Goal: Task Accomplishment & Management: Complete application form

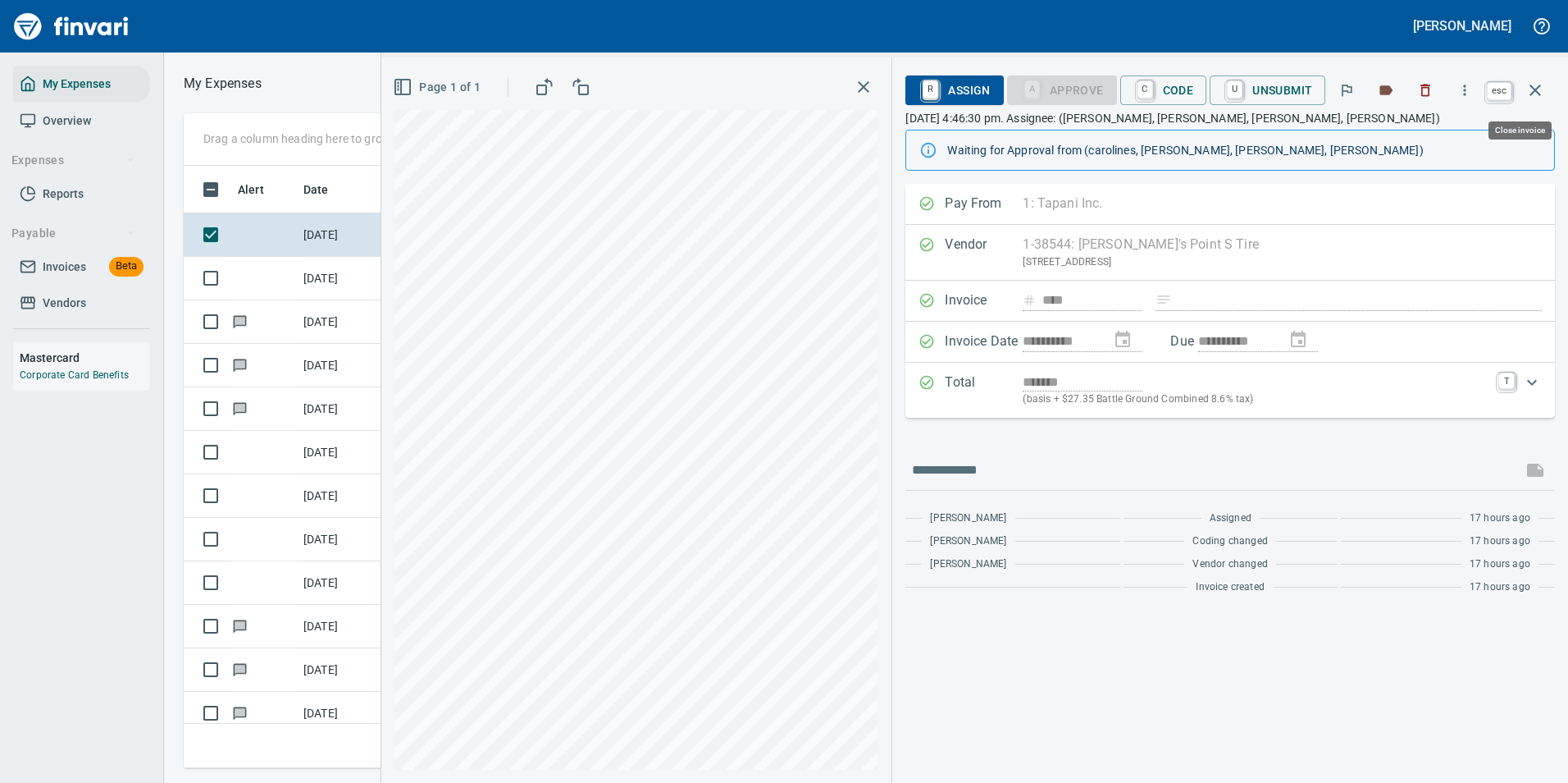
scroll to position [578, 930]
click at [1538, 88] on icon "button" at bounding box center [1535, 90] width 11 height 11
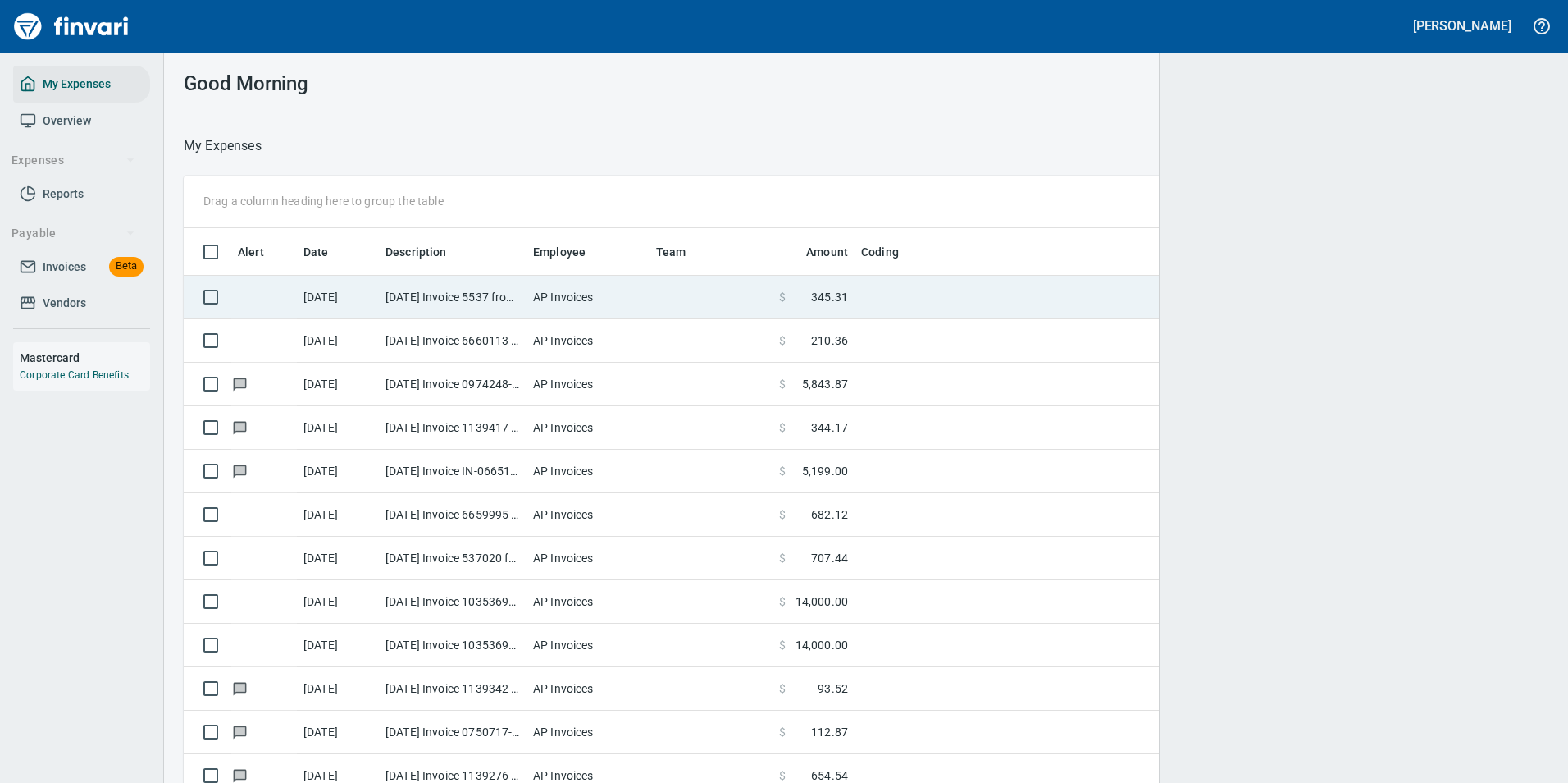
scroll to position [2, 2]
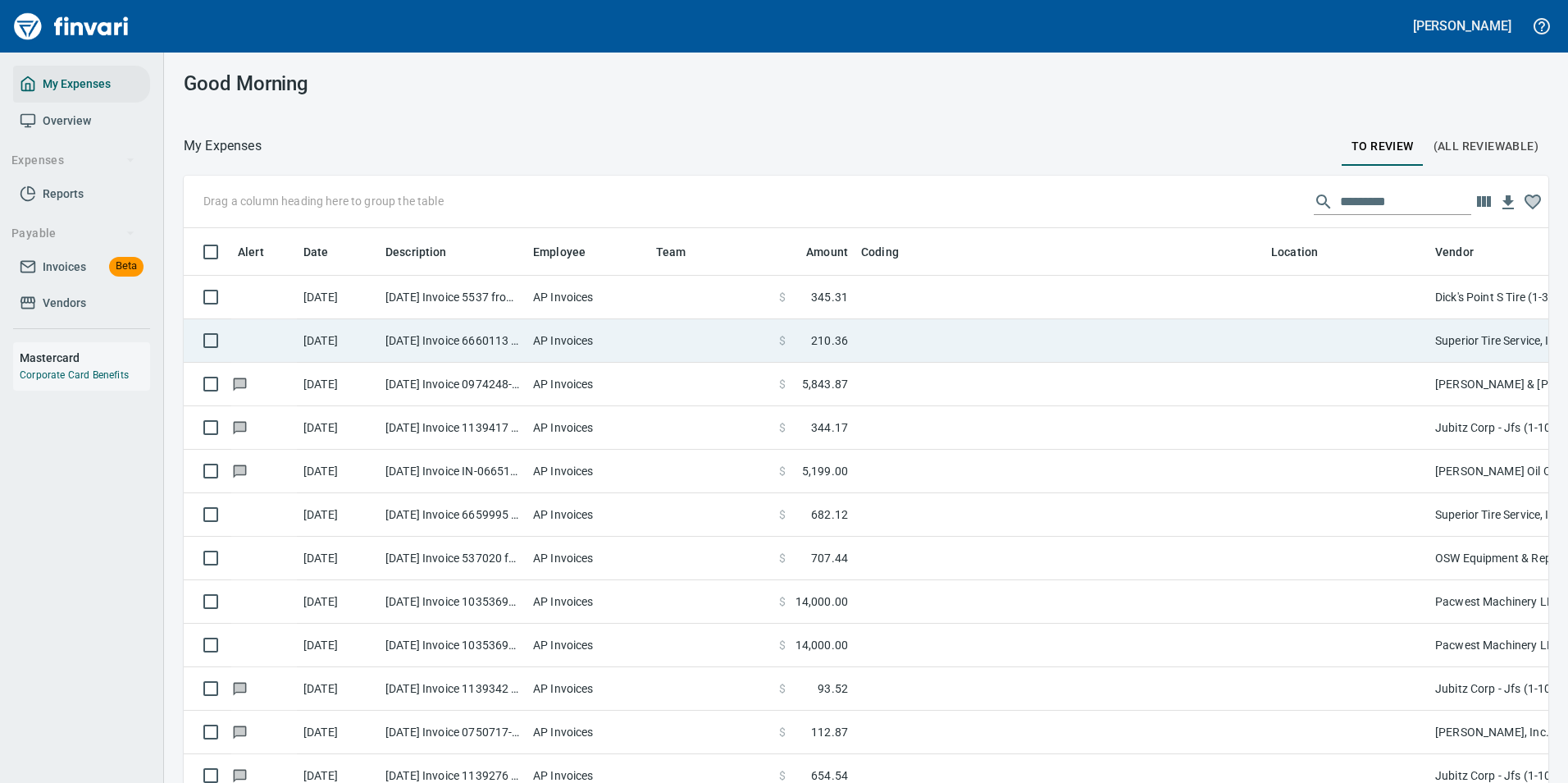
click at [909, 328] on td at bounding box center [1059, 341] width 410 height 43
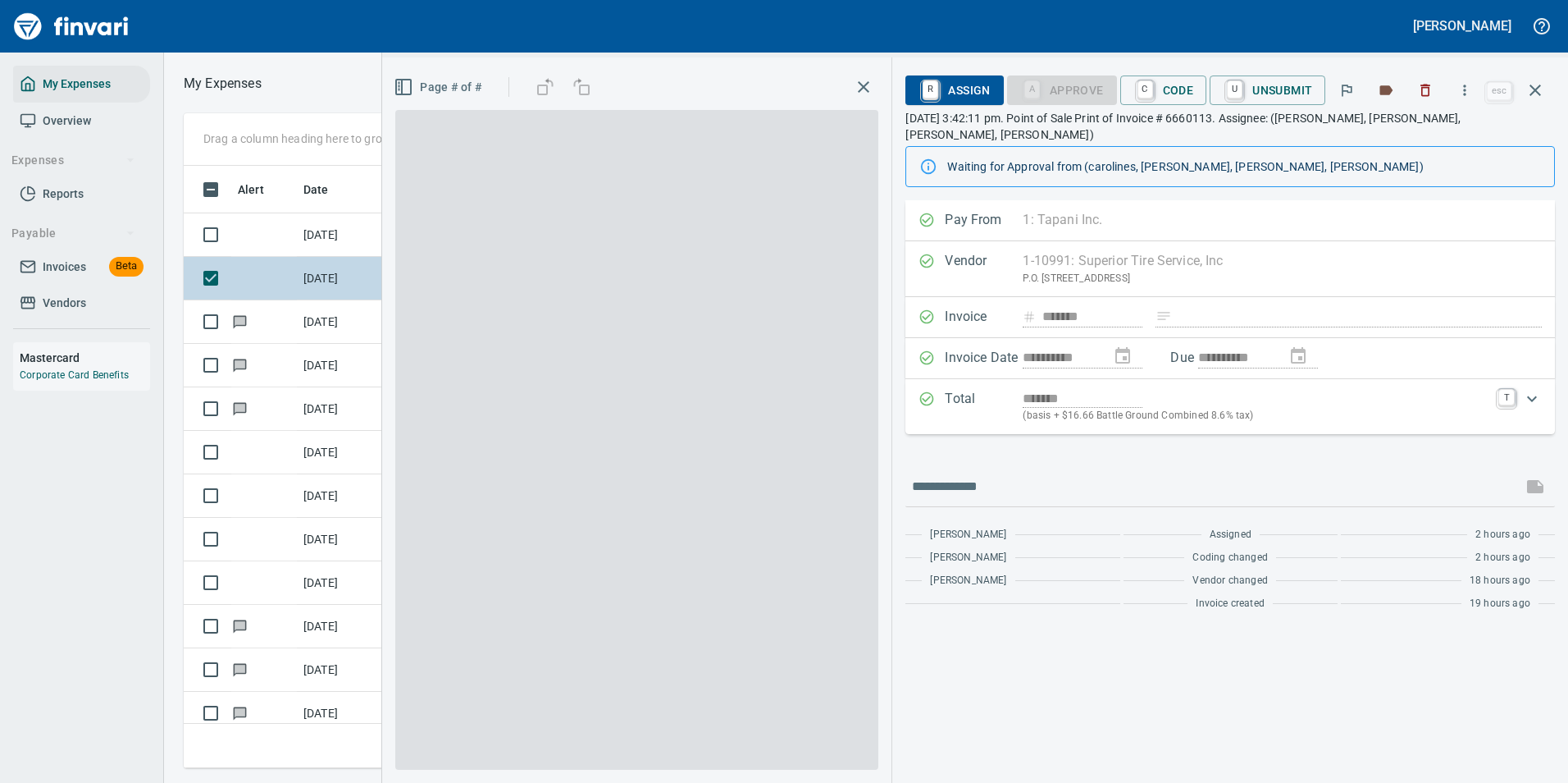
scroll to position [578, 930]
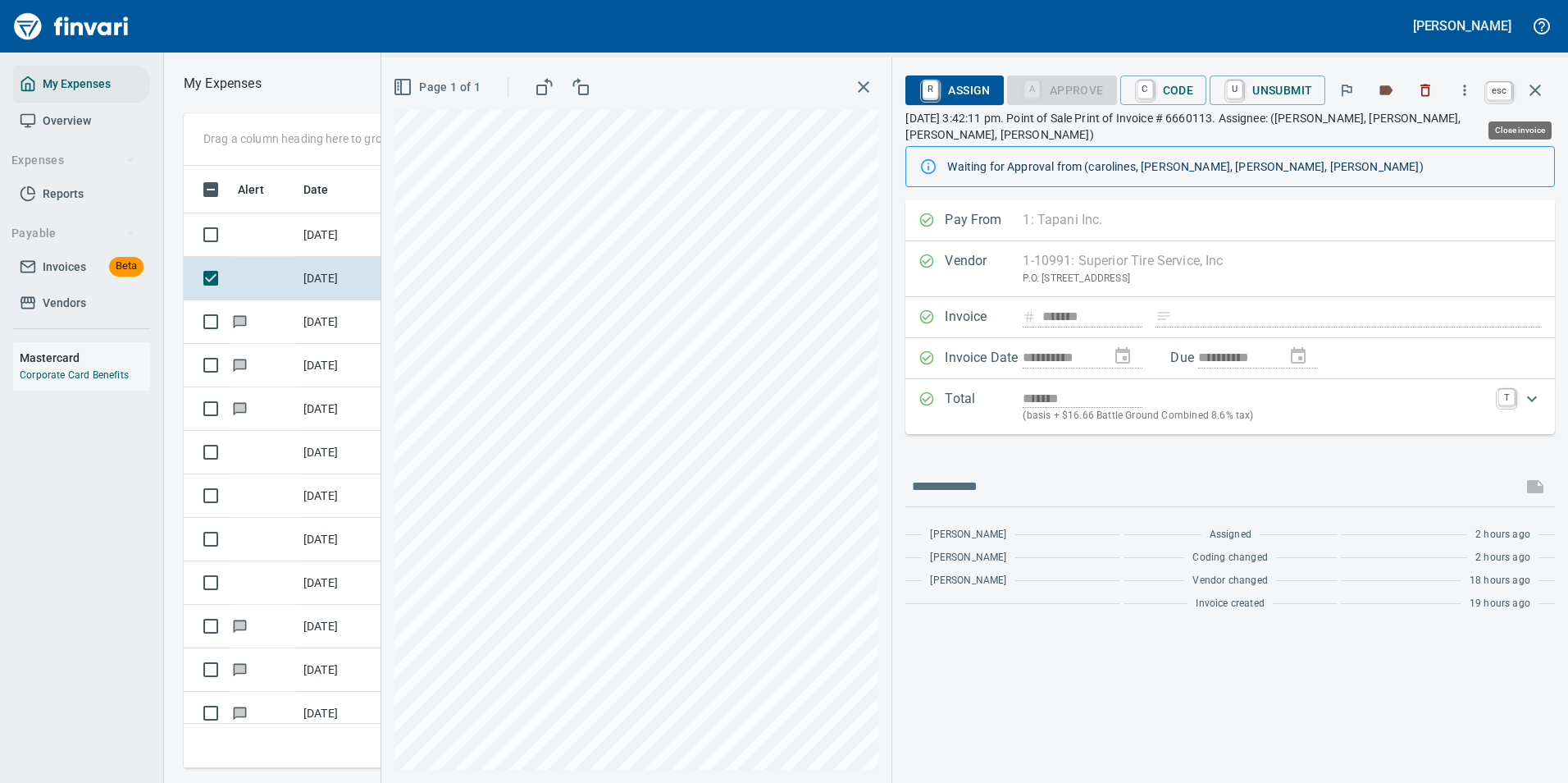
click at [1544, 89] on icon "button" at bounding box center [1535, 90] width 19 height 19
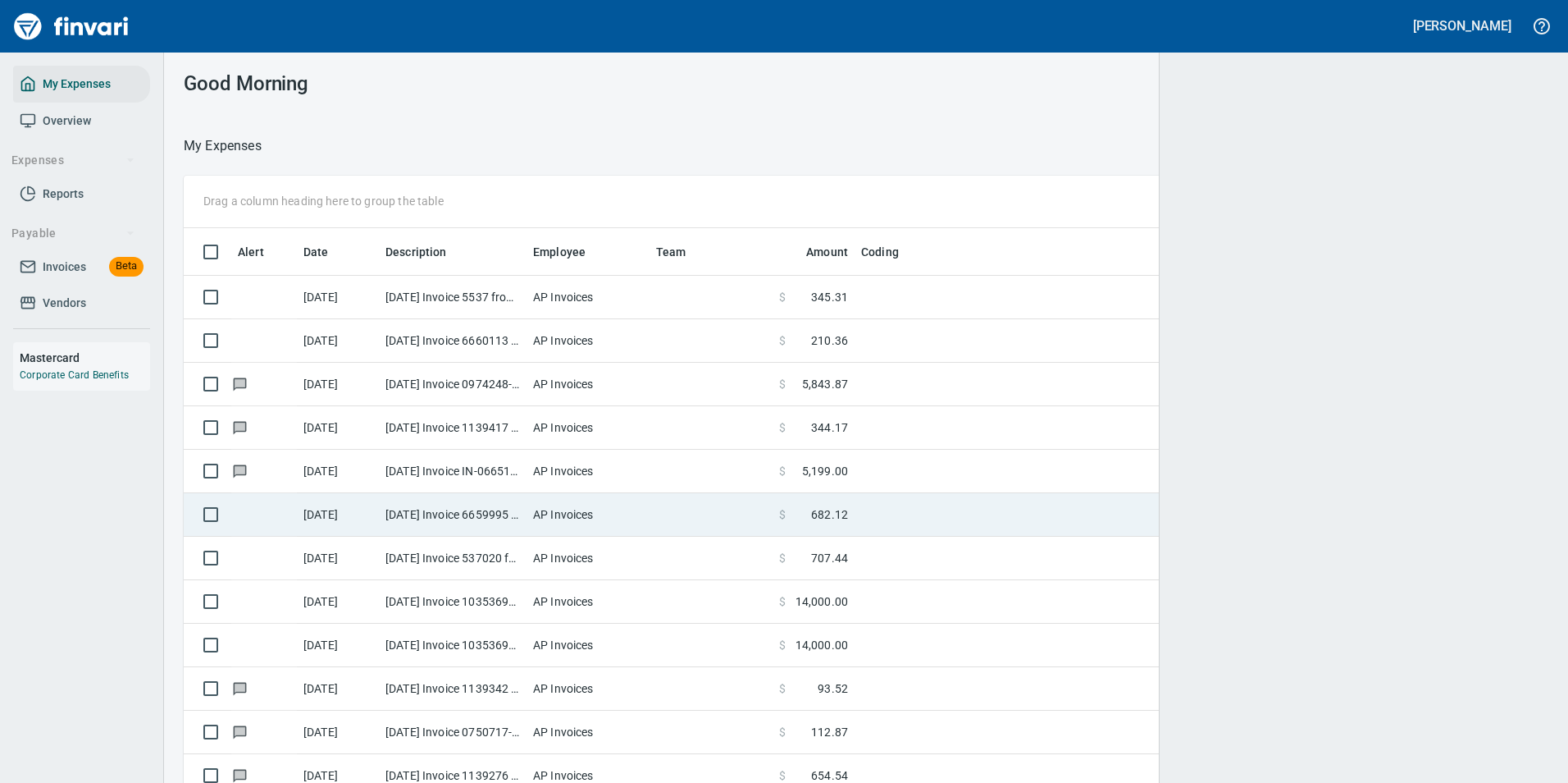
scroll to position [2, 2]
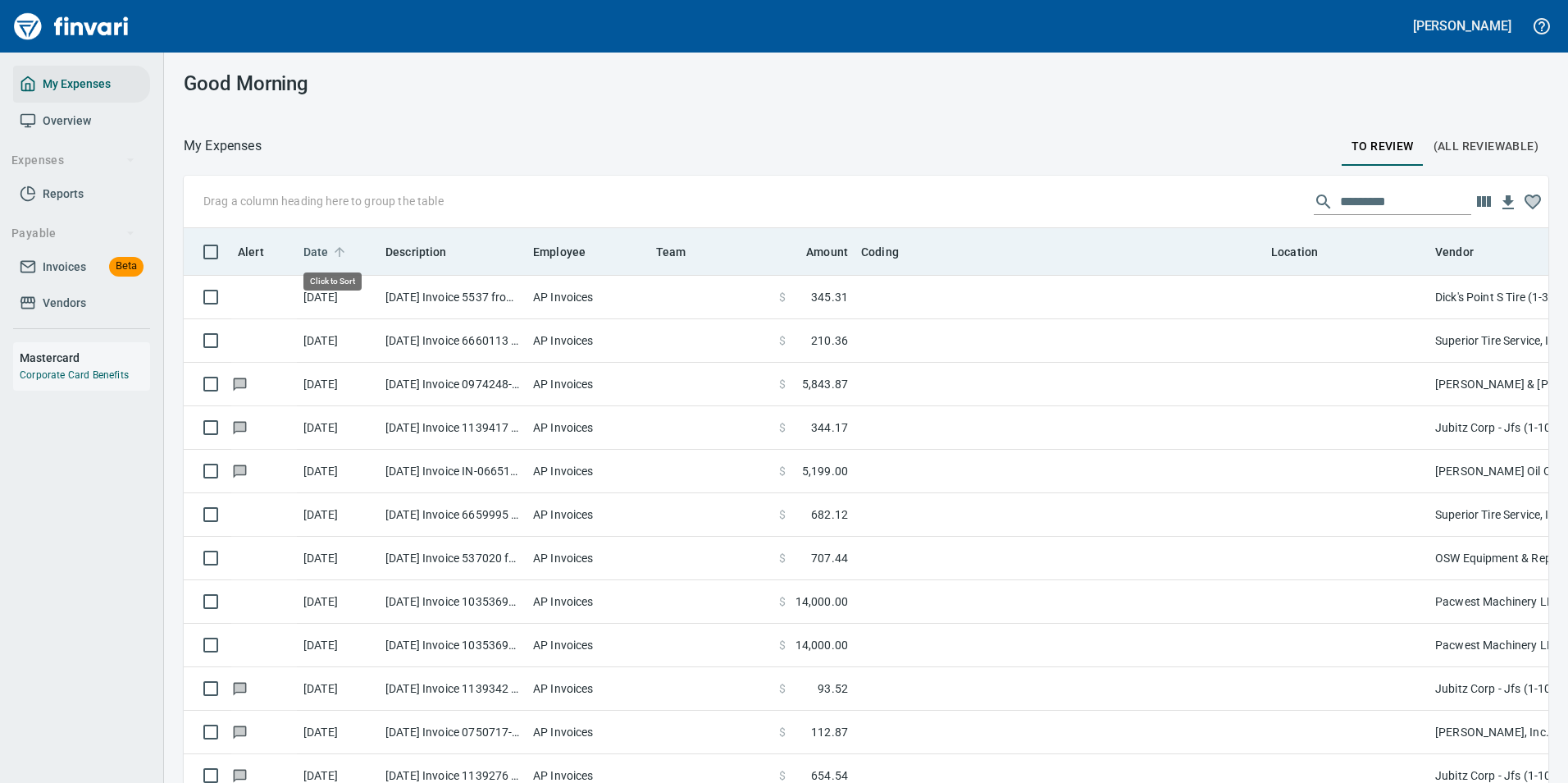
click at [336, 247] on icon at bounding box center [340, 252] width 15 height 15
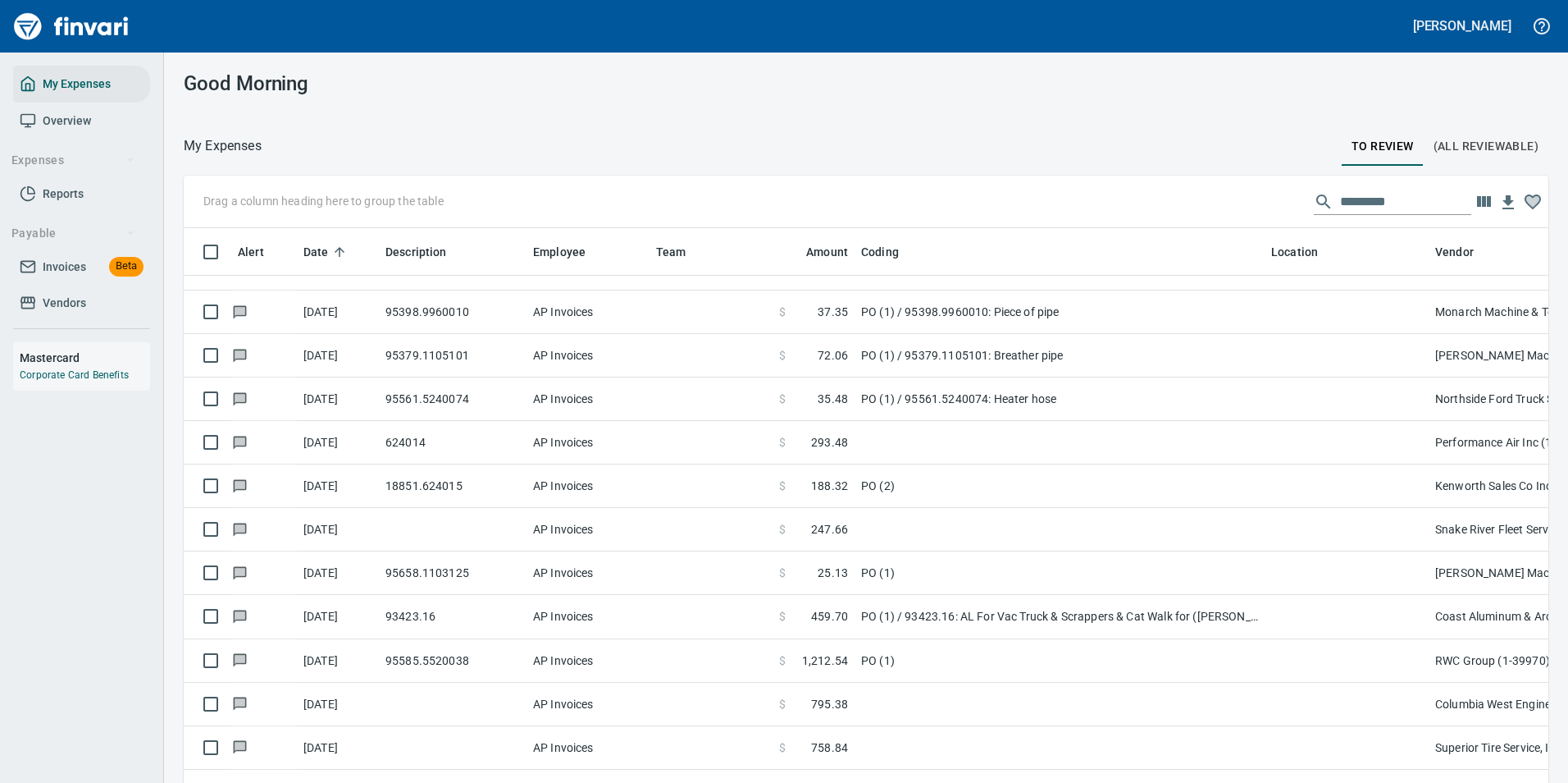
scroll to position [0, 0]
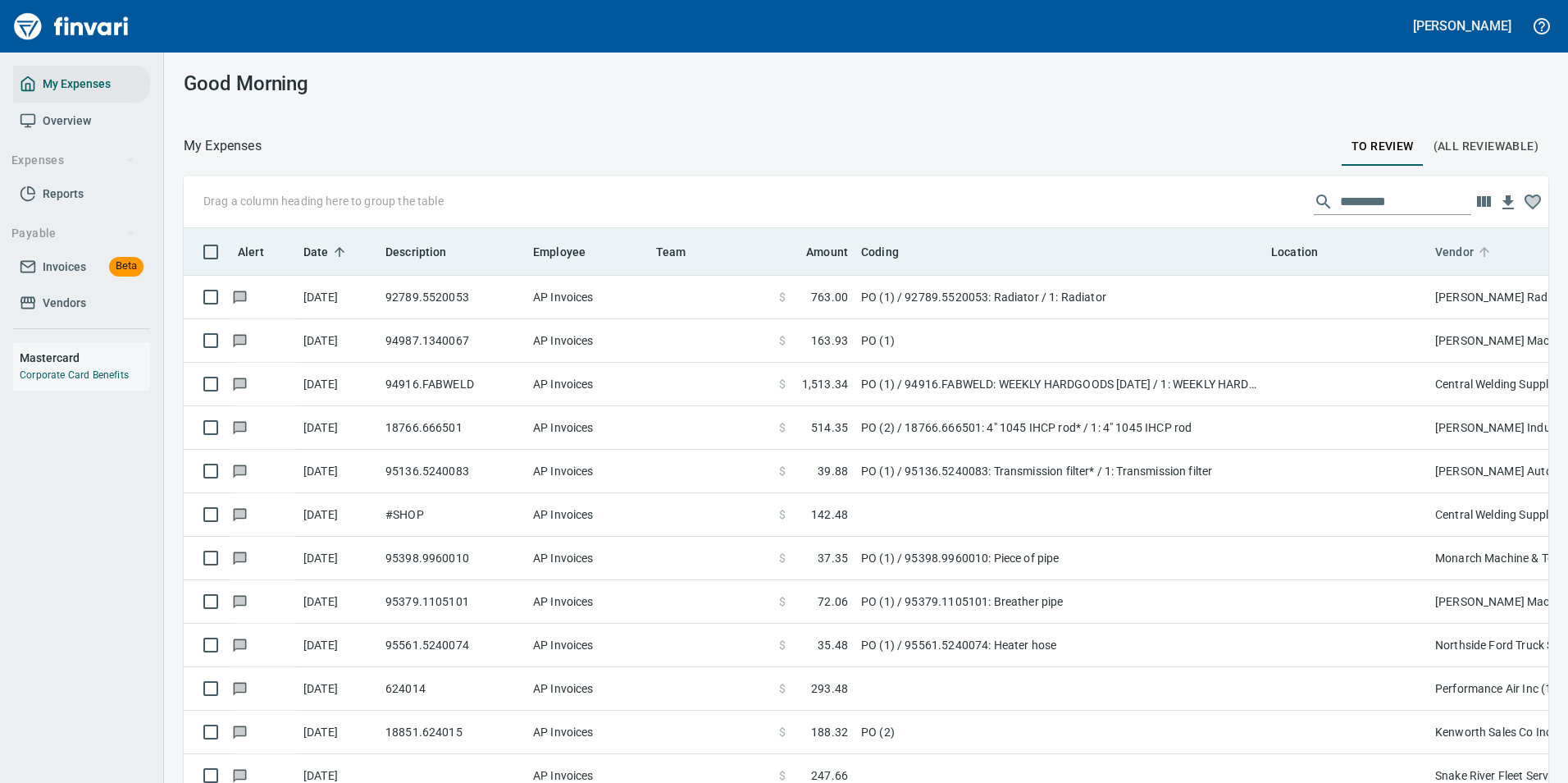
click at [1471, 253] on span "Vendor" at bounding box center [1454, 251] width 39 height 19
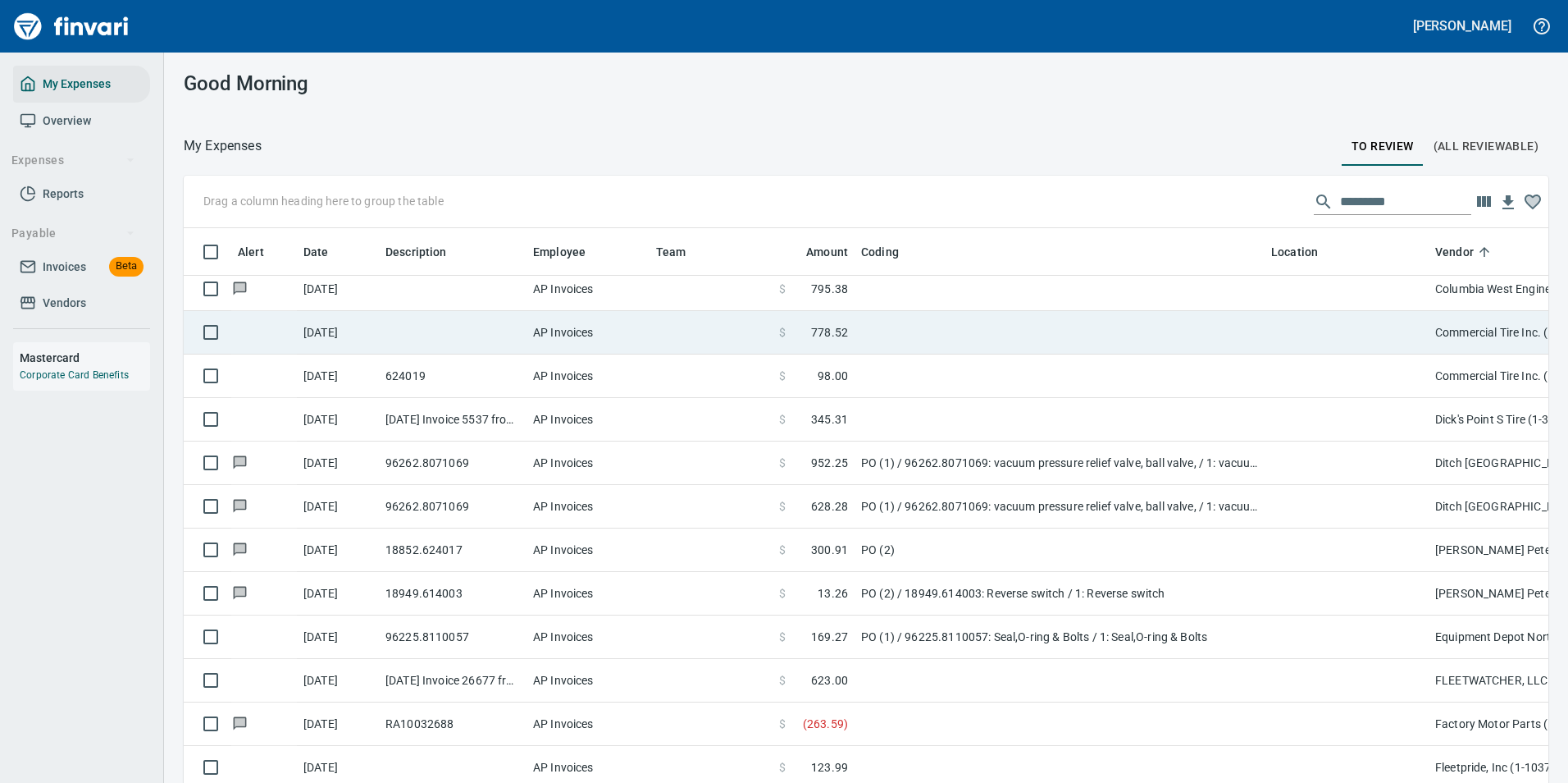
scroll to position [1477, 0]
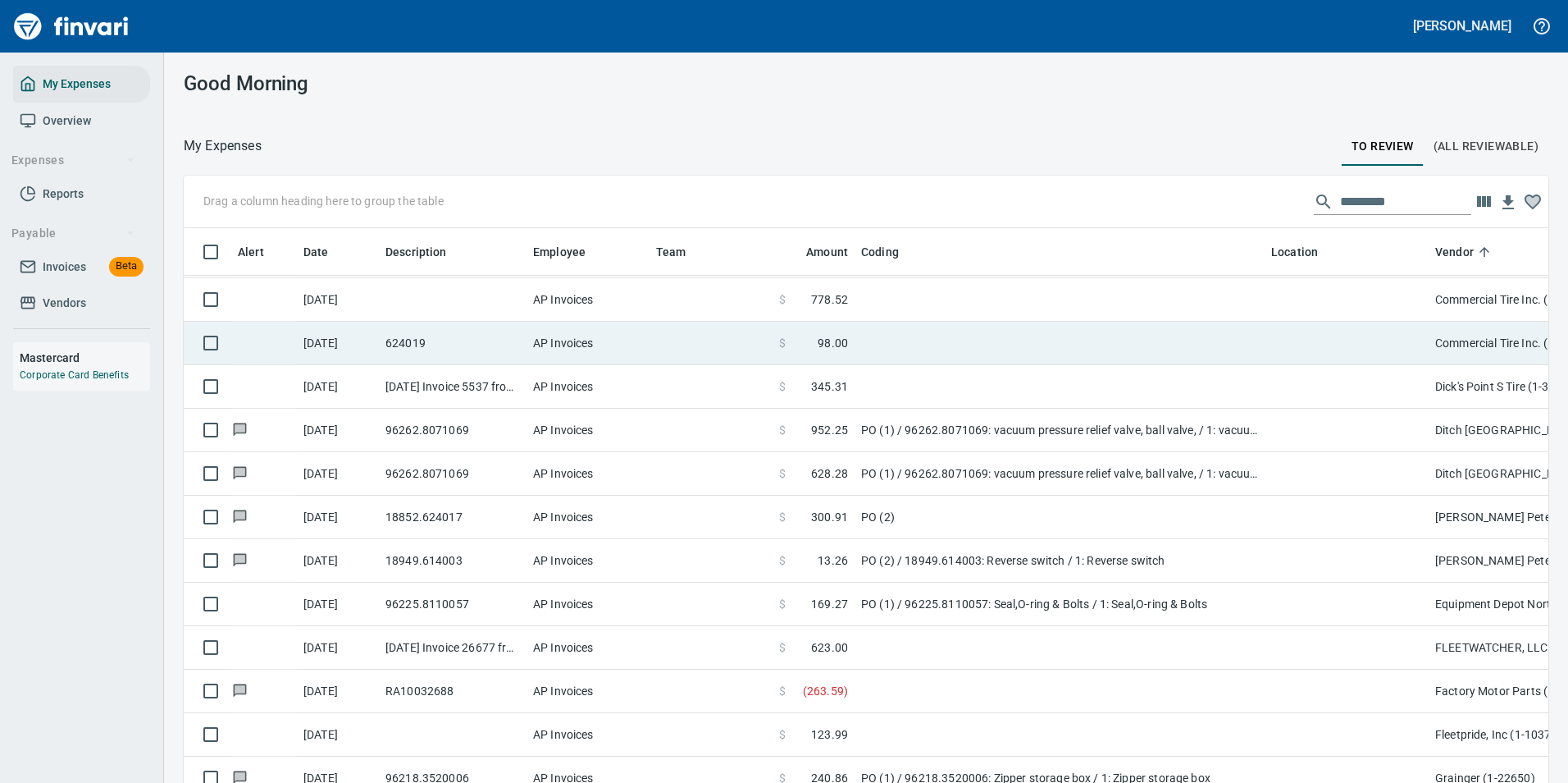
click at [1269, 354] on td at bounding box center [1347, 343] width 164 height 43
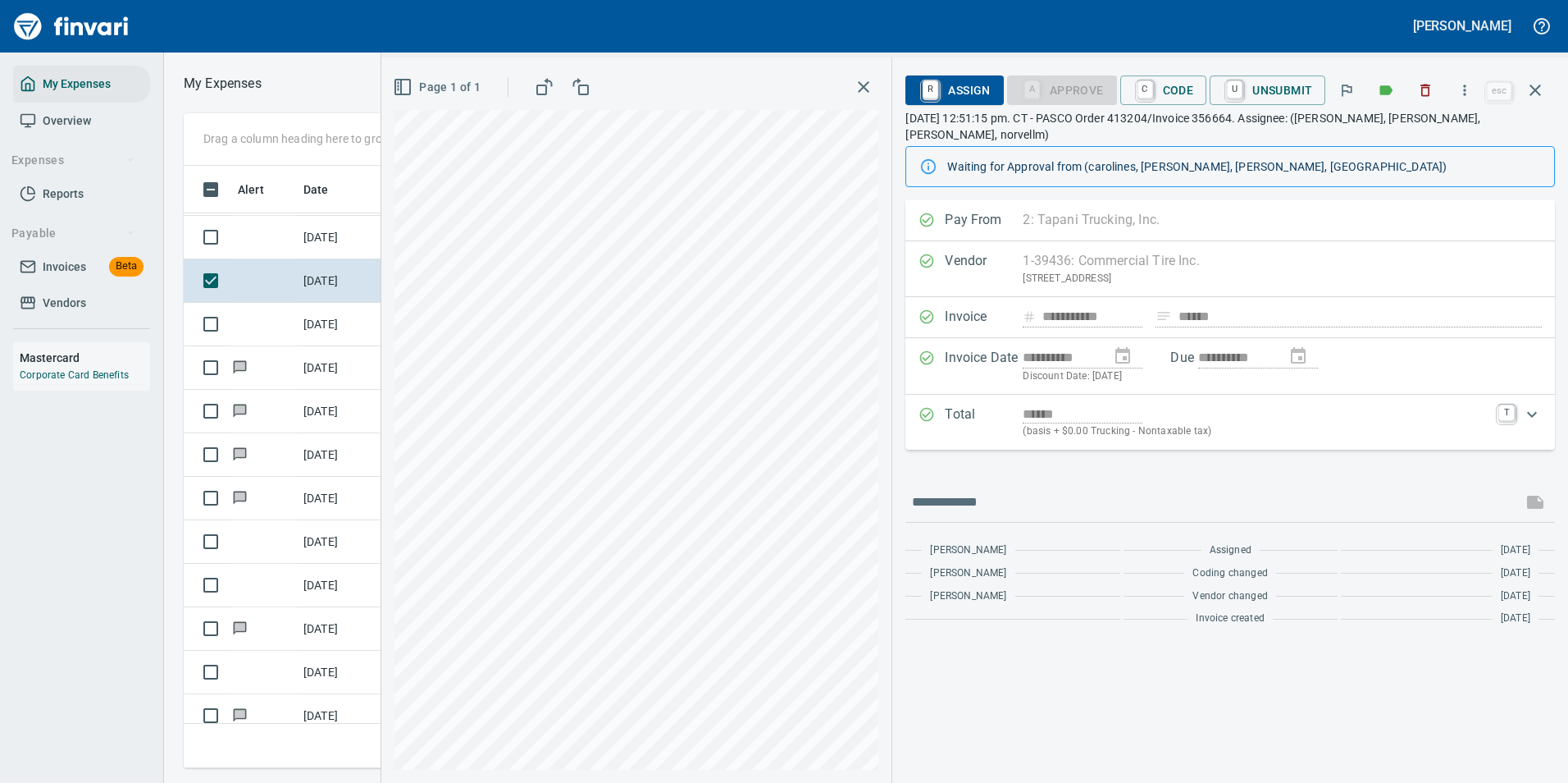
scroll to position [578, 930]
click at [1543, 88] on icon "button" at bounding box center [1535, 90] width 19 height 19
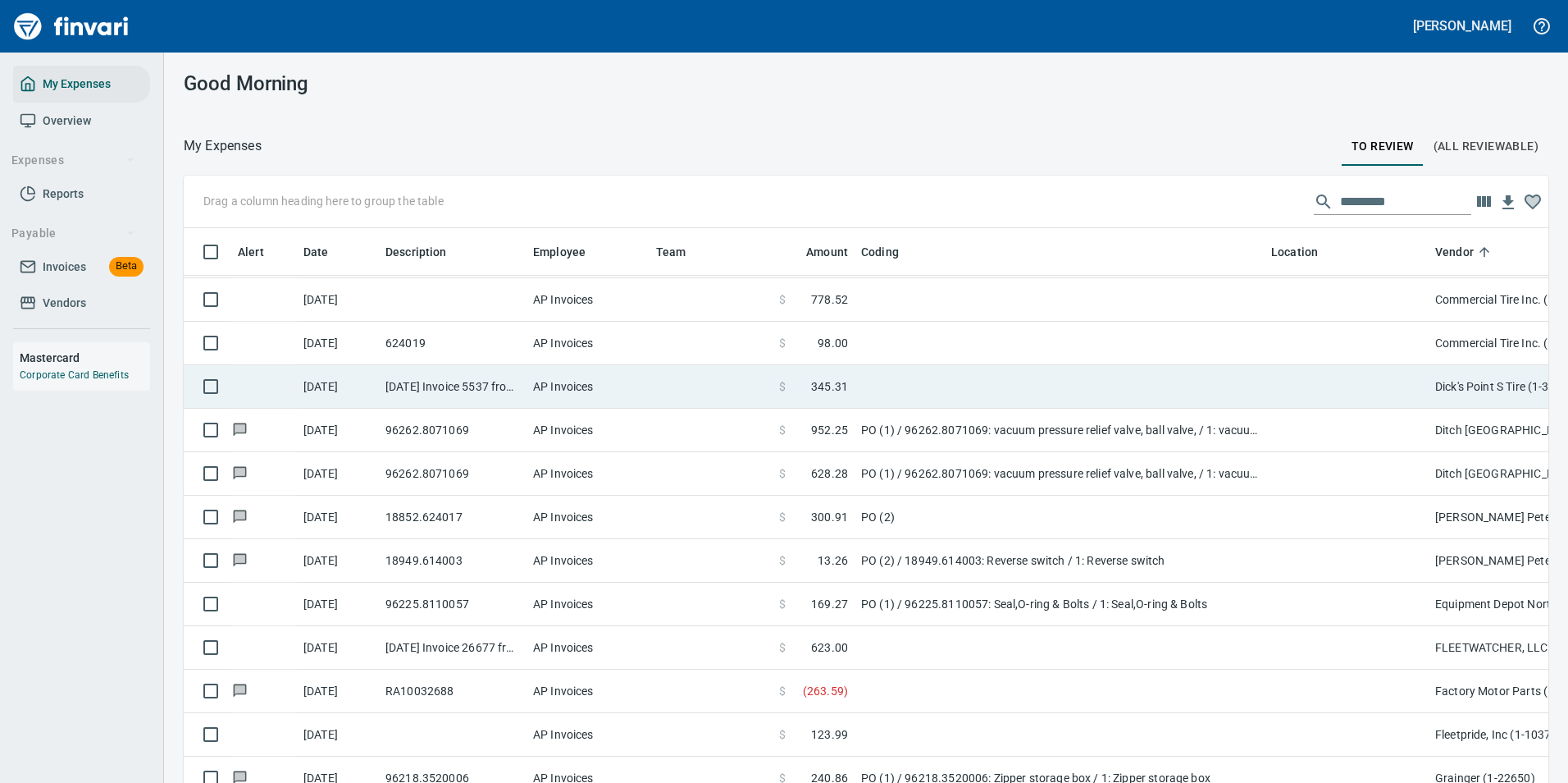
scroll to position [1395, 0]
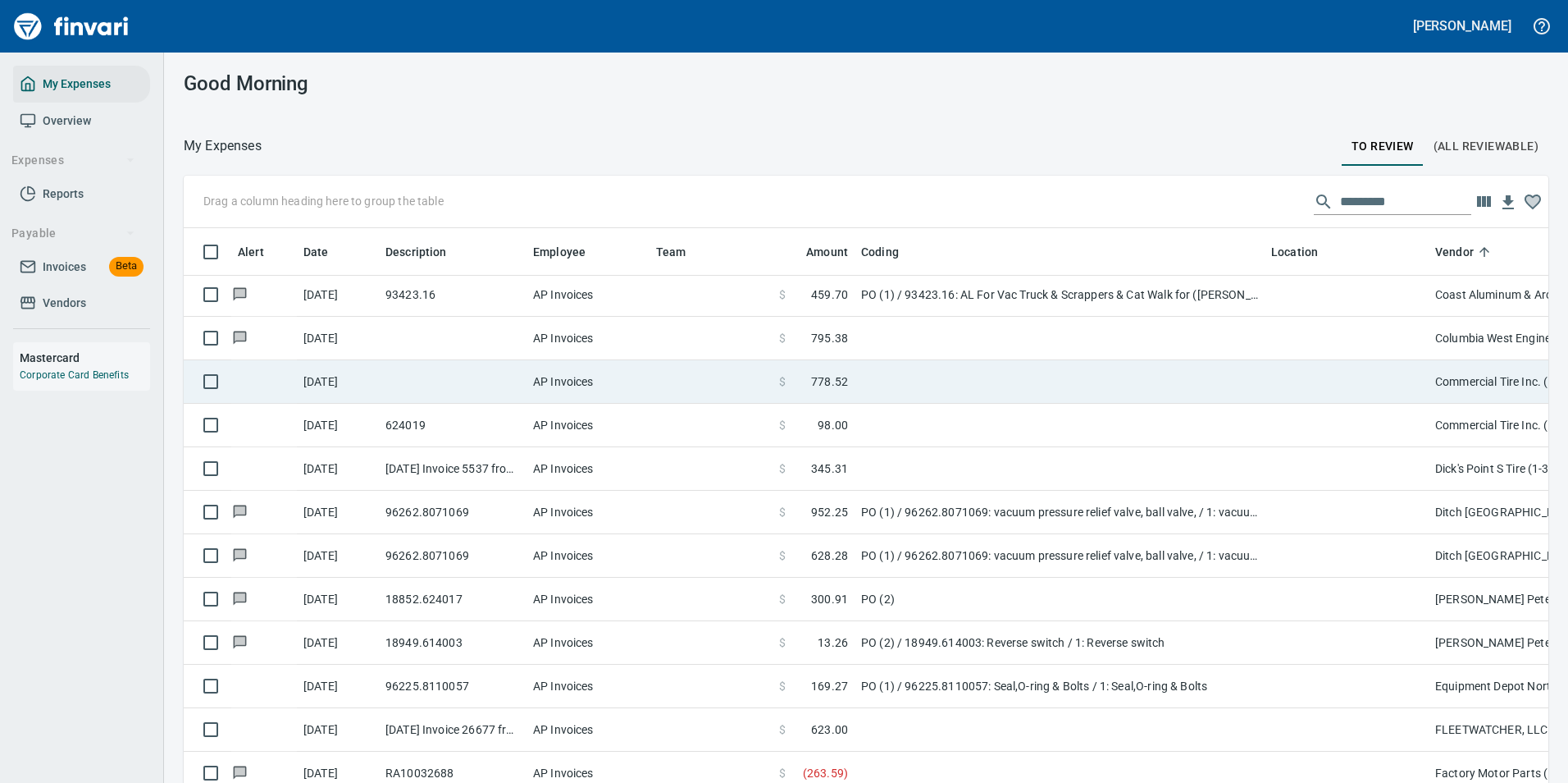
click at [1087, 383] on td at bounding box center [1059, 381] width 410 height 43
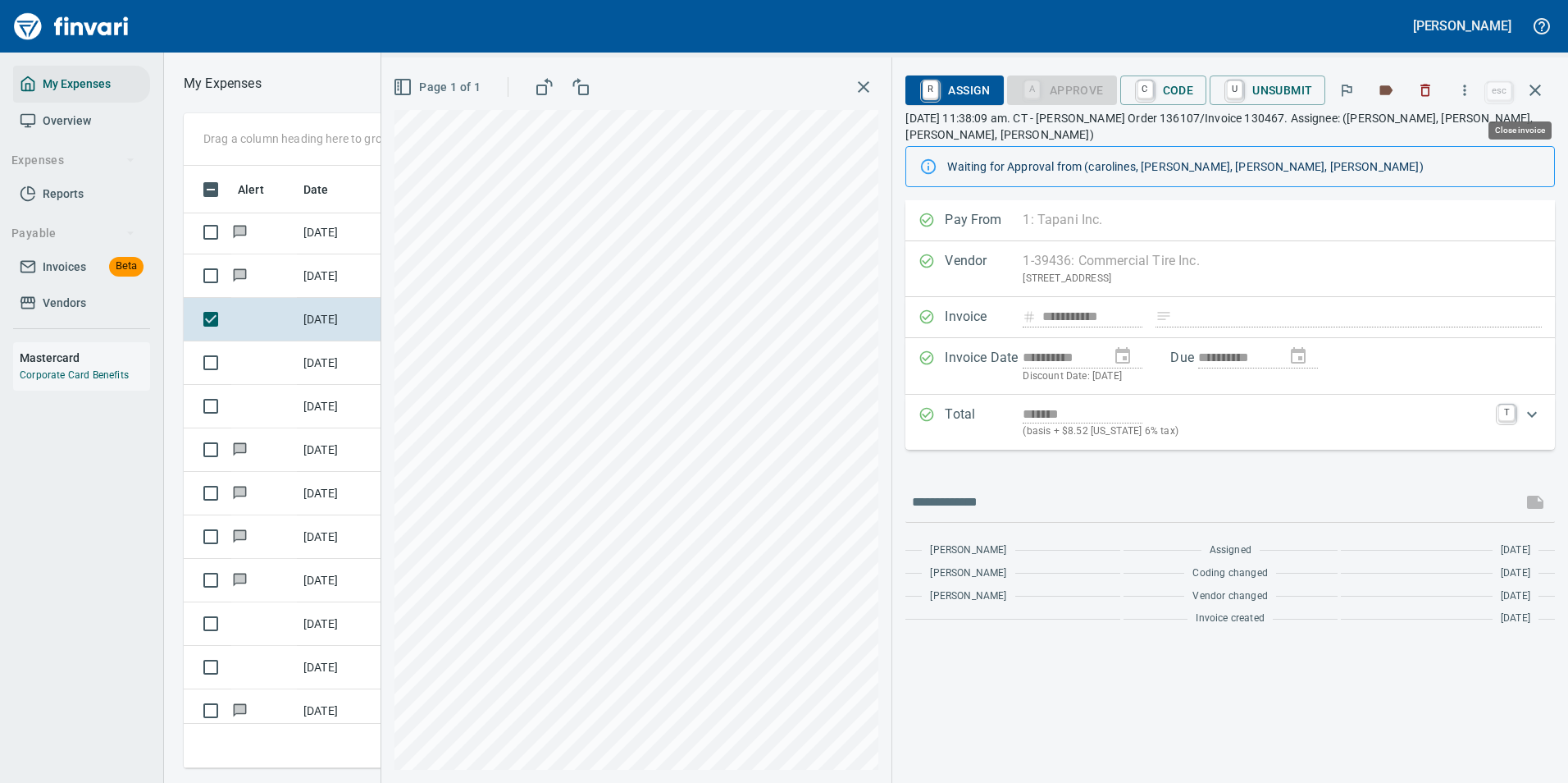
scroll to position [578, 930]
click at [1466, 90] on icon "button" at bounding box center [1465, 90] width 3 height 11
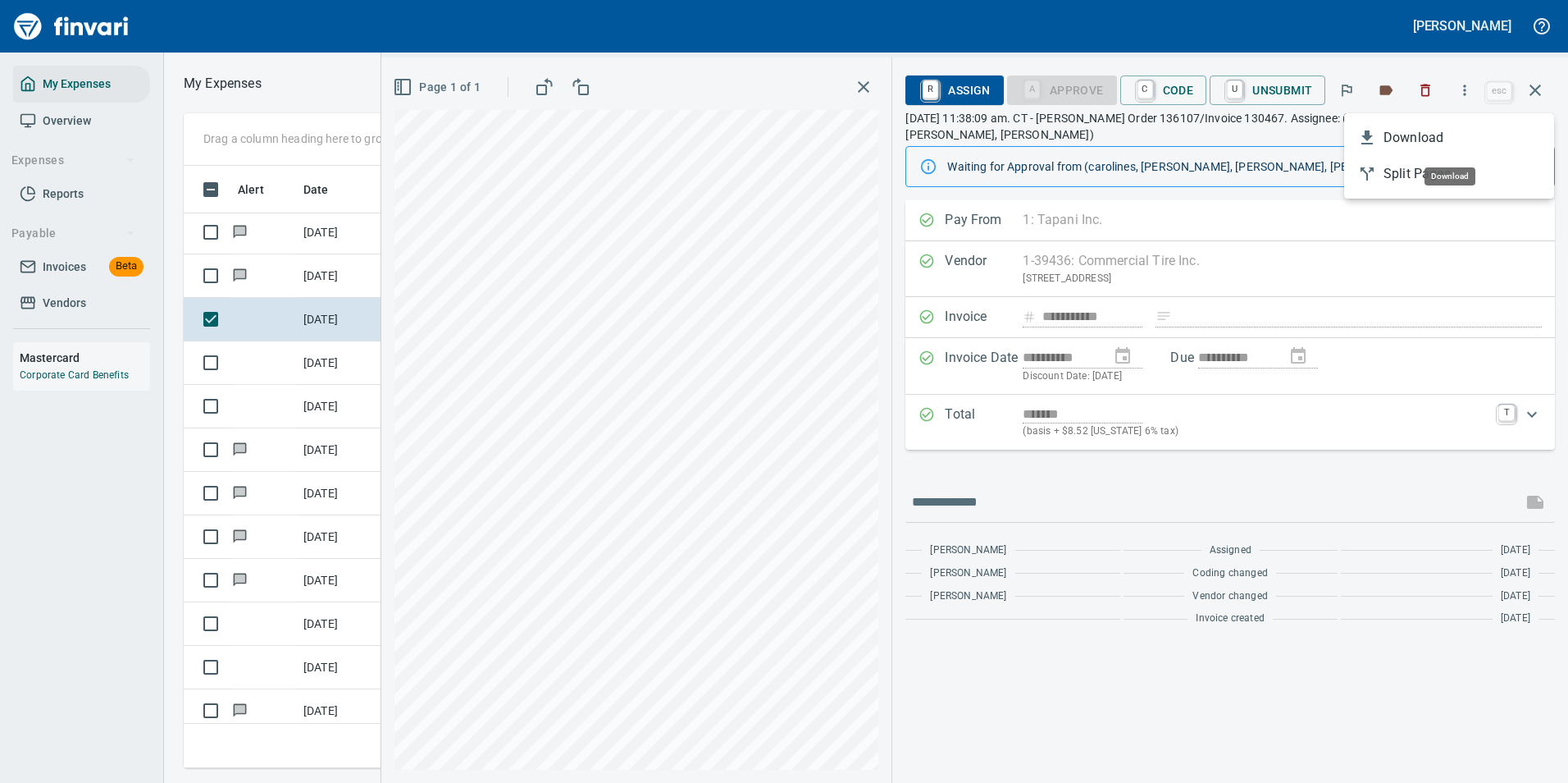
click at [1413, 144] on span "Download" at bounding box center [1462, 138] width 158 height 19
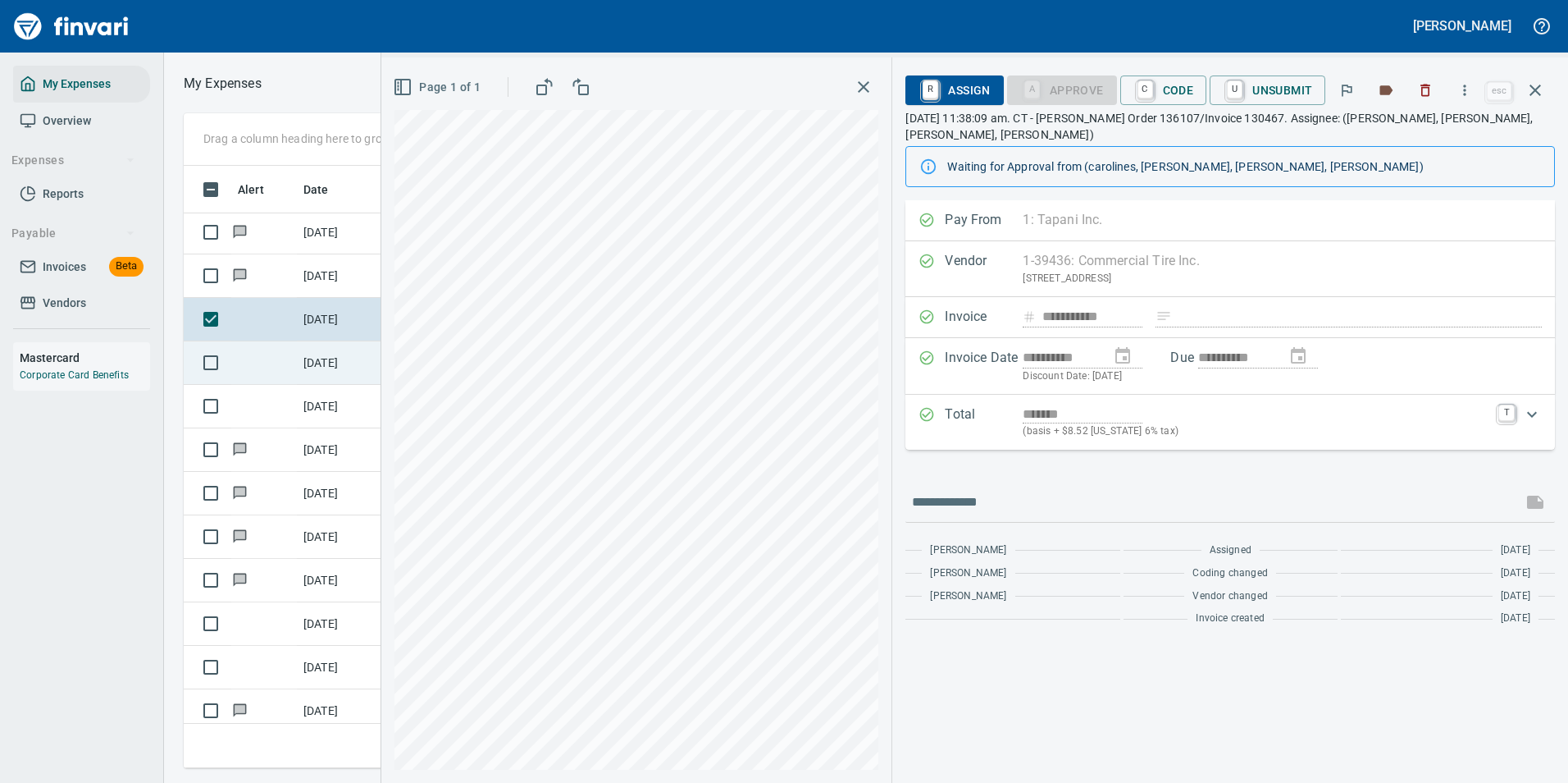
click at [329, 367] on td "[DATE]" at bounding box center [338, 363] width 82 height 43
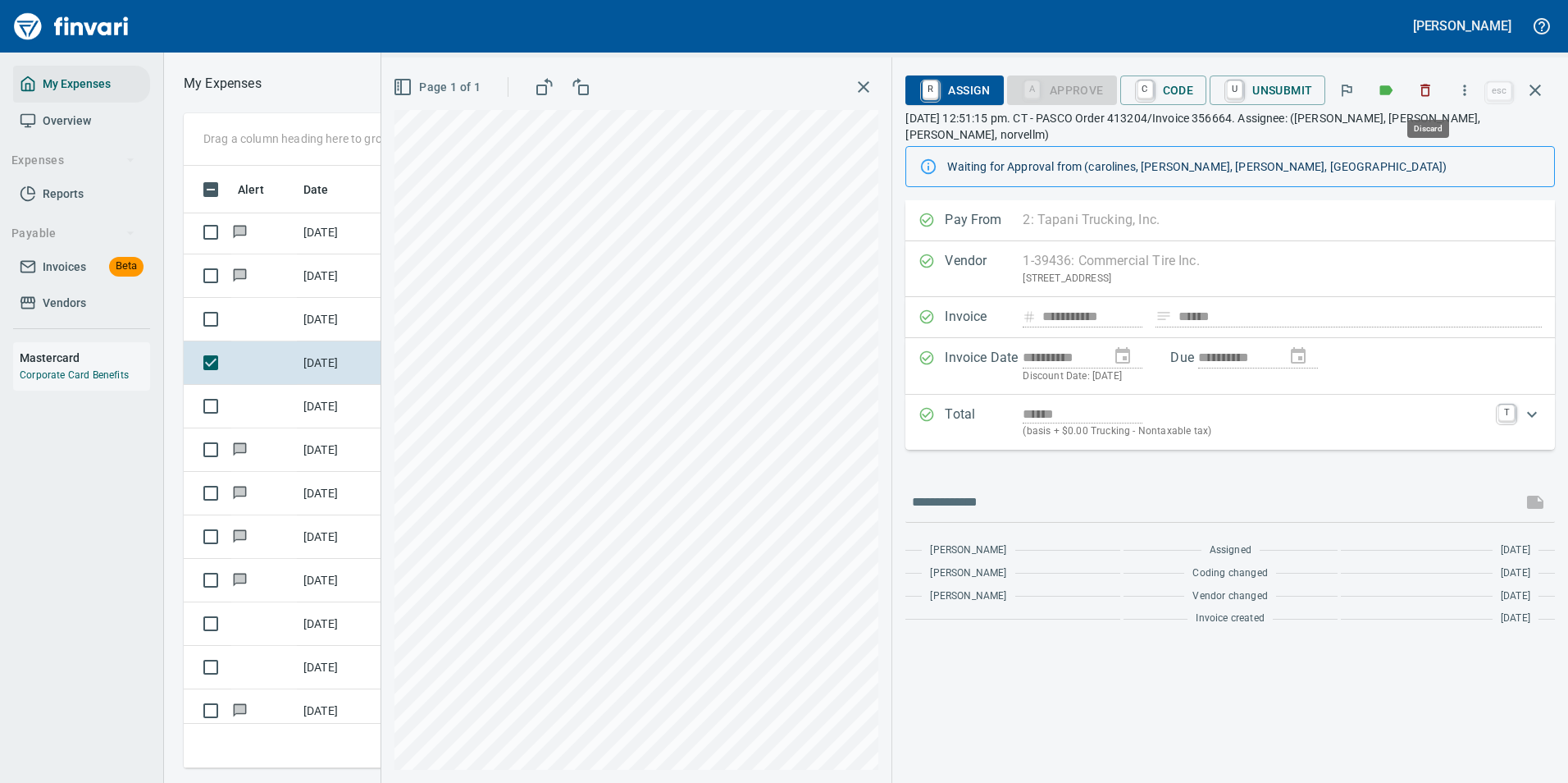
scroll to position [578, 930]
click at [1470, 97] on icon "button" at bounding box center [1465, 90] width 17 height 17
click at [1393, 144] on span "Download" at bounding box center [1462, 138] width 158 height 19
click at [741, 89] on div "Page 1 of 1" at bounding box center [636, 87] width 484 height 33
click at [293, 324] on td at bounding box center [264, 319] width 66 height 43
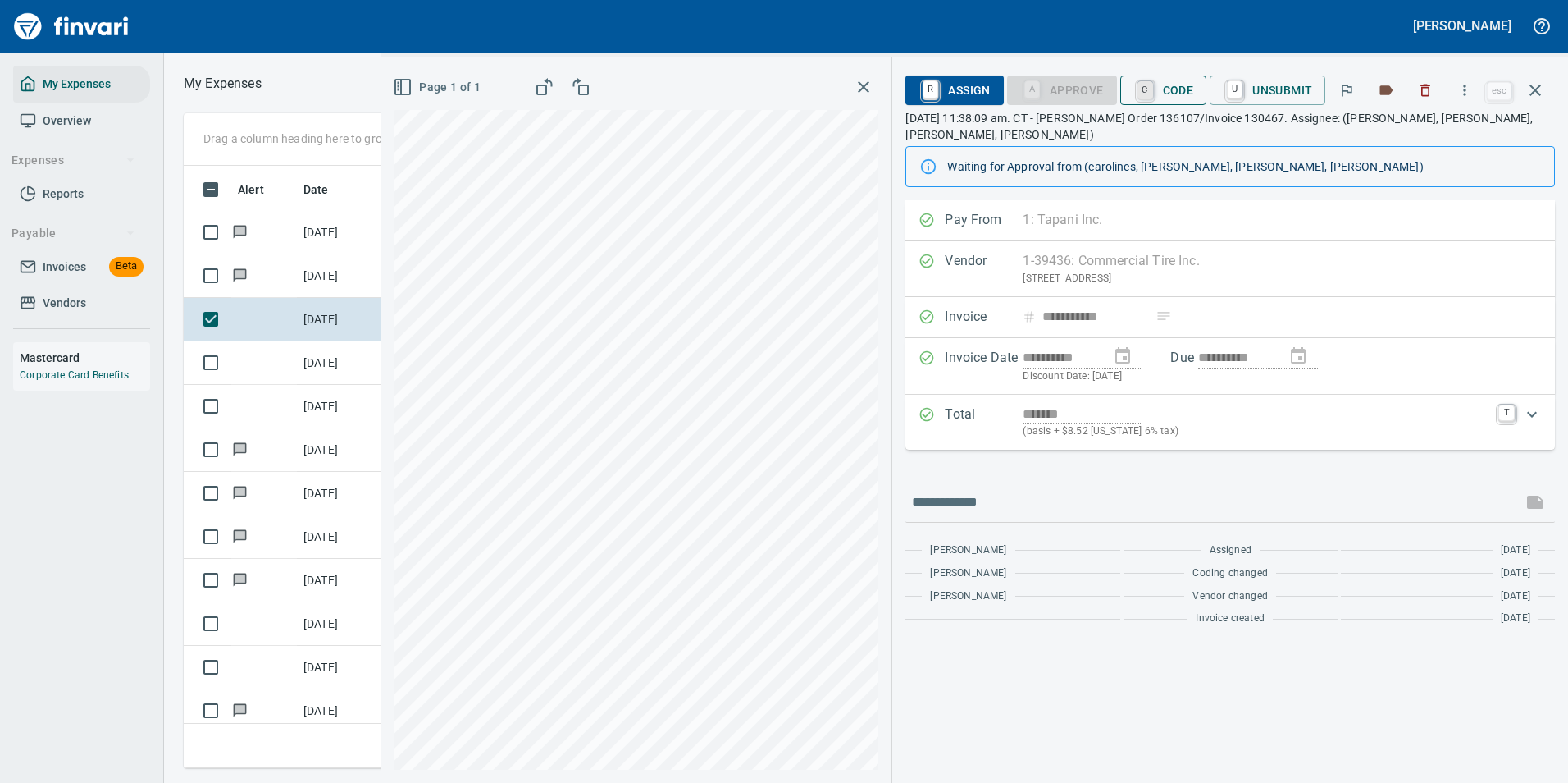
click at [1154, 90] on link "C" at bounding box center [1145, 90] width 16 height 18
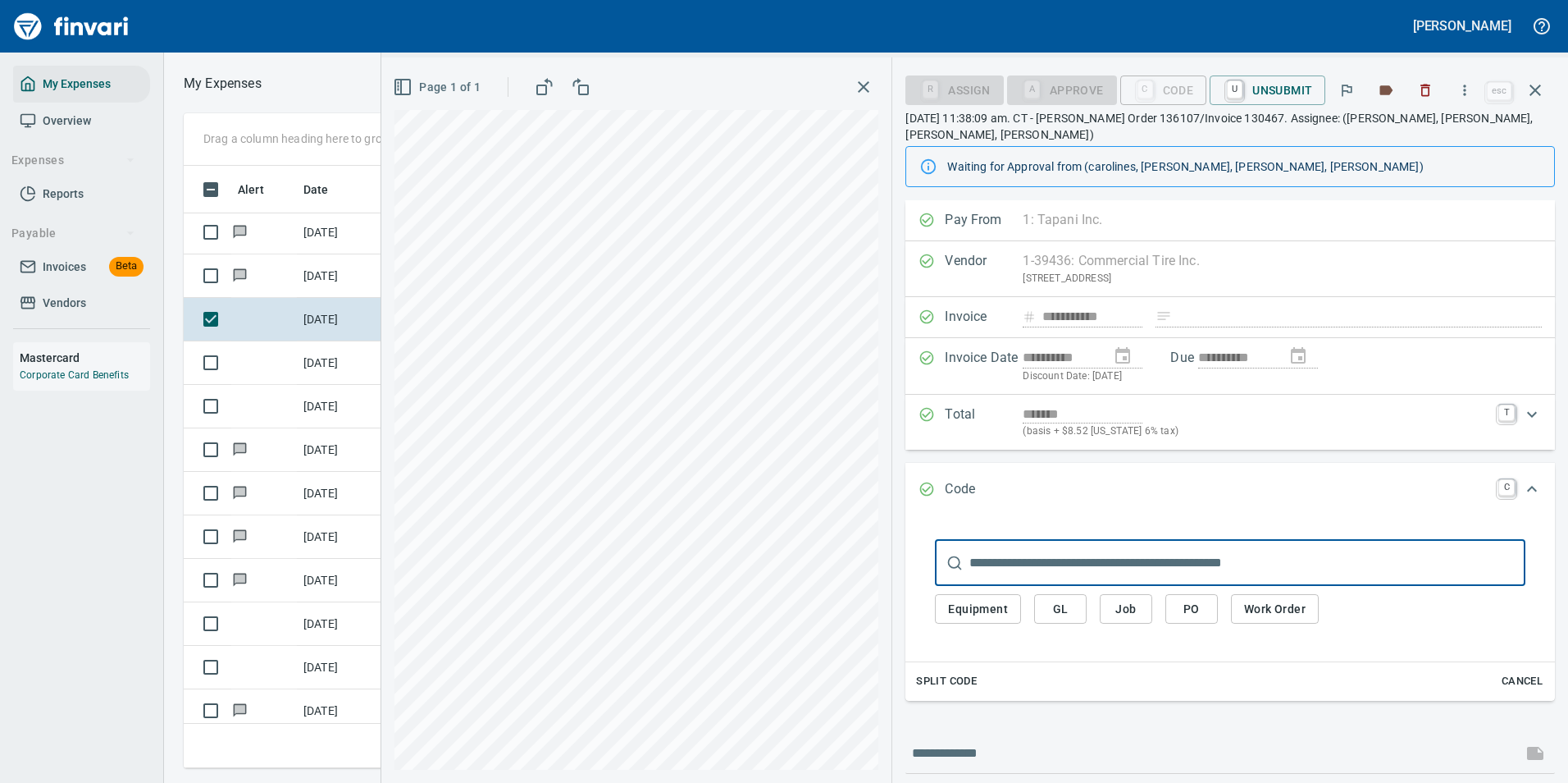
scroll to position [578, 930]
click at [1257, 610] on span "Work Order" at bounding box center [1275, 609] width 62 height 20
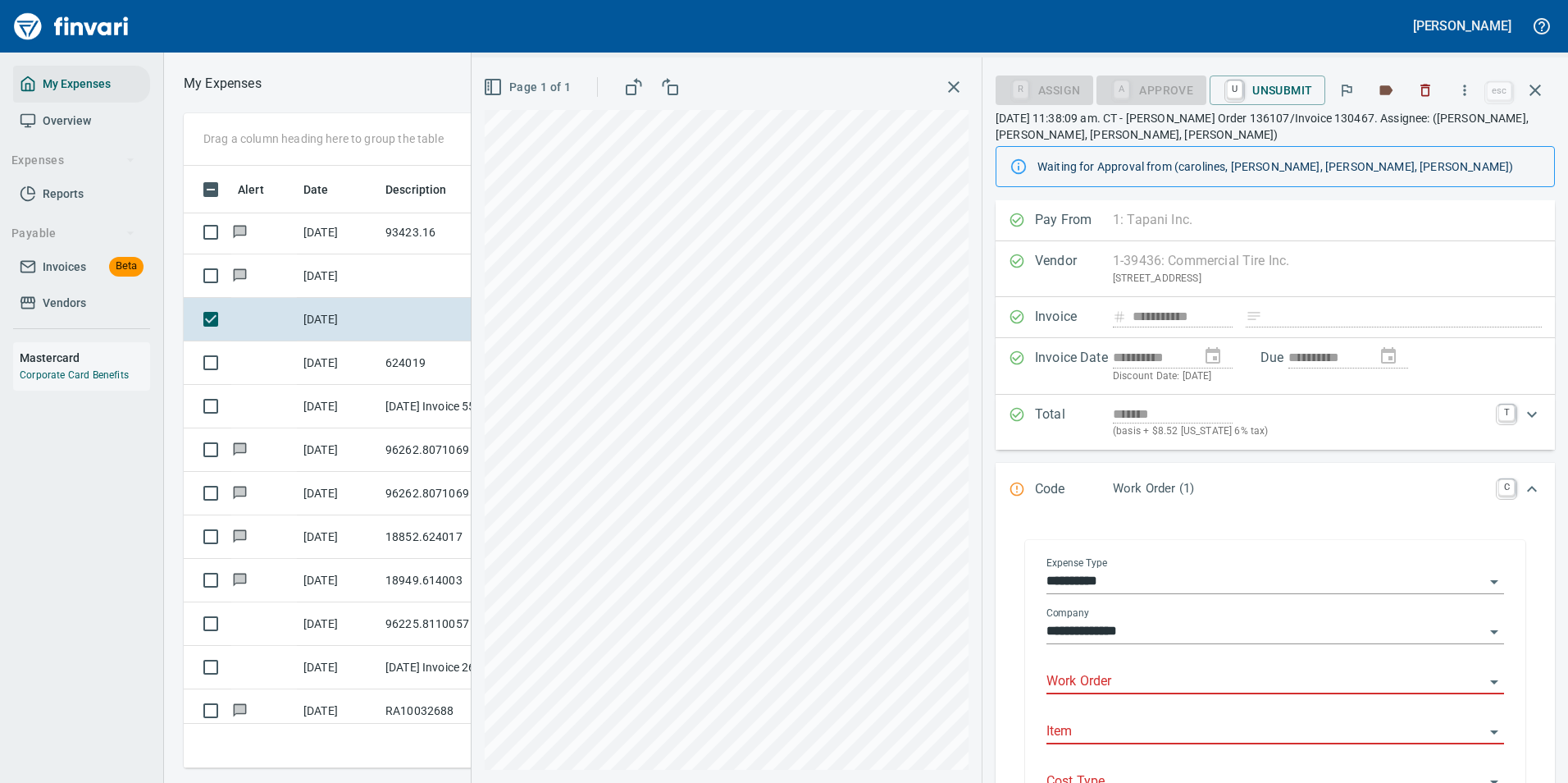
click at [1083, 685] on input "Work Order" at bounding box center [1265, 681] width 438 height 23
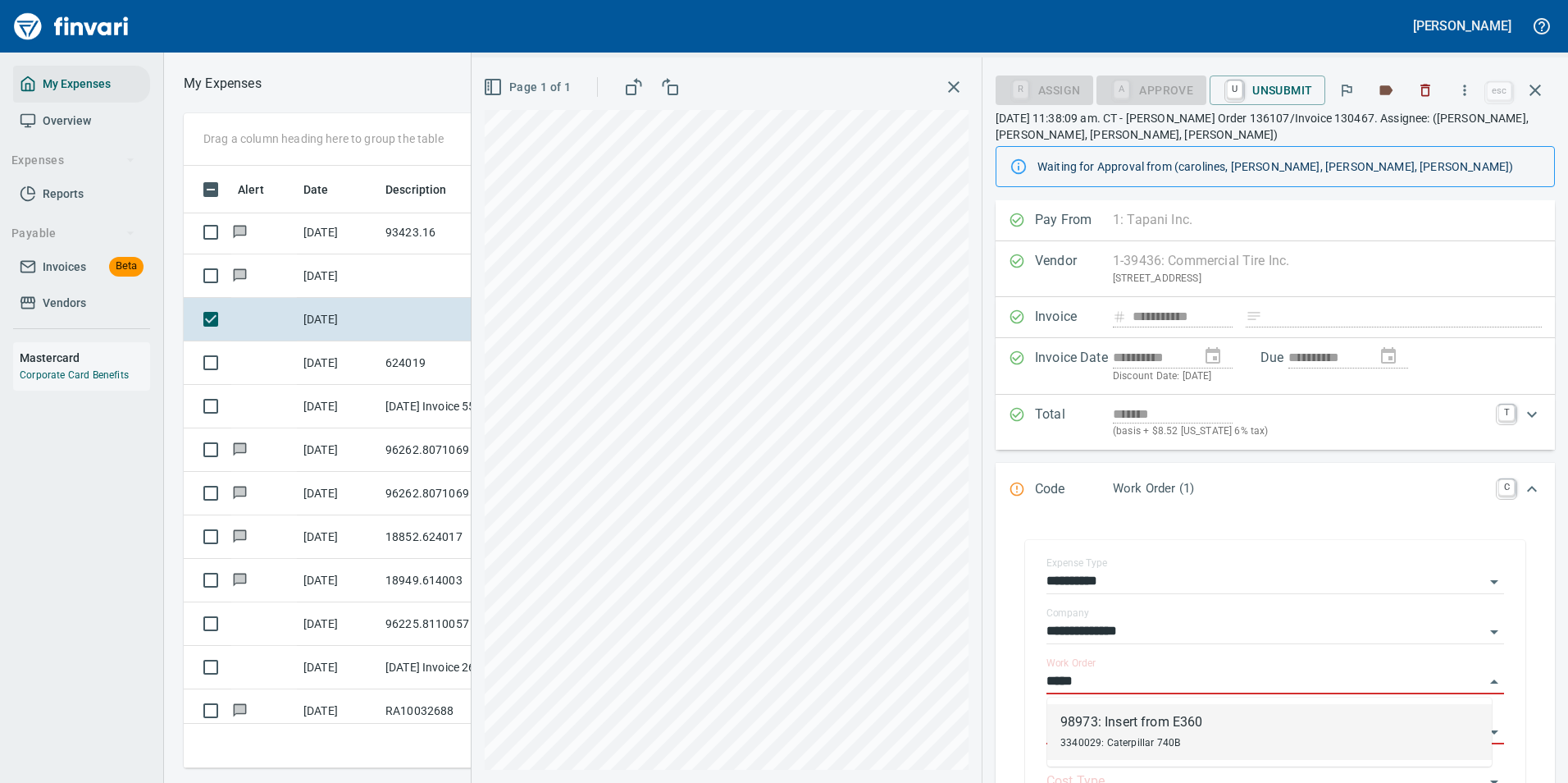
click at [1074, 734] on div "3340029: Caterpillar 740B" at bounding box center [1131, 741] width 142 height 19
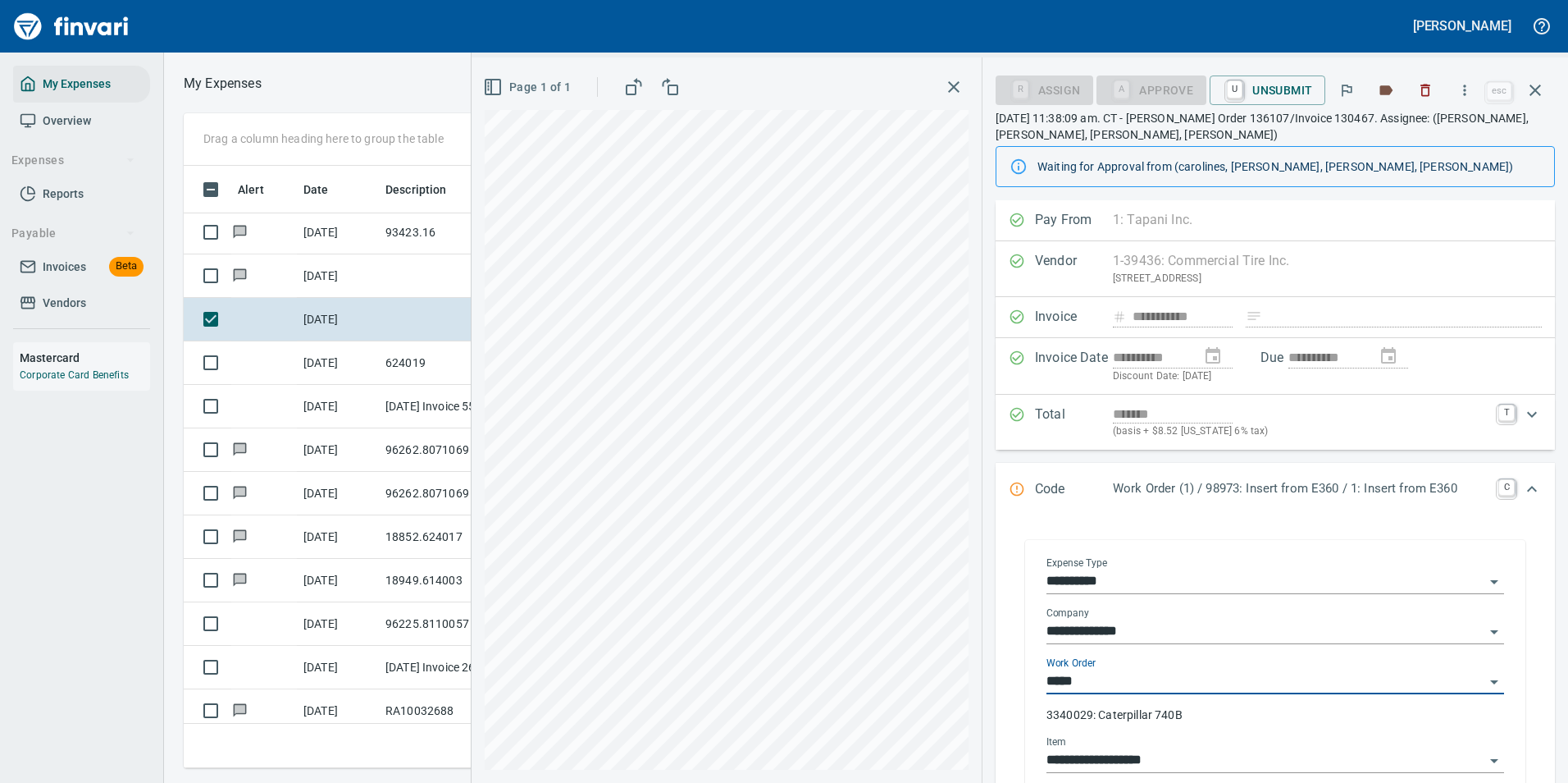
type input "**********"
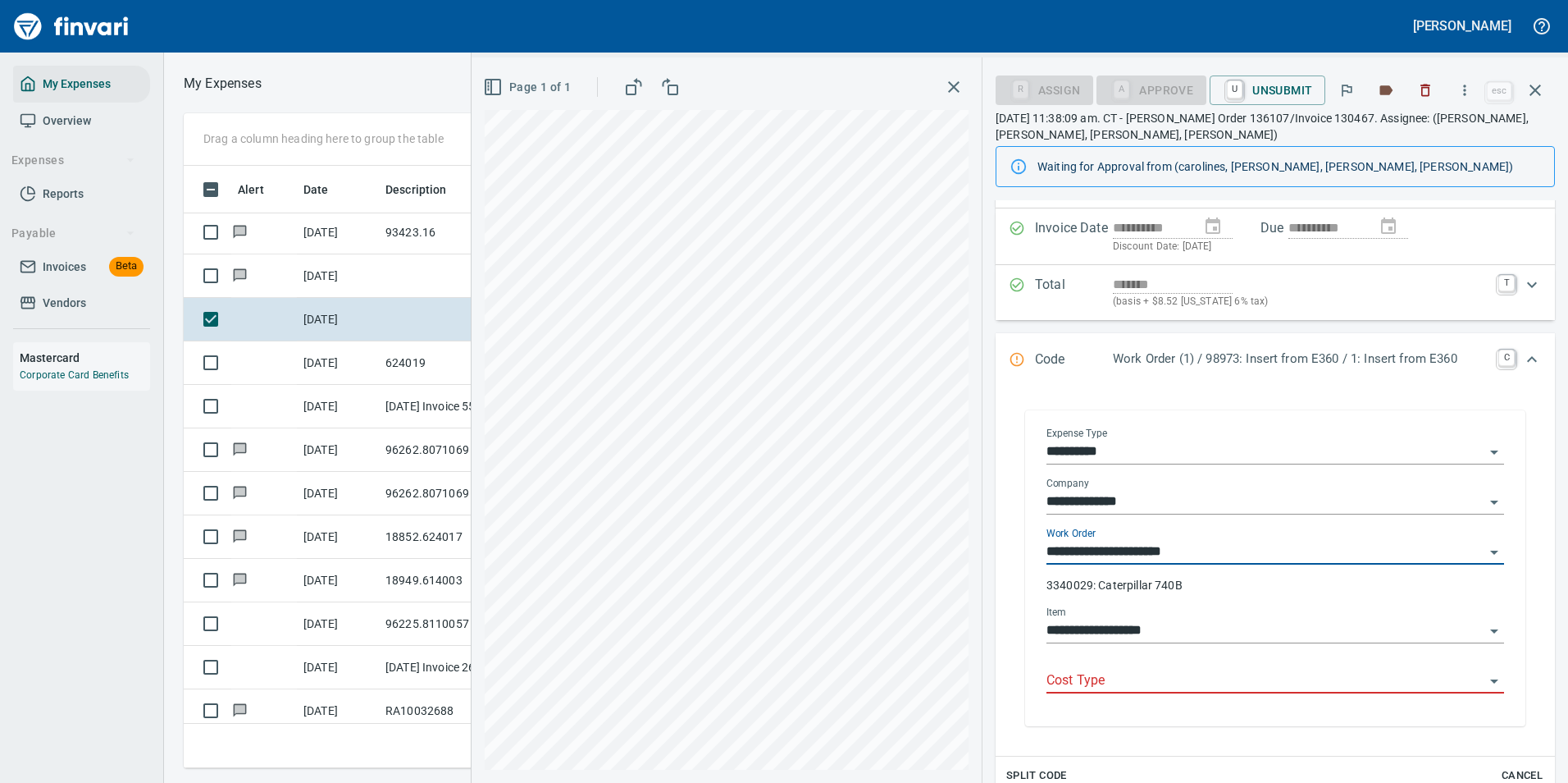
scroll to position [164, 0]
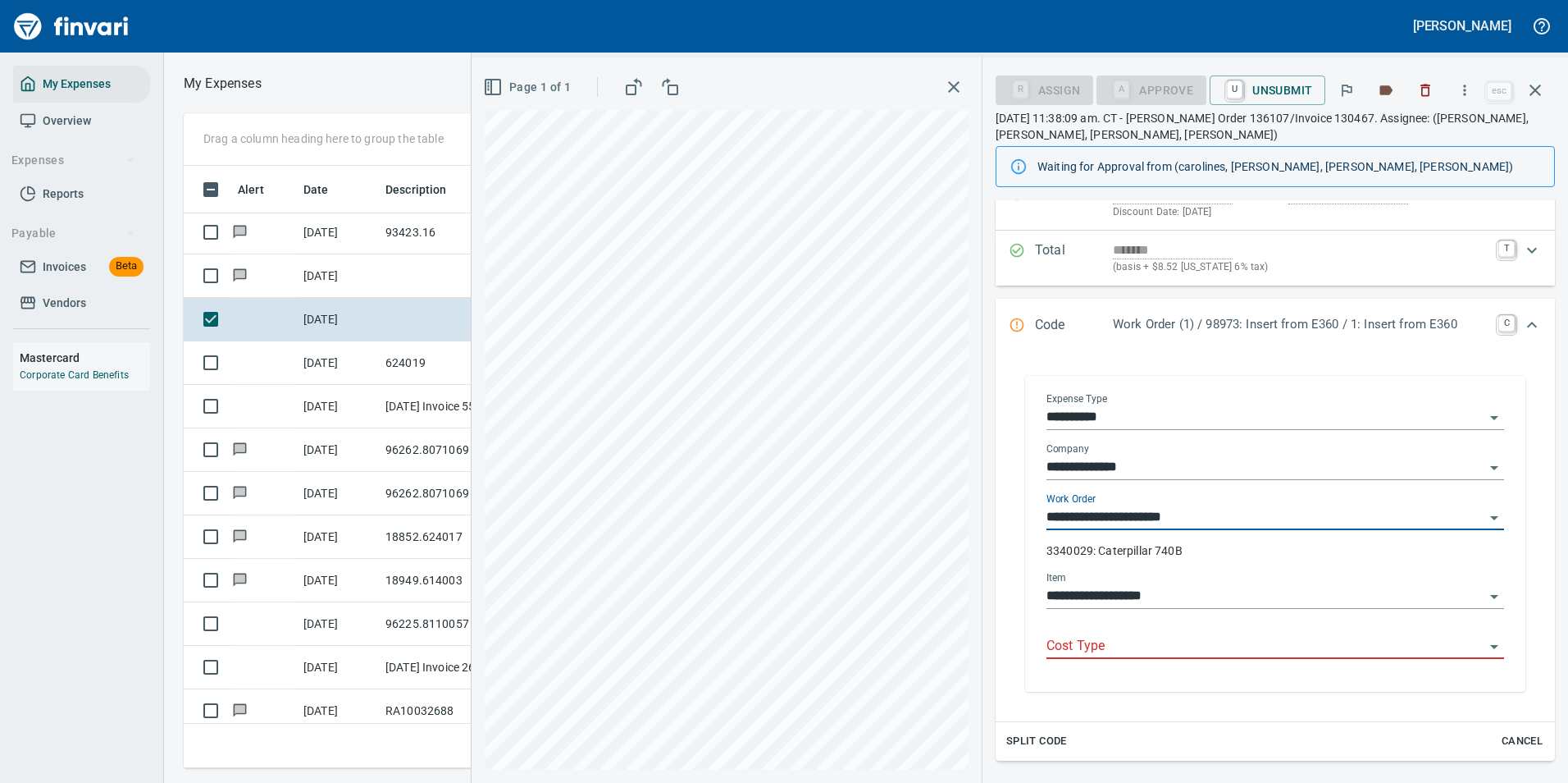
type input "**********"
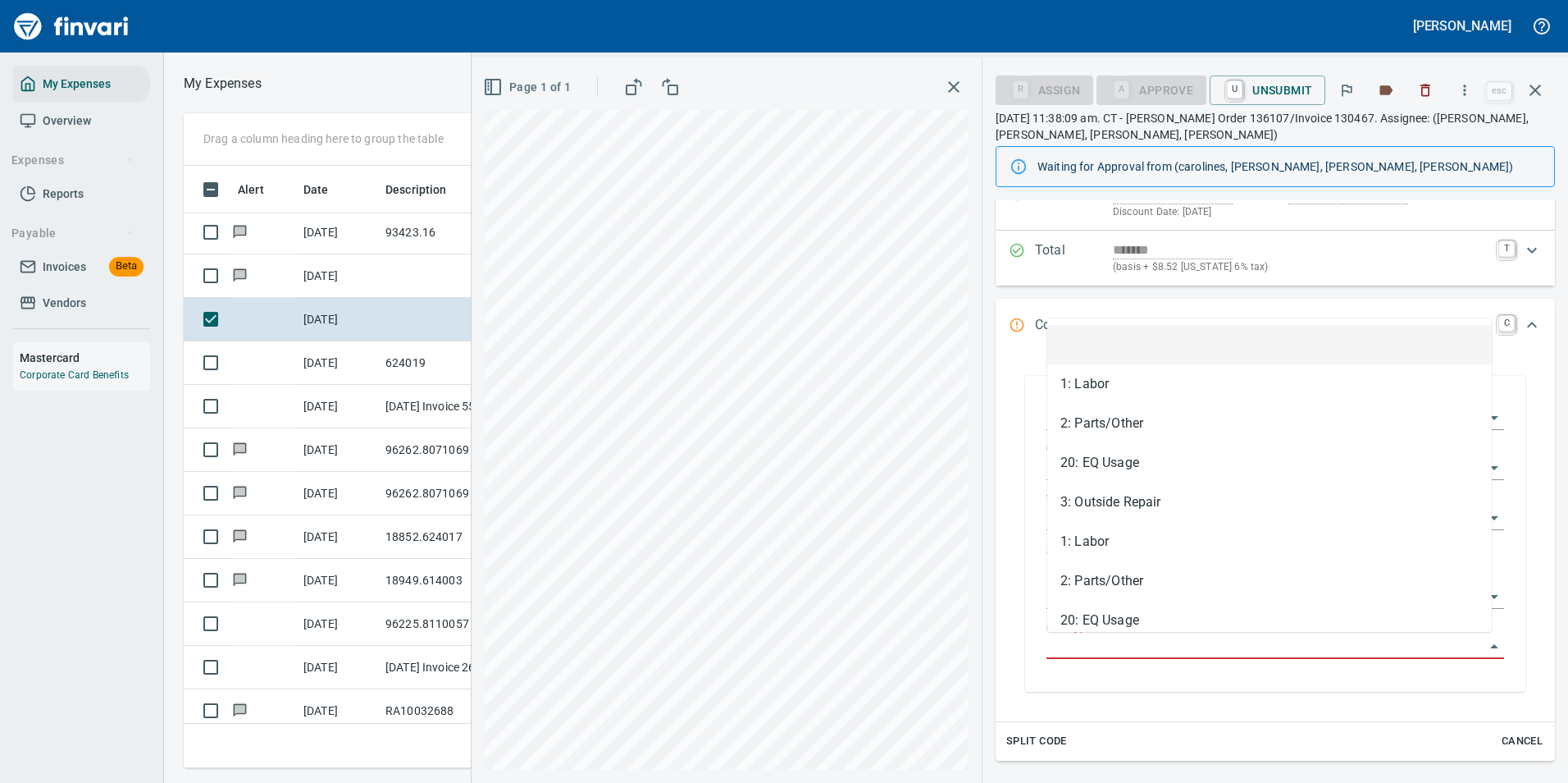
click at [1076, 636] on input "Cost Type" at bounding box center [1265, 646] width 438 height 23
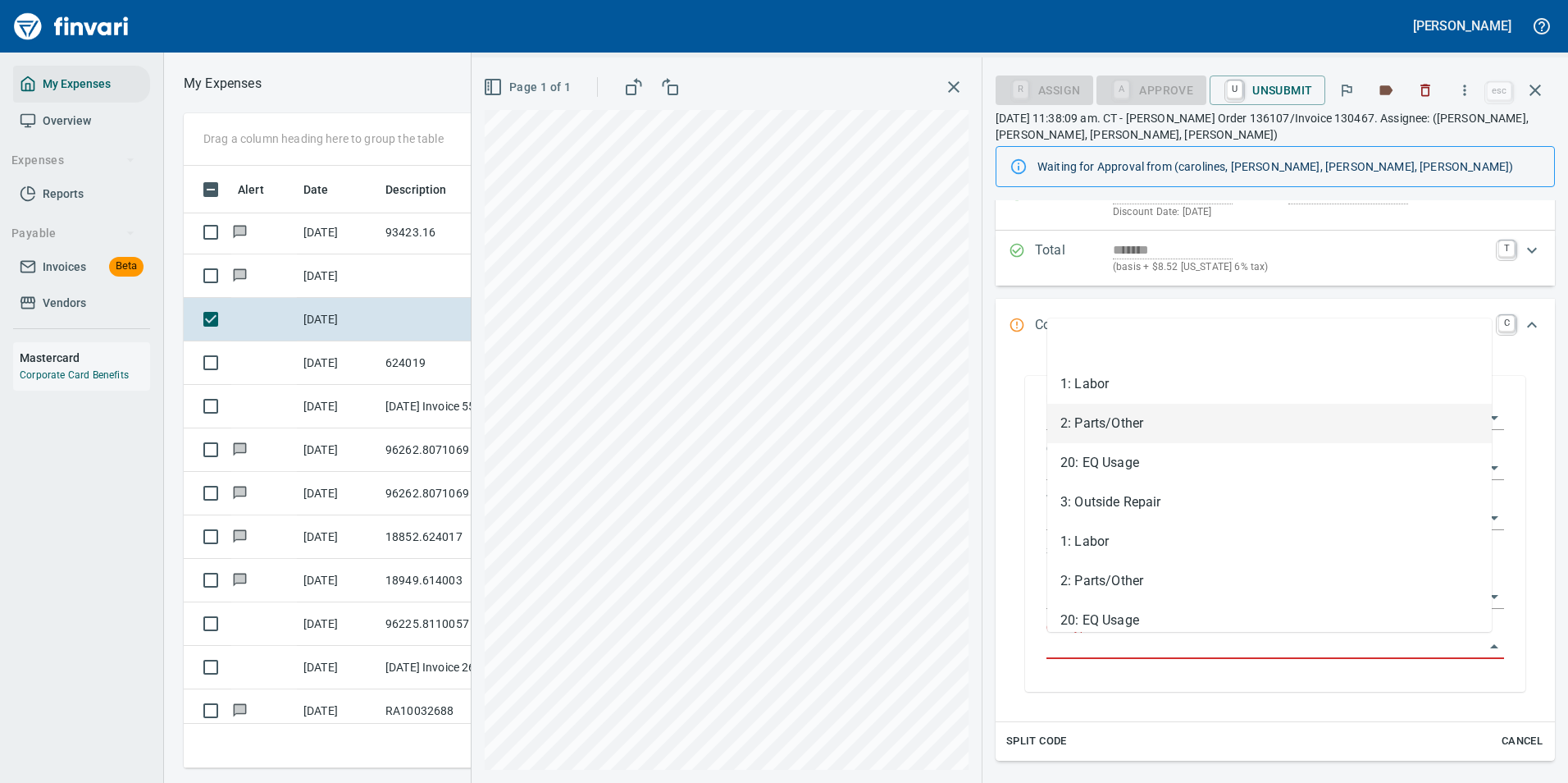
click at [1102, 426] on li "2: Parts/Other" at bounding box center [1270, 423] width 445 height 40
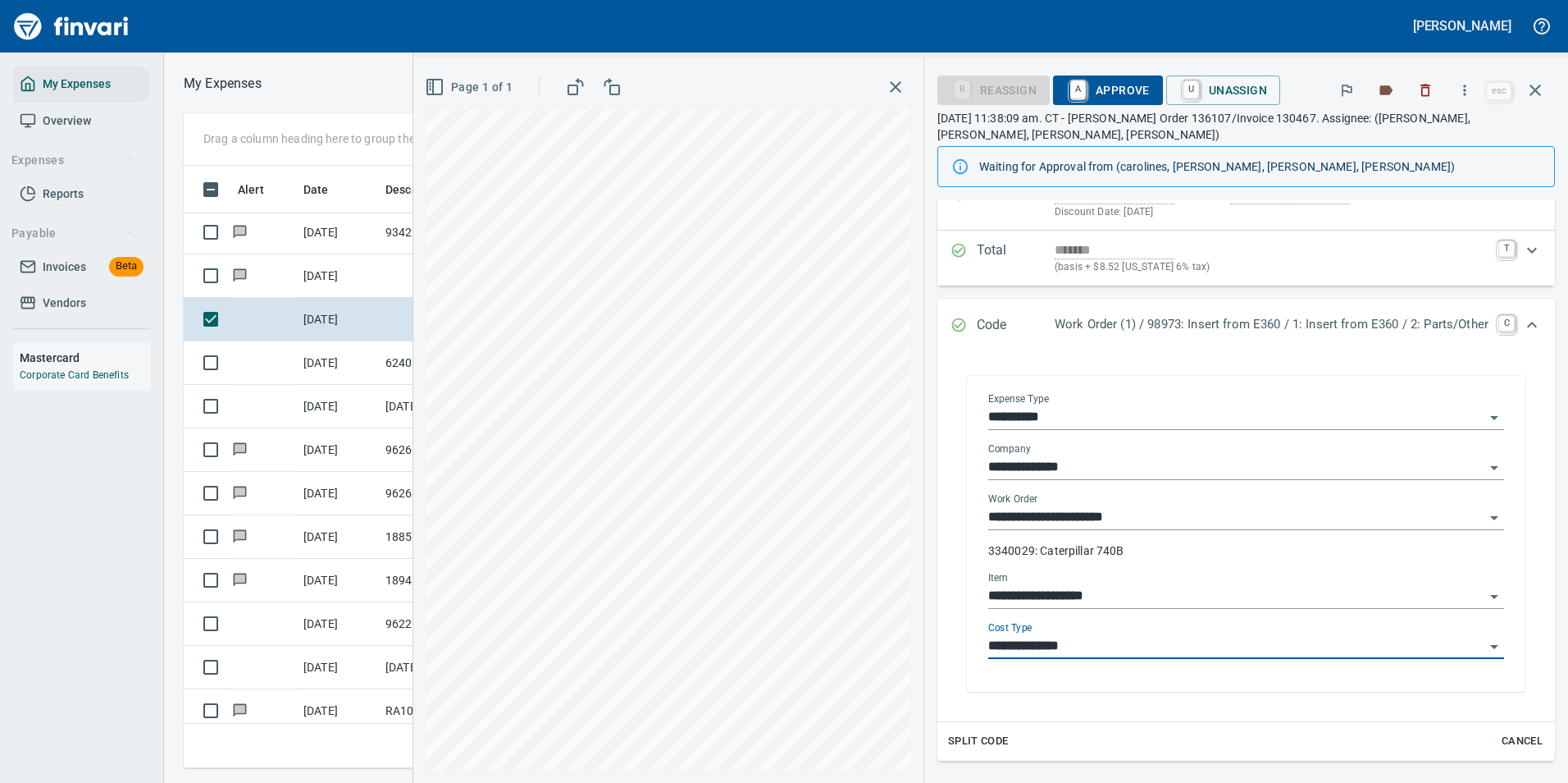
type input "**********"
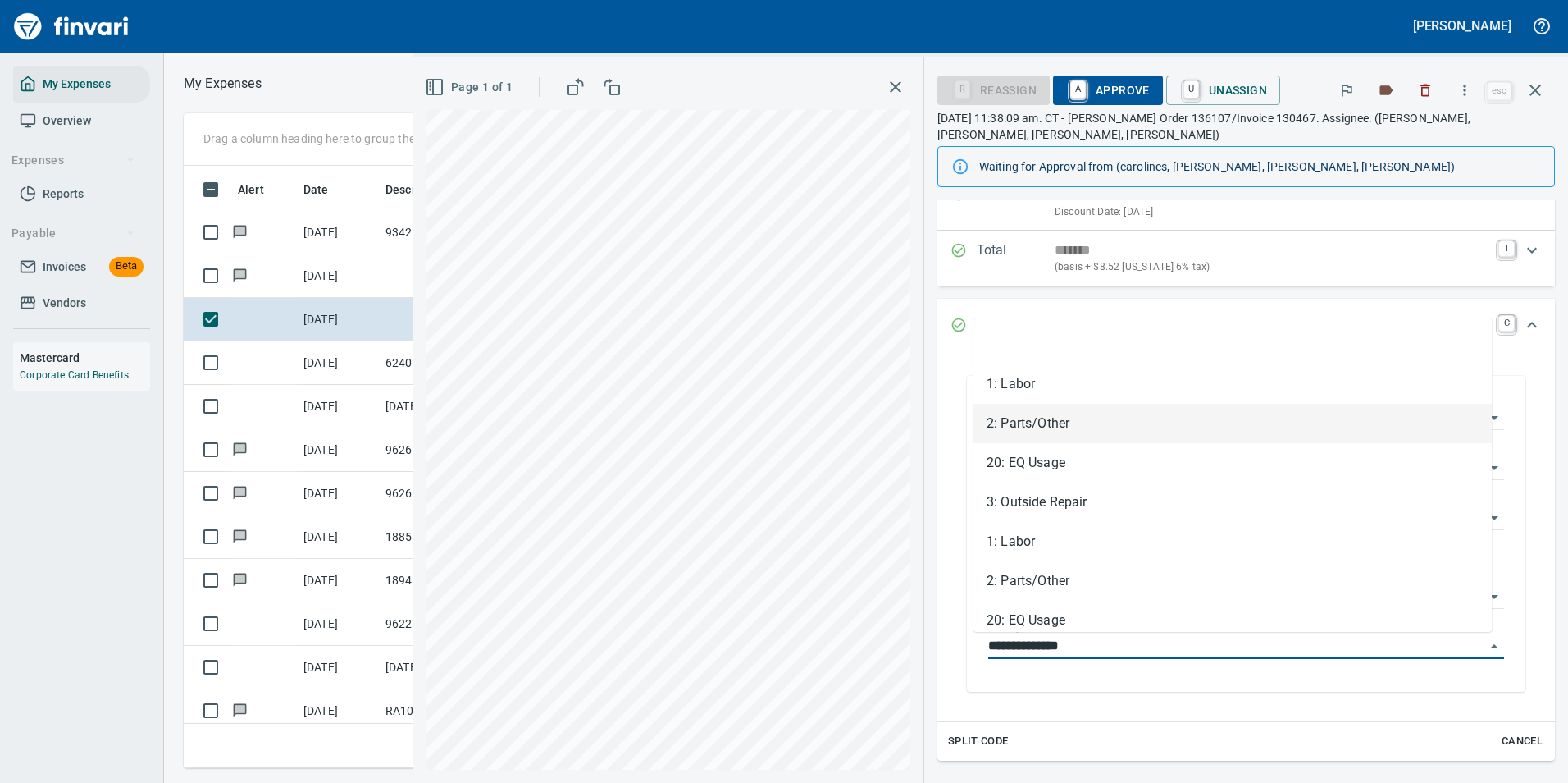
drag, startPoint x: 1048, startPoint y: 635, endPoint x: 903, endPoint y: 630, distance: 145.1
click at [903, 630] on div "**********" at bounding box center [990, 420] width 1155 height 726
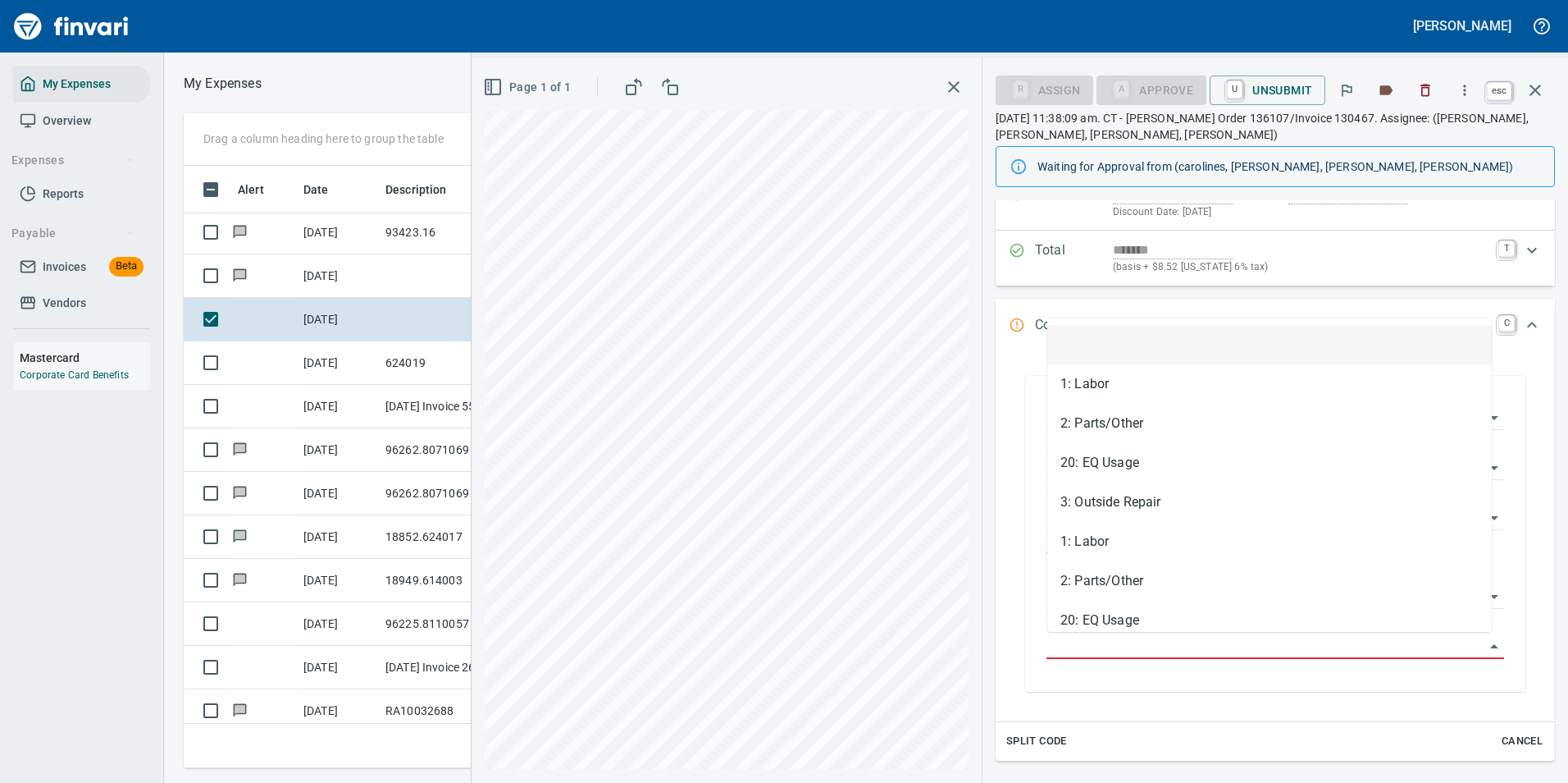
click at [1538, 82] on icon "button" at bounding box center [1535, 90] width 19 height 19
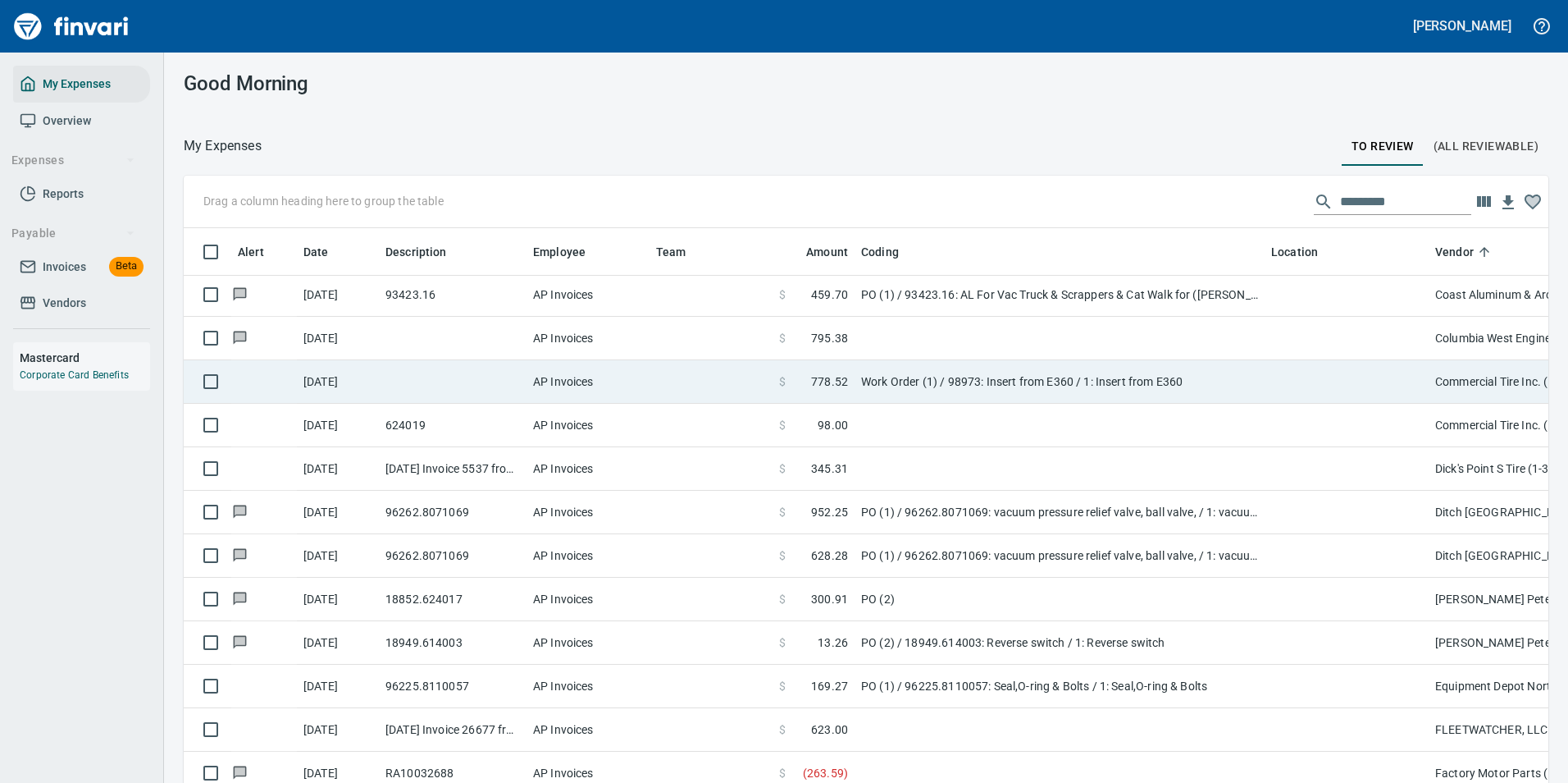
scroll to position [578, 1325]
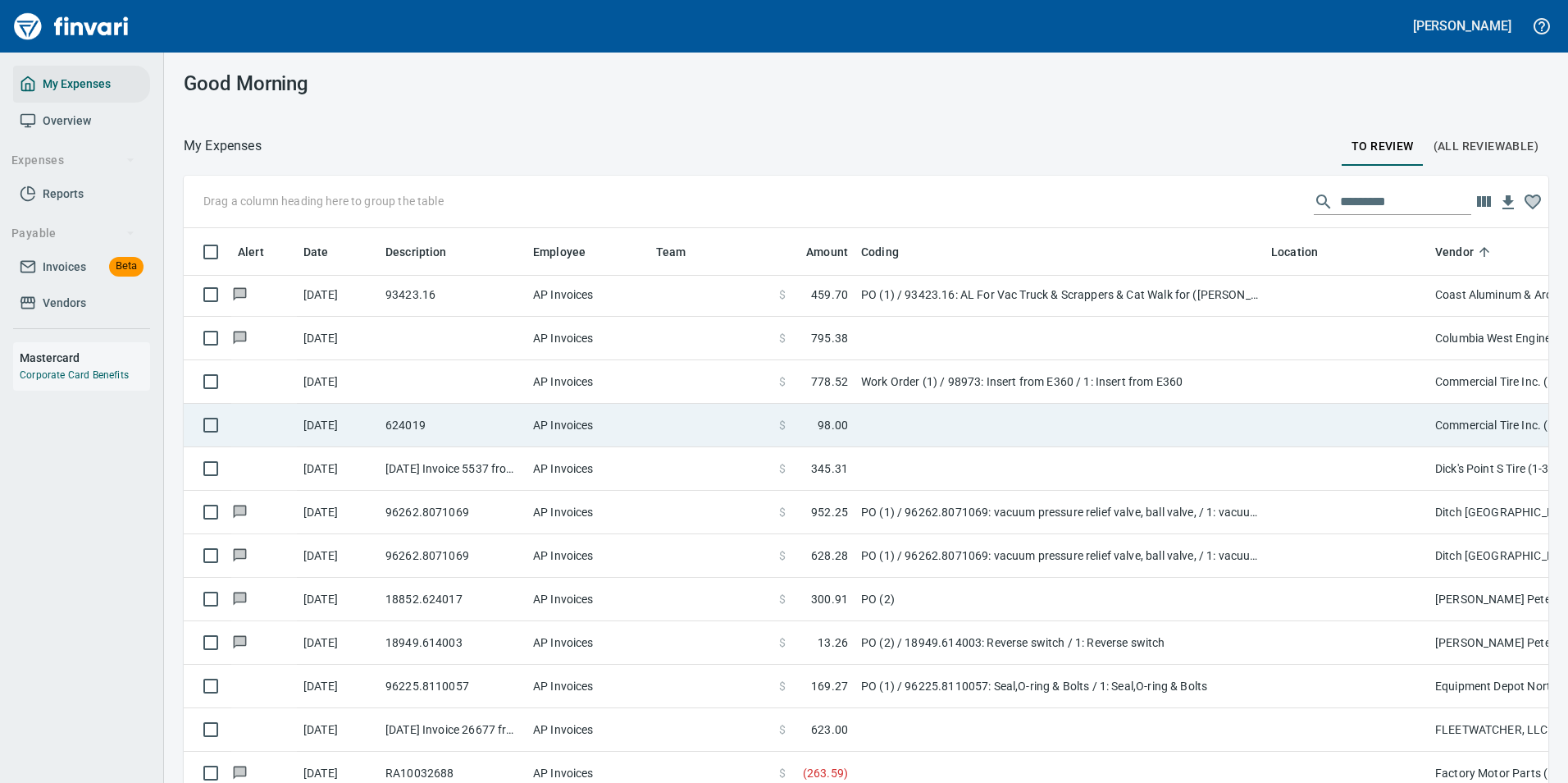
click at [814, 424] on span at bounding box center [801, 425] width 32 height 17
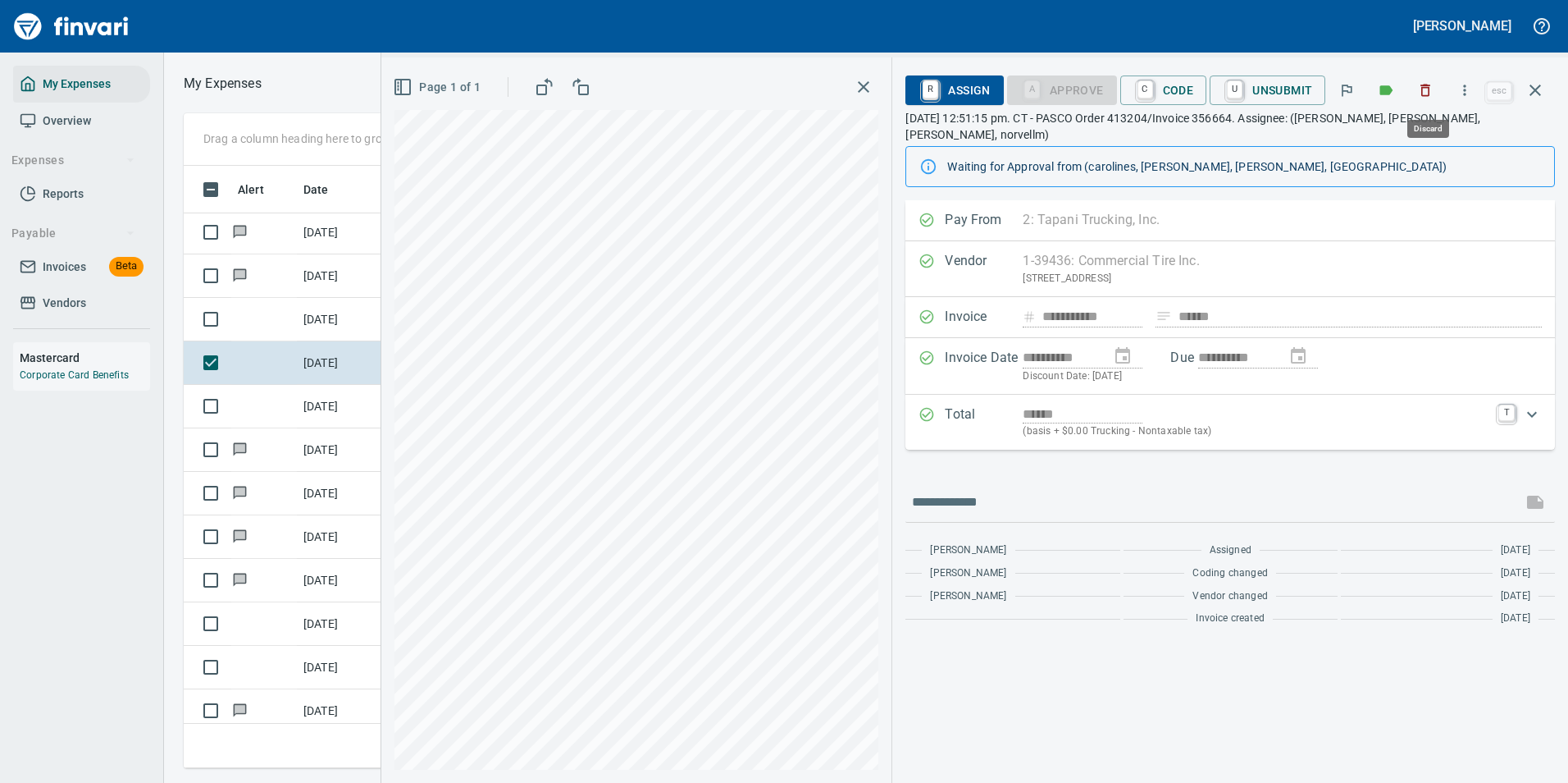
scroll to position [578, 930]
click at [1464, 83] on icon "button" at bounding box center [1465, 90] width 17 height 17
click at [1364, 131] on icon at bounding box center [1367, 138] width 19 height 19
click at [1528, 84] on icon "button" at bounding box center [1535, 90] width 19 height 19
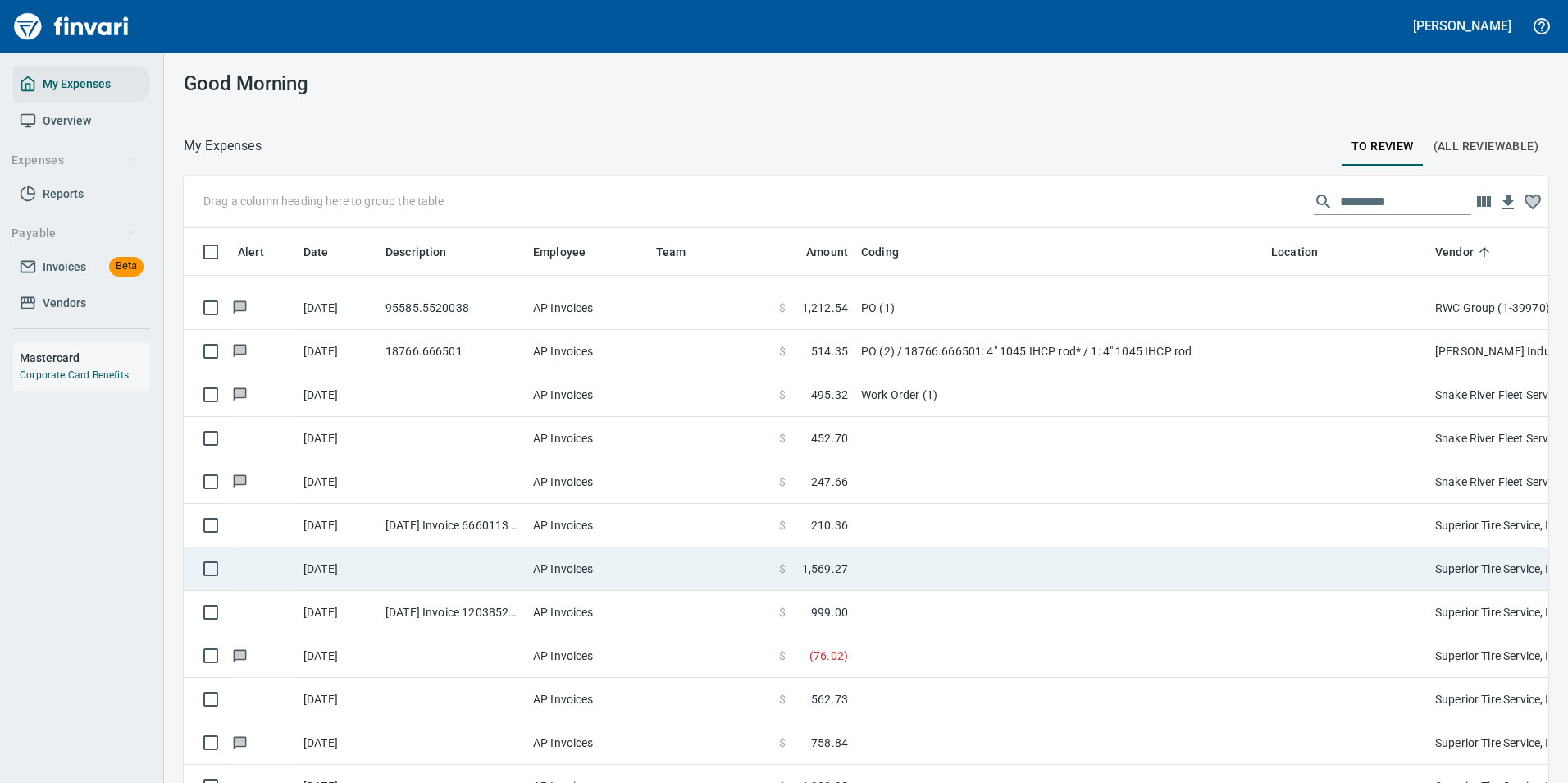
scroll to position [4923, 0]
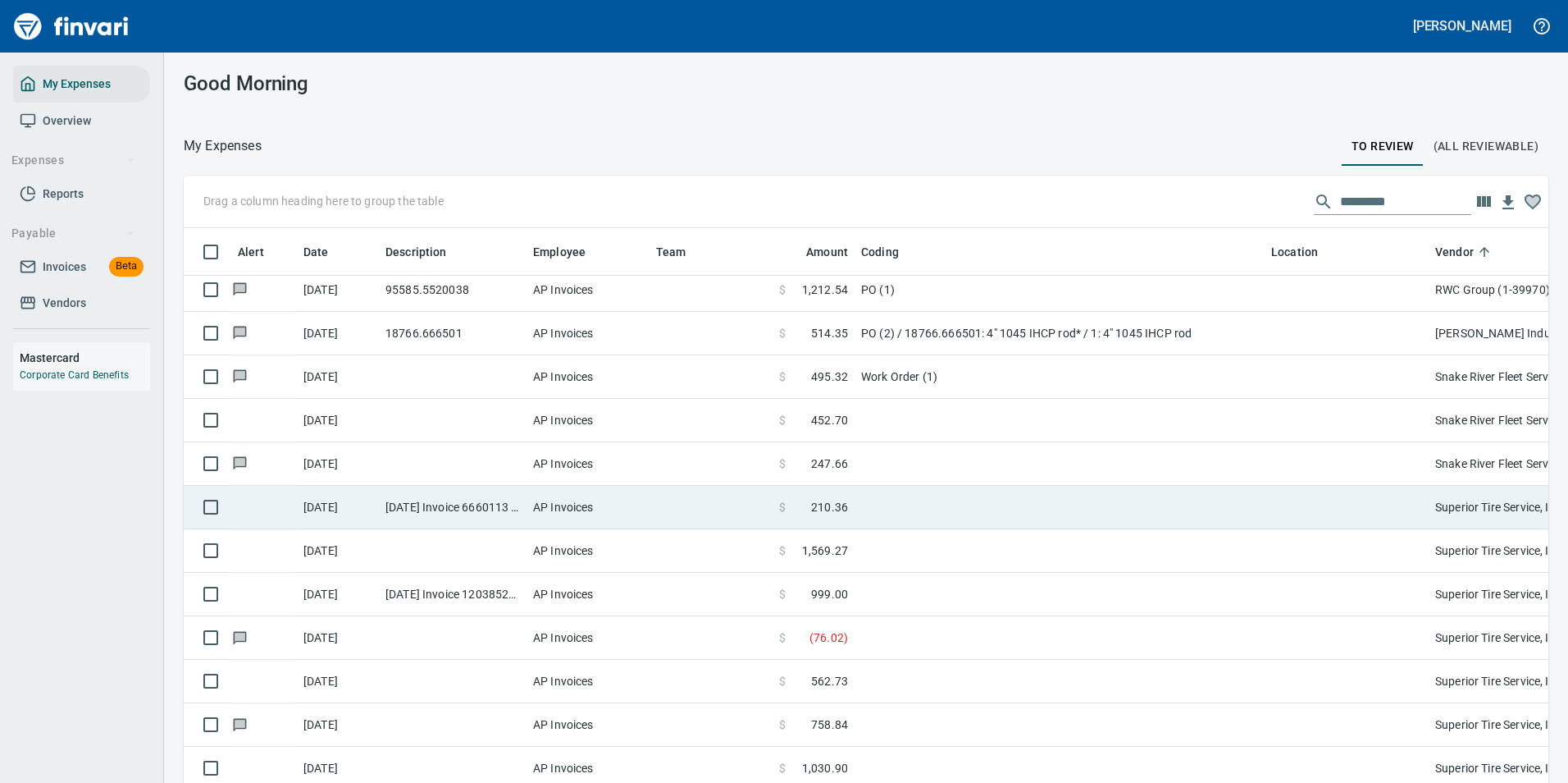
click at [920, 505] on td at bounding box center [1059, 507] width 410 height 43
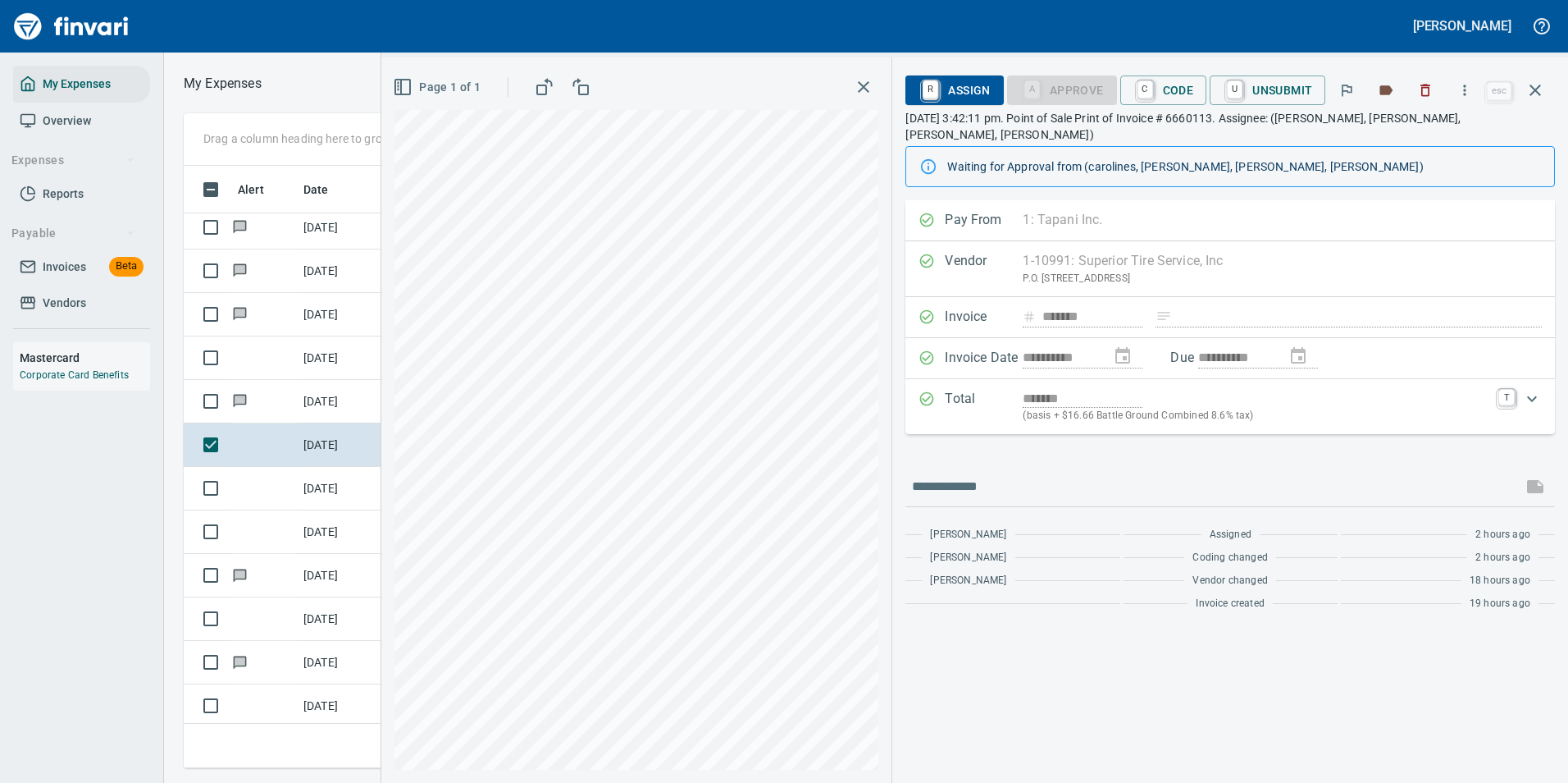
scroll to position [578, 930]
click at [1461, 98] on icon "button" at bounding box center [1465, 90] width 17 height 17
click at [1430, 134] on span "Download" at bounding box center [1462, 138] width 158 height 19
drag, startPoint x: 1168, startPoint y: 93, endPoint x: 1169, endPoint y: 172, distance: 79.0
click at [1168, 93] on span "C Code" at bounding box center [1164, 90] width 61 height 28
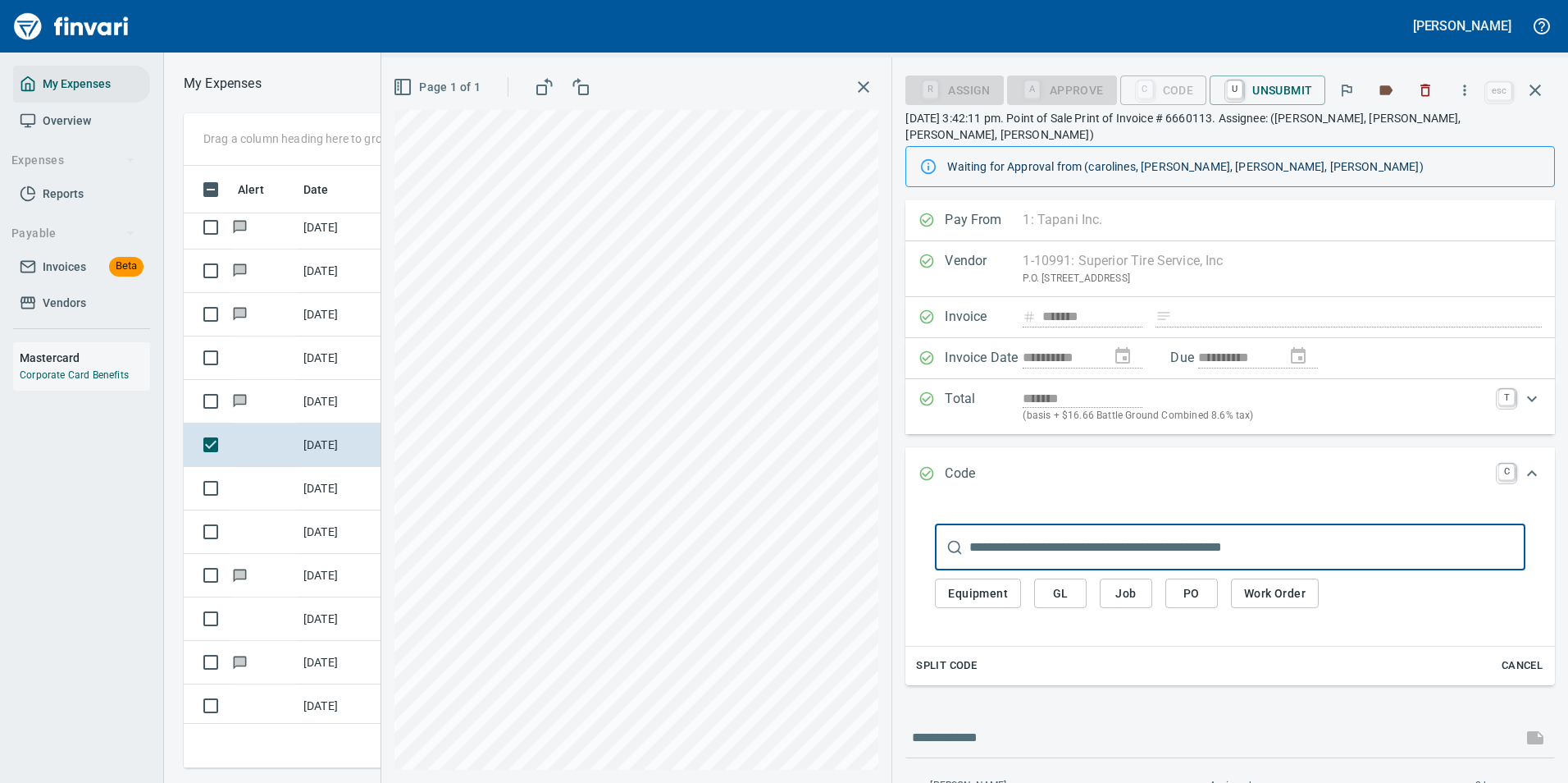
click at [1259, 584] on span "Work Order" at bounding box center [1275, 594] width 62 height 20
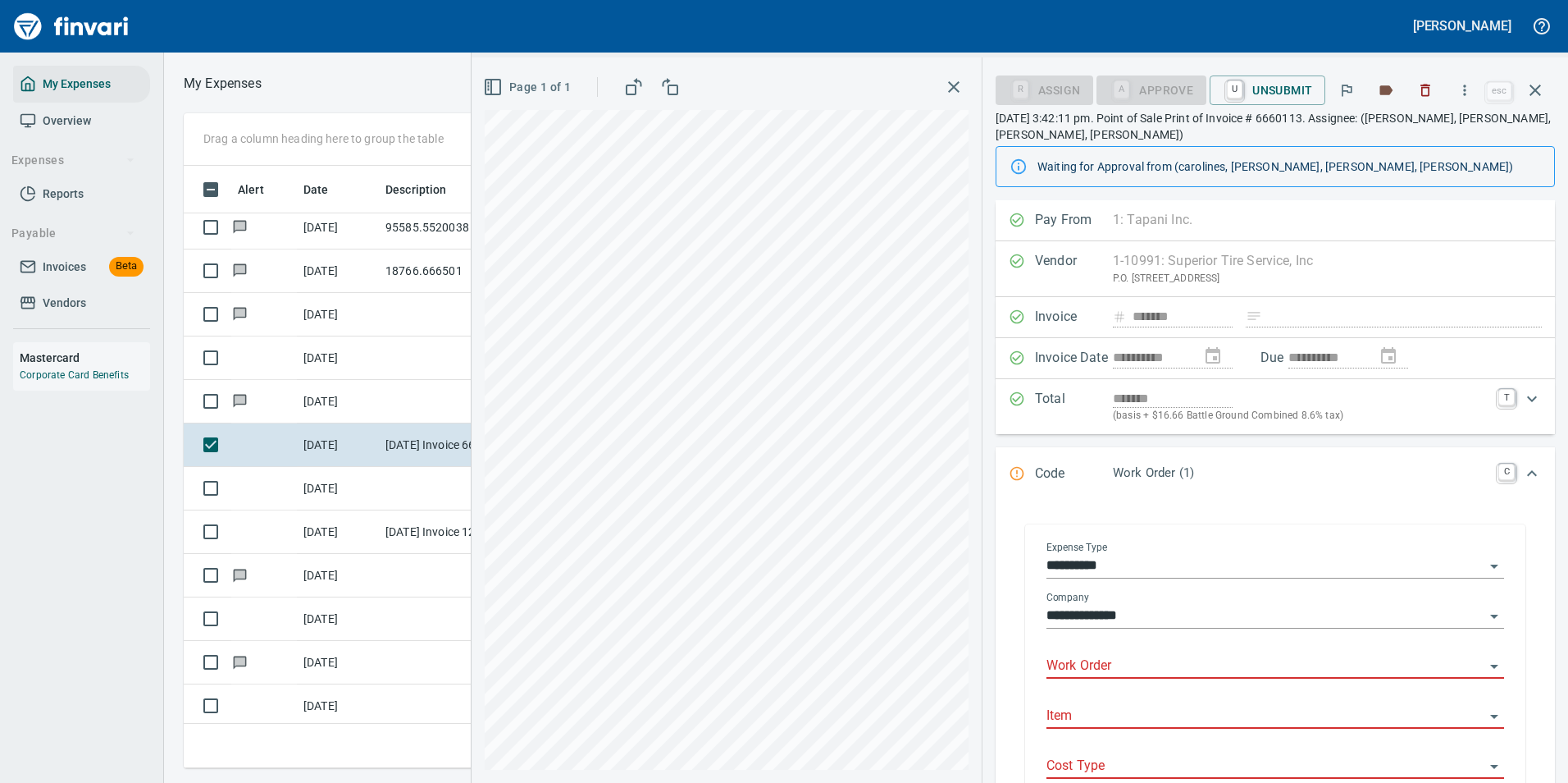
click at [1098, 670] on input "Work Order" at bounding box center [1265, 666] width 438 height 23
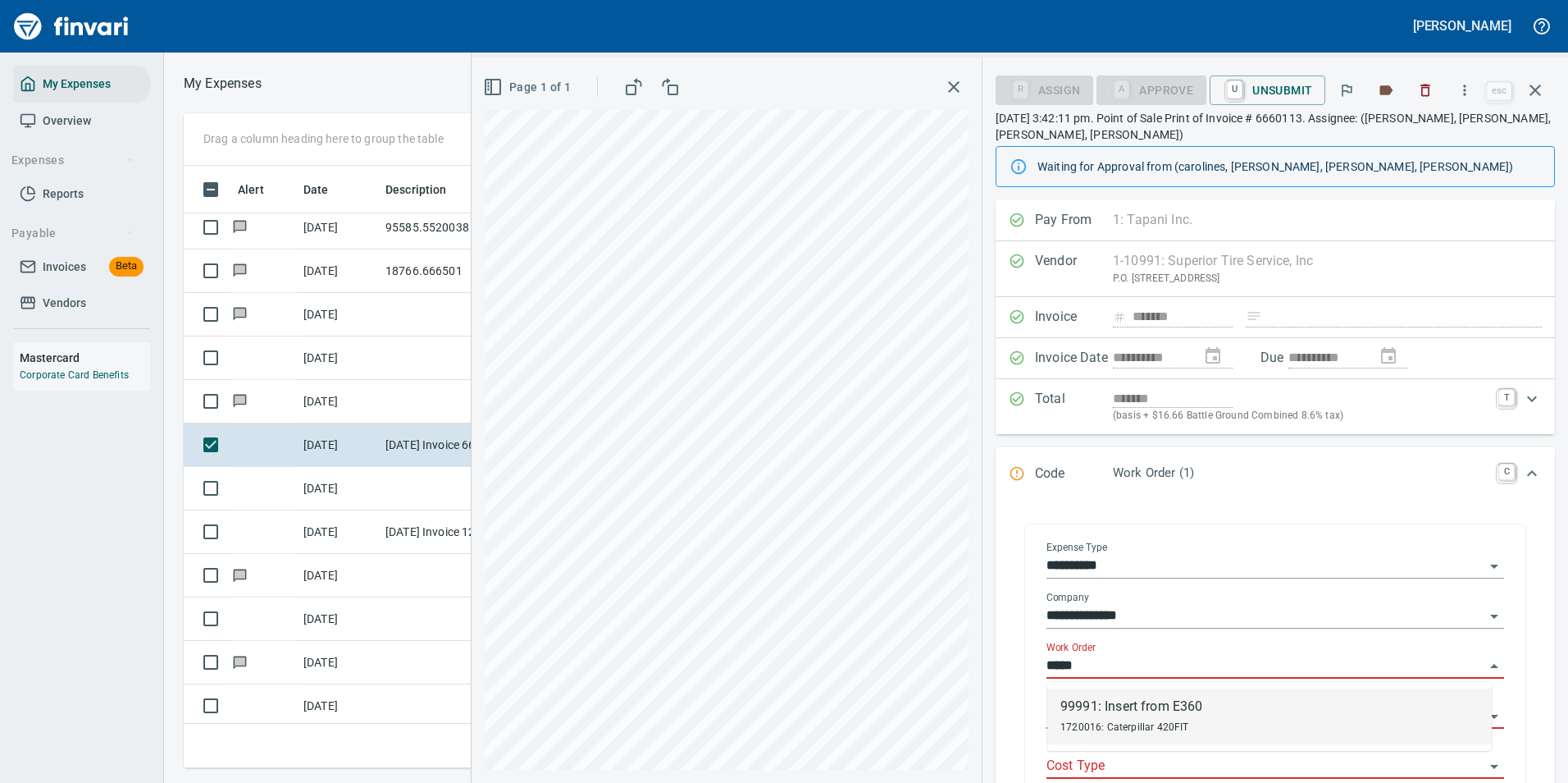
click at [1084, 719] on div "1720016: Caterpillar 420FIT" at bounding box center [1131, 726] width 142 height 19
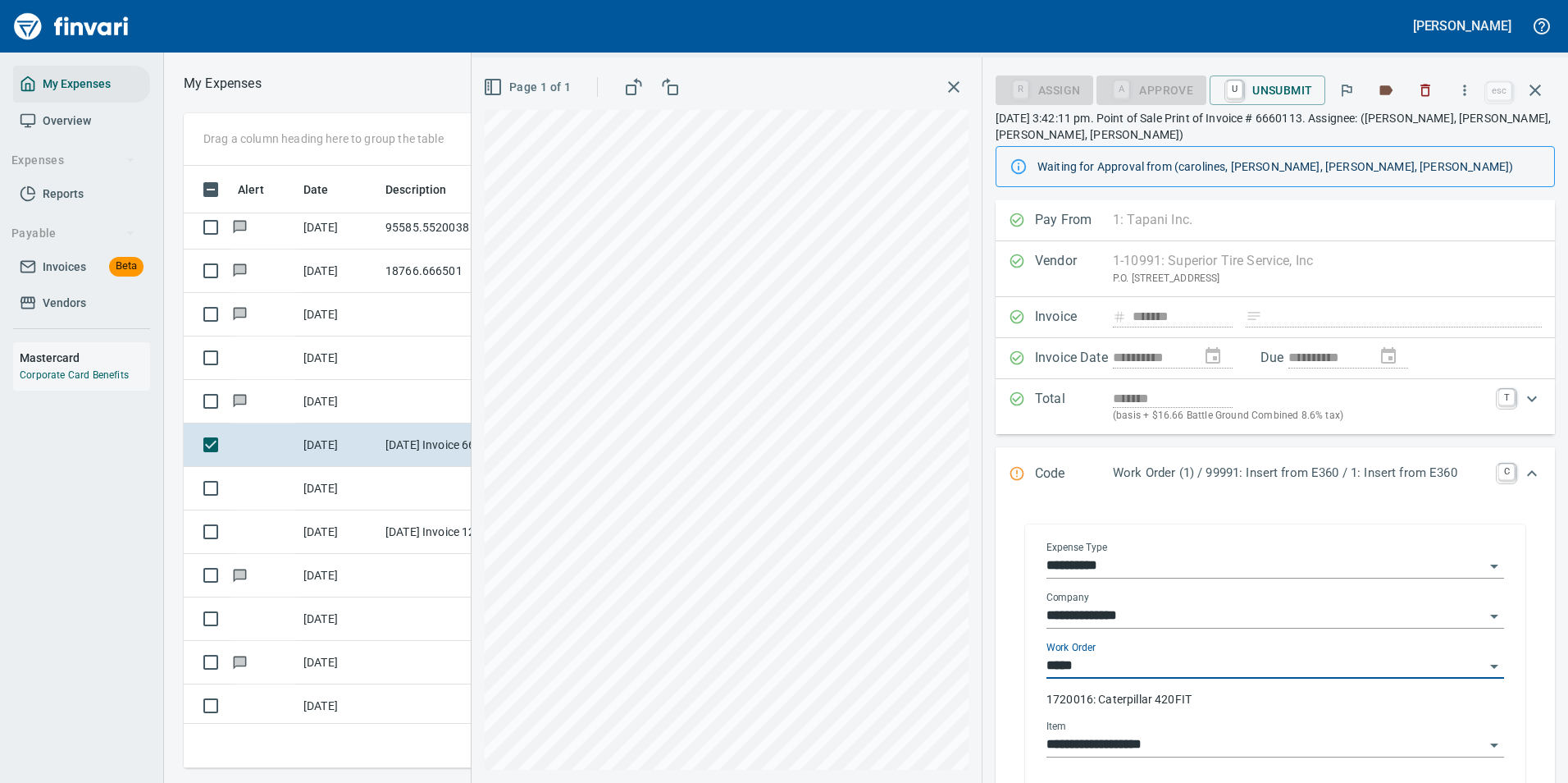
type input "**********"
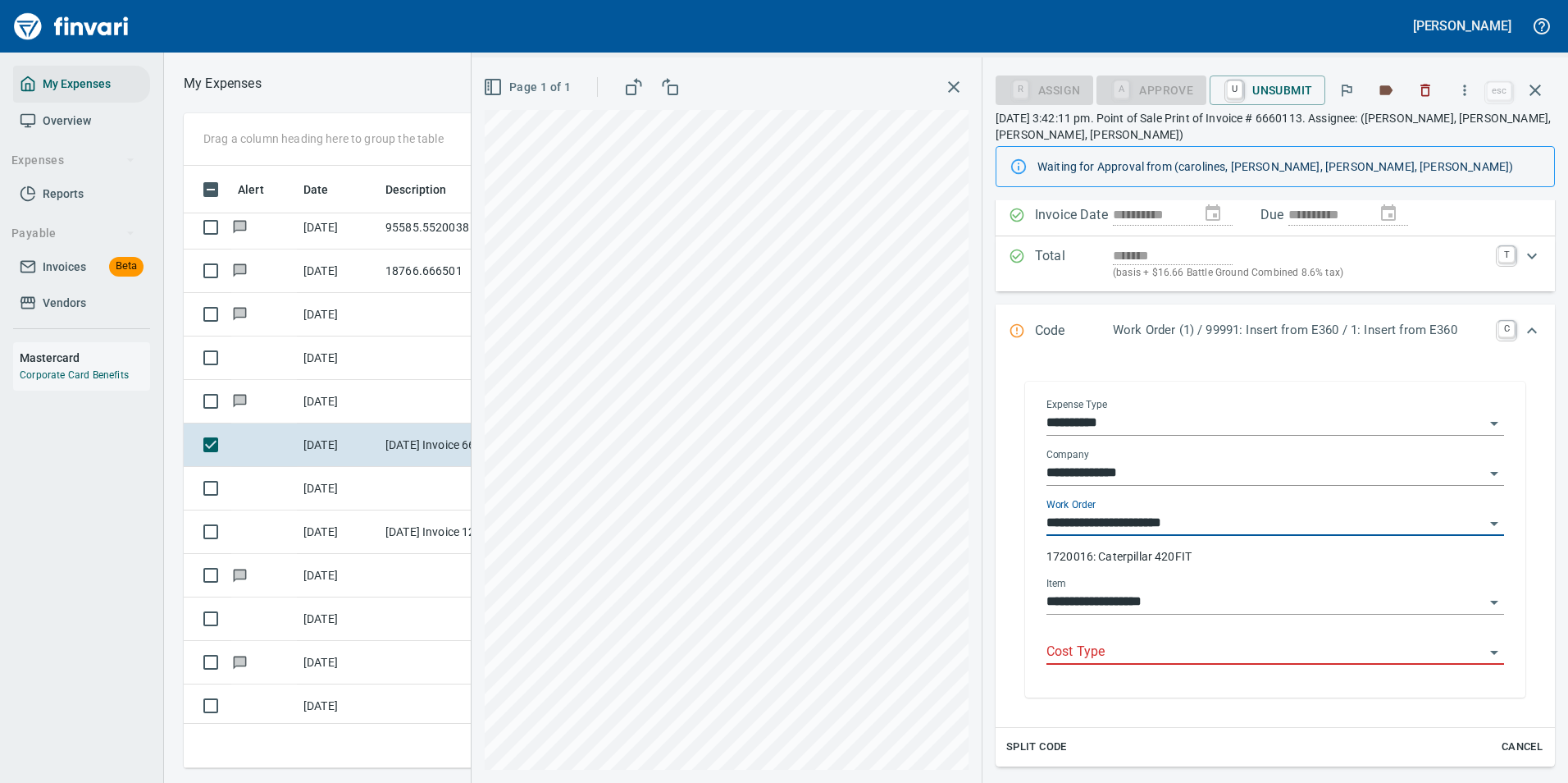
scroll to position [164, 0]
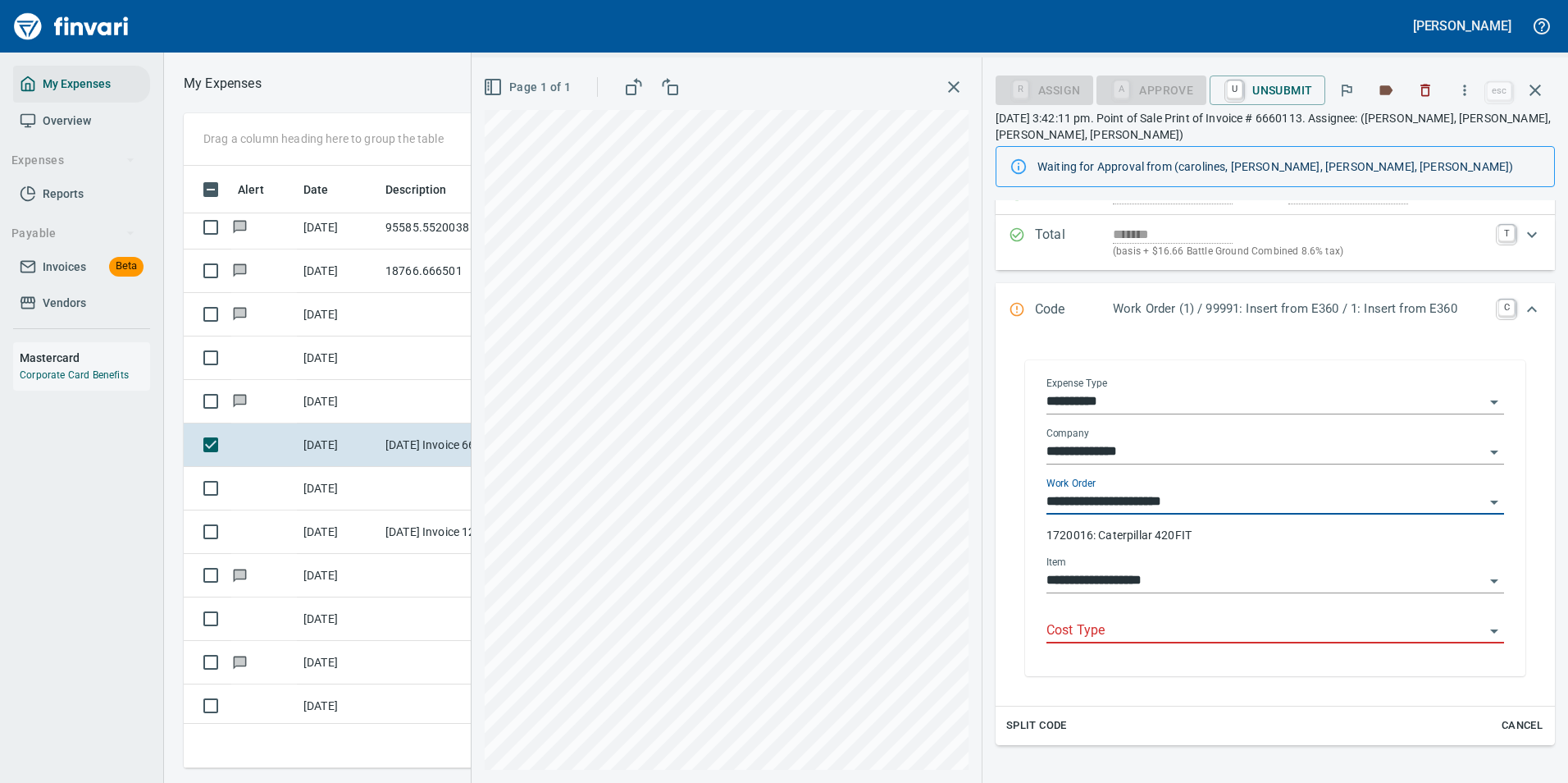
type input "**********"
click at [1115, 640] on input "Cost Type" at bounding box center [1265, 631] width 438 height 23
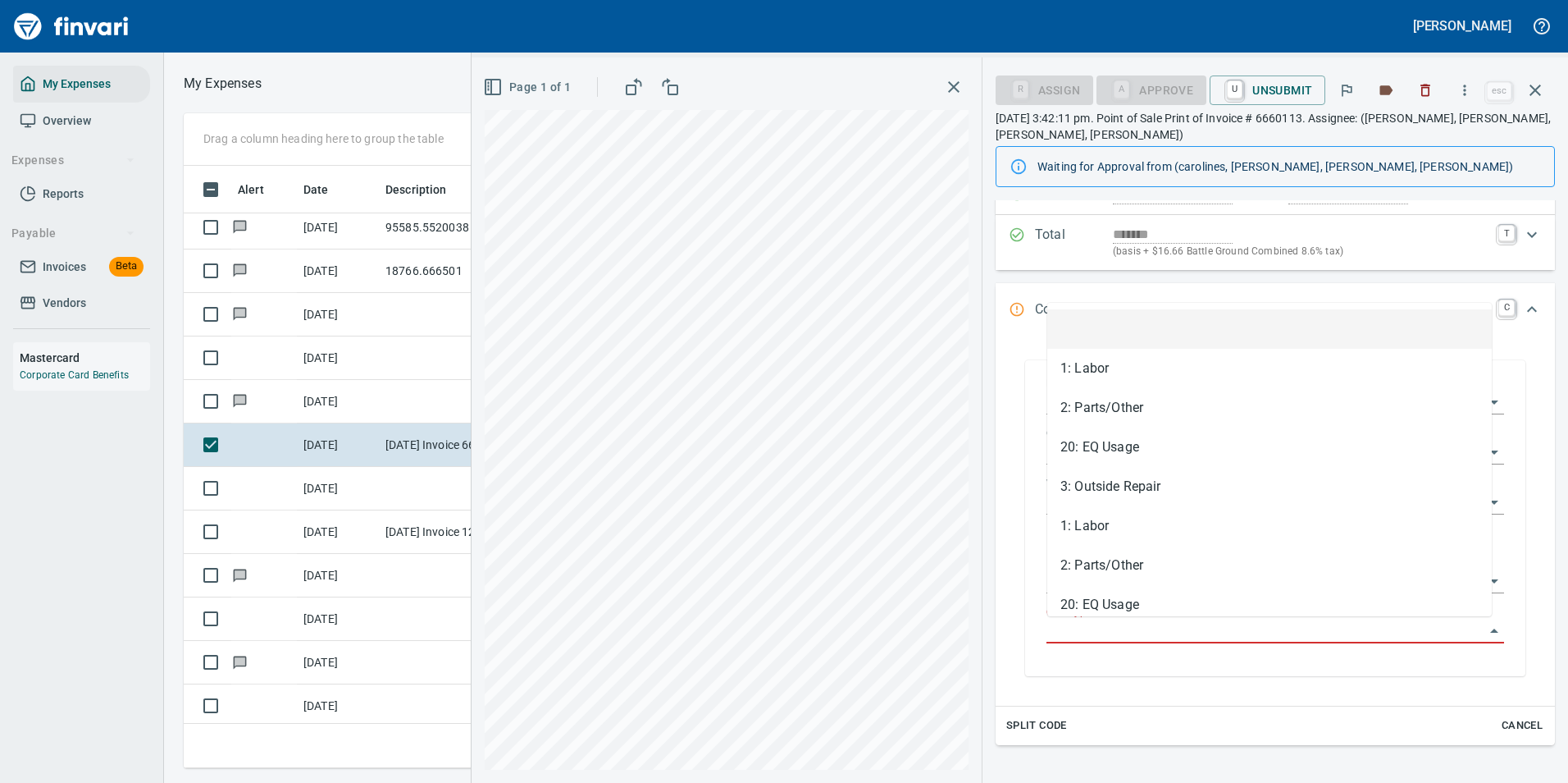
scroll to position [578, 930]
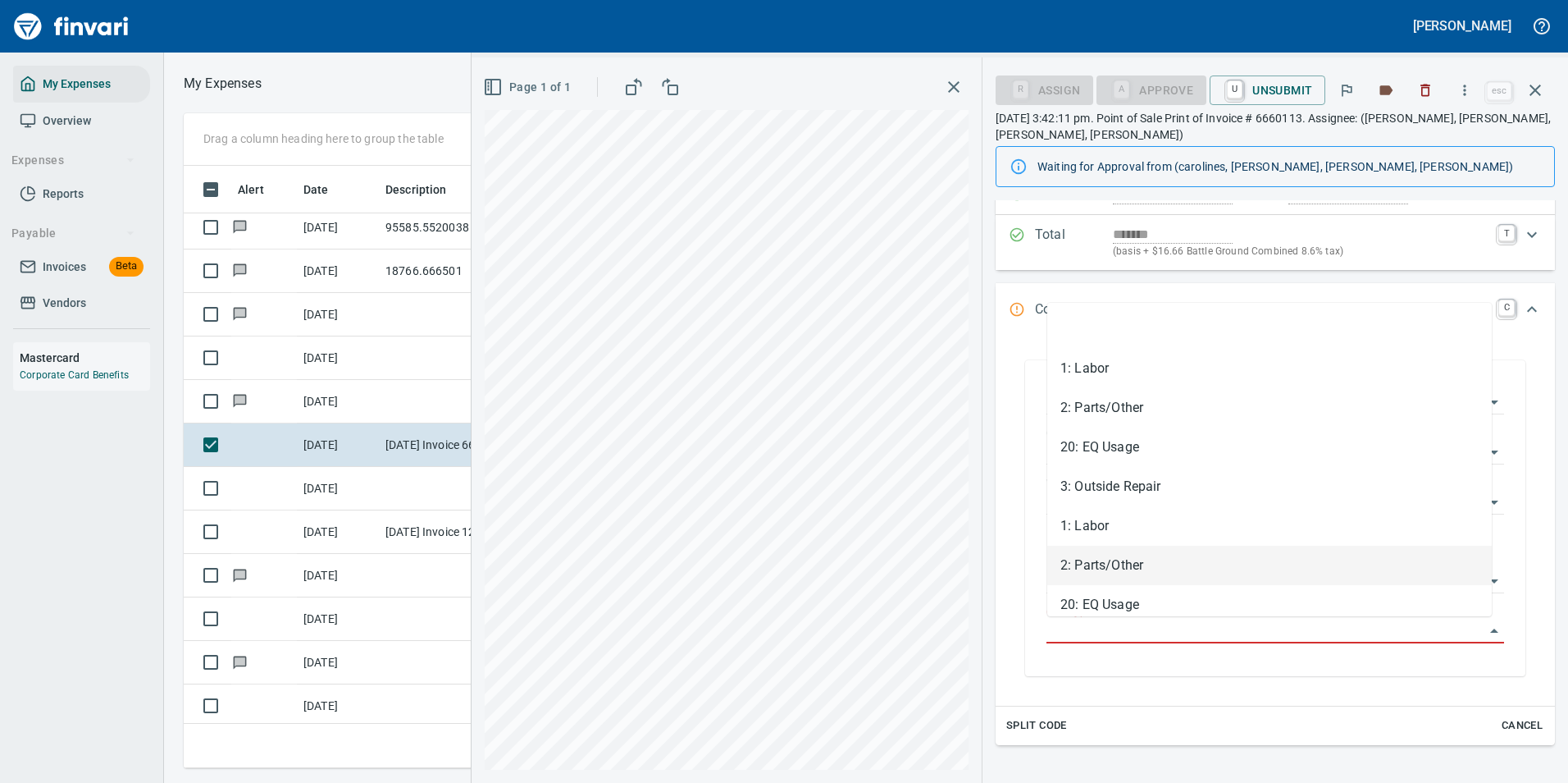
click at [1082, 559] on li "2: Parts/Other" at bounding box center [1270, 565] width 445 height 40
type input "**********"
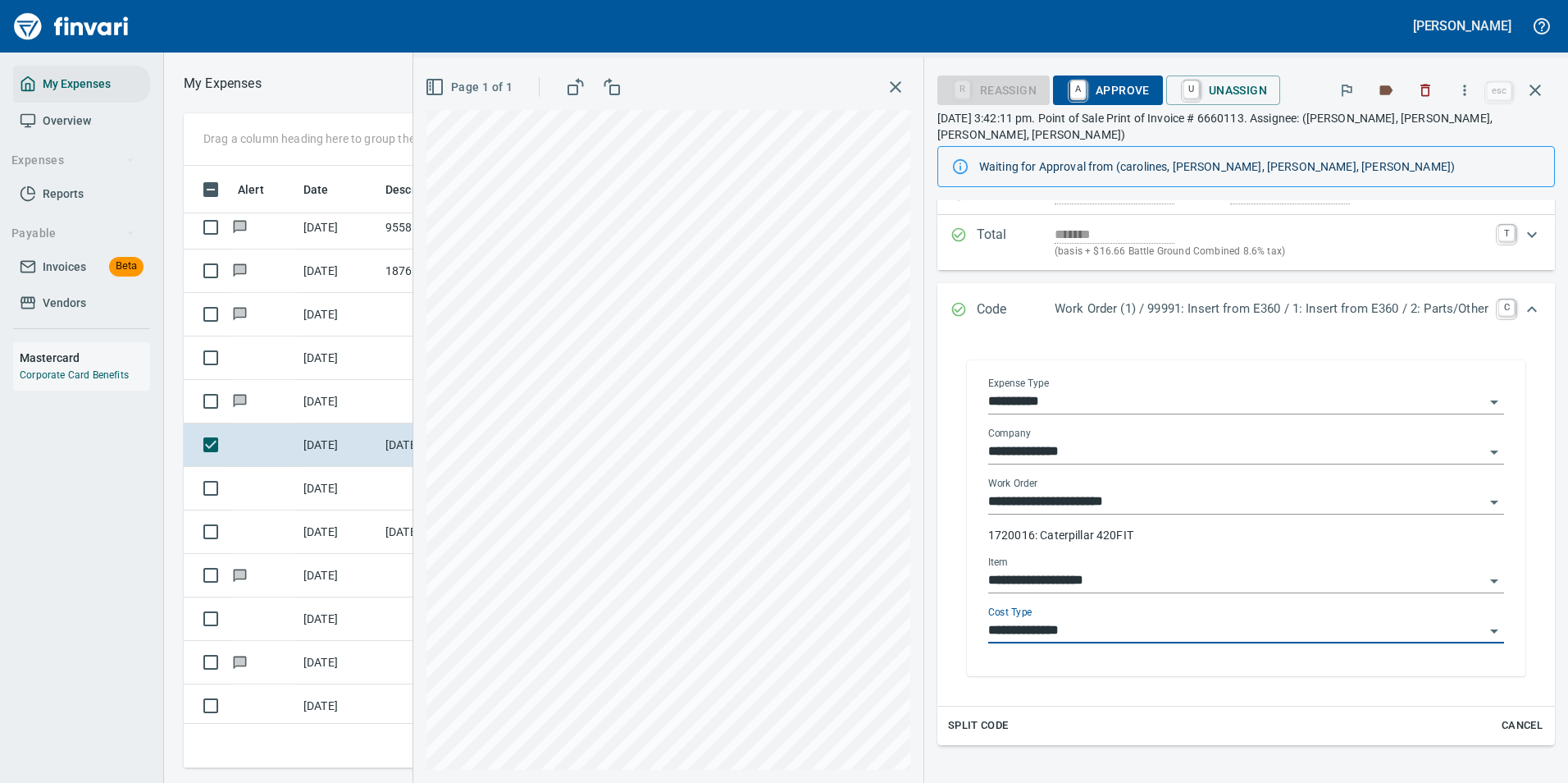
scroll to position [0, 0]
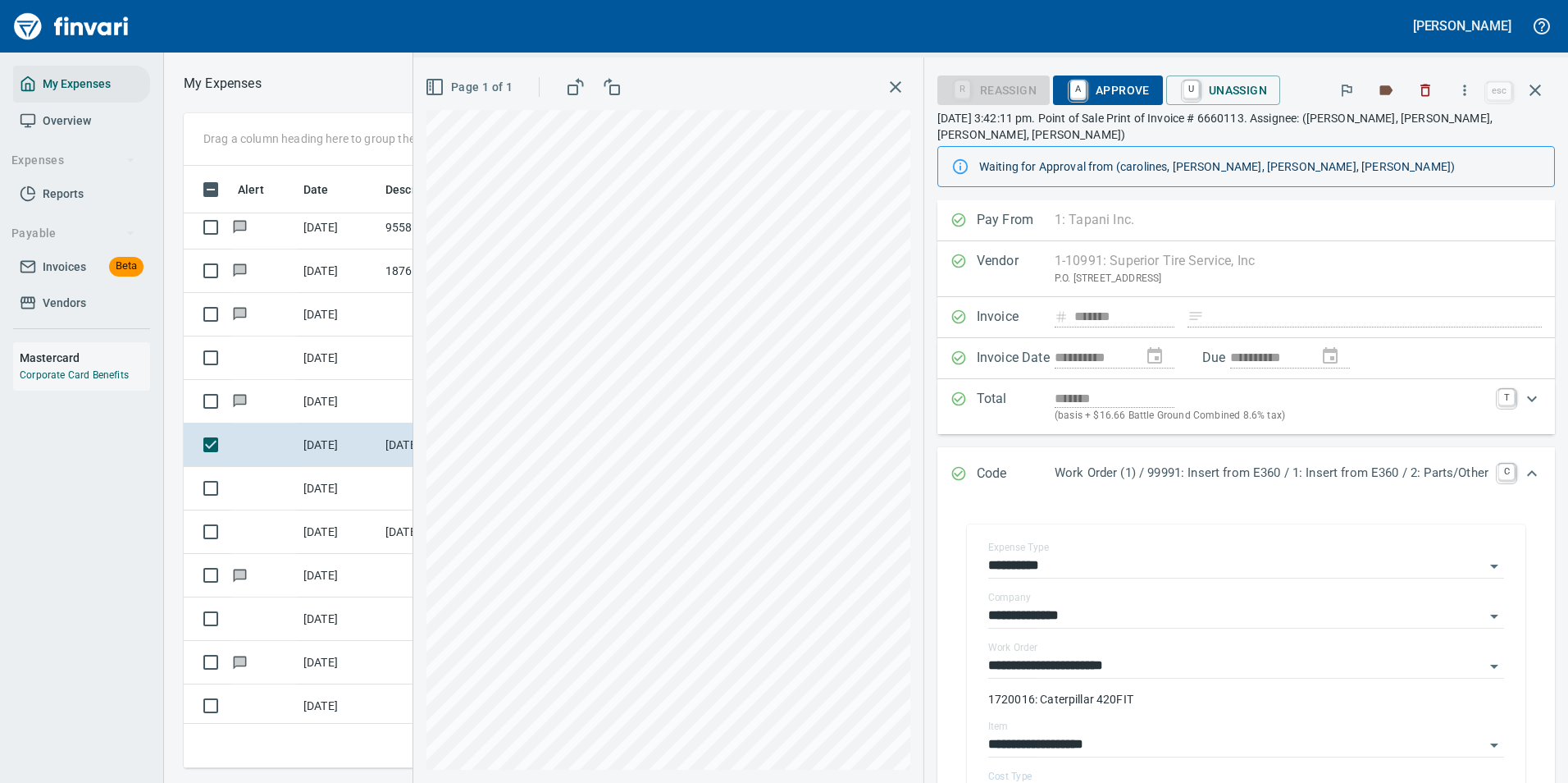
click at [1097, 83] on span "A Approve" at bounding box center [1107, 90] width 84 height 28
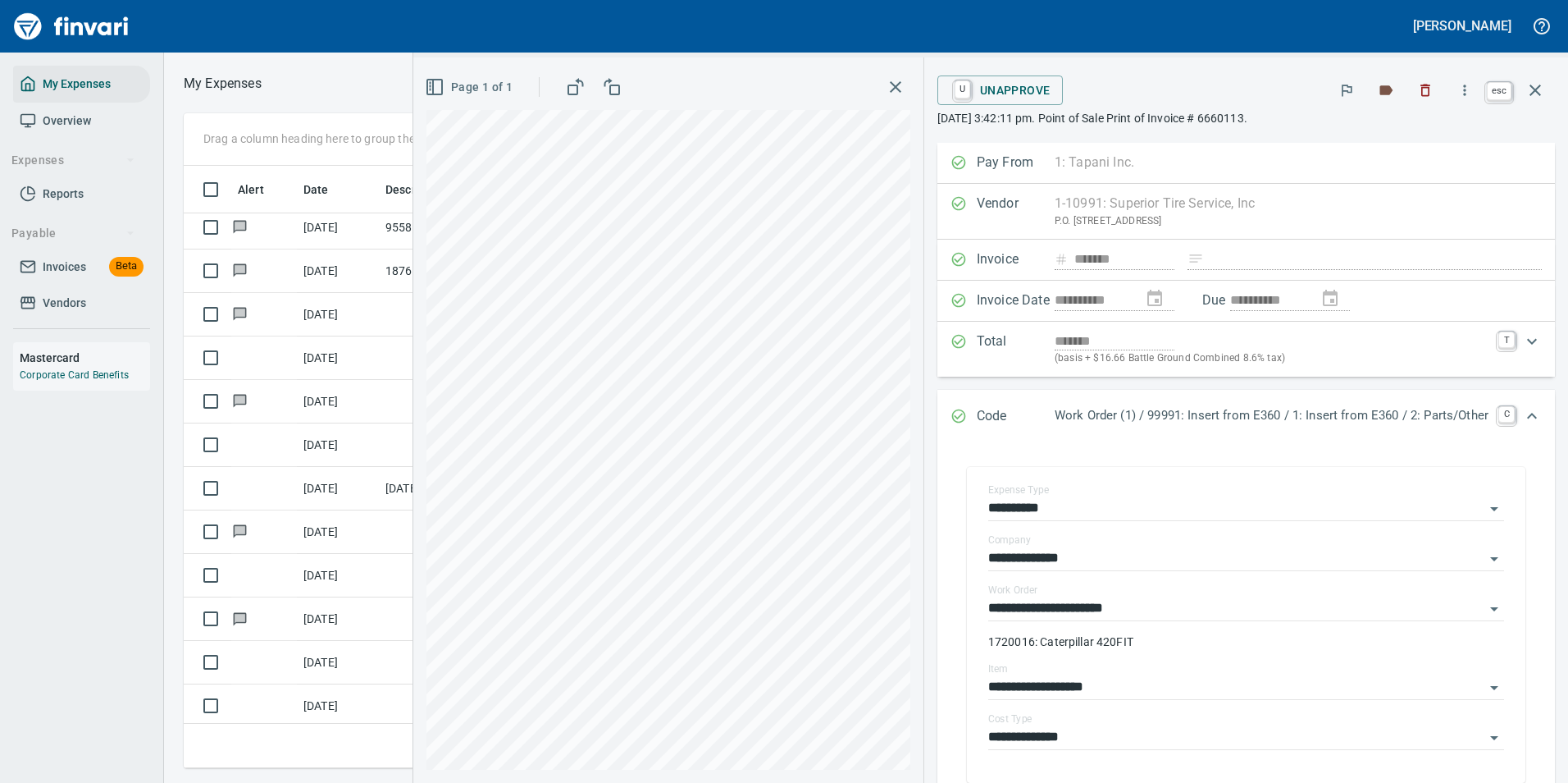
click at [1541, 86] on icon "button" at bounding box center [1535, 90] width 19 height 19
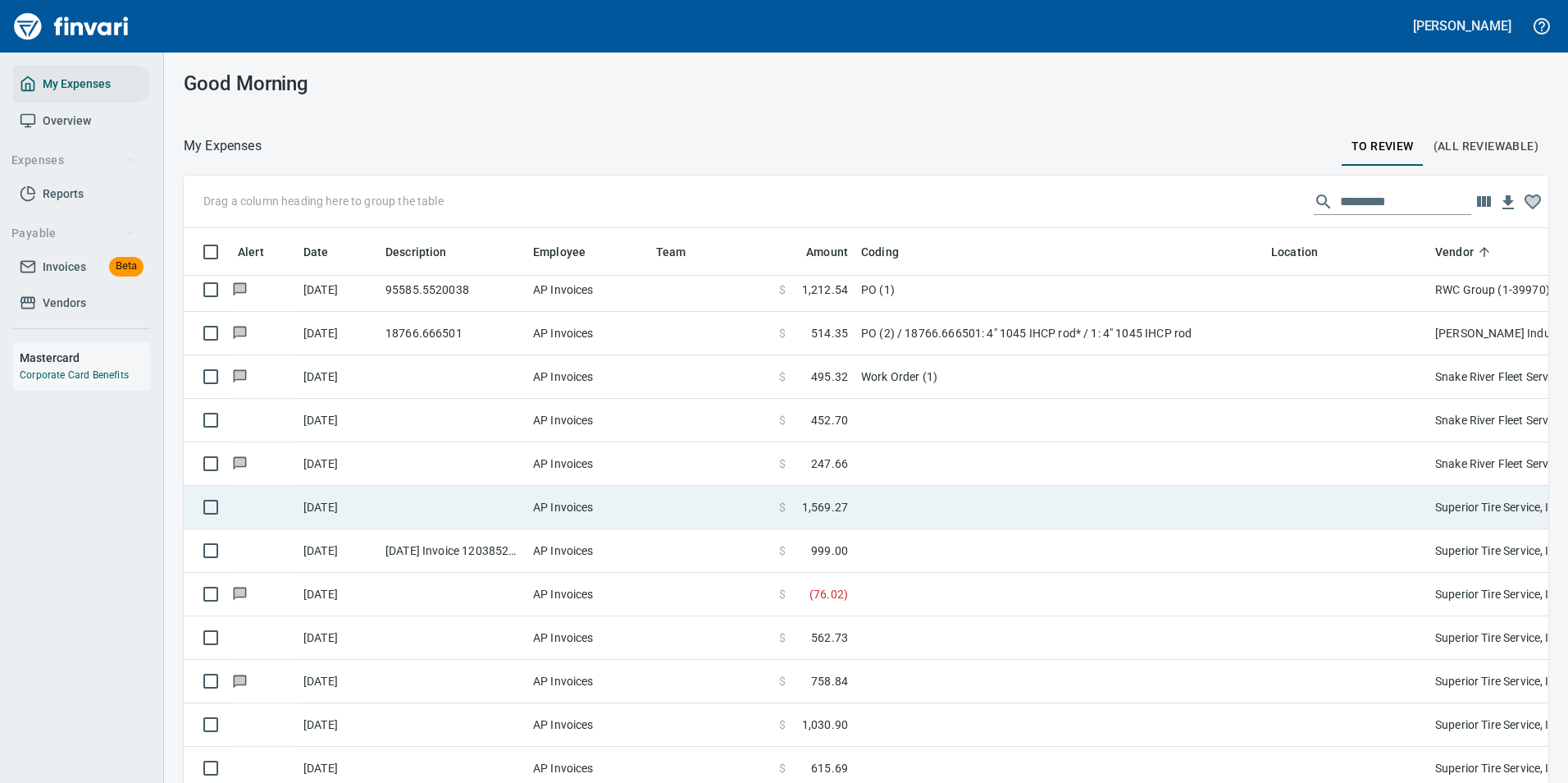
scroll to position [5005, 0]
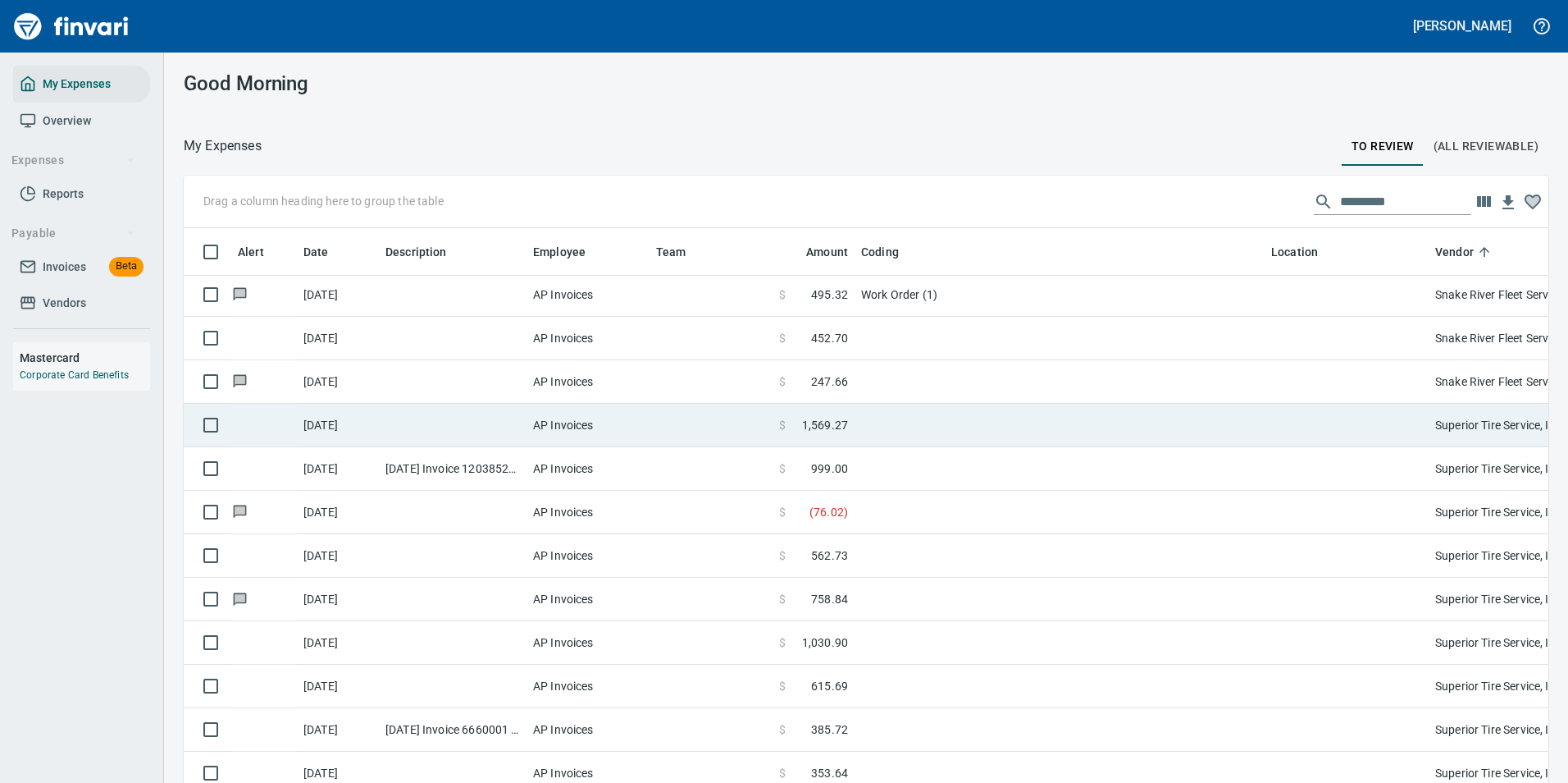
click at [862, 426] on td at bounding box center [1059, 425] width 410 height 43
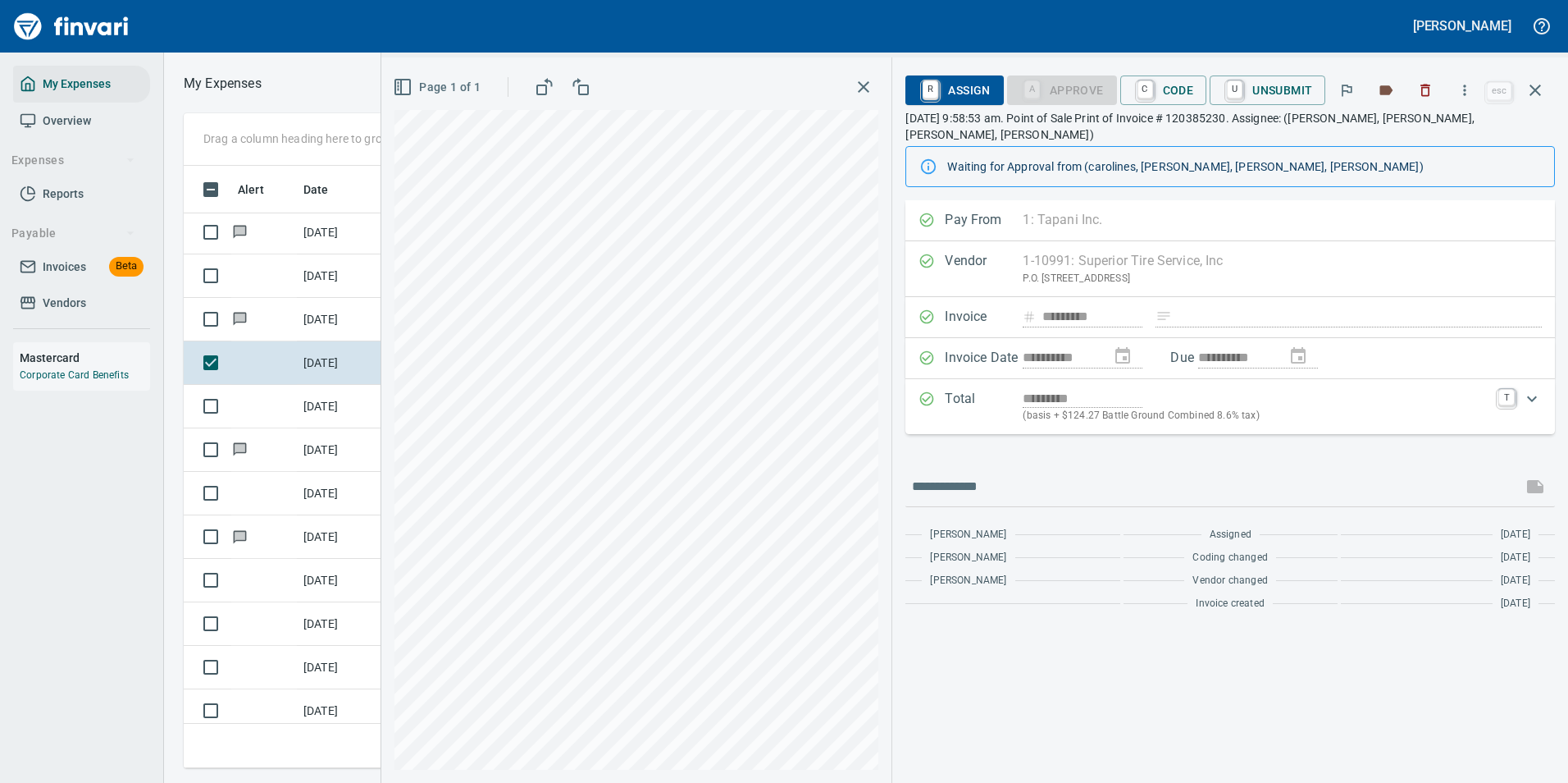
scroll to position [578, 930]
click at [1469, 80] on button "button" at bounding box center [1465, 90] width 36 height 36
click at [1418, 144] on span "Download" at bounding box center [1462, 138] width 158 height 19
drag, startPoint x: 1542, startPoint y: 92, endPoint x: 1395, endPoint y: 169, distance: 165.9
click at [1543, 91] on icon "button" at bounding box center [1535, 90] width 19 height 19
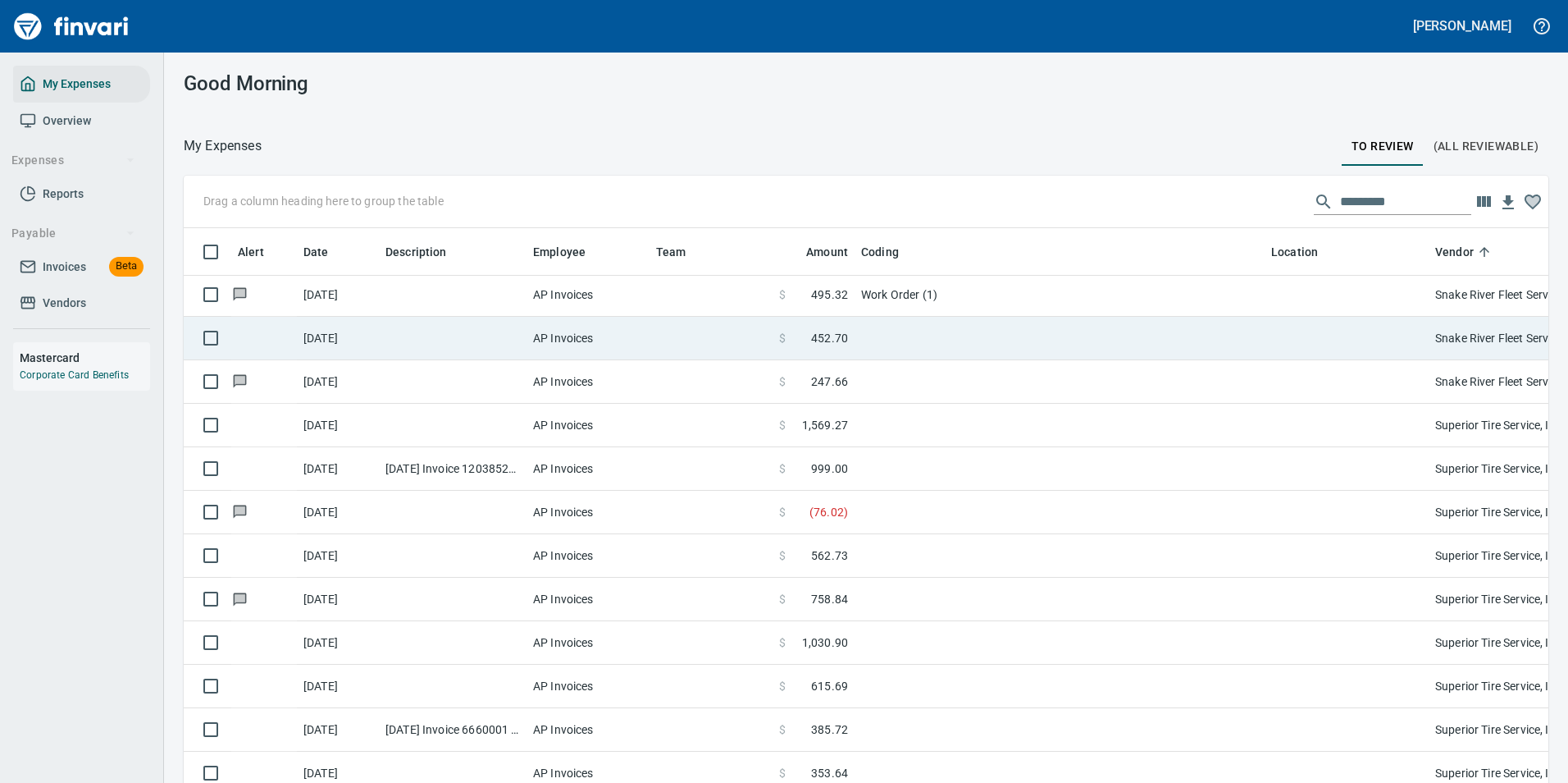
scroll to position [2, 2]
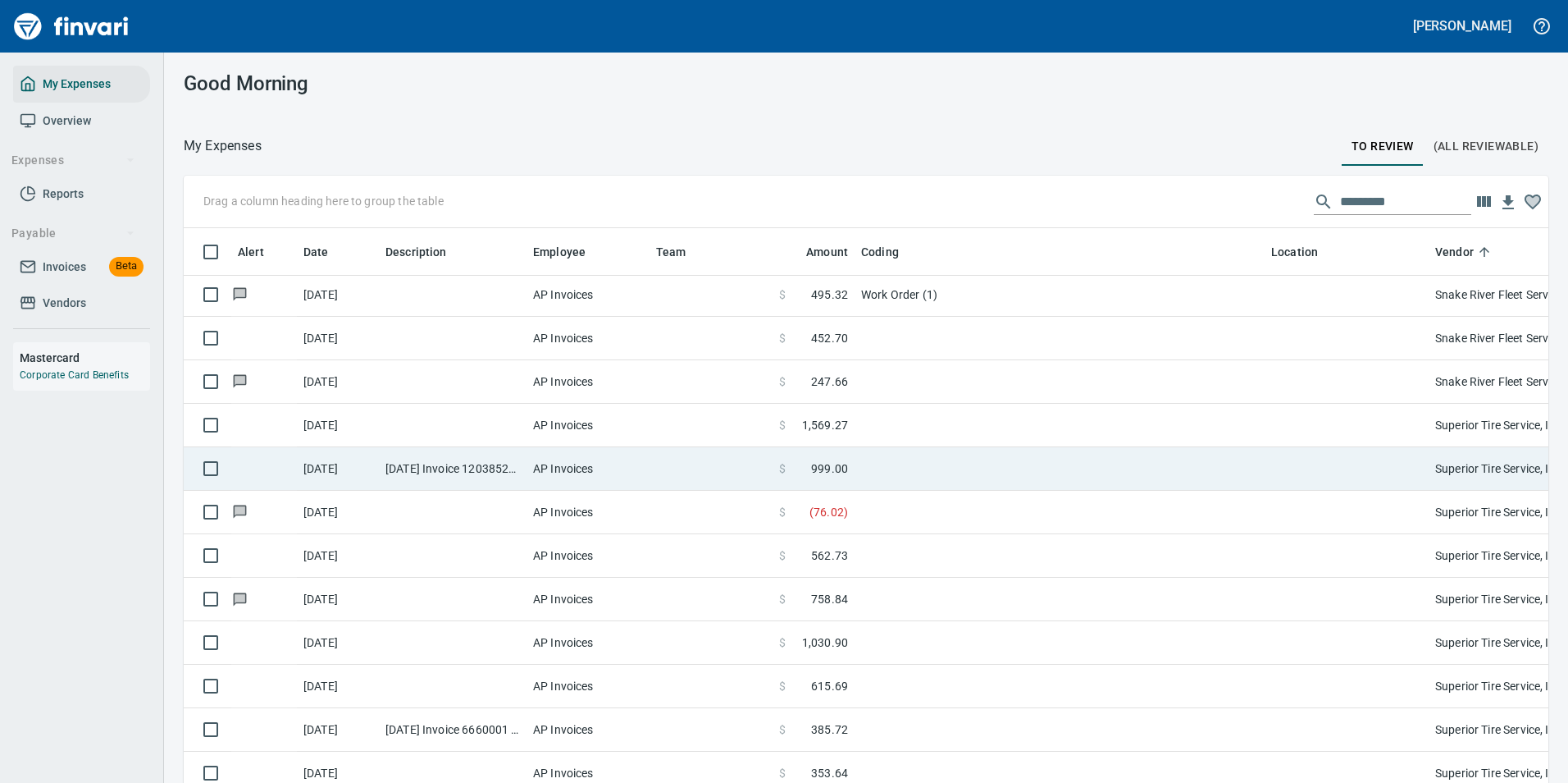
click at [663, 476] on td at bounding box center [711, 468] width 123 height 43
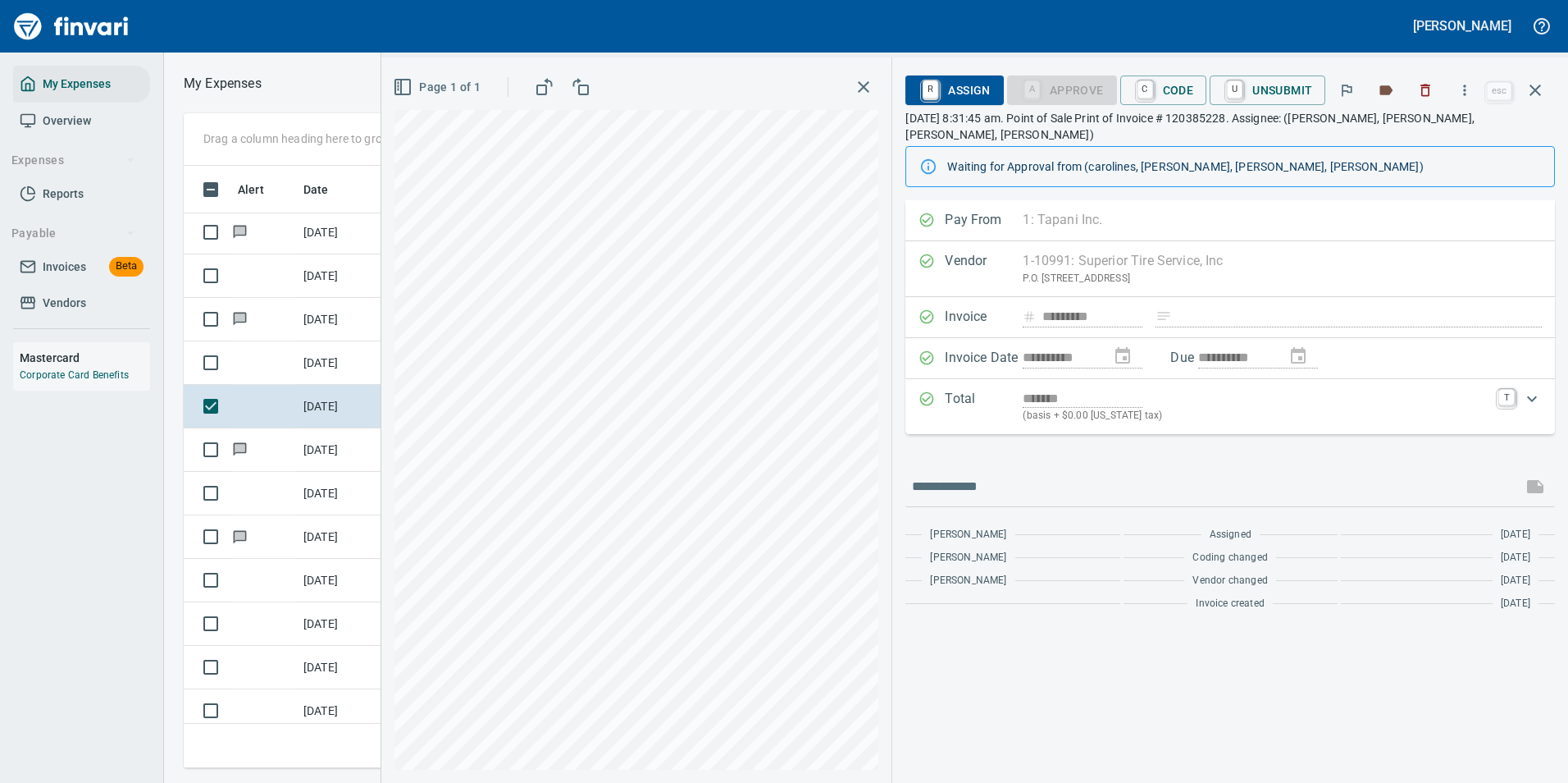
scroll to position [578, 930]
click at [1470, 90] on icon "button" at bounding box center [1465, 90] width 17 height 17
click at [1420, 127] on li "Download" at bounding box center [1450, 138] width 210 height 36
click at [331, 455] on td "[DATE]" at bounding box center [338, 450] width 82 height 43
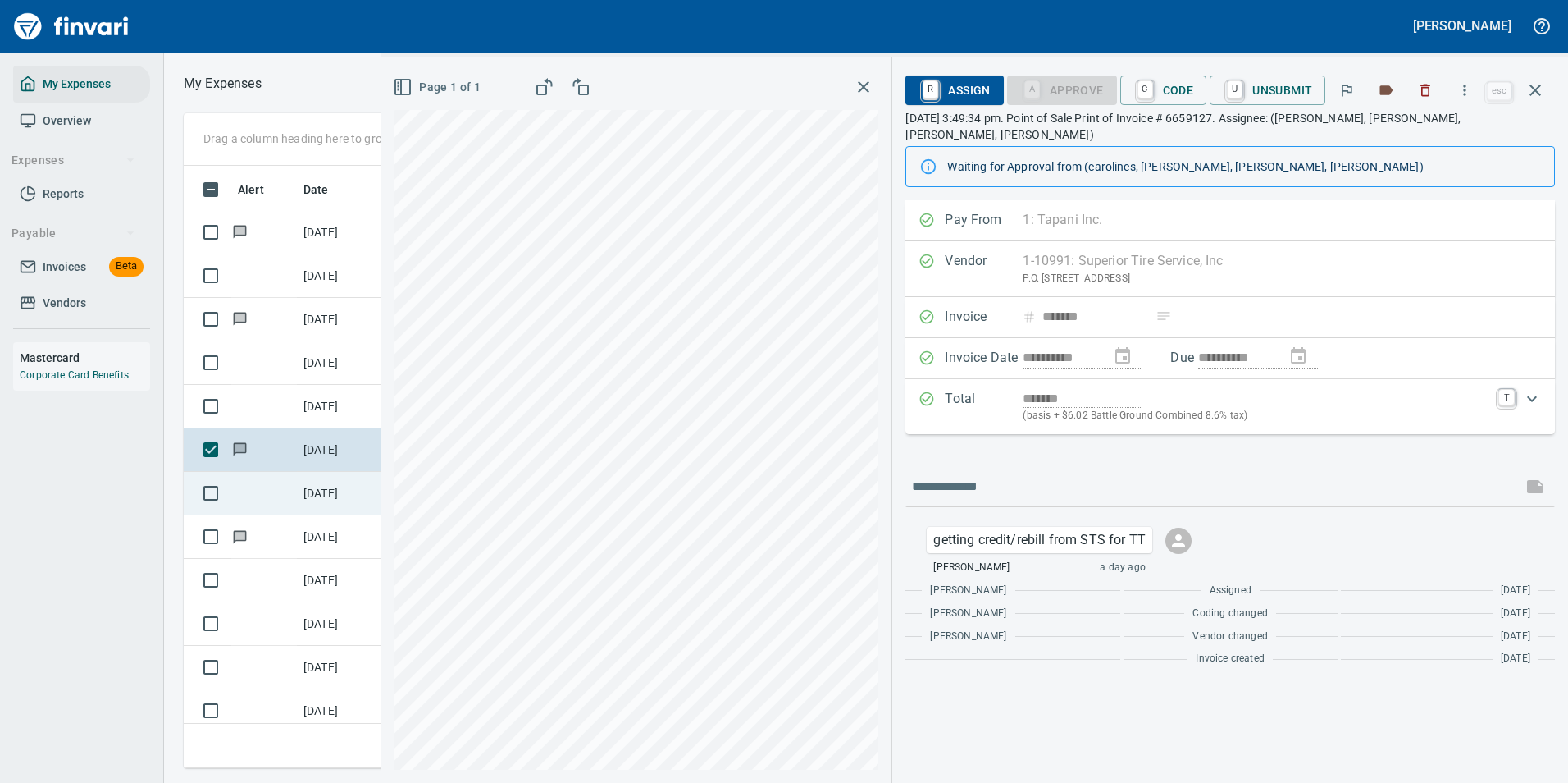
click at [328, 485] on td "[DATE]" at bounding box center [338, 493] width 82 height 43
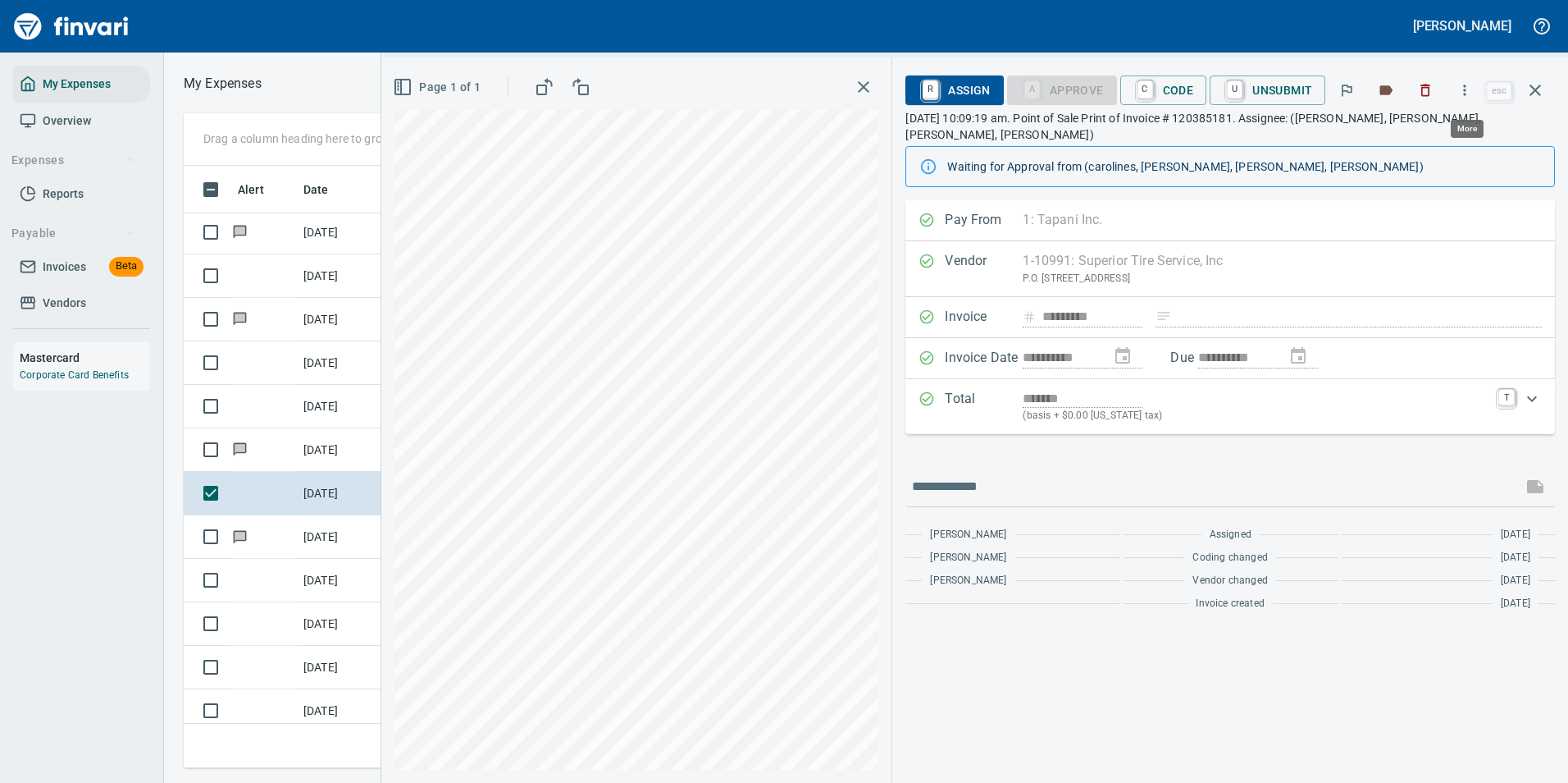
scroll to position [578, 930]
click at [1470, 92] on icon "button" at bounding box center [1465, 90] width 17 height 17
click at [1422, 142] on span "Download" at bounding box center [1462, 138] width 158 height 19
drag, startPoint x: 304, startPoint y: 584, endPoint x: 312, endPoint y: 583, distance: 8.1
click at [305, 584] on td "[DATE]" at bounding box center [338, 580] width 82 height 43
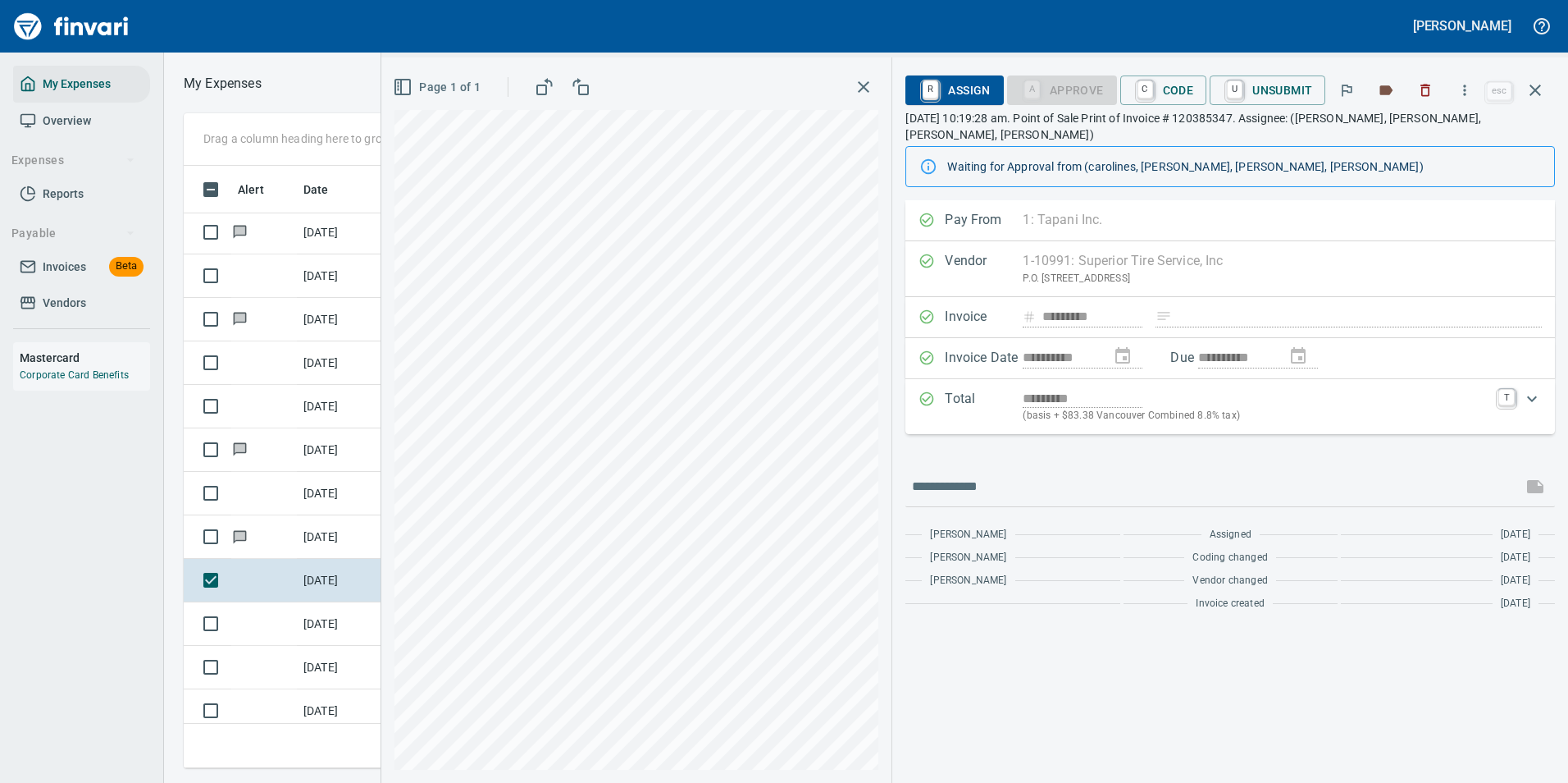
scroll to position [578, 930]
click at [1459, 94] on icon "button" at bounding box center [1465, 90] width 17 height 17
click at [1400, 142] on span "Download" at bounding box center [1462, 138] width 158 height 19
click at [324, 633] on td "[DATE]" at bounding box center [338, 623] width 82 height 43
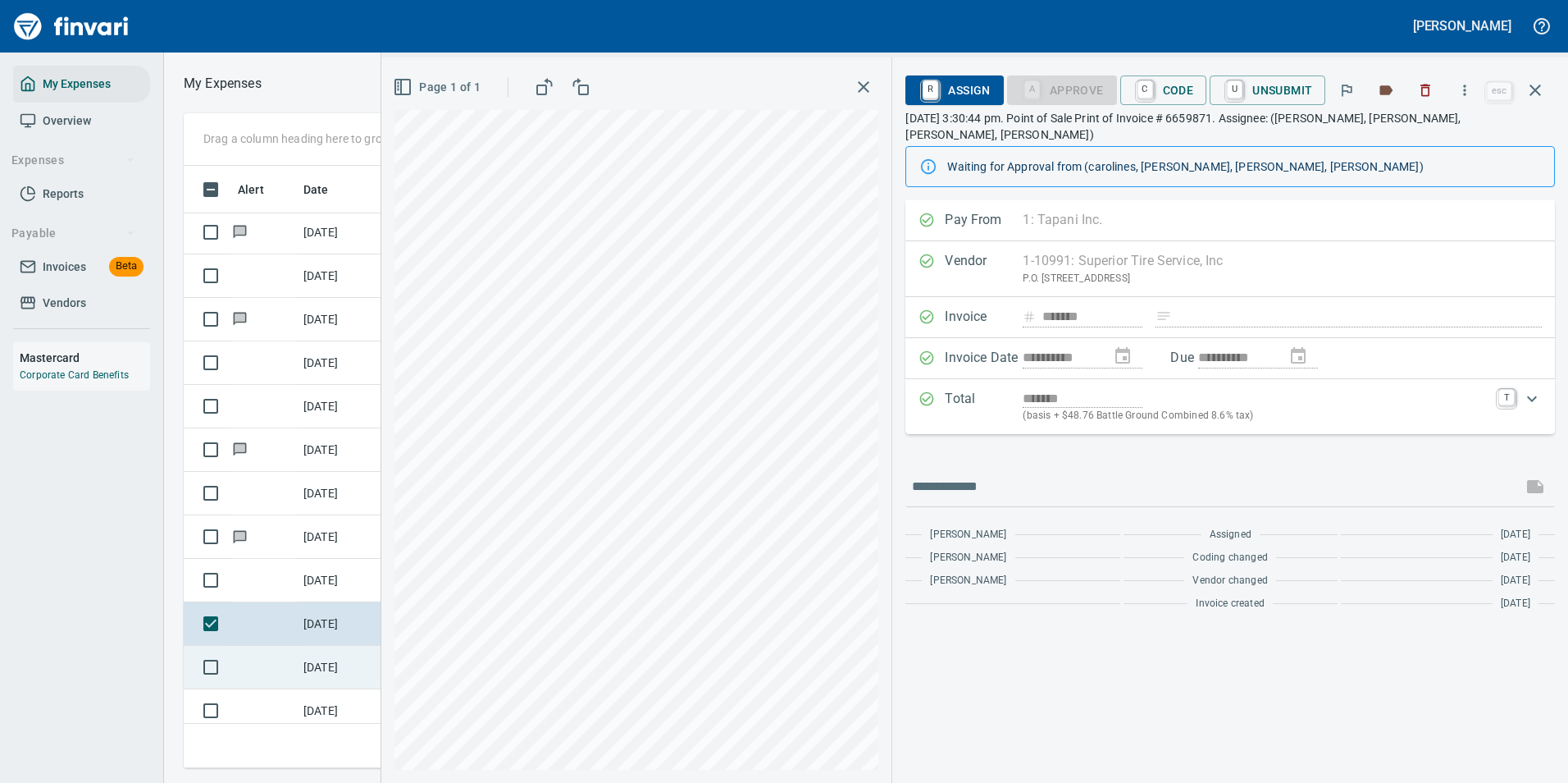
click at [294, 663] on td at bounding box center [264, 667] width 66 height 43
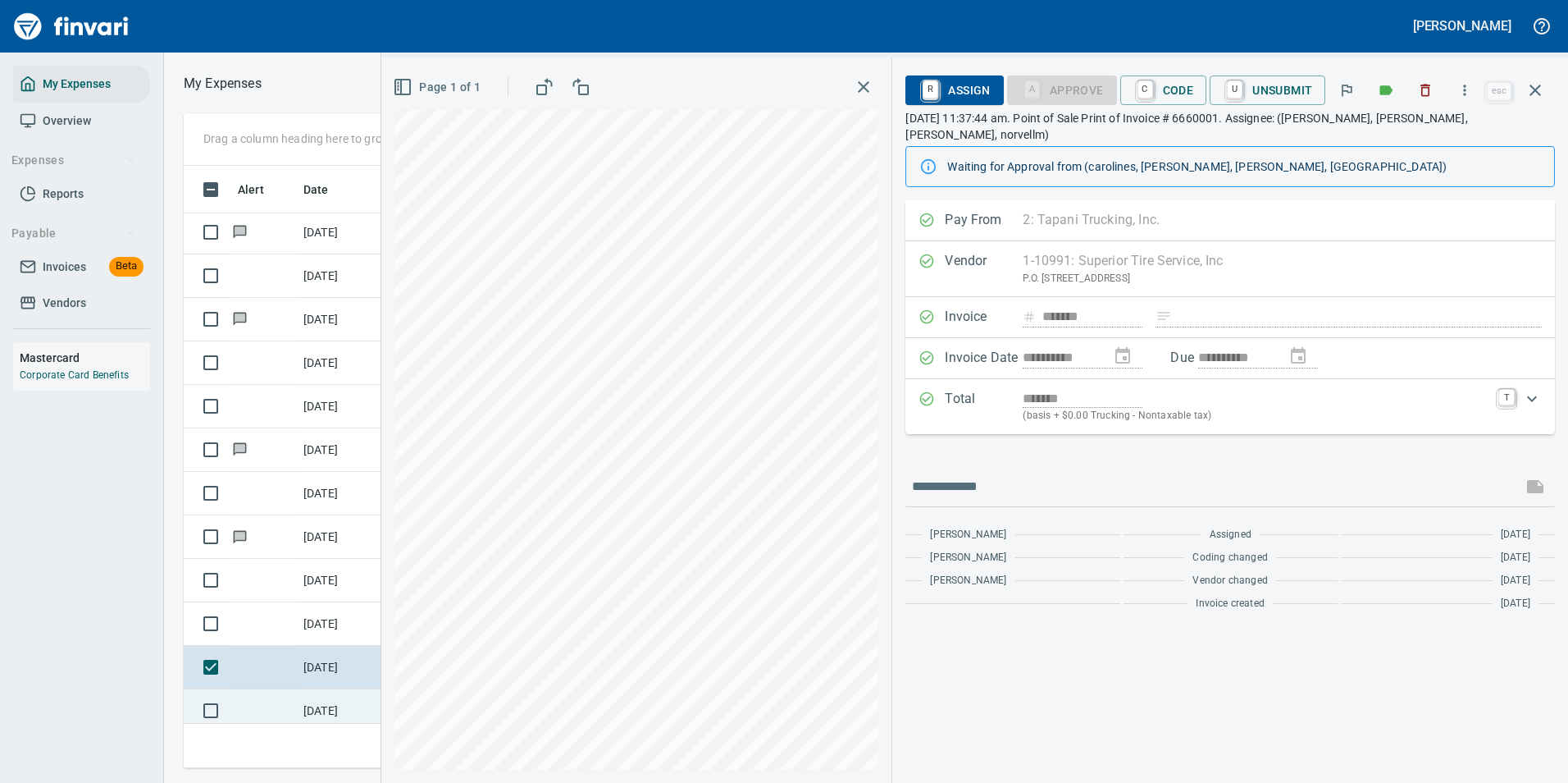
click at [278, 705] on td at bounding box center [264, 711] width 66 height 43
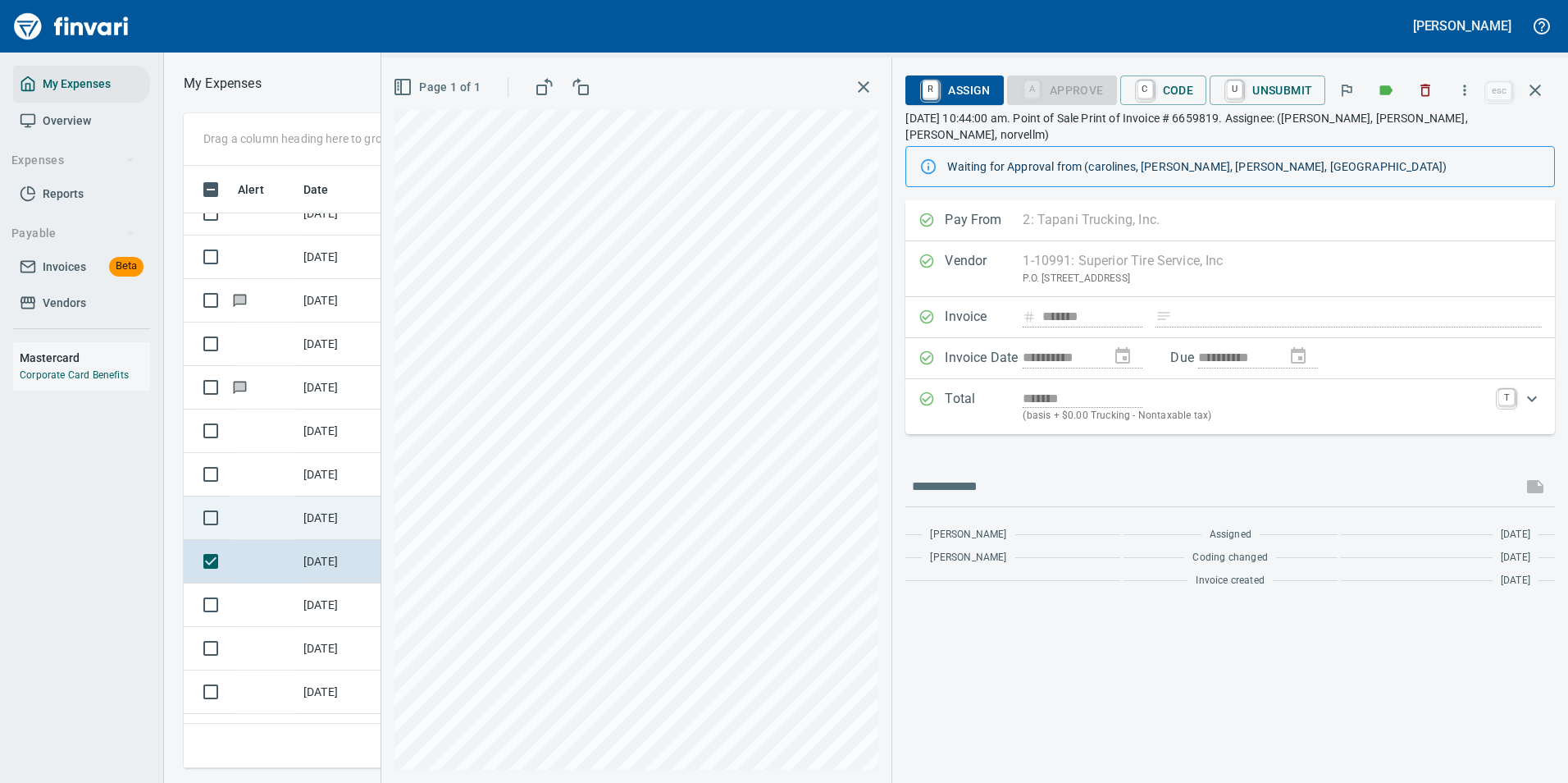
scroll to position [5252, 0]
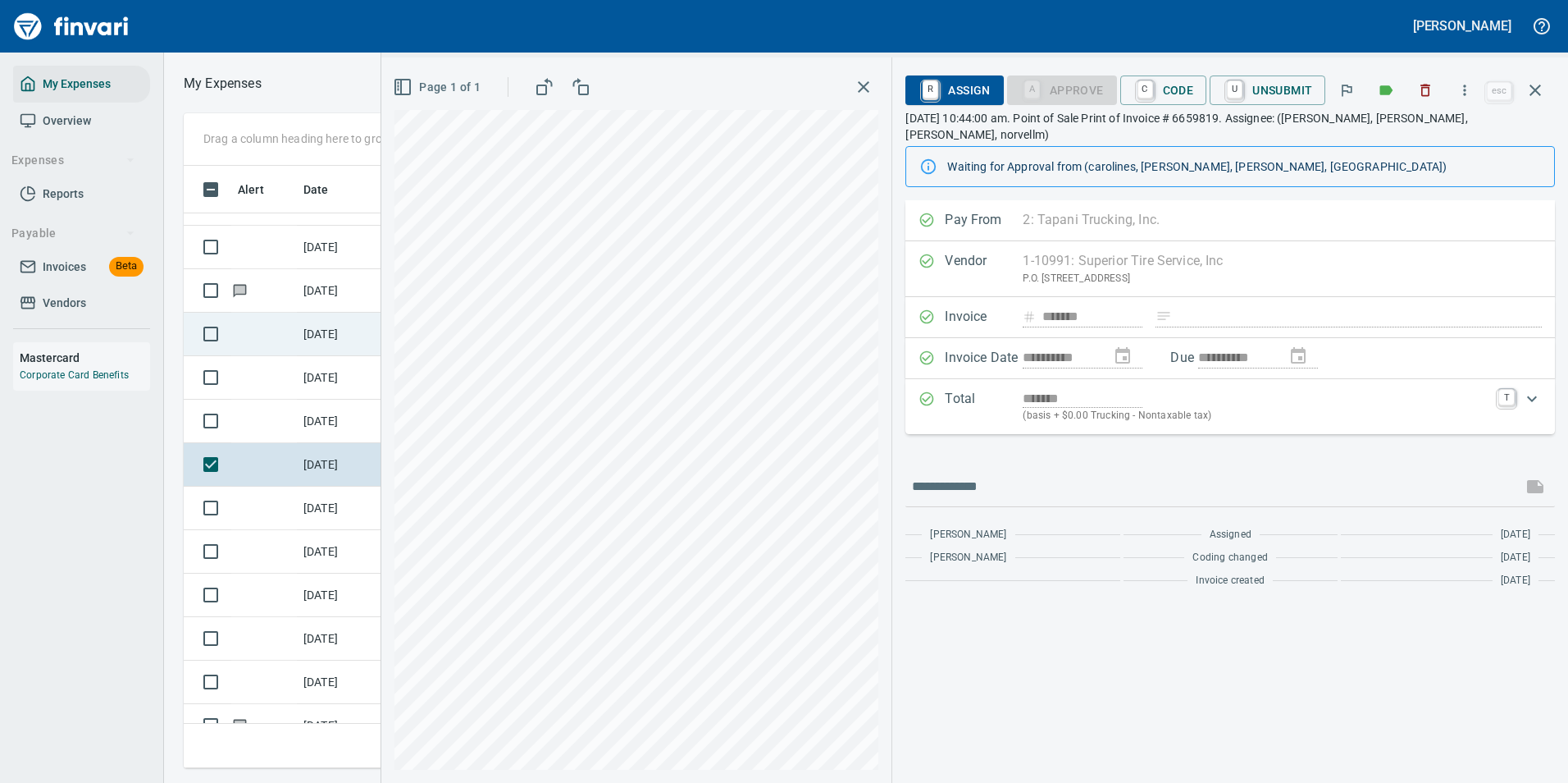
click at [309, 339] on td "[DATE]" at bounding box center [338, 334] width 82 height 43
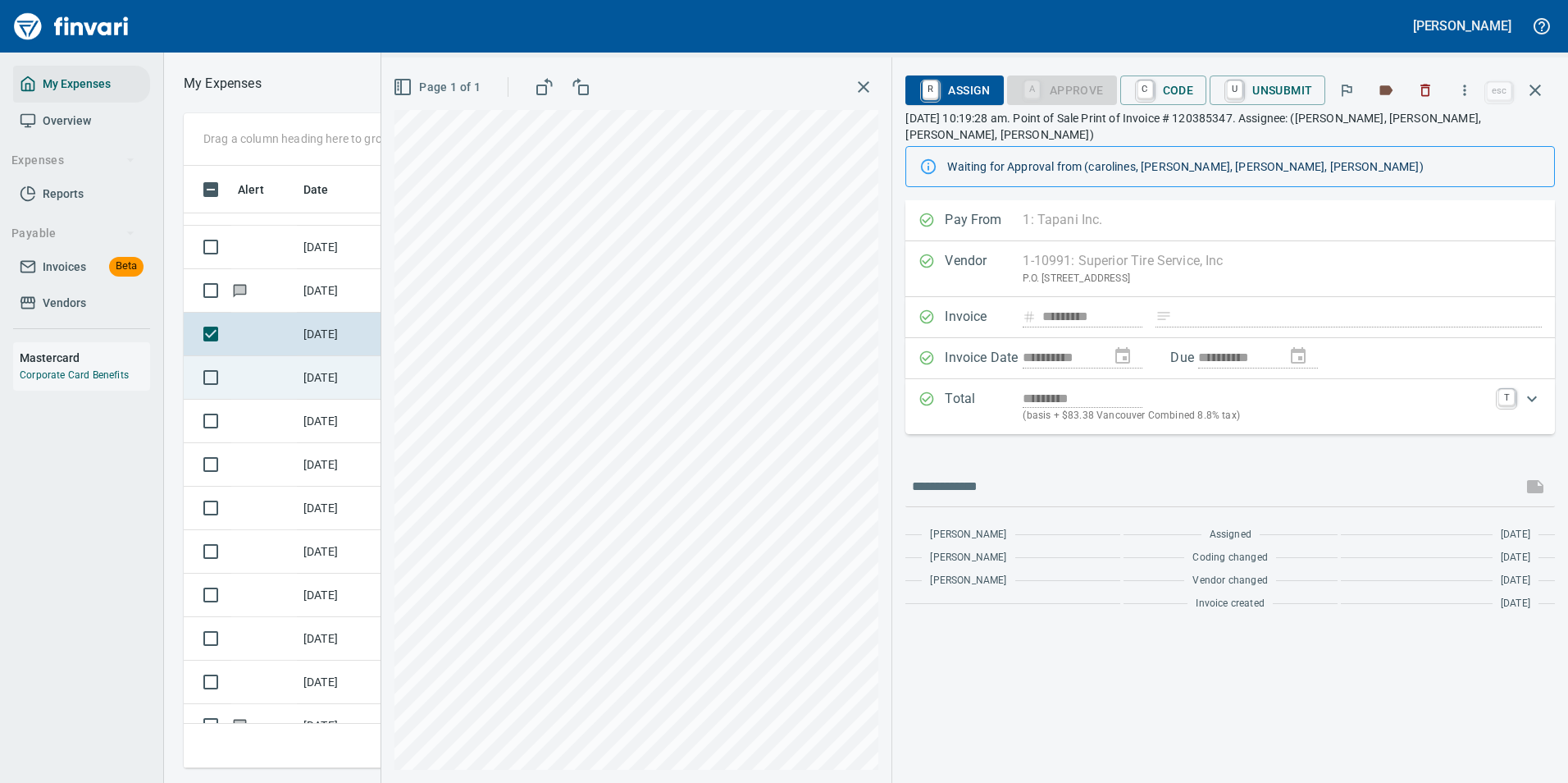
click at [338, 370] on td "[DATE]" at bounding box center [338, 378] width 82 height 43
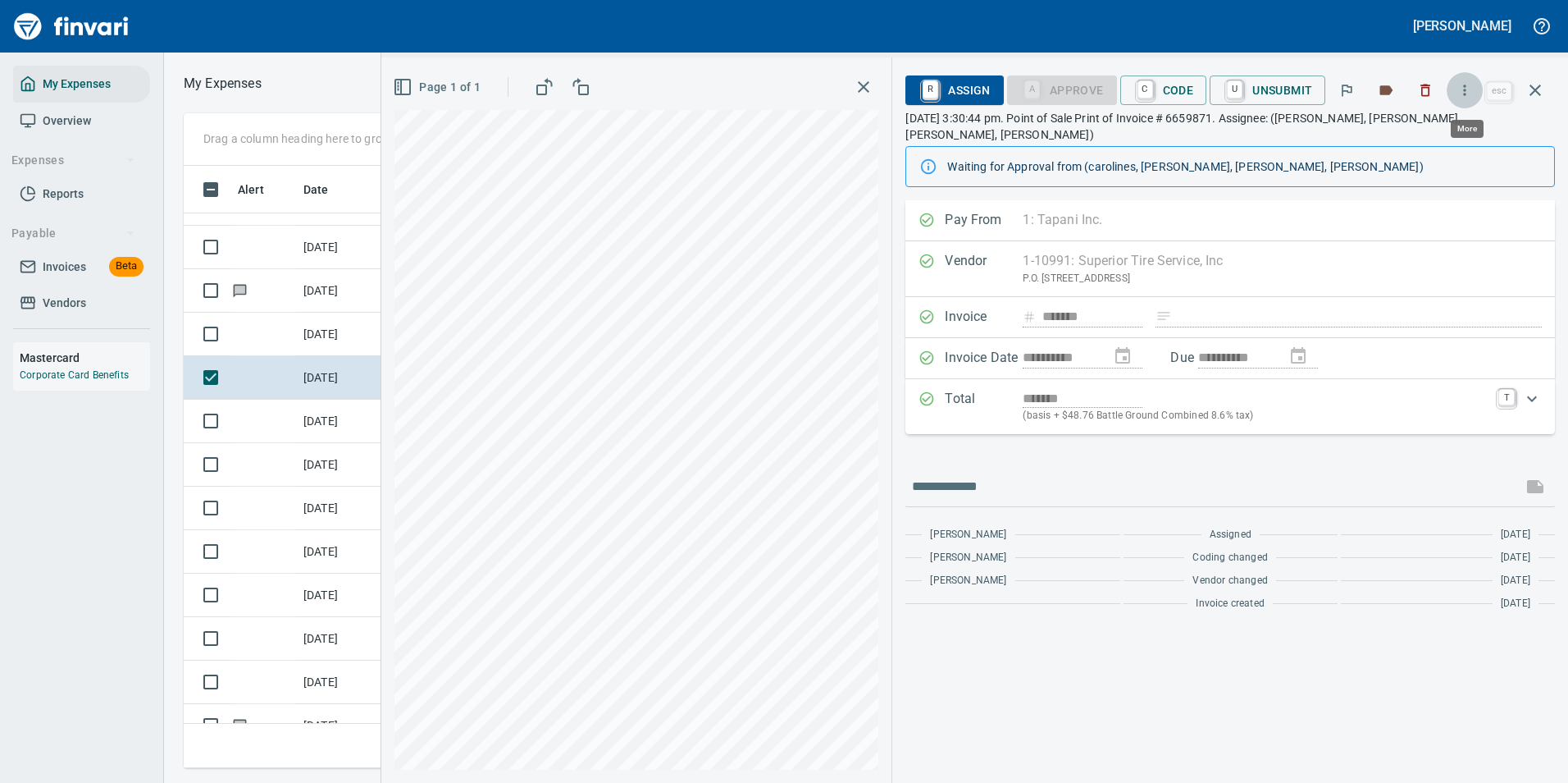
scroll to position [578, 930]
click at [1463, 91] on icon "button" at bounding box center [1465, 90] width 17 height 17
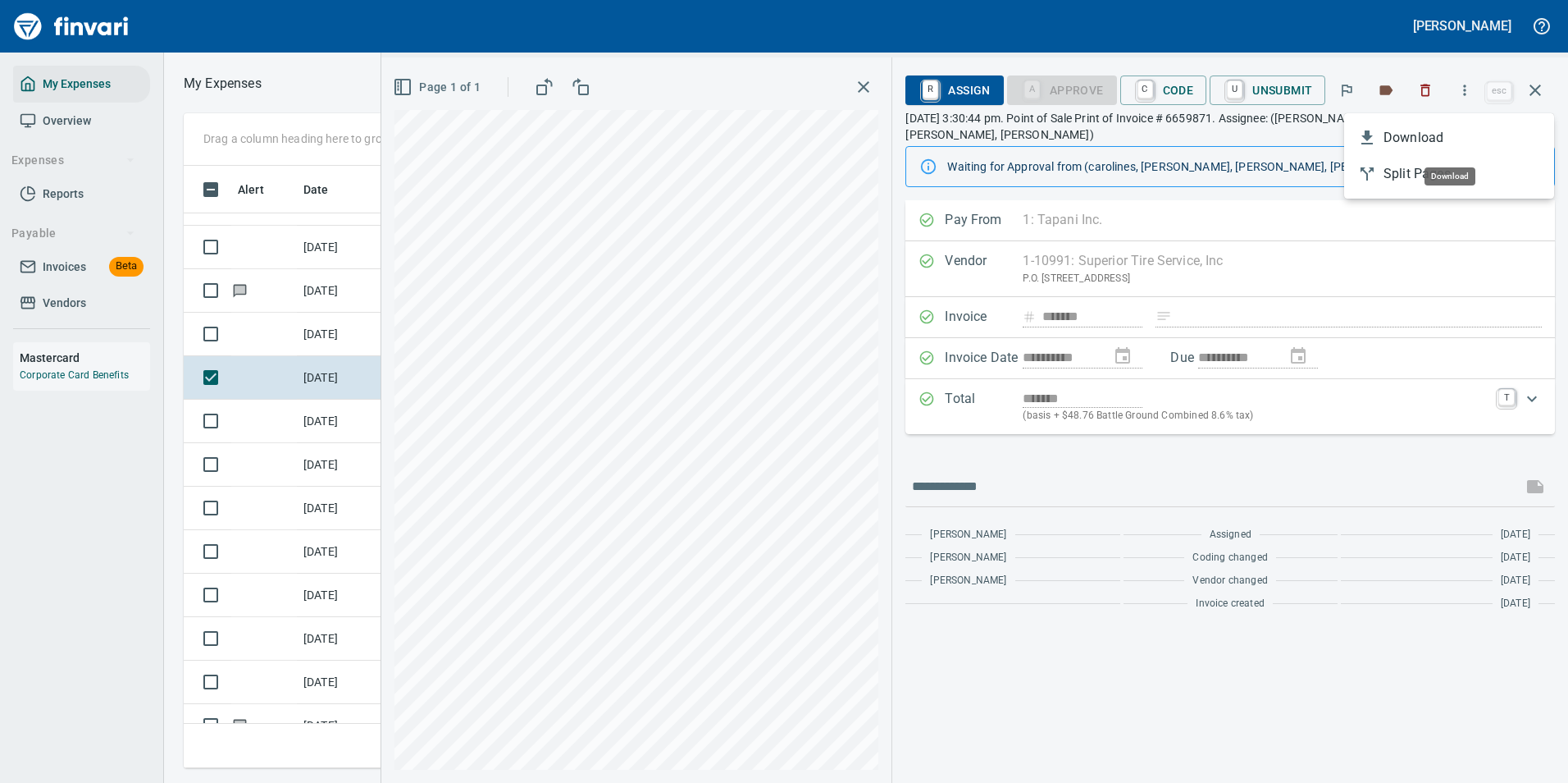
click at [1423, 129] on span "Download" at bounding box center [1462, 138] width 158 height 19
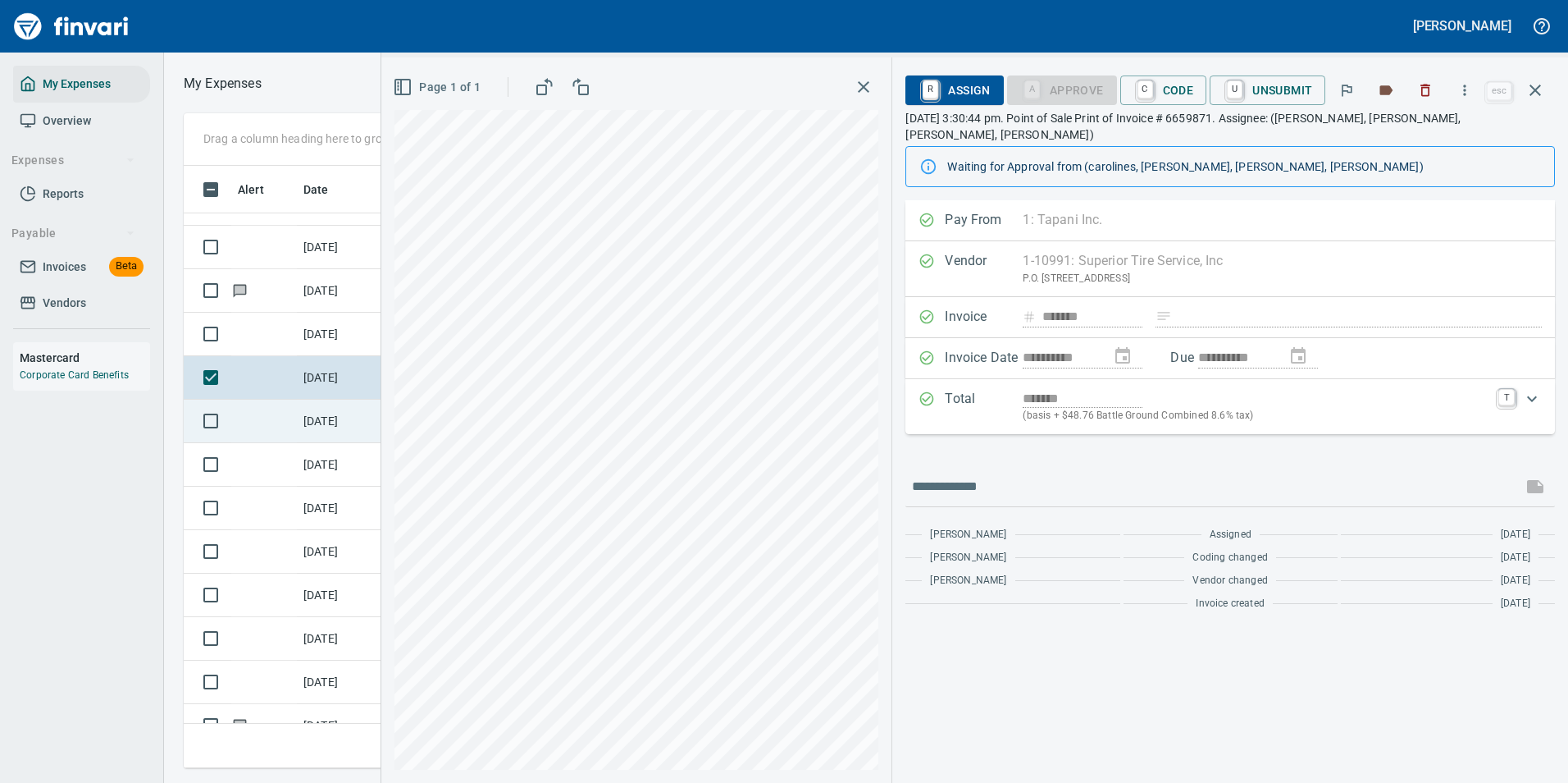
drag, startPoint x: 296, startPoint y: 431, endPoint x: 306, endPoint y: 441, distance: 14.1
click at [296, 430] on td at bounding box center [264, 421] width 66 height 43
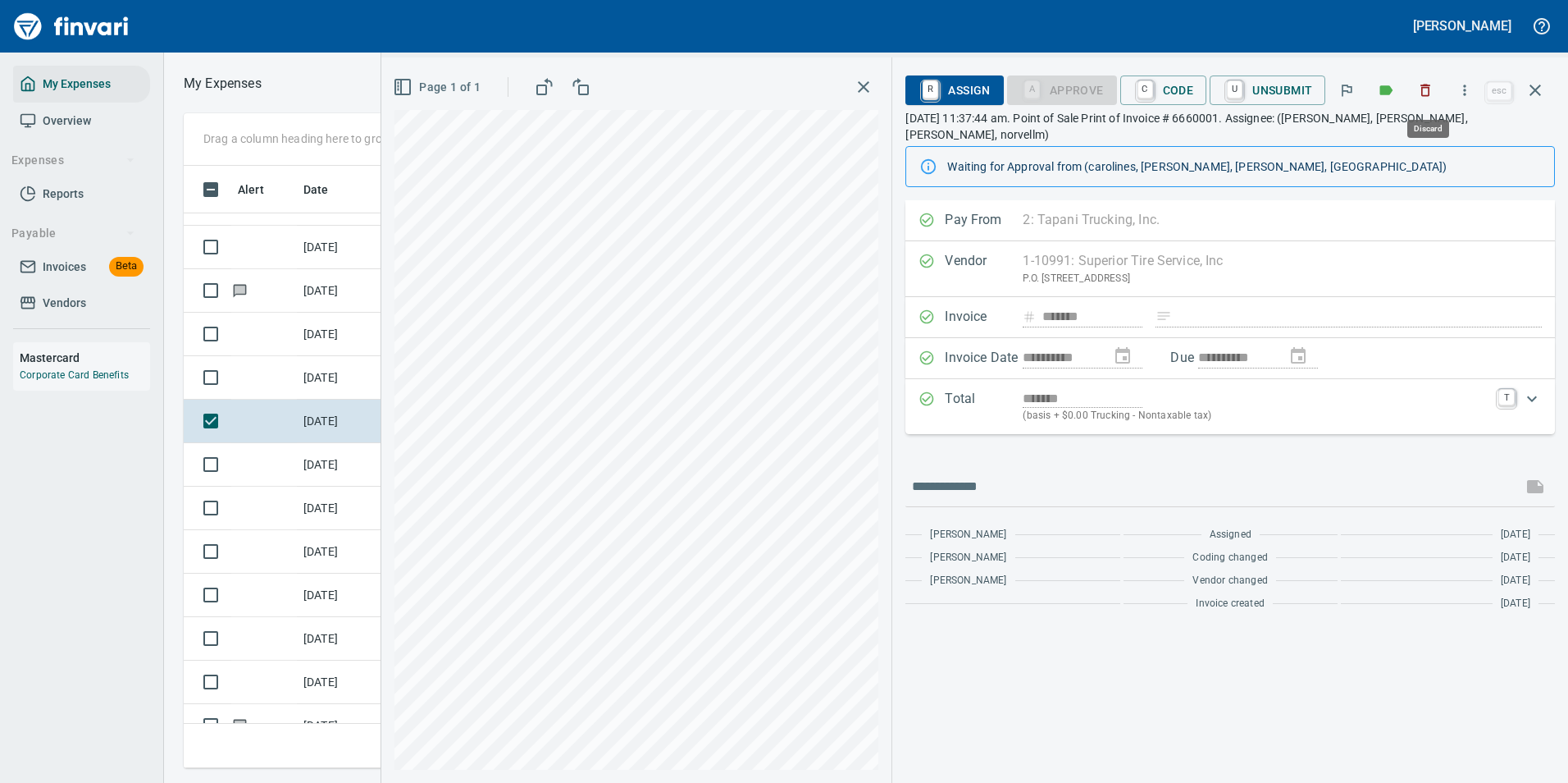
scroll to position [578, 930]
click at [1463, 85] on icon "button" at bounding box center [1465, 90] width 17 height 17
click at [1421, 145] on span "Download" at bounding box center [1462, 138] width 158 height 19
click at [324, 462] on td "[DATE]" at bounding box center [338, 464] width 82 height 43
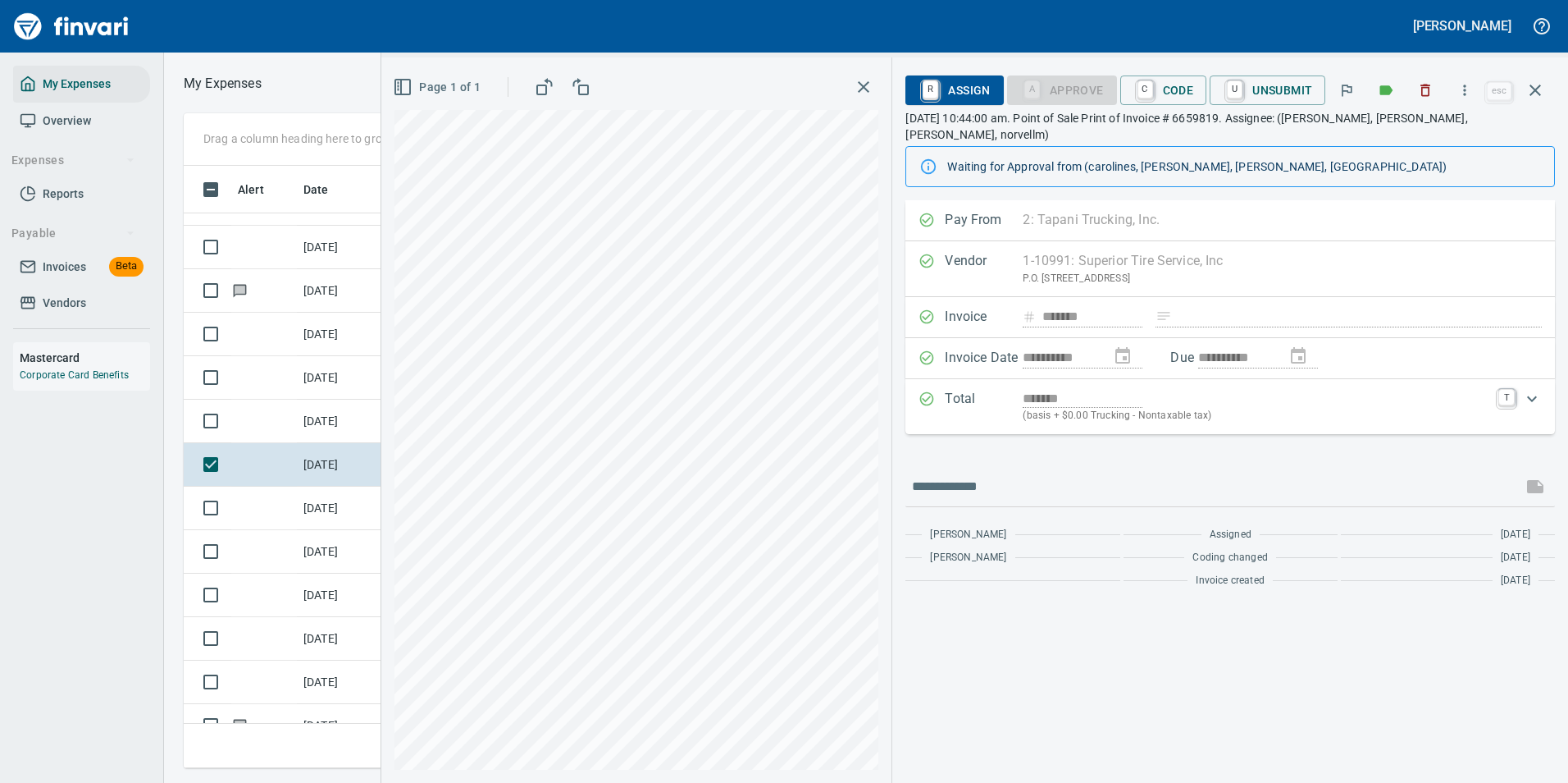
click at [1466, 90] on icon "button" at bounding box center [1465, 90] width 3 height 11
click at [1411, 131] on span "Download" at bounding box center [1462, 138] width 158 height 19
click at [305, 515] on td "[DATE]" at bounding box center [338, 508] width 82 height 43
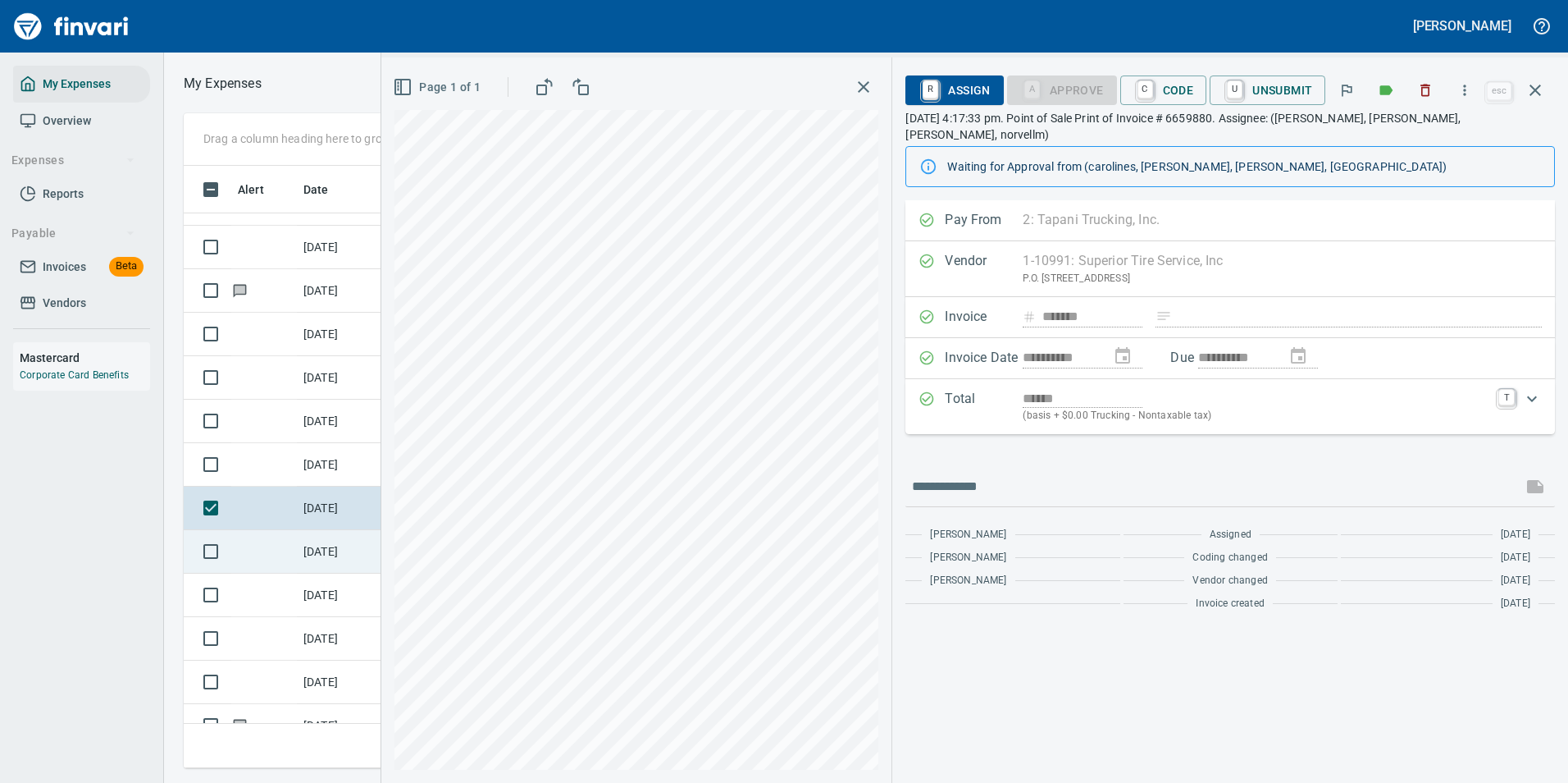
click at [282, 563] on td at bounding box center [264, 551] width 66 height 43
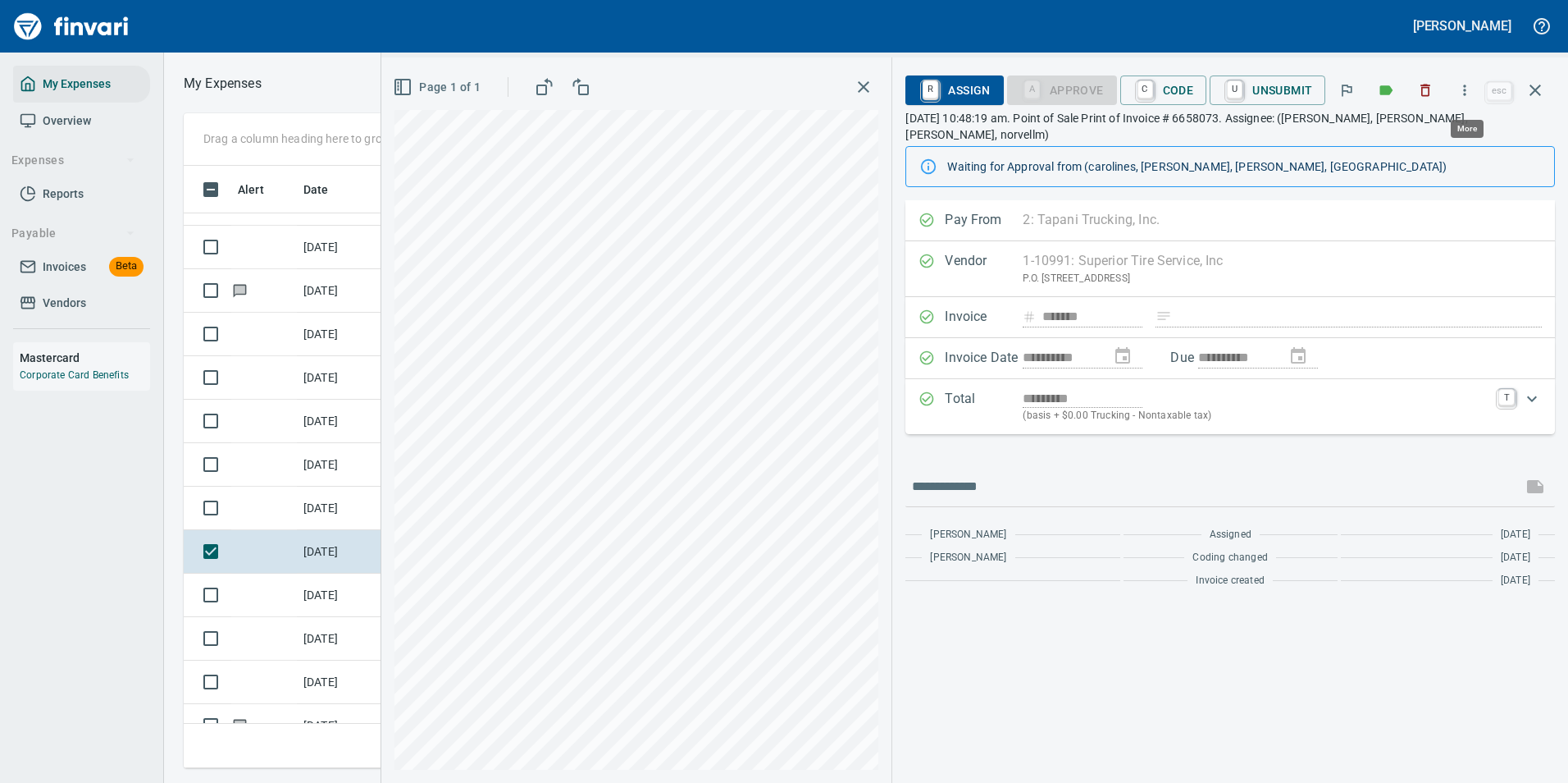
scroll to position [578, 930]
click at [1470, 92] on icon "button" at bounding box center [1465, 90] width 17 height 17
click at [1364, 125] on li "Download" at bounding box center [1450, 138] width 210 height 36
click at [301, 589] on td "[DATE]" at bounding box center [338, 595] width 82 height 43
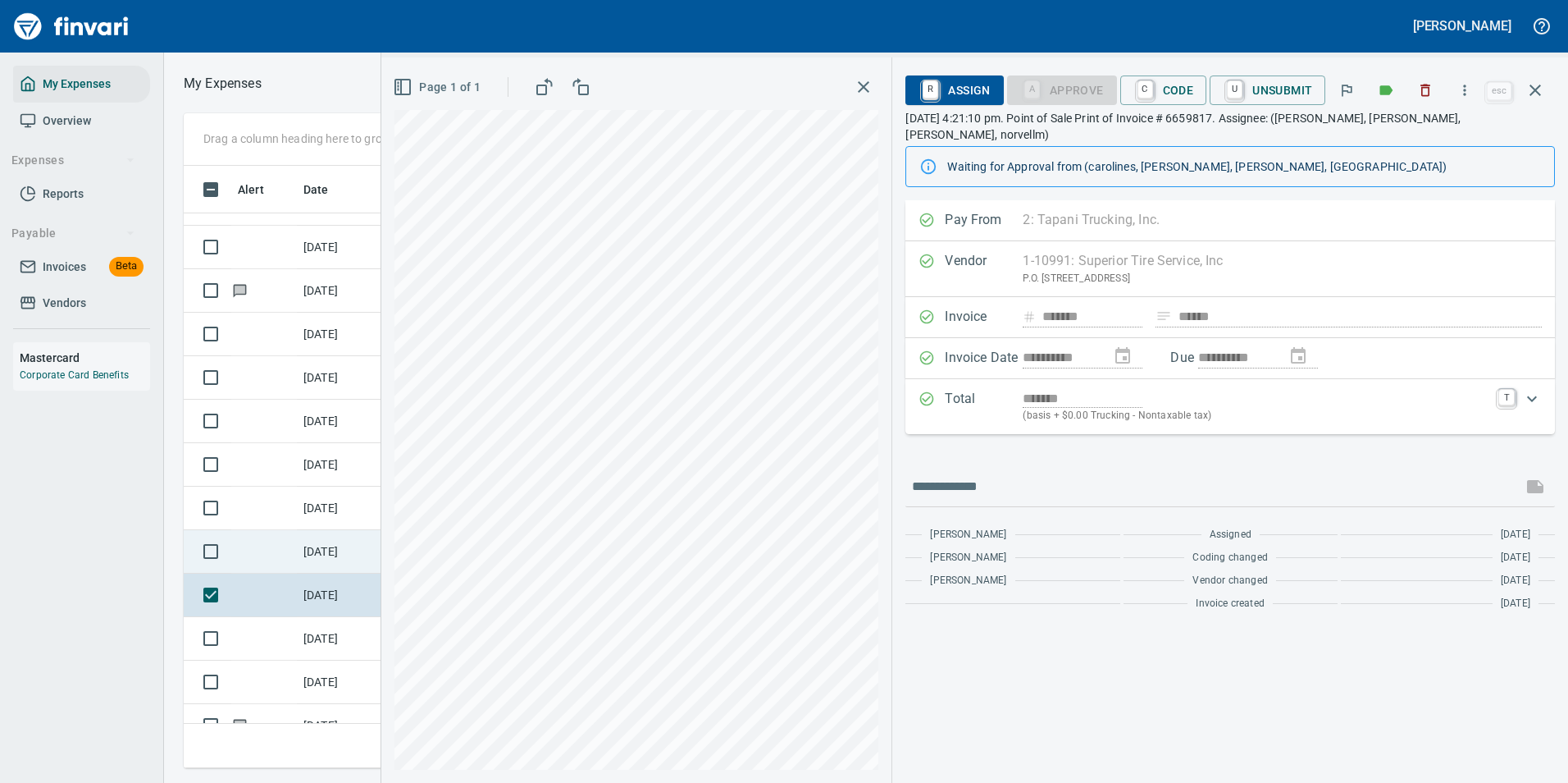
scroll to position [5334, 0]
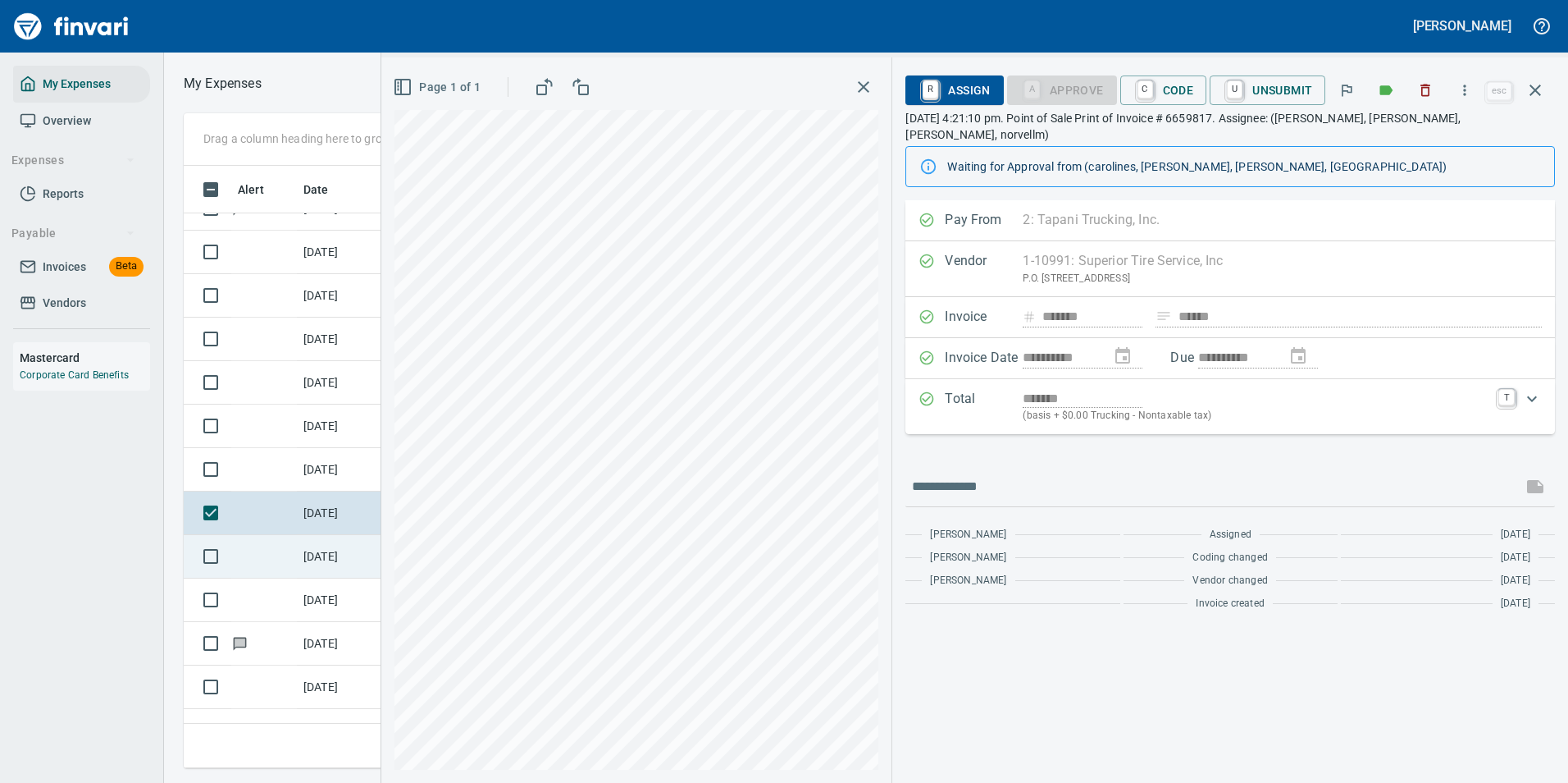
click at [331, 554] on td "[DATE]" at bounding box center [338, 556] width 82 height 43
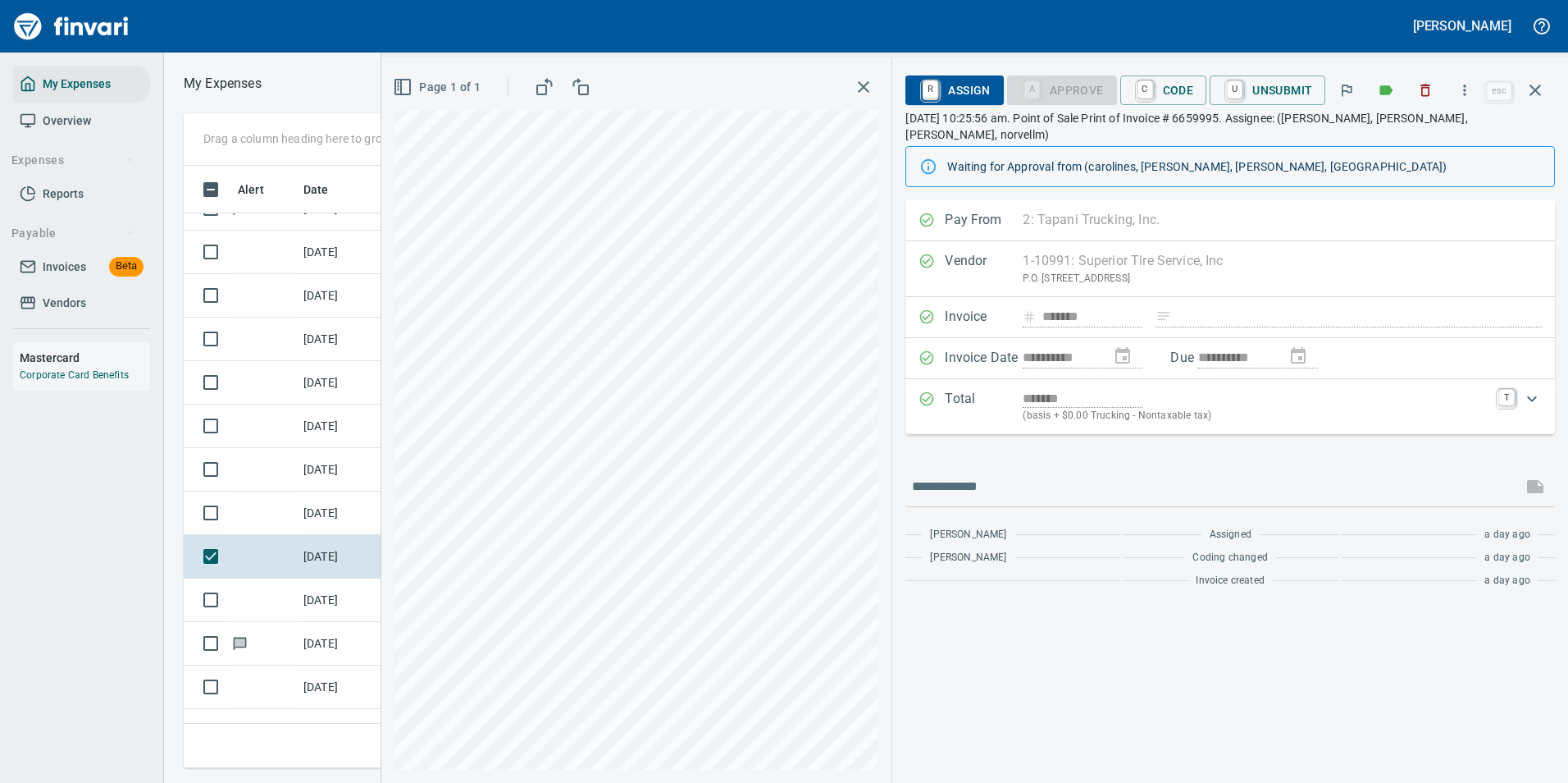
scroll to position [578, 930]
click at [1462, 83] on icon "button" at bounding box center [1465, 90] width 17 height 17
click at [1370, 133] on icon at bounding box center [1367, 137] width 11 height 14
click at [325, 599] on td "[DATE]" at bounding box center [338, 600] width 82 height 43
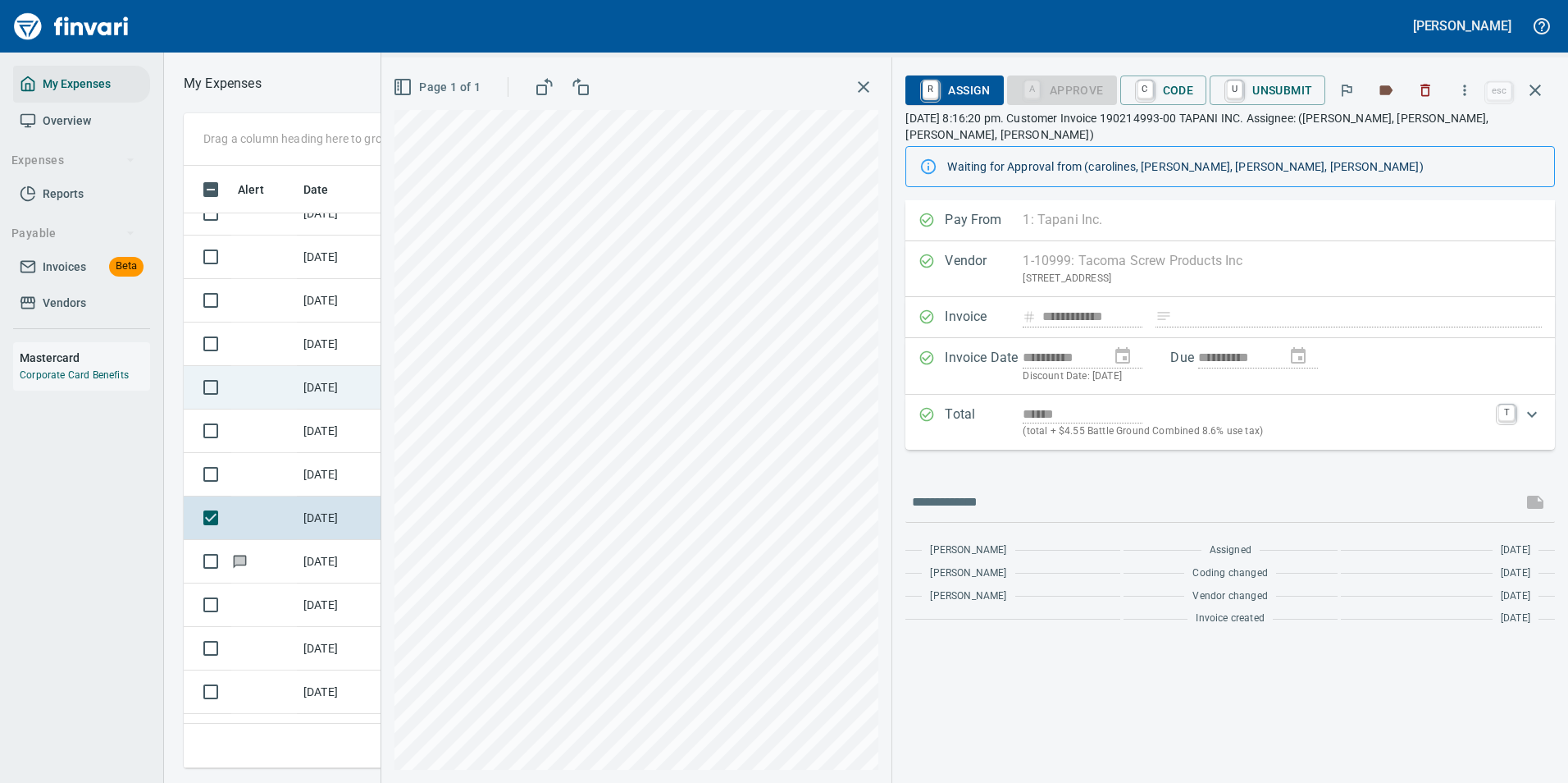
scroll to position [5334, 0]
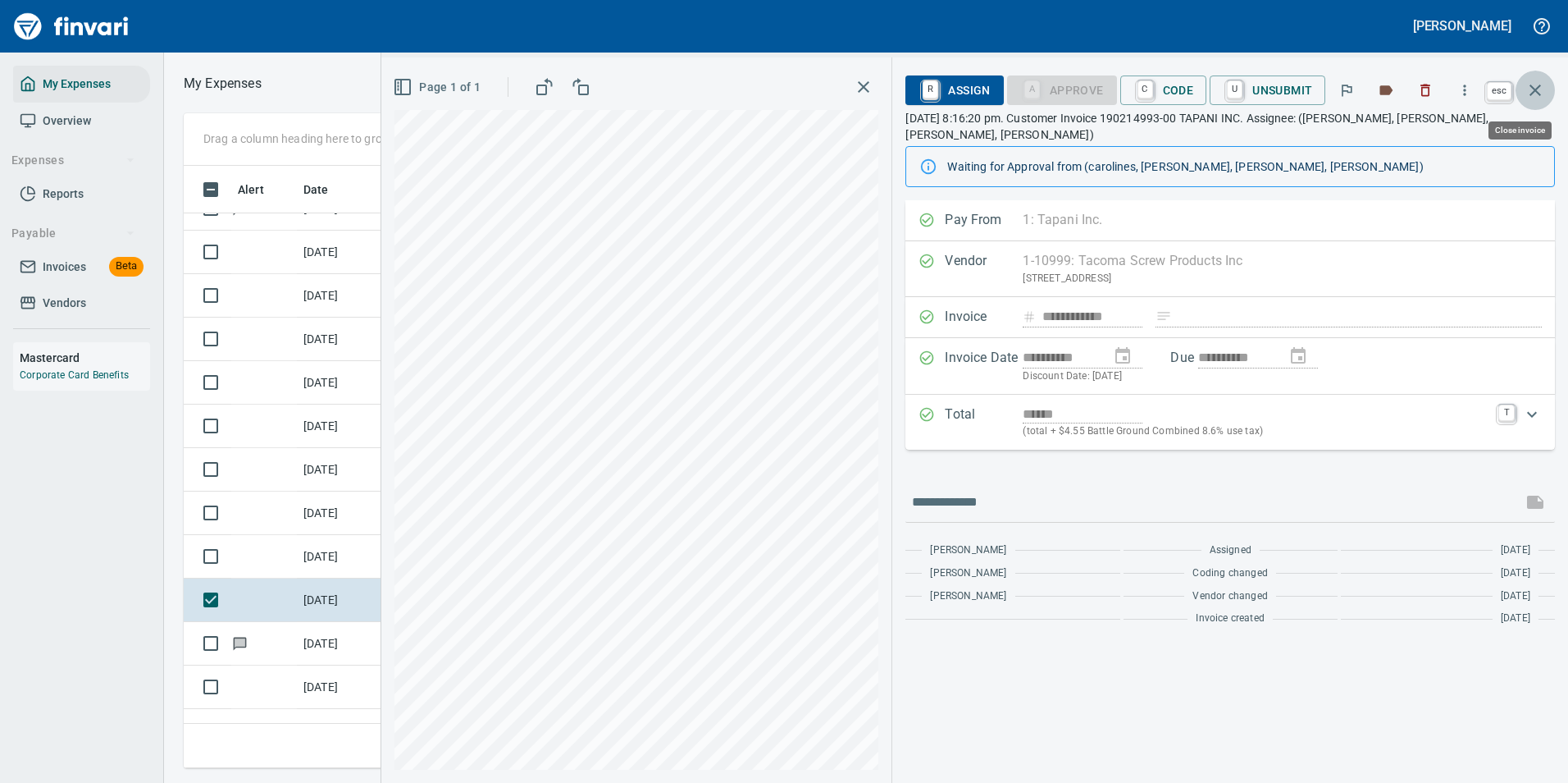
click at [1531, 88] on icon "button" at bounding box center [1535, 90] width 19 height 19
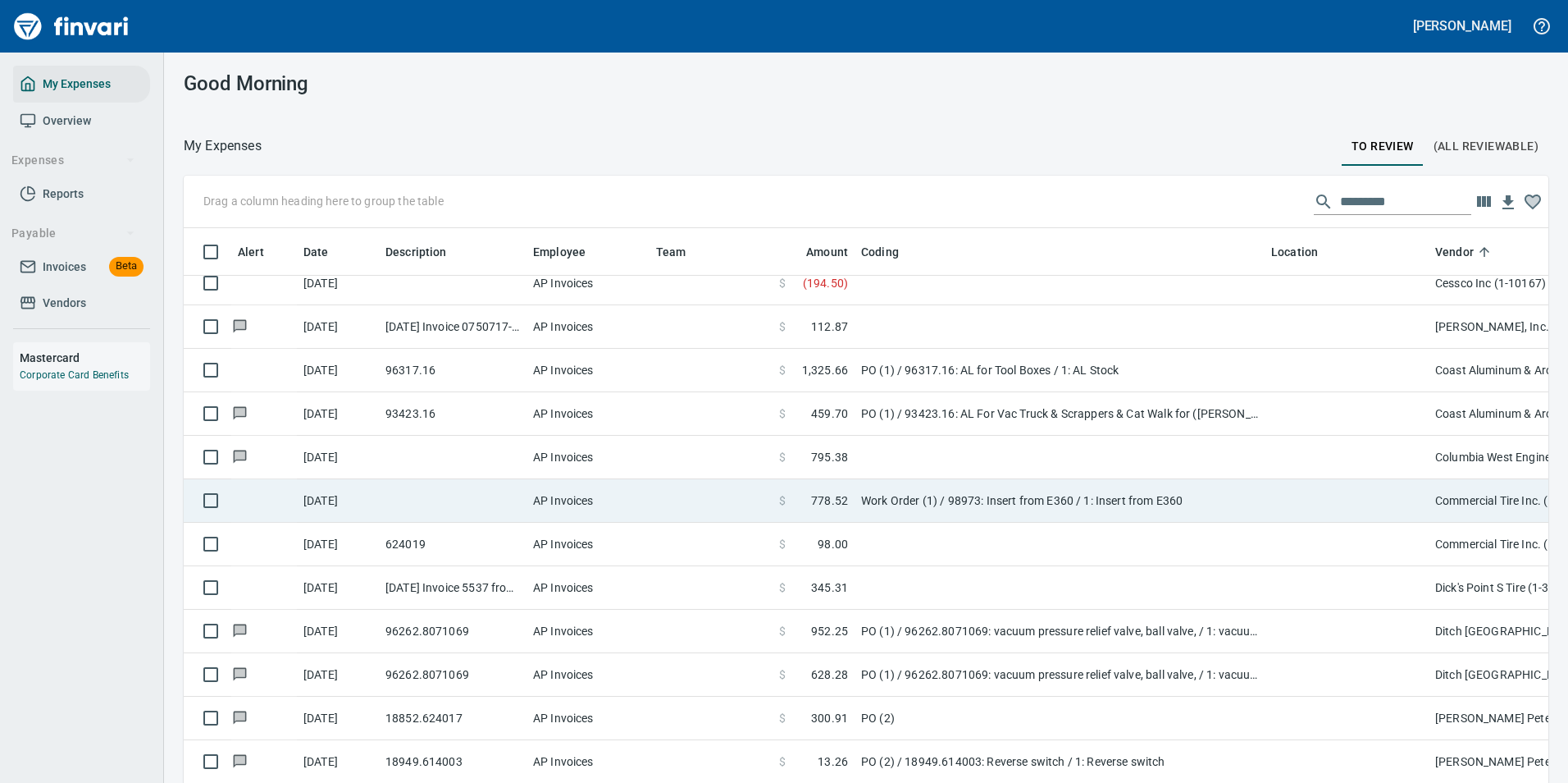
scroll to position [1313, 0]
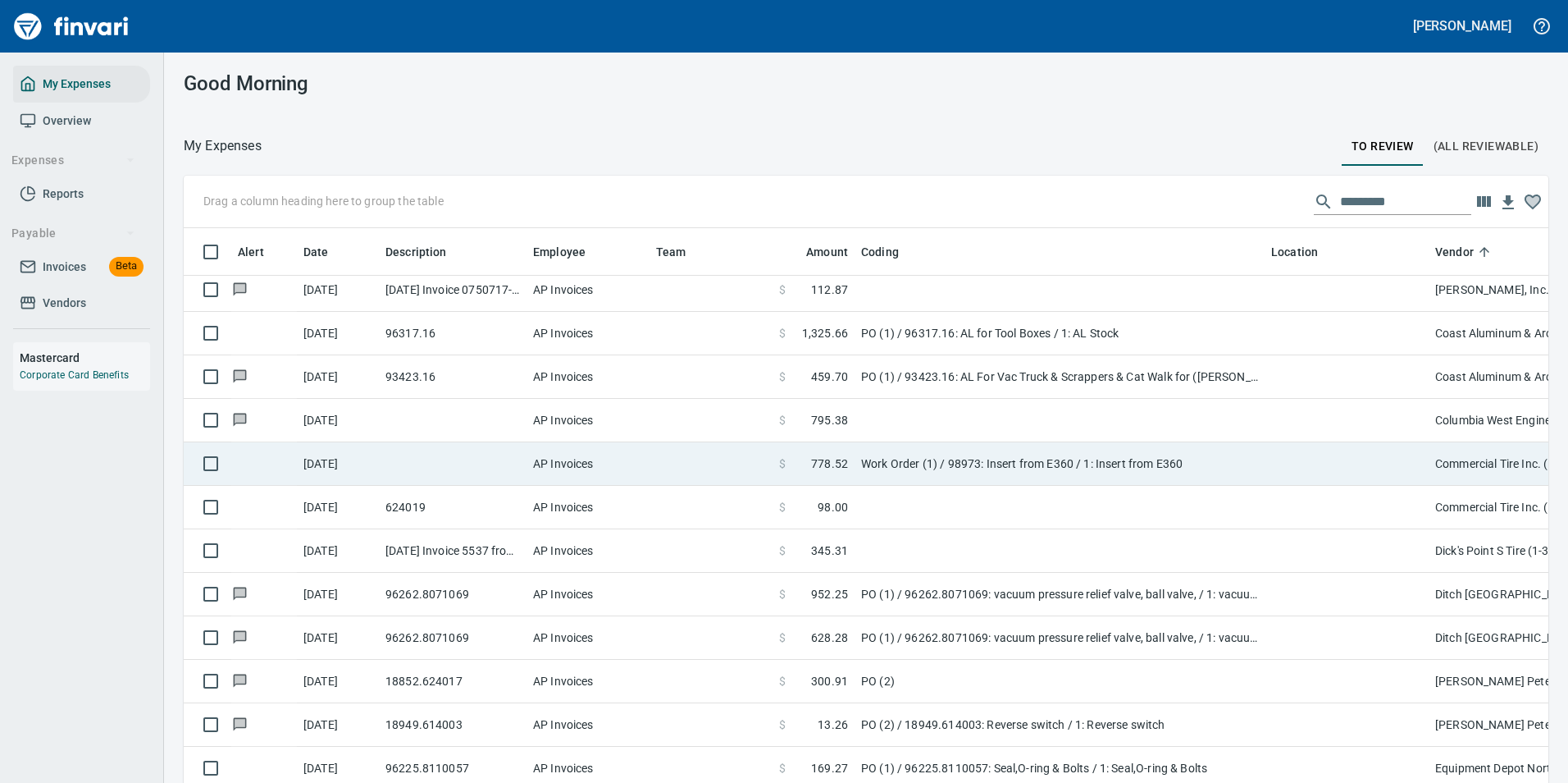
click at [841, 449] on td "$ 778.52" at bounding box center [813, 464] width 82 height 43
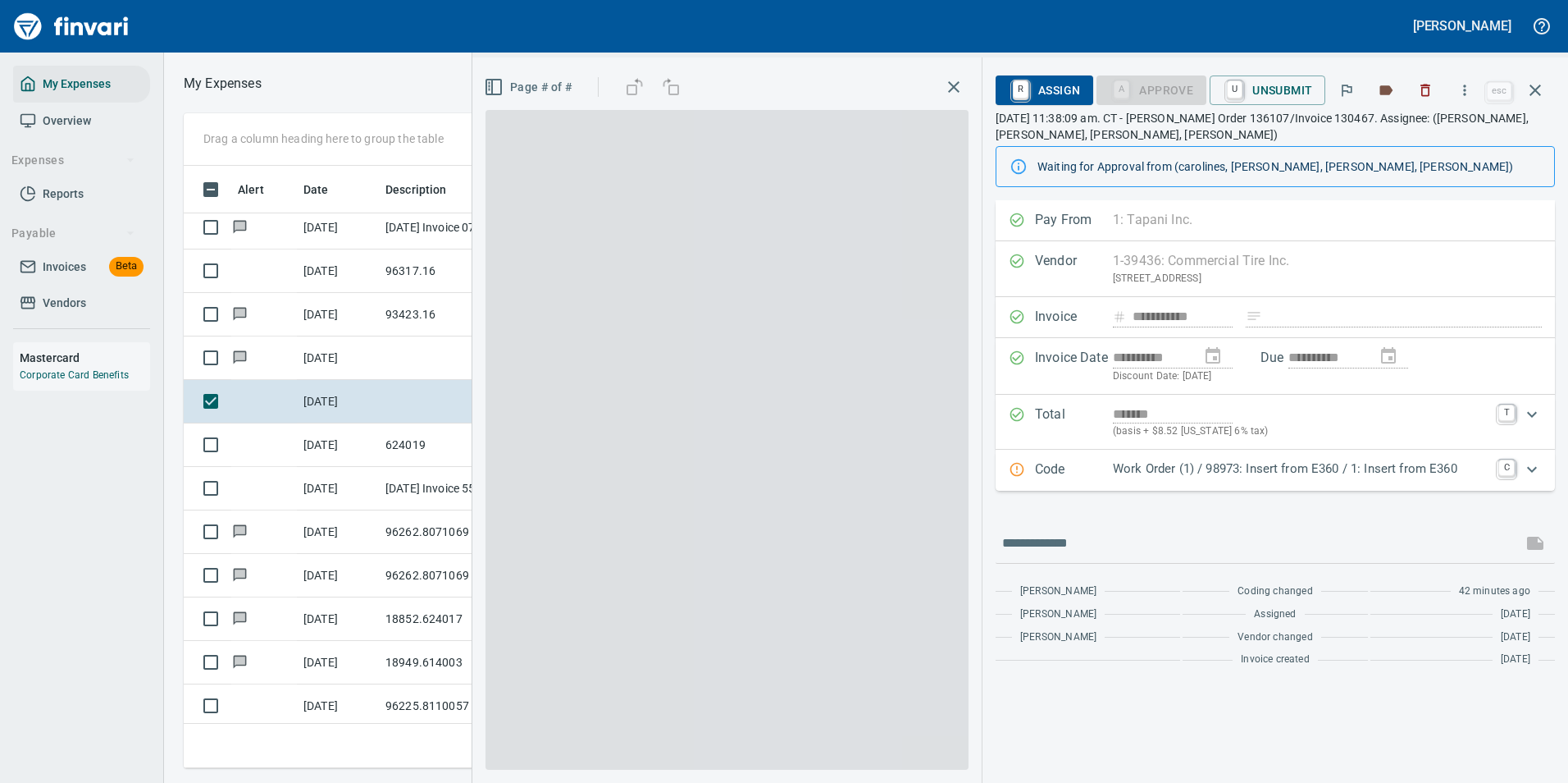
scroll to position [578, 930]
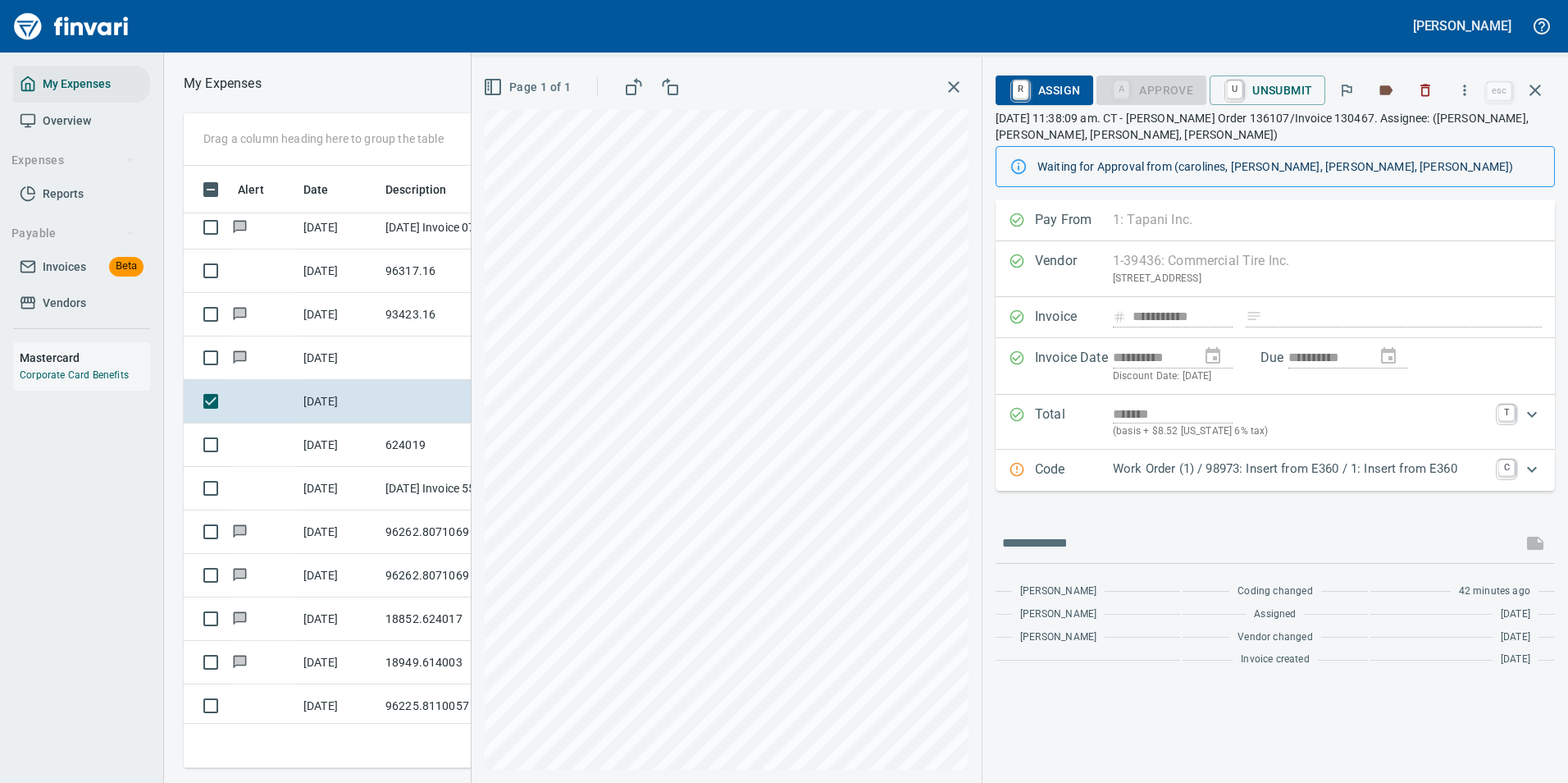
click at [1183, 483] on div "Code Work Order (1) / 98973: Insert from E360 / 1: Insert from E360 C" at bounding box center [1275, 470] width 559 height 41
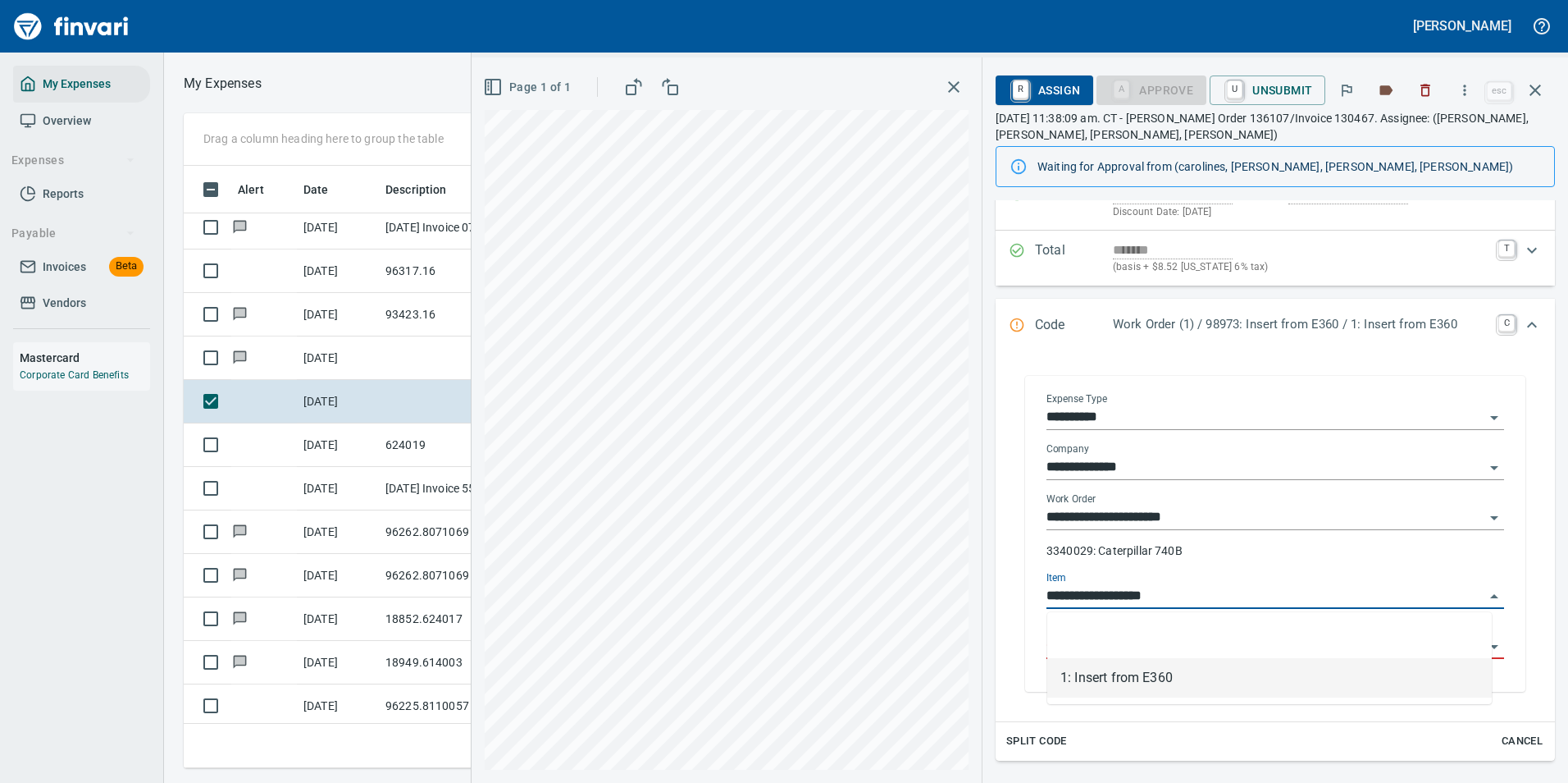
drag, startPoint x: 1095, startPoint y: 601, endPoint x: 1086, endPoint y: 604, distance: 9.5
click at [1090, 604] on input "**********" at bounding box center [1265, 596] width 438 height 23
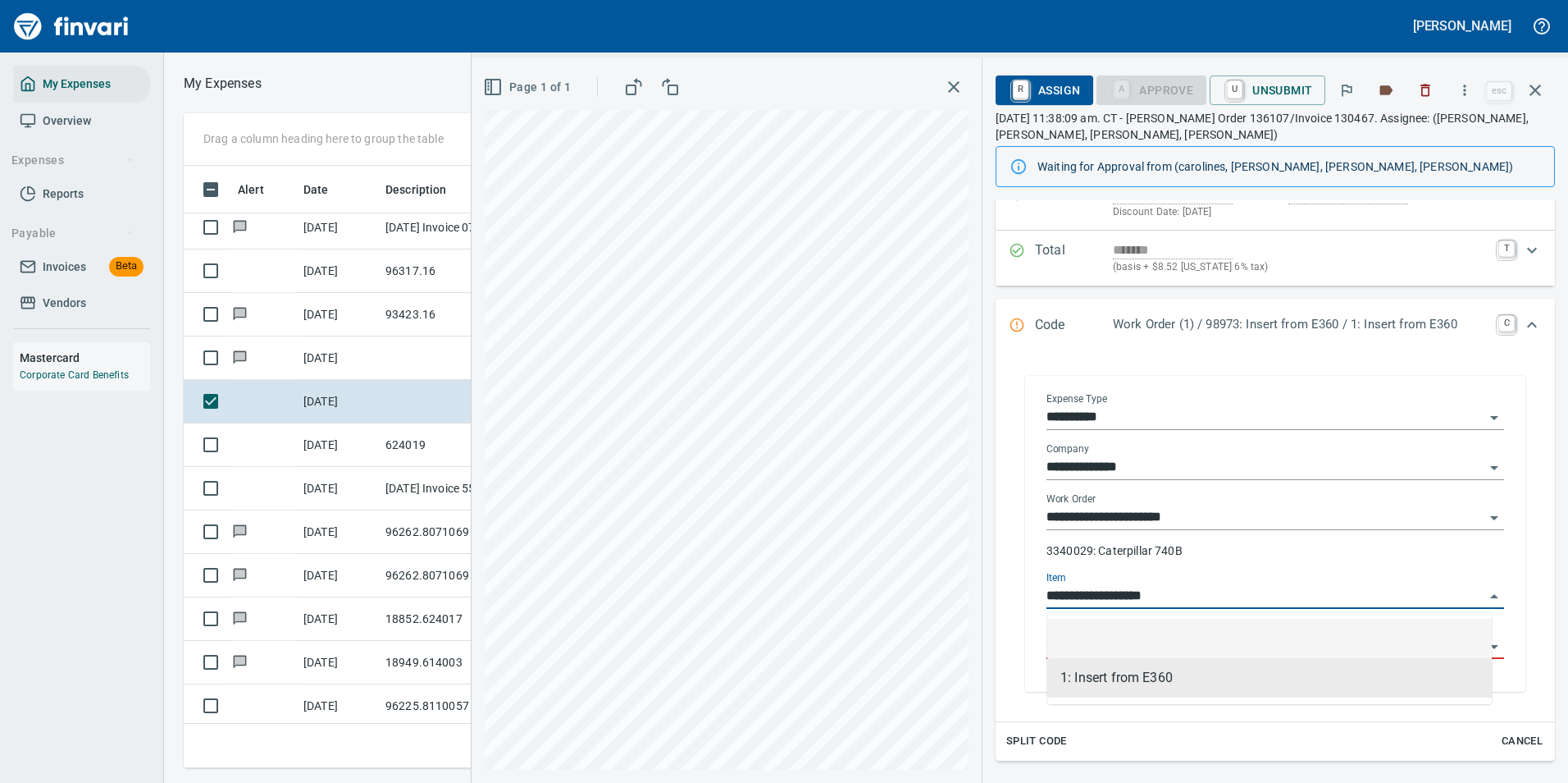
click at [1190, 591] on input "**********" at bounding box center [1265, 596] width 438 height 23
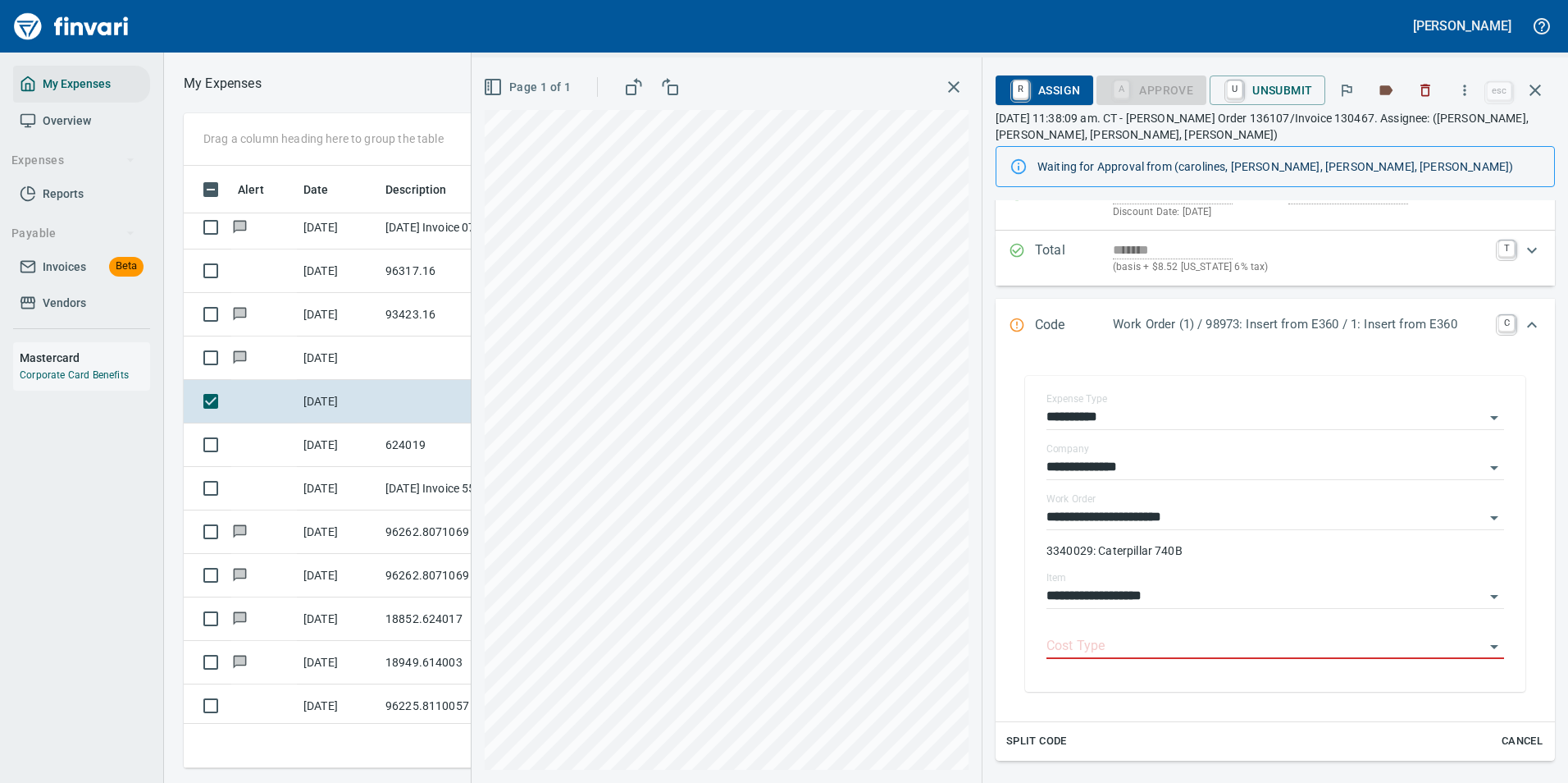
click at [1017, 609] on div "**********" at bounding box center [1275, 534] width 533 height 349
click at [1103, 653] on input "Cost Type" at bounding box center [1265, 646] width 438 height 23
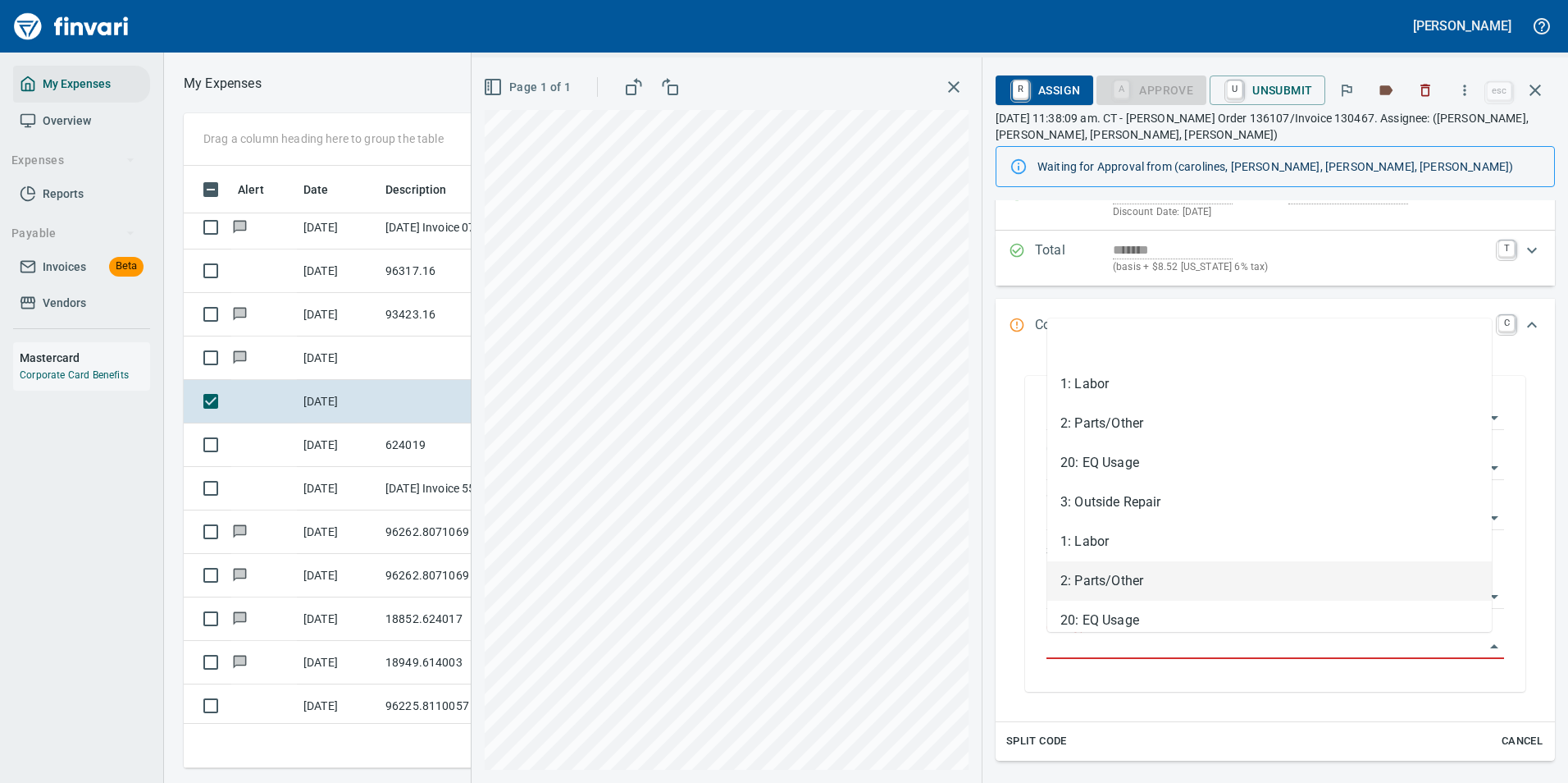
click at [1102, 586] on li "2: Parts/Other" at bounding box center [1270, 581] width 445 height 40
type input "**********"
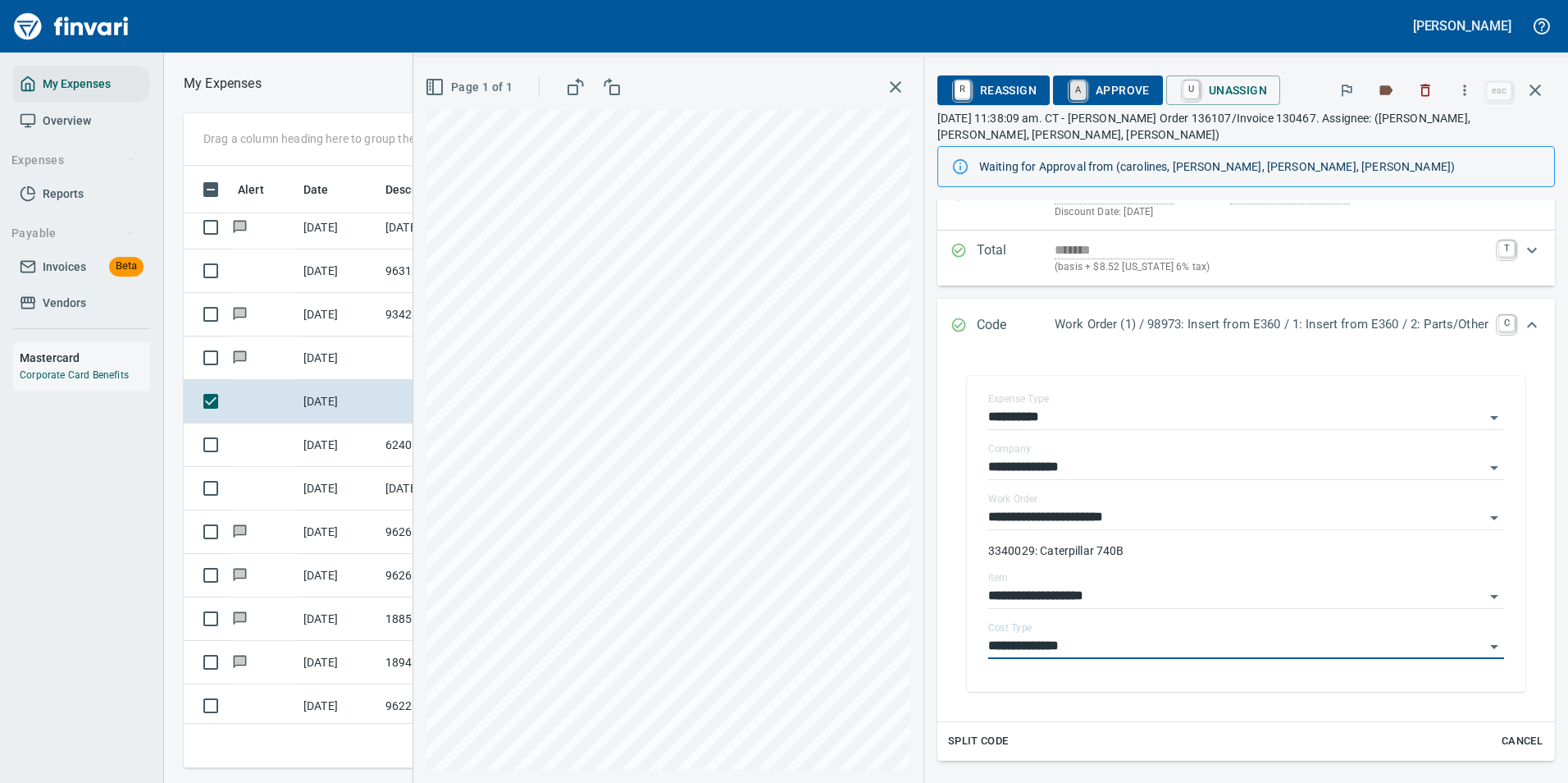
click at [1071, 90] on link "A" at bounding box center [1078, 90] width 16 height 18
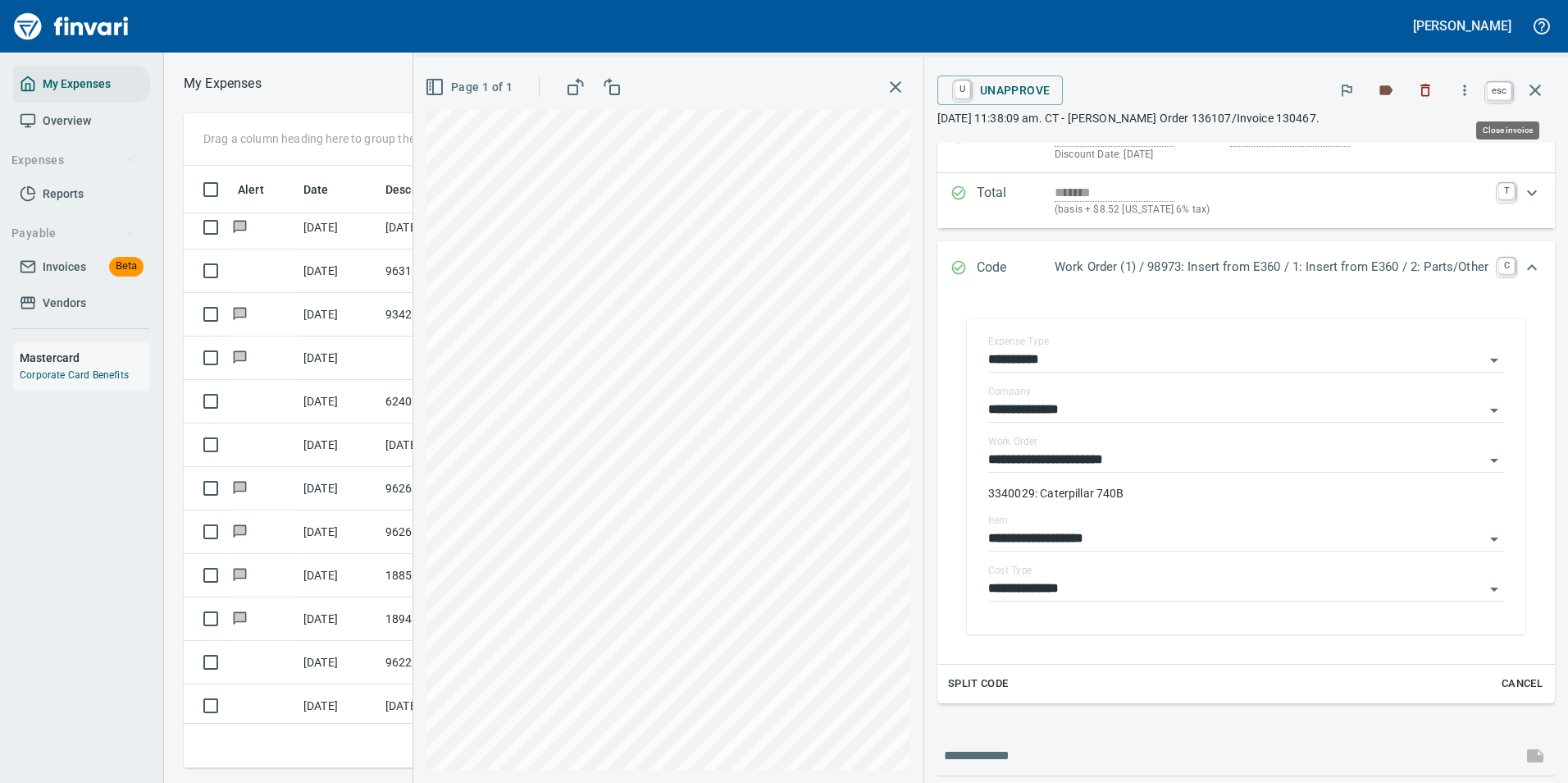
click at [1531, 85] on icon "button" at bounding box center [1535, 90] width 11 height 11
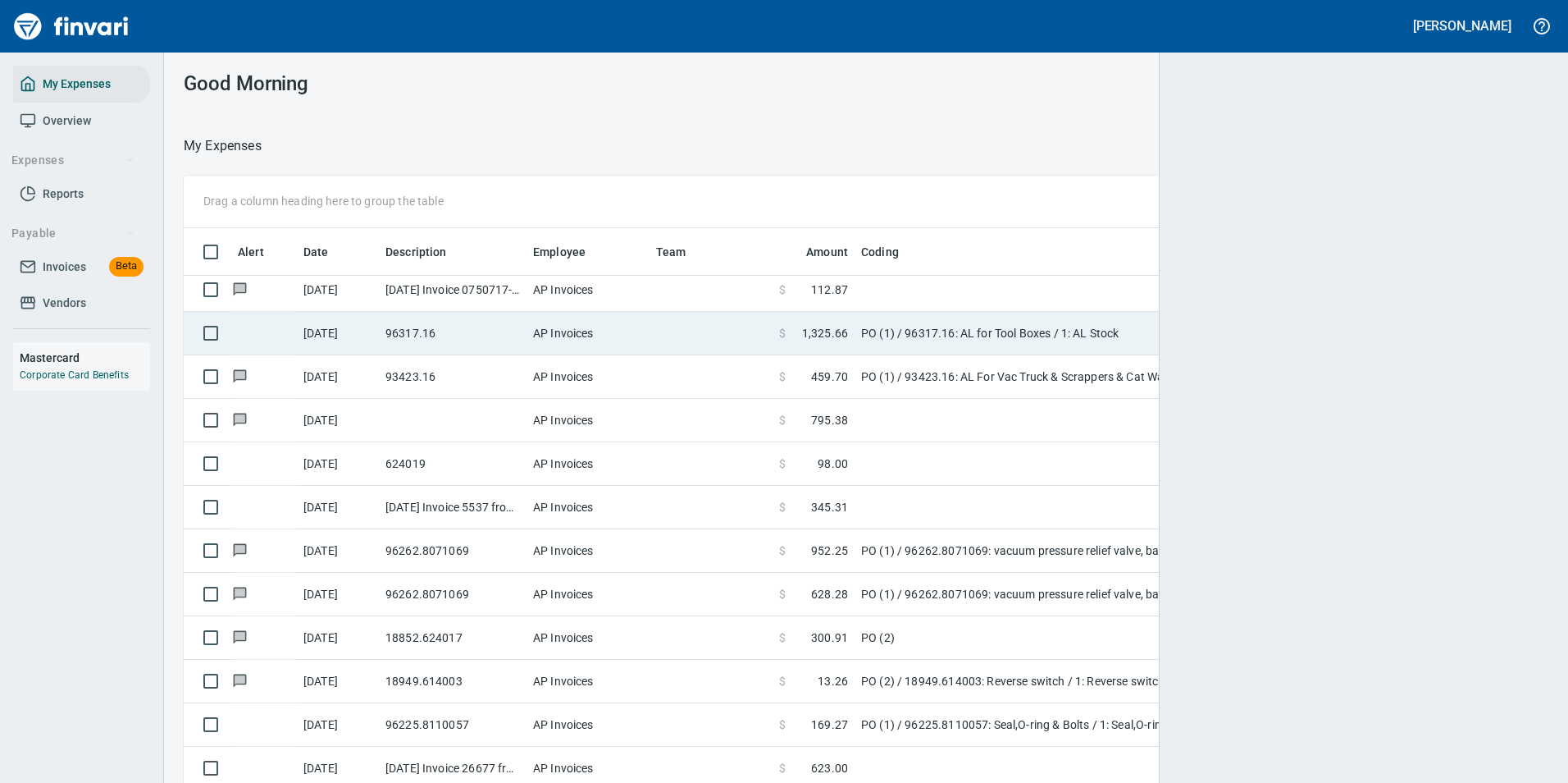
scroll to position [578, 1325]
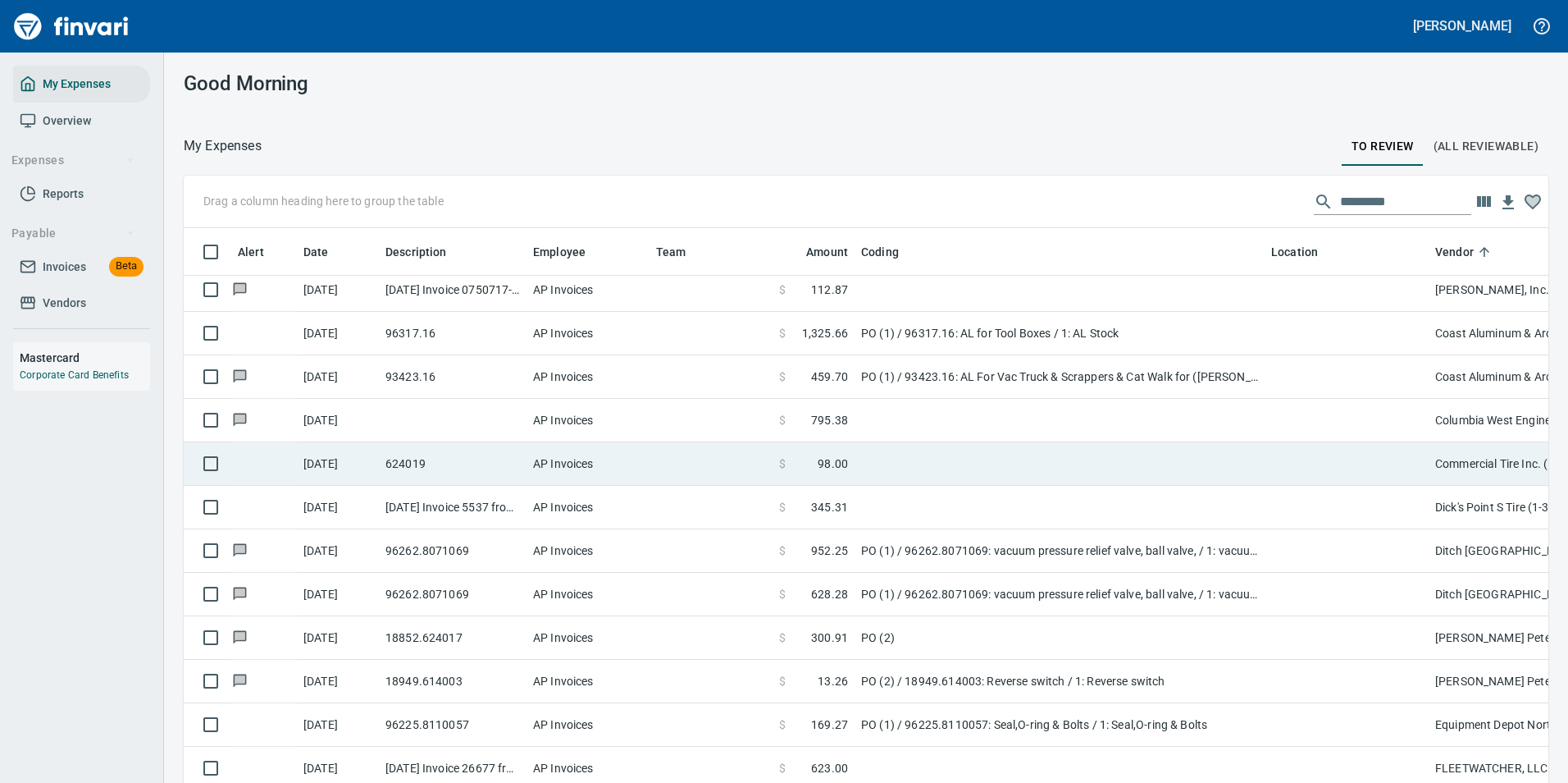
click at [831, 463] on span "98.00" at bounding box center [832, 464] width 30 height 17
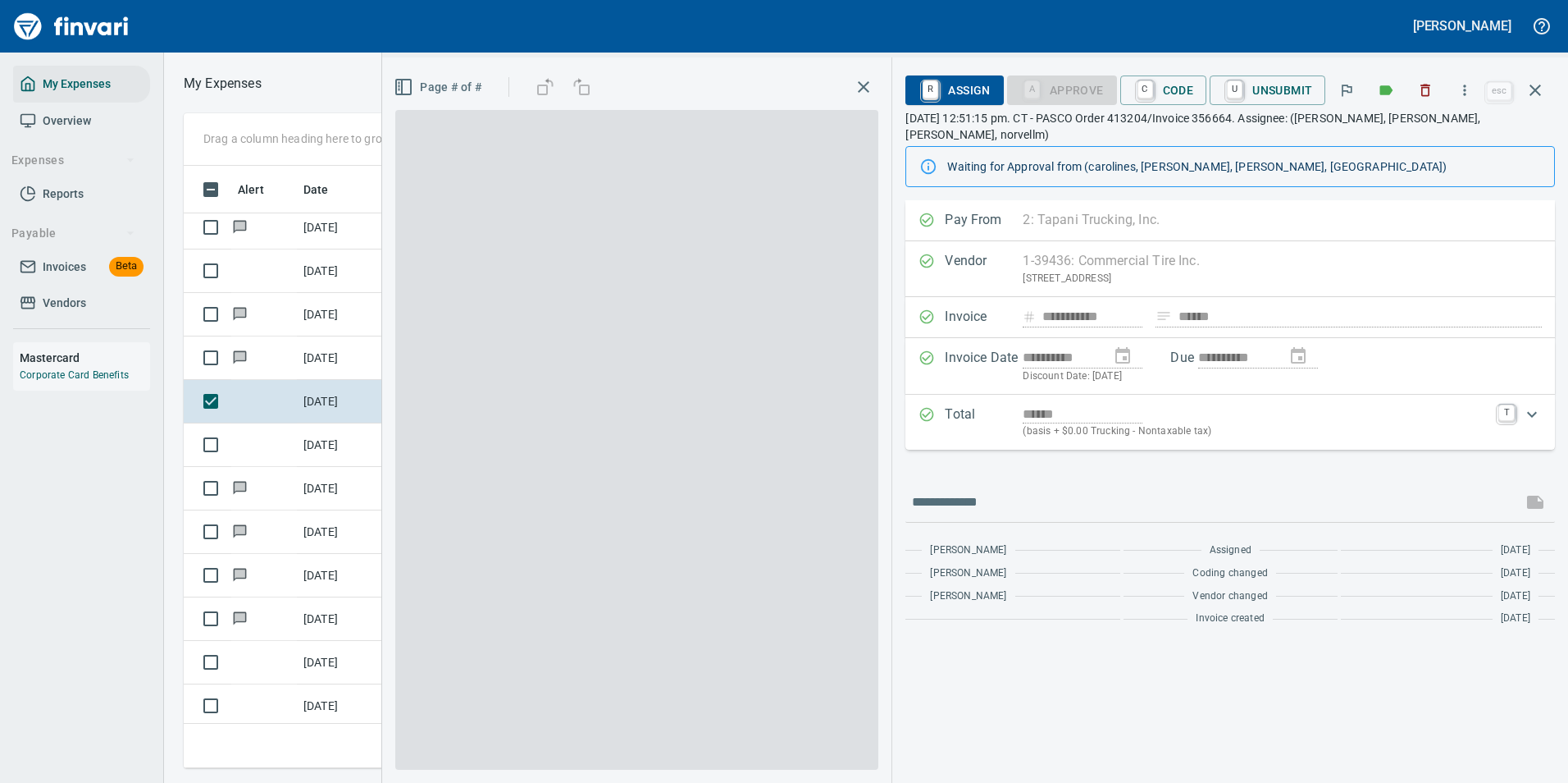
scroll to position [578, 930]
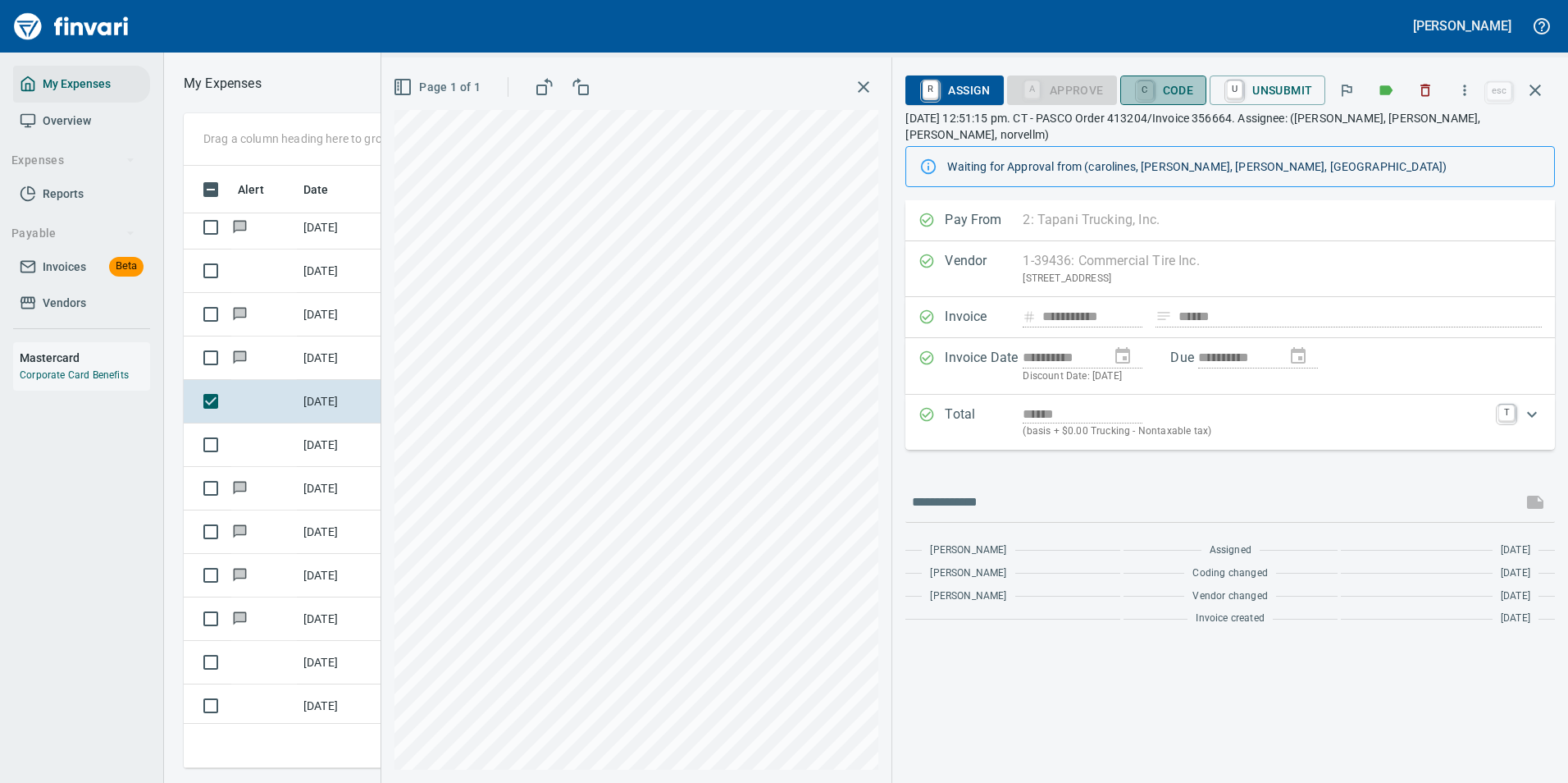
click at [1151, 81] on link "C" at bounding box center [1145, 90] width 16 height 18
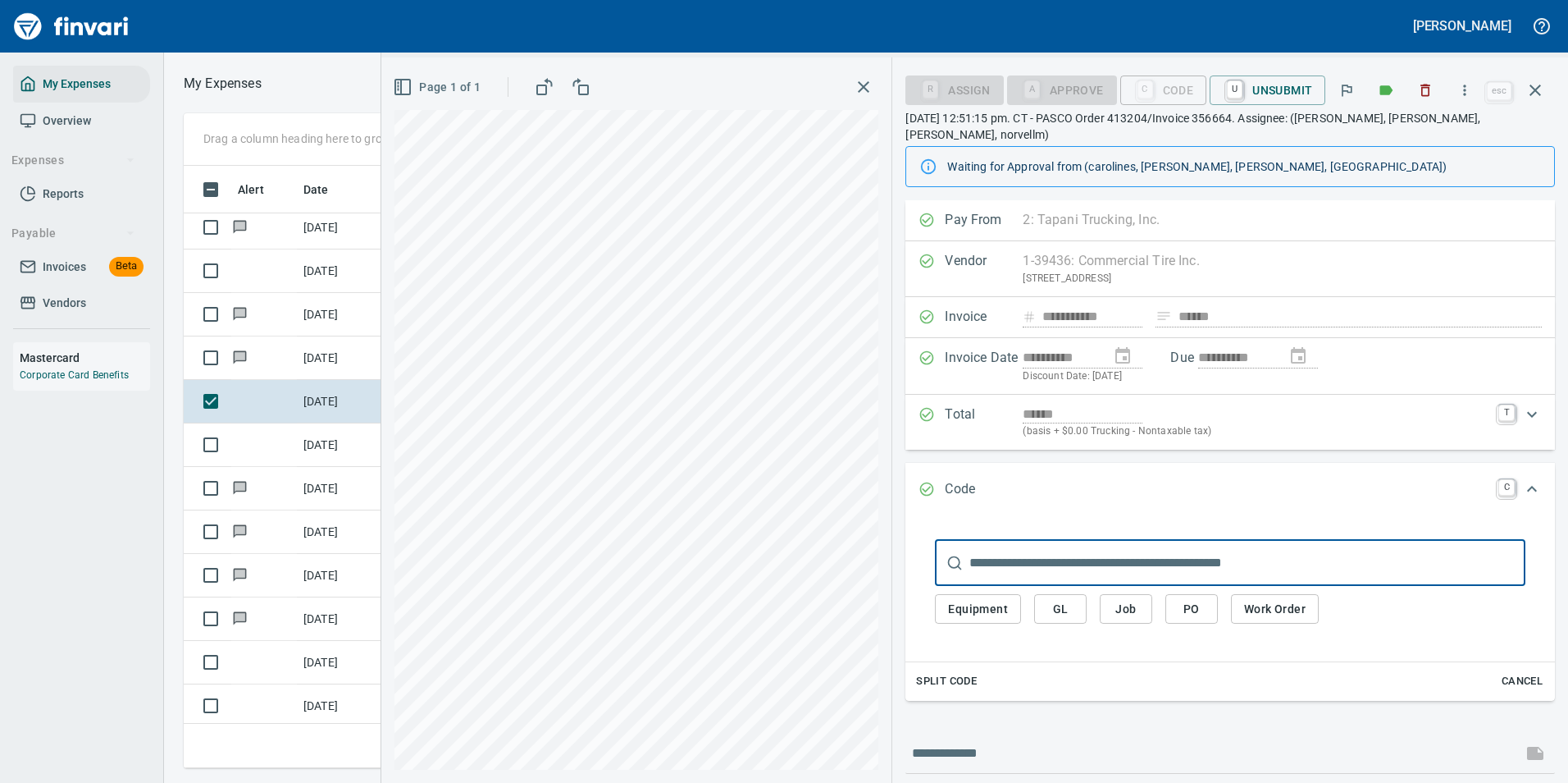
click at [1281, 599] on span "Work Order" at bounding box center [1275, 609] width 62 height 20
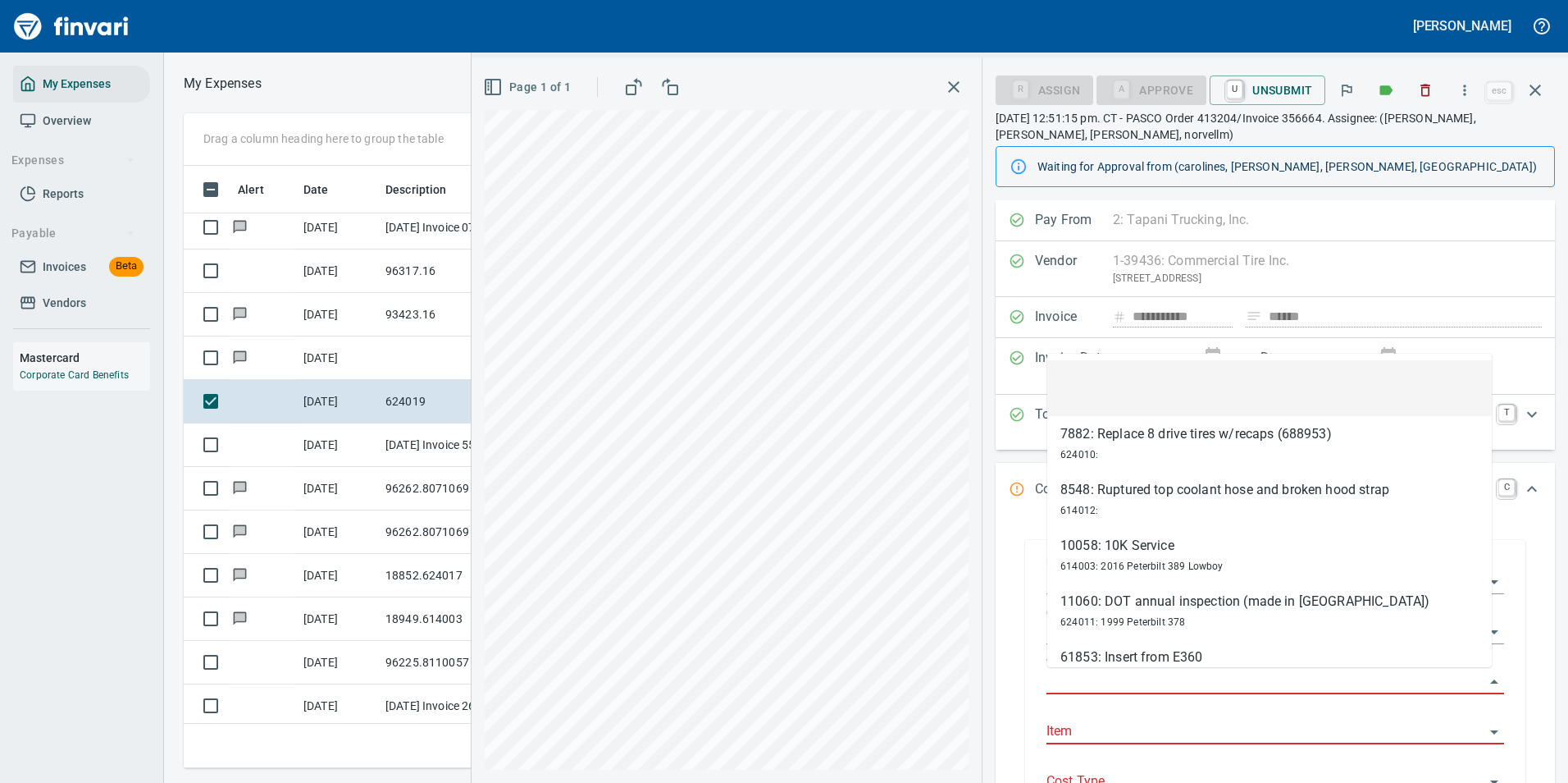
click at [1075, 685] on input "Work Order" at bounding box center [1265, 681] width 438 height 23
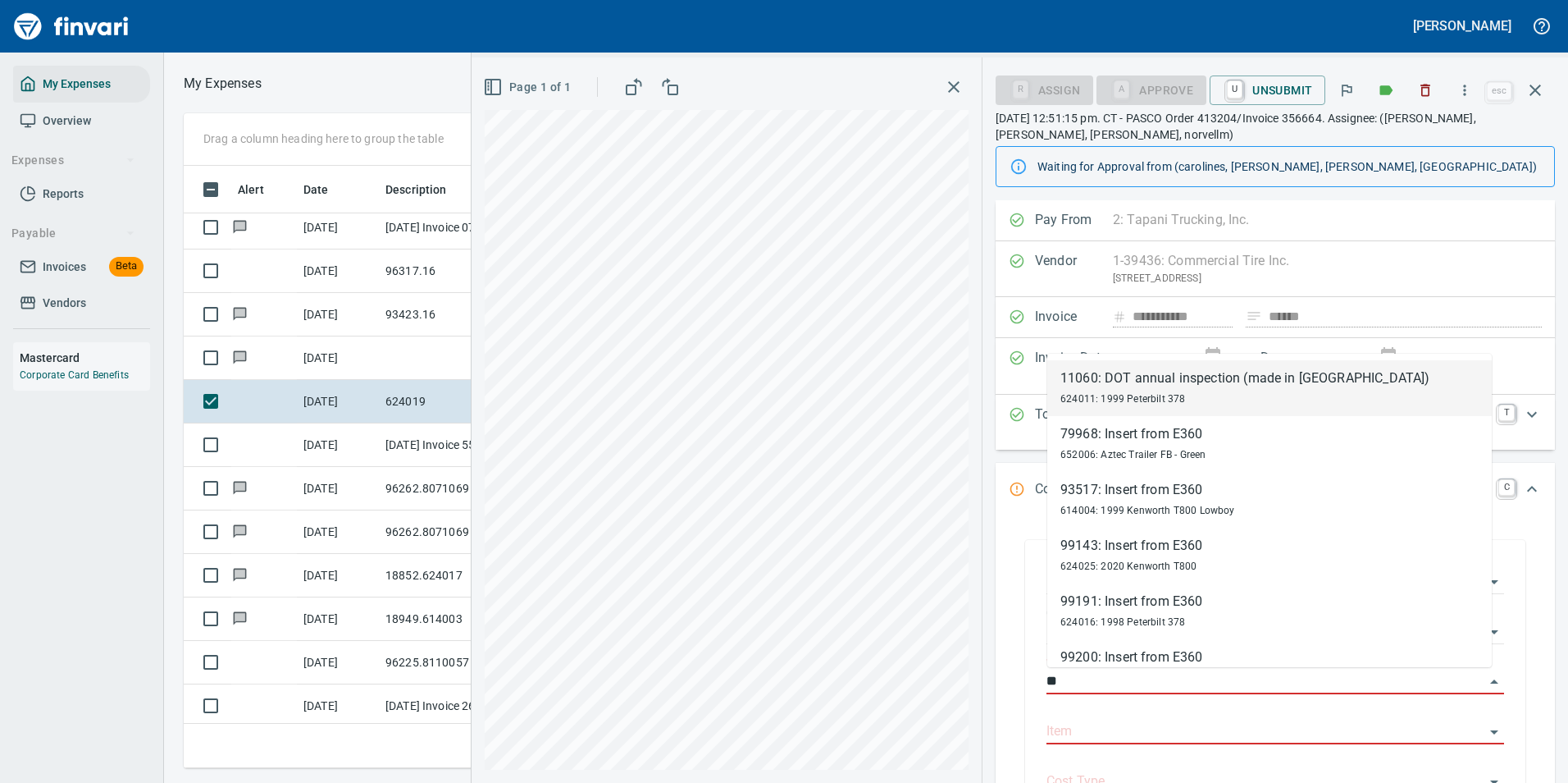
type input "*"
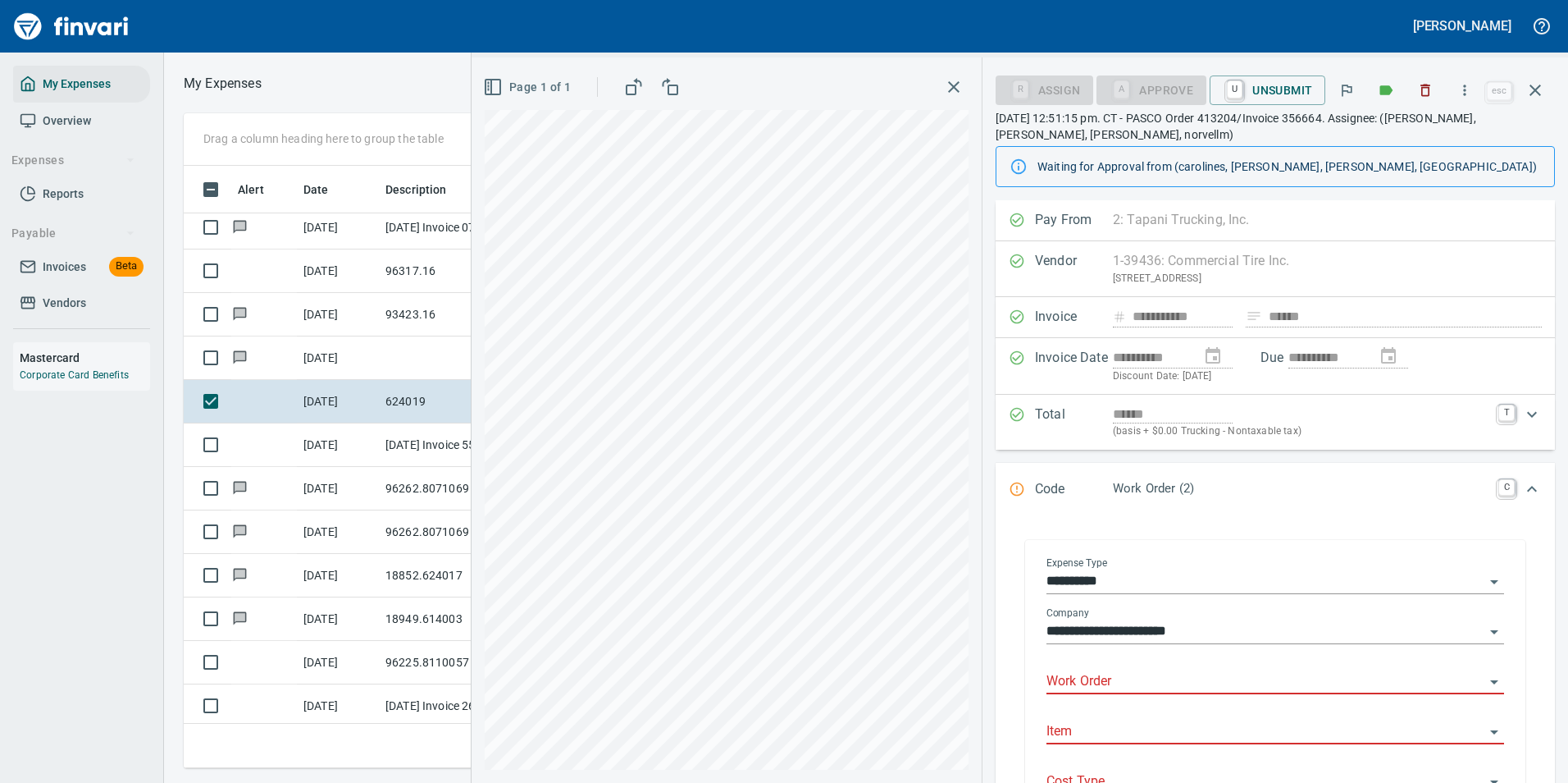
click at [1131, 681] on input "Work Order" at bounding box center [1265, 681] width 438 height 23
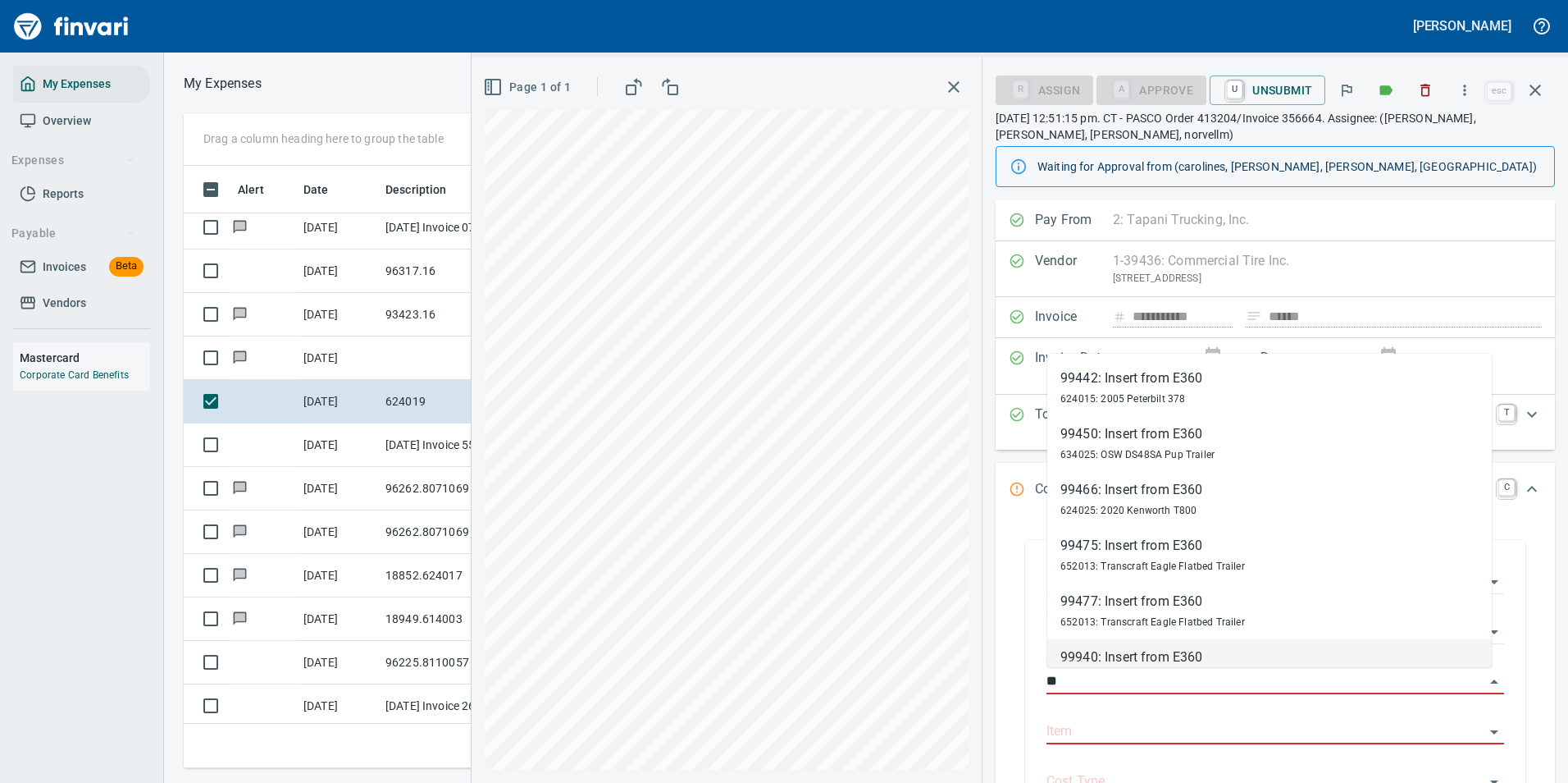
type input "*"
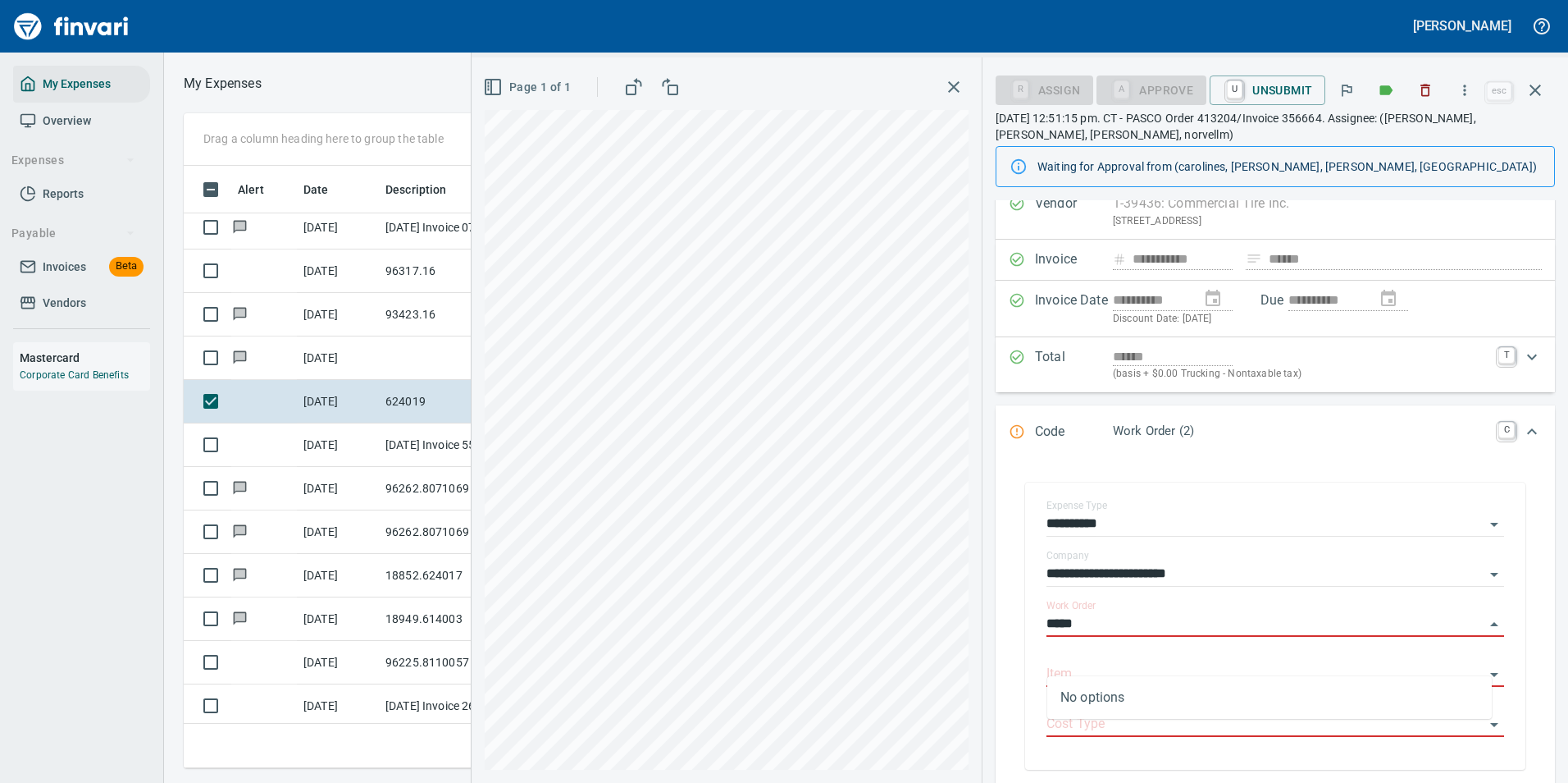
scroll to position [82, 0]
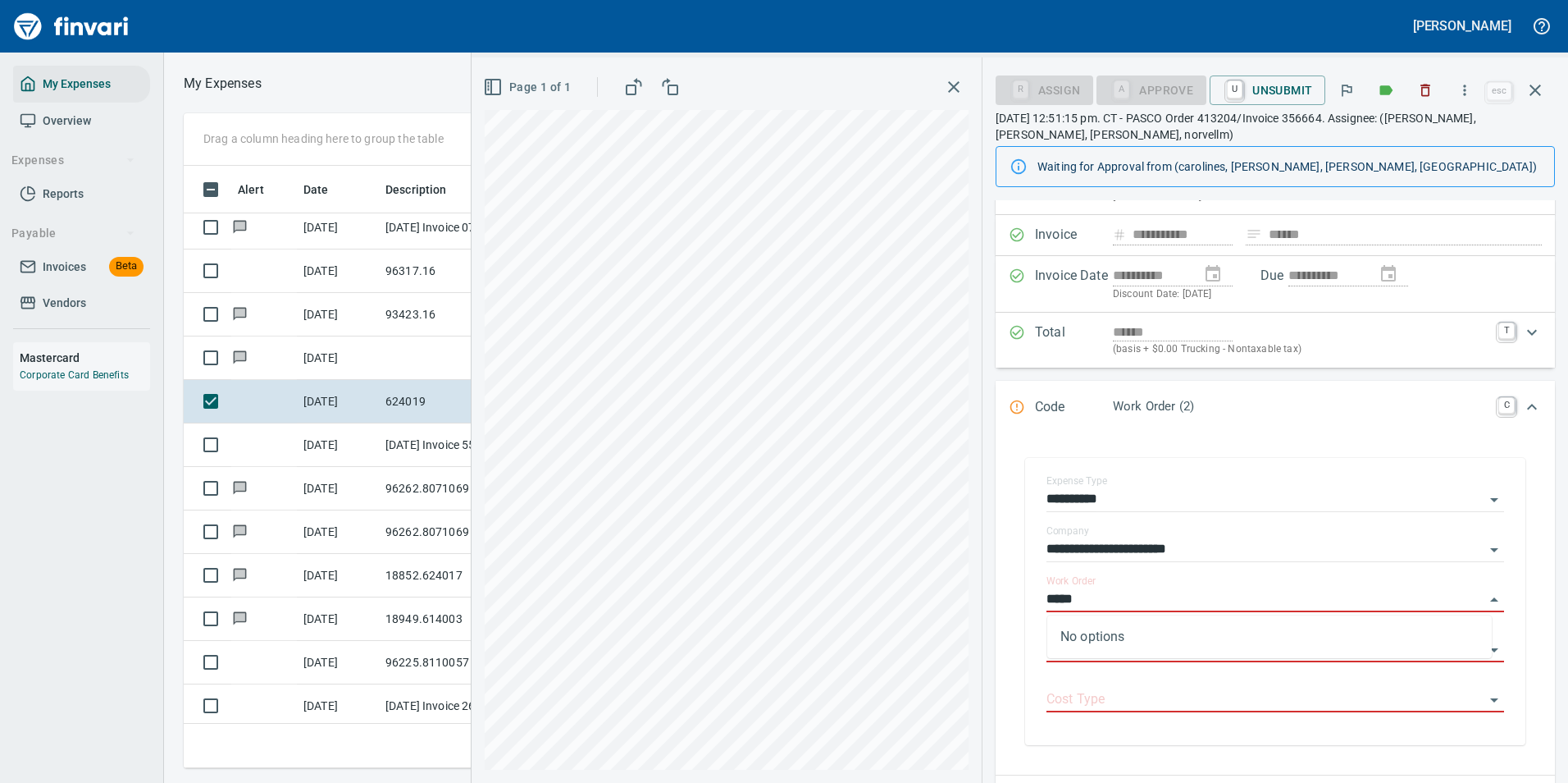
type input "*****"
click at [1526, 92] on icon "button" at bounding box center [1535, 90] width 19 height 19
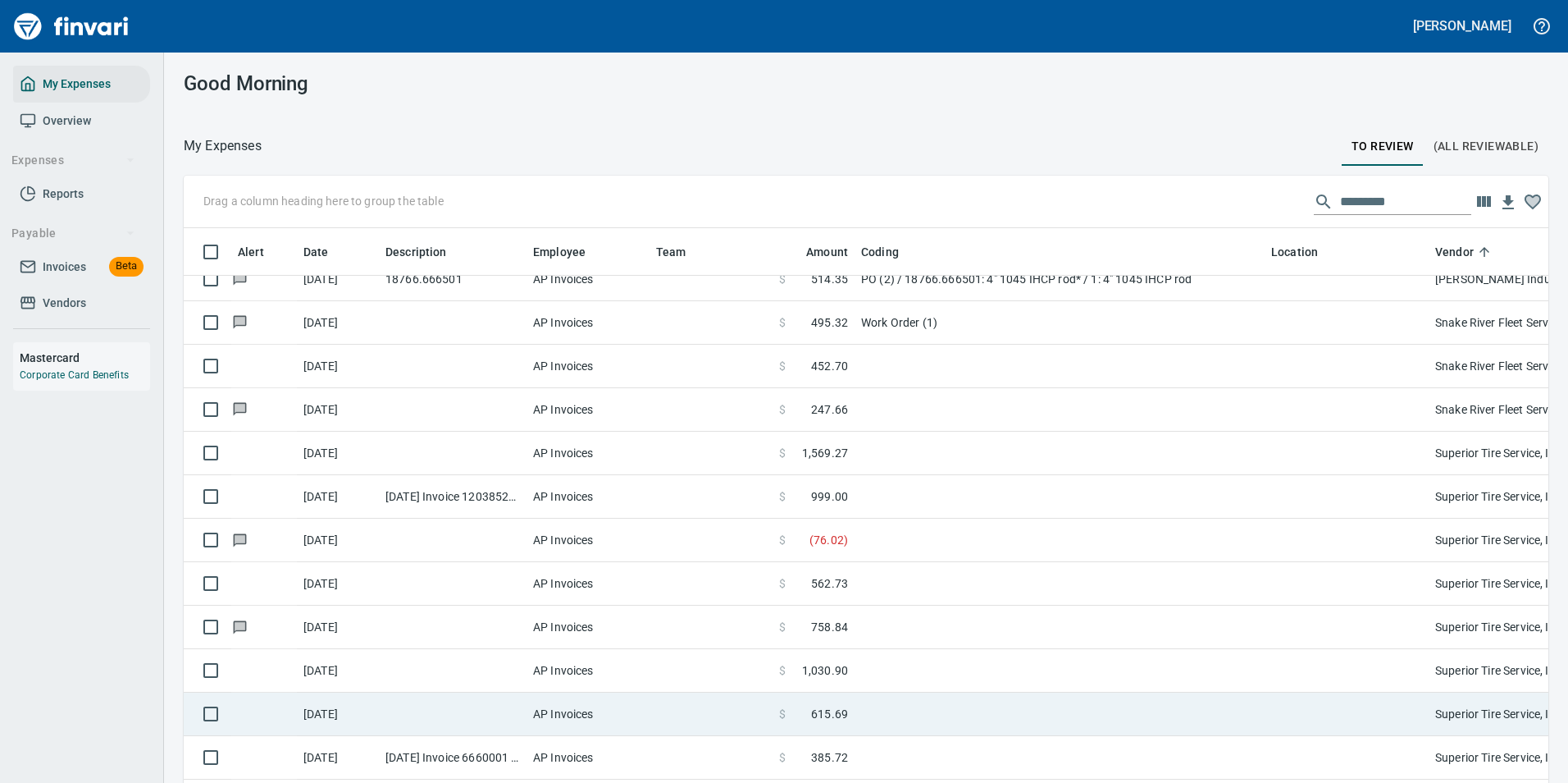
scroll to position [4841, 0]
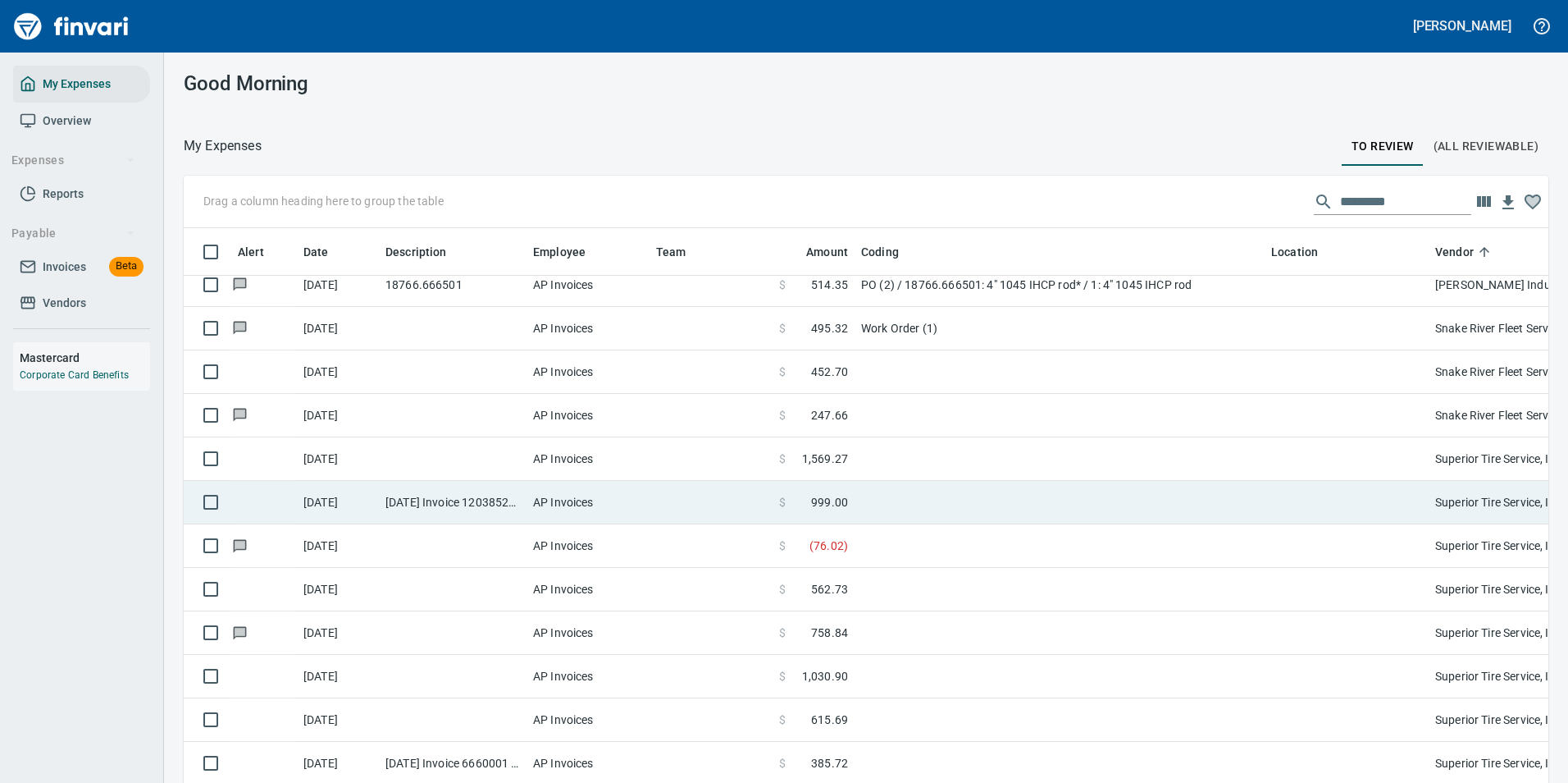
click at [845, 459] on span "1,569.27" at bounding box center [825, 459] width 46 height 17
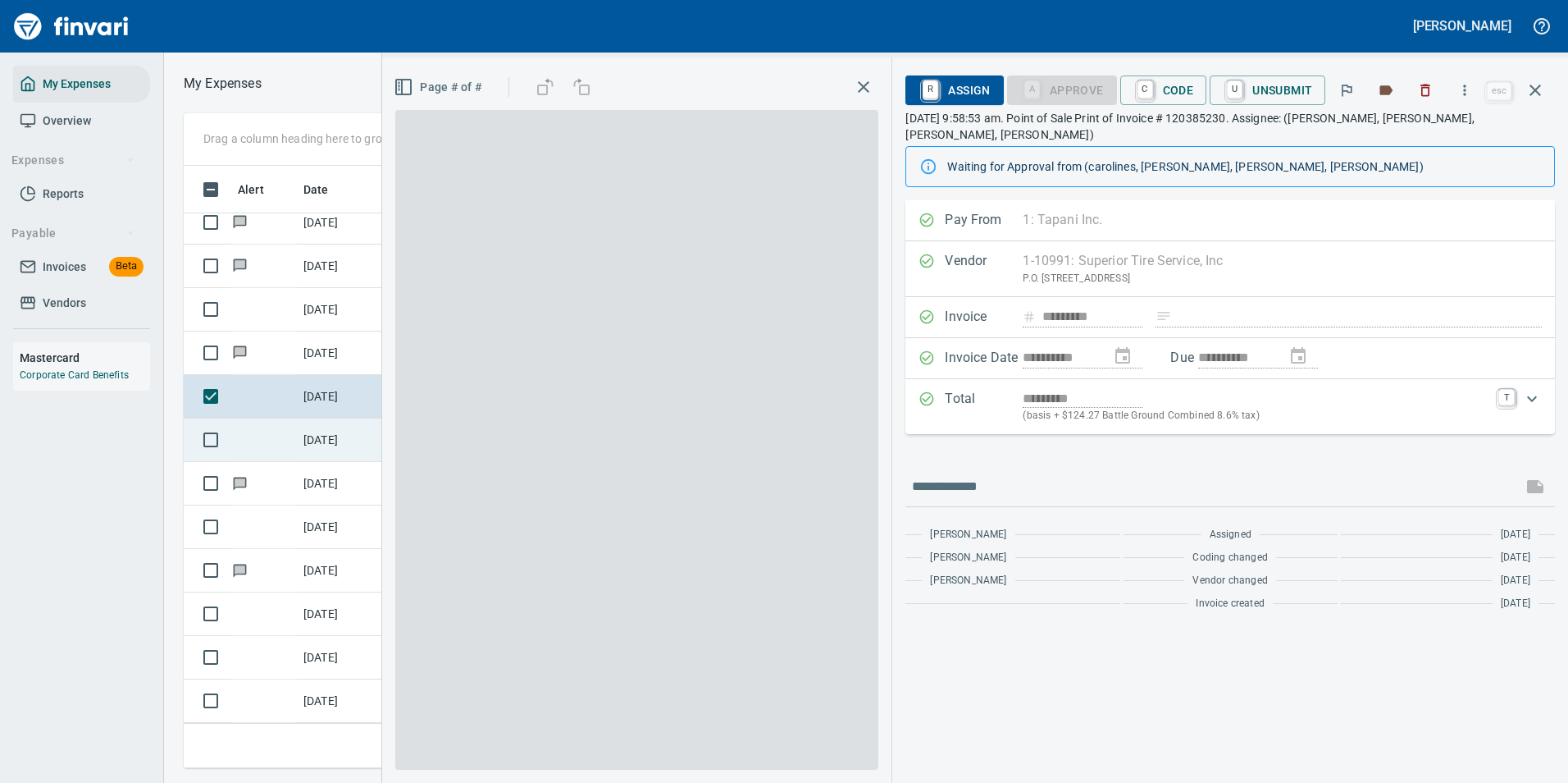
scroll to position [578, 930]
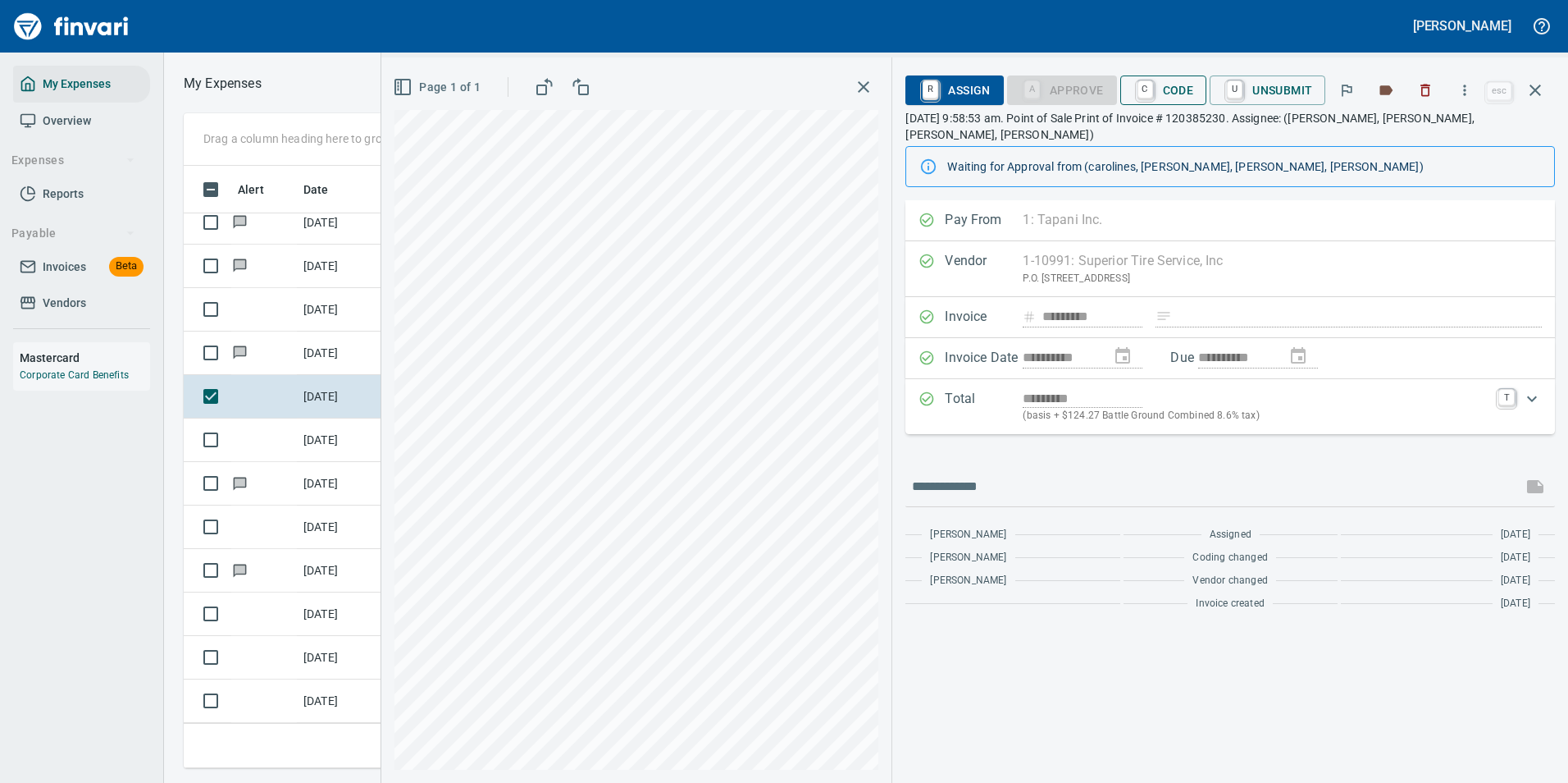
click at [1158, 94] on span "C Code" at bounding box center [1164, 90] width 61 height 28
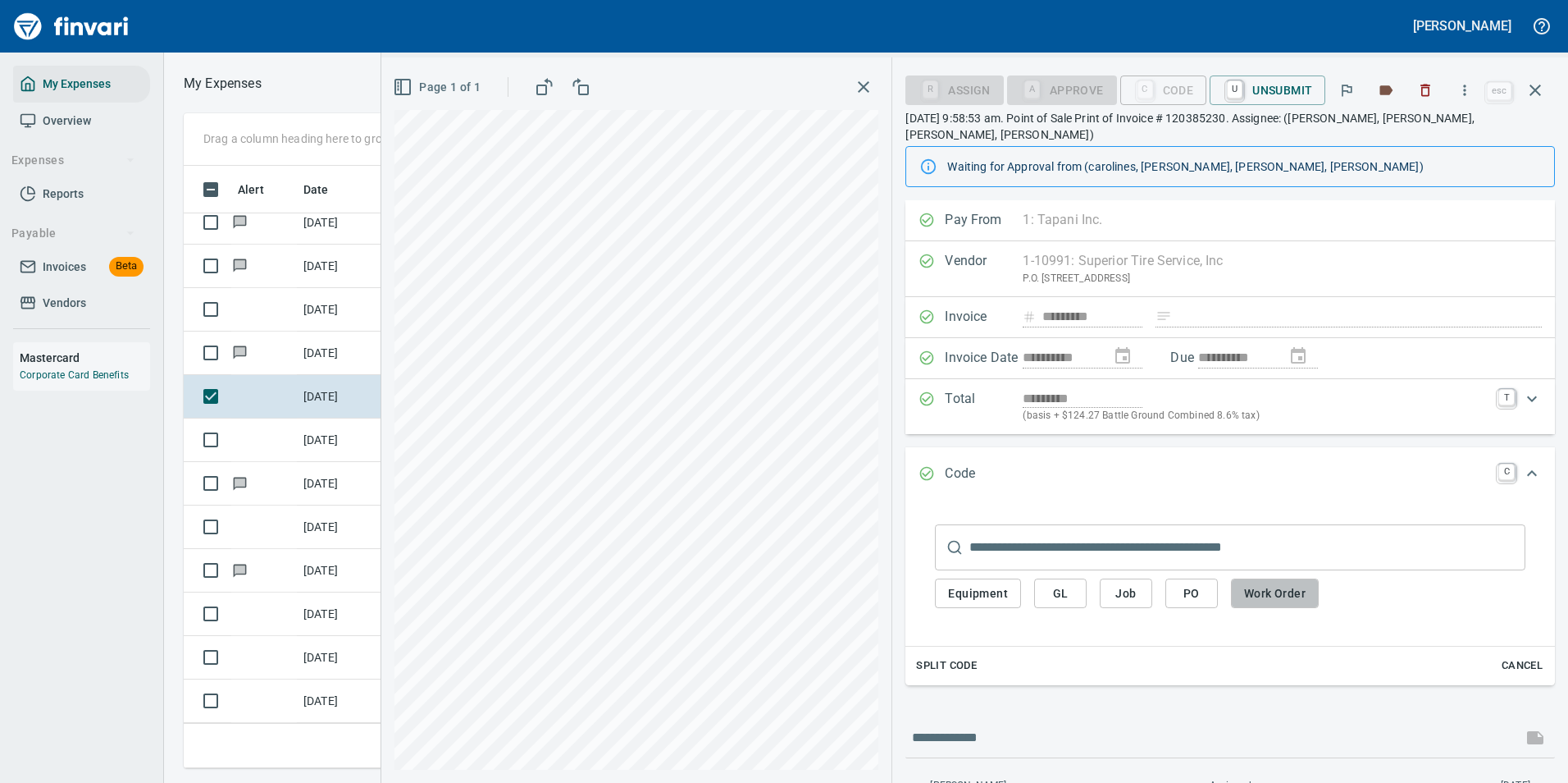
click at [1242, 579] on button "Work Order" at bounding box center [1275, 594] width 88 height 30
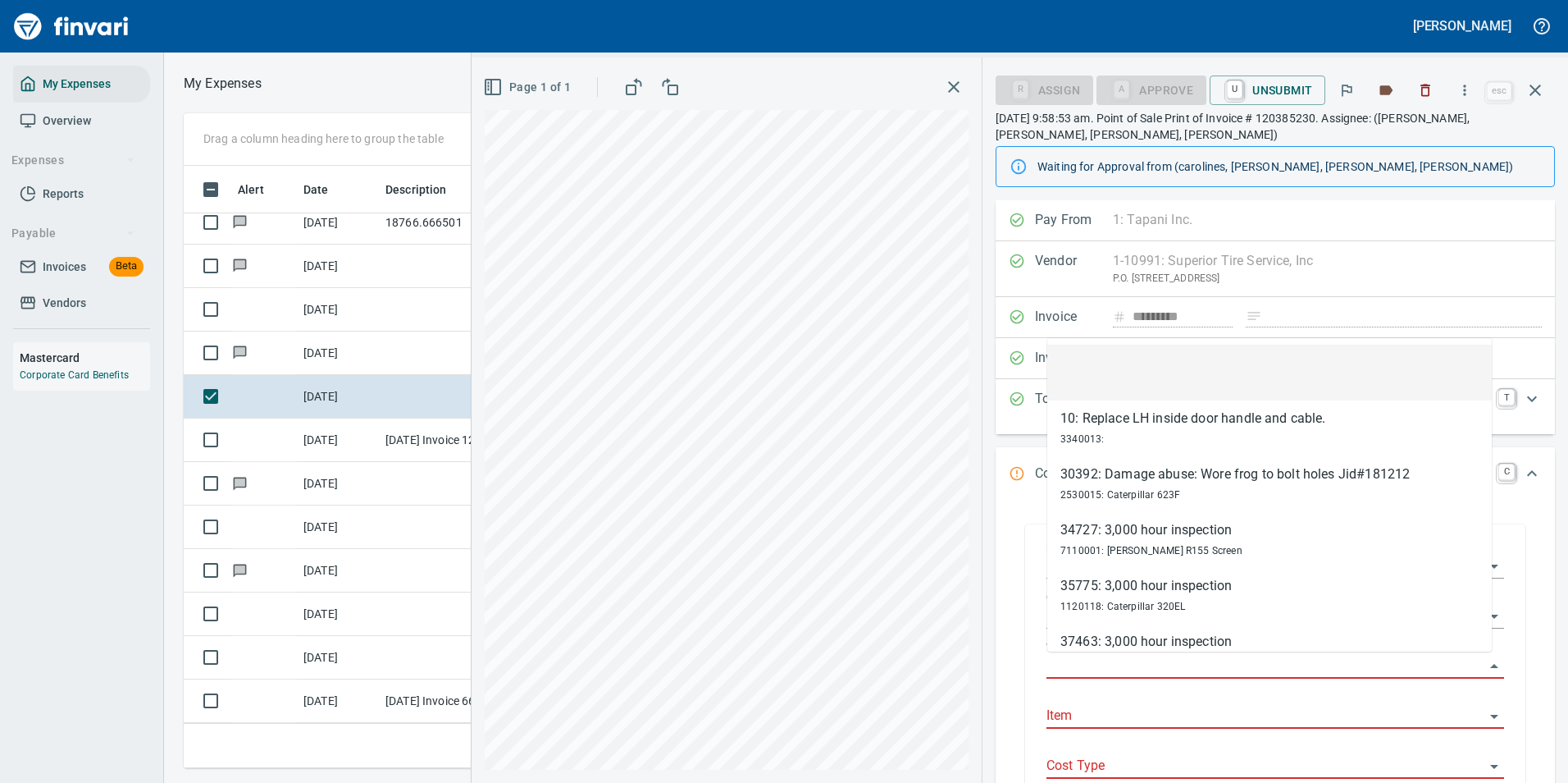
click at [1103, 662] on input "Work Order" at bounding box center [1265, 666] width 438 height 23
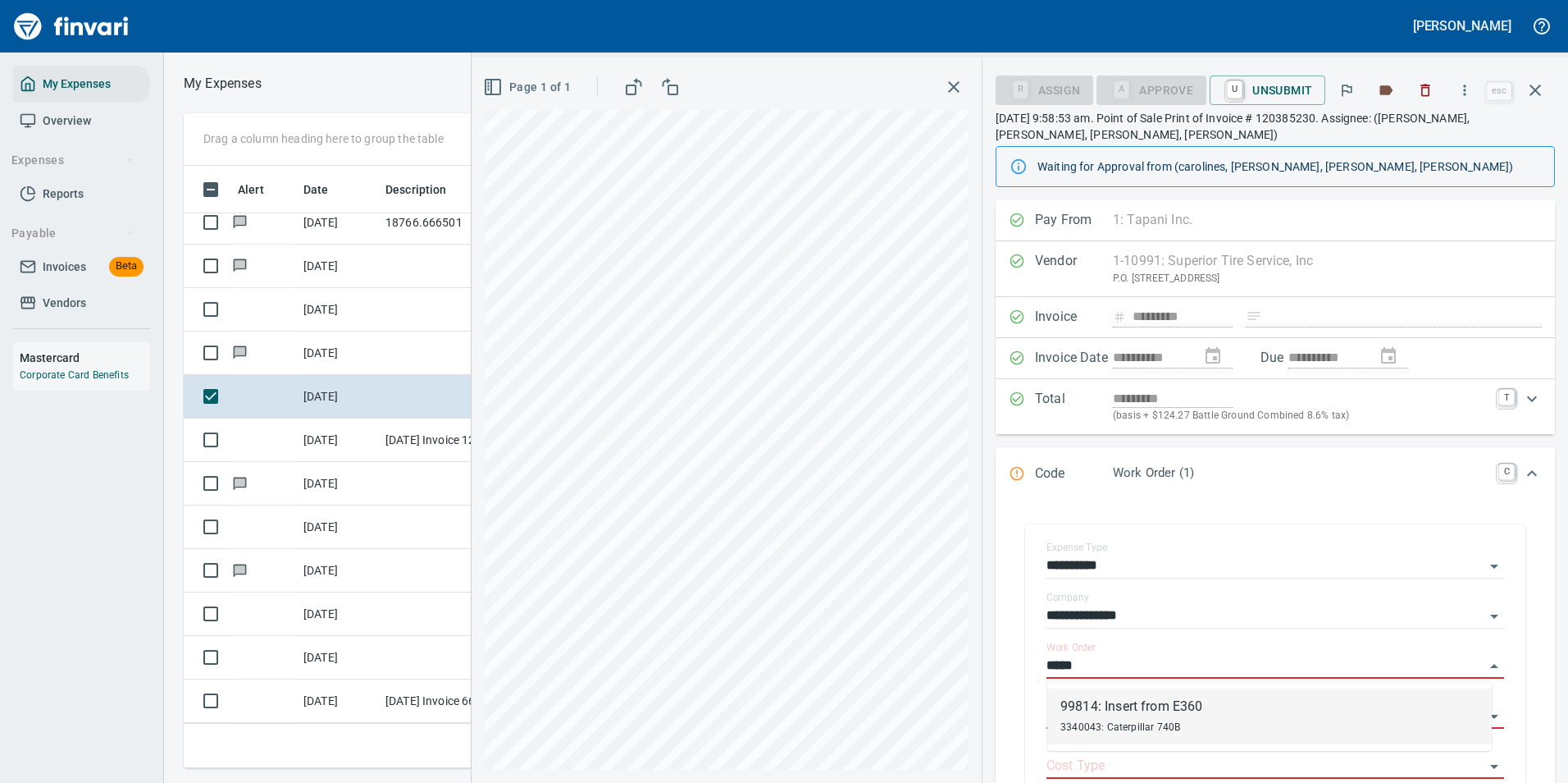
click at [1074, 694] on li "99814: Insert from E360 3340043: Caterpillar 740B" at bounding box center [1270, 717] width 445 height 55
type input "**********"
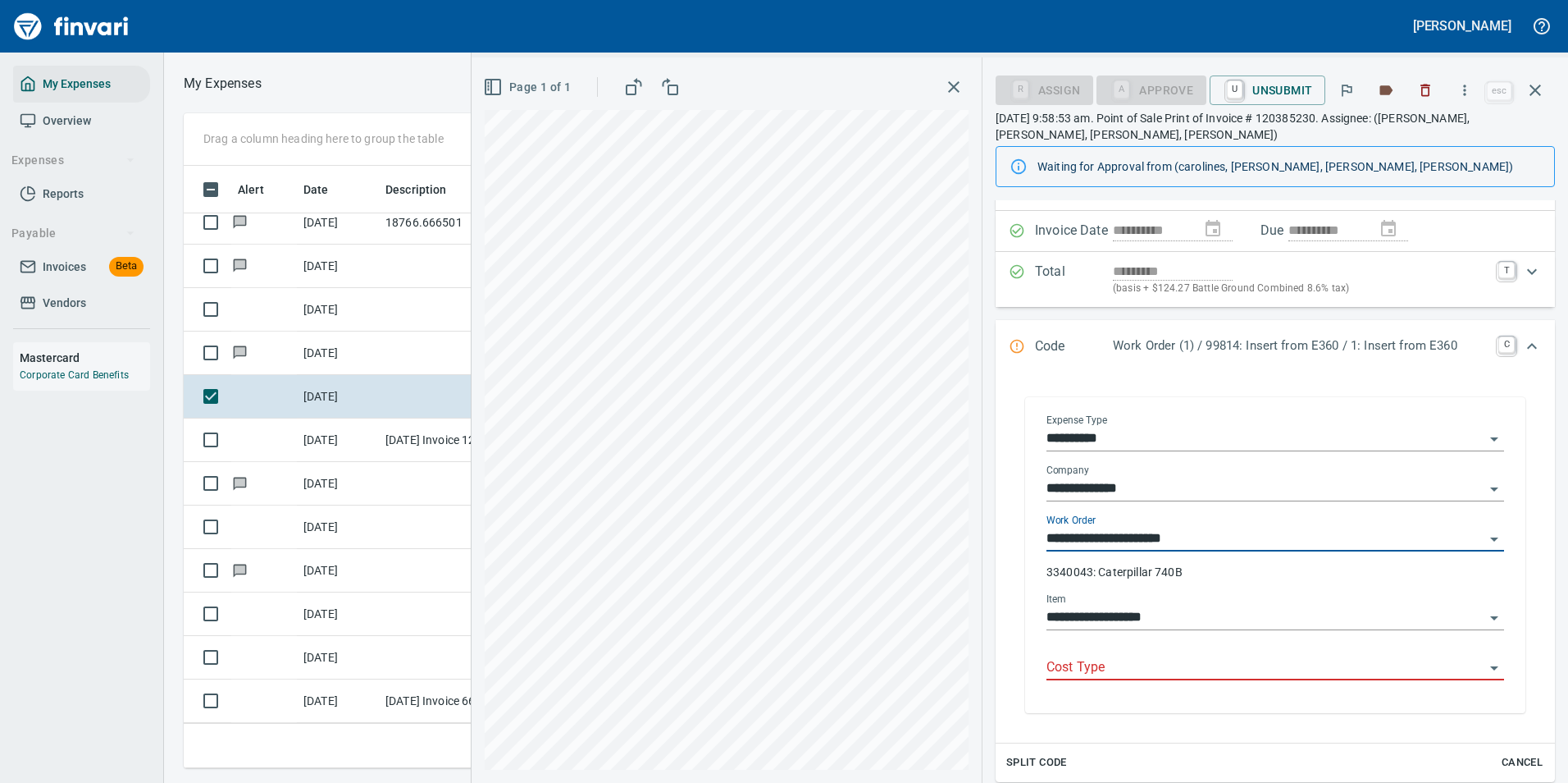
scroll to position [164, 0]
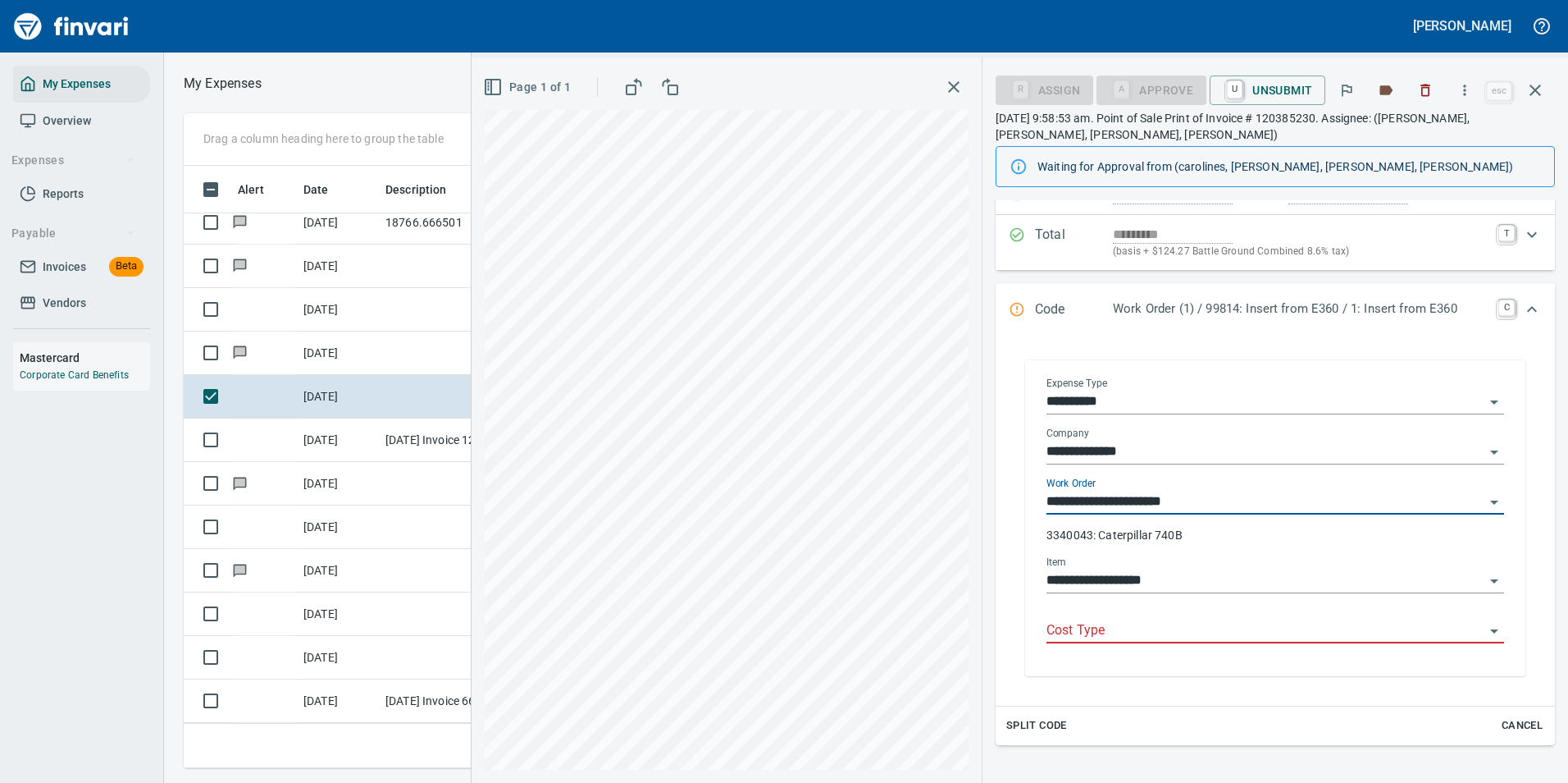
type input "**********"
click at [1115, 645] on div "Cost Type" at bounding box center [1275, 632] width 458 height 50
click at [1092, 634] on input "Cost Type" at bounding box center [1265, 631] width 438 height 23
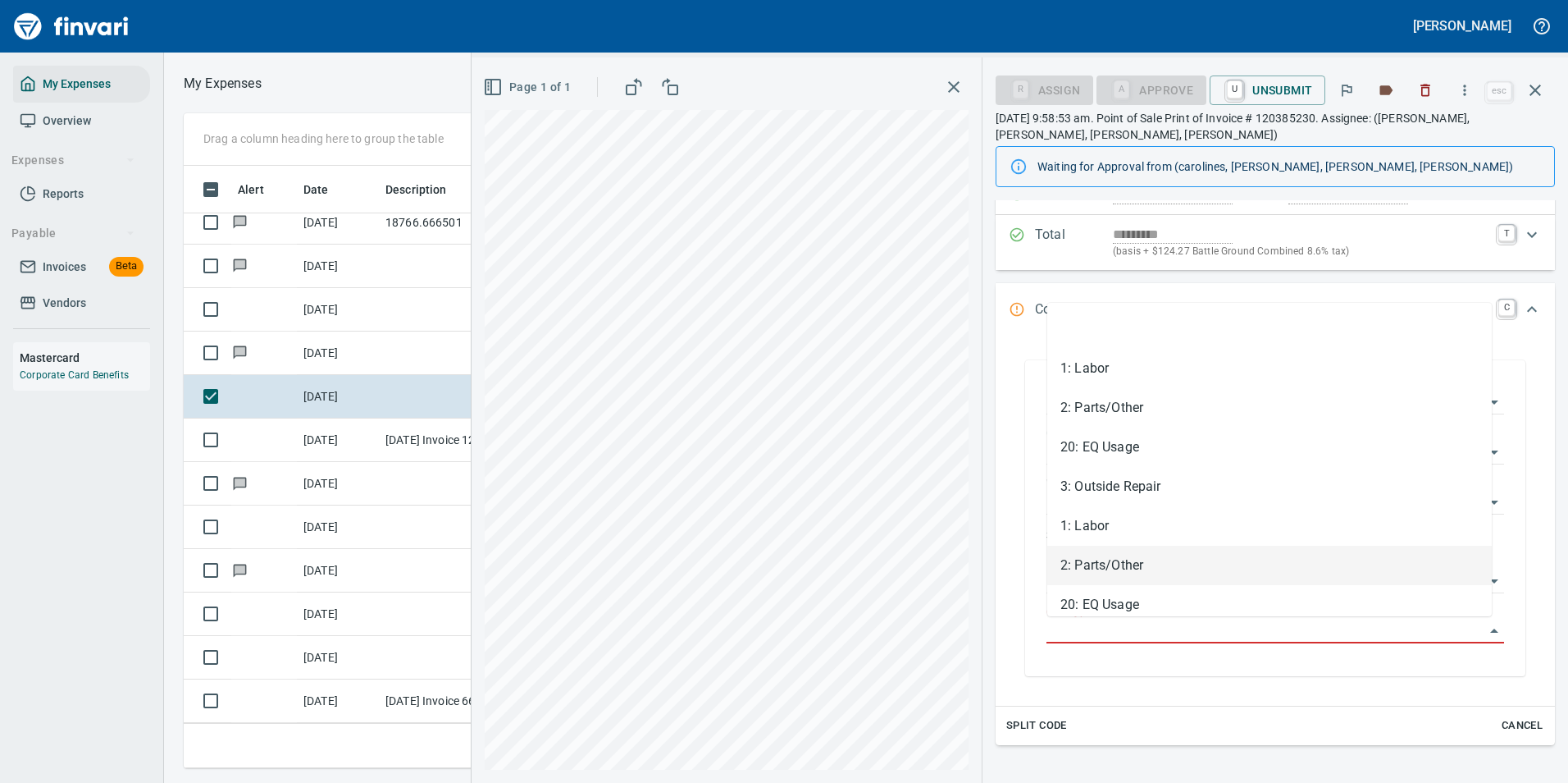
click at [1087, 572] on li "2: Parts/Other" at bounding box center [1270, 565] width 445 height 40
type input "**********"
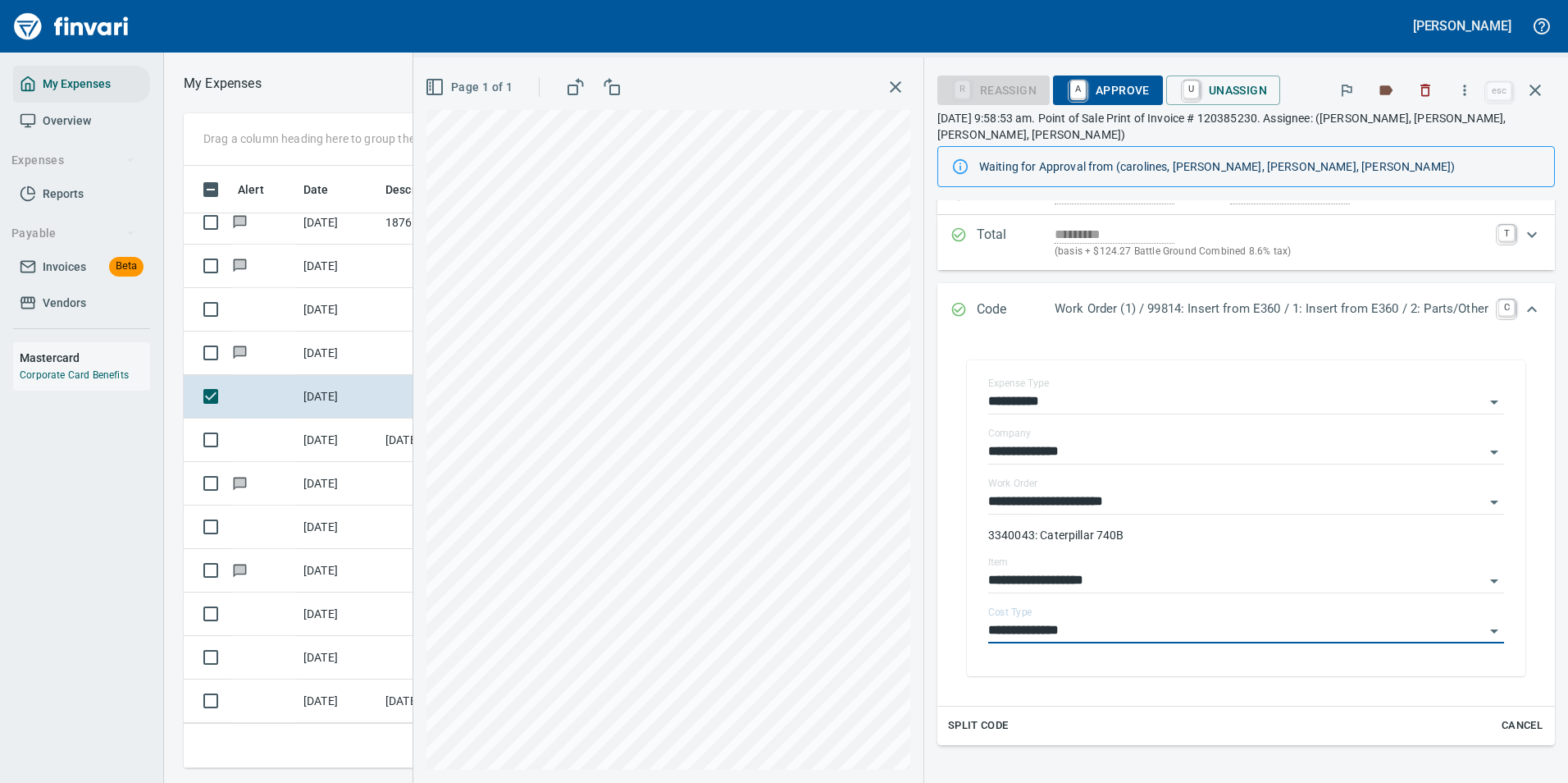
drag, startPoint x: 1066, startPoint y: 95, endPoint x: 1087, endPoint y: 221, distance: 127.7
click at [1071, 95] on link "A" at bounding box center [1078, 90] width 16 height 18
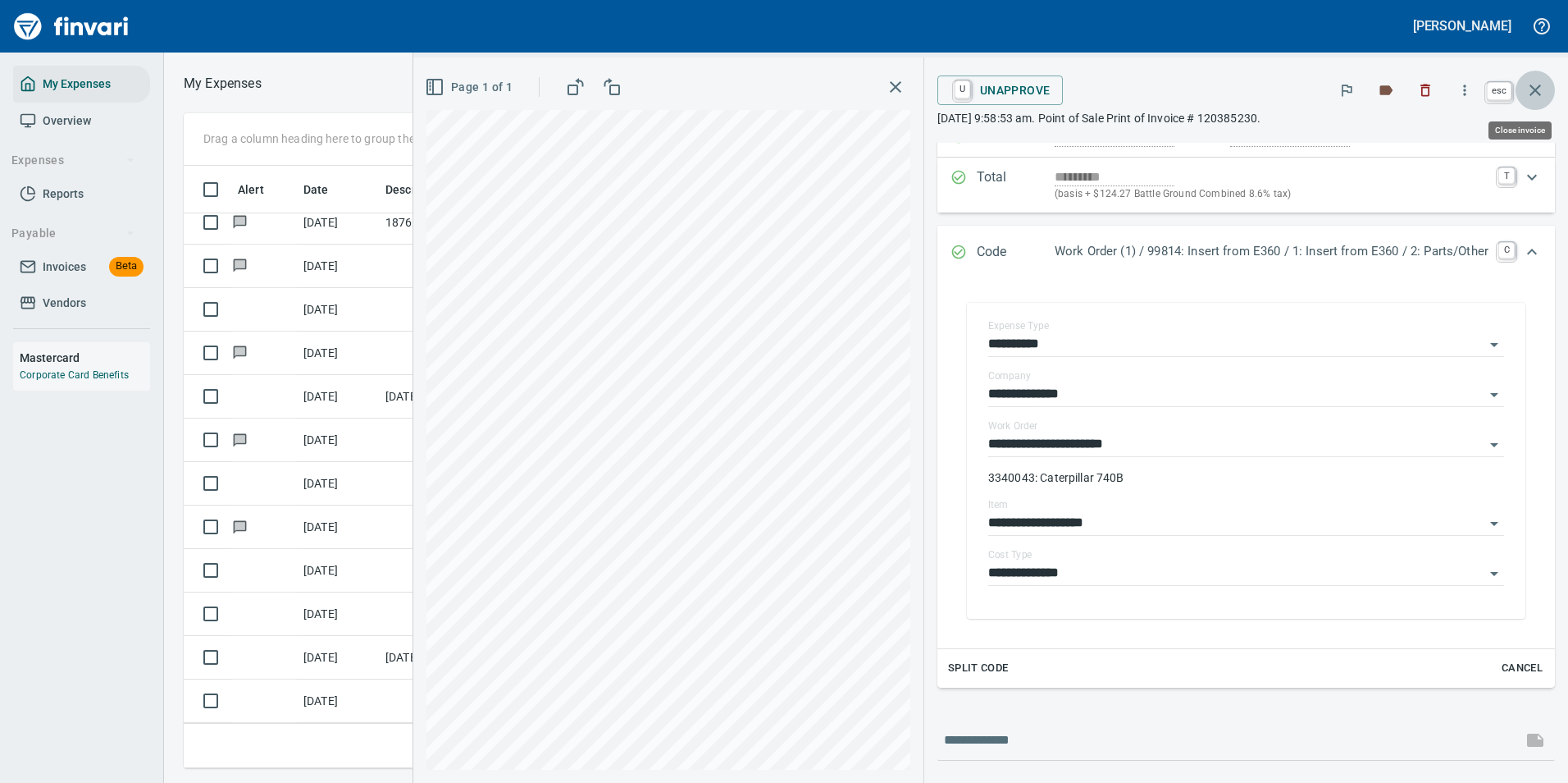
click at [1523, 90] on button "button" at bounding box center [1535, 90] width 40 height 40
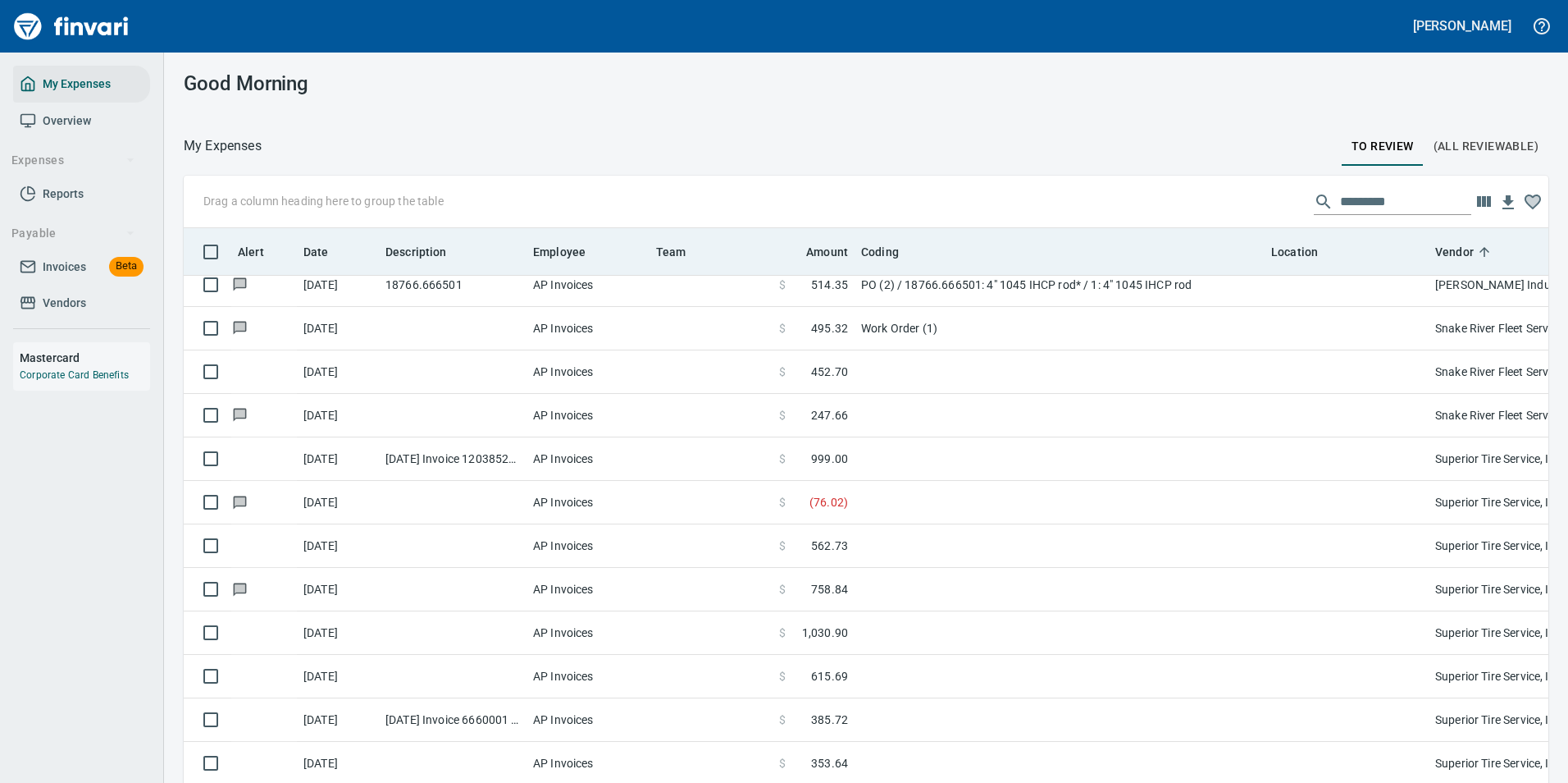
scroll to position [578, 1328]
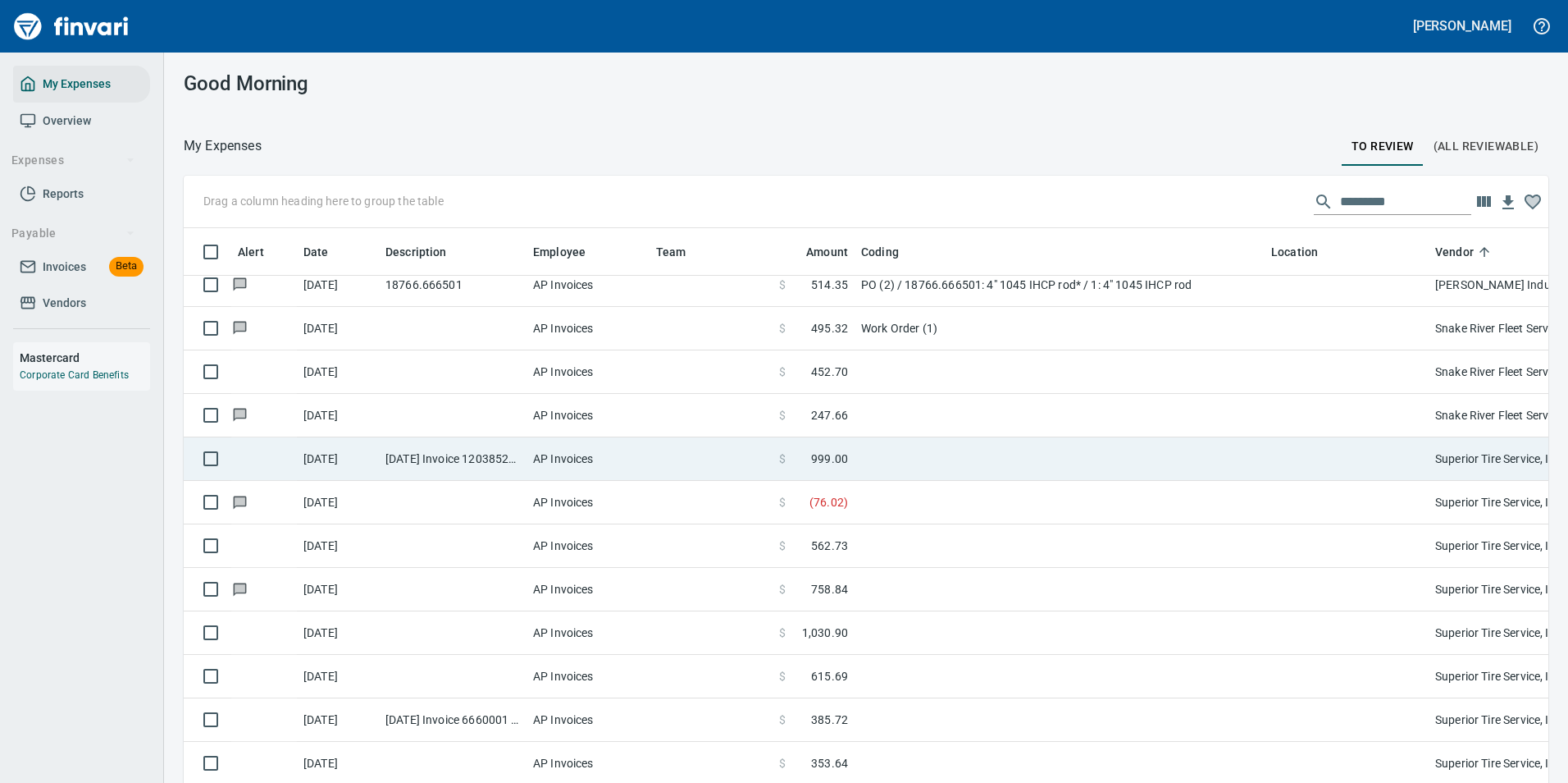
click at [843, 452] on span "999.00" at bounding box center [830, 459] width 37 height 17
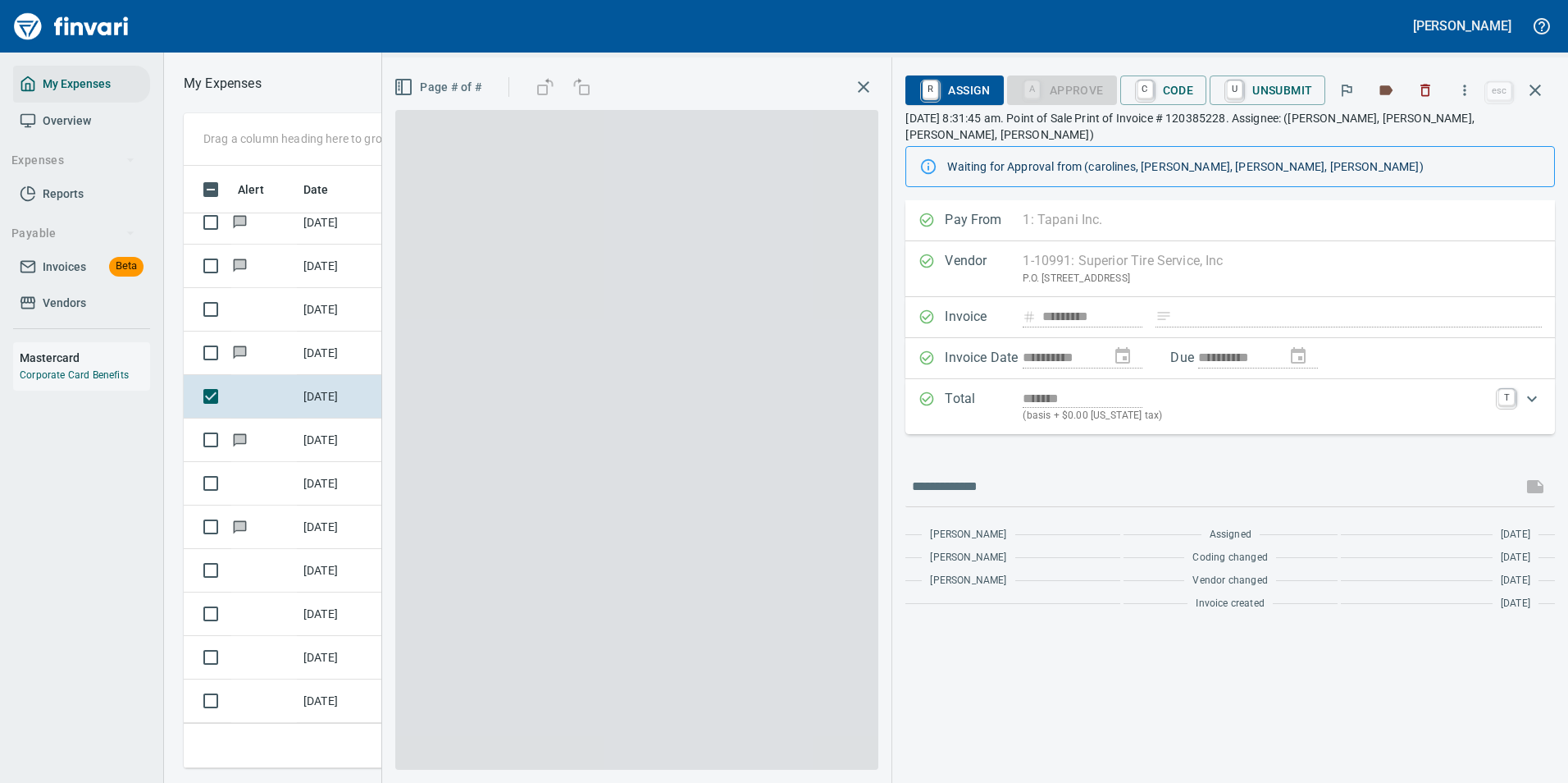
scroll to position [578, 930]
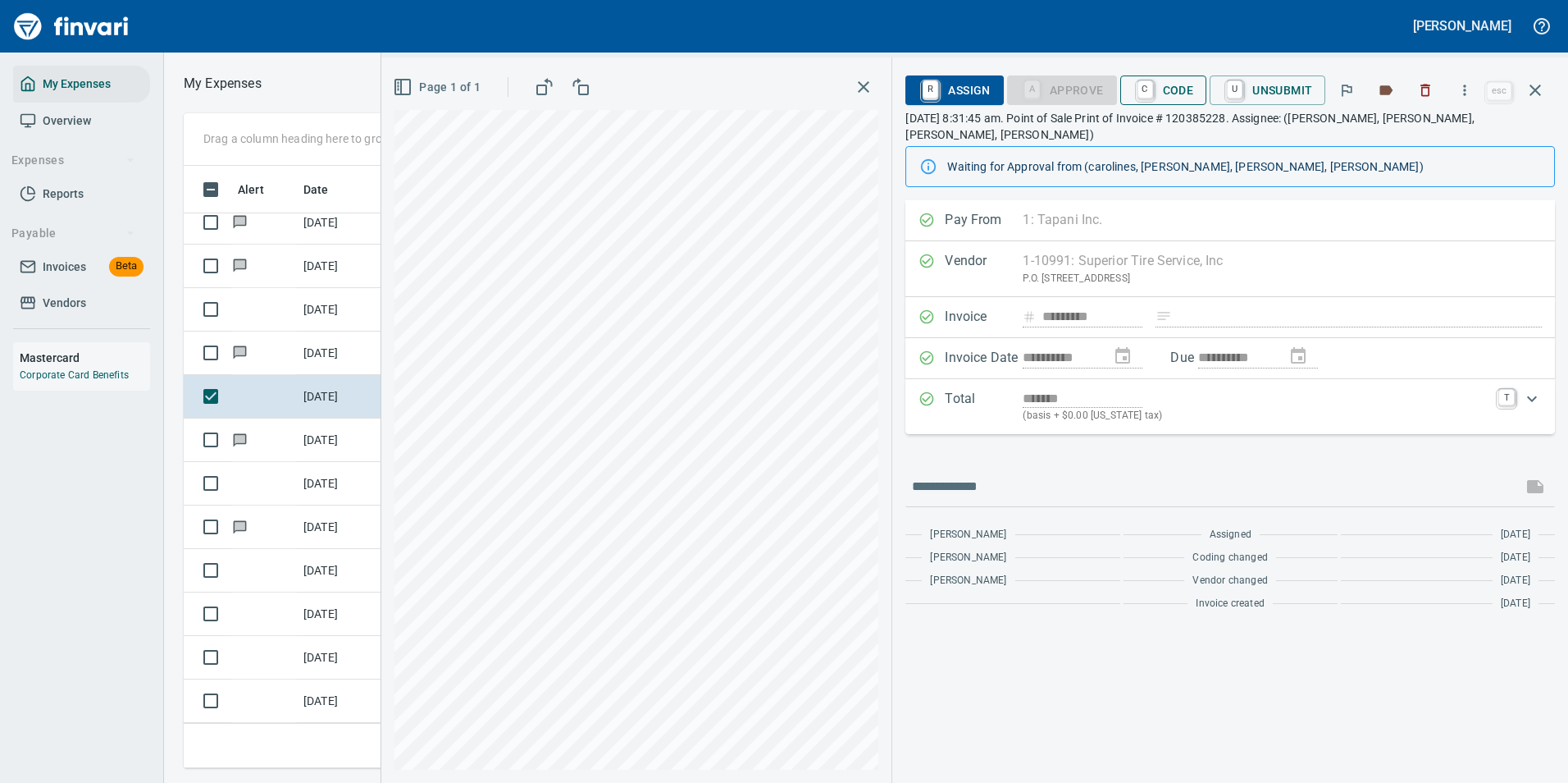
click at [1176, 90] on span "C Code" at bounding box center [1164, 90] width 61 height 28
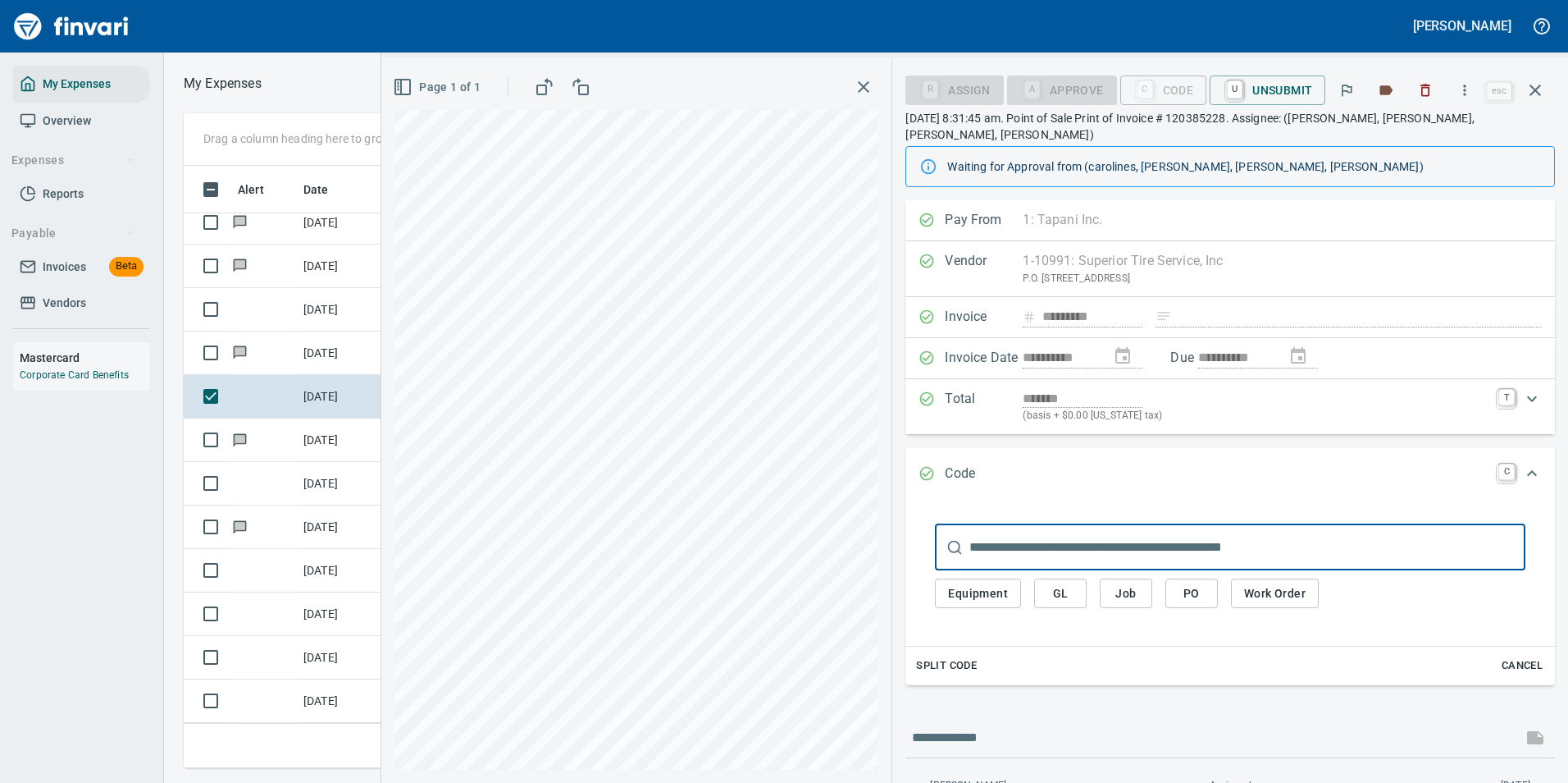
click at [1250, 584] on span "Work Order" at bounding box center [1275, 594] width 62 height 20
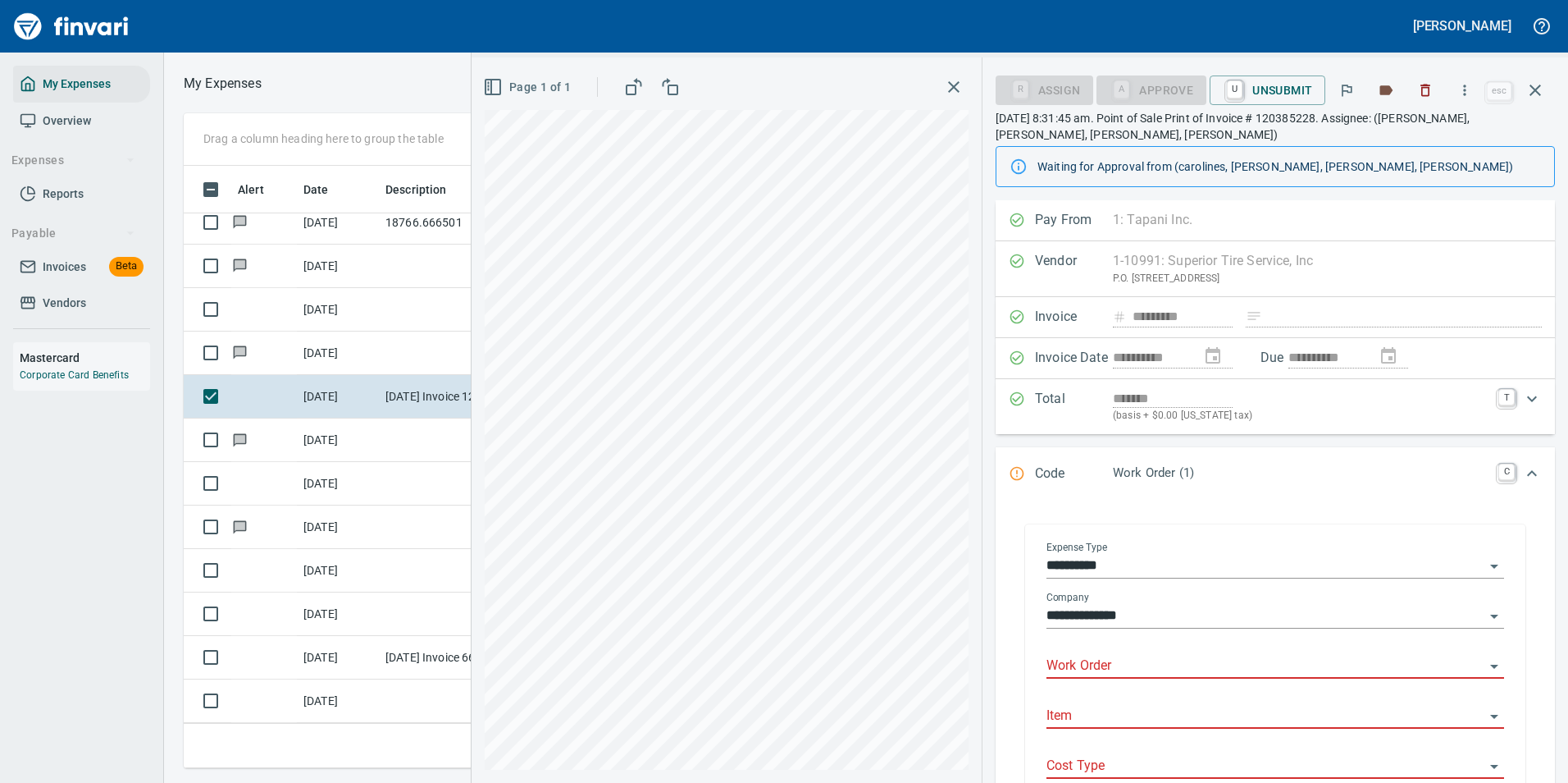
click at [1077, 668] on input "Work Order" at bounding box center [1265, 666] width 438 height 23
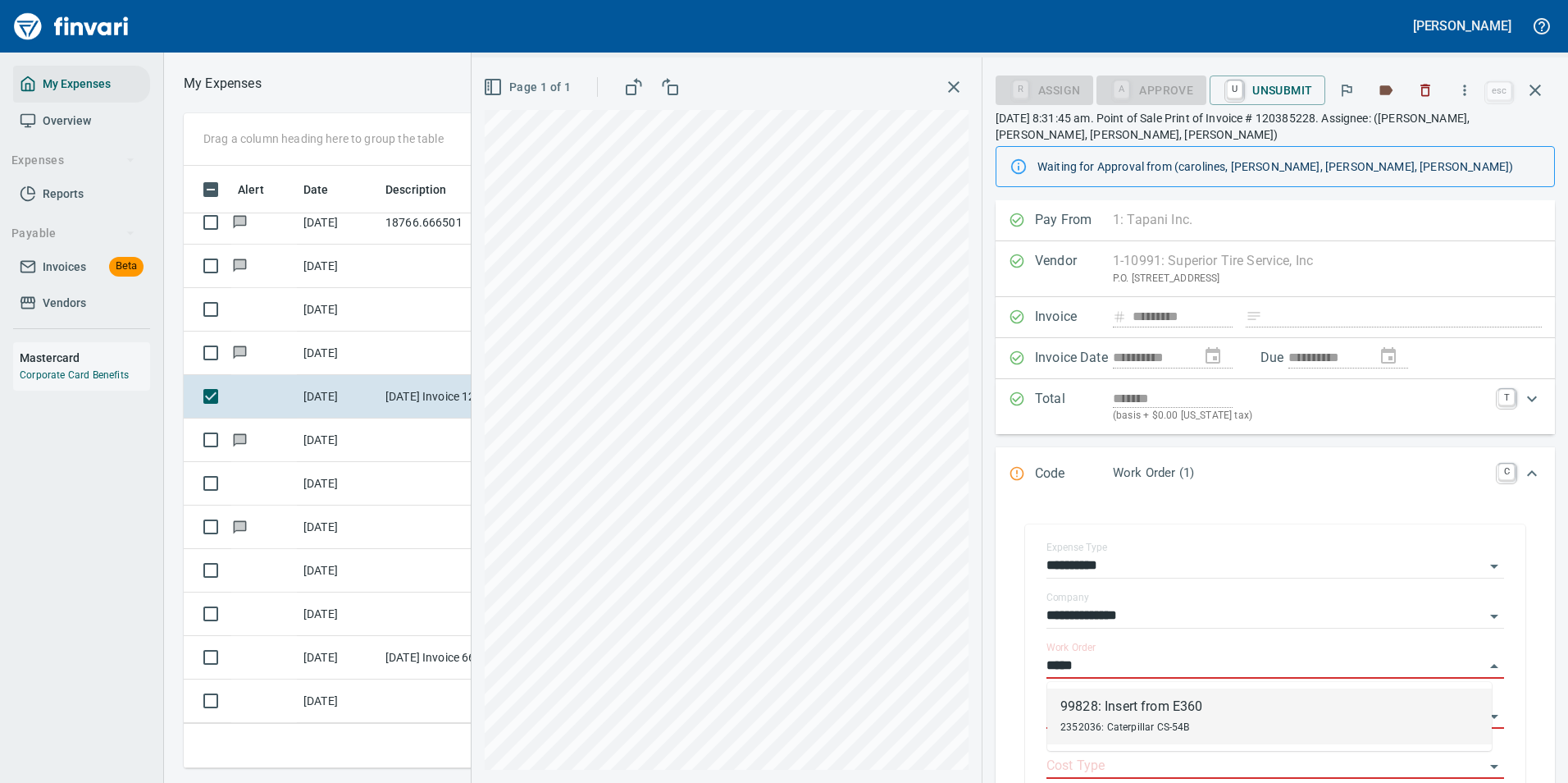
click at [1070, 715] on div "99828: Insert from E360" at bounding box center [1131, 706] width 142 height 19
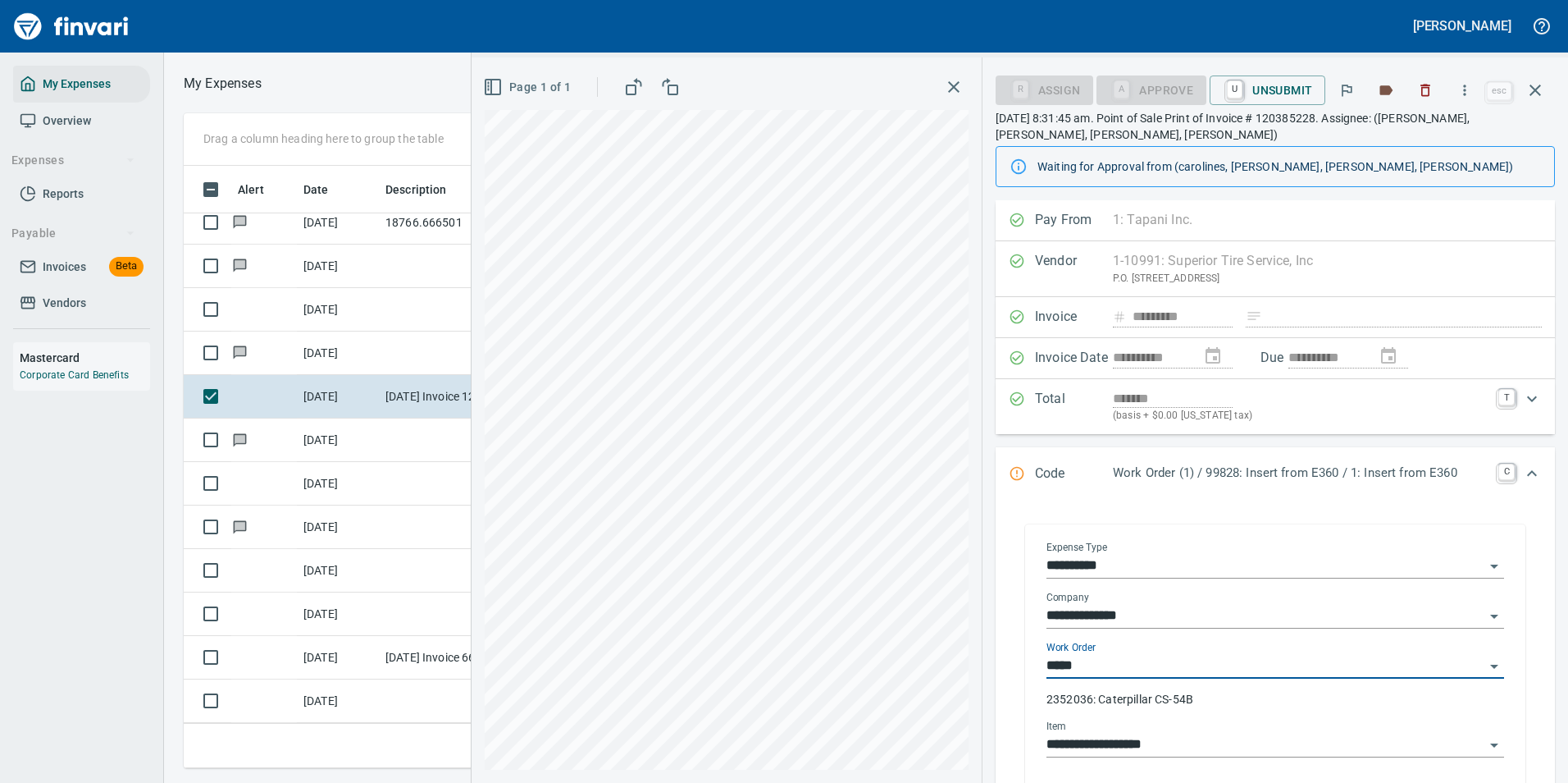
type input "**********"
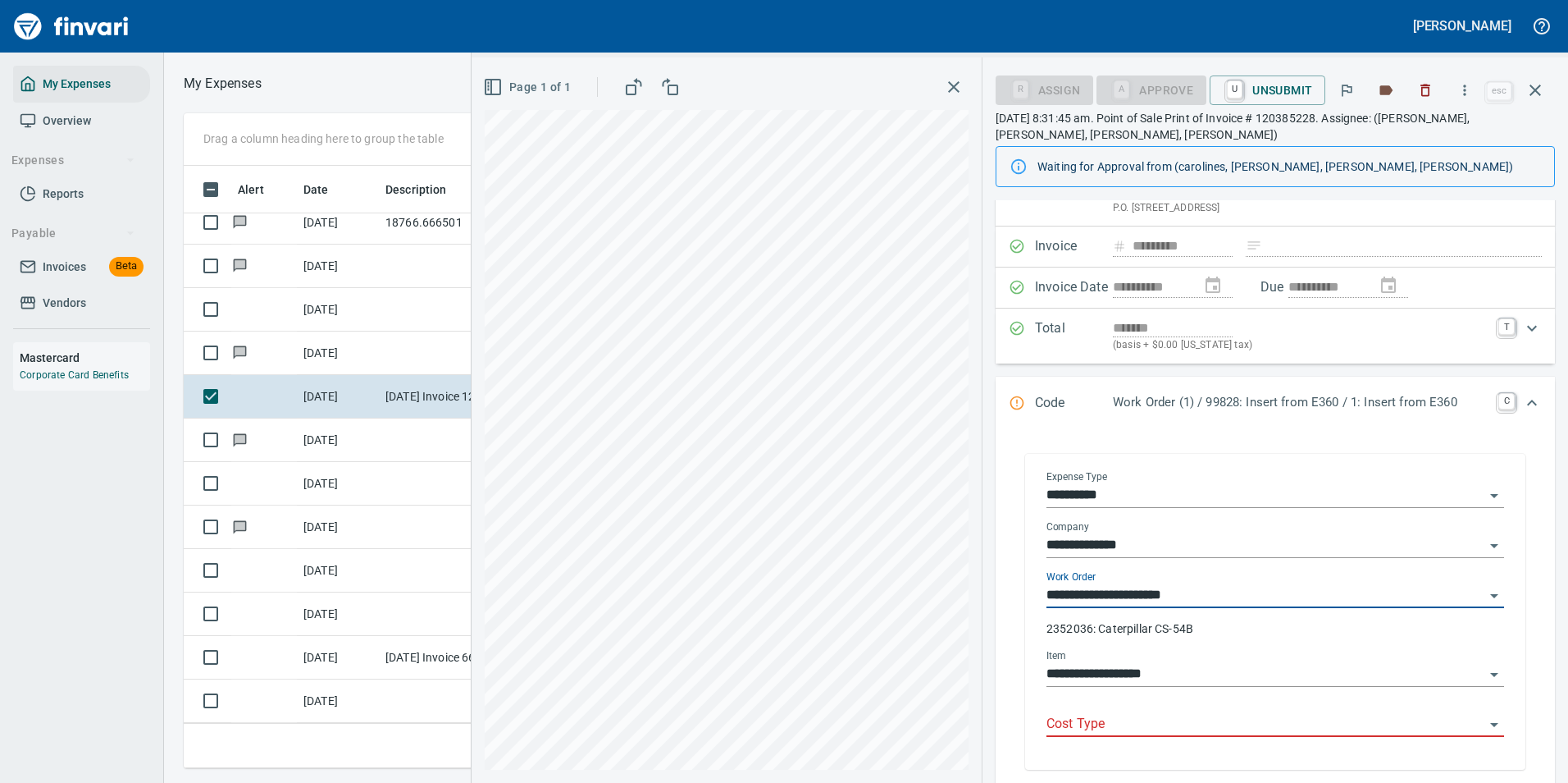
scroll to position [164, 0]
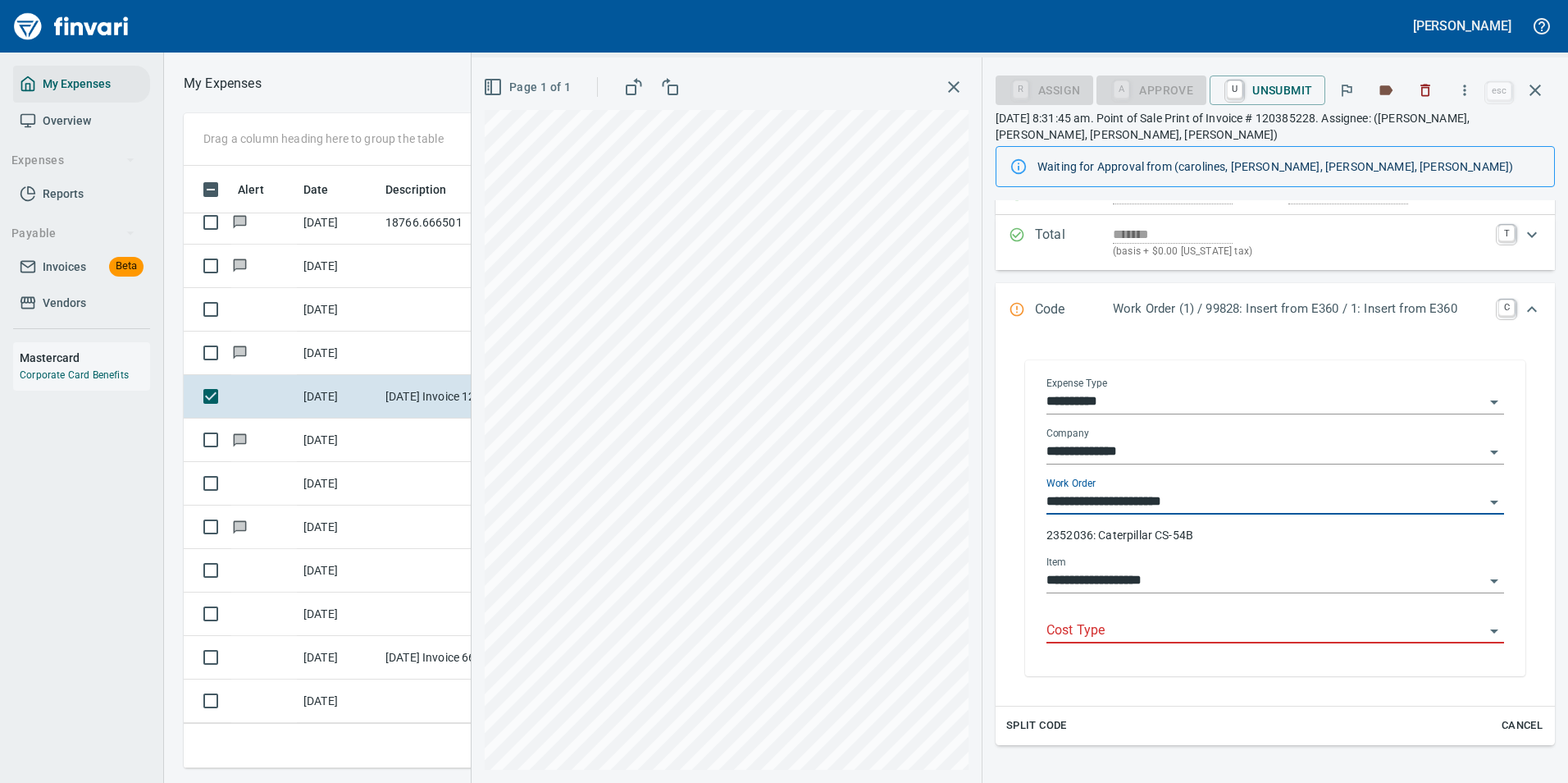
type input "**********"
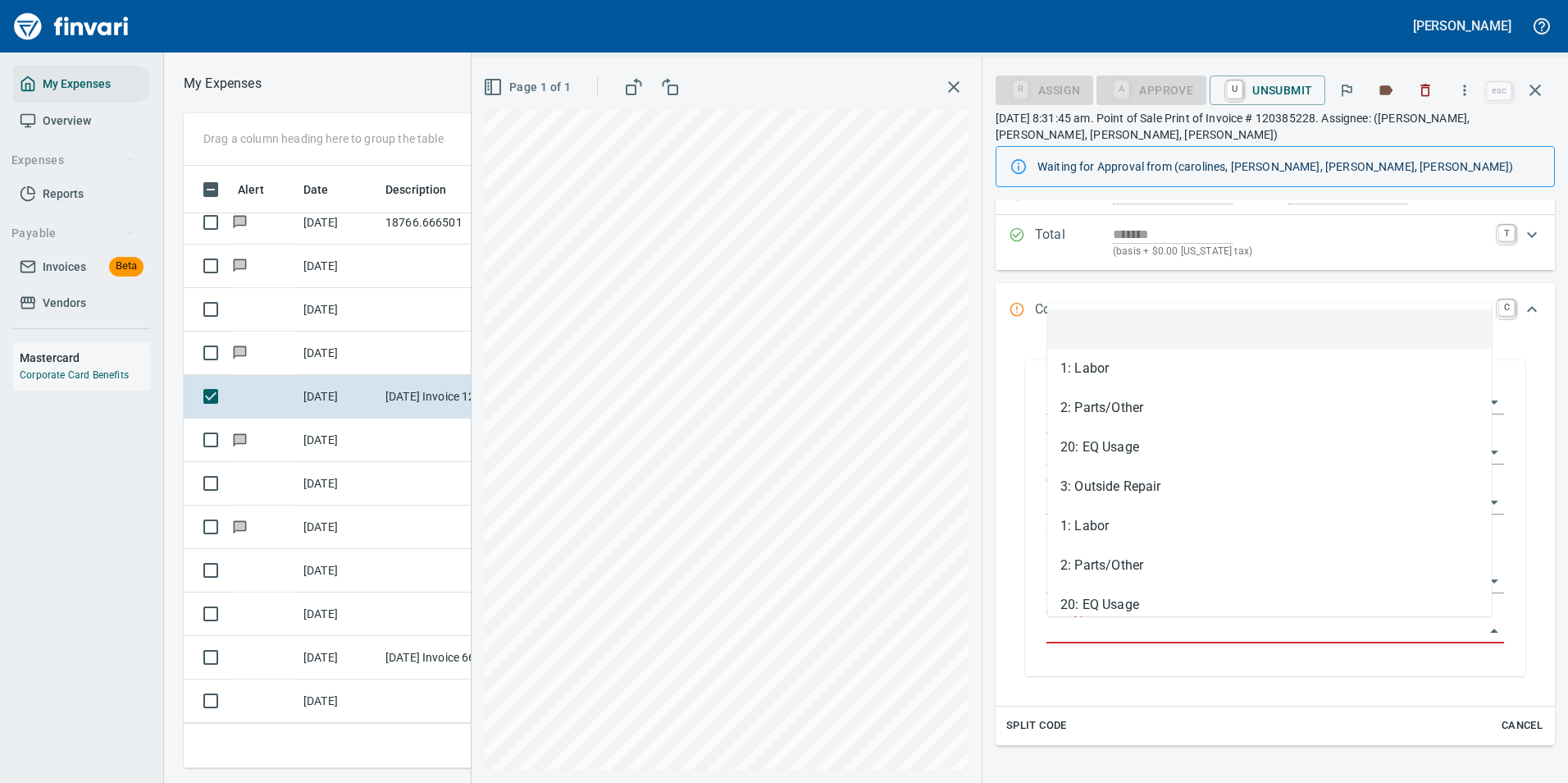
click at [1120, 631] on input "Cost Type" at bounding box center [1265, 631] width 438 height 23
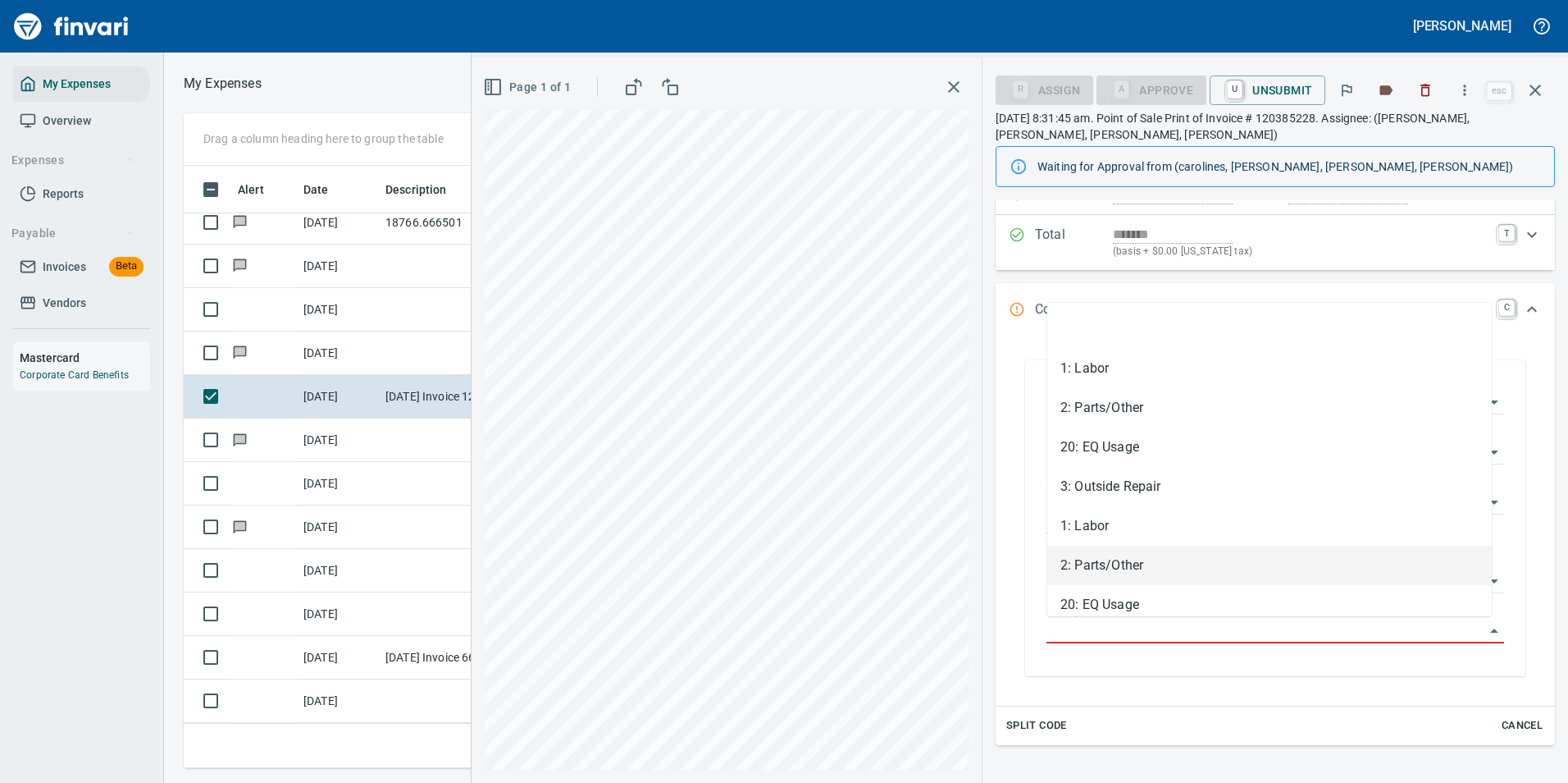
click at [1108, 564] on li "2: Parts/Other" at bounding box center [1270, 565] width 445 height 40
type input "**********"
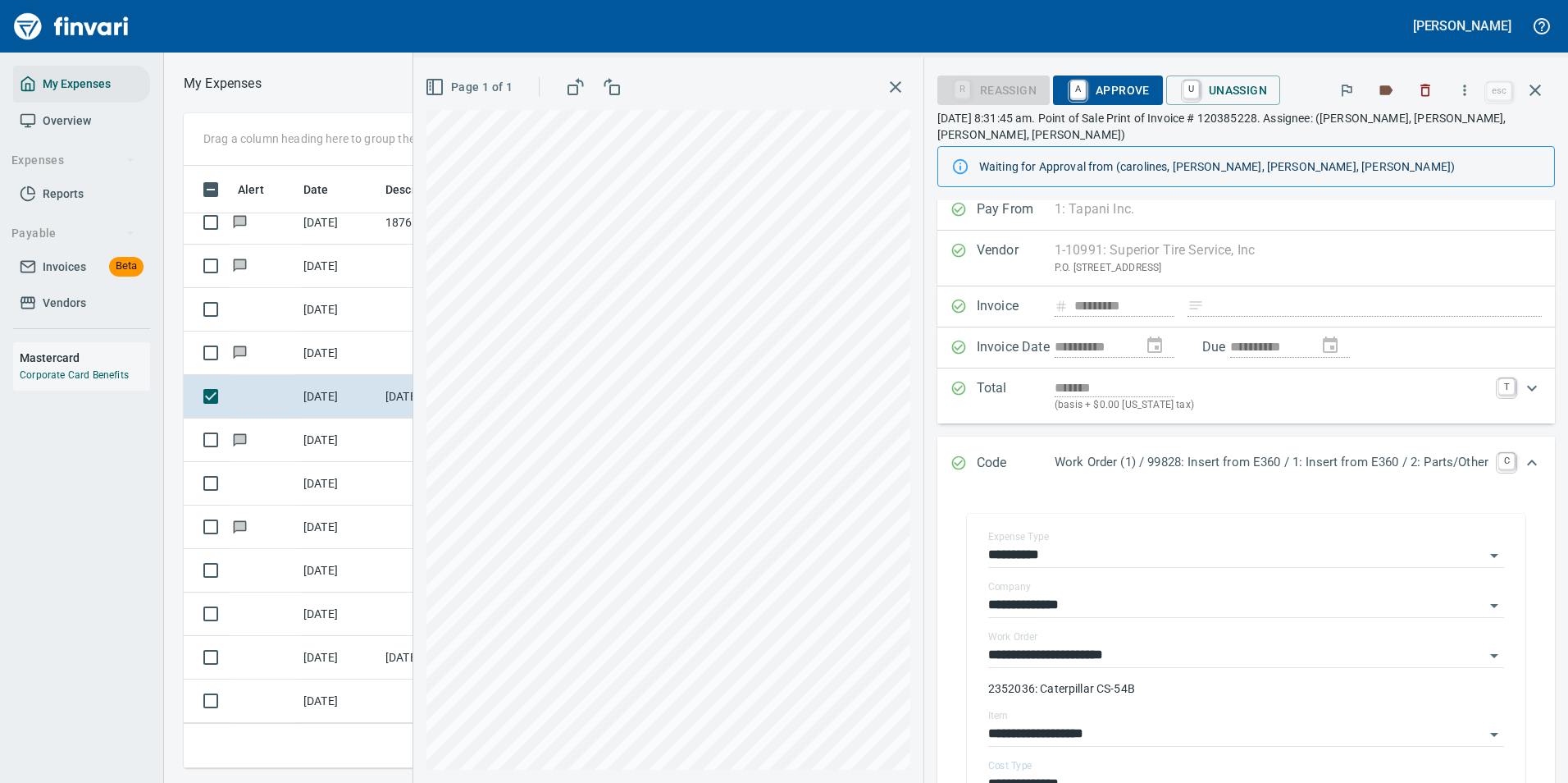
scroll to position [0, 0]
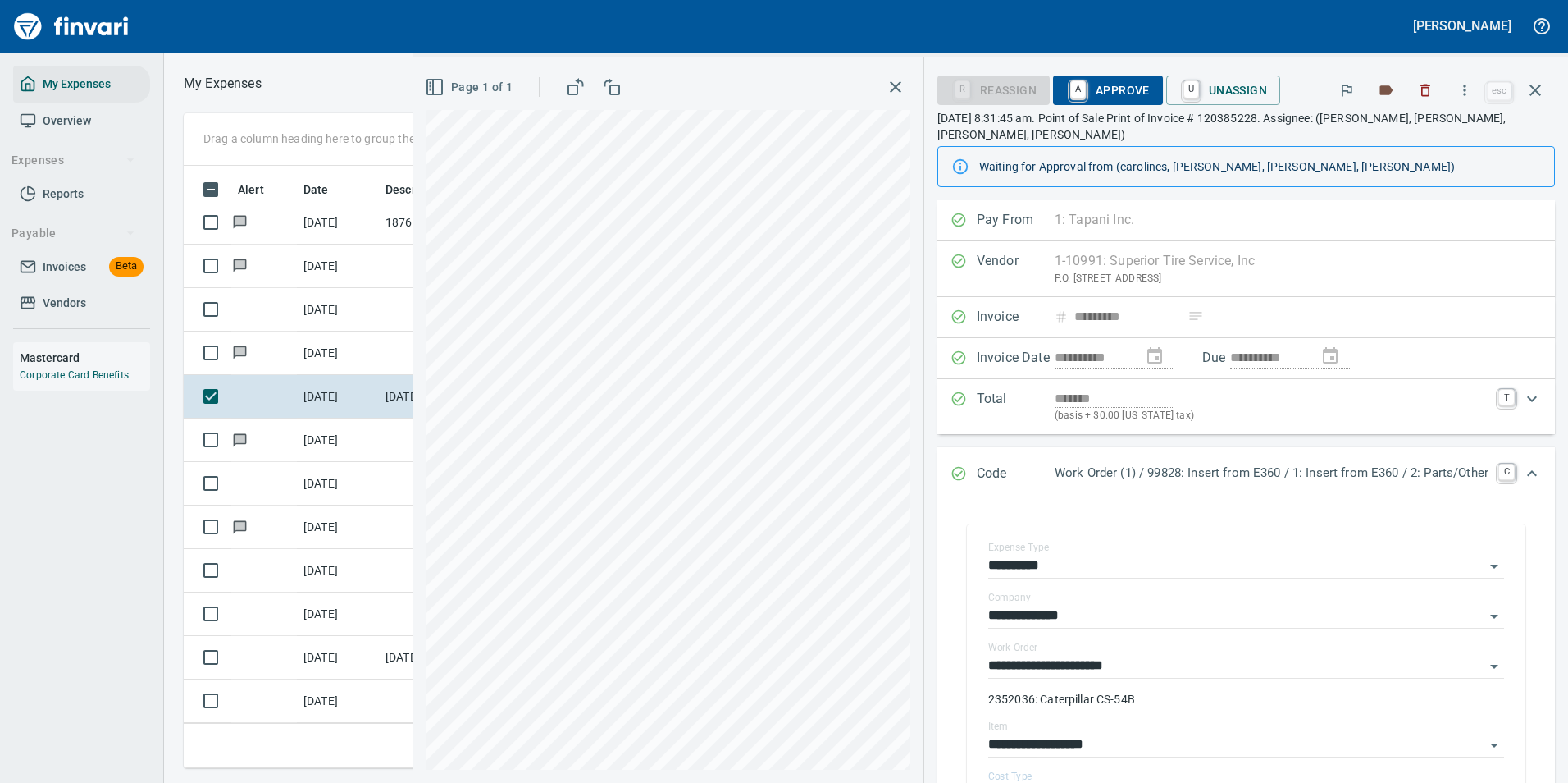
drag, startPoint x: 1078, startPoint y: 91, endPoint x: 1072, endPoint y: 138, distance: 47.4
click at [1078, 90] on span "A Approve" at bounding box center [1107, 90] width 84 height 28
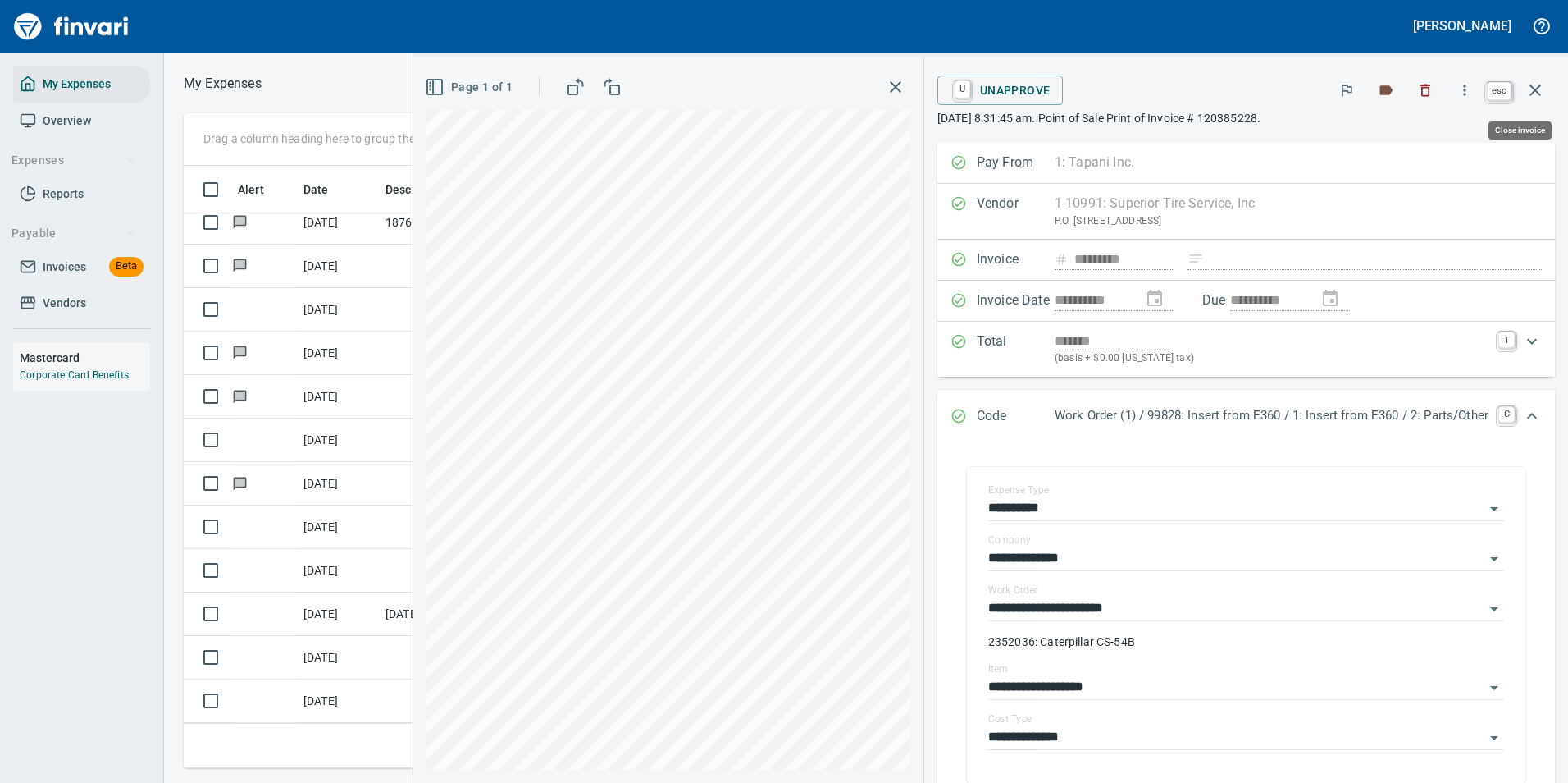
click at [1522, 93] on button "button" at bounding box center [1535, 90] width 40 height 40
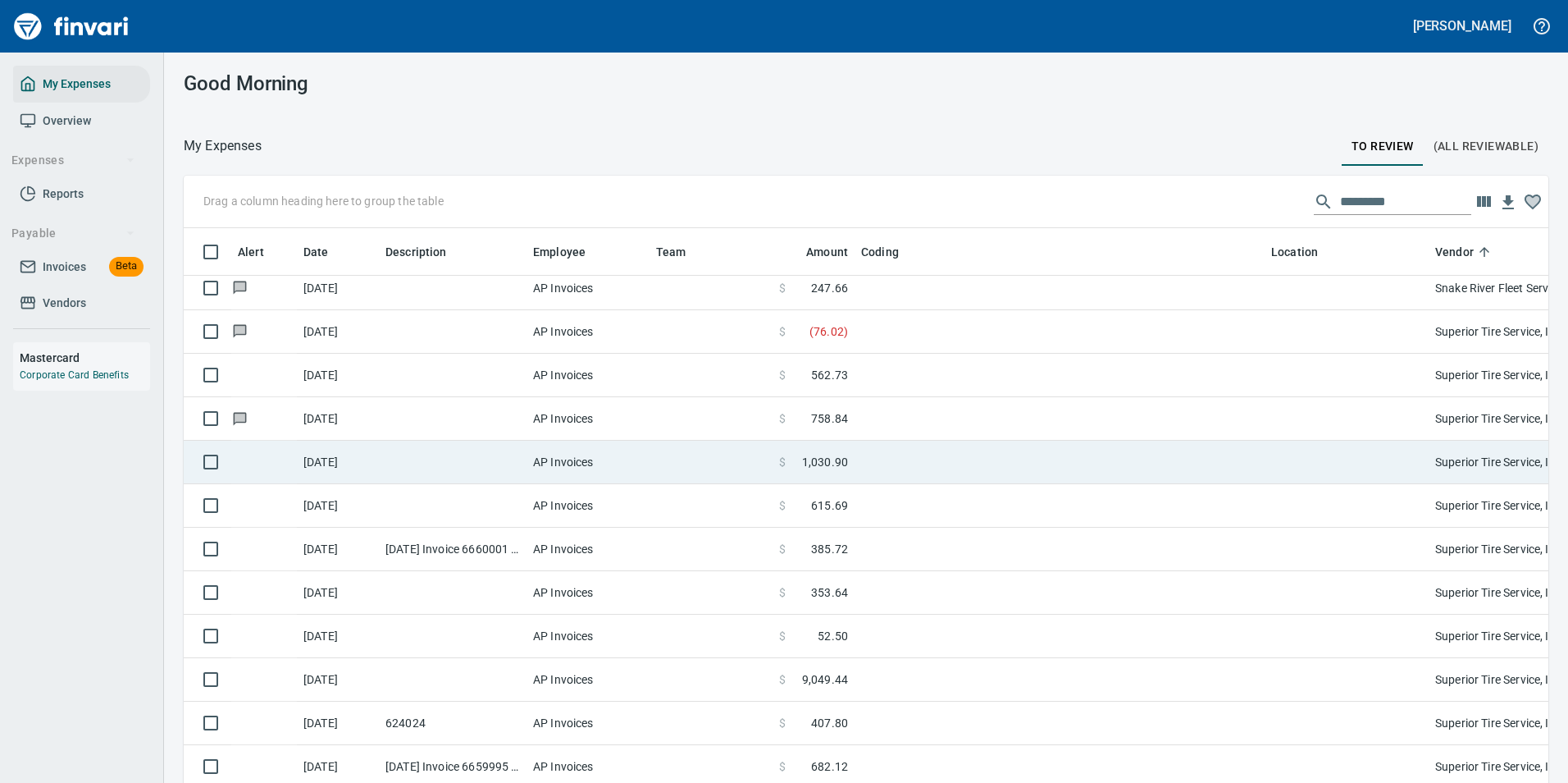
scroll to position [5005, 0]
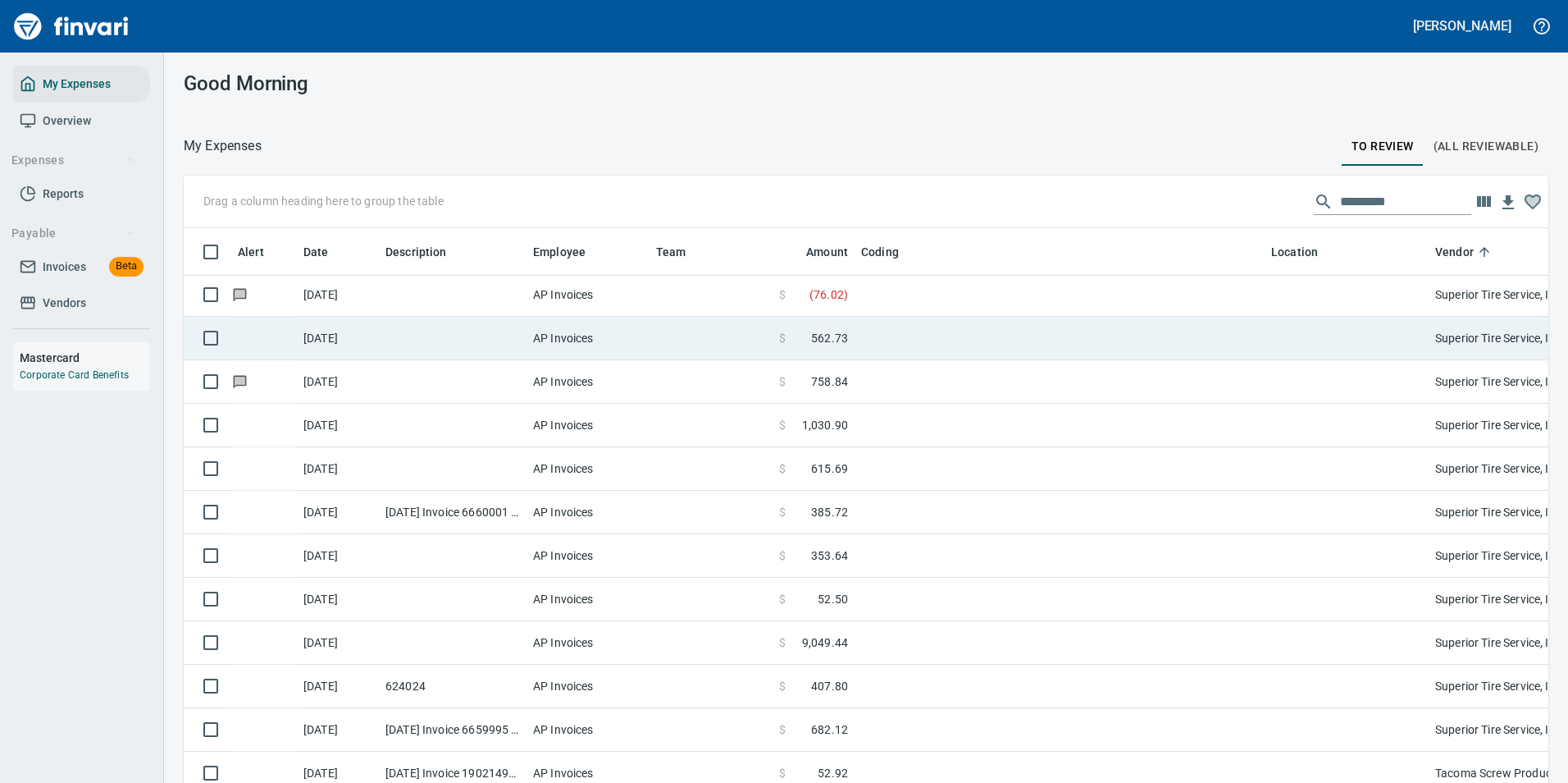
click at [855, 336] on td at bounding box center [1059, 338] width 410 height 43
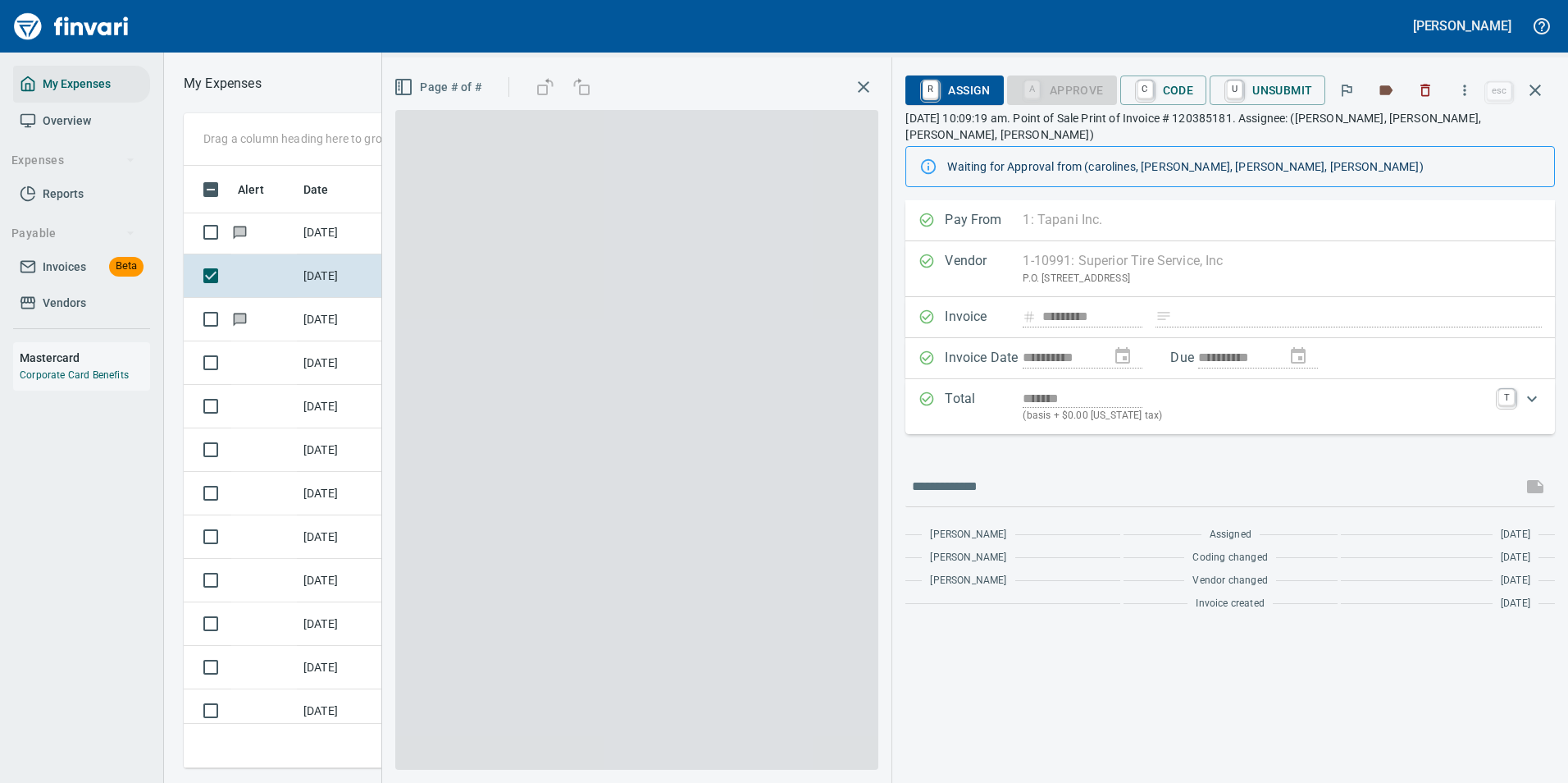
scroll to position [578, 930]
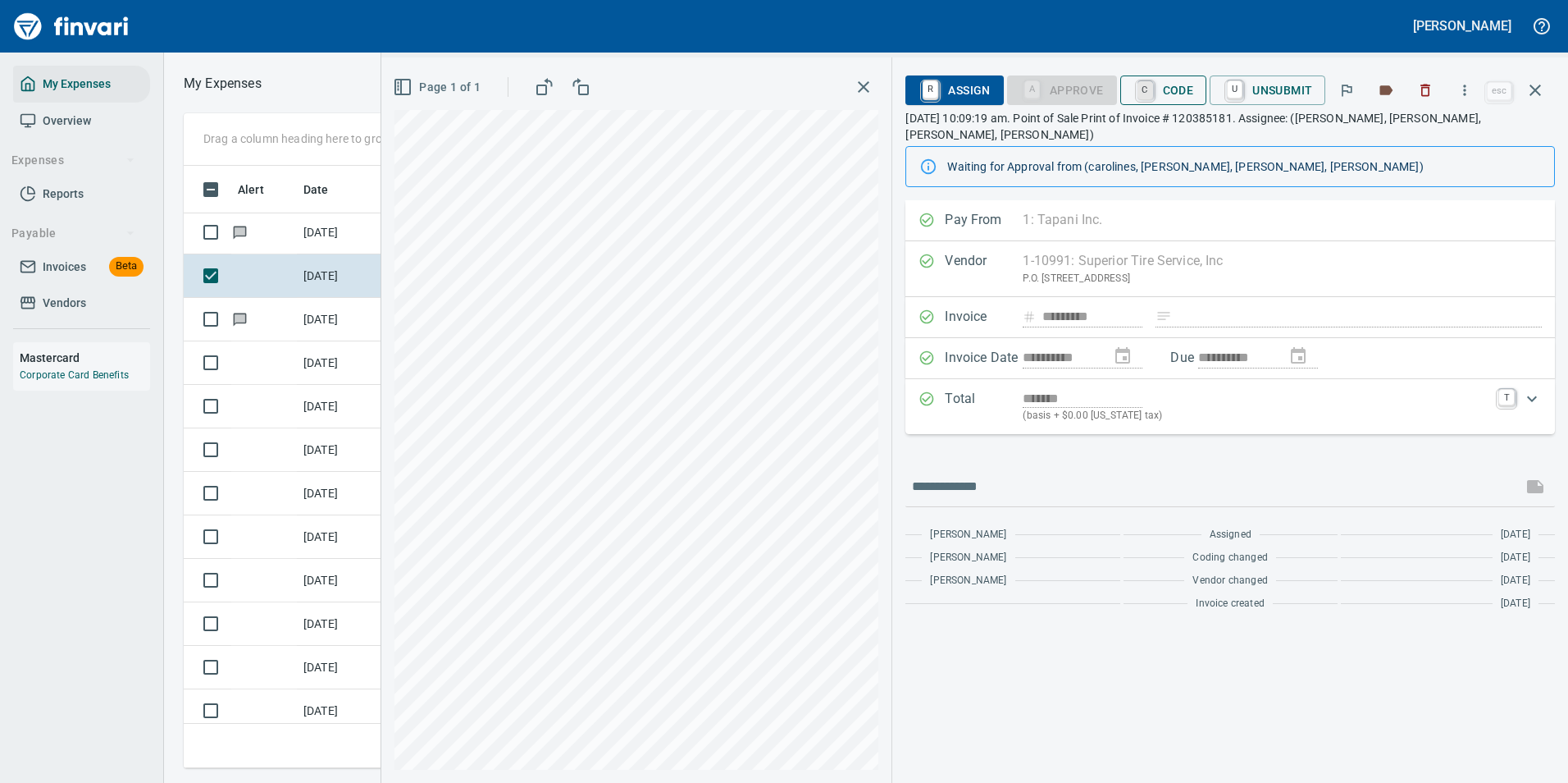
click at [1154, 94] on link "C" at bounding box center [1145, 90] width 16 height 18
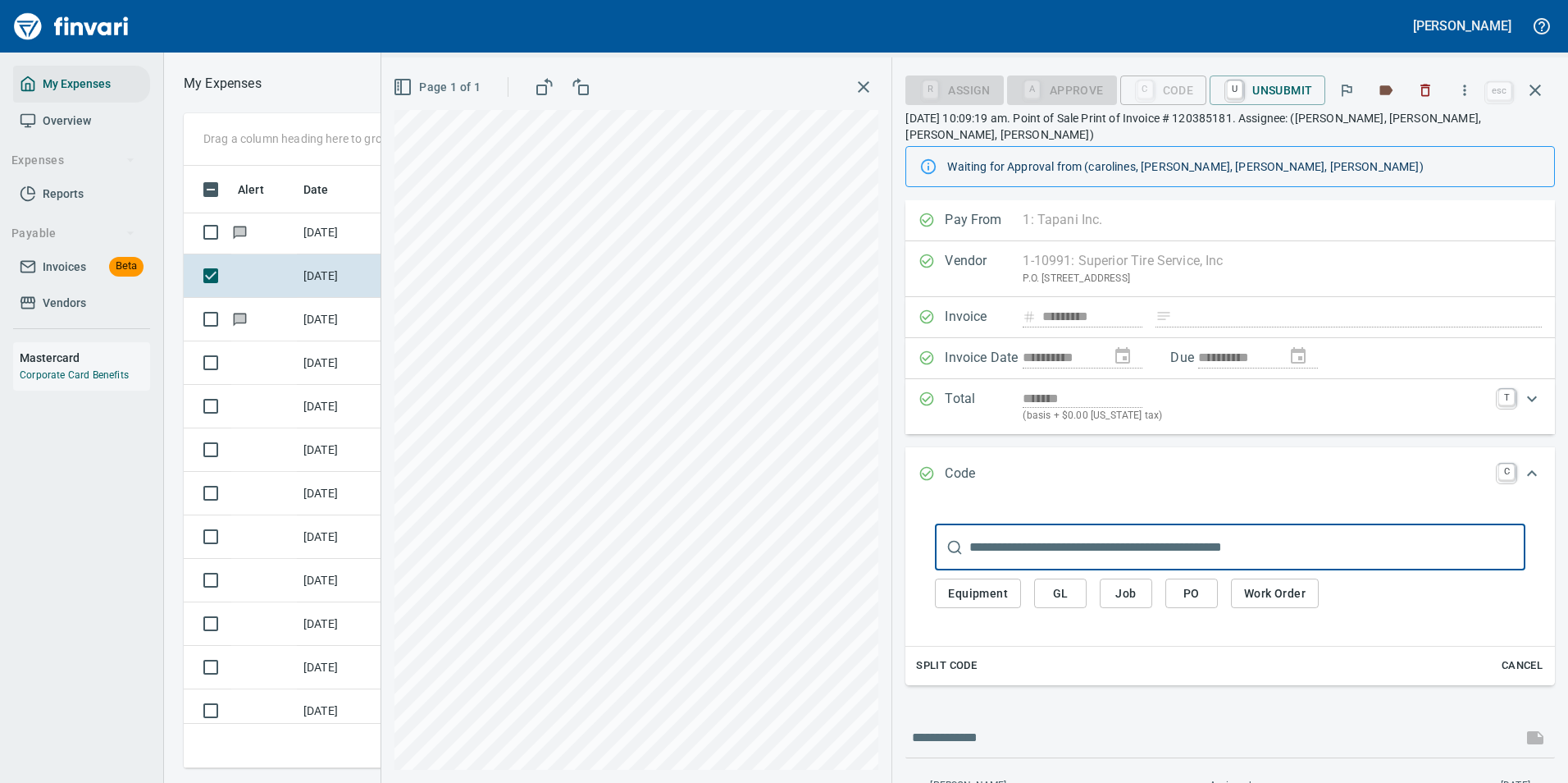
click at [1267, 584] on span "Work Order" at bounding box center [1275, 594] width 62 height 20
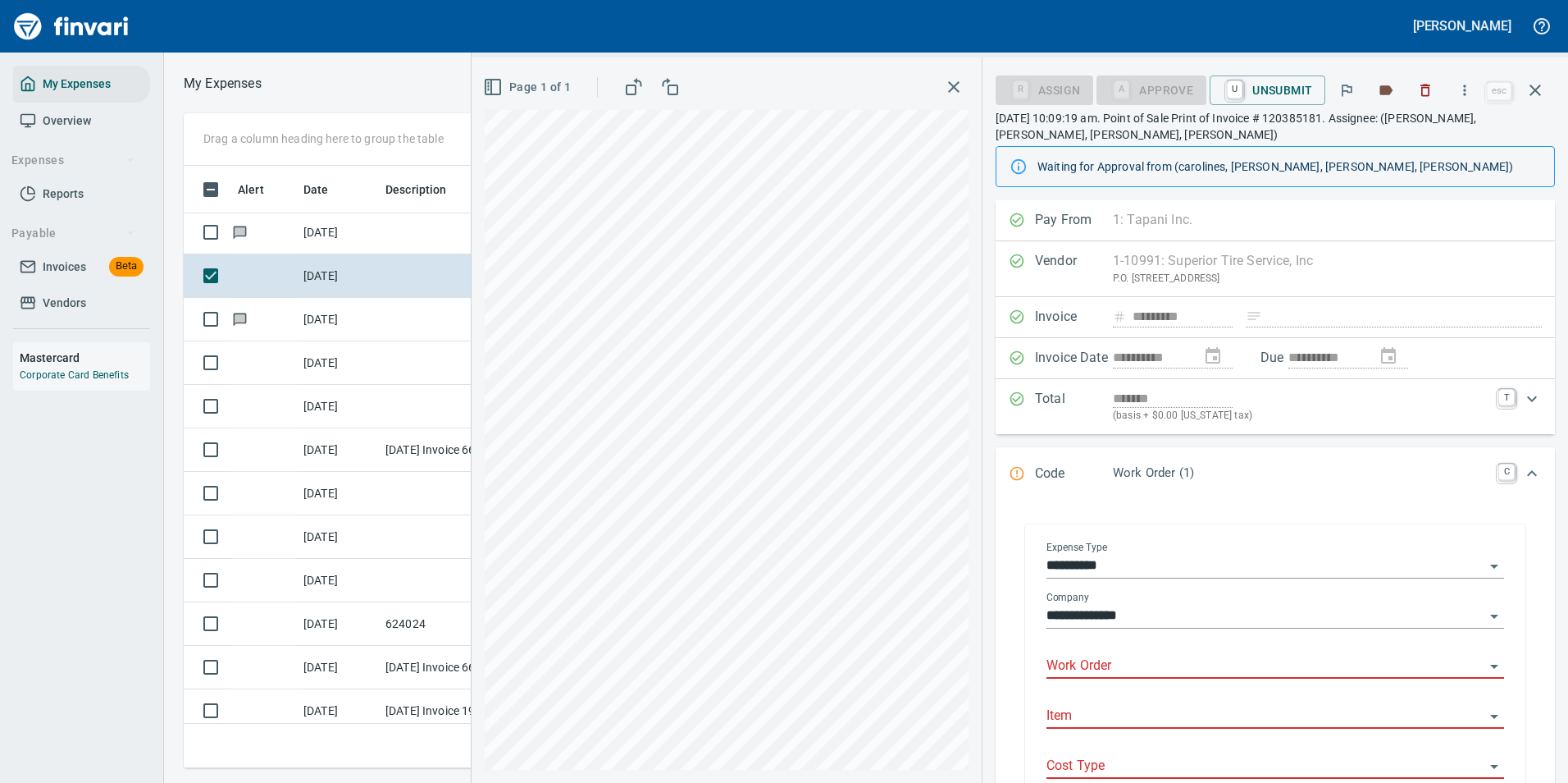
click at [1106, 664] on input "Work Order" at bounding box center [1265, 666] width 438 height 23
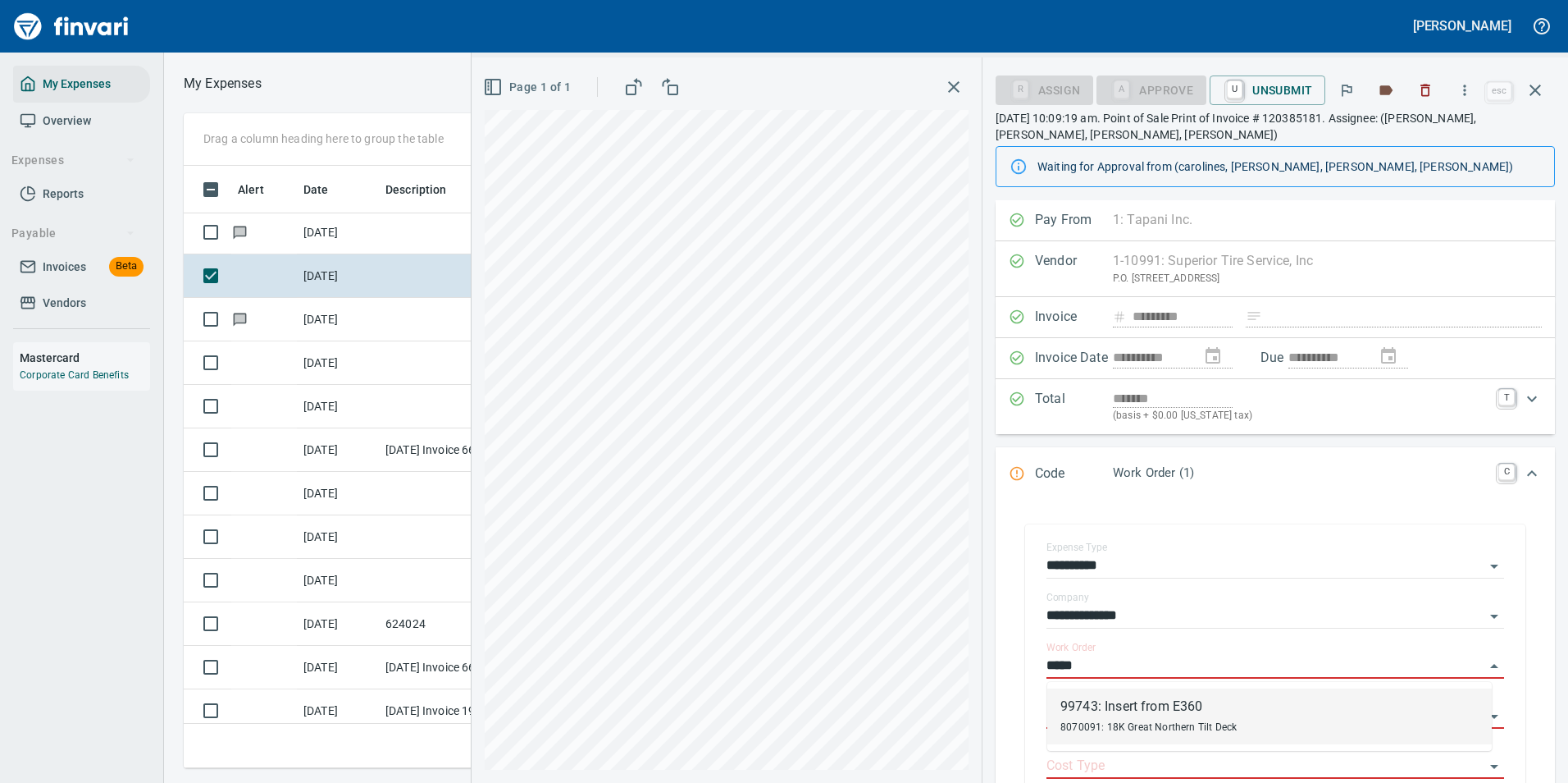
click at [1080, 717] on div "8070091: 18K Great Northern Tilt Deck" at bounding box center [1148, 726] width 176 height 19
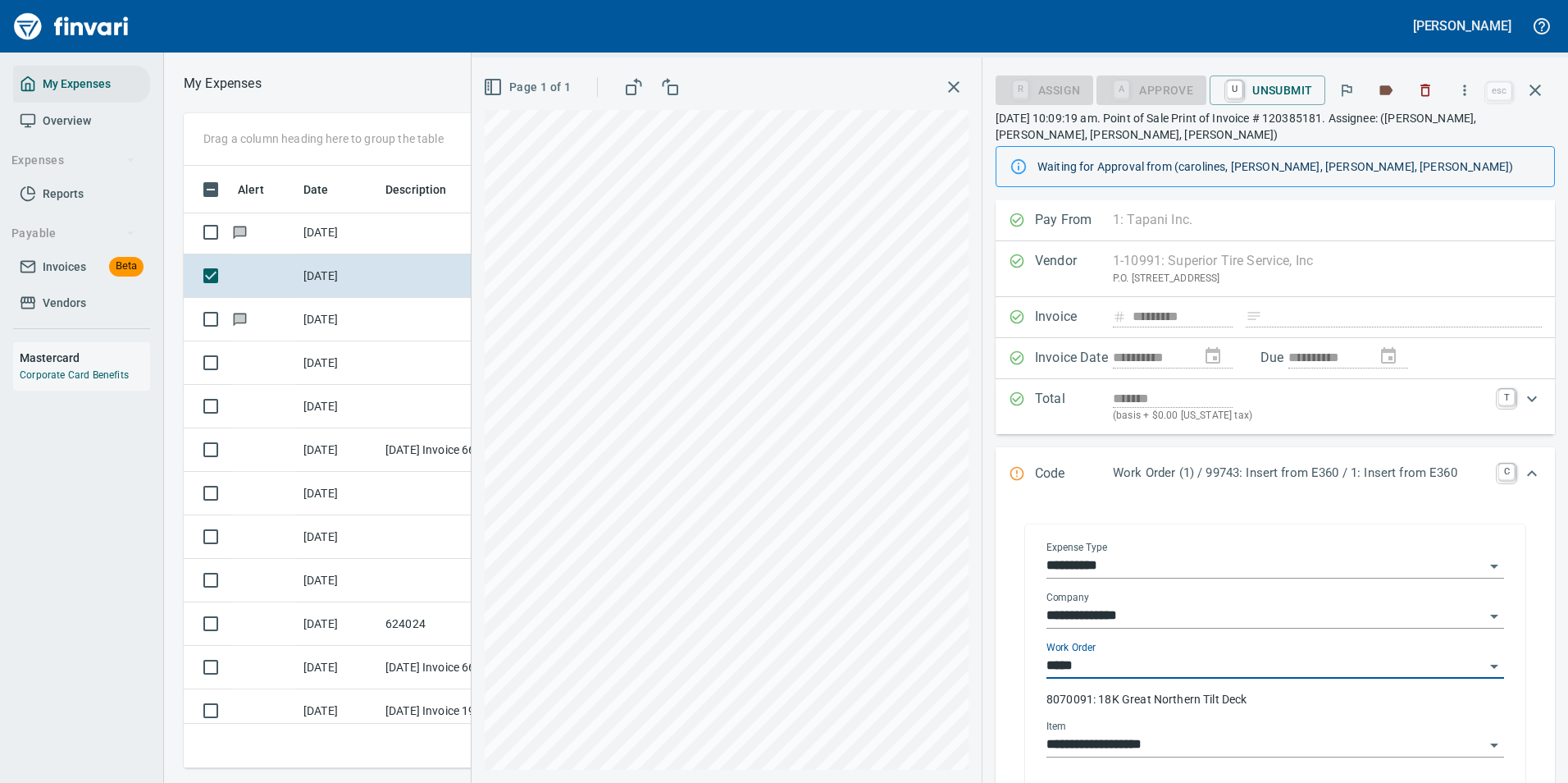
type input "**********"
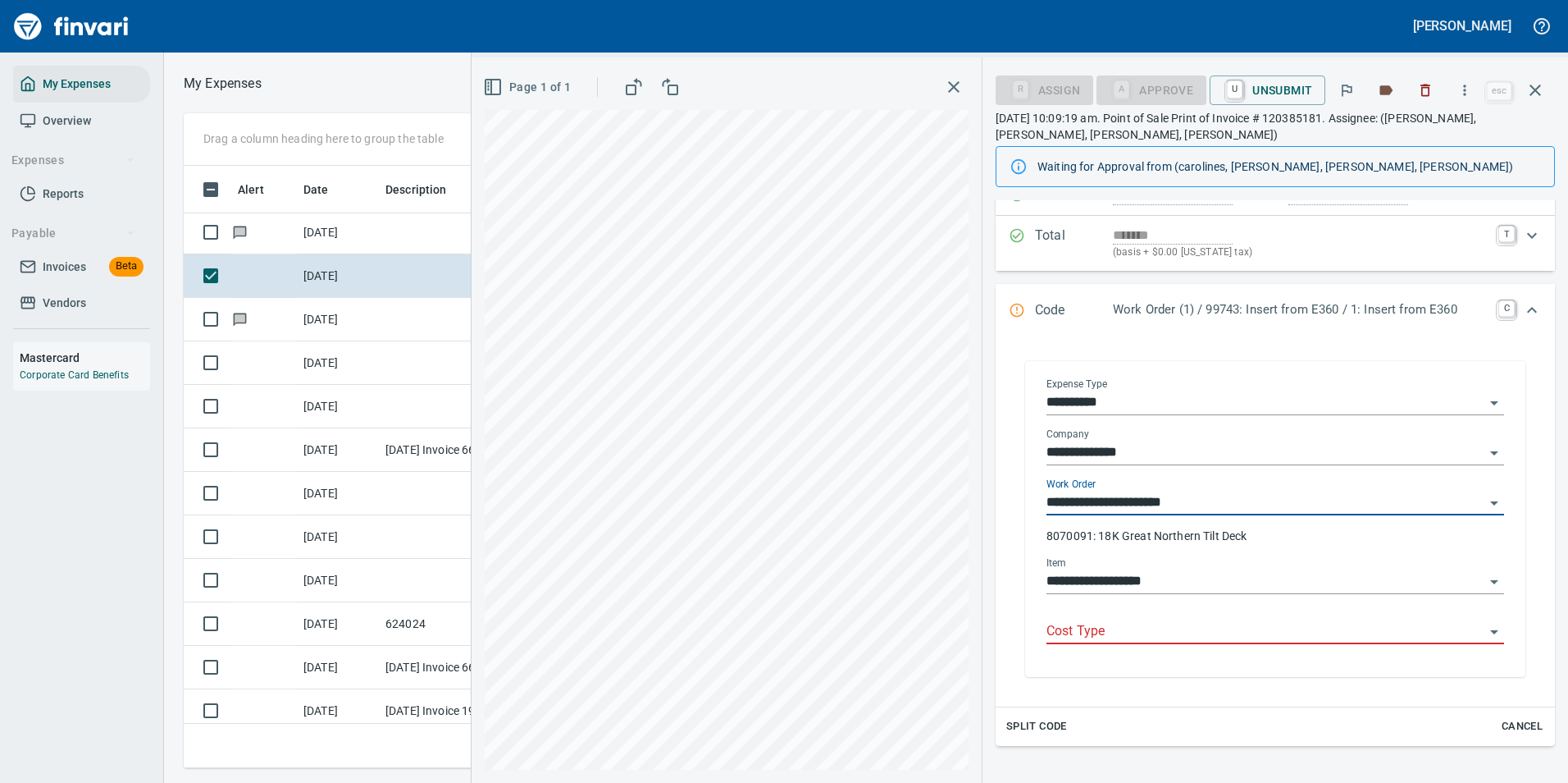
scroll to position [164, 0]
type input "**********"
click at [1095, 632] on input "Cost Type" at bounding box center [1265, 631] width 438 height 23
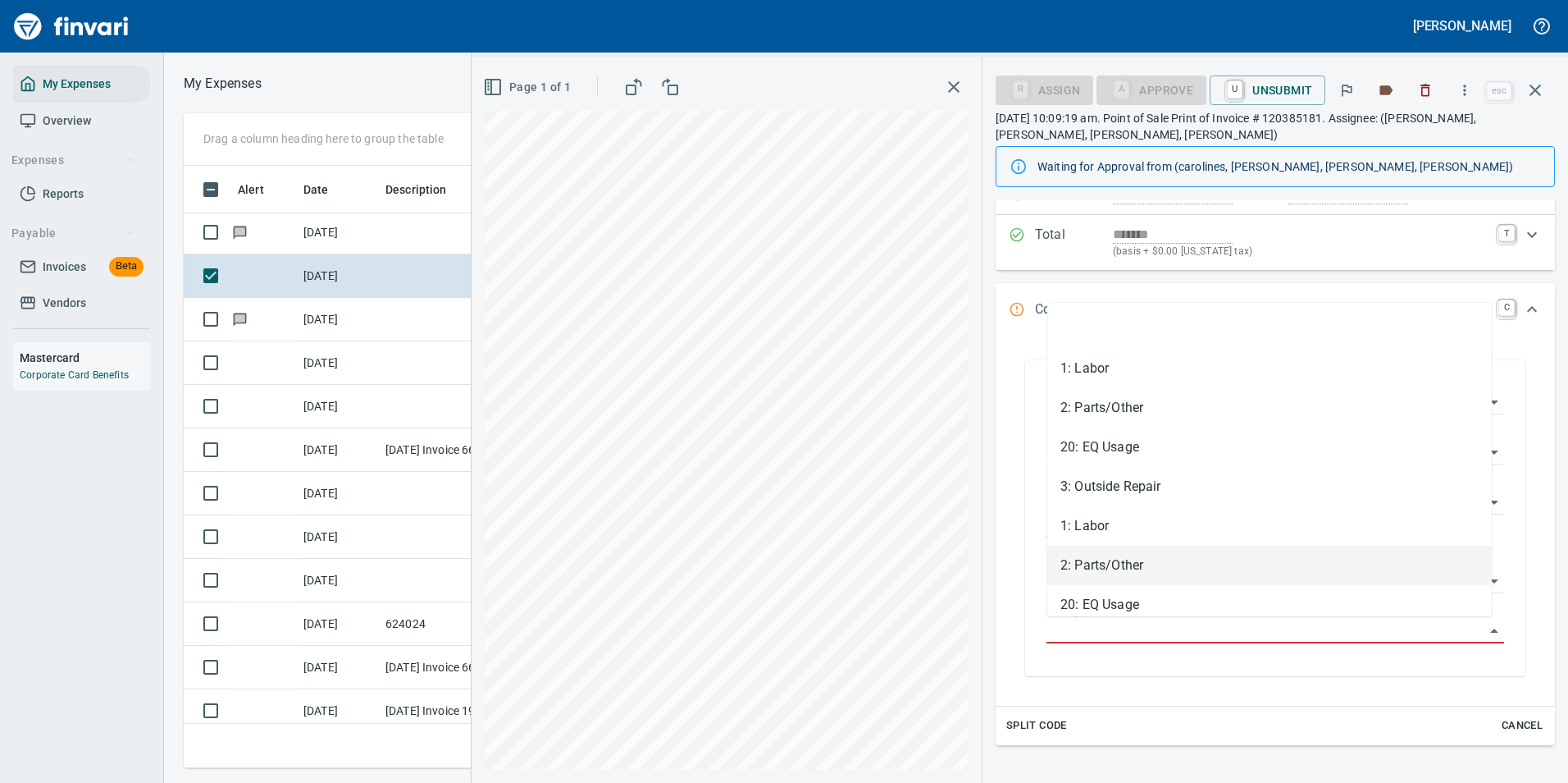
click at [1083, 572] on li "2: Parts/Other" at bounding box center [1270, 565] width 445 height 40
type input "**********"
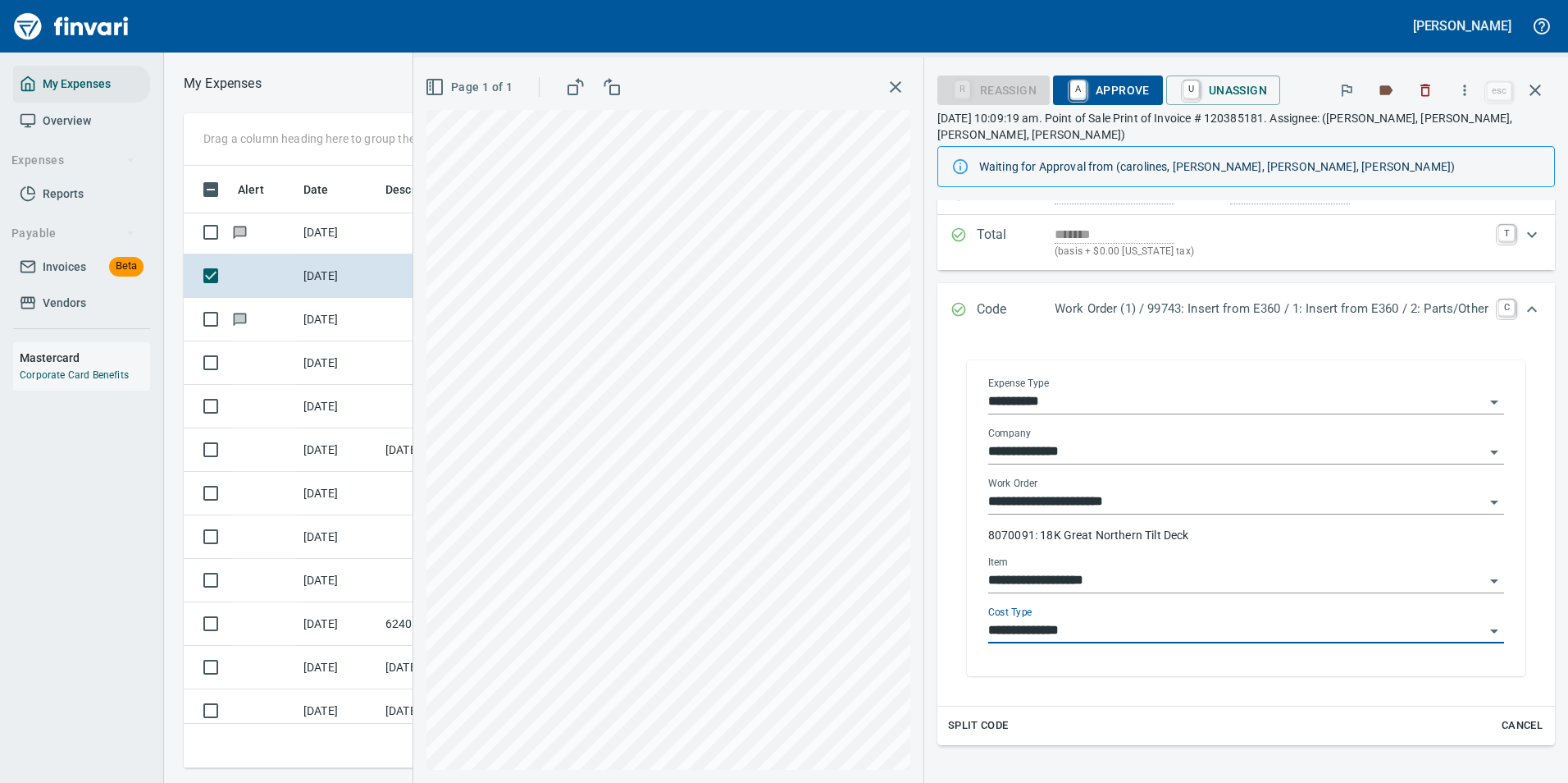
scroll to position [0, 0]
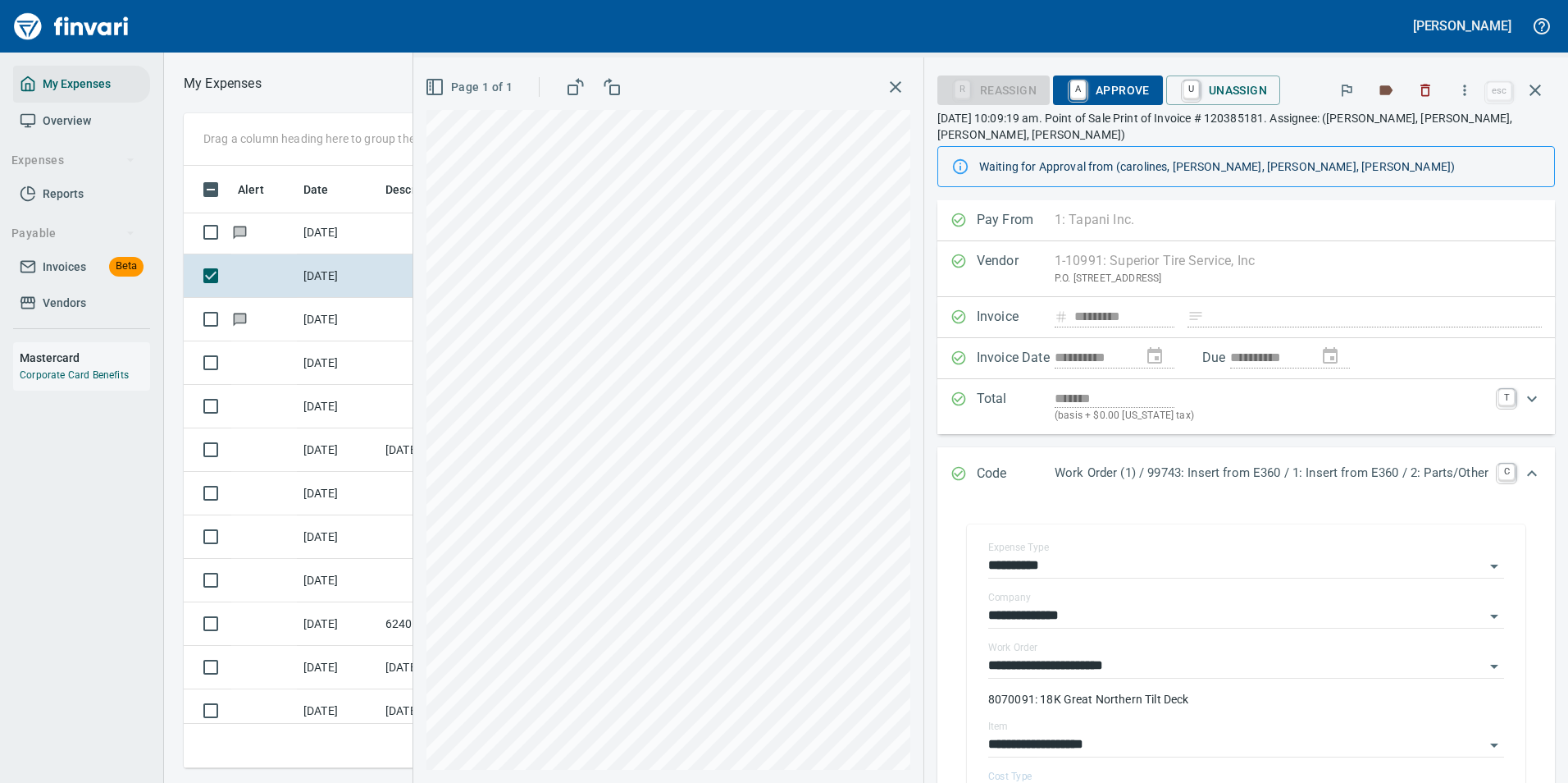
click at [1087, 87] on span "A Approve" at bounding box center [1107, 90] width 84 height 28
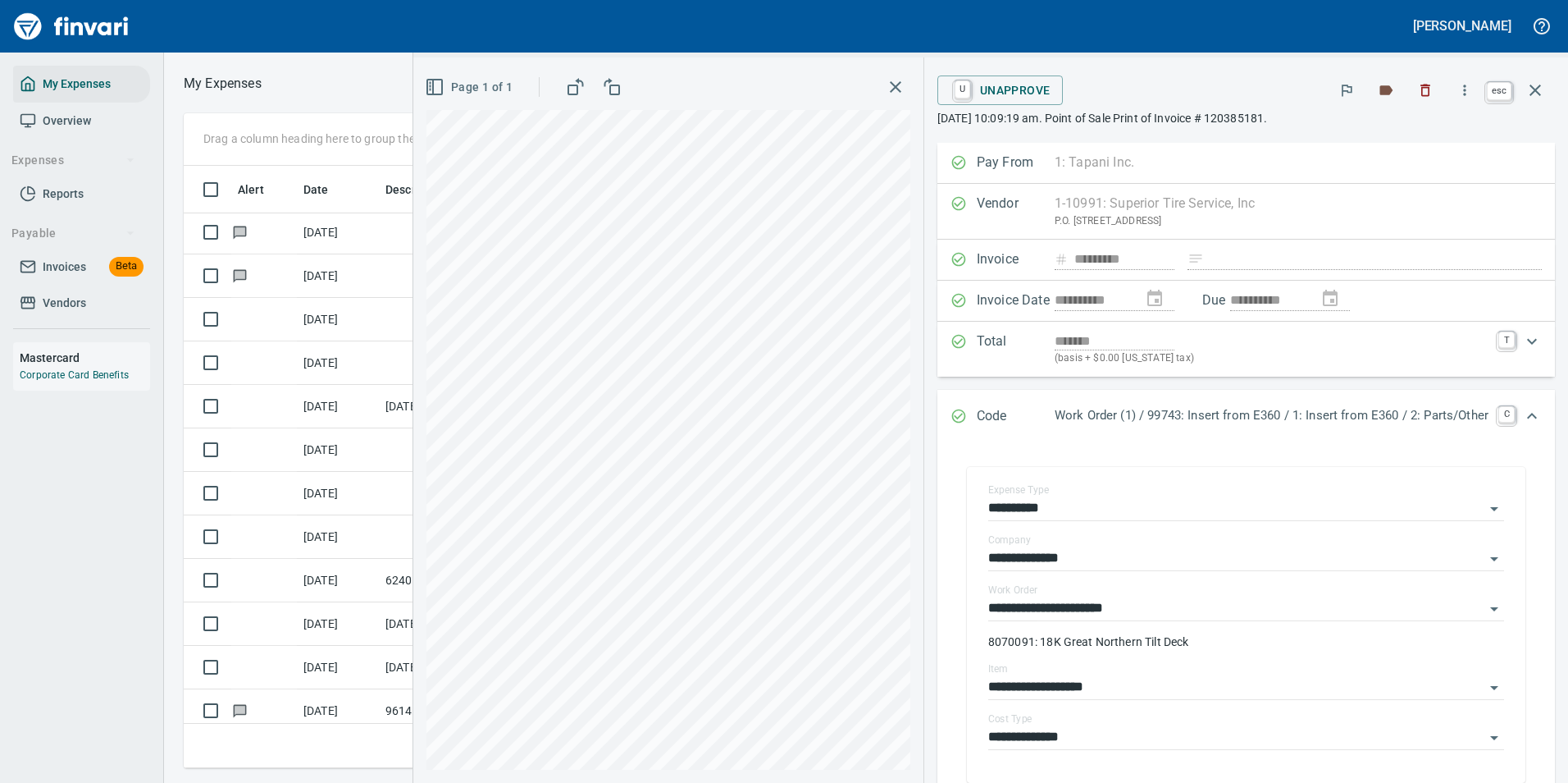
click at [1537, 102] on button "button" at bounding box center [1535, 90] width 40 height 40
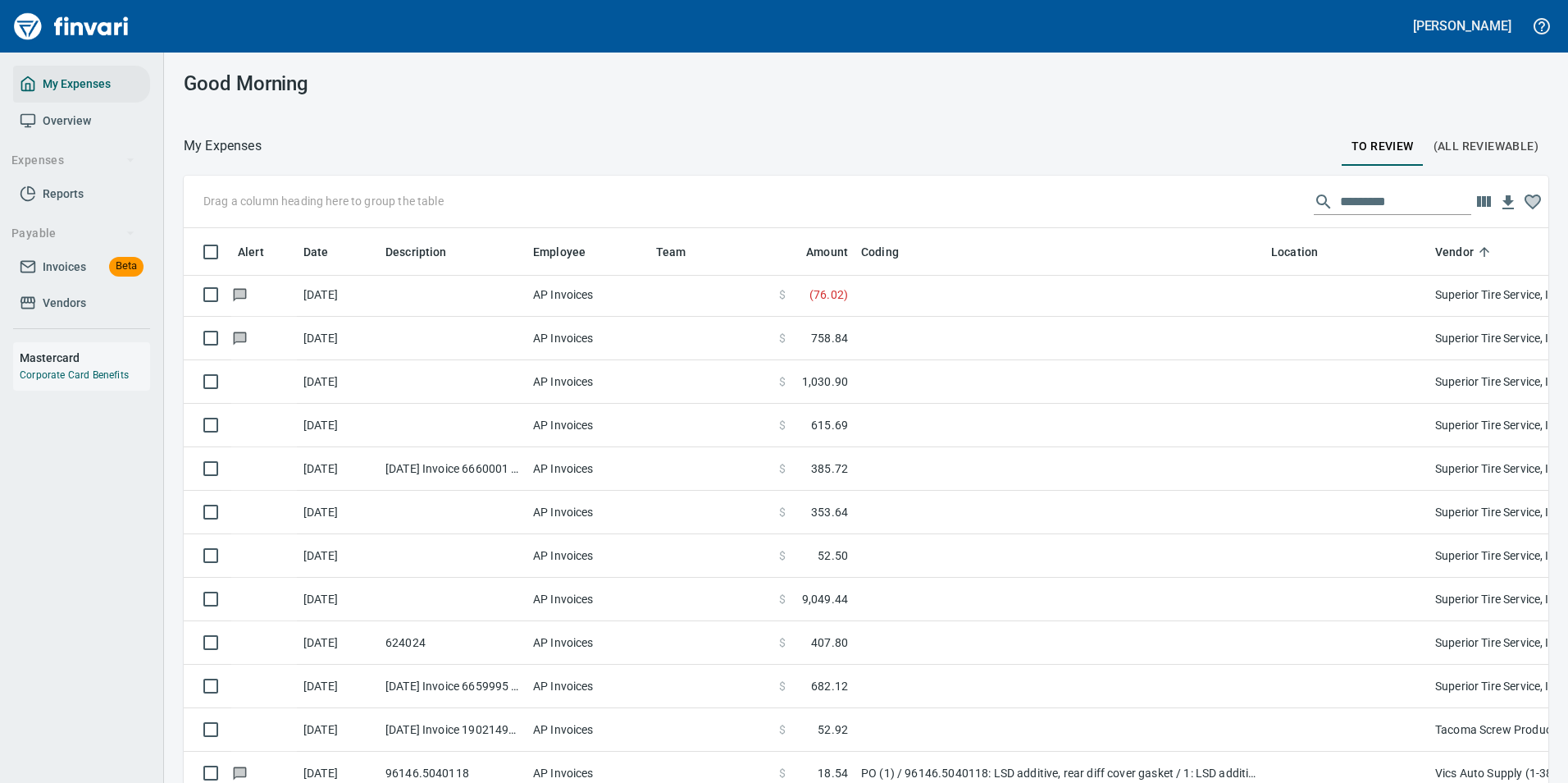
scroll to position [578, 1325]
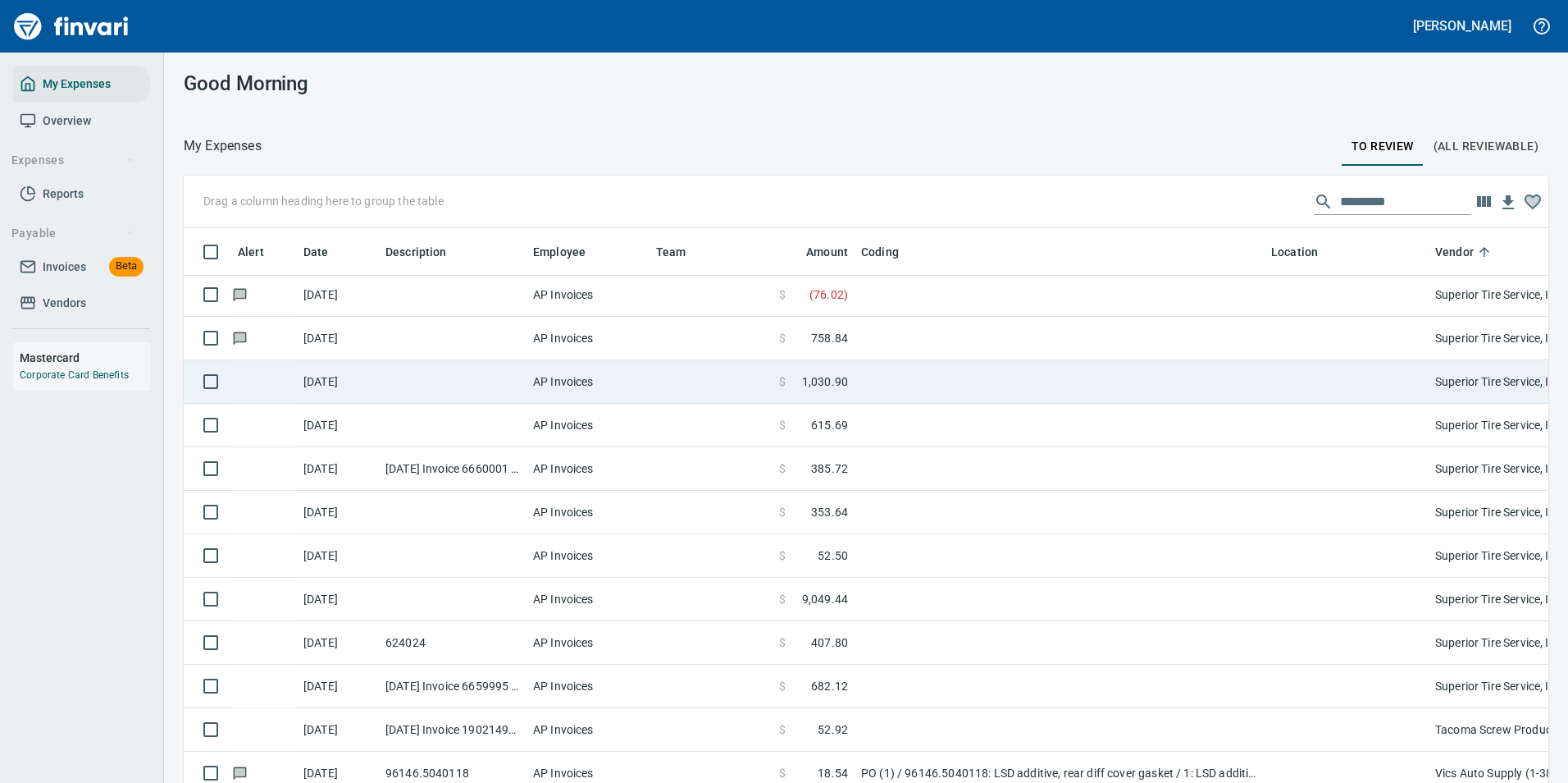
click at [873, 385] on td at bounding box center [1059, 381] width 410 height 43
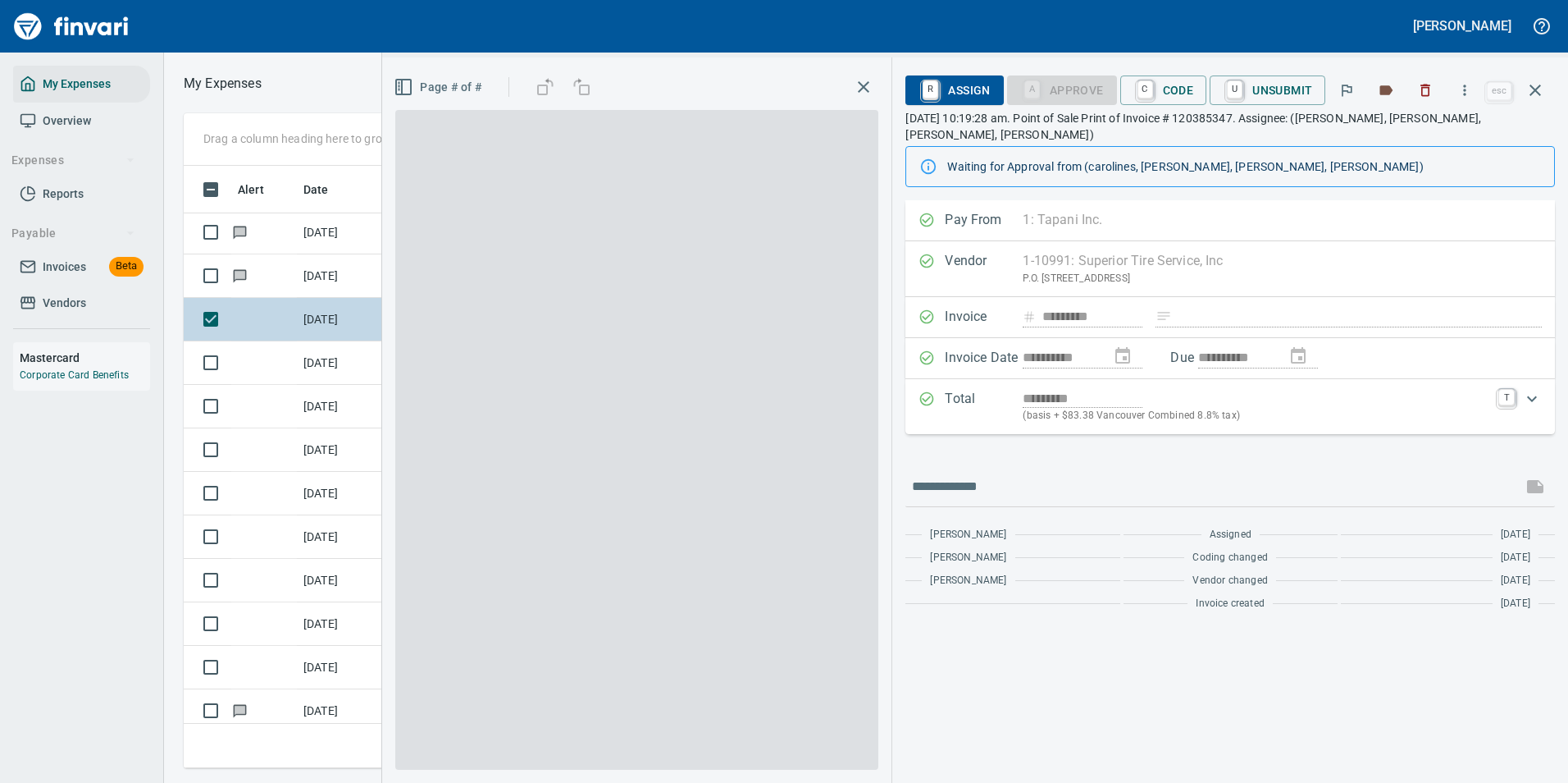
scroll to position [578, 930]
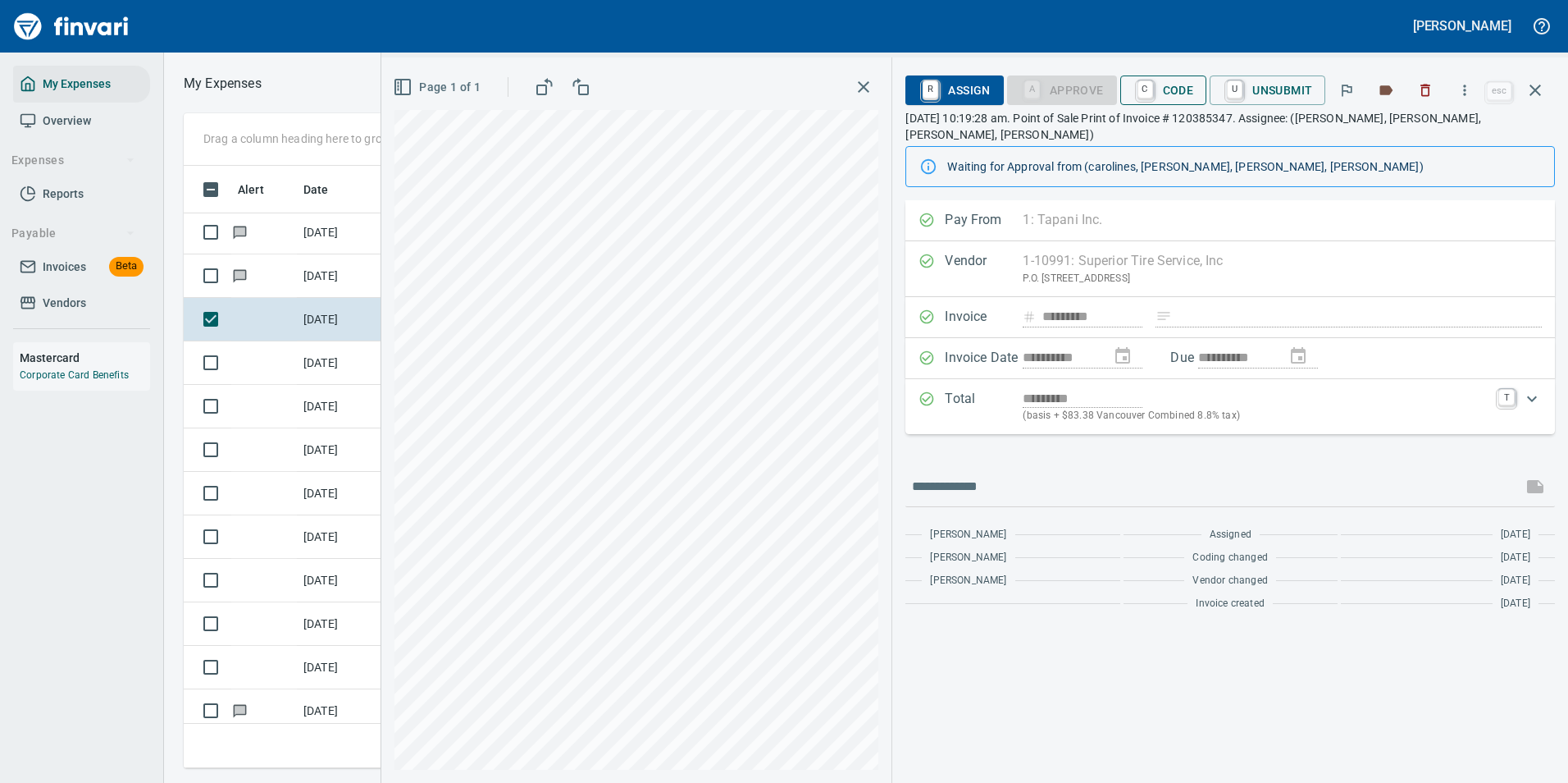
click at [1162, 91] on span "C Code" at bounding box center [1164, 90] width 61 height 28
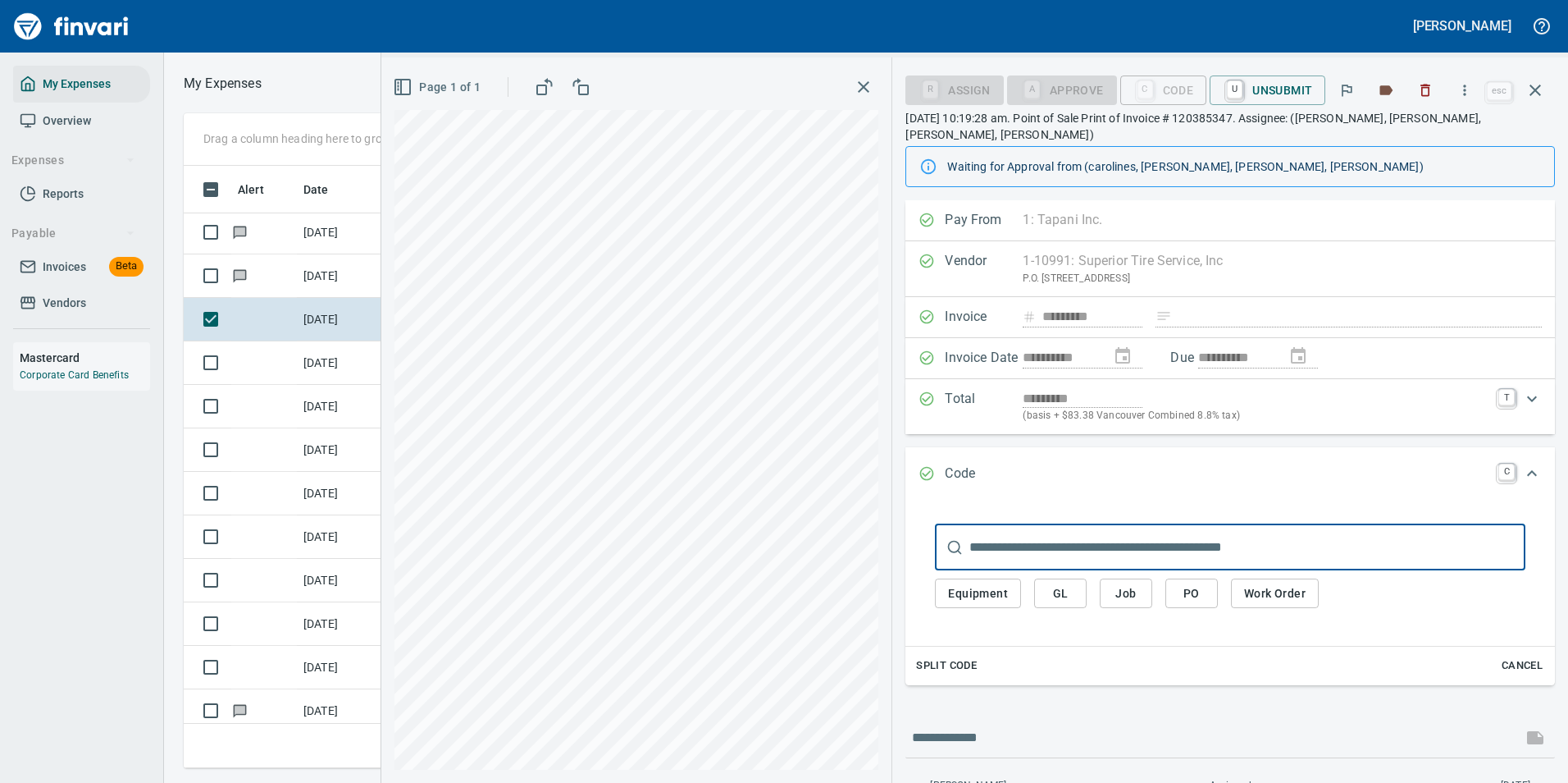
click at [1267, 584] on span "Work Order" at bounding box center [1275, 594] width 62 height 20
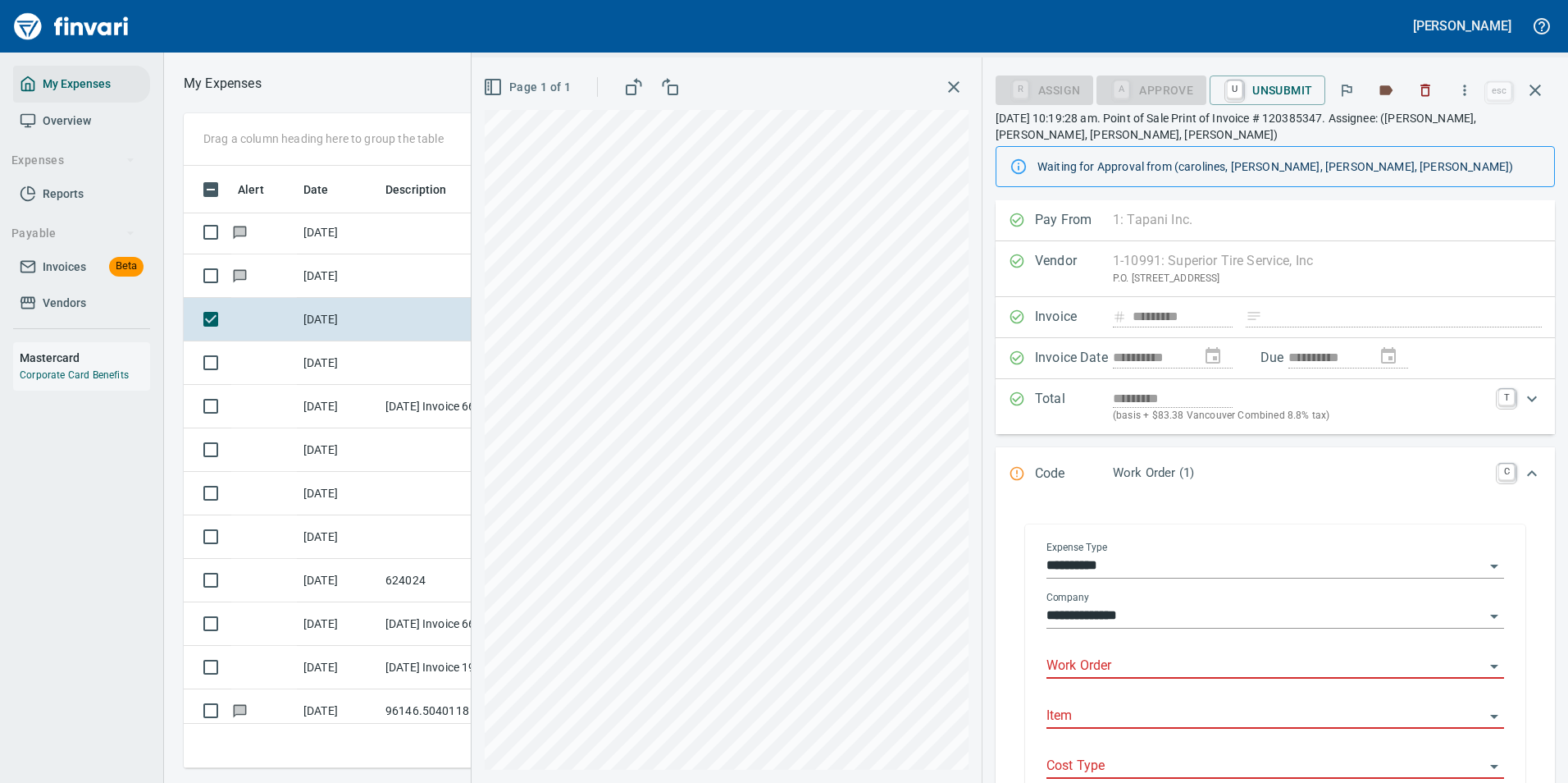
click at [1087, 662] on input "Work Order" at bounding box center [1265, 666] width 438 height 23
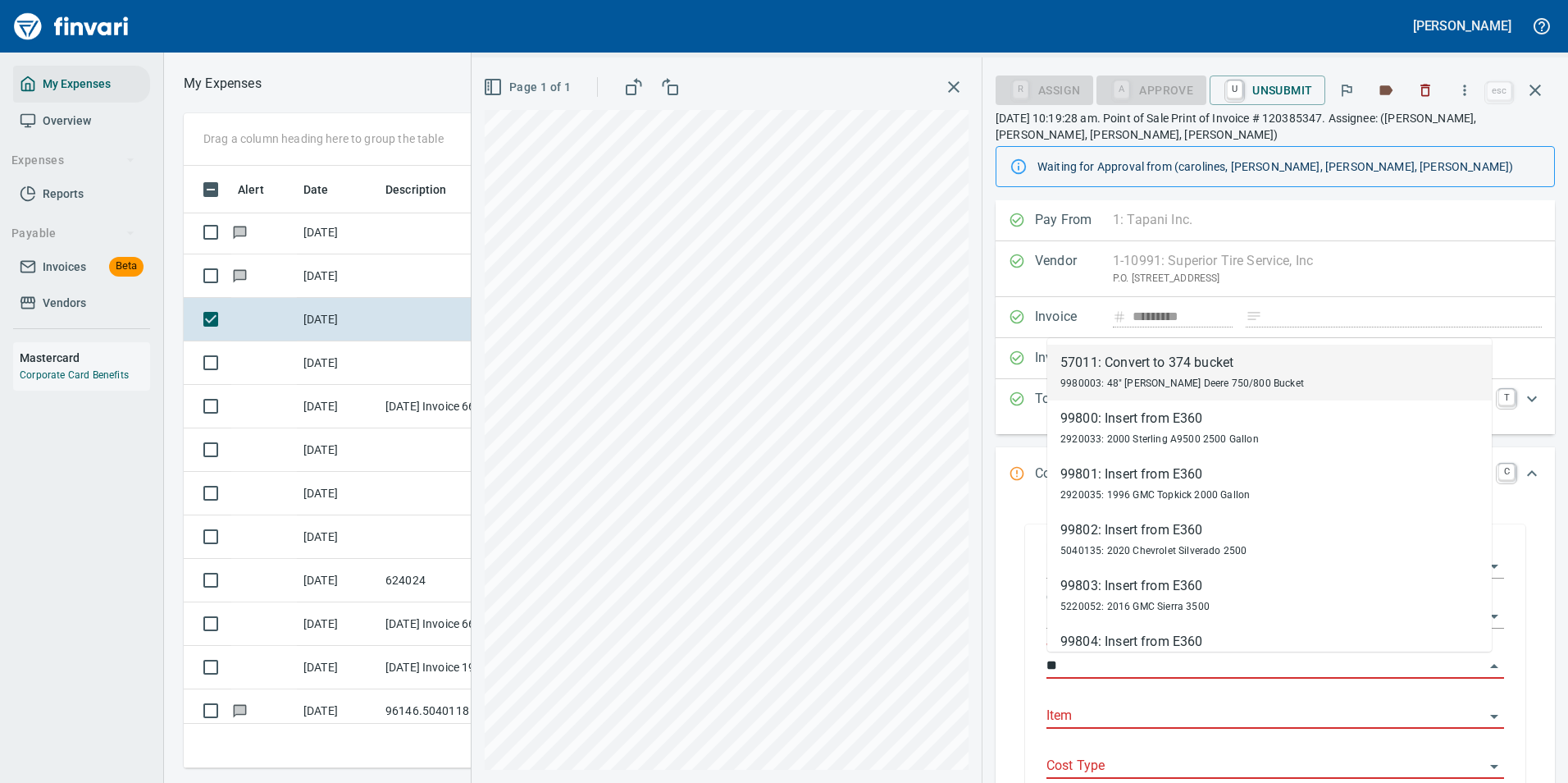
type input "*"
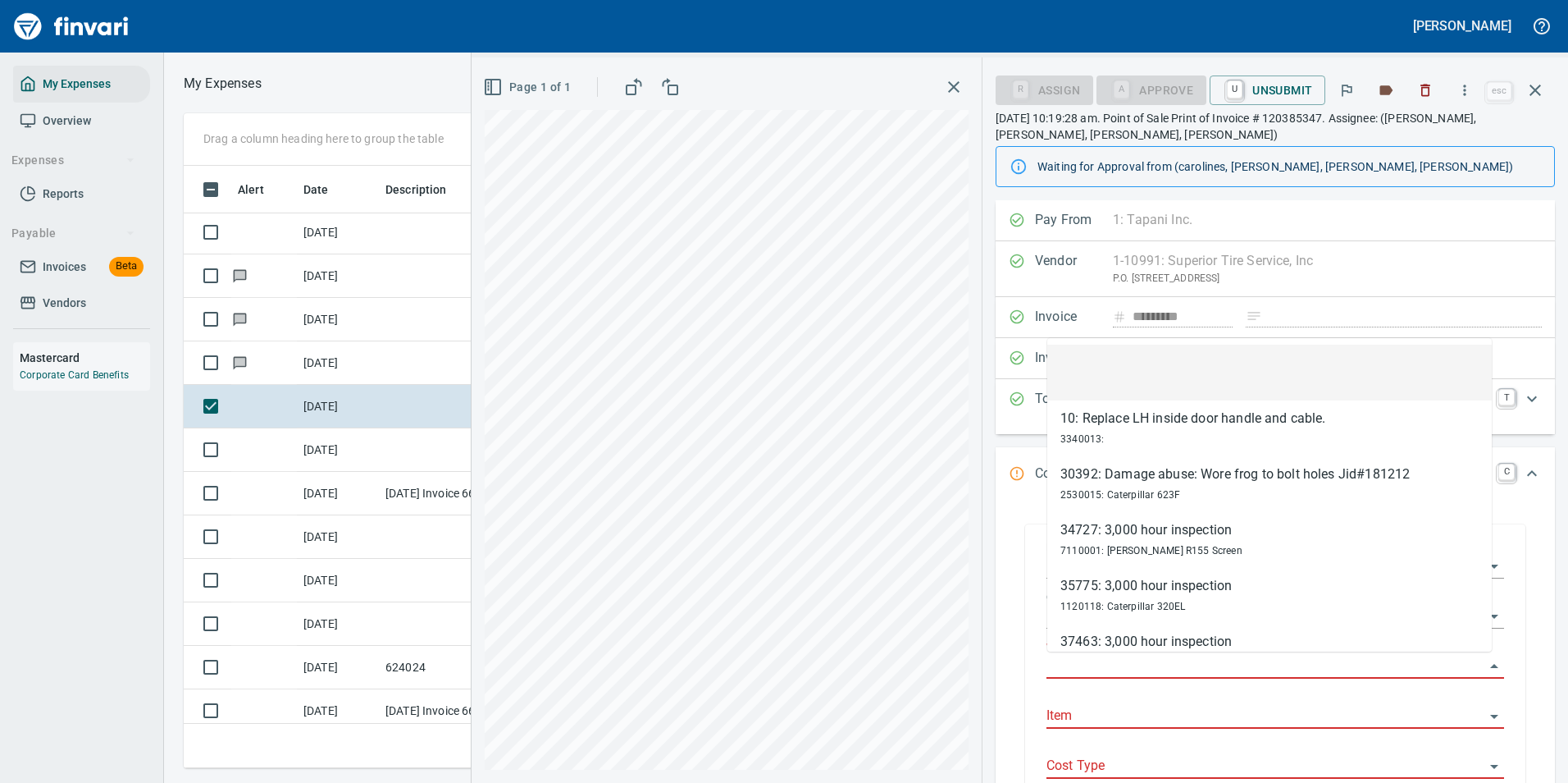
click at [1075, 671] on input "Work Order" at bounding box center [1265, 666] width 438 height 23
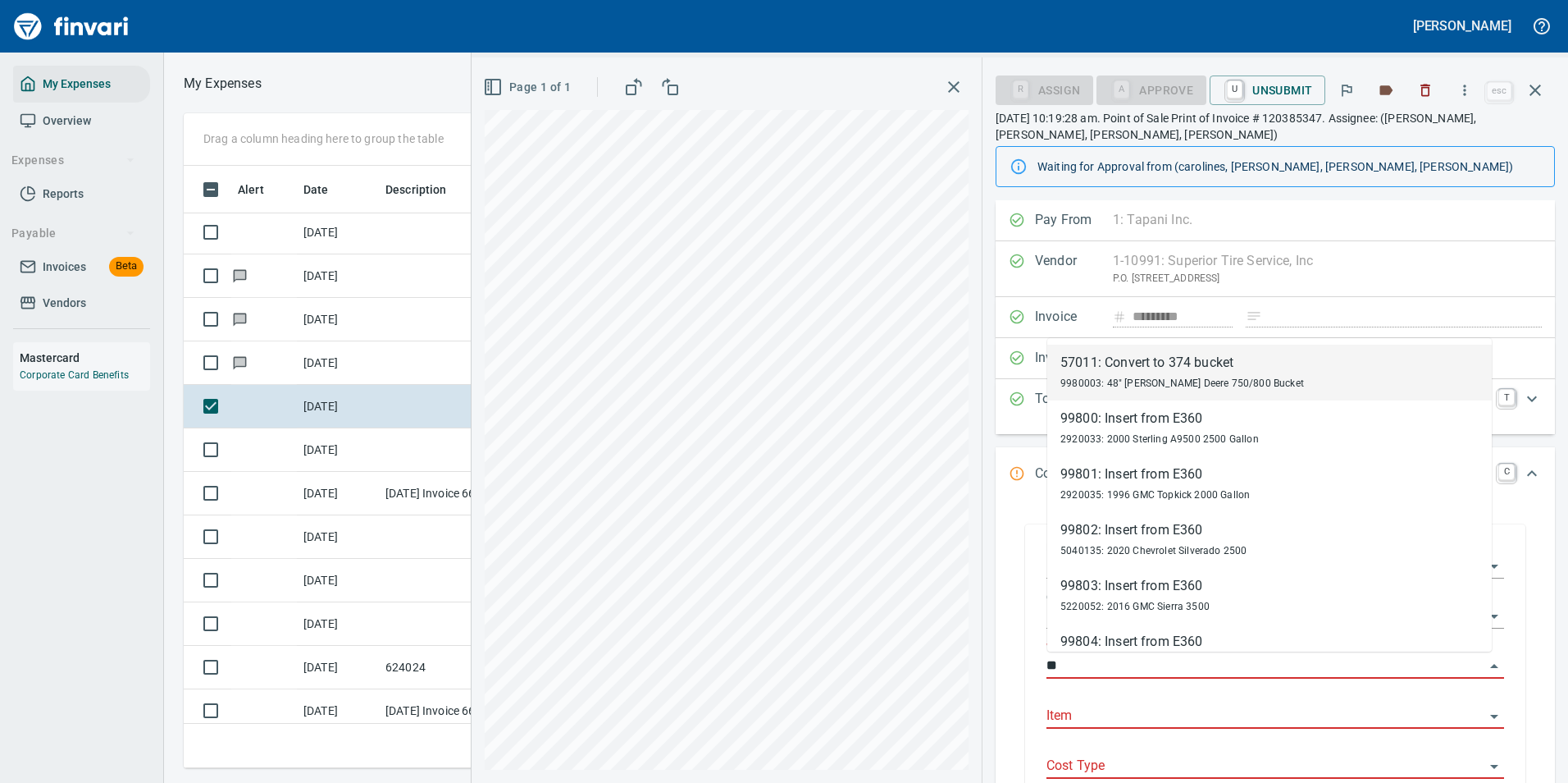
type input "*"
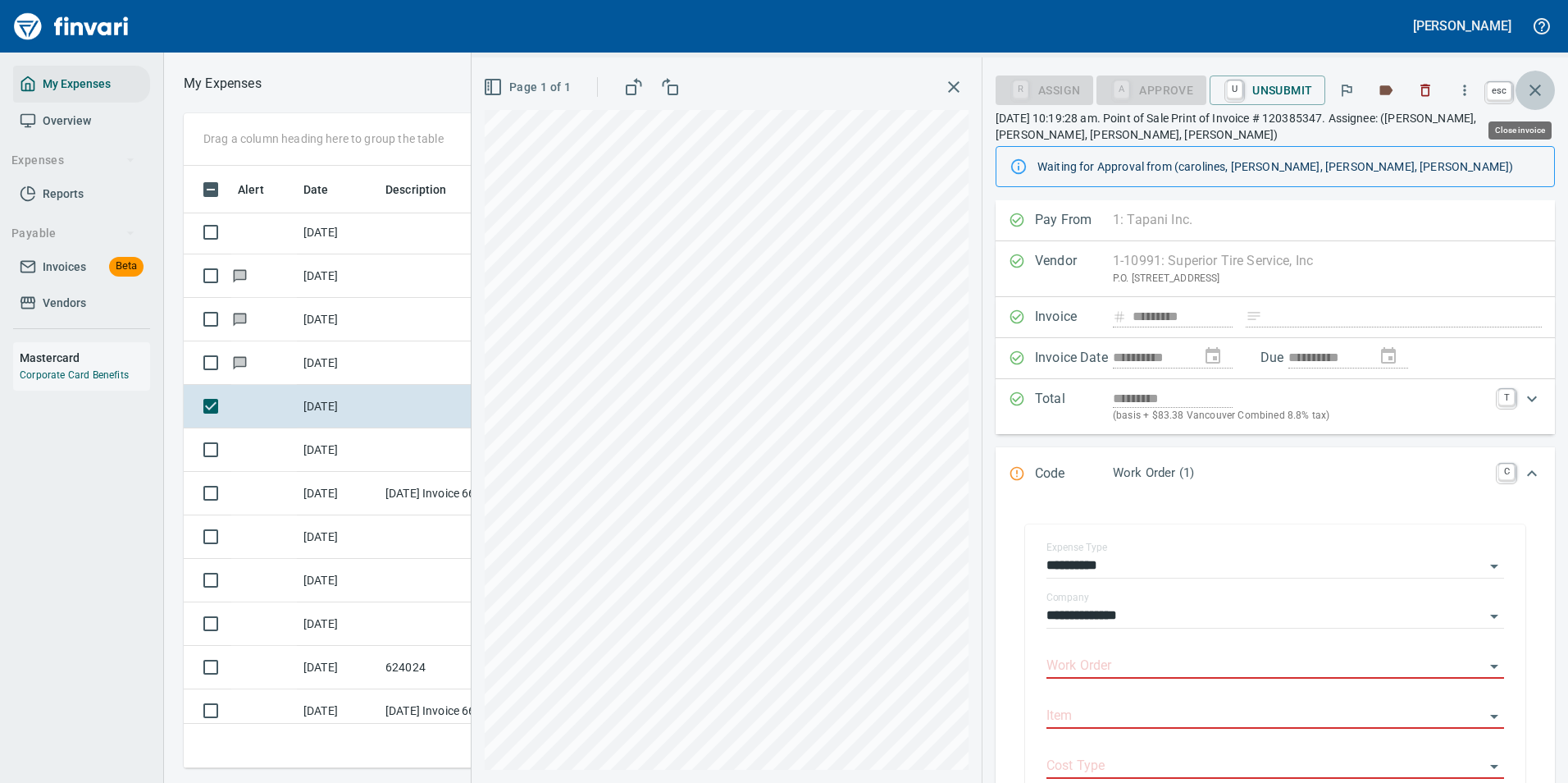
click at [1536, 92] on icon "button" at bounding box center [1535, 90] width 19 height 19
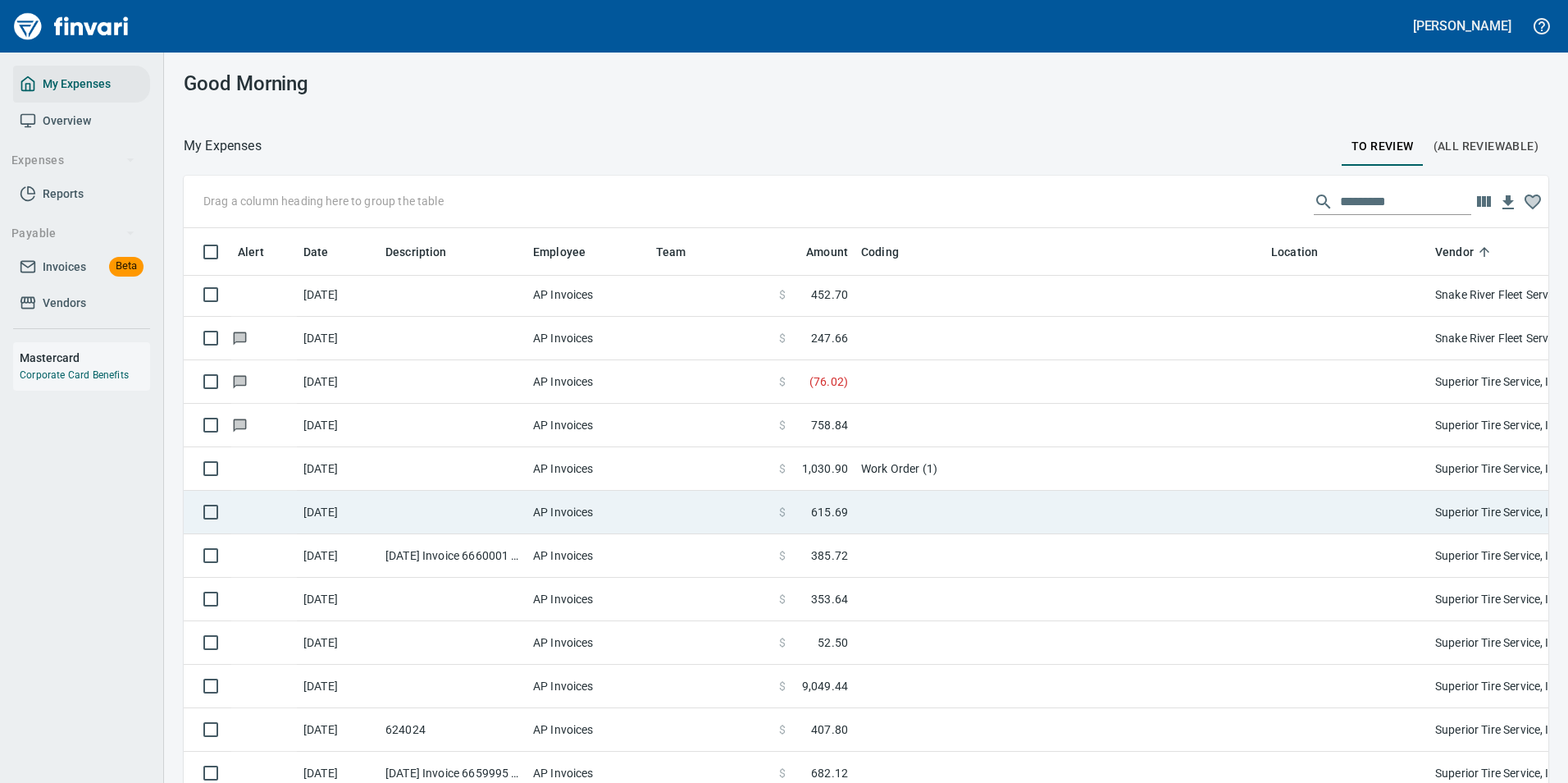
scroll to position [5088, 0]
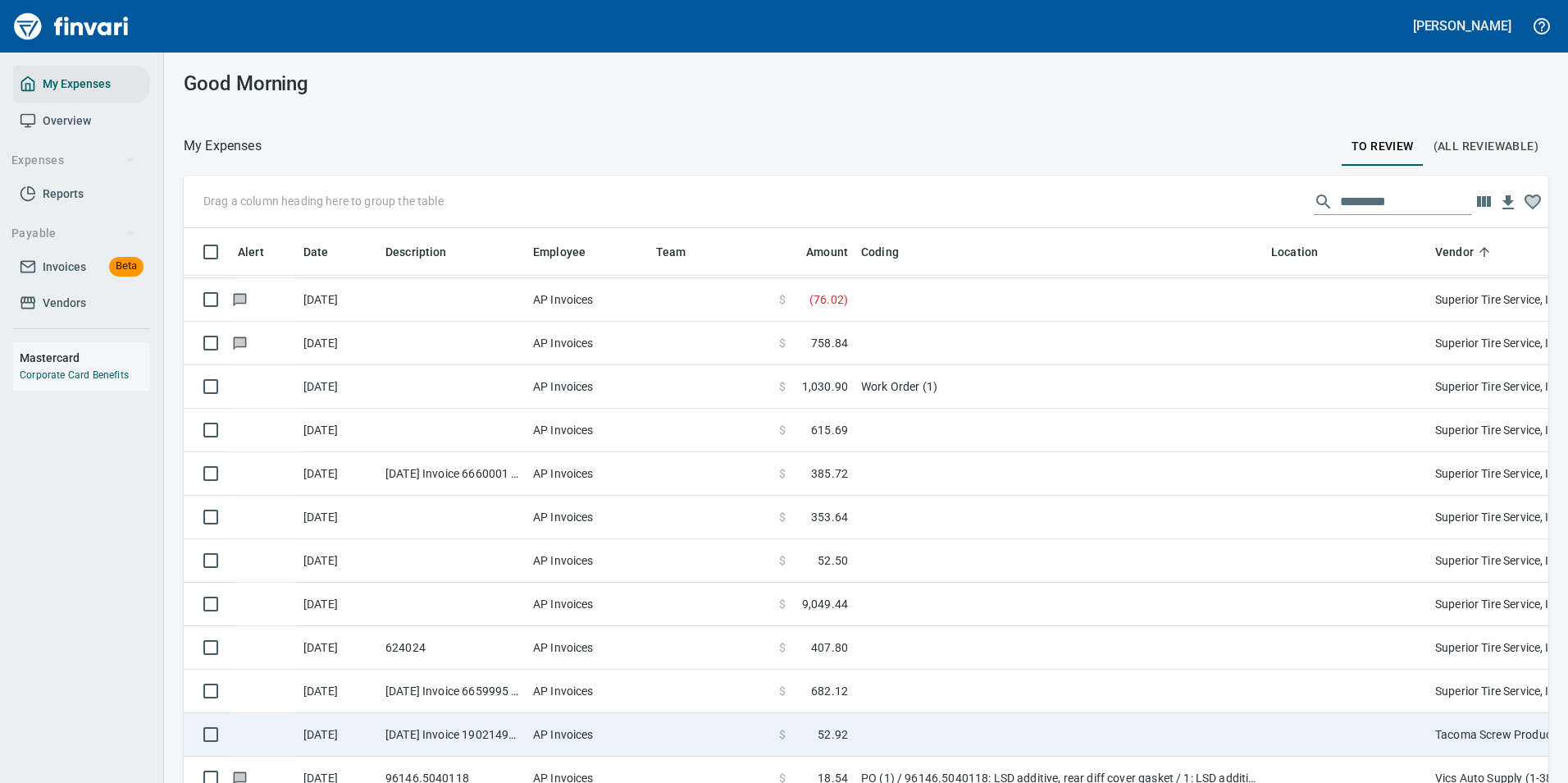
click at [822, 687] on span "682.12" at bounding box center [830, 691] width 37 height 17
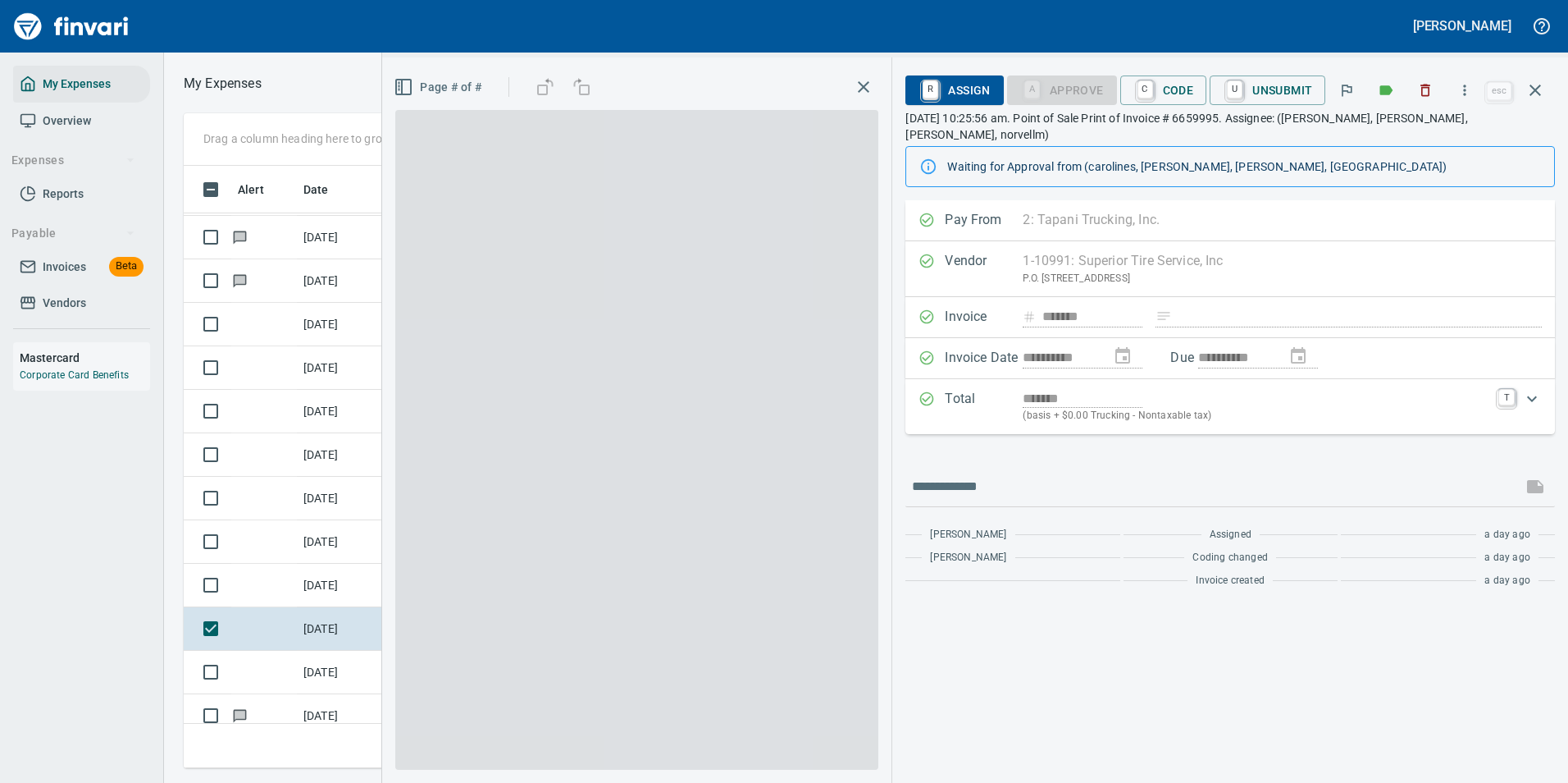
scroll to position [578, 930]
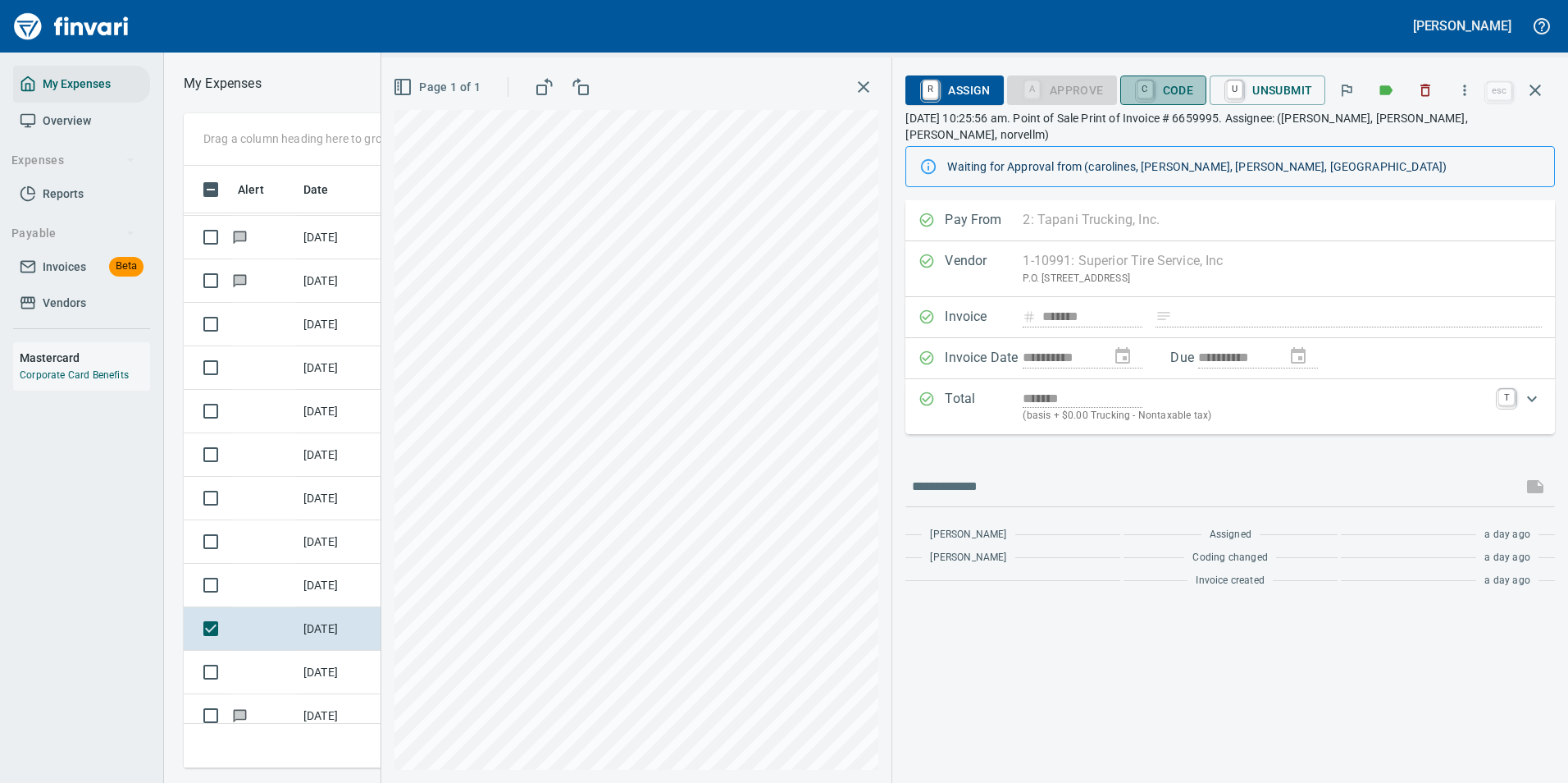
click at [1166, 89] on span "C Code" at bounding box center [1164, 90] width 61 height 28
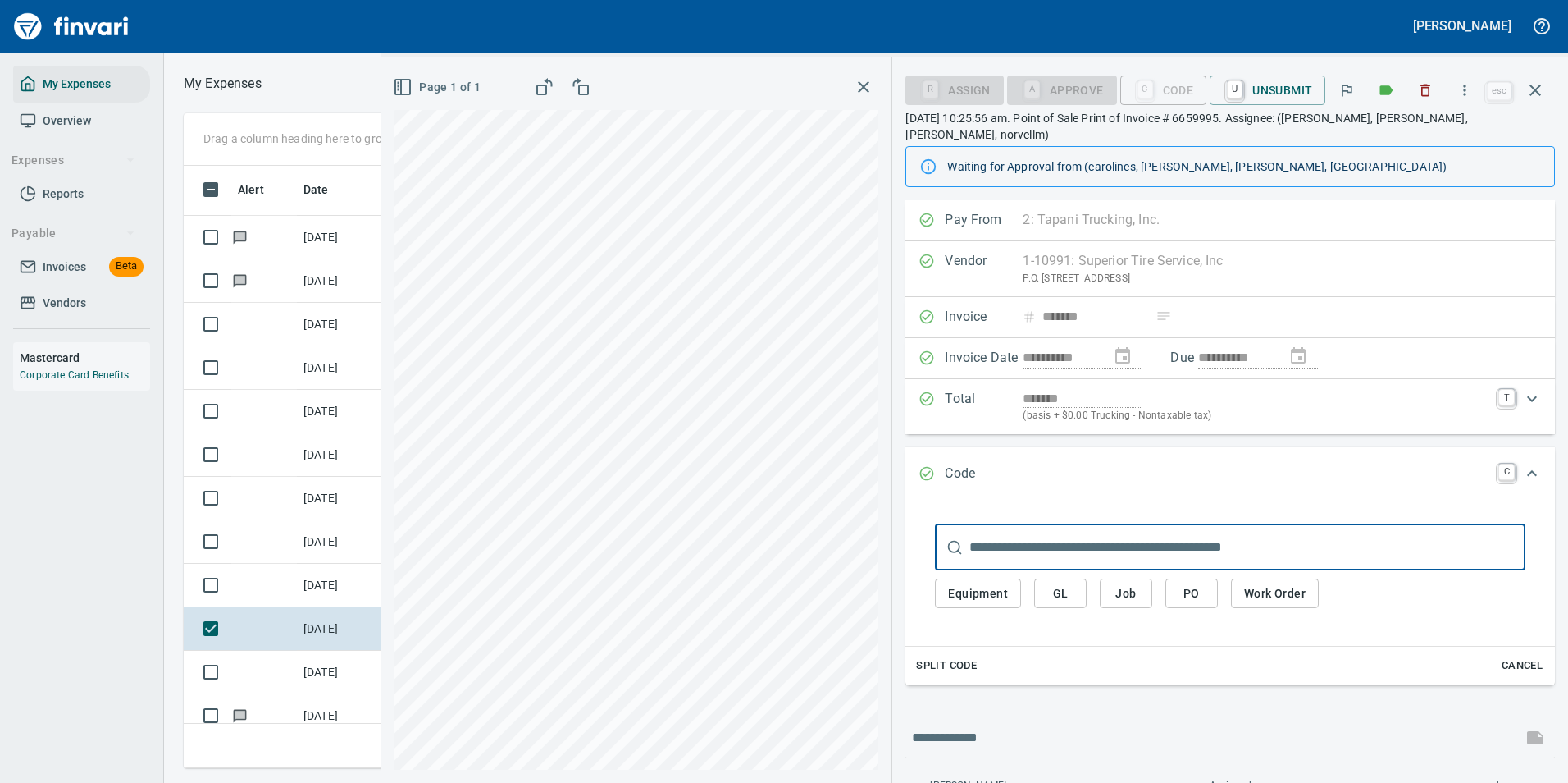
click at [996, 584] on span "Equipment" at bounding box center [977, 594] width 60 height 20
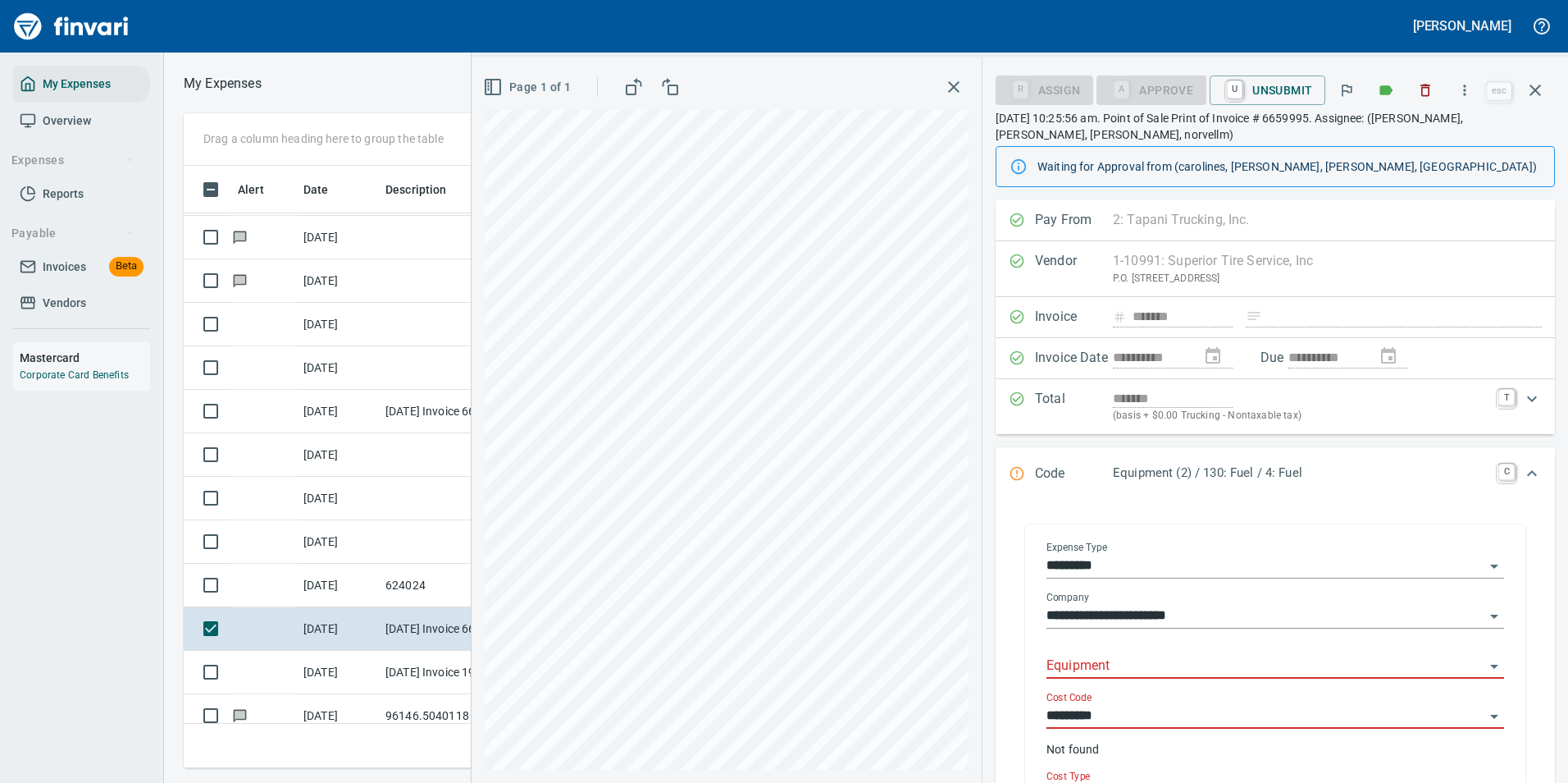
click at [1081, 655] on input "Equipment" at bounding box center [1265, 666] width 438 height 23
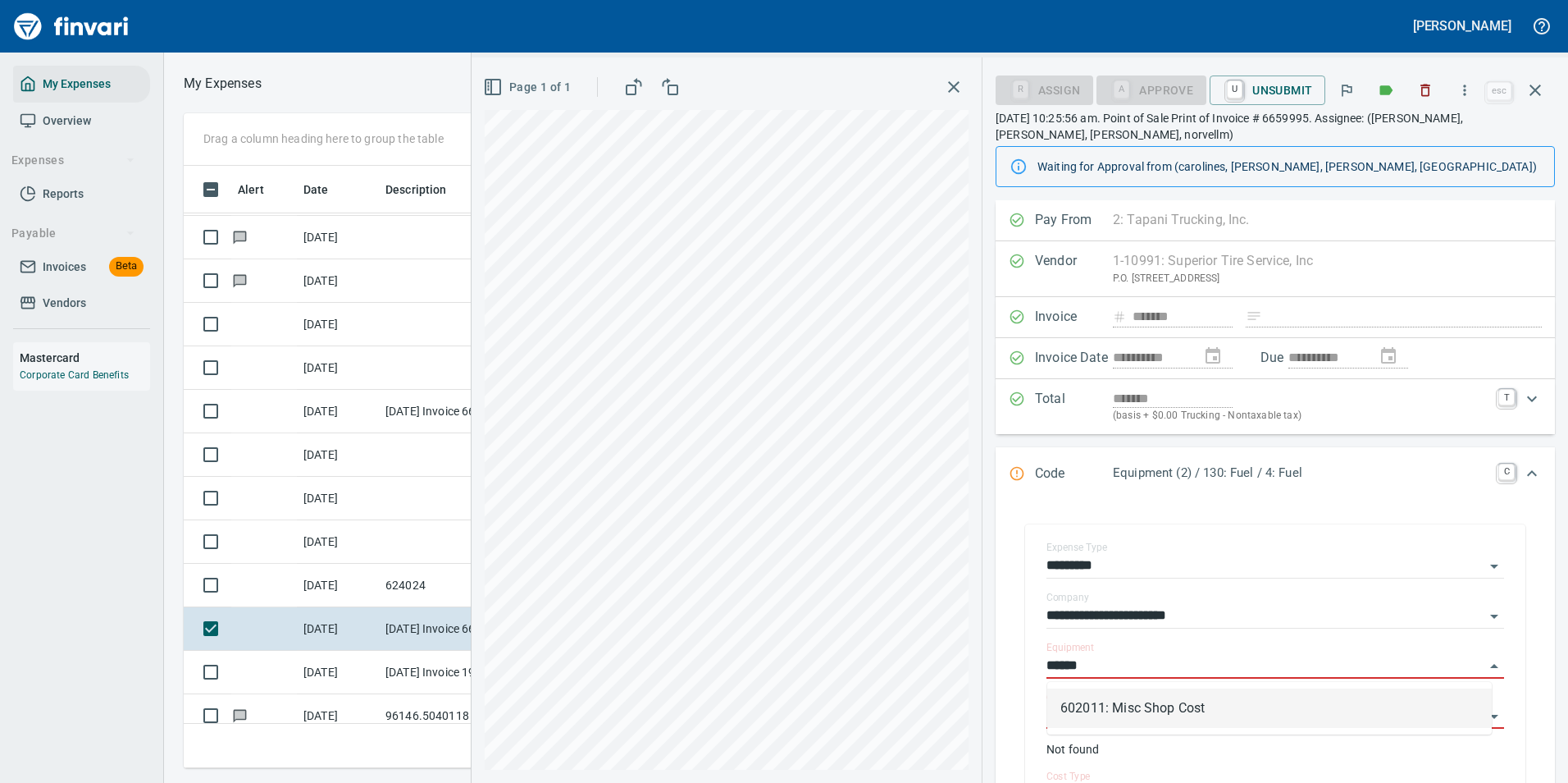
click at [1092, 706] on li "602011: Misc Shop Cost" at bounding box center [1270, 708] width 445 height 40
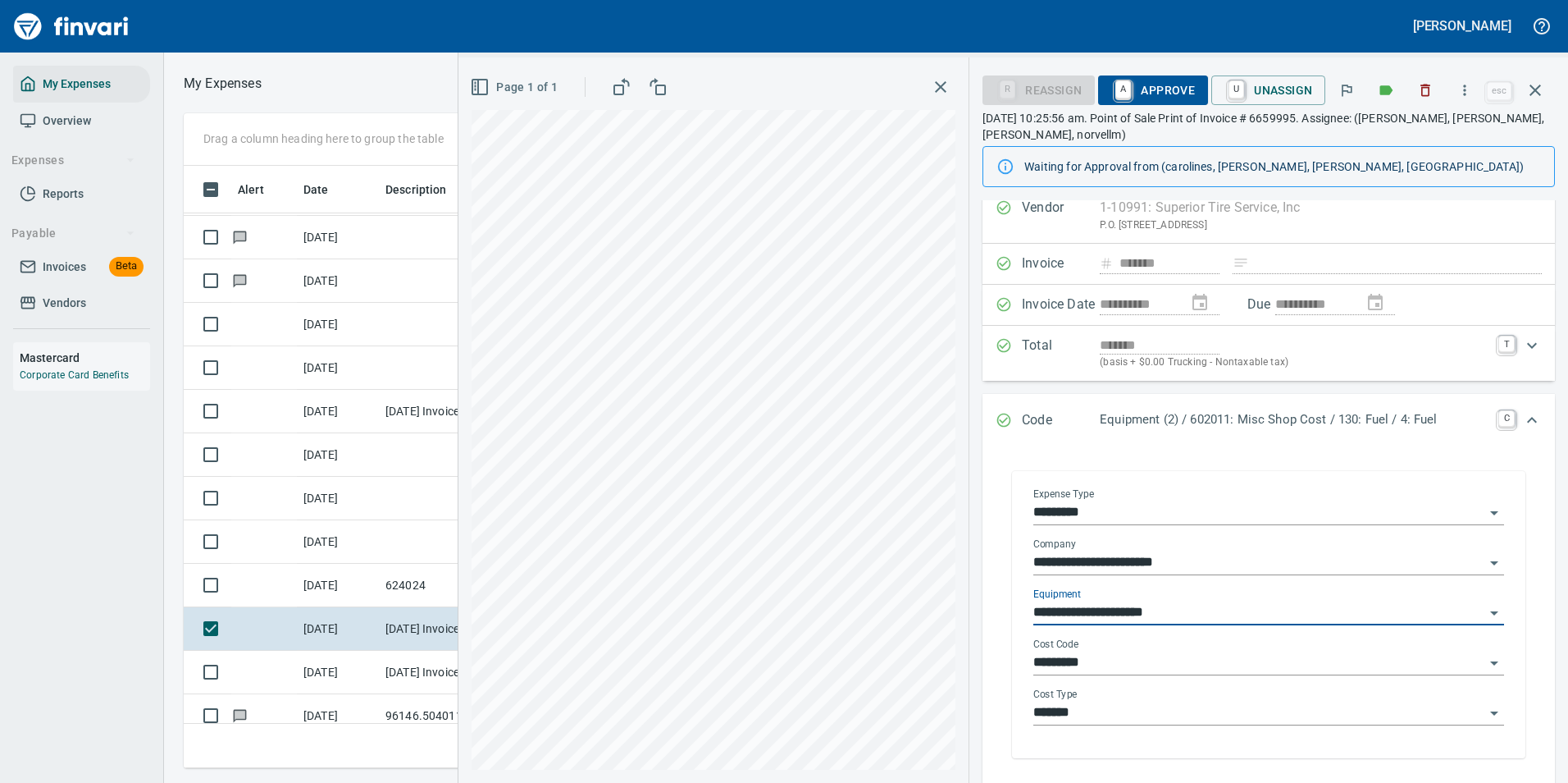
scroll to position [82, 0]
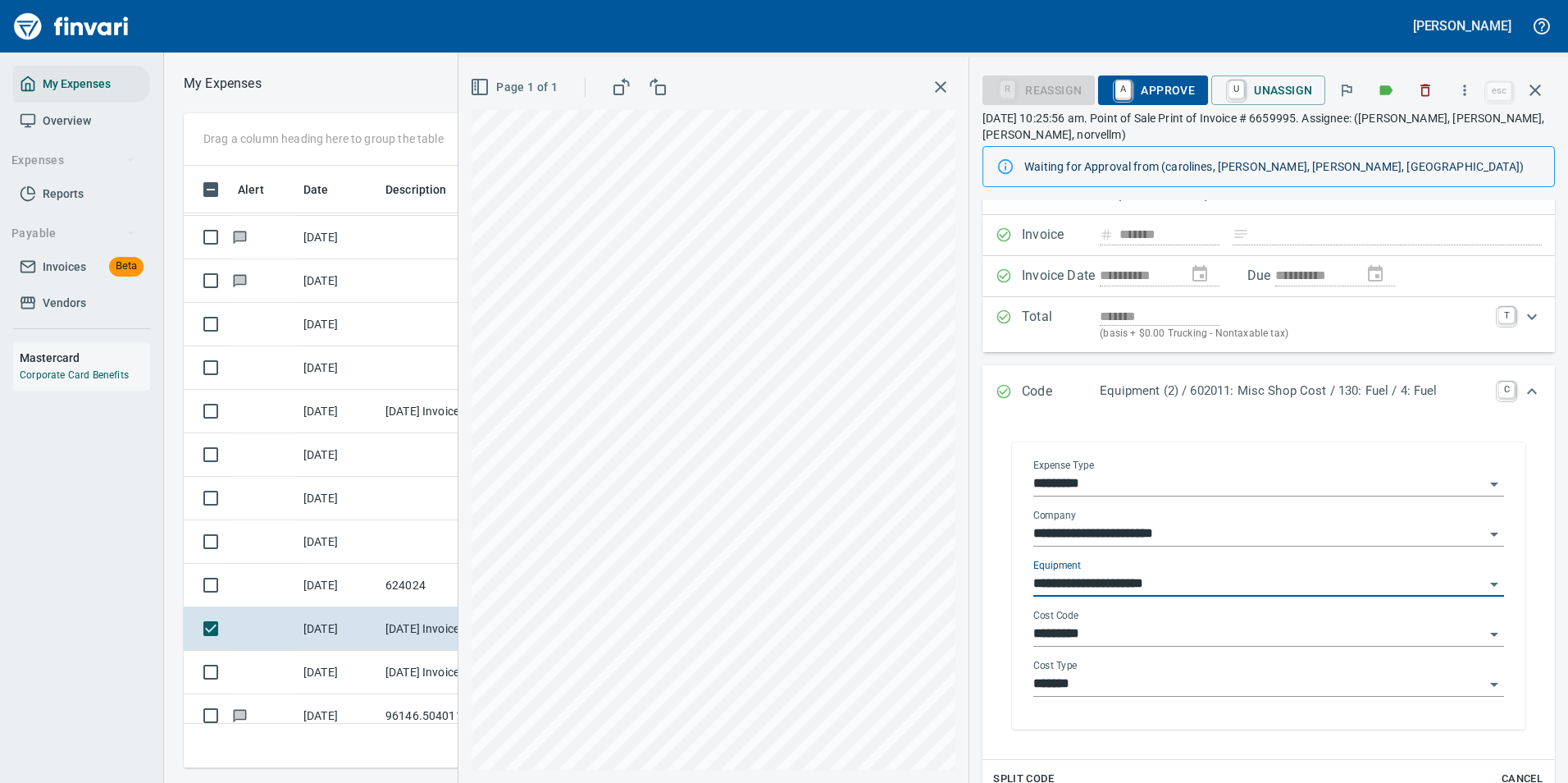
type input "**********"
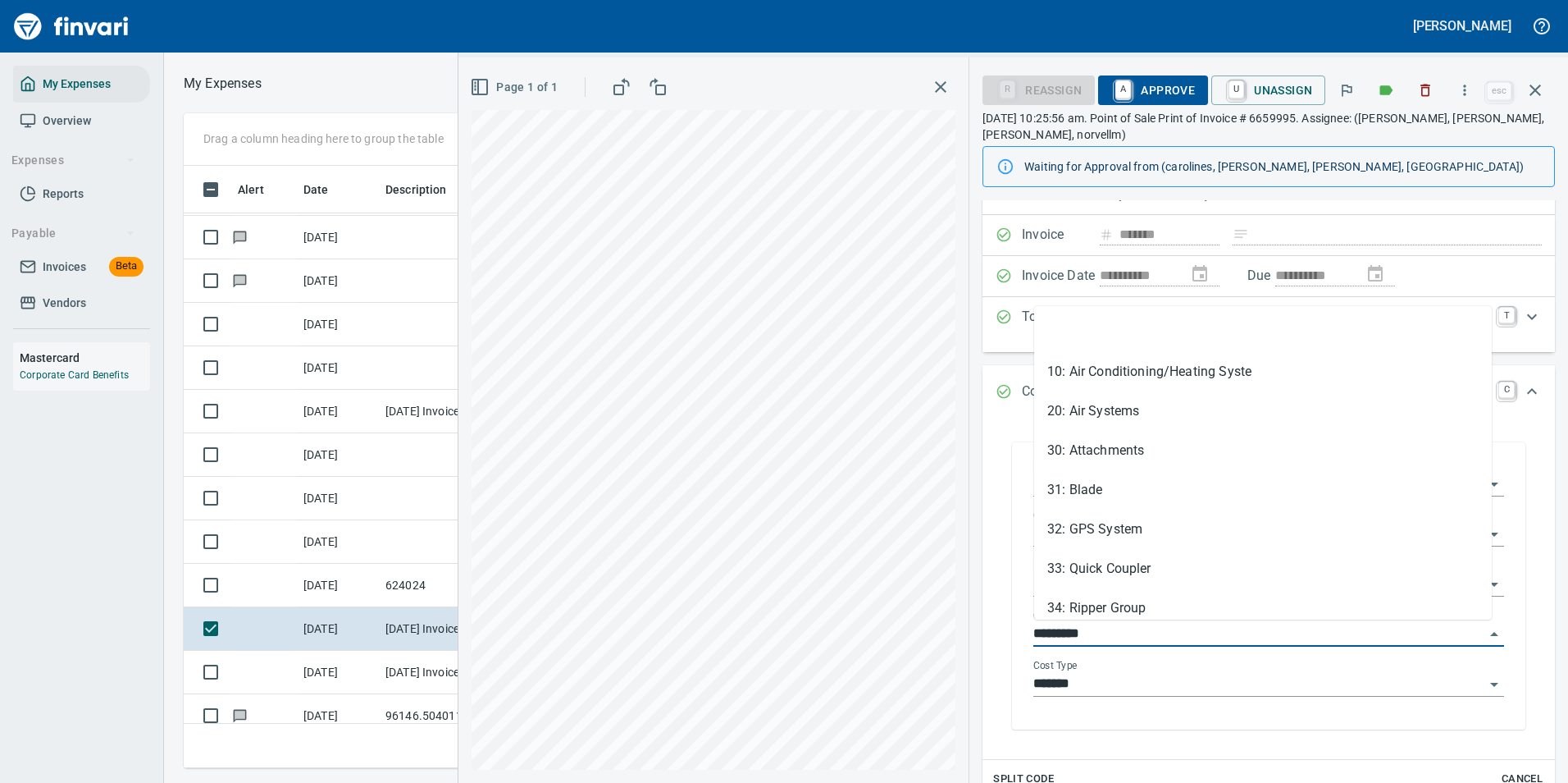
click at [1100, 636] on input "*********" at bounding box center [1259, 634] width 451 height 23
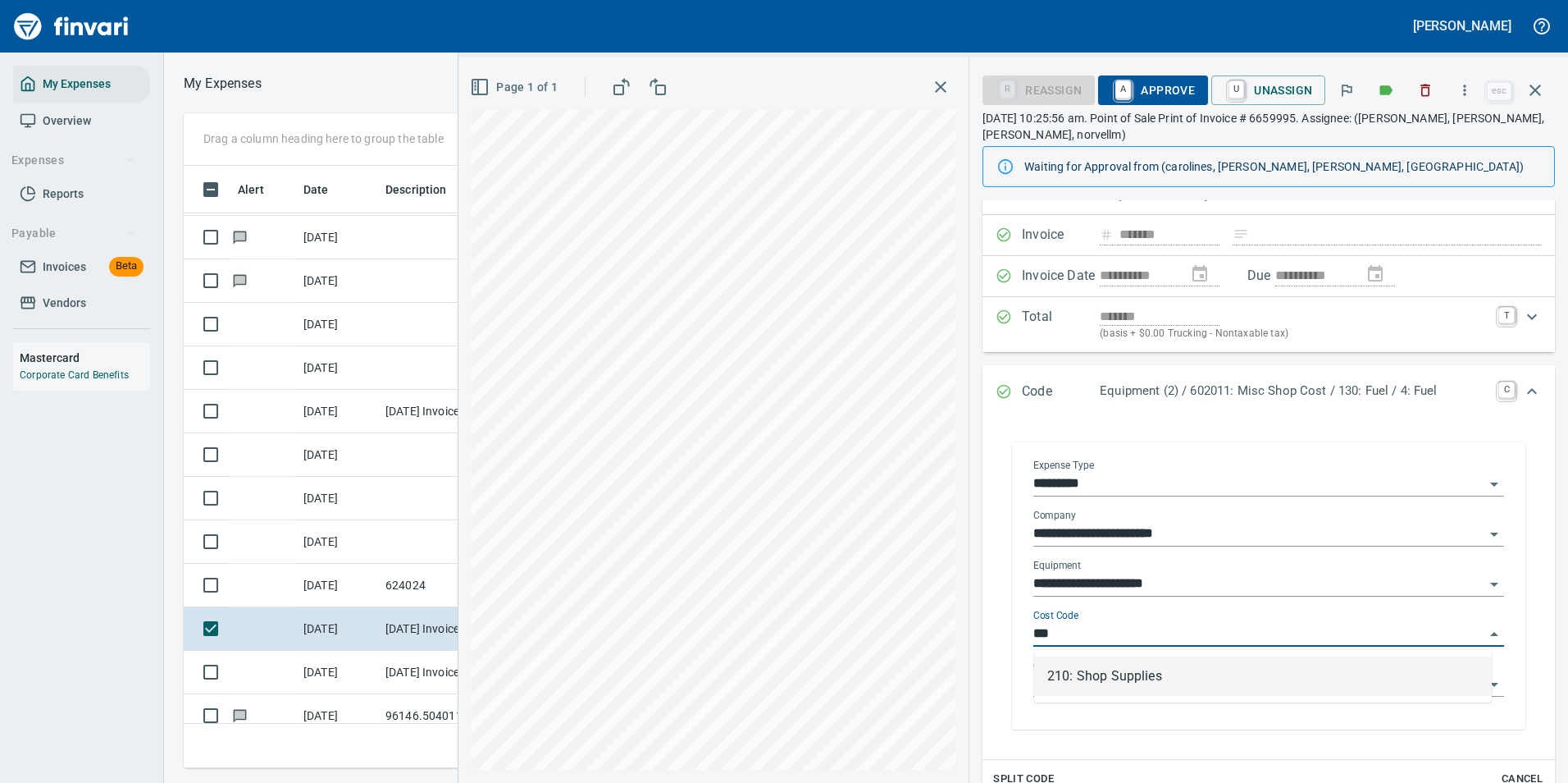
scroll to position [578, 930]
click at [1089, 674] on li "210: Shop Supplies" at bounding box center [1263, 676] width 458 height 40
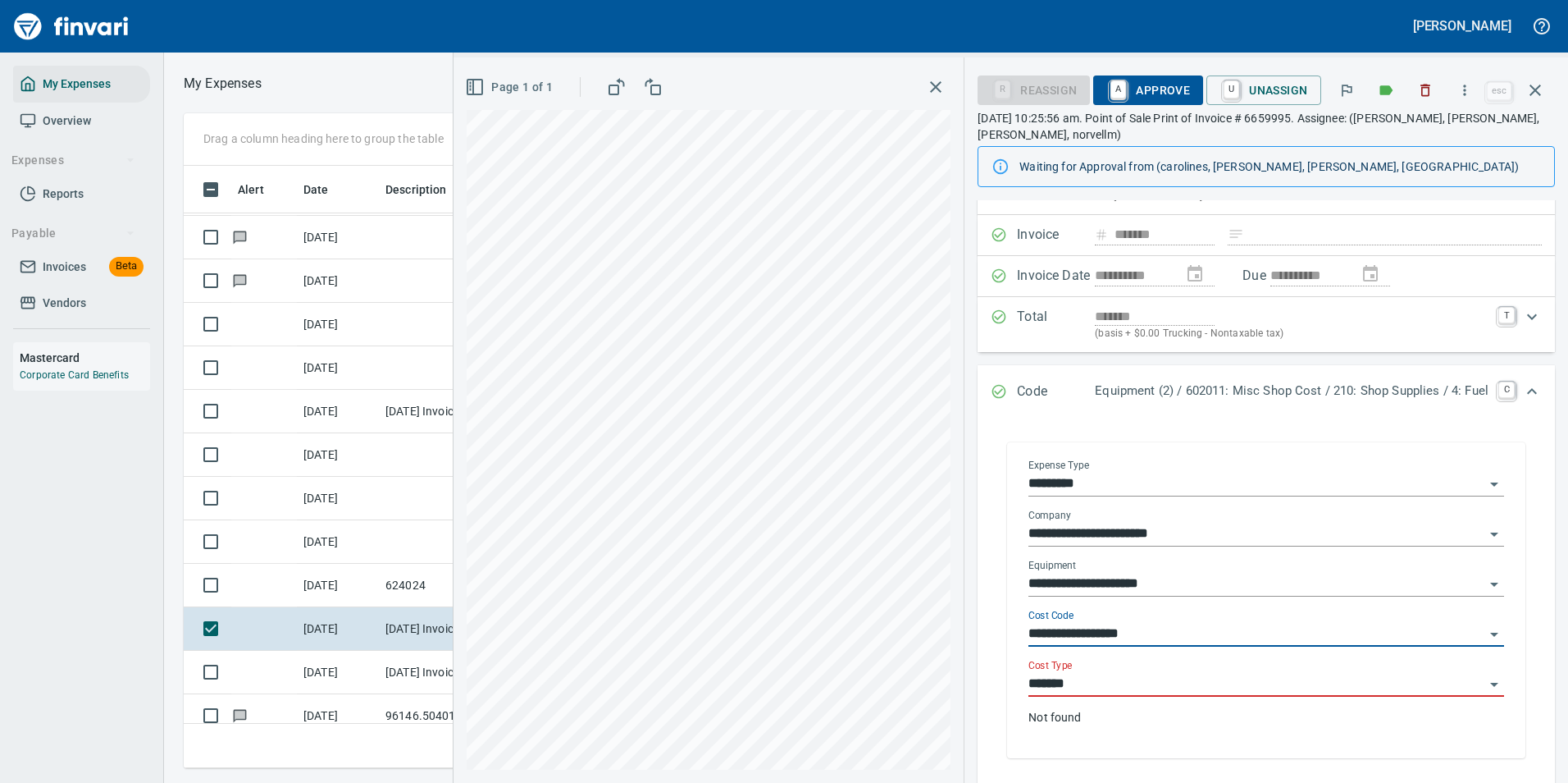
type input "**********"
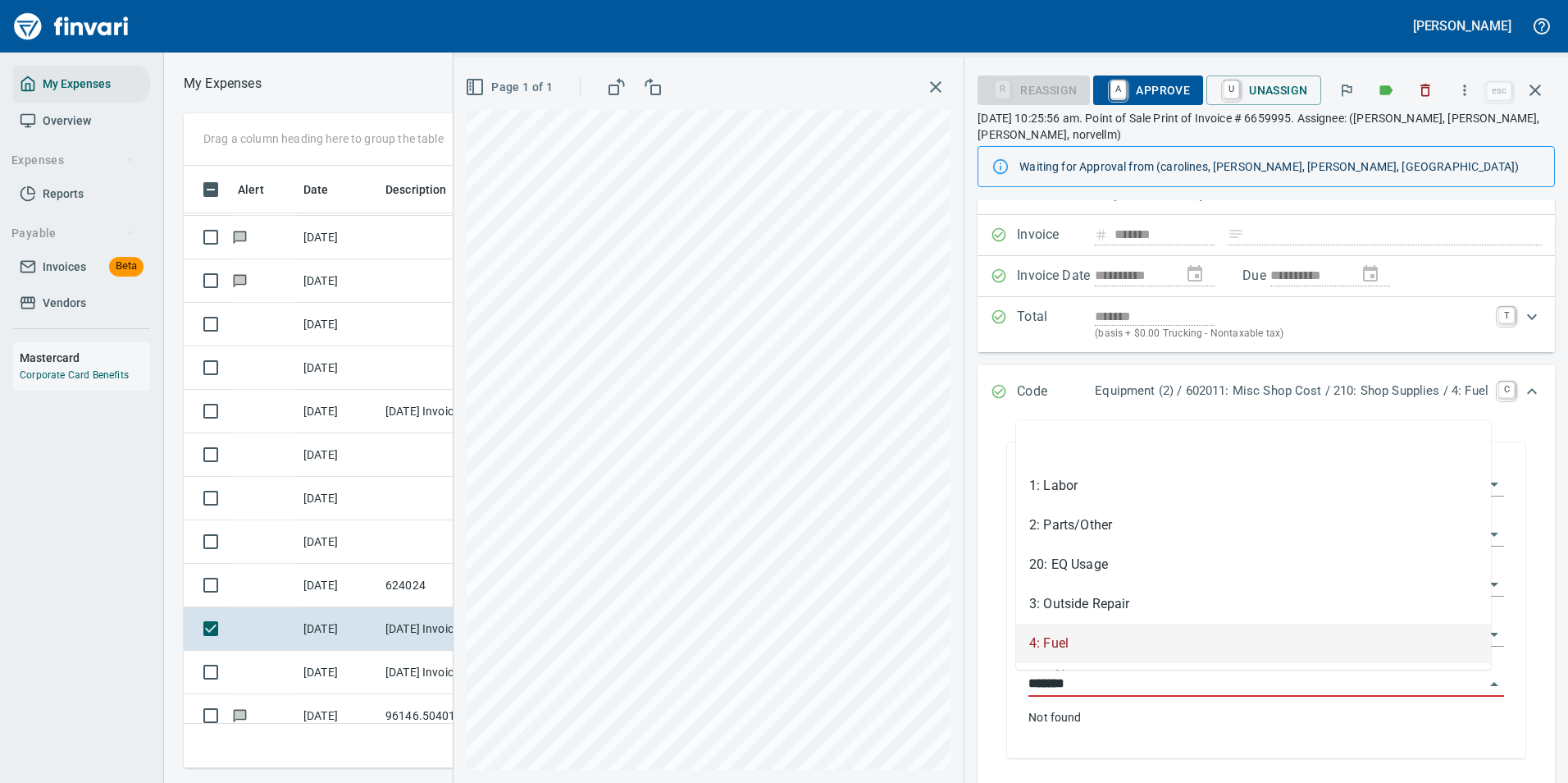
click at [1075, 685] on input "*******" at bounding box center [1256, 684] width 456 height 23
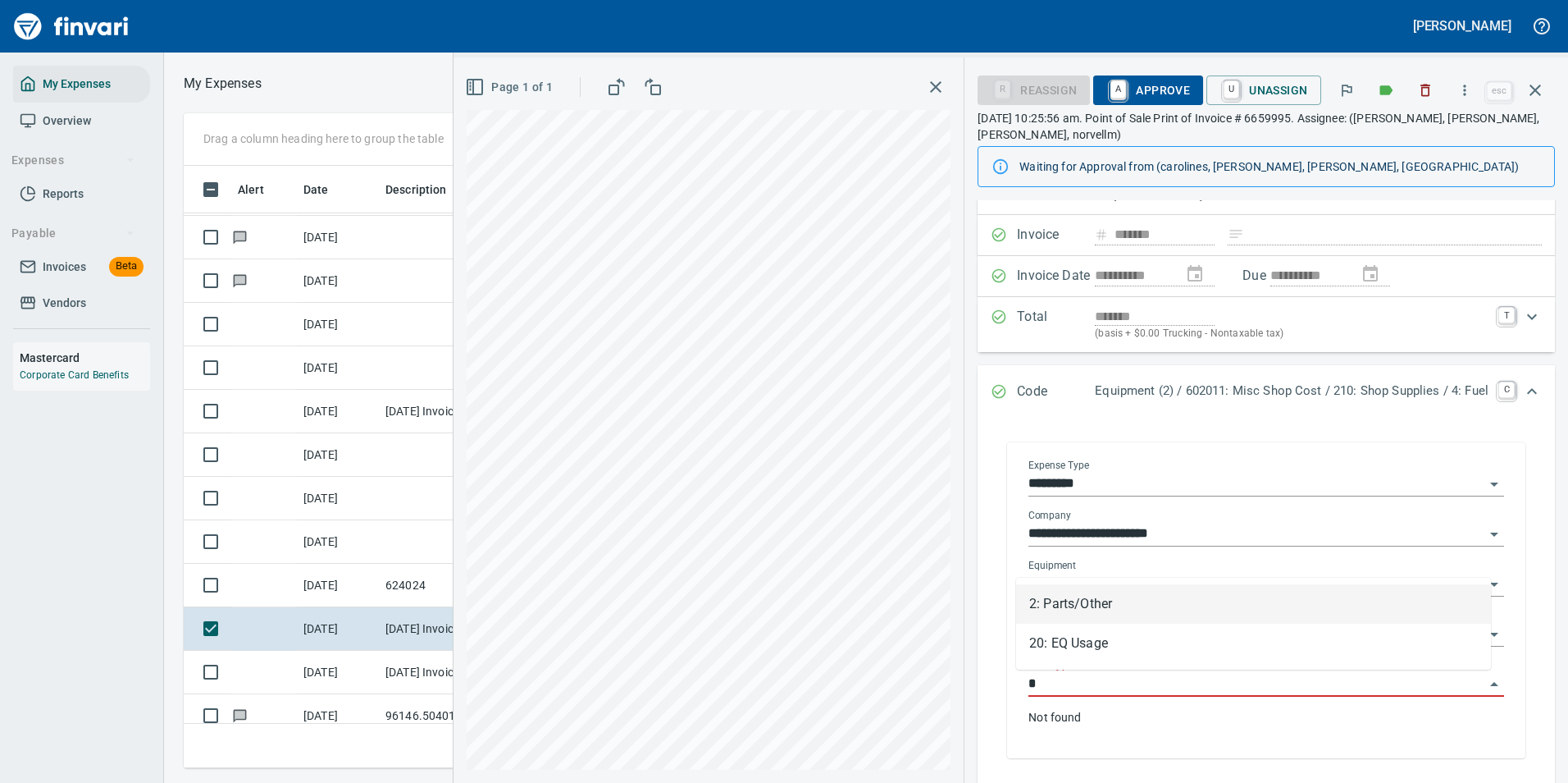
click at [1060, 596] on li "2: Parts/Other" at bounding box center [1253, 604] width 475 height 40
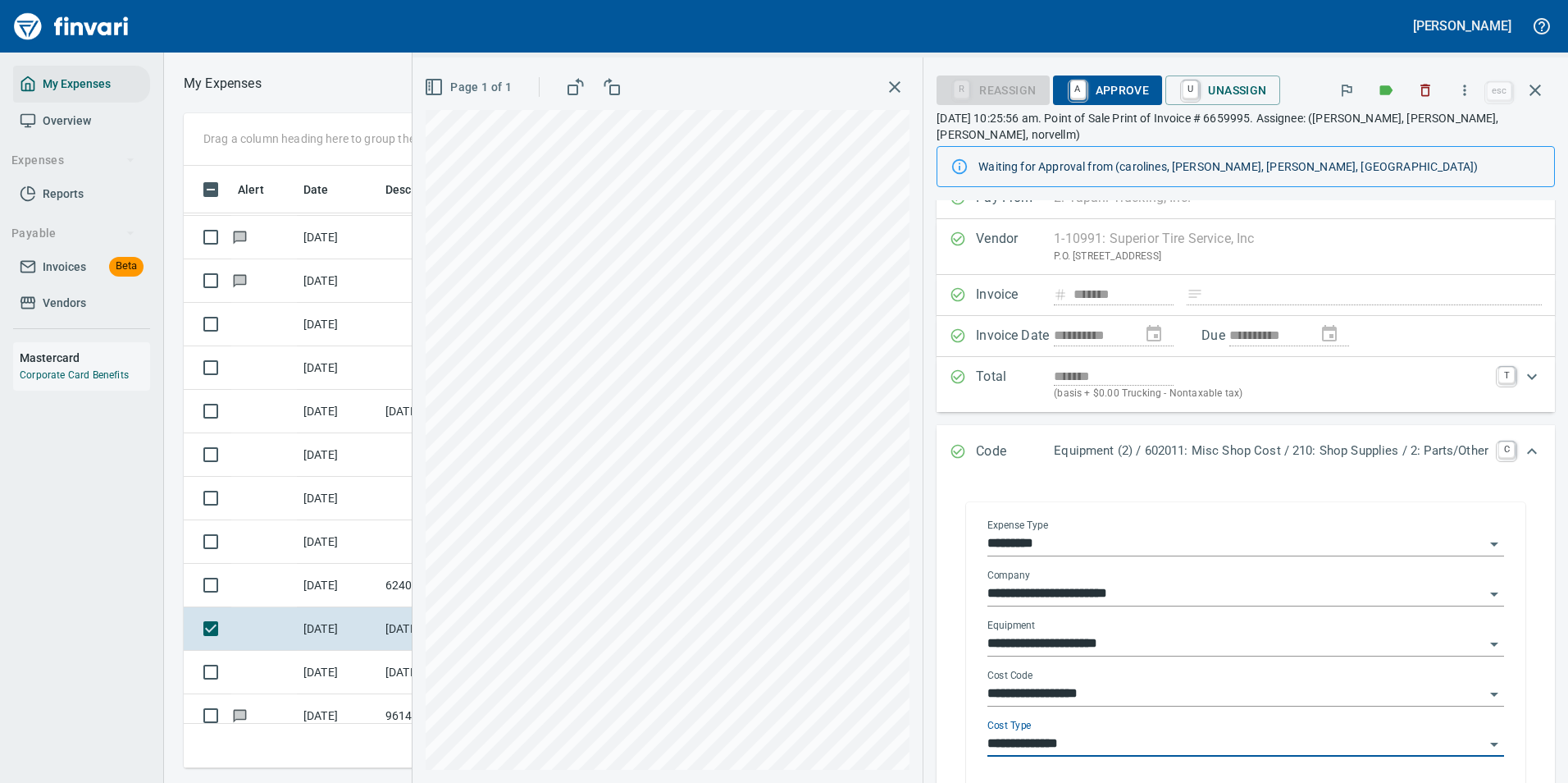
scroll to position [0, 0]
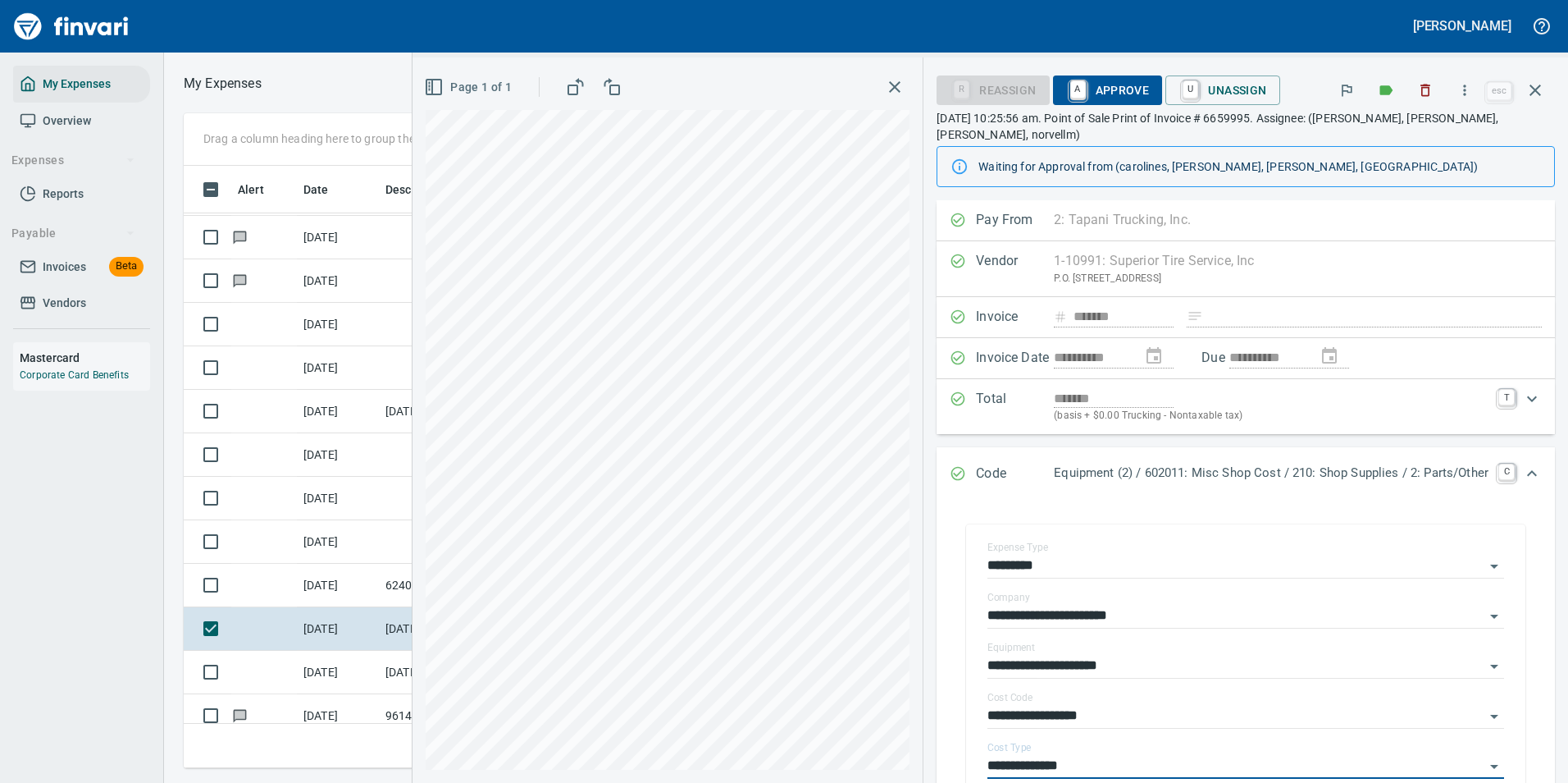
type input "**********"
click at [1101, 92] on span "A Approve" at bounding box center [1107, 90] width 84 height 28
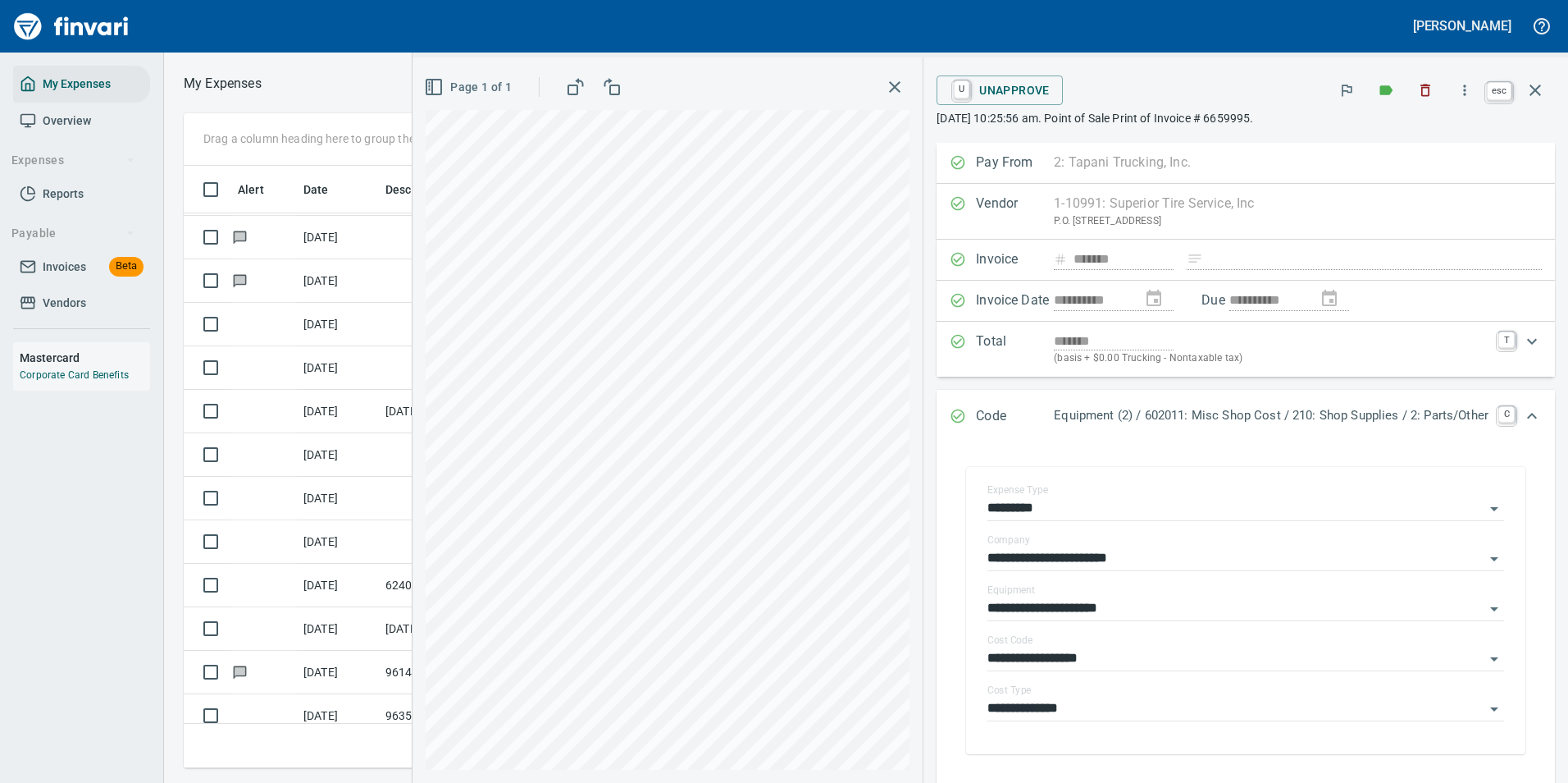
click at [1530, 90] on icon "button" at bounding box center [1535, 90] width 19 height 19
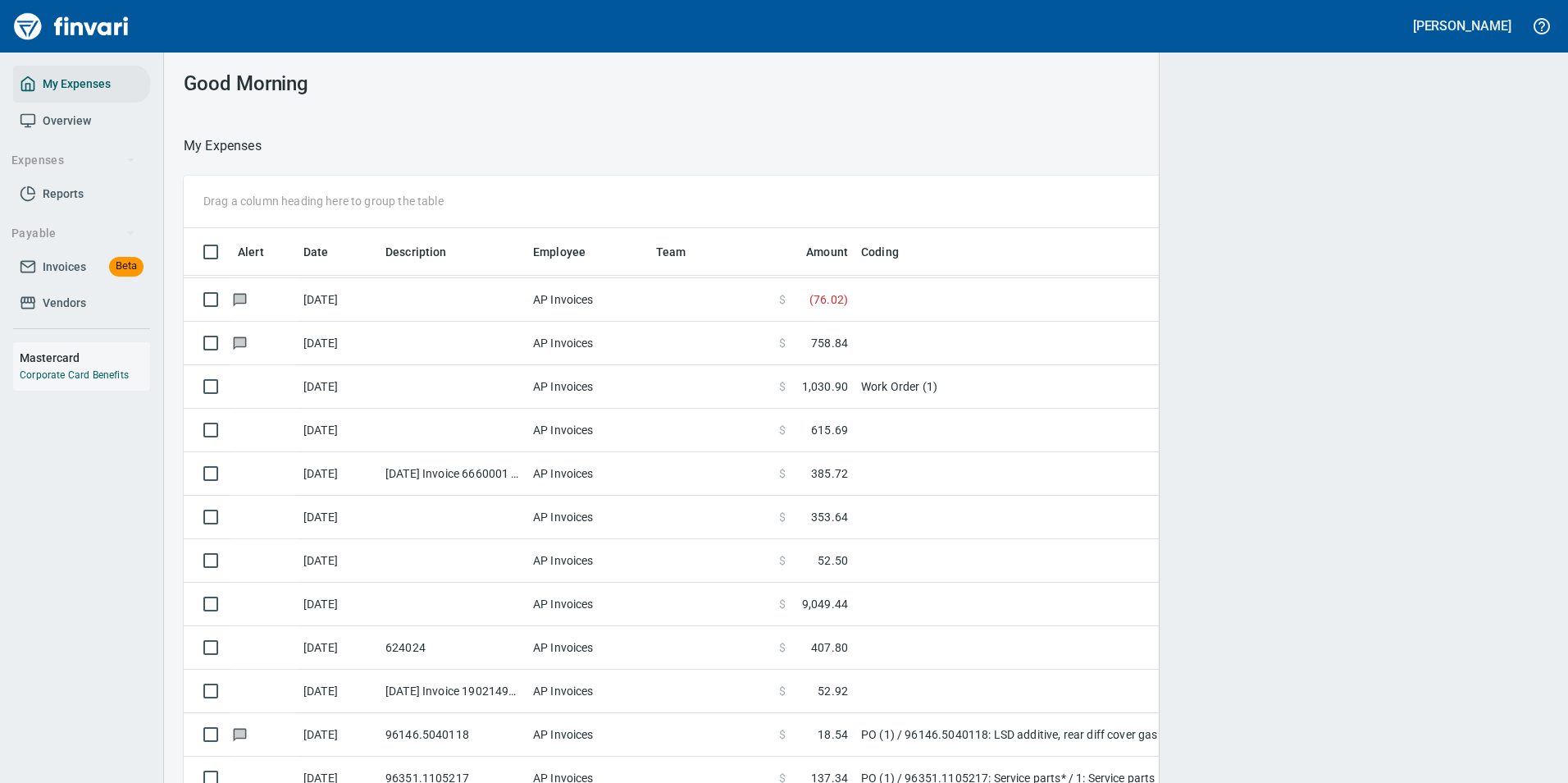
scroll to position [2, 2]
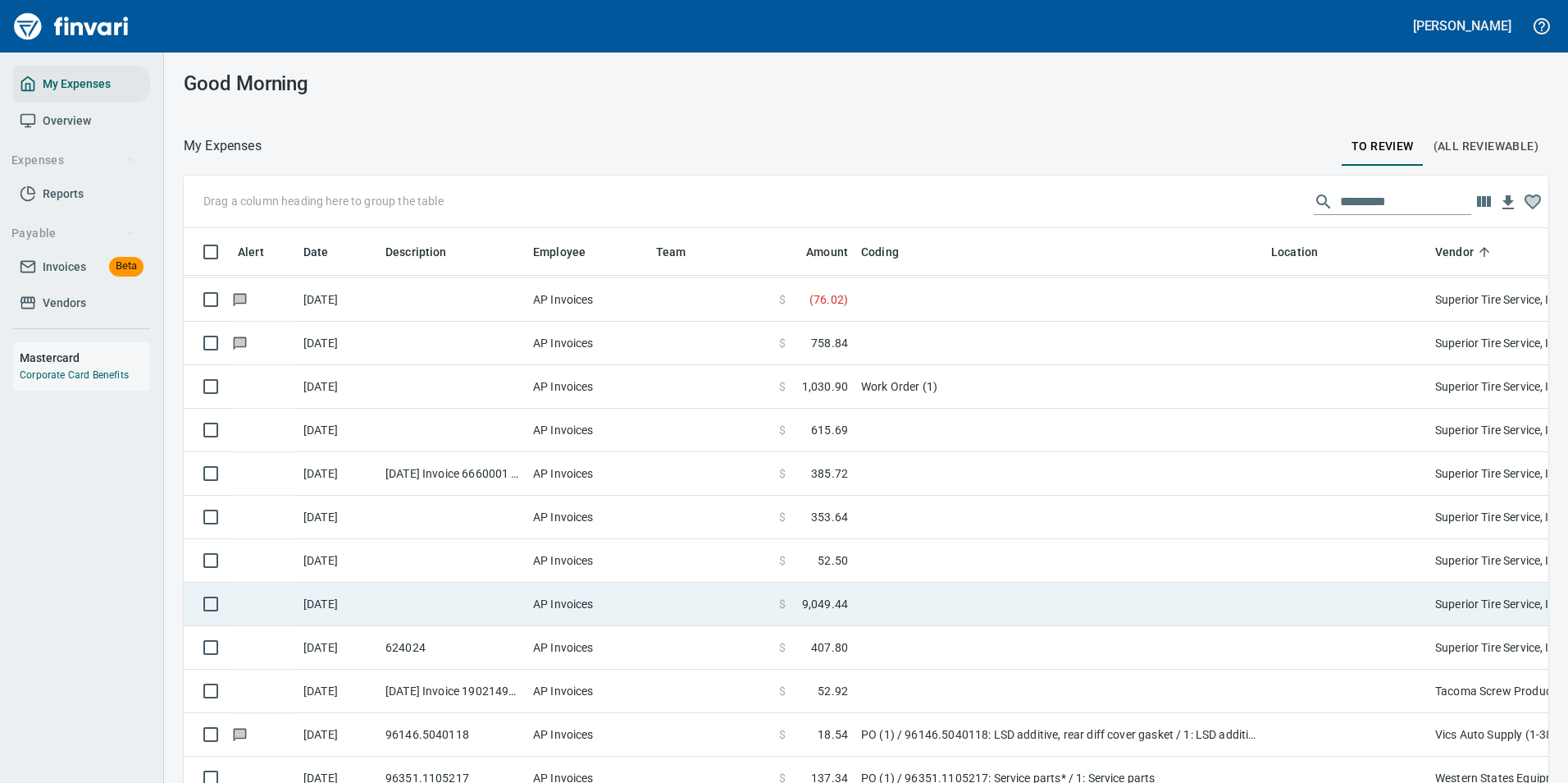
click at [869, 607] on td at bounding box center [1059, 604] width 410 height 43
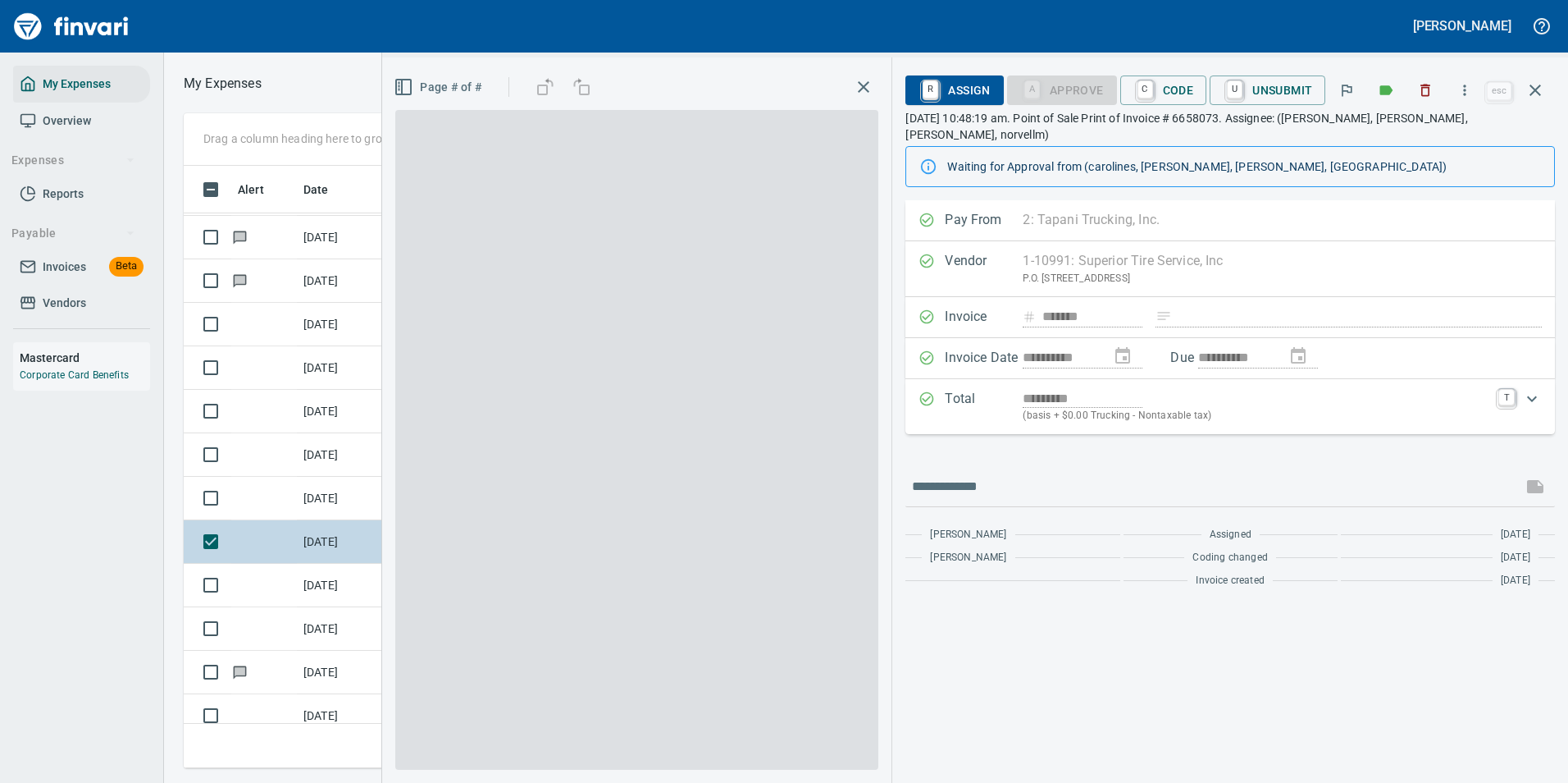
scroll to position [578, 930]
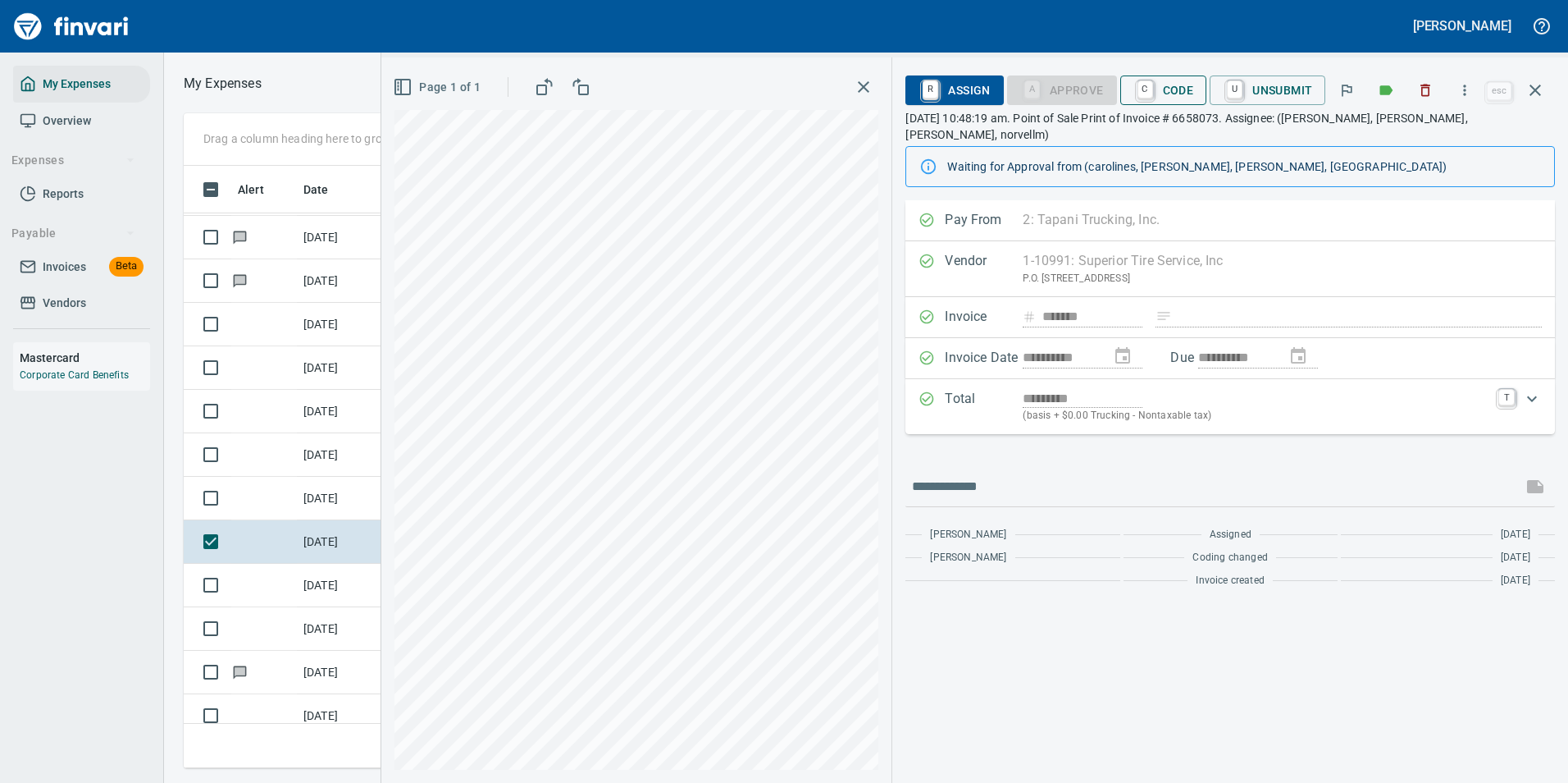
click at [1168, 82] on span "C Code" at bounding box center [1164, 90] width 61 height 28
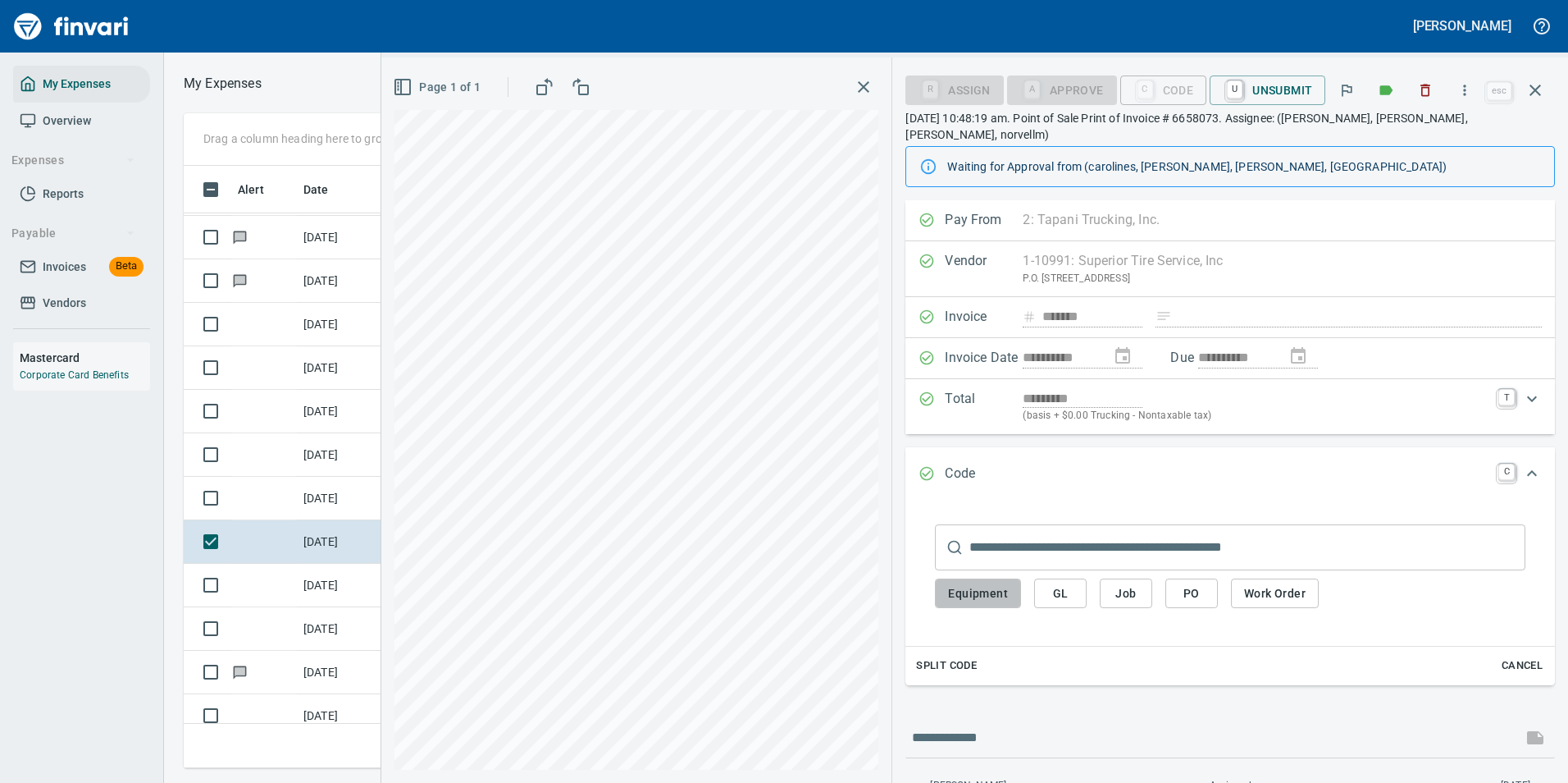
click at [981, 584] on span "Equipment" at bounding box center [977, 594] width 60 height 20
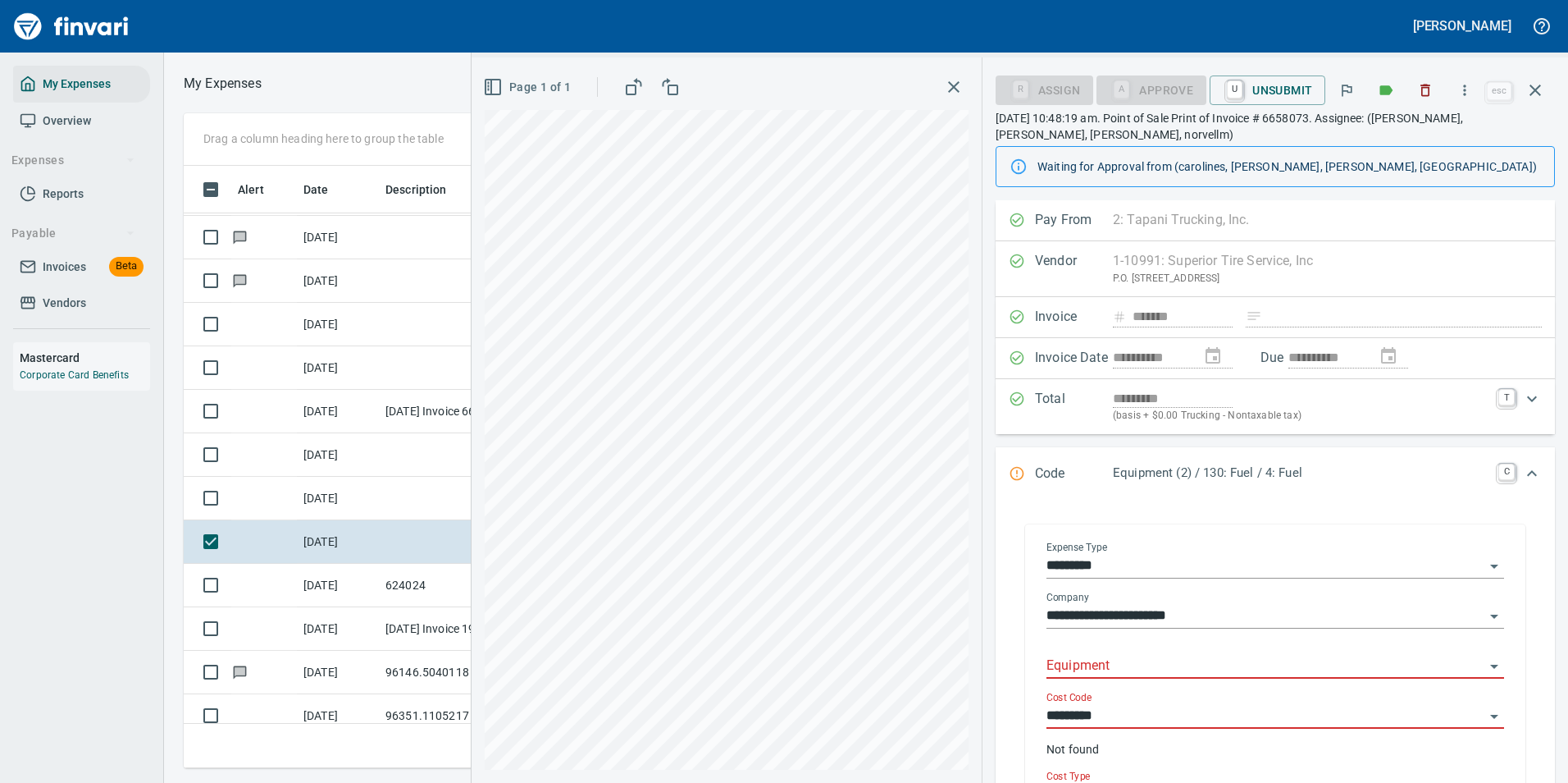
click at [1080, 663] on input "Equipment" at bounding box center [1265, 666] width 438 height 23
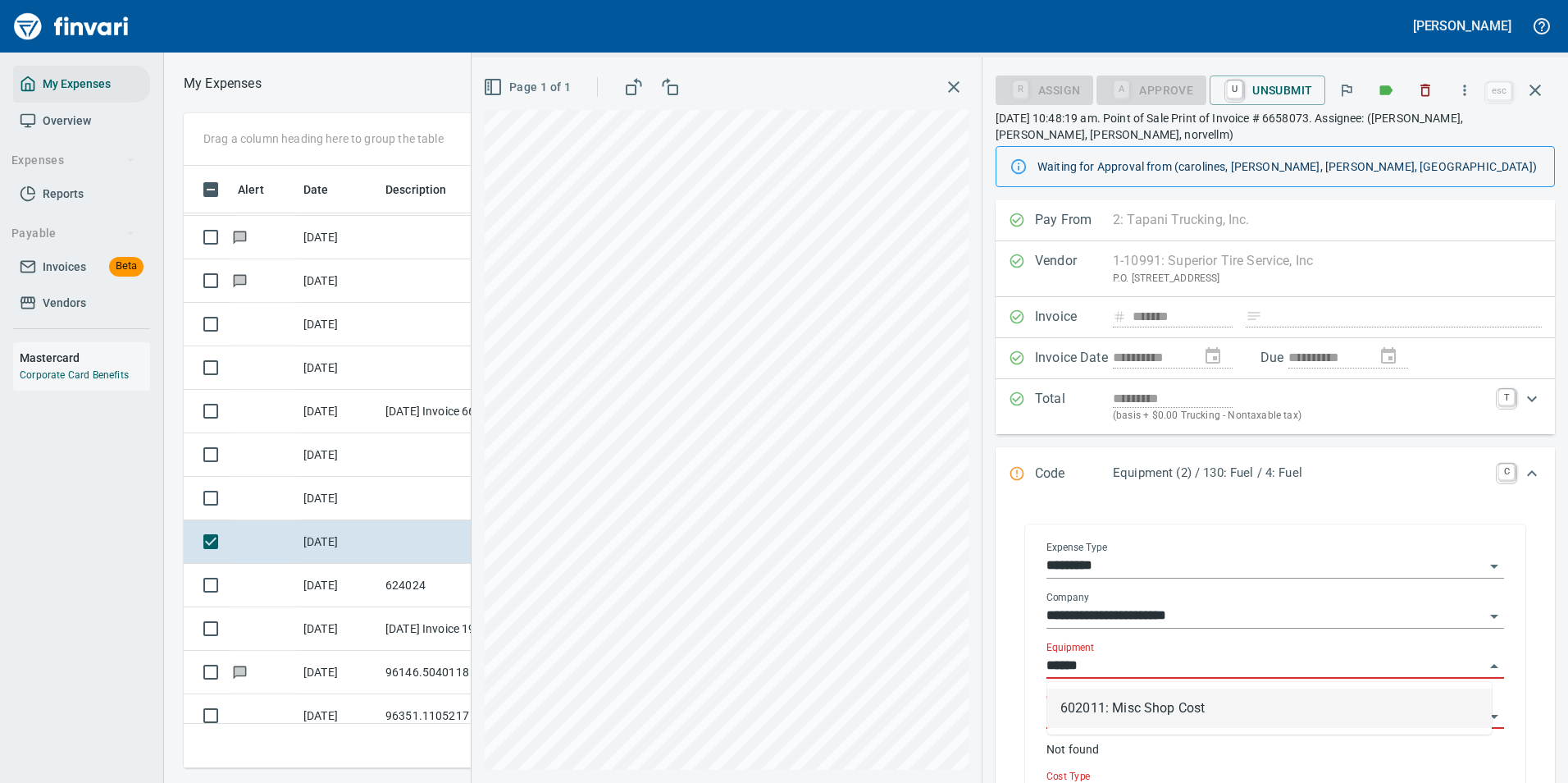
click at [1083, 720] on li "602011: Misc Shop Cost" at bounding box center [1270, 708] width 445 height 40
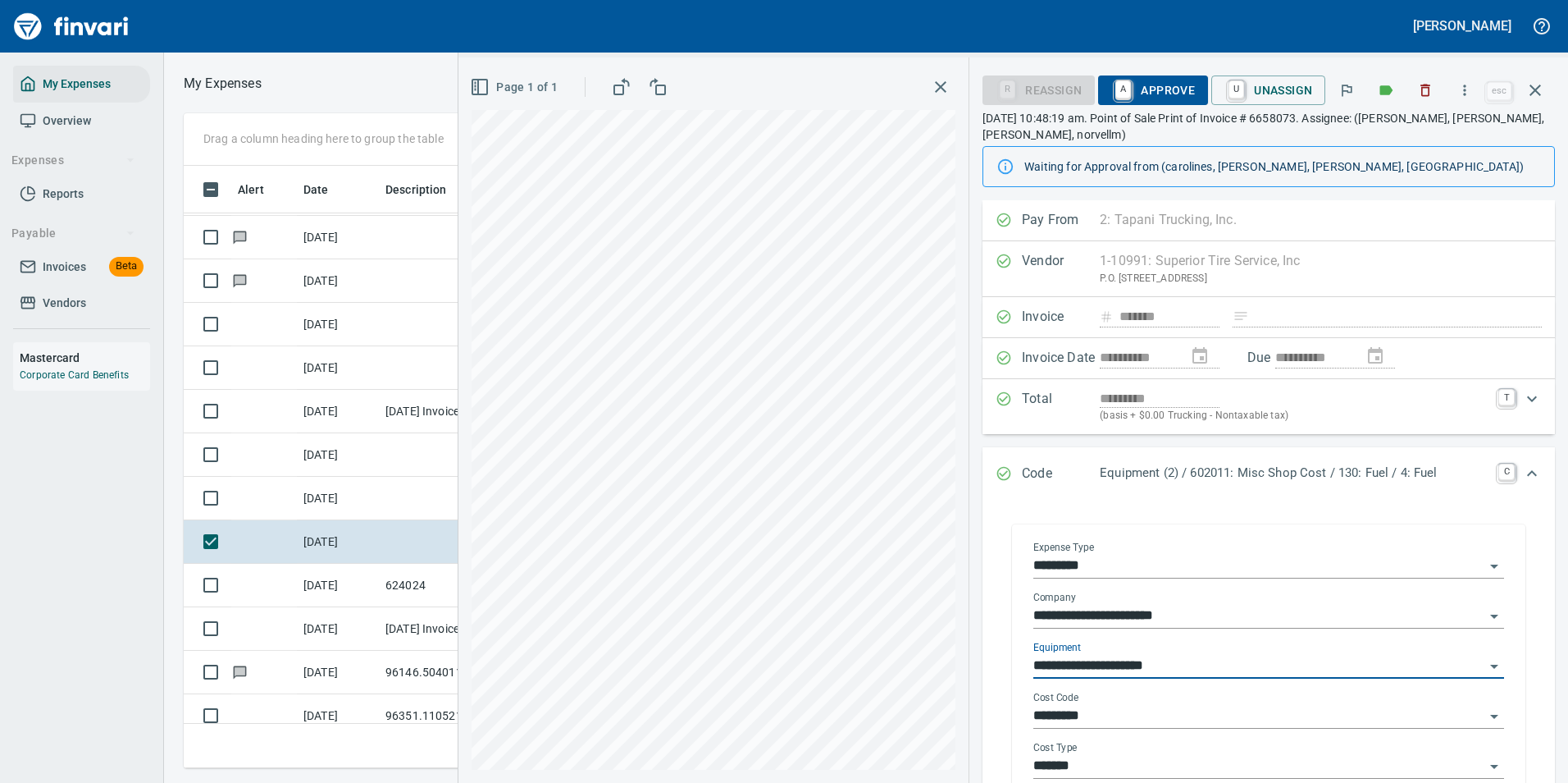
type input "**********"
drag, startPoint x: 1086, startPoint y: 716, endPoint x: 1074, endPoint y: 720, distance: 12.6
click at [1074, 720] on input "*********" at bounding box center [1259, 716] width 451 height 23
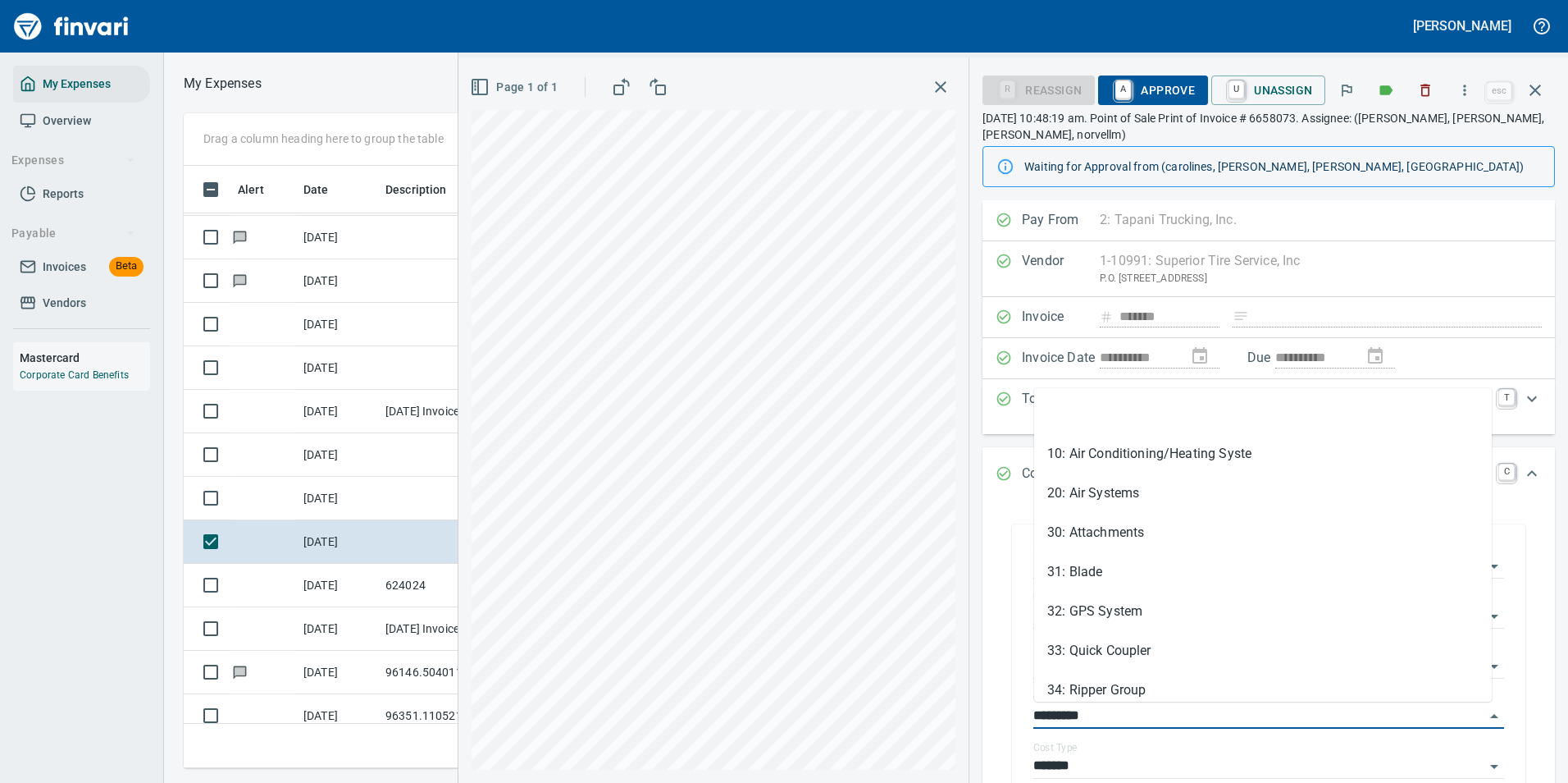
drag, startPoint x: 1097, startPoint y: 717, endPoint x: 1003, endPoint y: 716, distance: 94.0
click at [1004, 717] on div "**********" at bounding box center [1269, 668] width 546 height 320
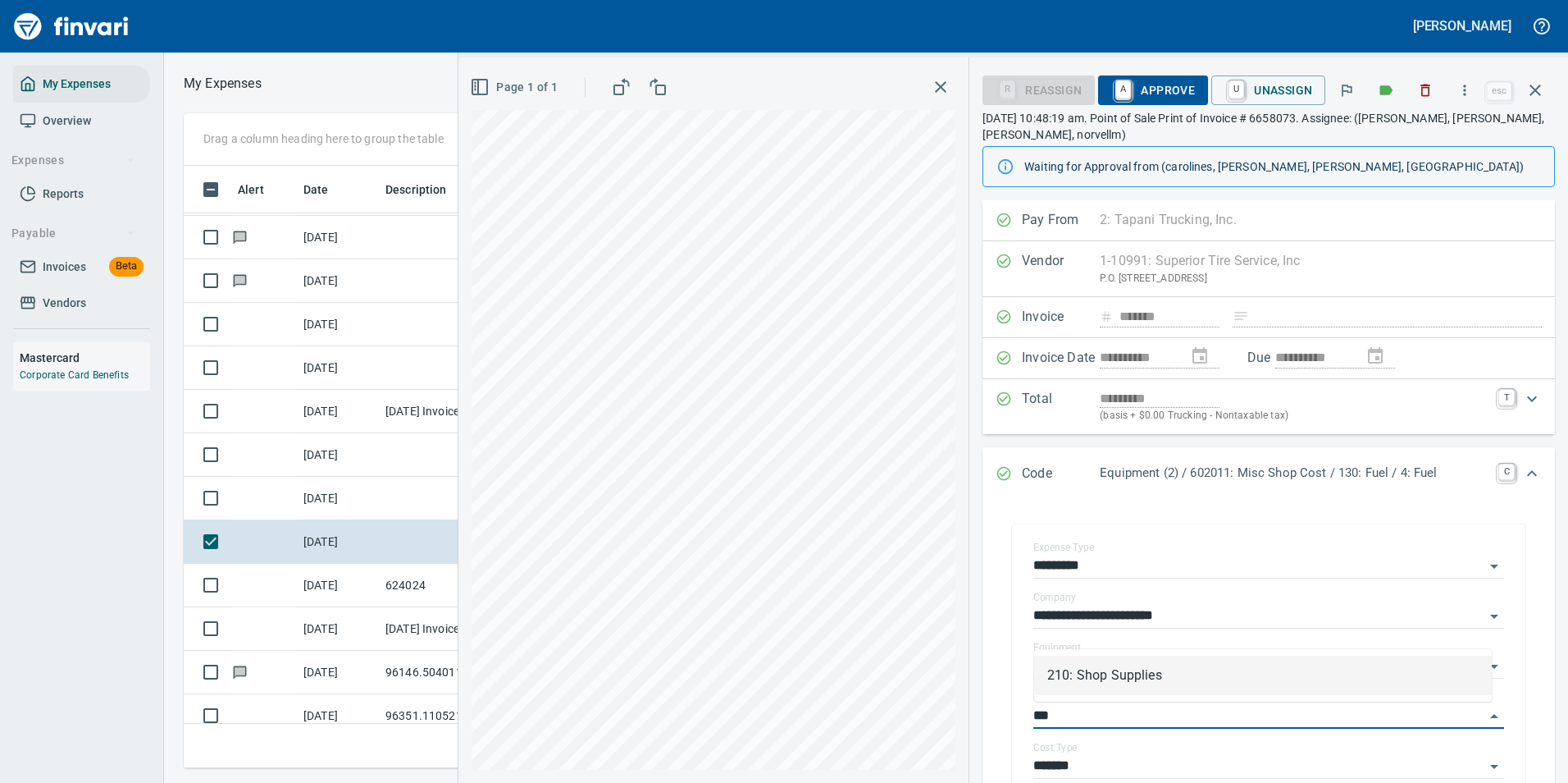
click at [1080, 686] on li "210: Shop Supplies" at bounding box center [1263, 675] width 458 height 40
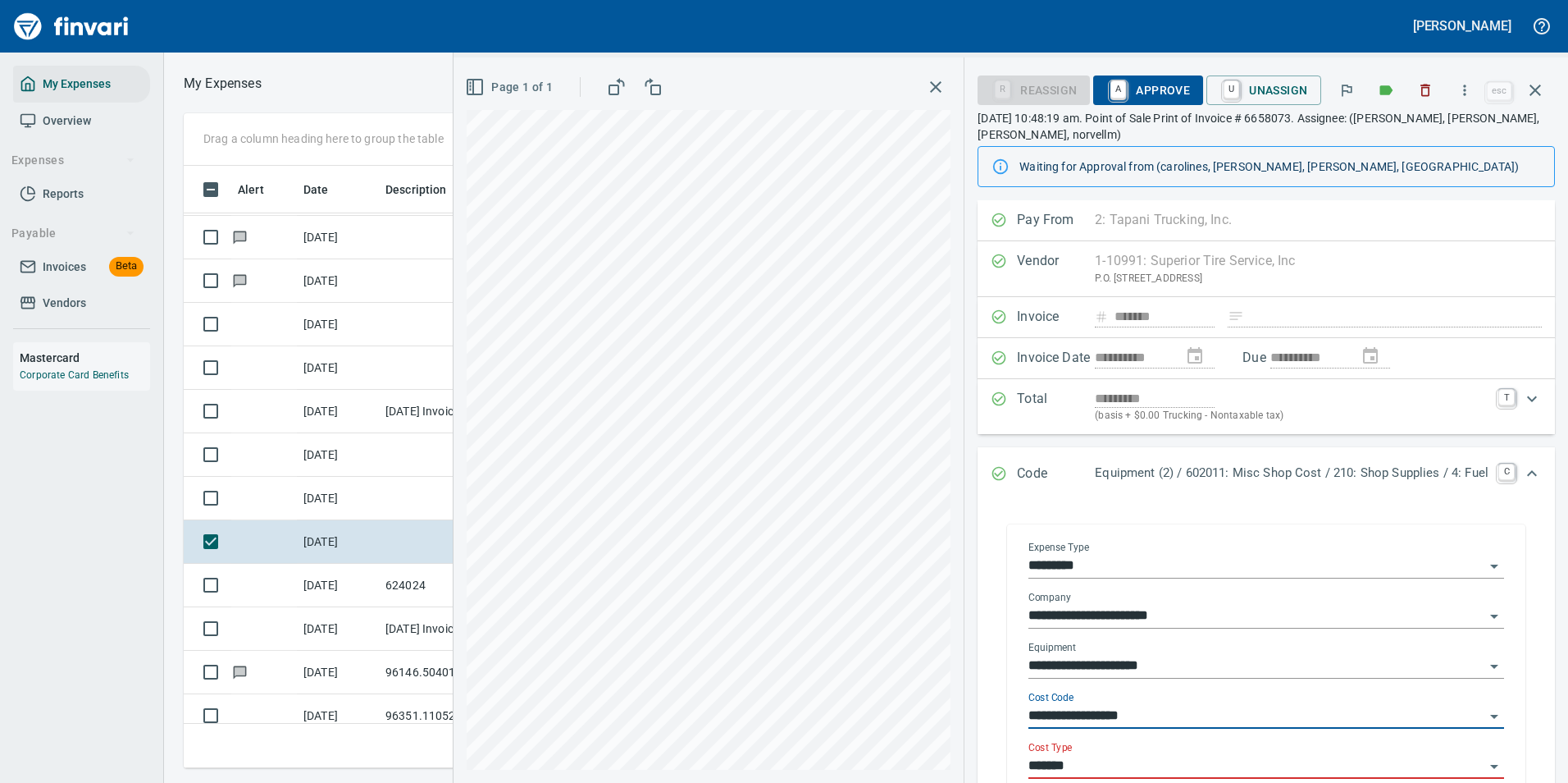
scroll to position [164, 0]
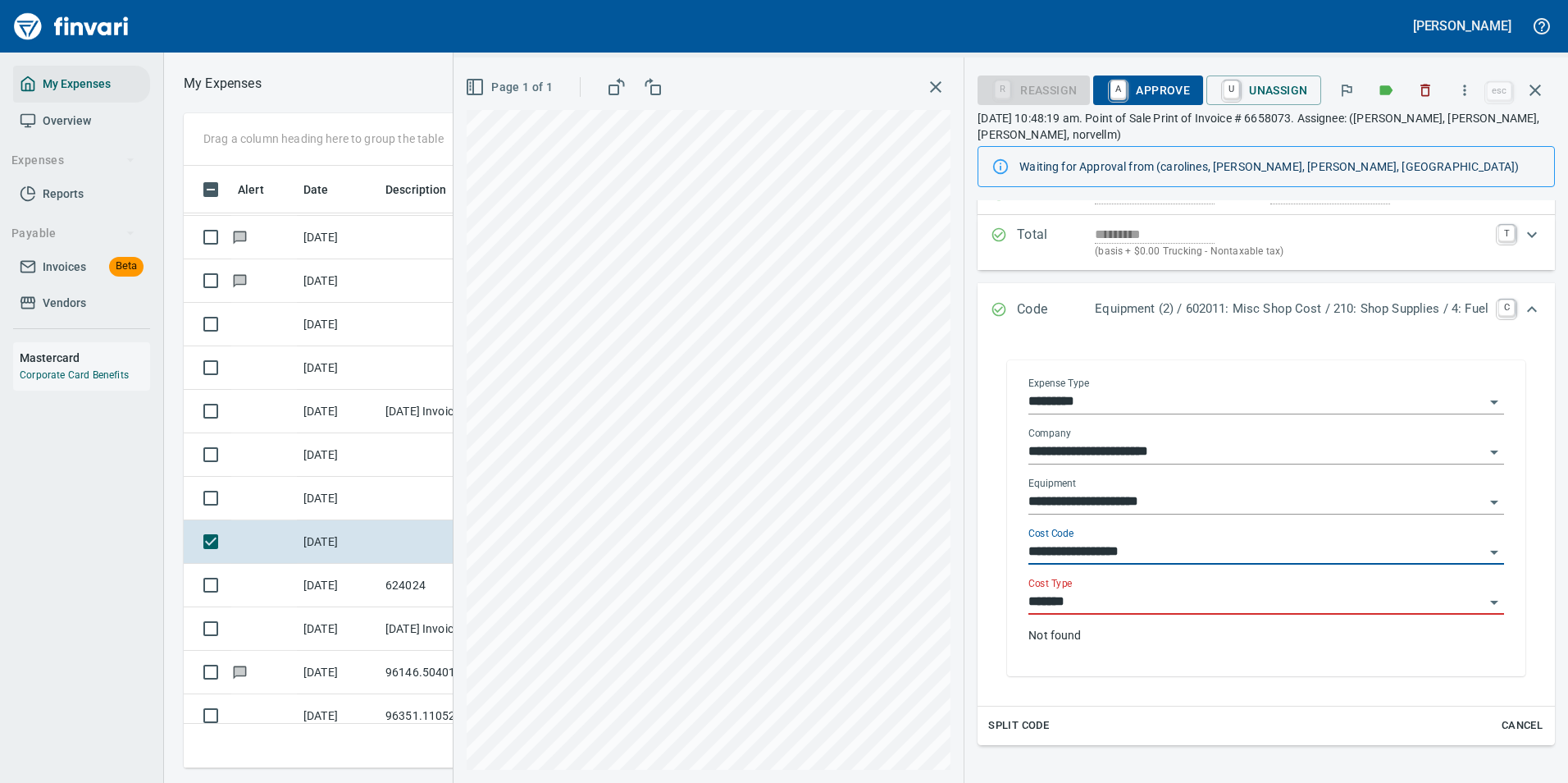
type input "**********"
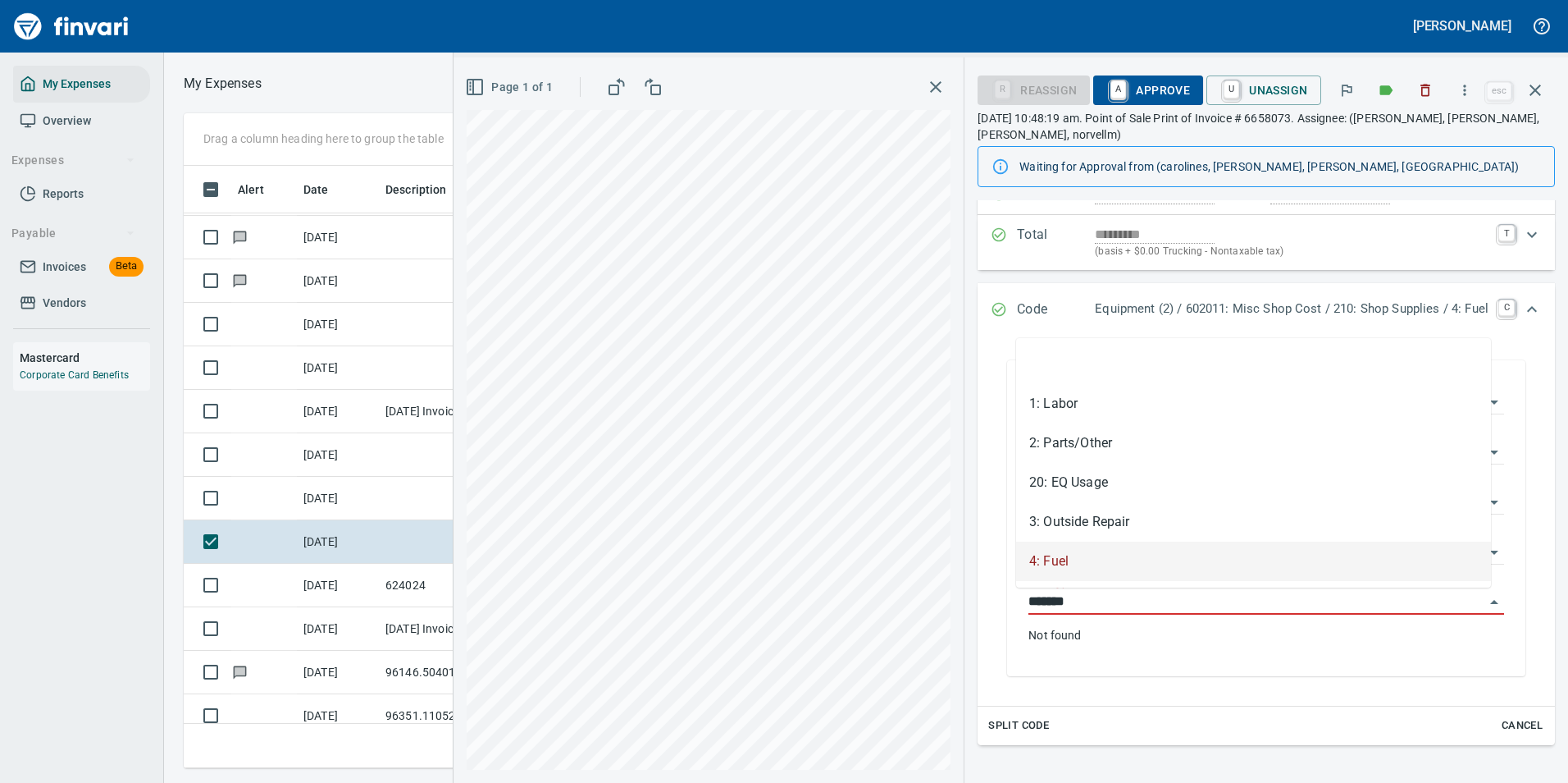
drag, startPoint x: 1071, startPoint y: 601, endPoint x: 962, endPoint y: 599, distance: 109.0
click at [964, 599] on div "**********" at bounding box center [1266, 477] width 604 height 883
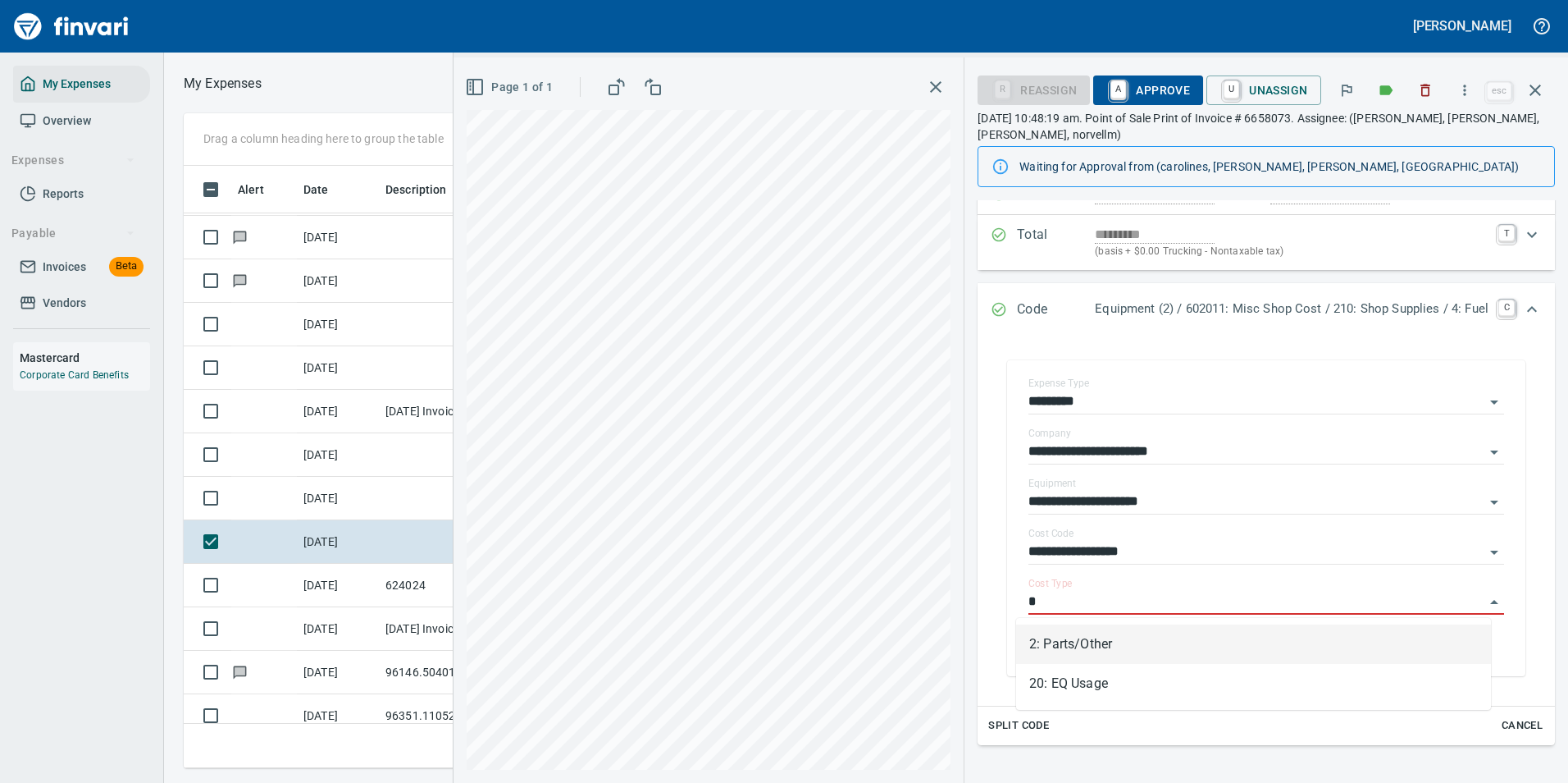
click at [1043, 638] on li "2: Parts/Other" at bounding box center [1253, 644] width 475 height 40
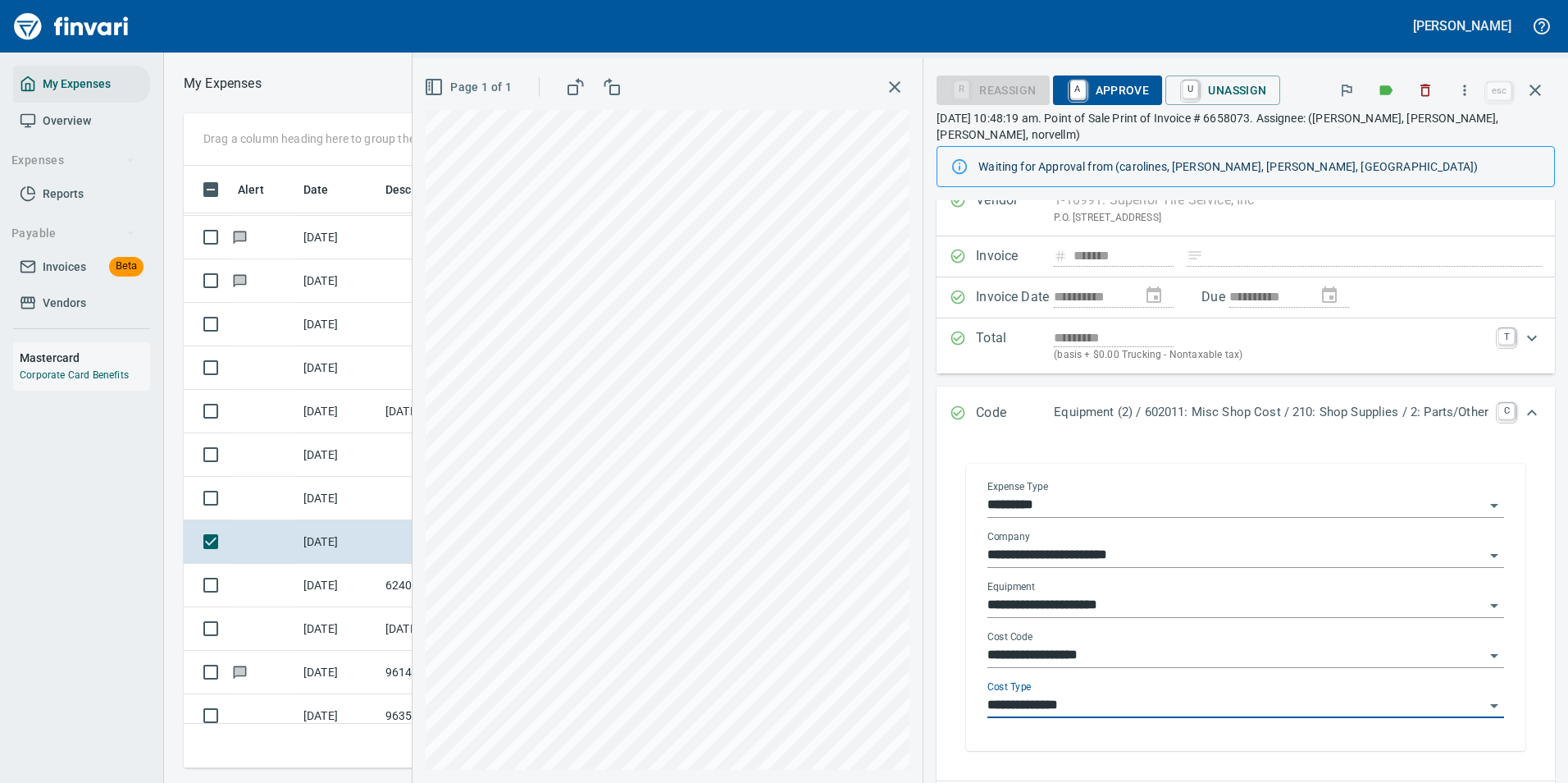
scroll to position [0, 0]
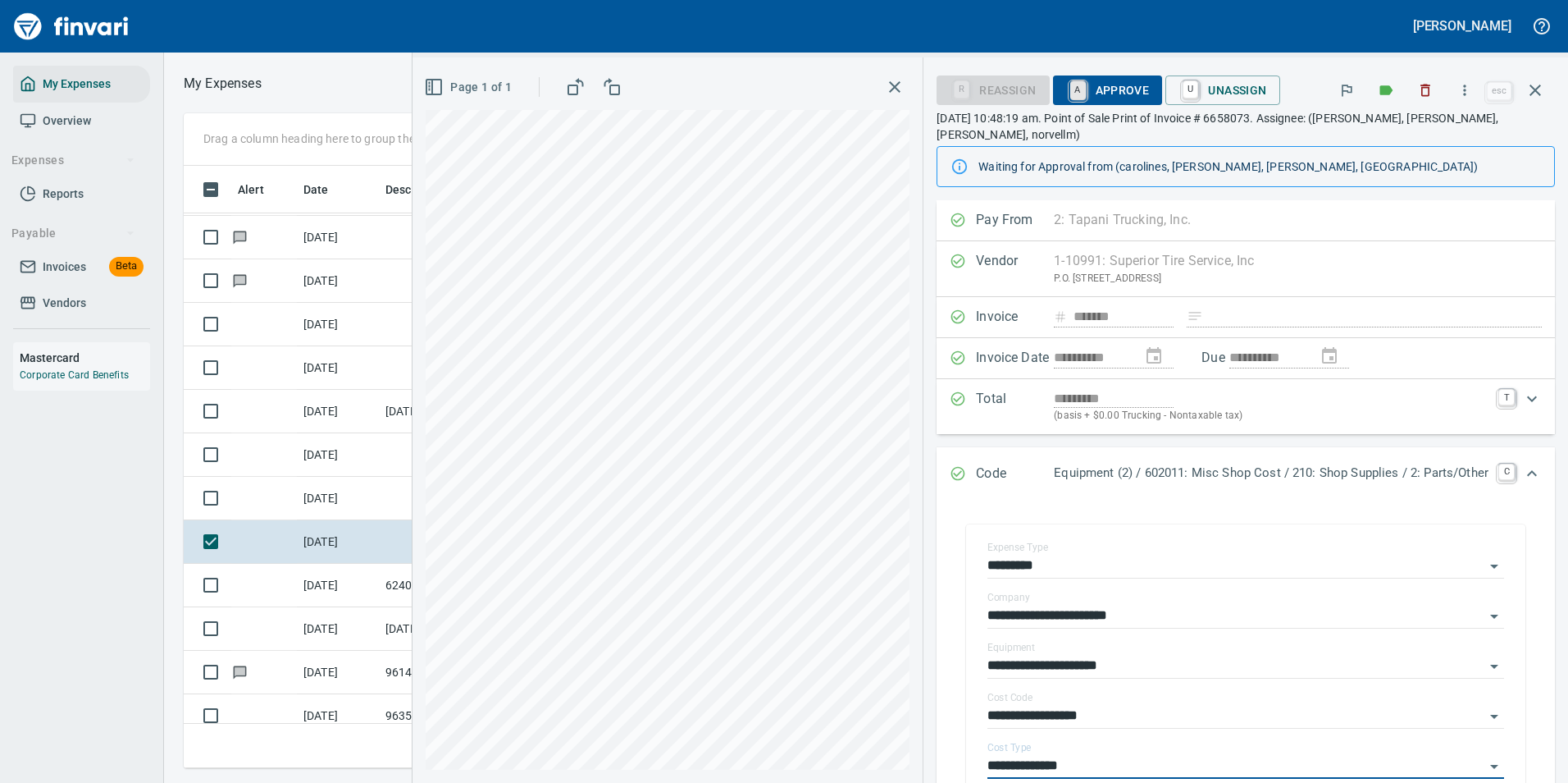
type input "**********"
click at [1071, 95] on link "A" at bounding box center [1078, 90] width 16 height 18
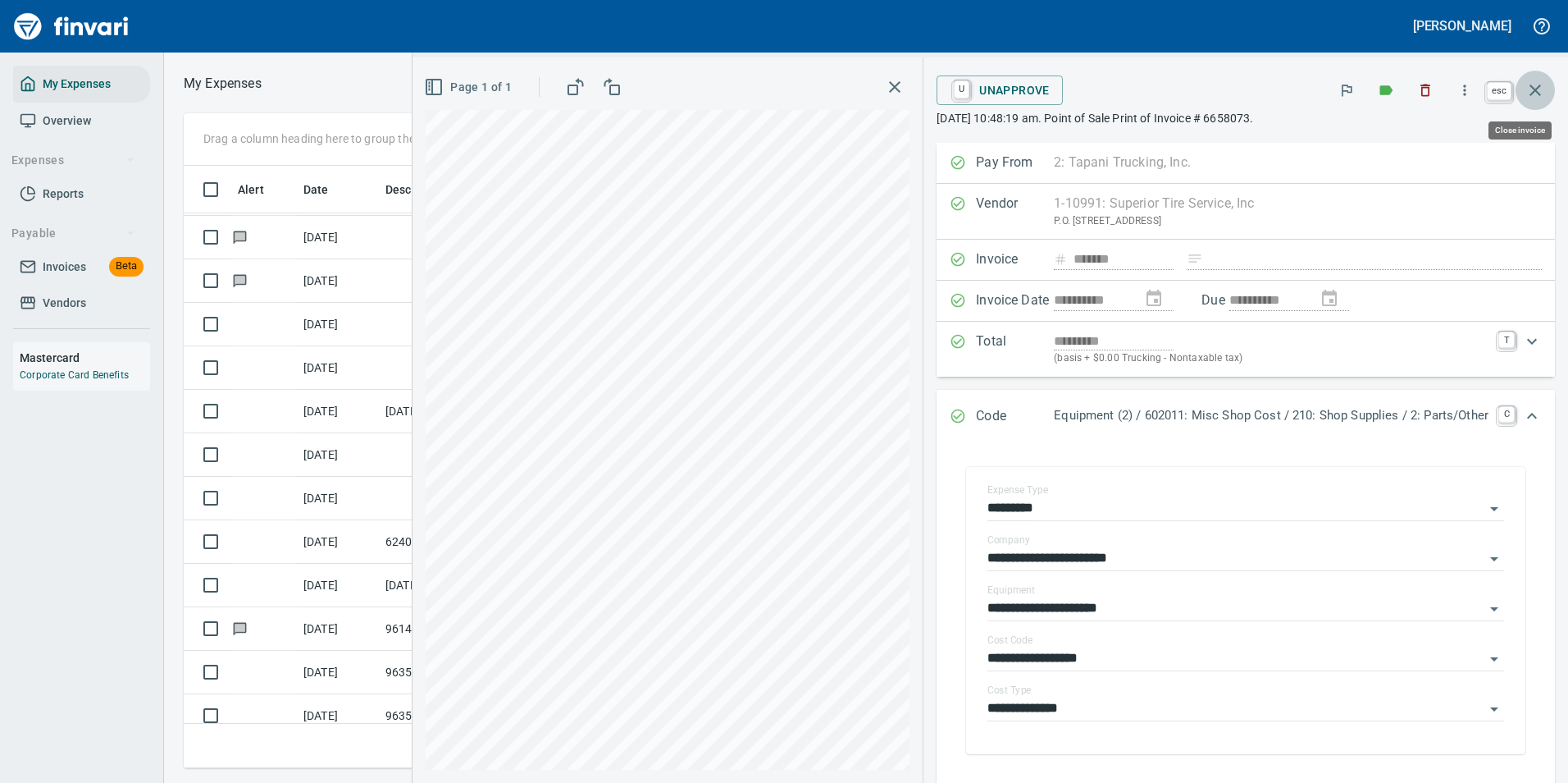
click at [1531, 90] on icon "button" at bounding box center [1535, 90] width 19 height 19
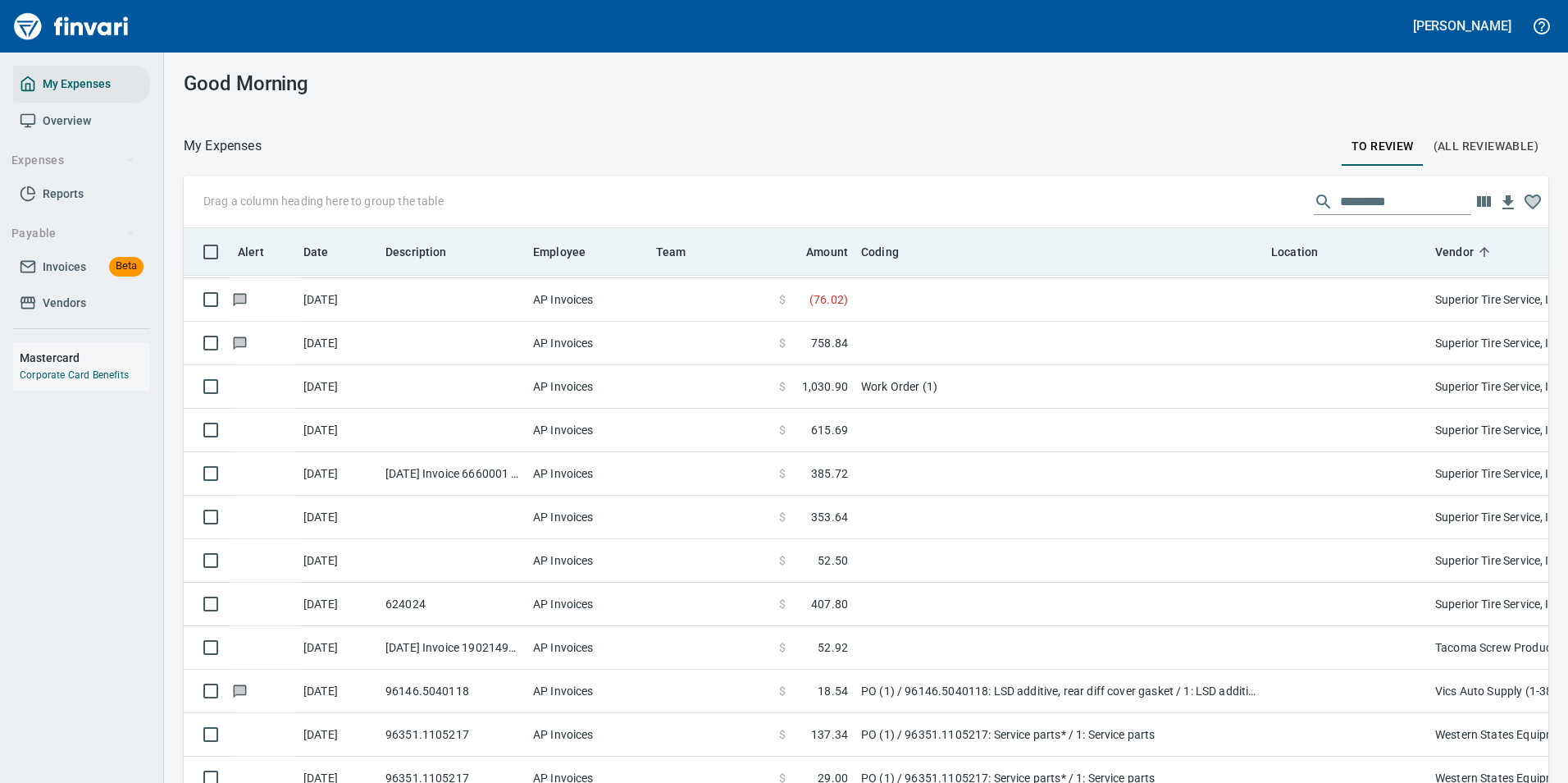
scroll to position [578, 1328]
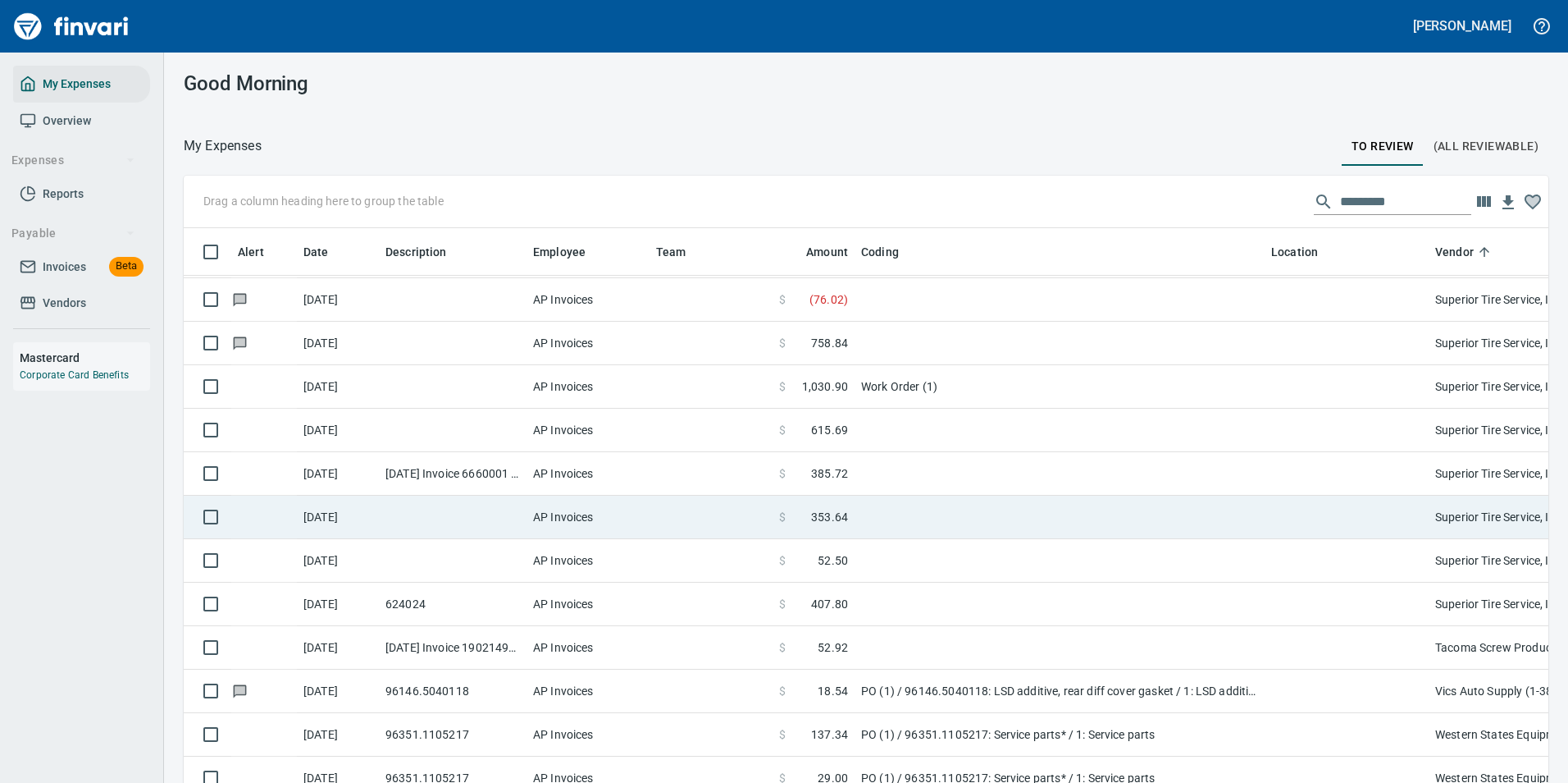
click at [840, 516] on span "353.64" at bounding box center [830, 517] width 37 height 17
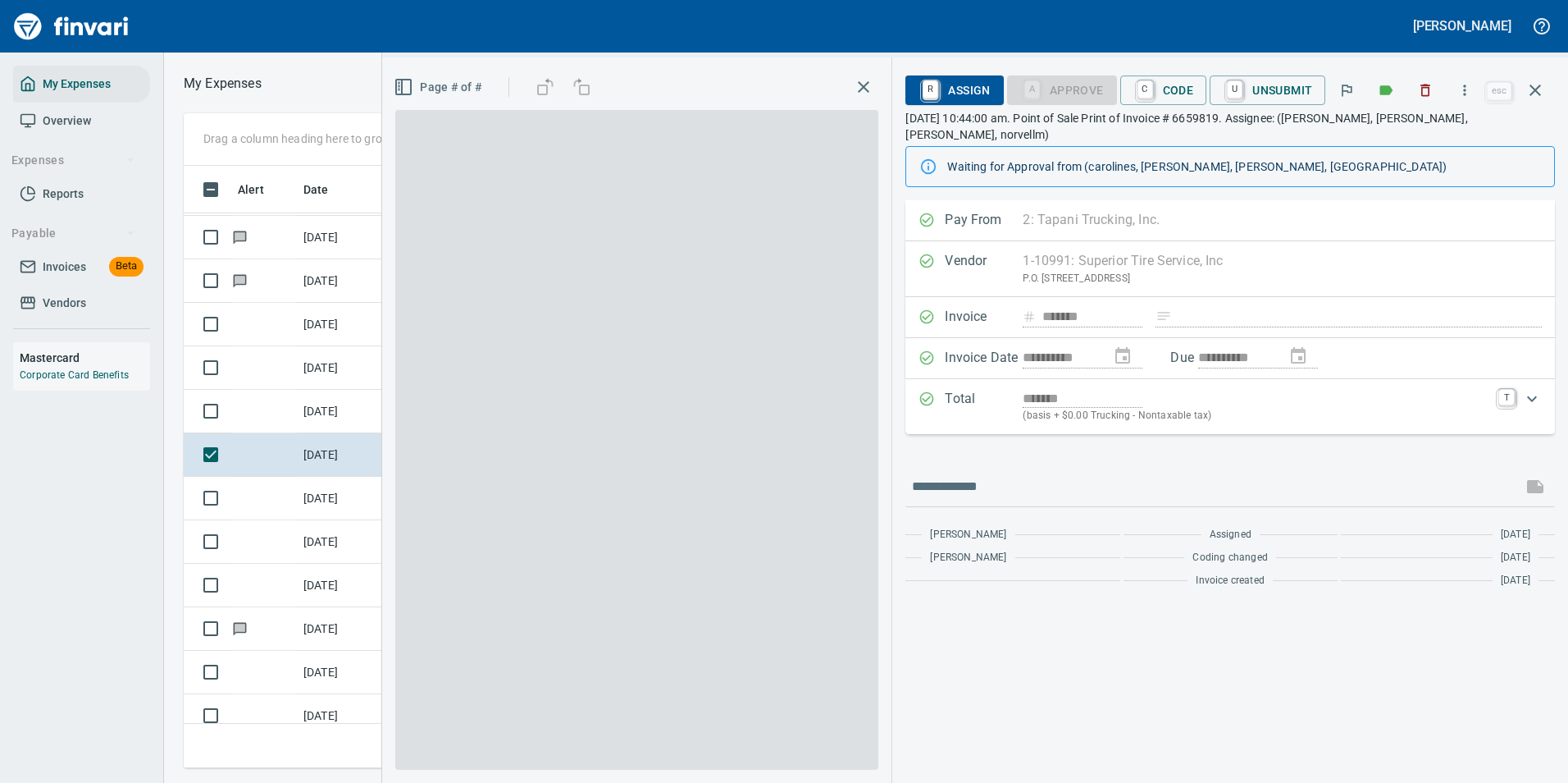
scroll to position [578, 930]
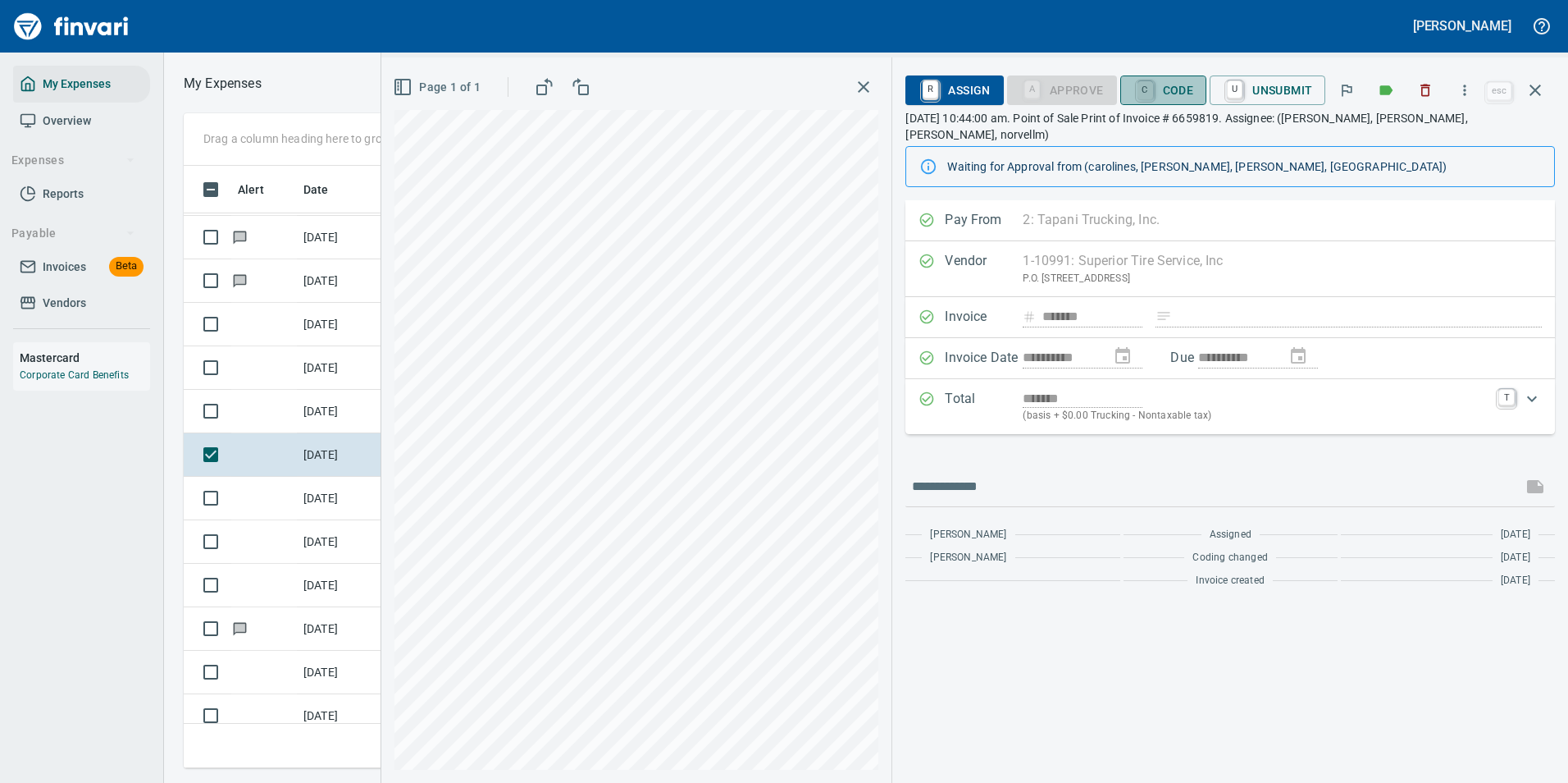
click at [1153, 97] on link "C" at bounding box center [1145, 90] width 16 height 18
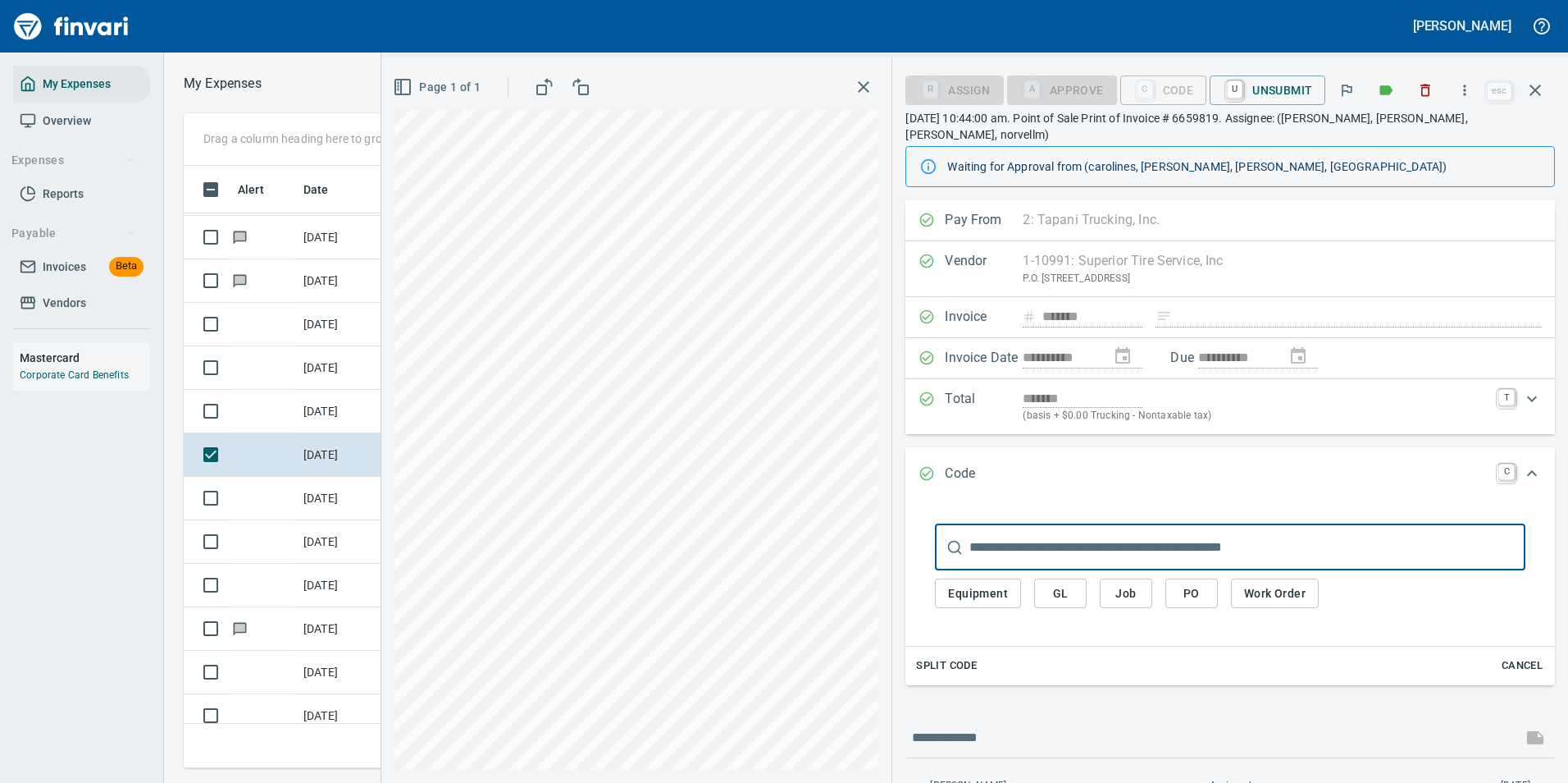
click at [966, 584] on span "Equipment" at bounding box center [977, 594] width 60 height 20
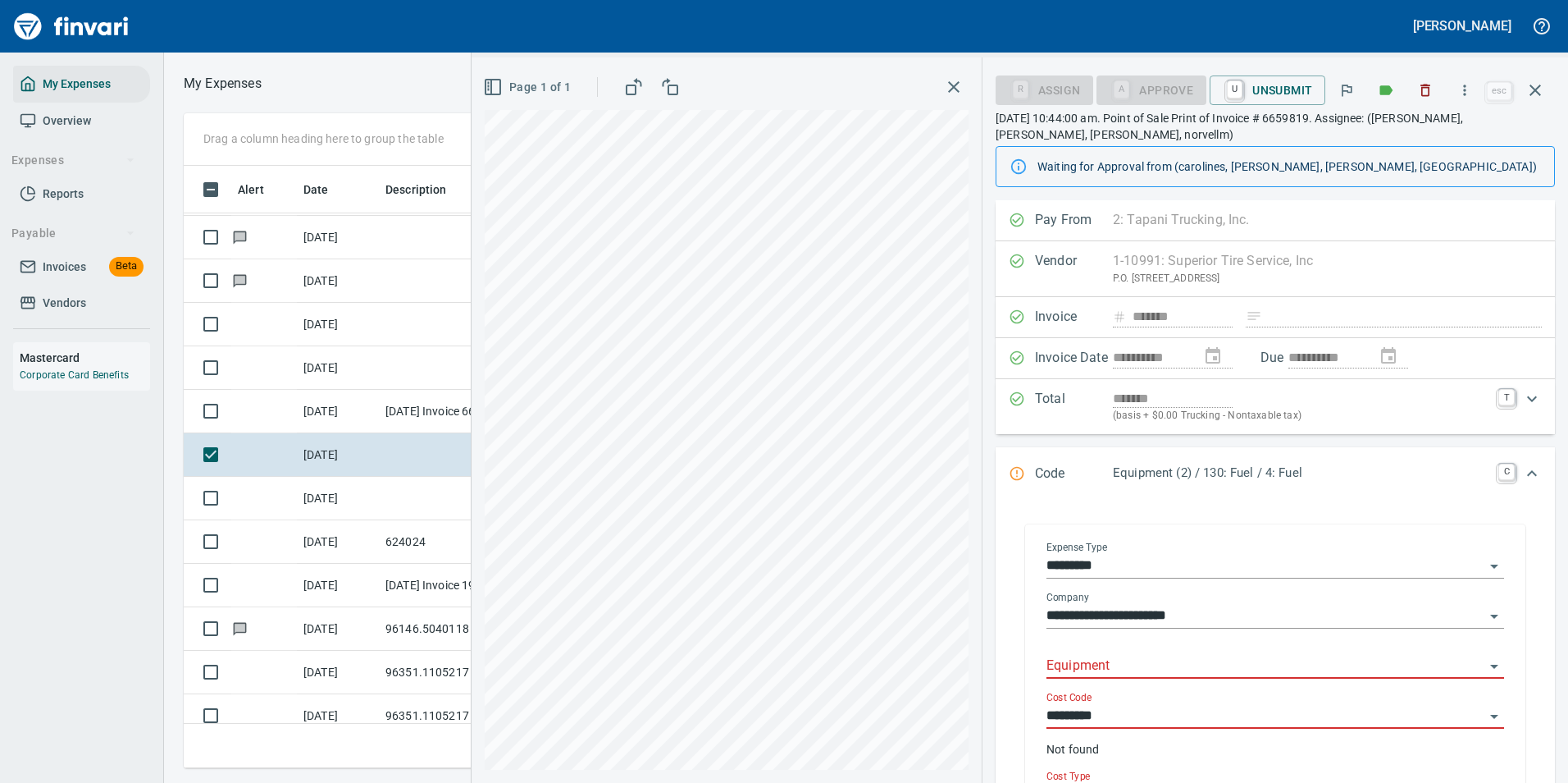
click at [1095, 657] on input "Equipment" at bounding box center [1265, 666] width 438 height 23
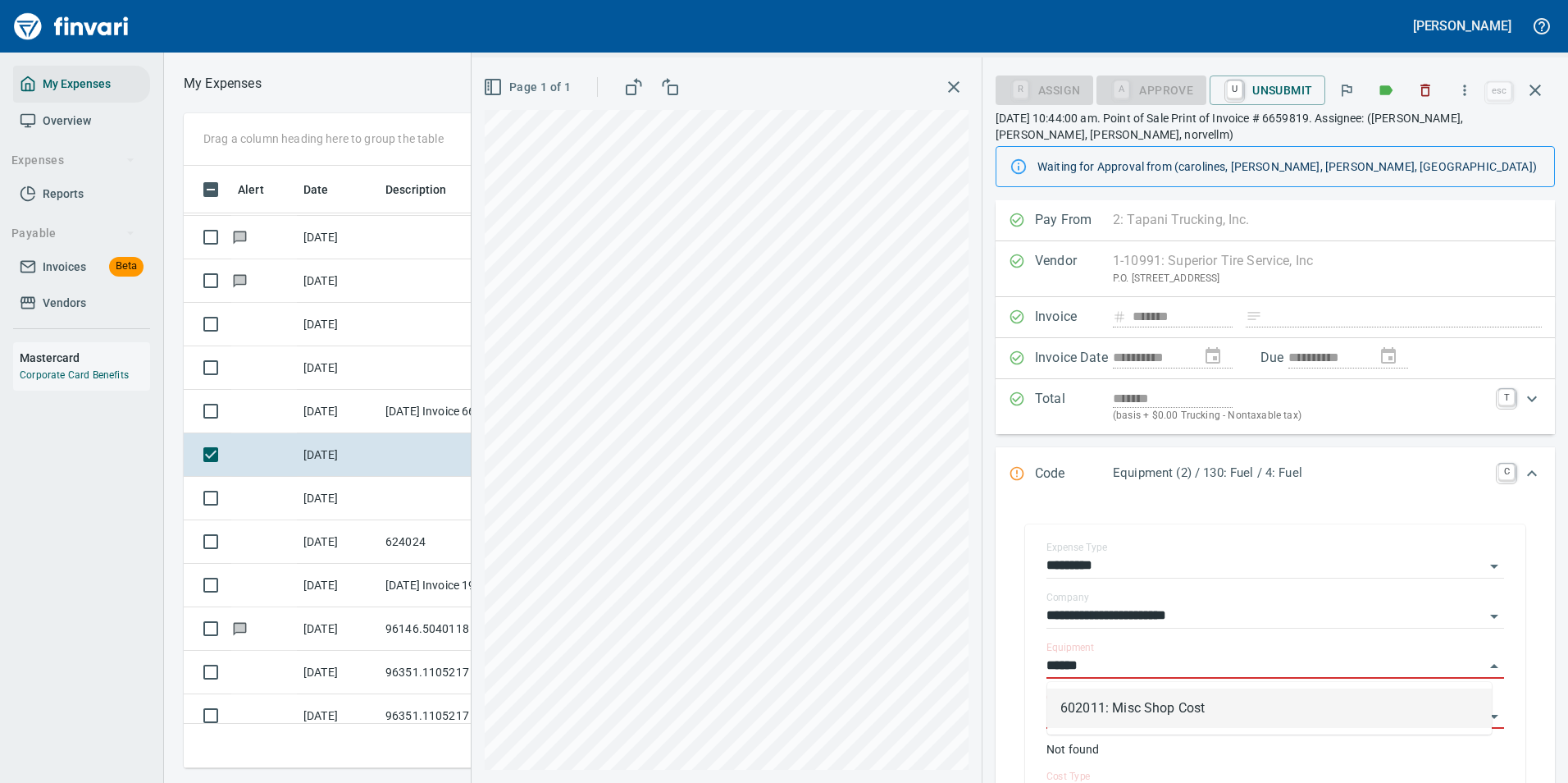
click at [1080, 697] on li "602011: Misc Shop Cost" at bounding box center [1270, 708] width 445 height 40
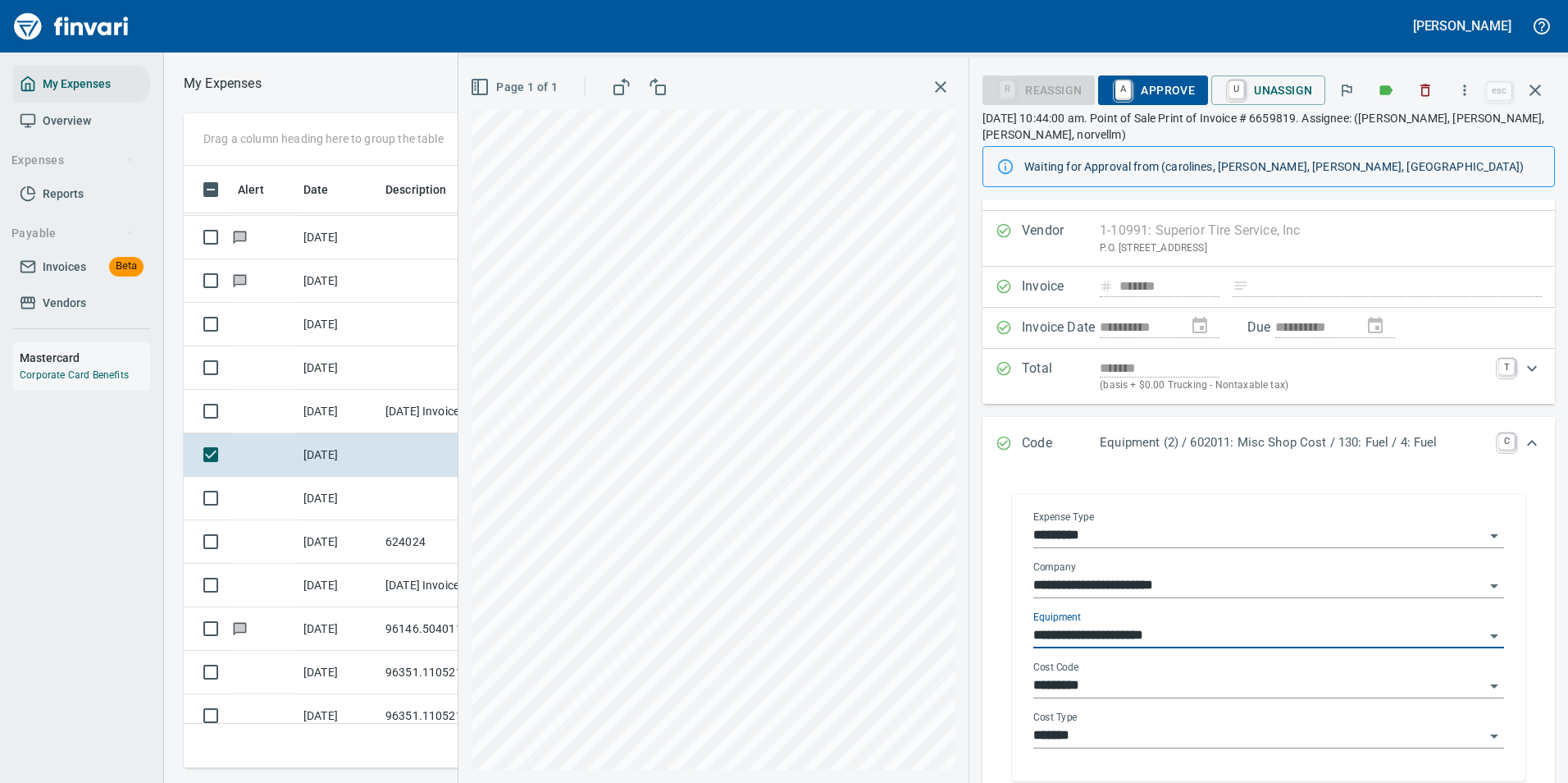
scroll to position [82, 0]
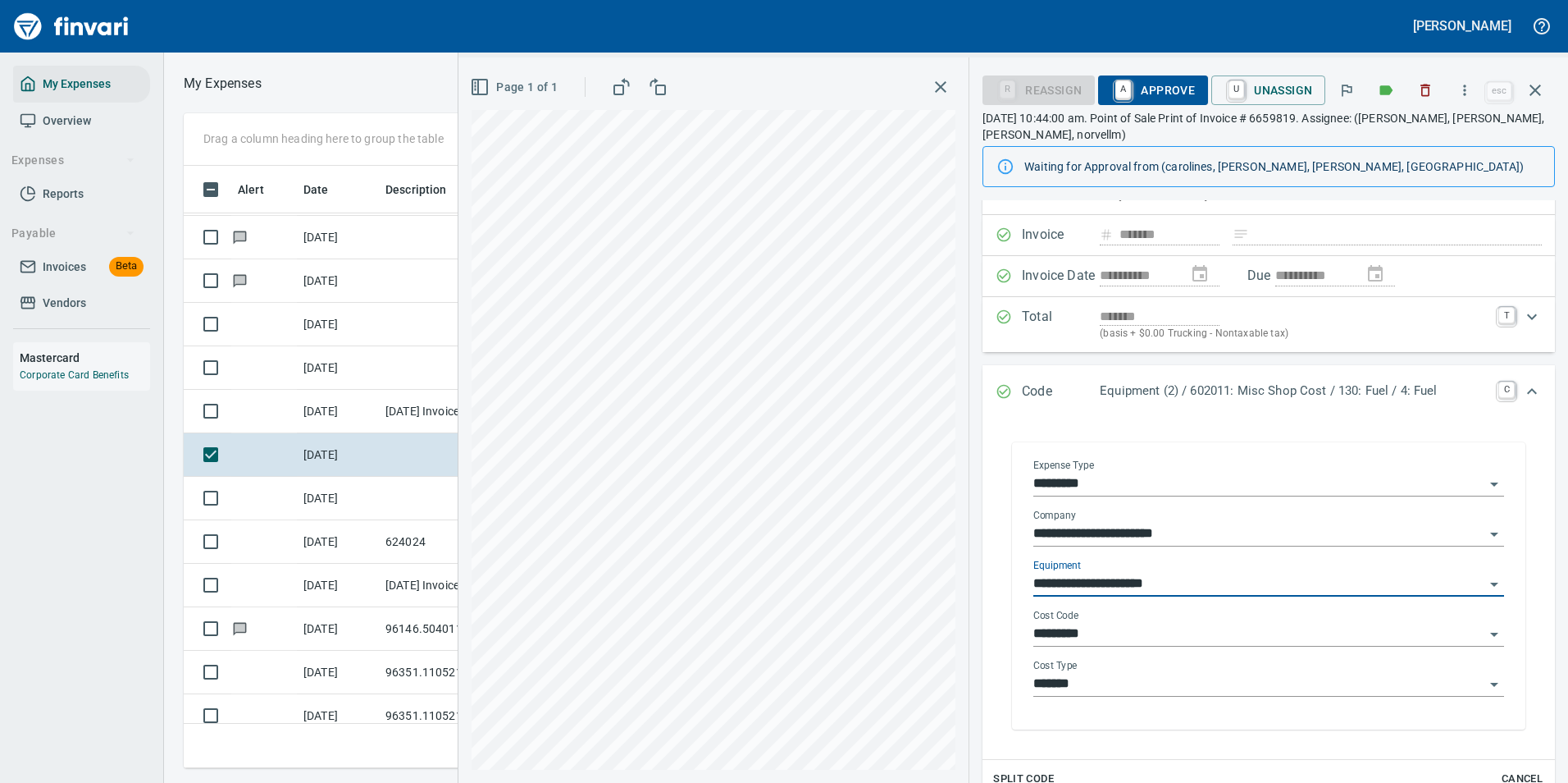
type input "**********"
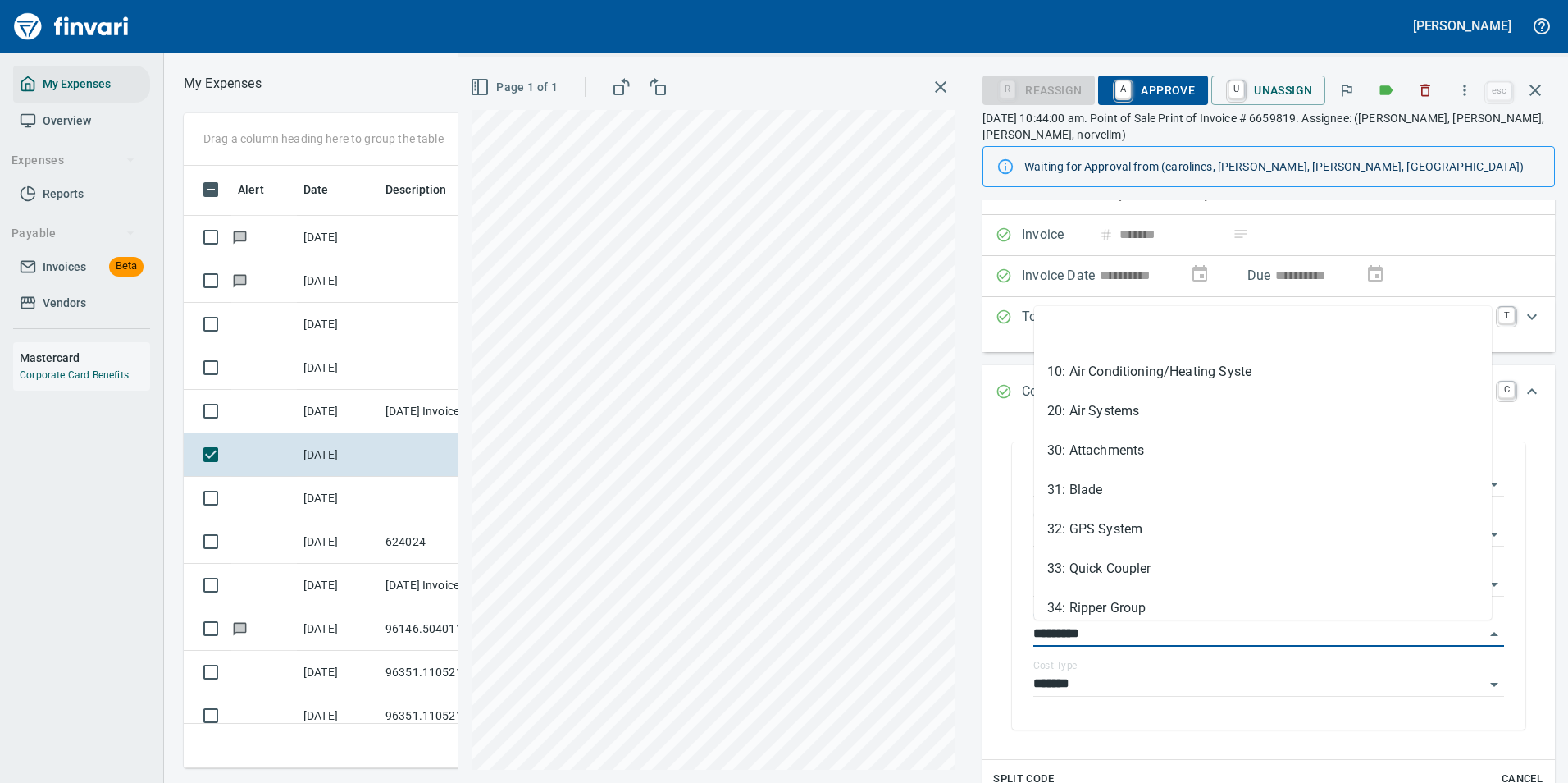
drag, startPoint x: 1080, startPoint y: 637, endPoint x: 974, endPoint y: 623, distance: 106.9
click at [974, 623] on div "**********" at bounding box center [1268, 545] width 599 height 854
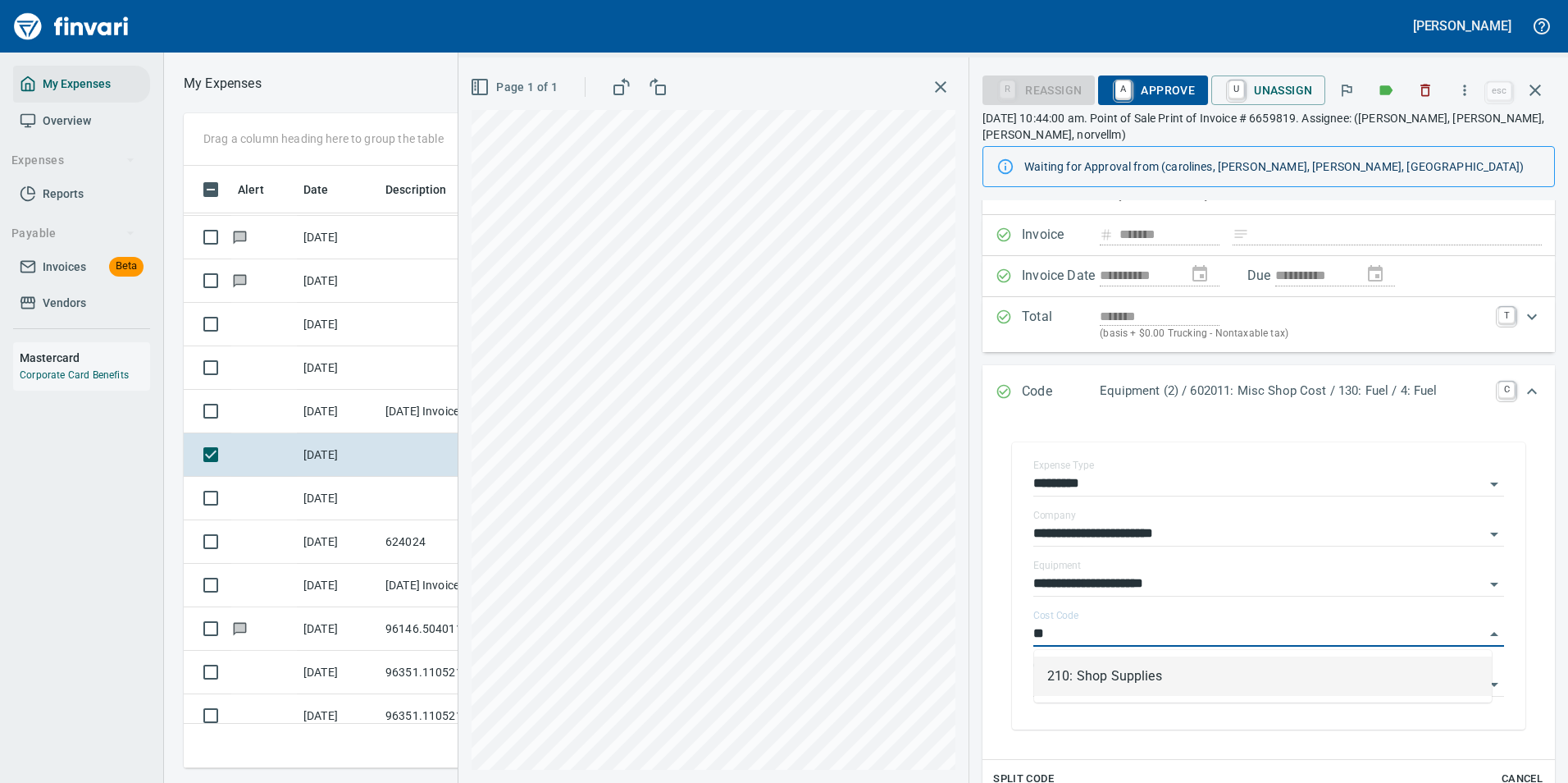
scroll to position [578, 930]
click at [1107, 670] on li "210: Shop Supplies" at bounding box center [1263, 676] width 458 height 40
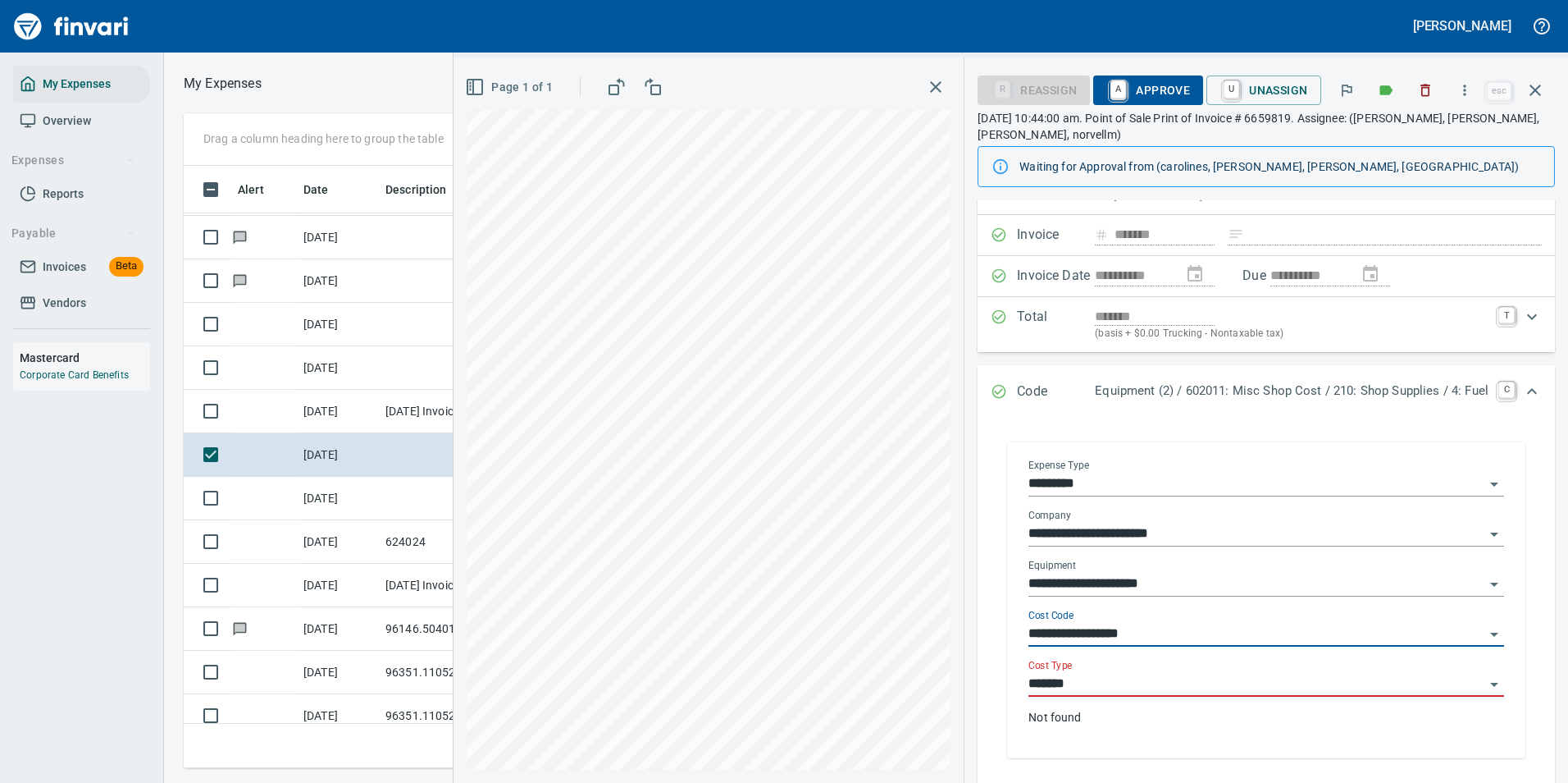
type input "**********"
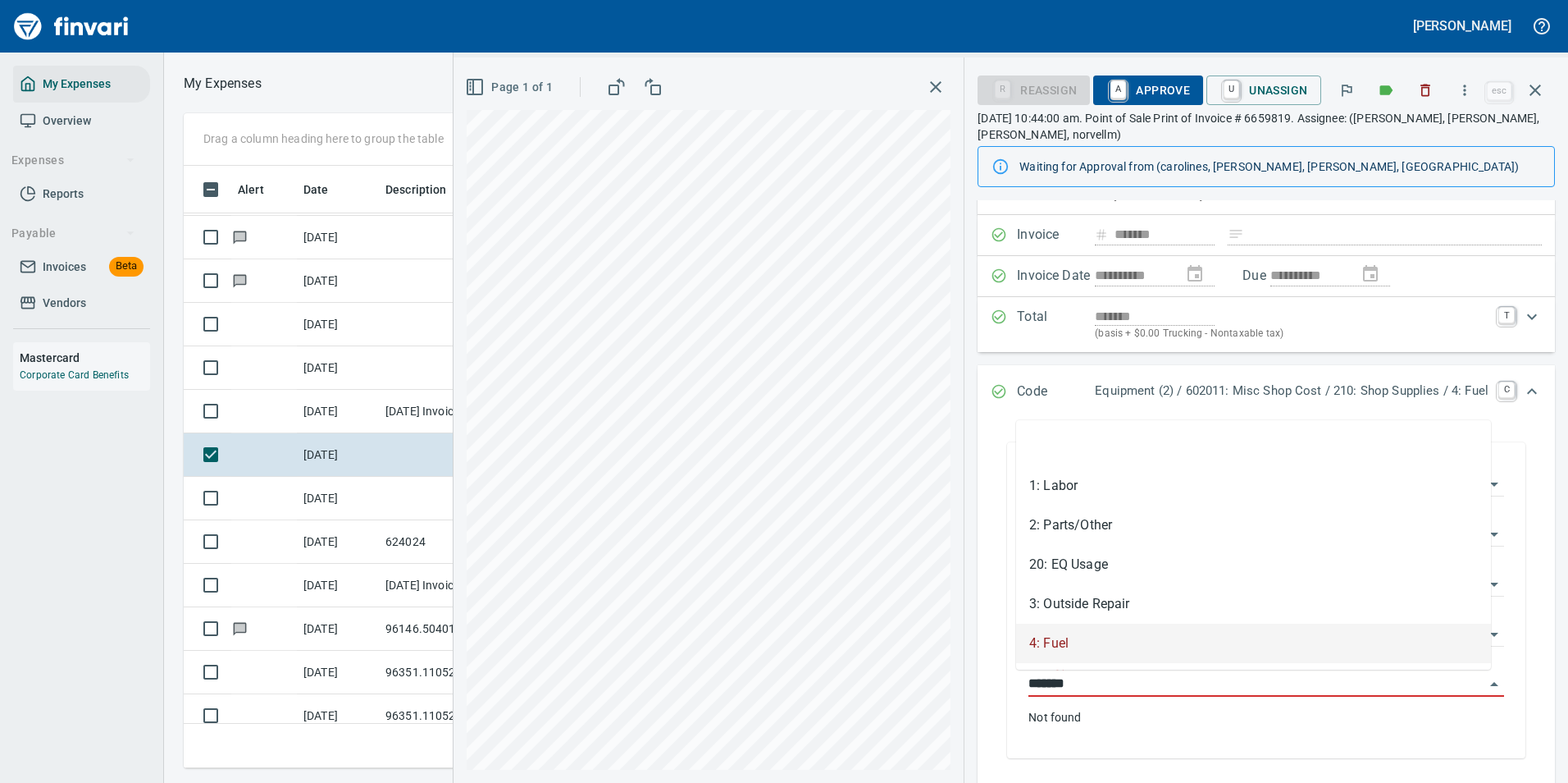
click at [880, 668] on div "**********" at bounding box center [1011, 420] width 1115 height 726
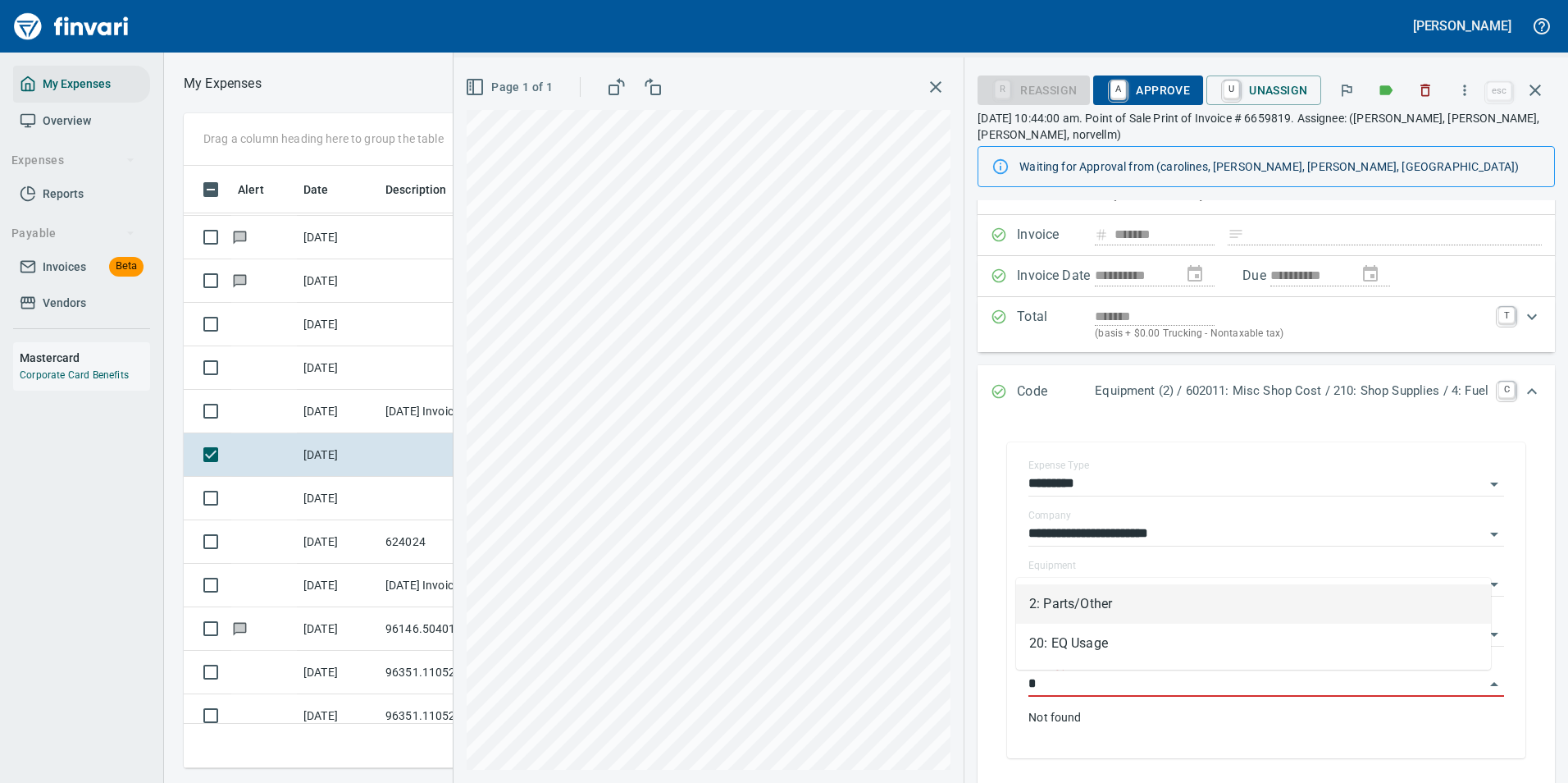
click at [1074, 608] on li "2: Parts/Other" at bounding box center [1253, 604] width 475 height 40
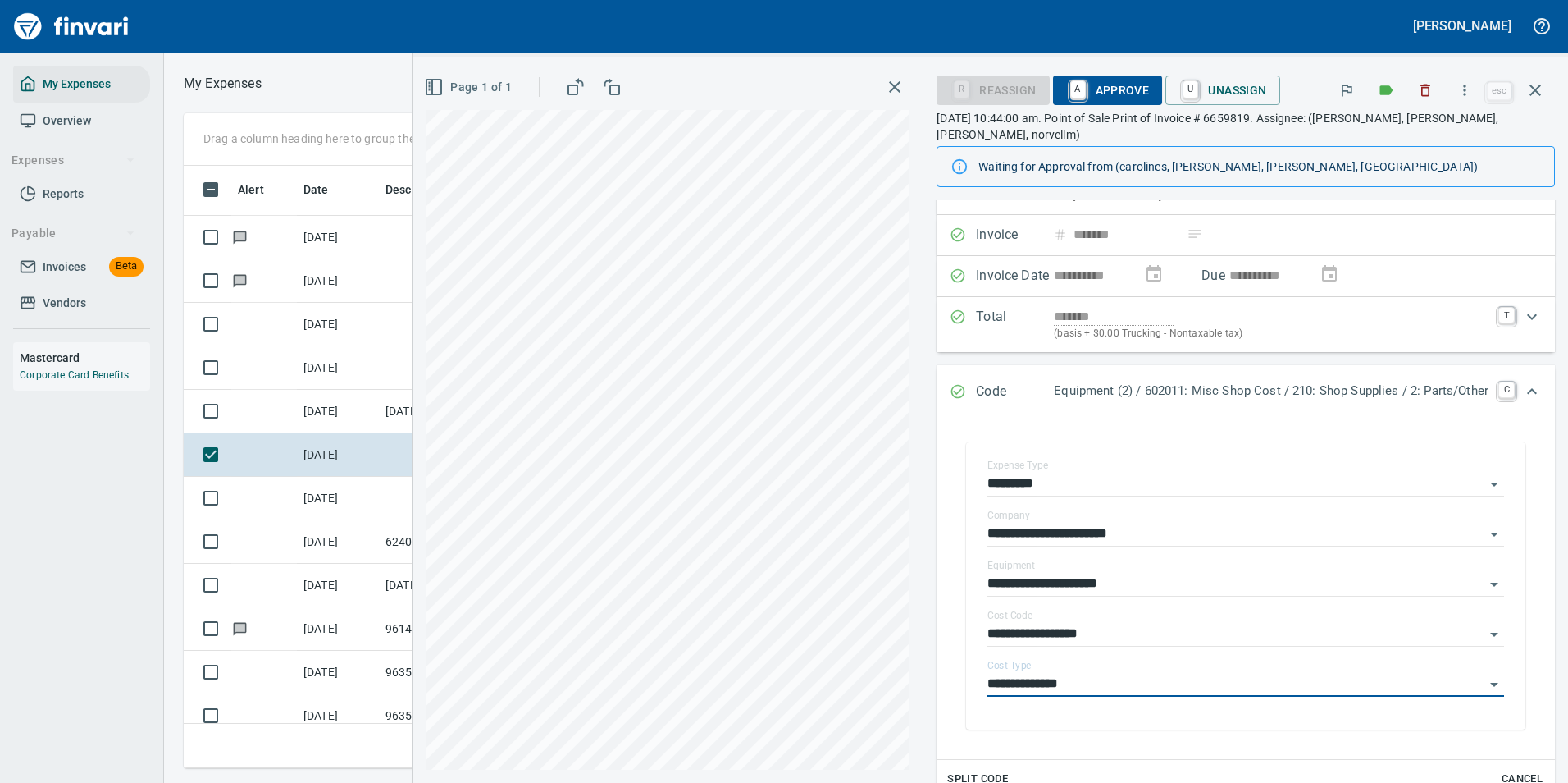
scroll to position [0, 0]
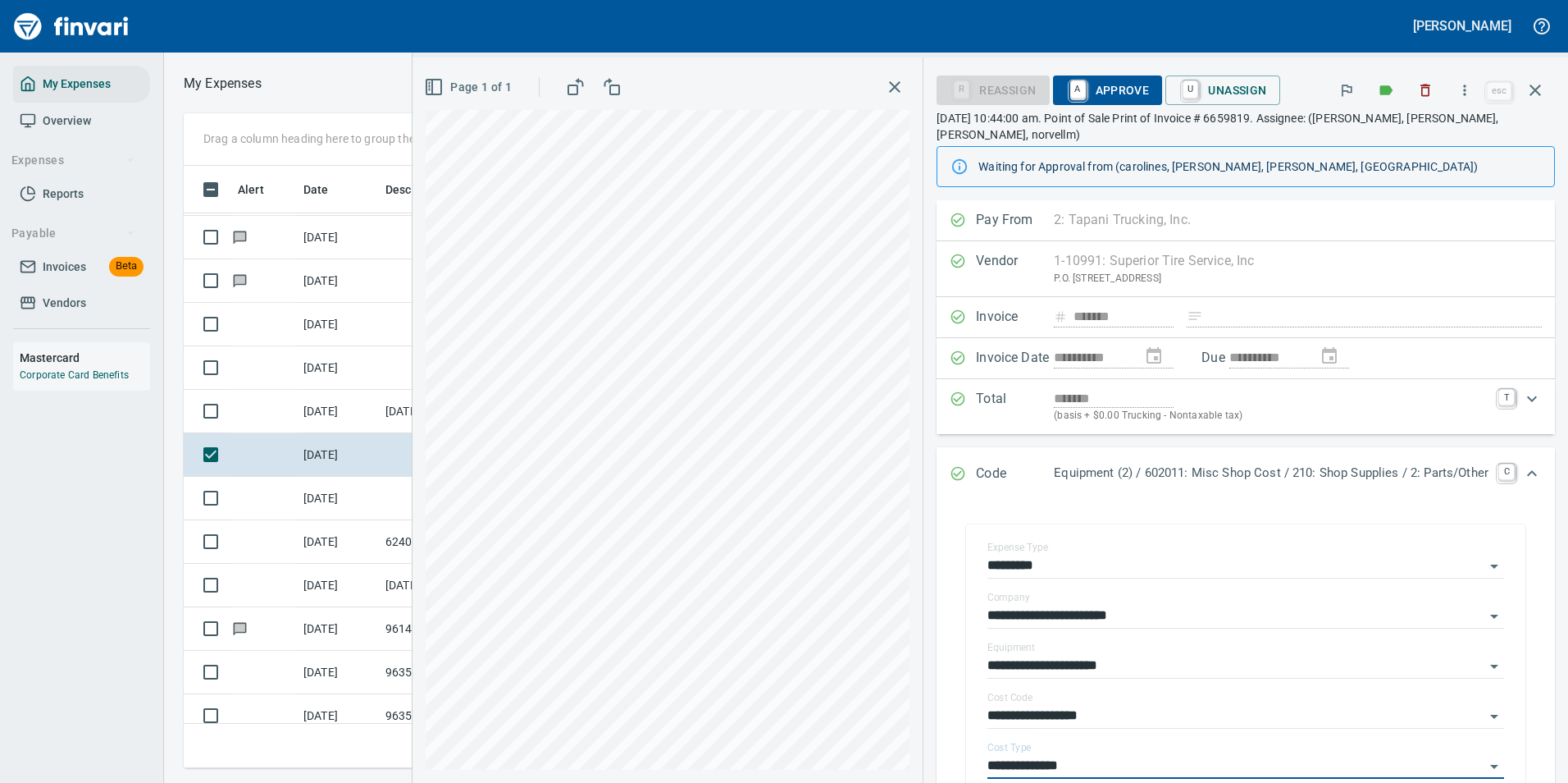
type input "**********"
click at [1090, 96] on span "A Approve" at bounding box center [1107, 90] width 84 height 28
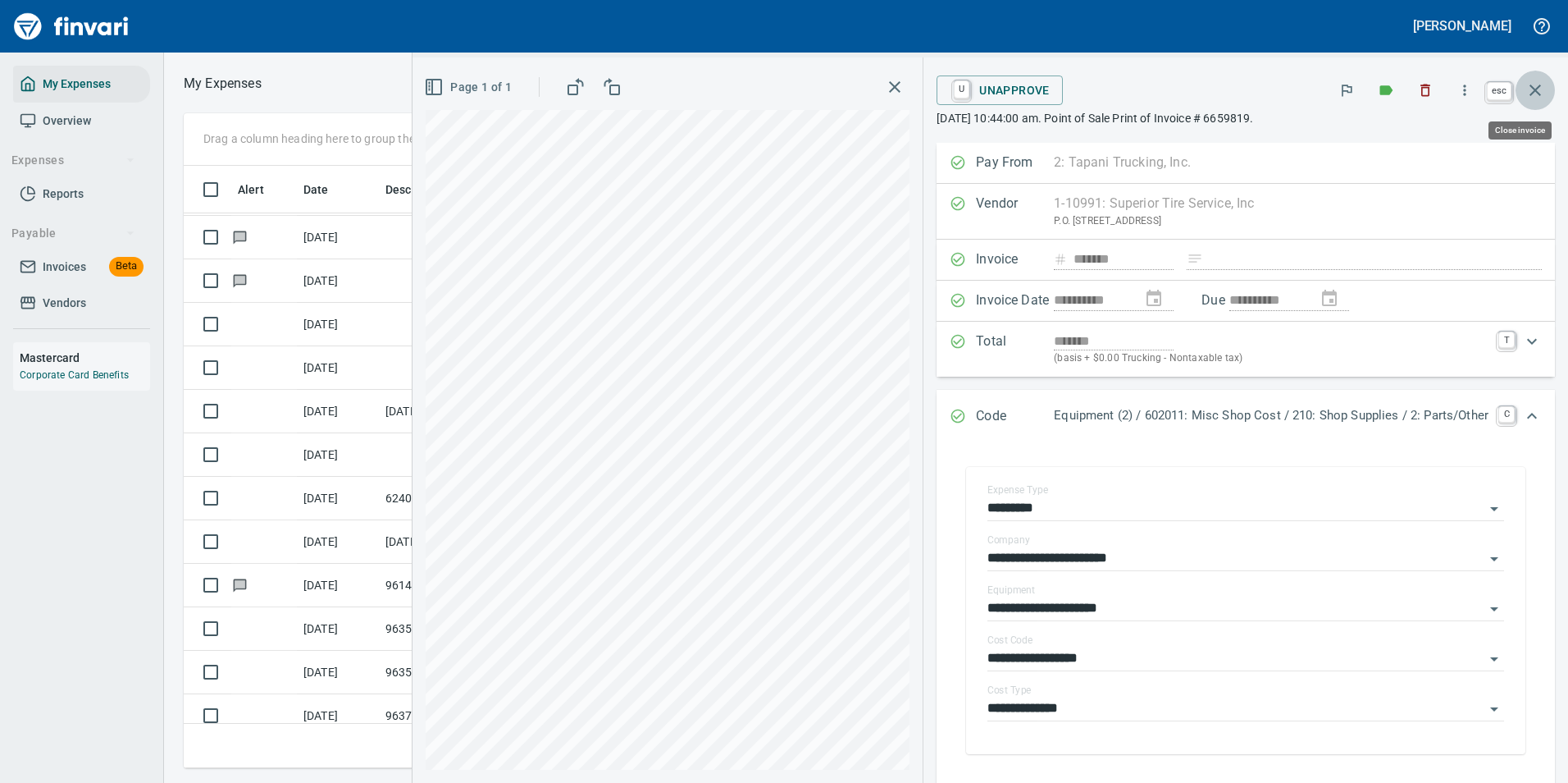
click at [1528, 92] on icon "button" at bounding box center [1535, 90] width 19 height 19
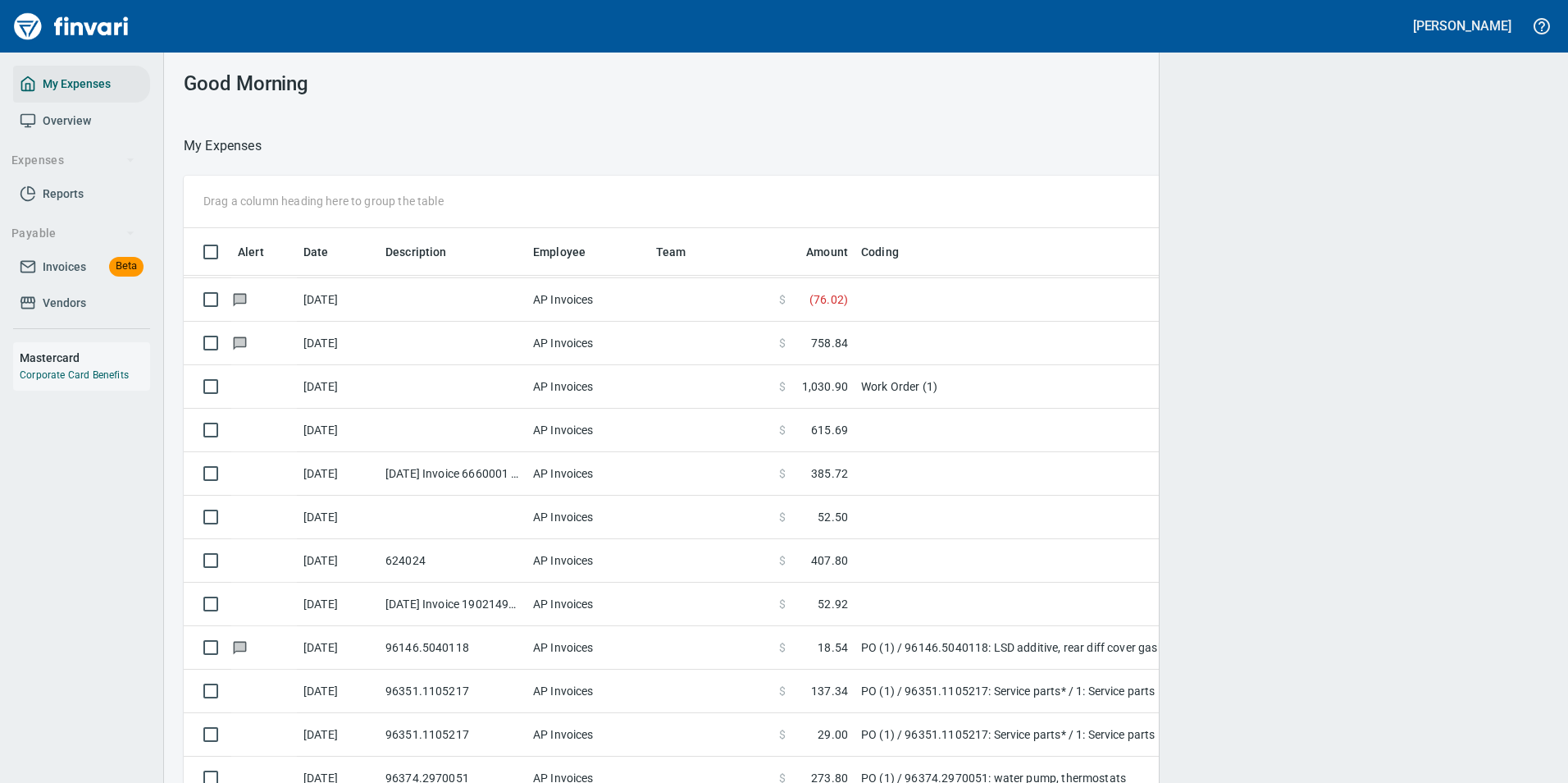
scroll to position [578, 1325]
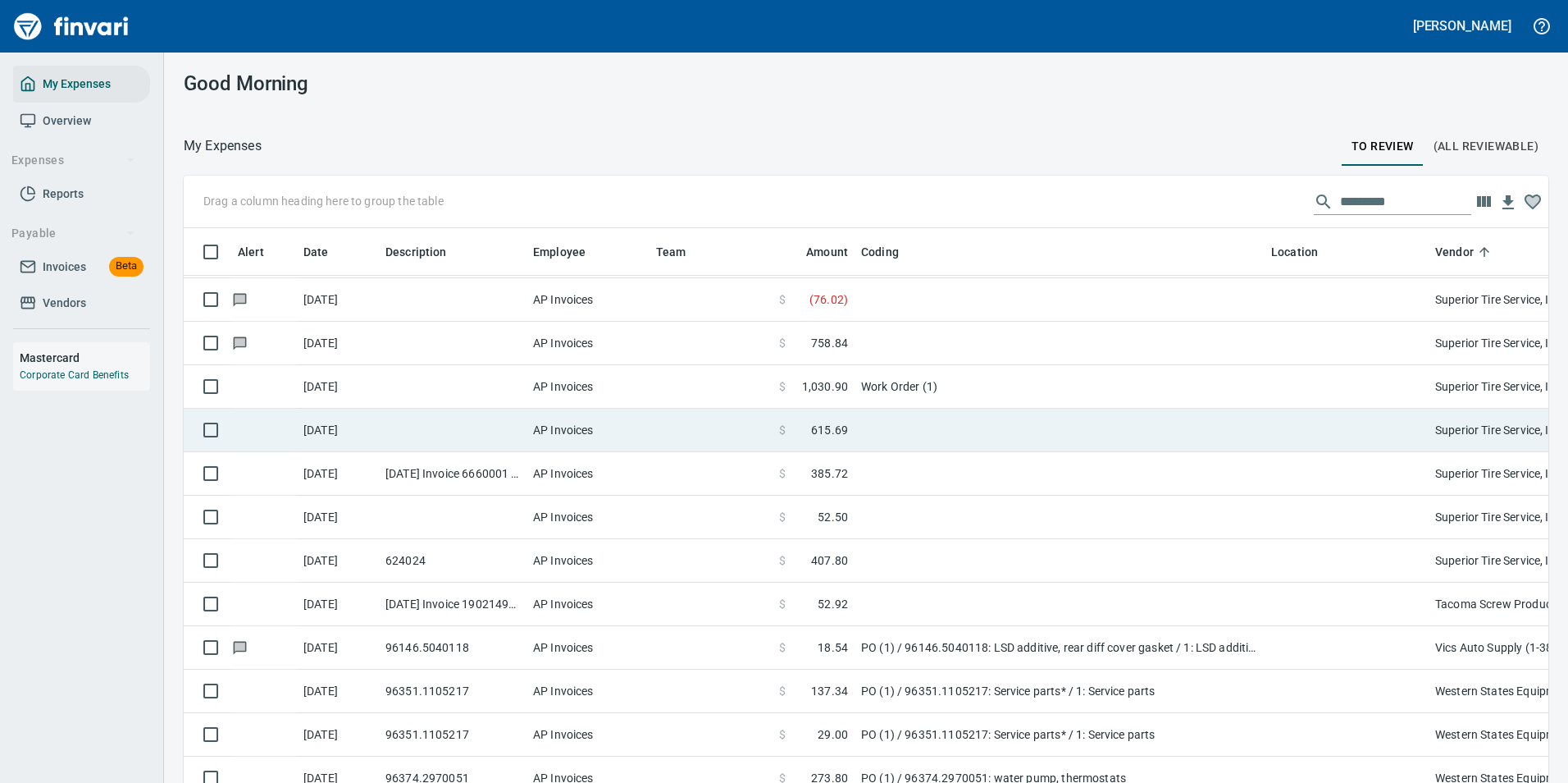
click at [895, 435] on td at bounding box center [1059, 430] width 410 height 43
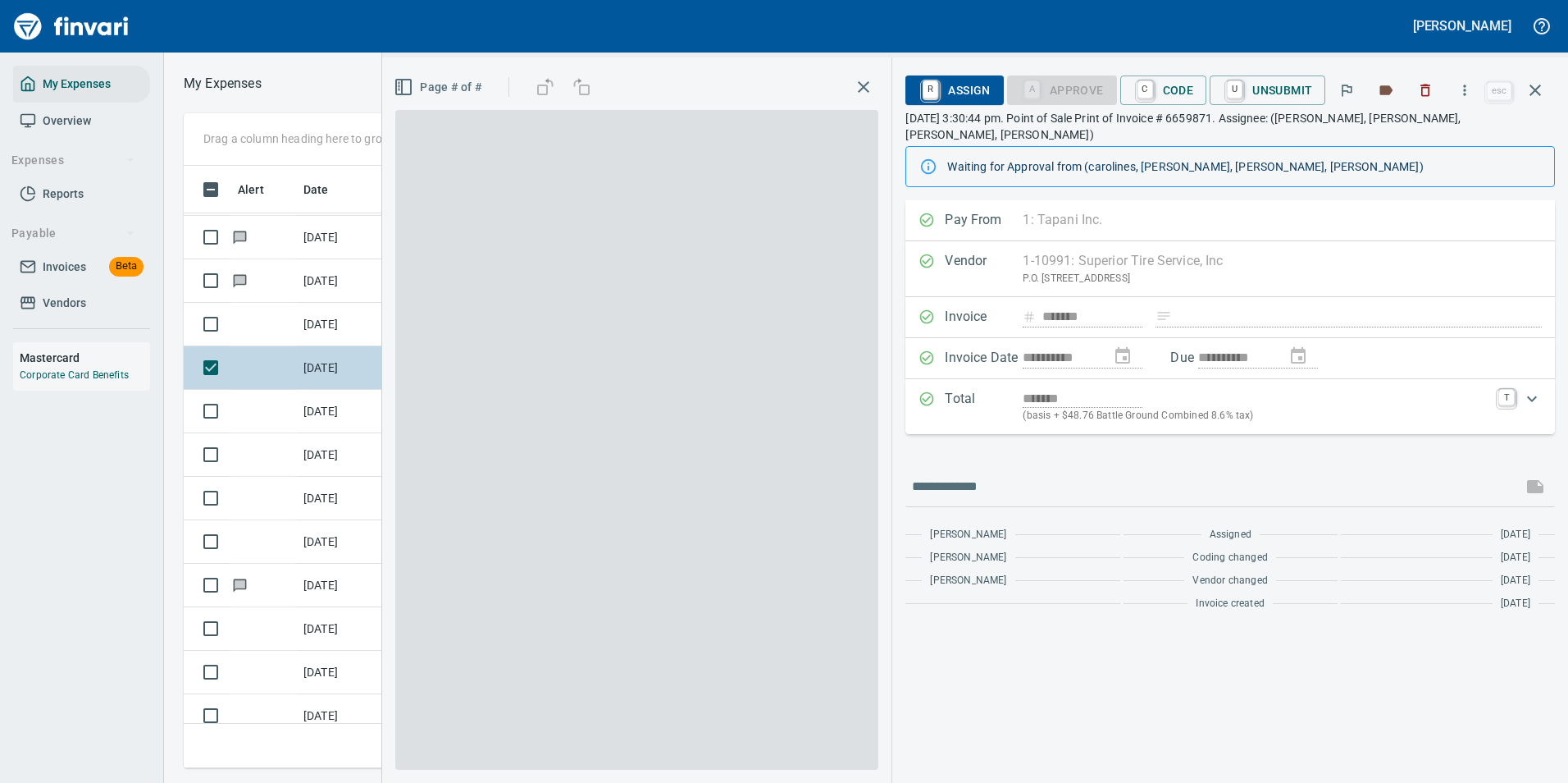
scroll to position [578, 930]
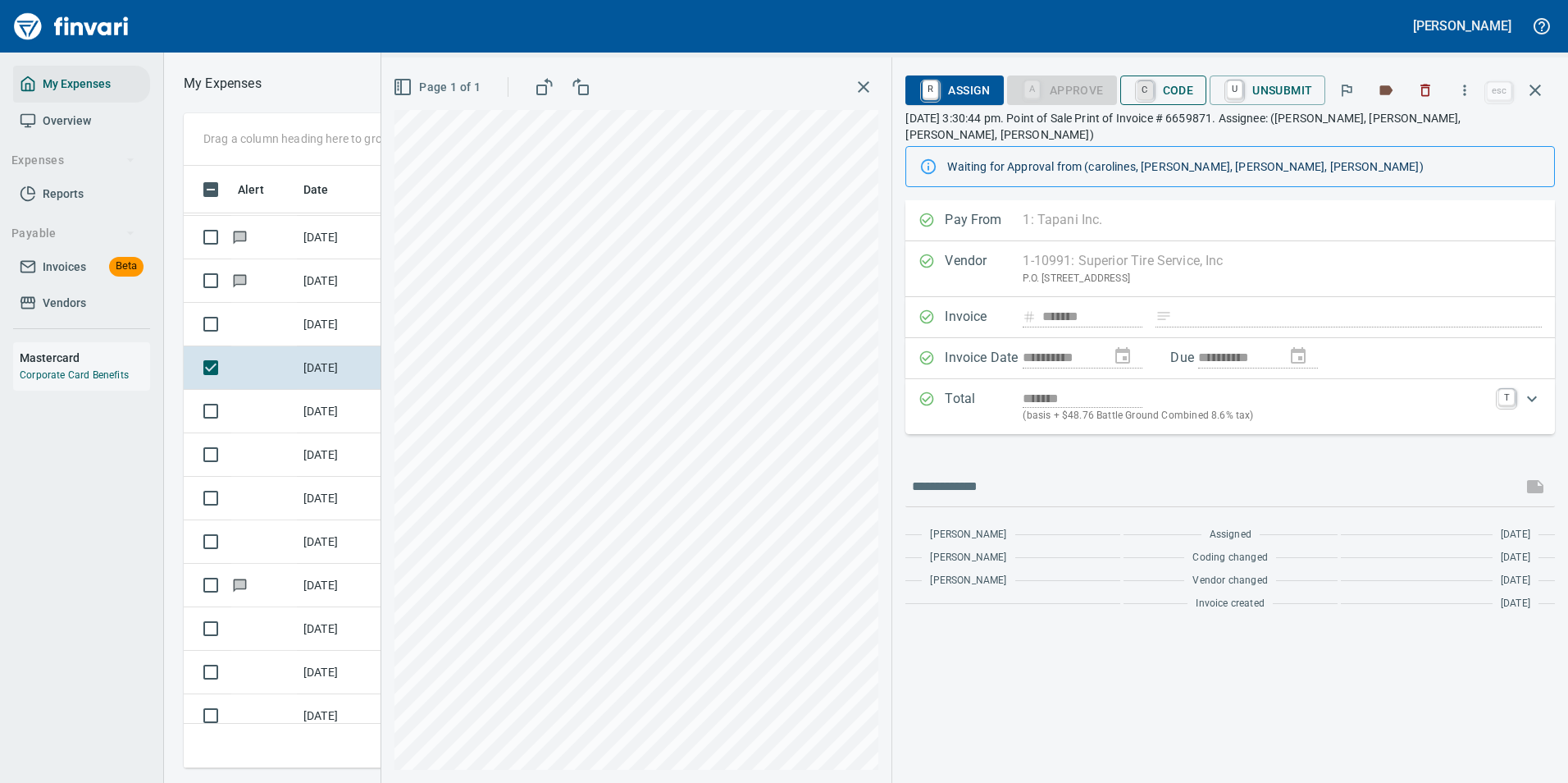
click at [1139, 81] on link "C" at bounding box center [1145, 90] width 16 height 18
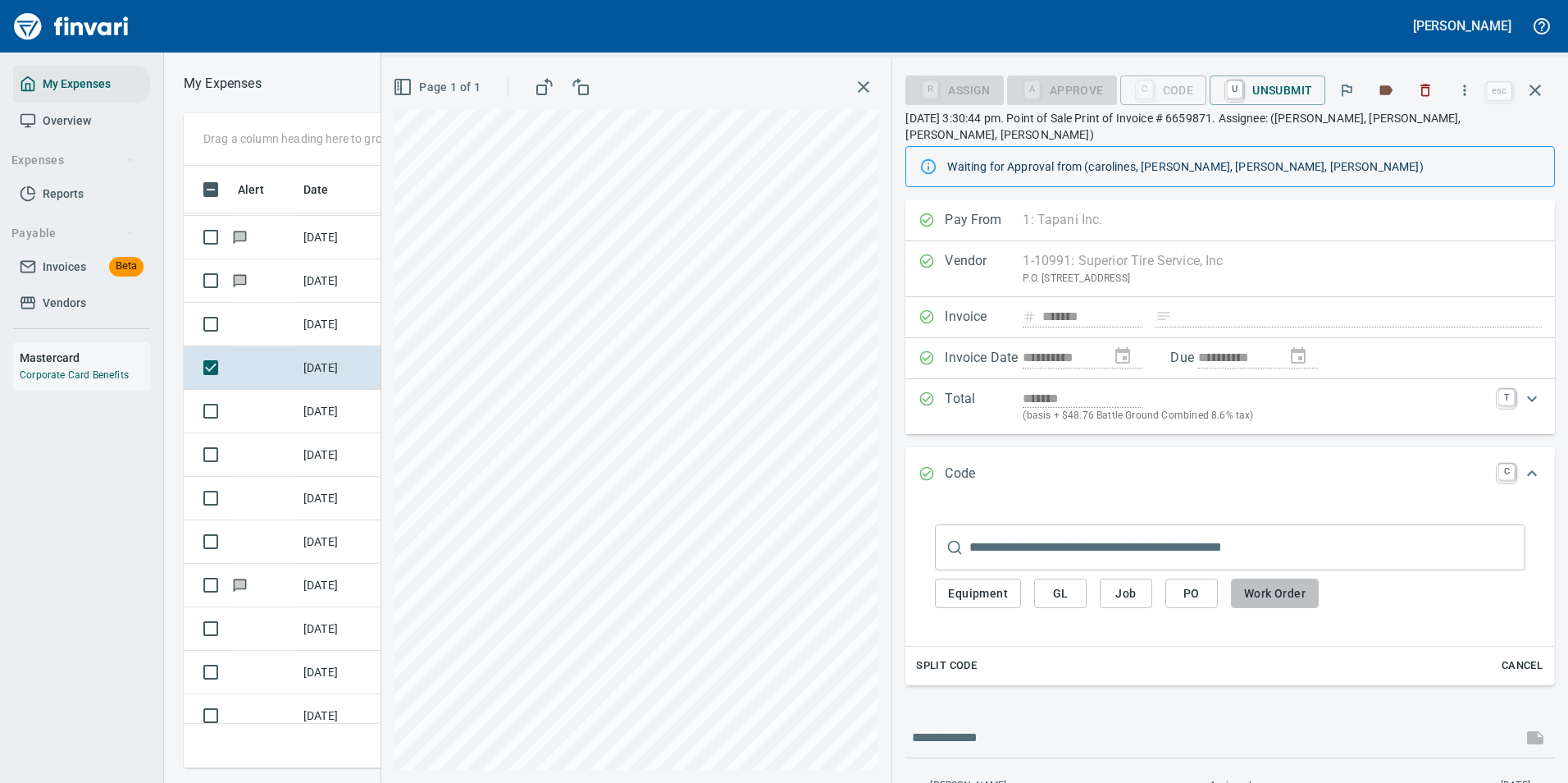
click at [1263, 584] on span "Work Order" at bounding box center [1275, 594] width 62 height 20
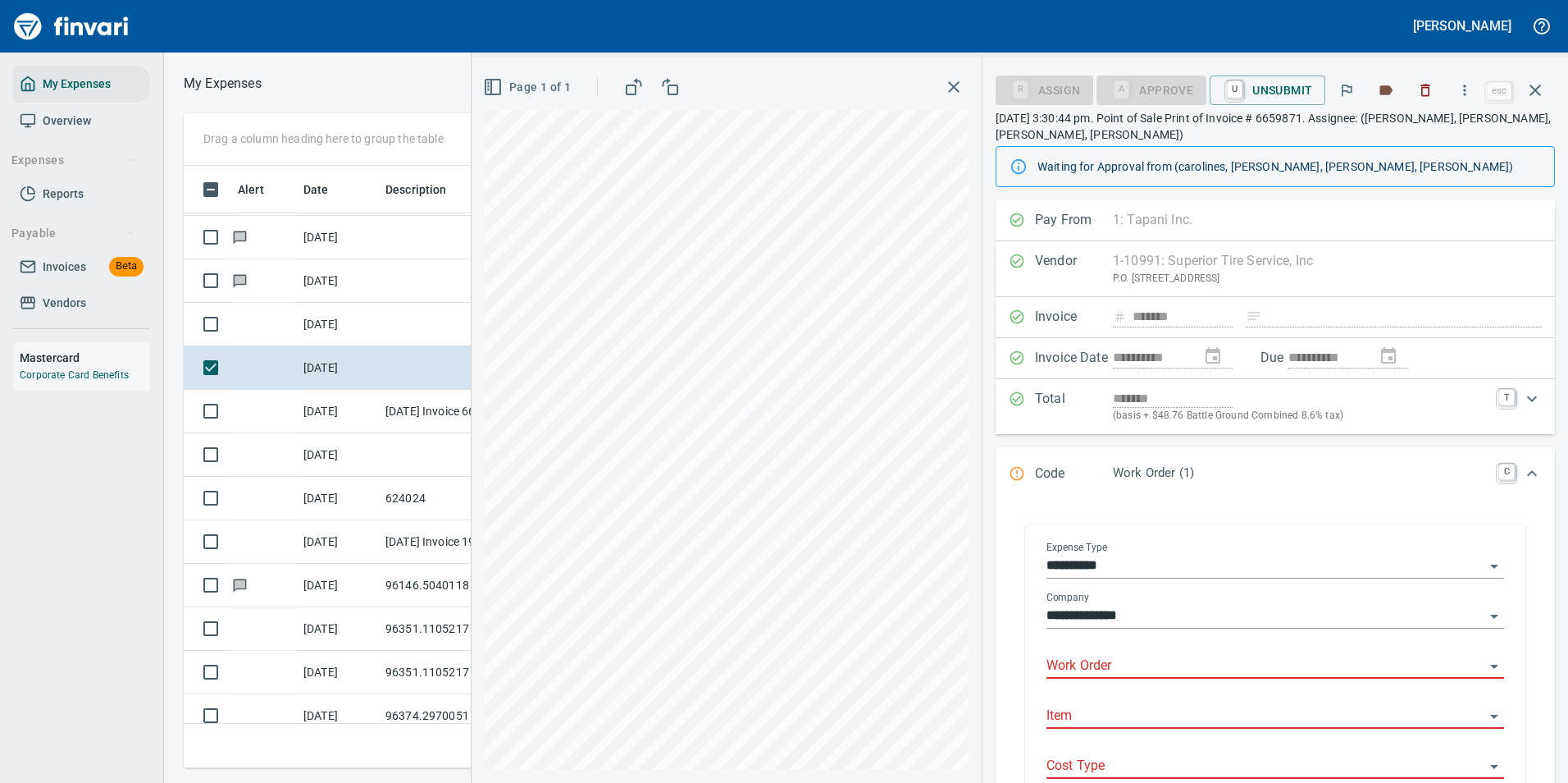
click at [1128, 568] on input "**********" at bounding box center [1265, 566] width 438 height 23
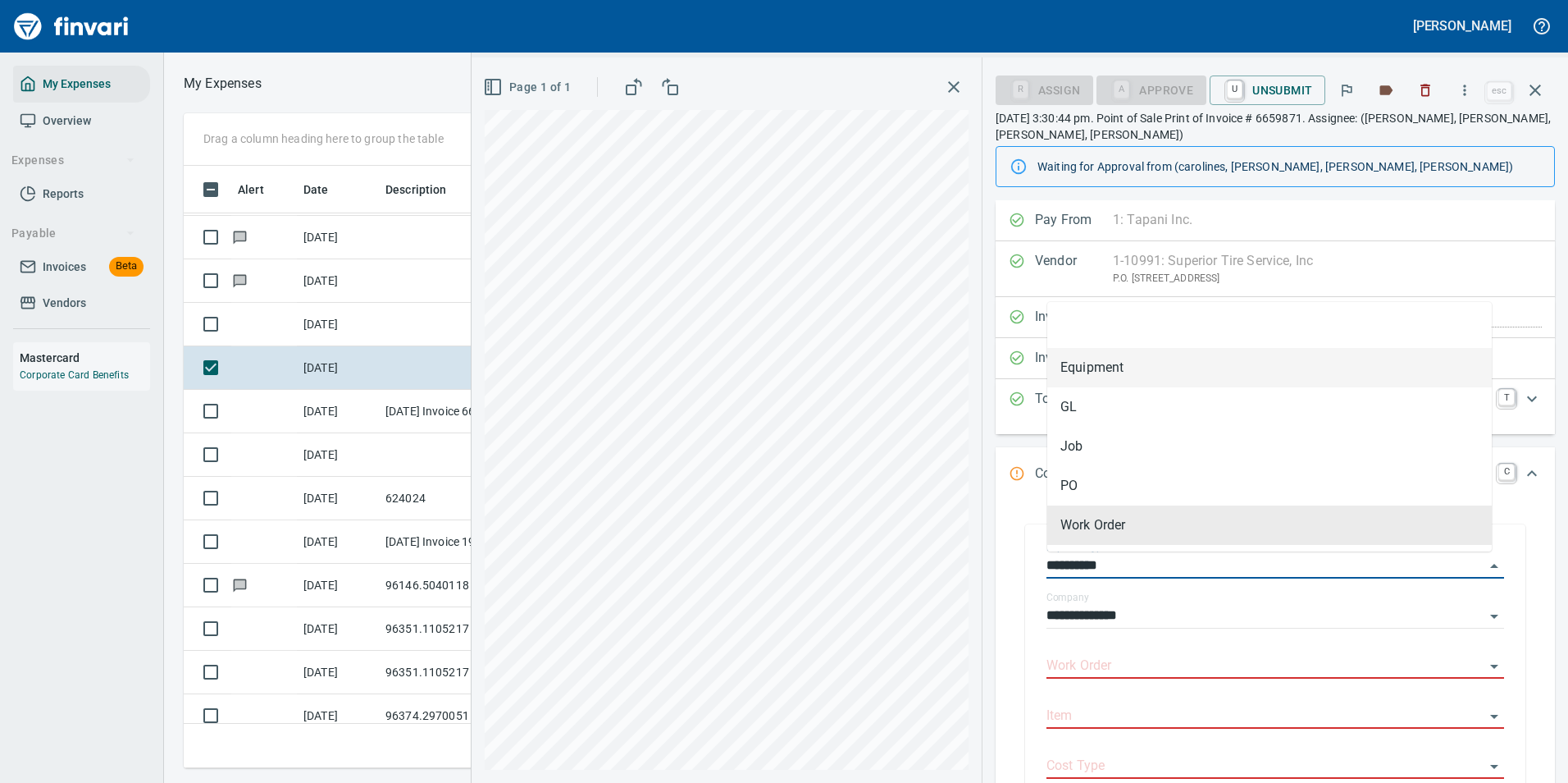
click at [1101, 369] on li "Equipment" at bounding box center [1270, 367] width 445 height 40
type input "*********"
type input "*******"
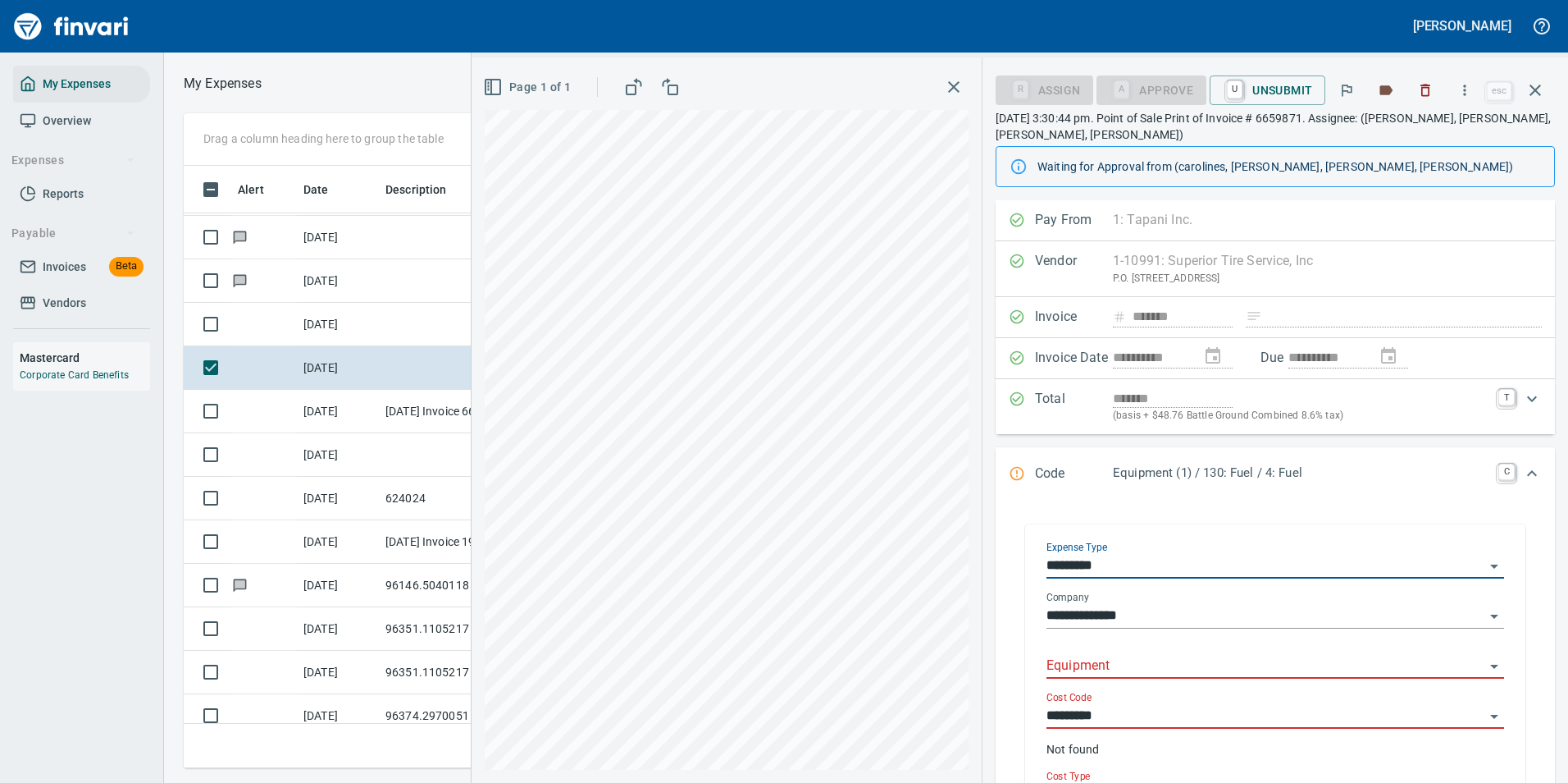
drag, startPoint x: 1106, startPoint y: 650, endPoint x: 1101, endPoint y: 658, distance: 9.4
click at [1105, 652] on div "Equipment" at bounding box center [1275, 660] width 458 height 37
click at [1094, 669] on input "Equipment" at bounding box center [1265, 666] width 438 height 23
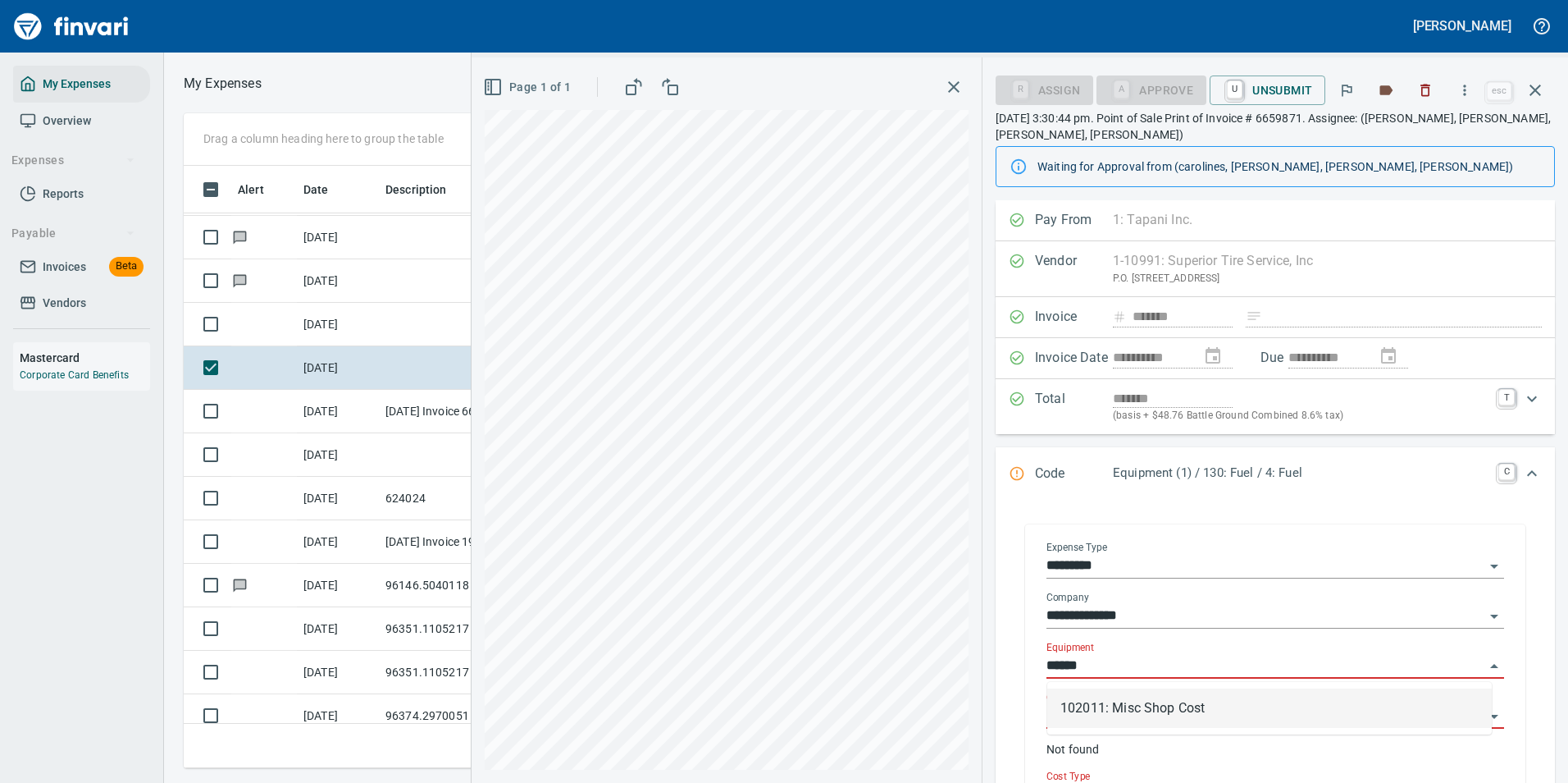
drag, startPoint x: 1100, startPoint y: 724, endPoint x: 1099, endPoint y: 708, distance: 16.0
click at [1100, 718] on li "102011: Misc Shop Cost" at bounding box center [1270, 708] width 445 height 40
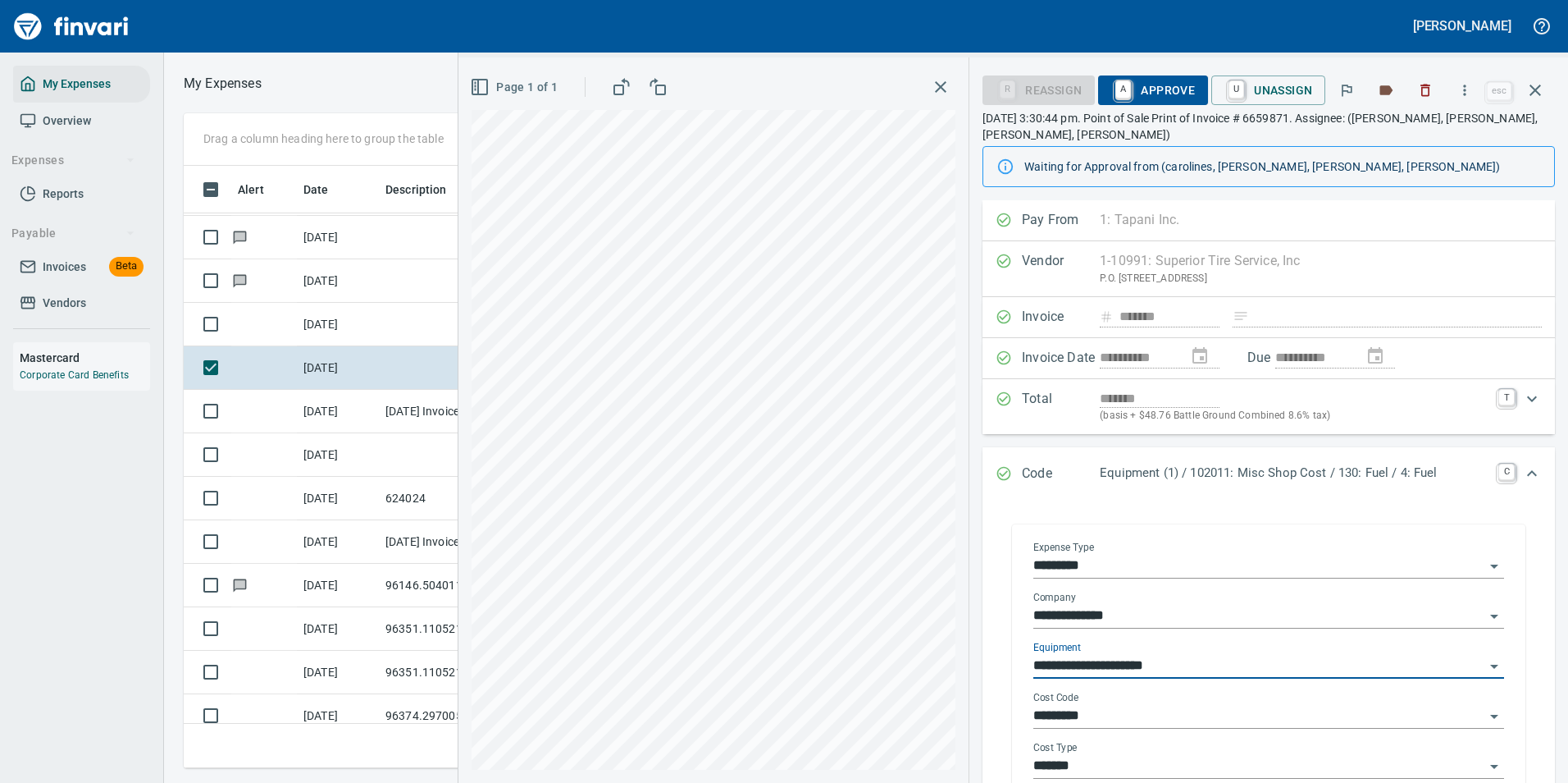
scroll to position [82, 0]
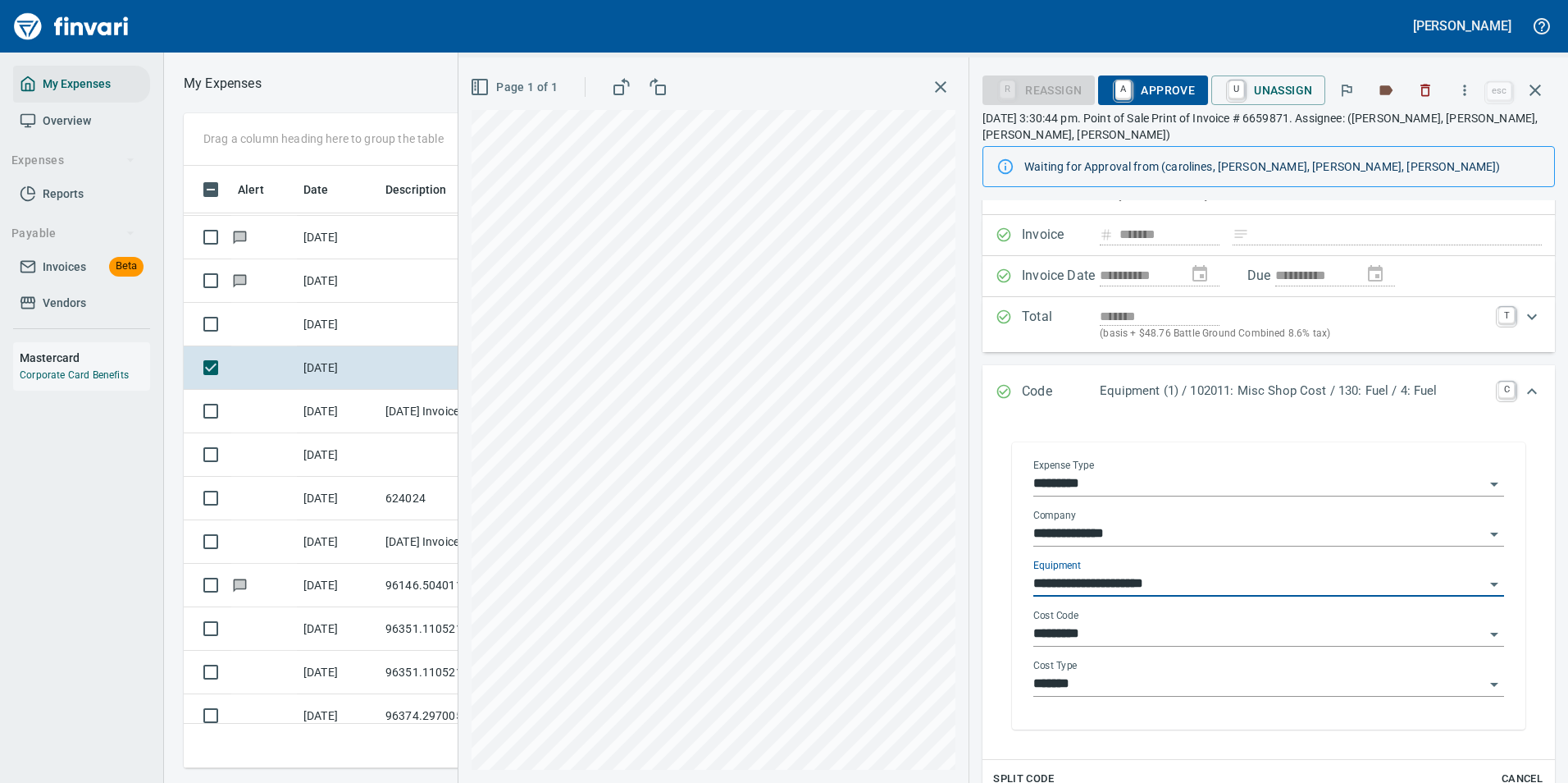
type input "**********"
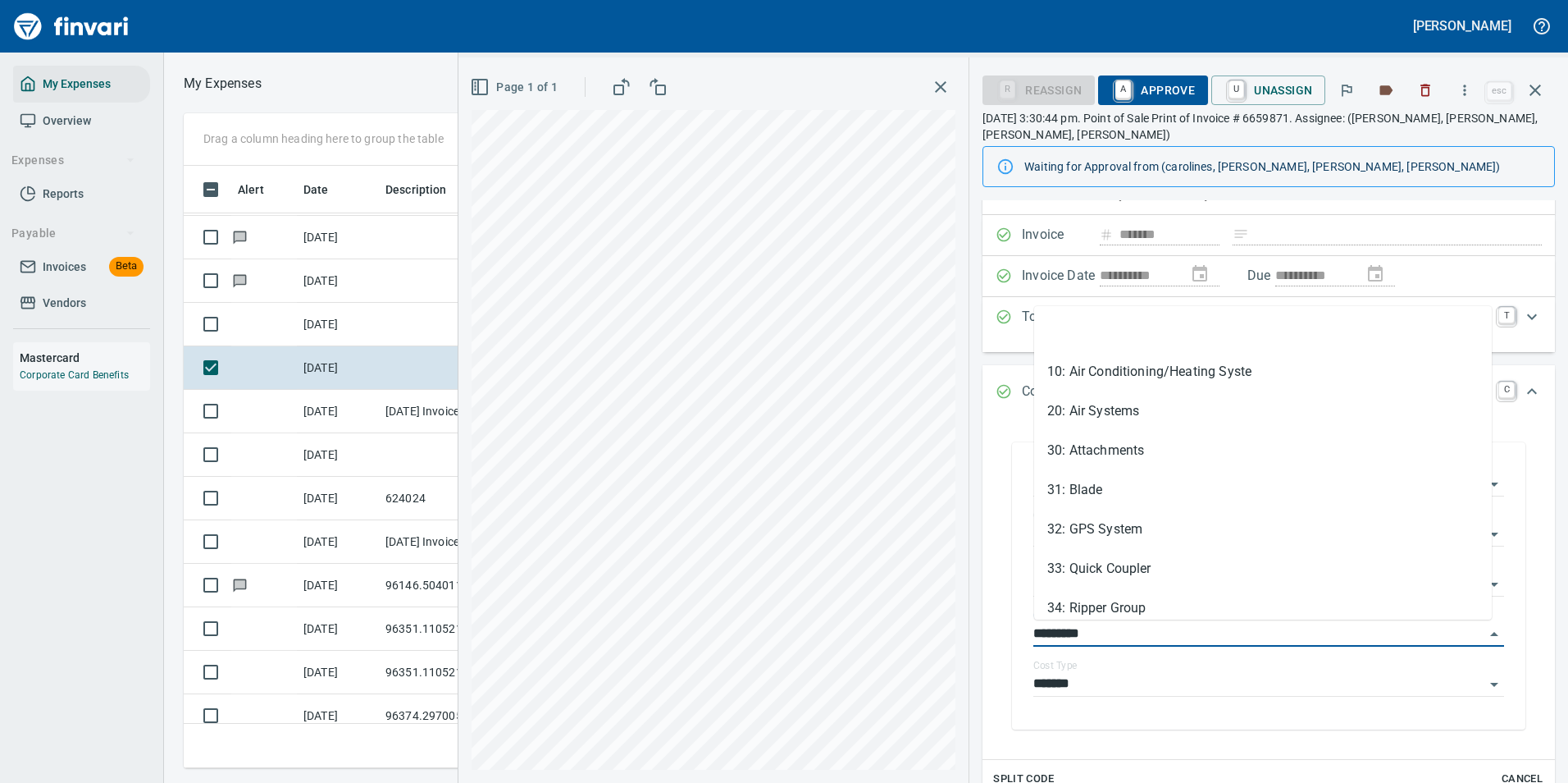
click at [929, 636] on div "**********" at bounding box center [1013, 420] width 1109 height 726
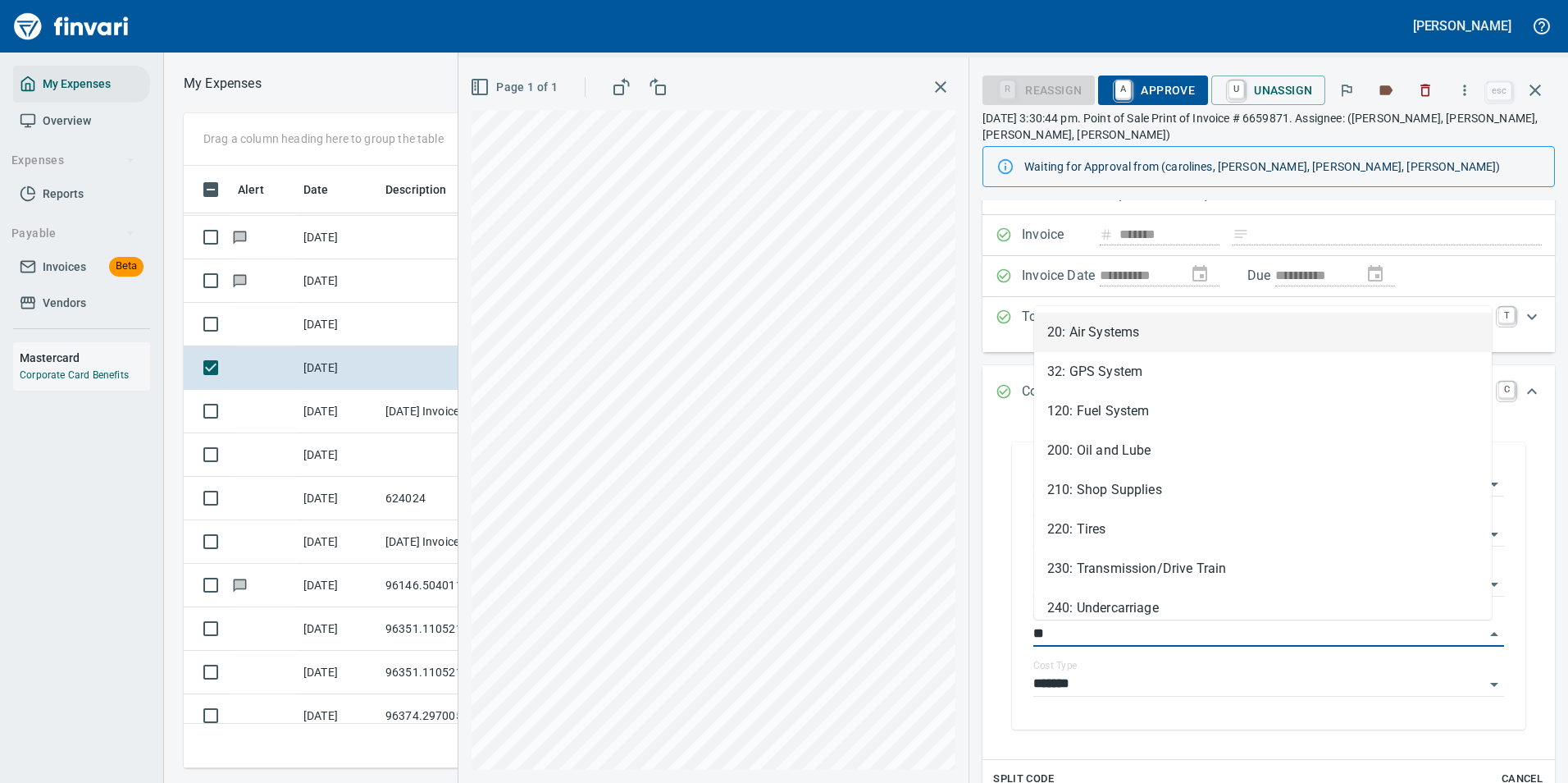
scroll to position [578, 930]
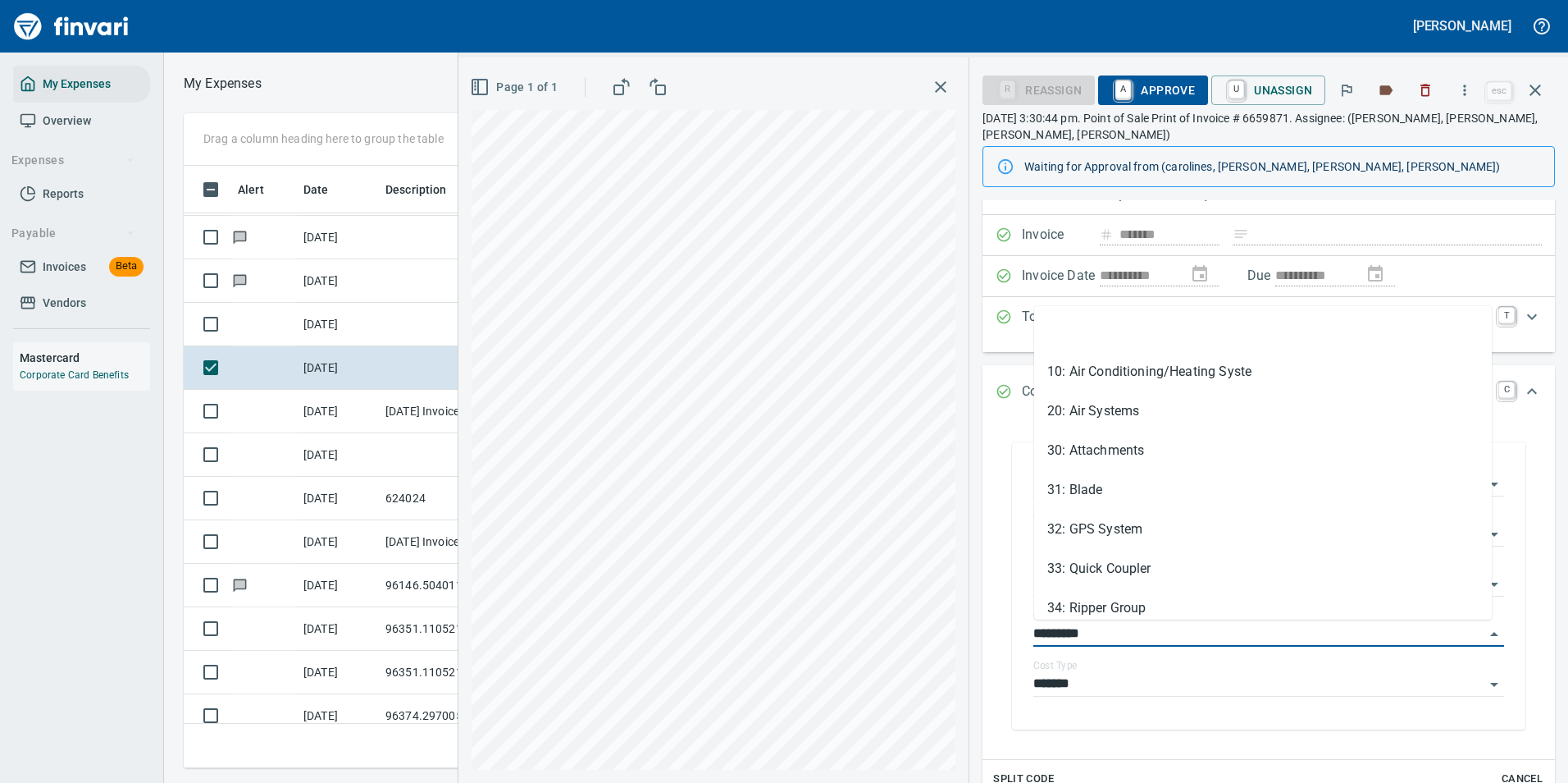
click at [952, 634] on div "**********" at bounding box center [1013, 420] width 1109 height 726
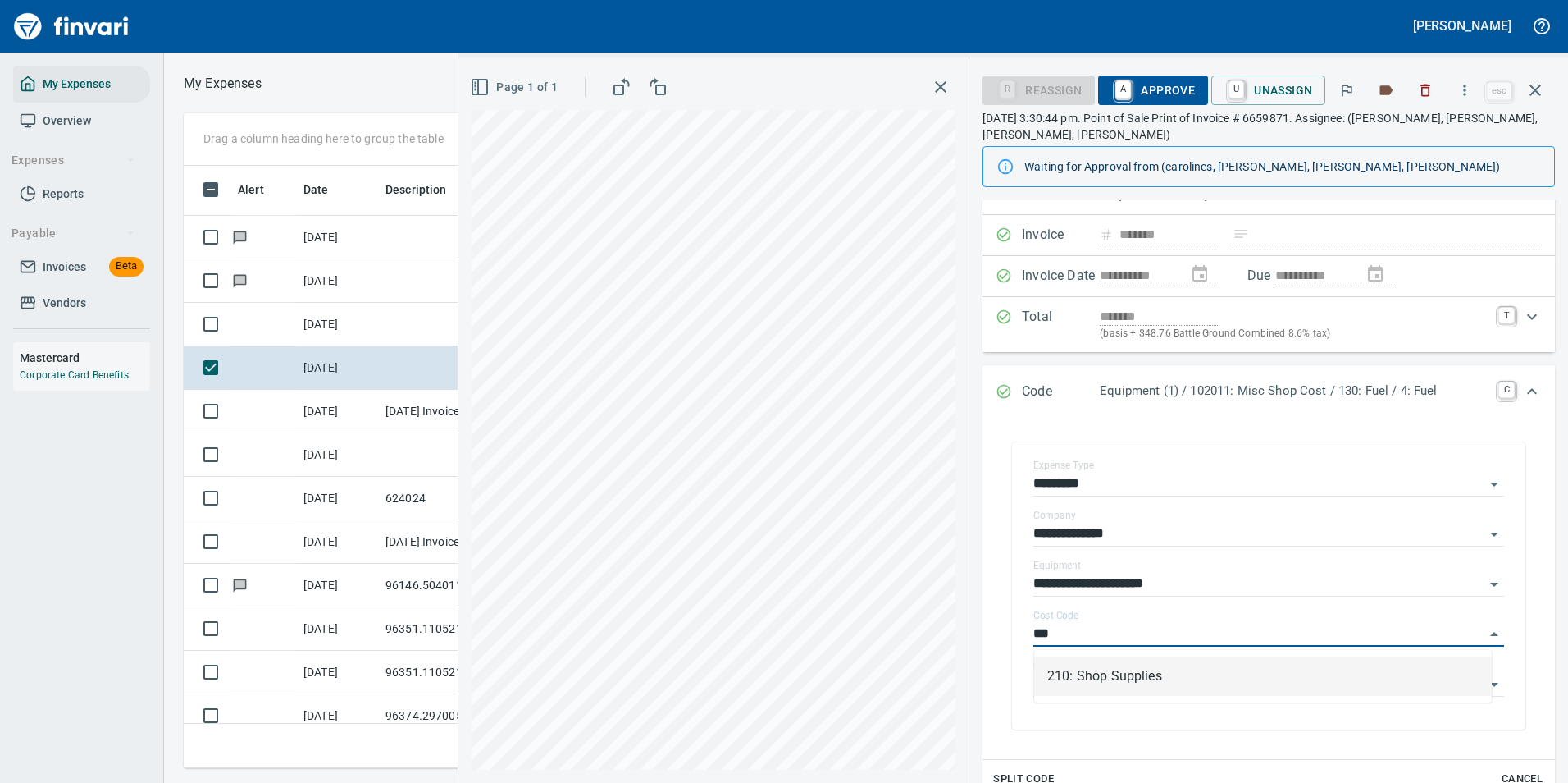
click at [1065, 668] on li "210: Shop Supplies" at bounding box center [1263, 676] width 458 height 40
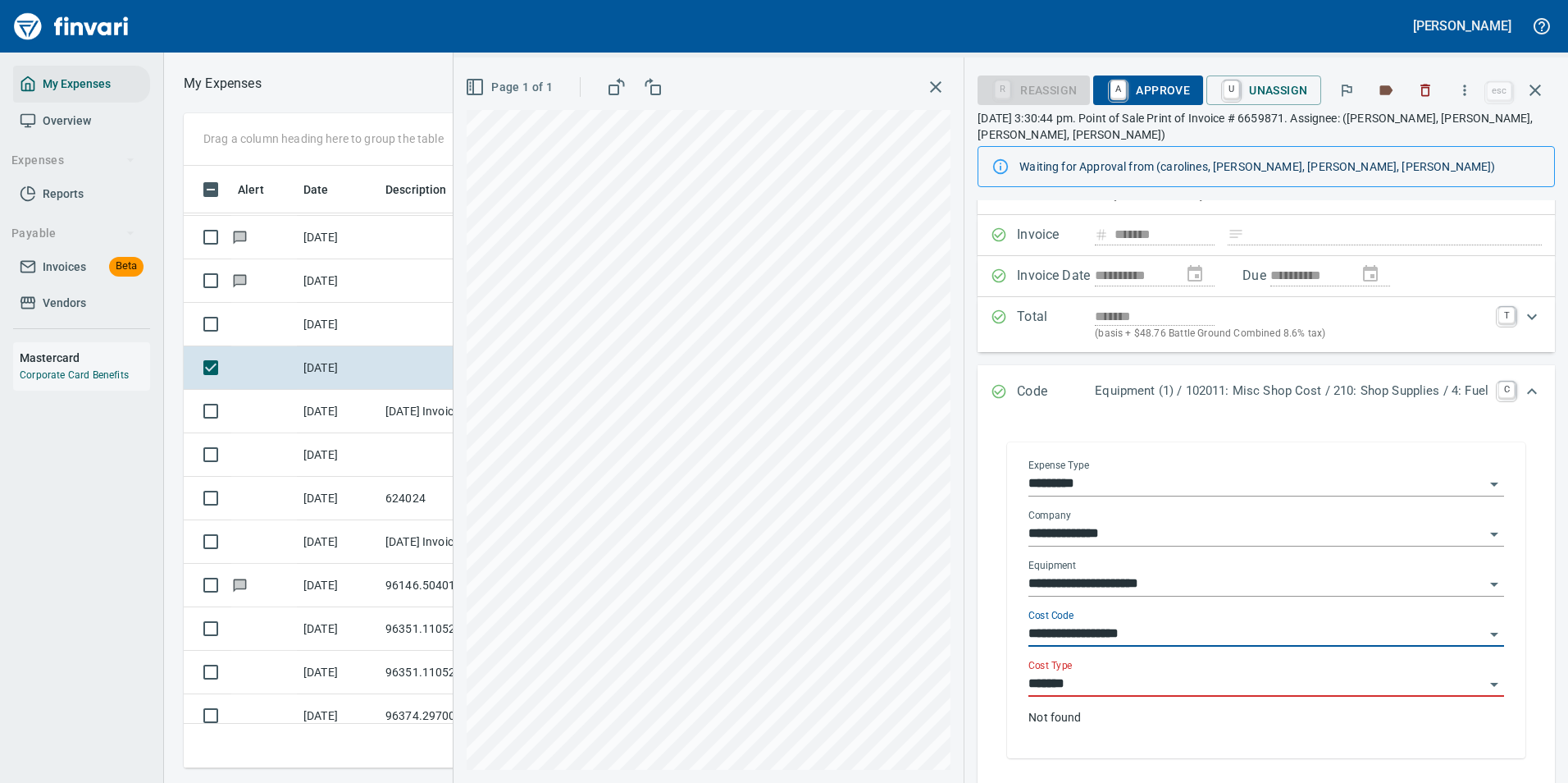
type input "**********"
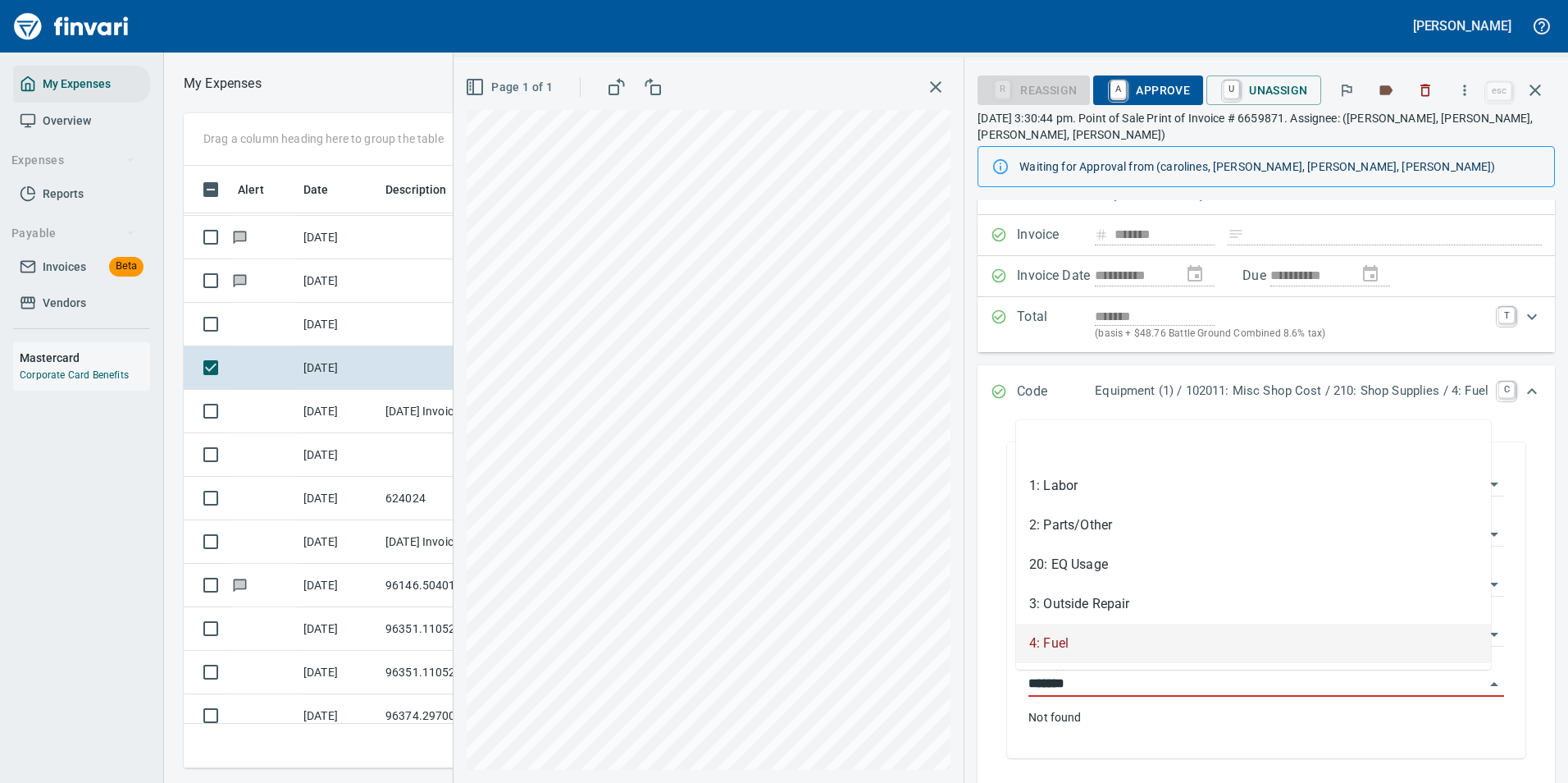
click at [892, 689] on div "**********" at bounding box center [1011, 420] width 1115 height 726
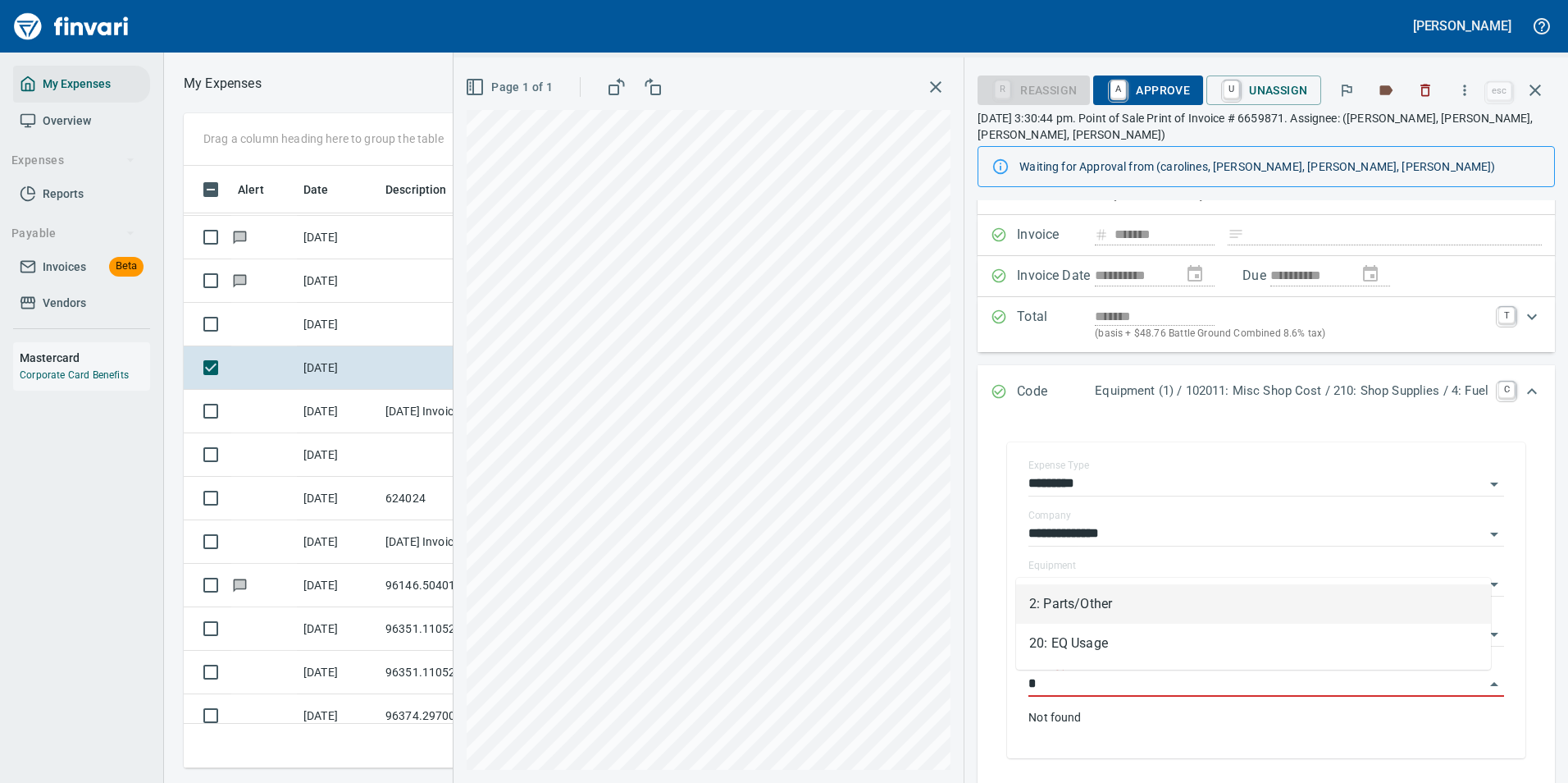
click at [1109, 605] on li "2: Parts/Other" at bounding box center [1253, 604] width 475 height 40
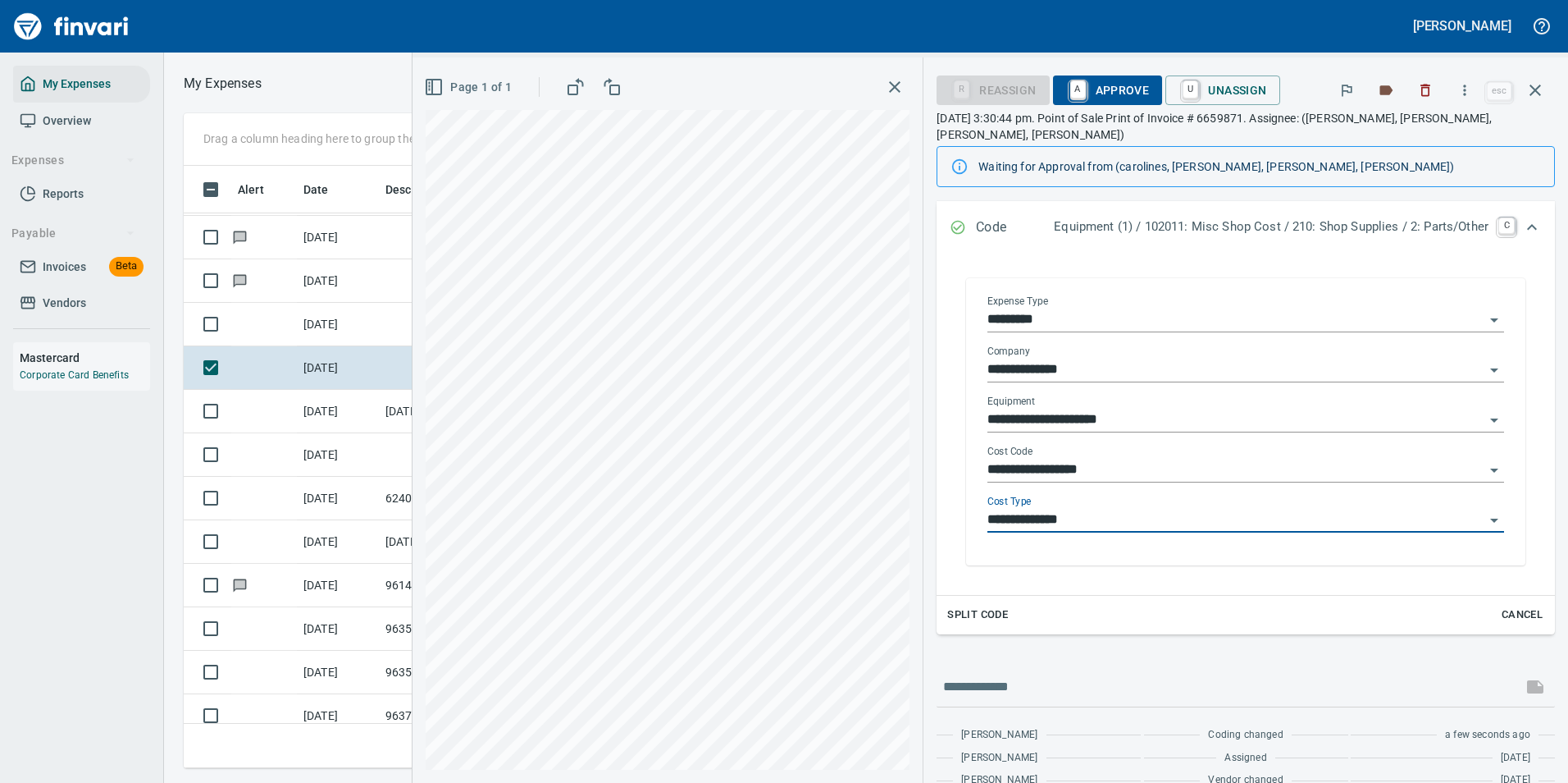
scroll to position [0, 0]
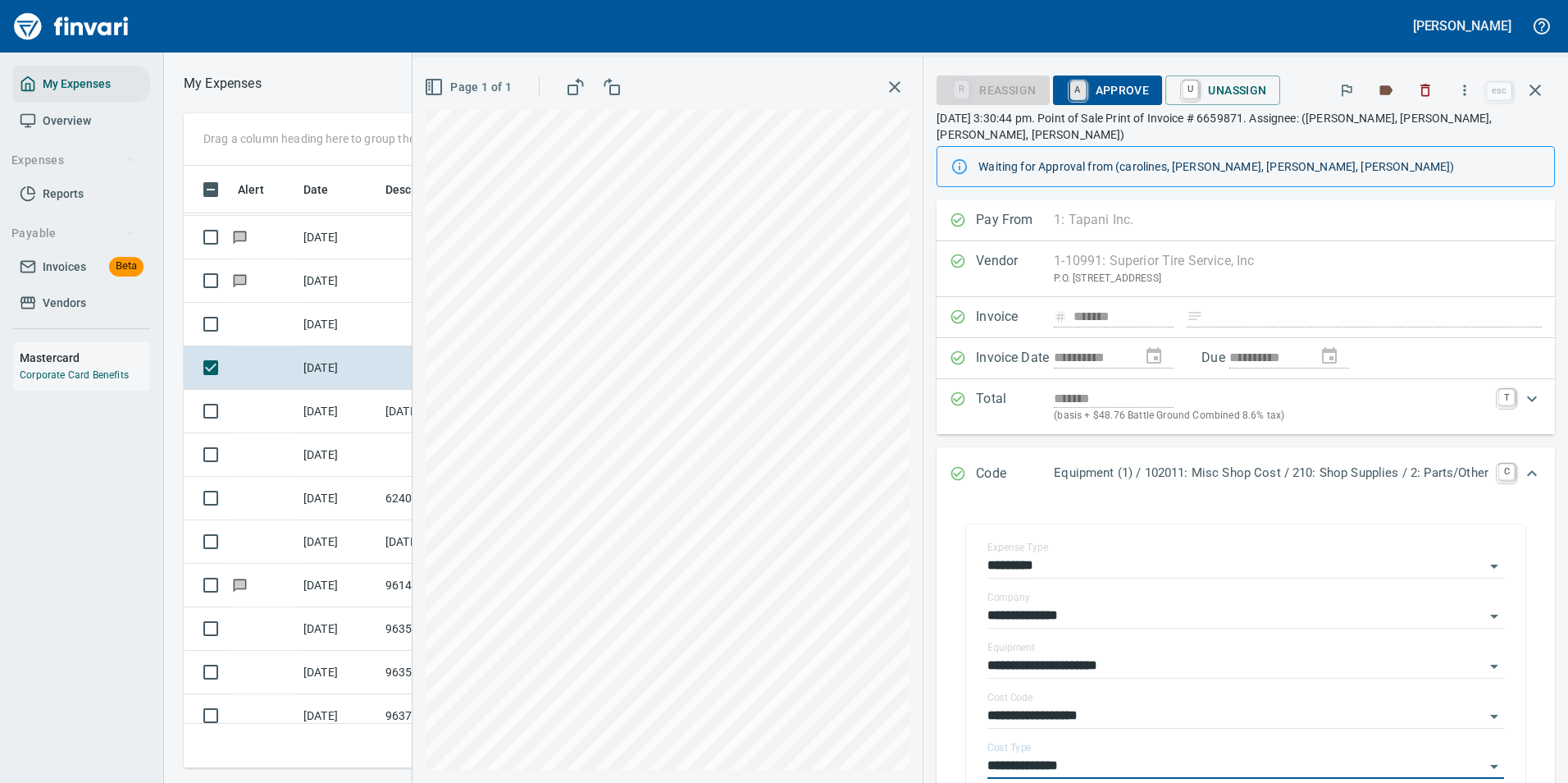
type input "**********"
click at [1073, 91] on link "A" at bounding box center [1078, 90] width 16 height 18
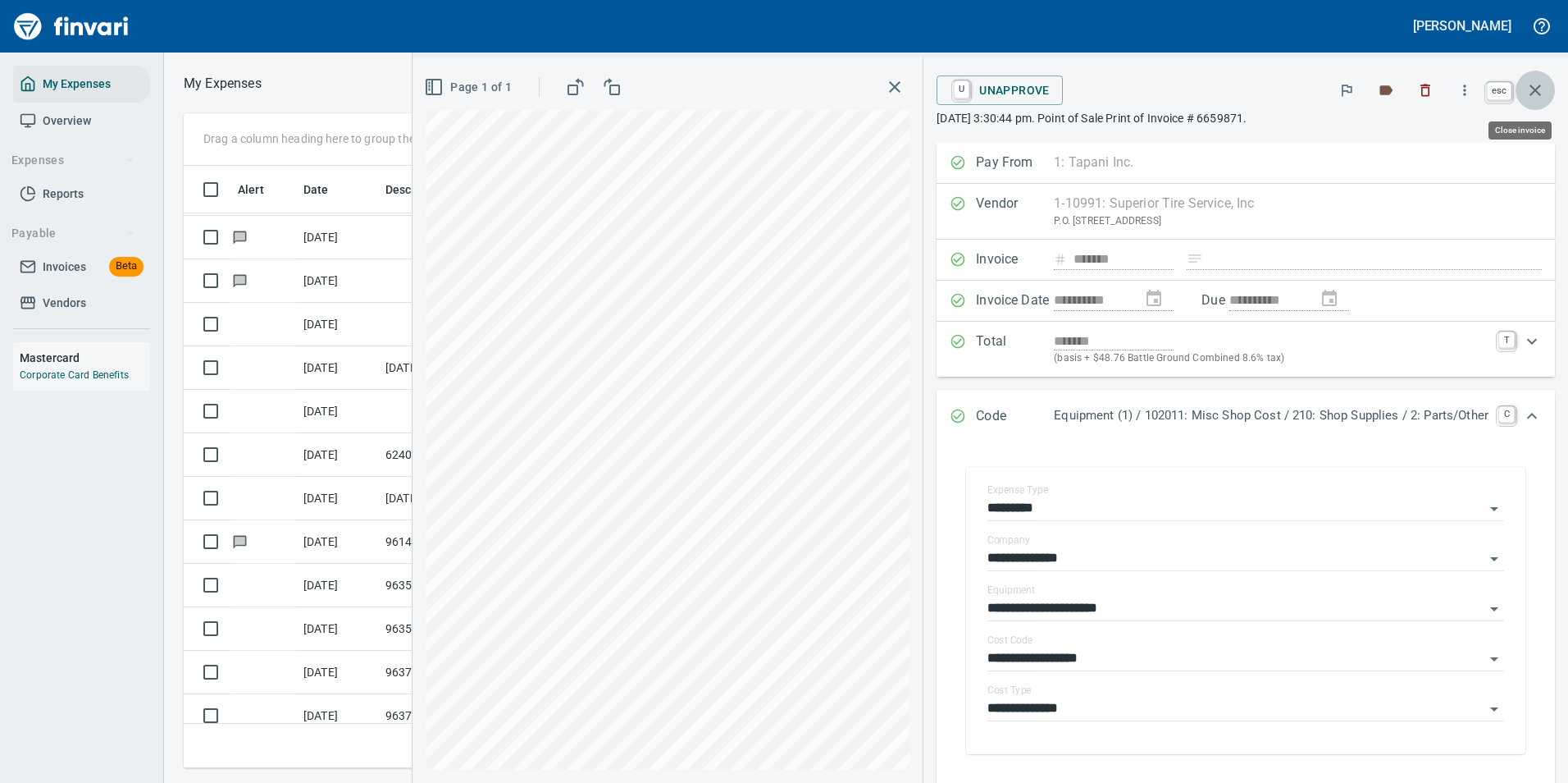
click at [1538, 77] on button "button" at bounding box center [1535, 90] width 40 height 40
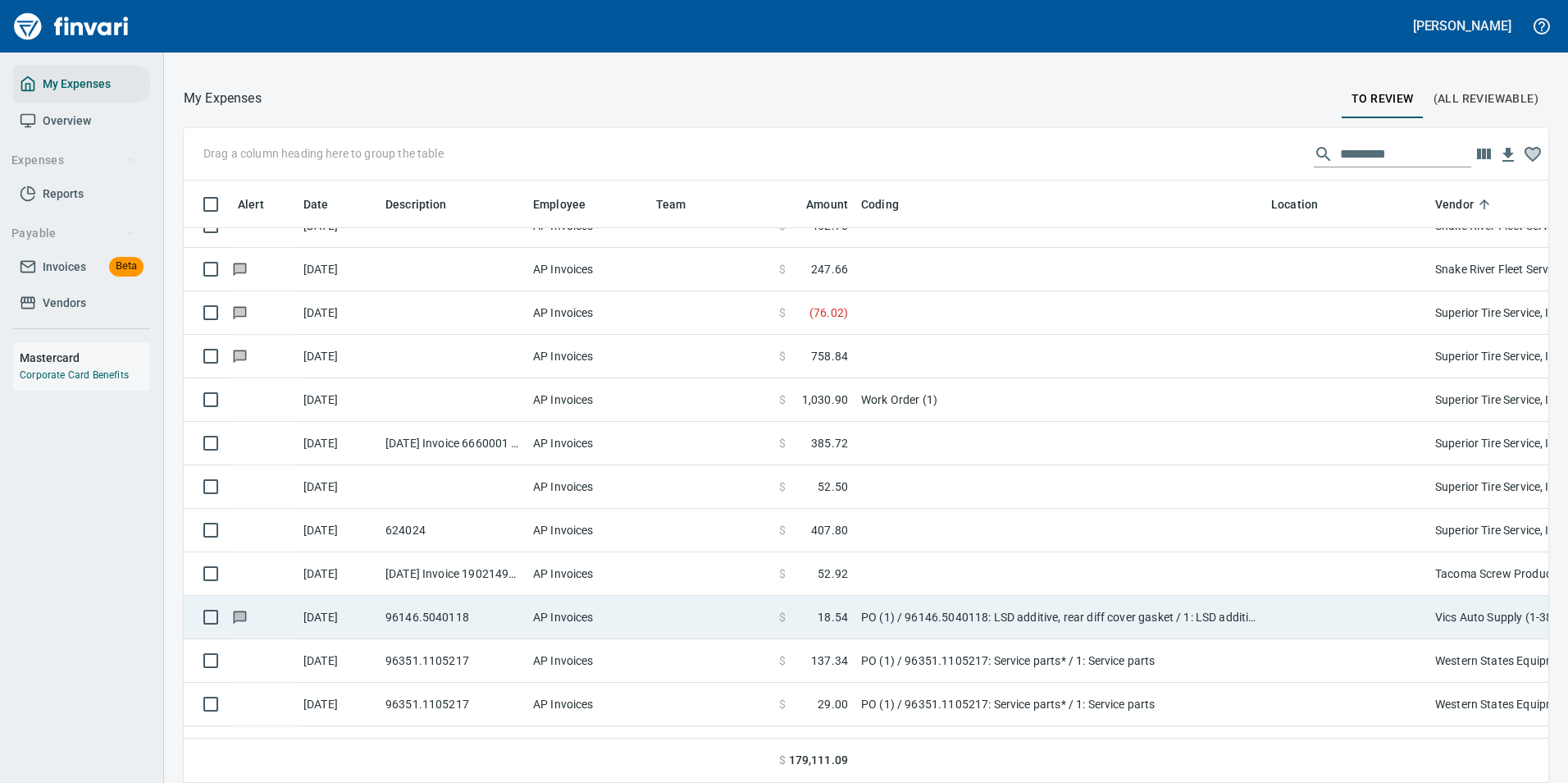
scroll to position [4998, 0]
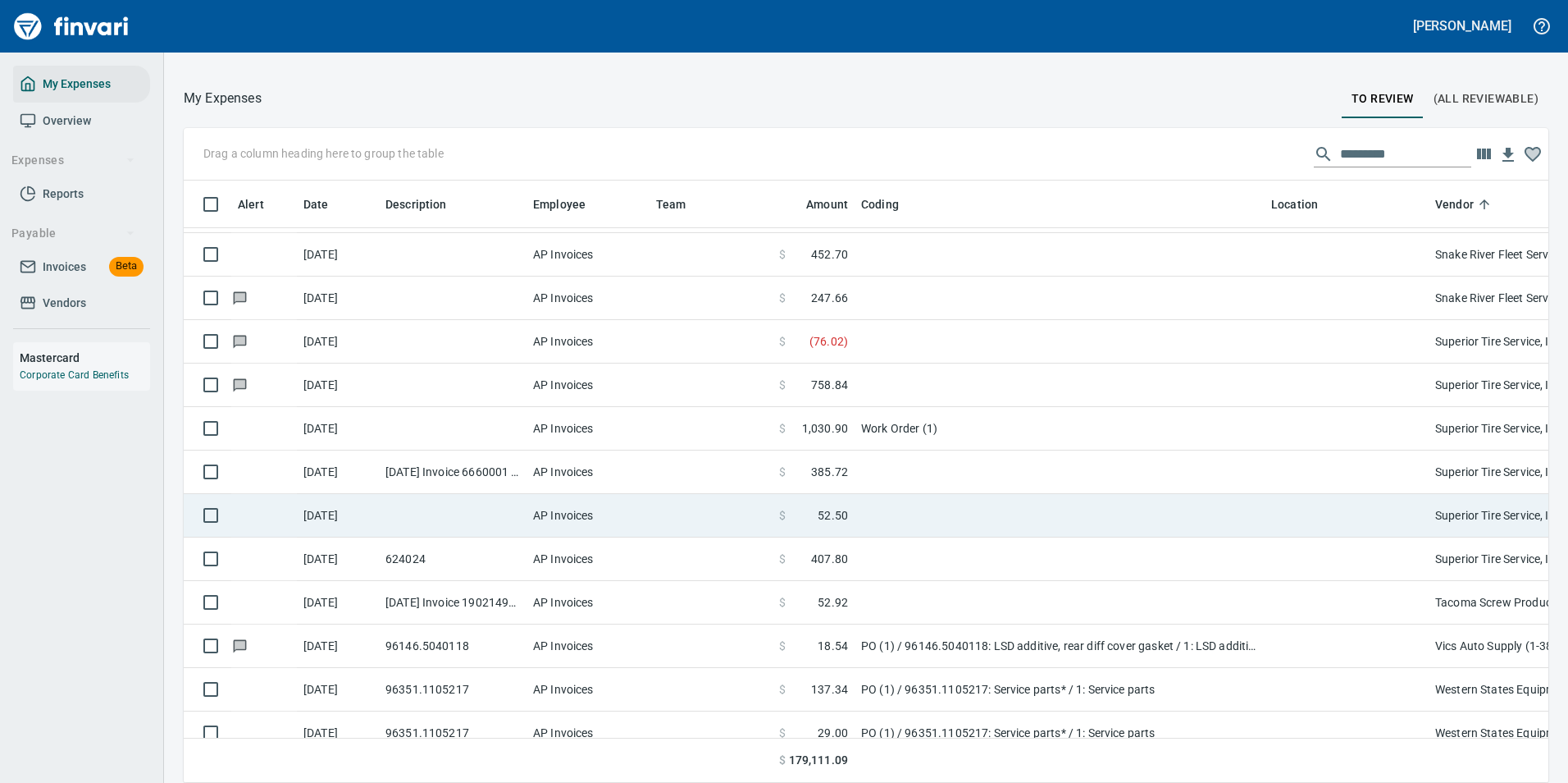
click at [867, 511] on td at bounding box center [1059, 515] width 410 height 43
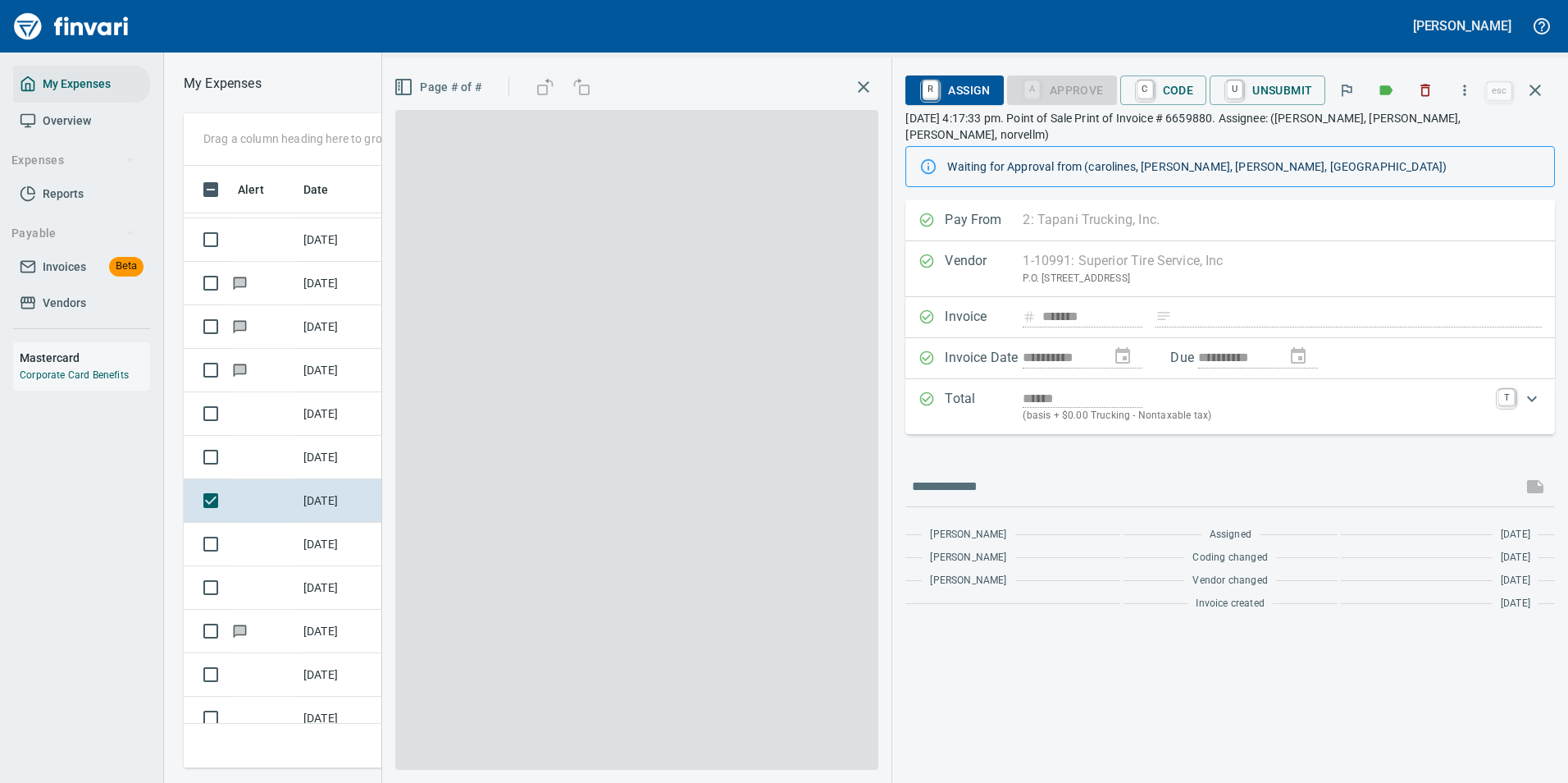
scroll to position [578, 930]
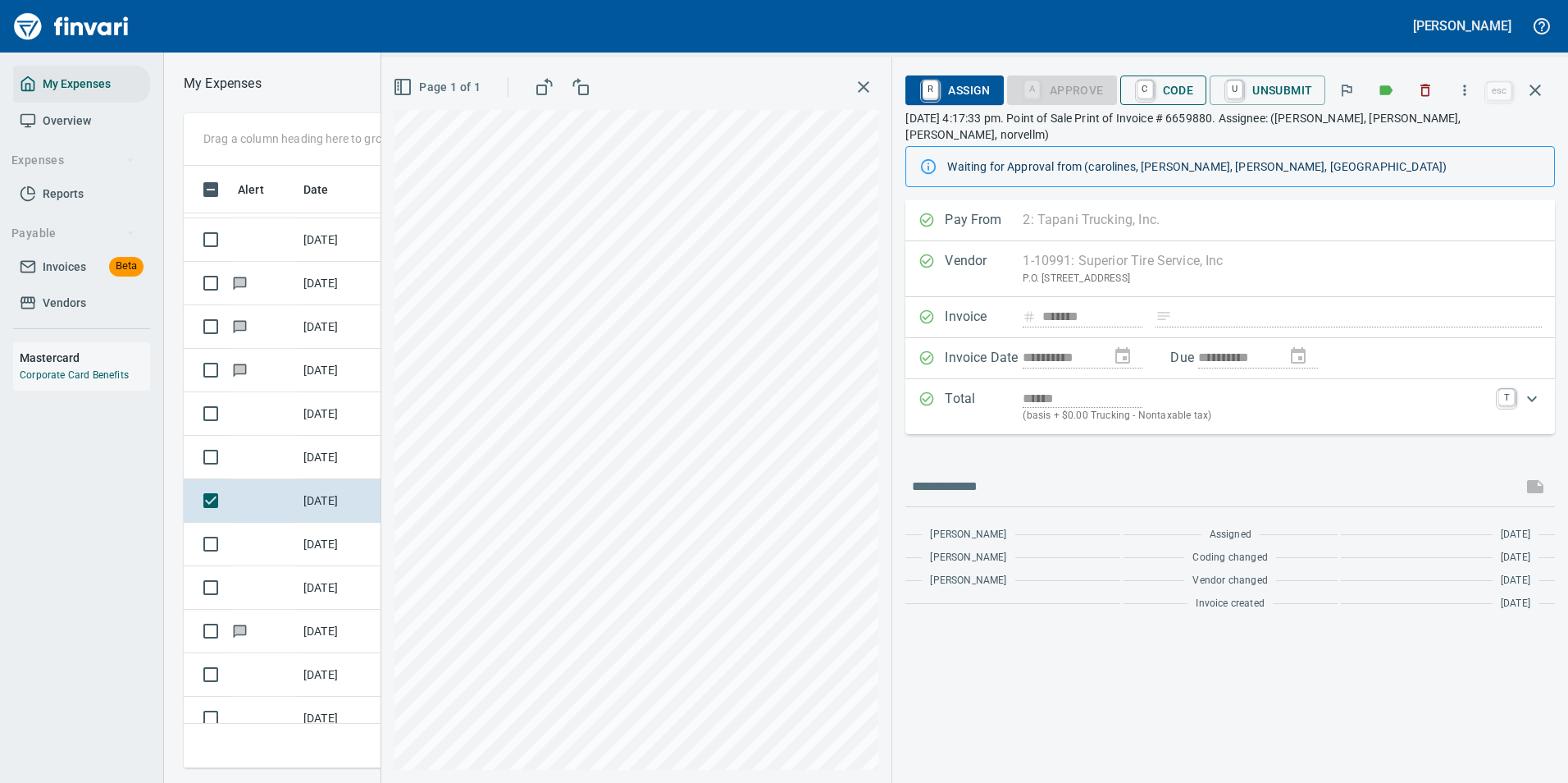
click at [1162, 89] on span "C Code" at bounding box center [1164, 90] width 61 height 28
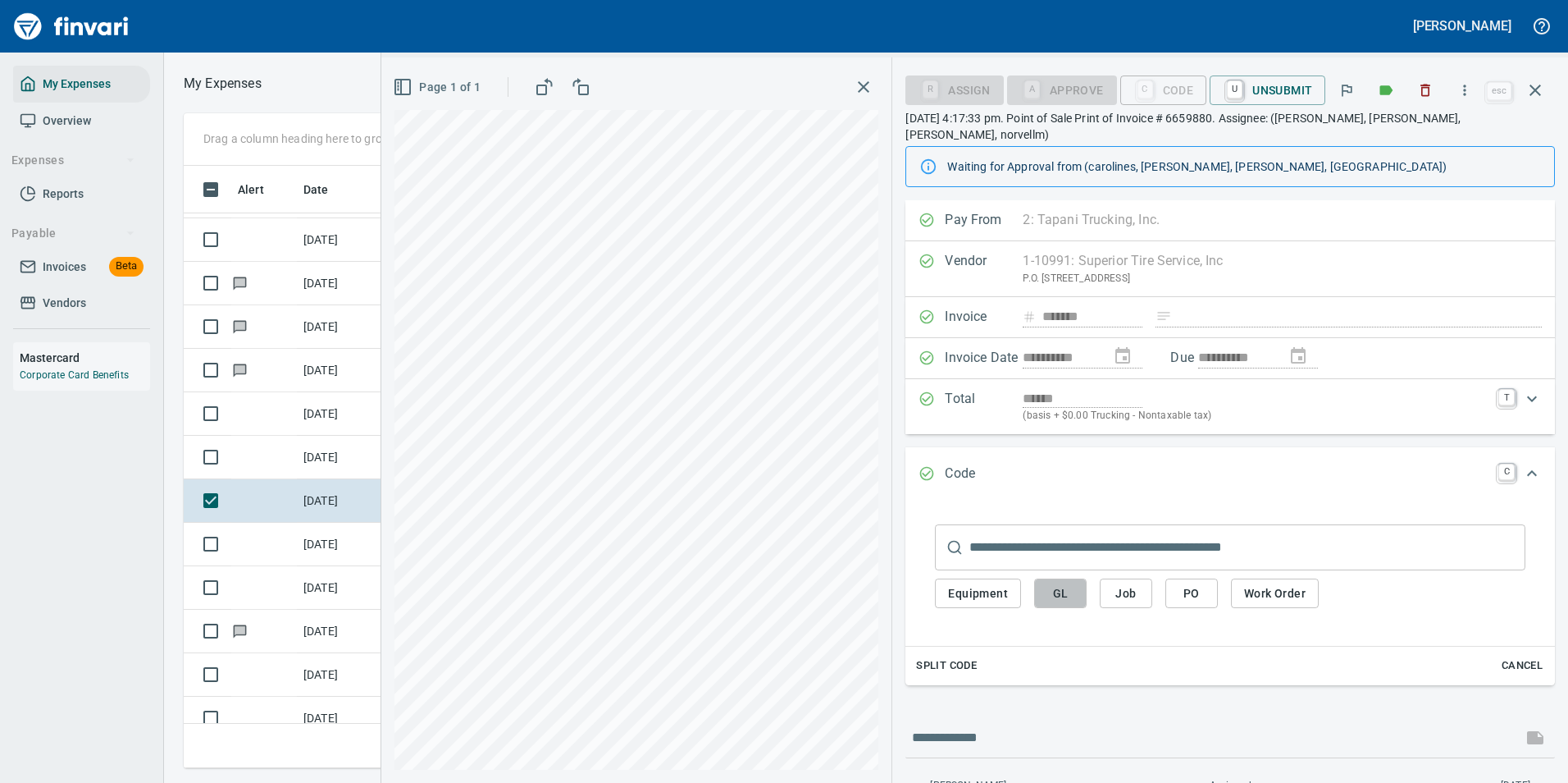
click at [1065, 584] on span "GL" at bounding box center [1060, 594] width 26 height 20
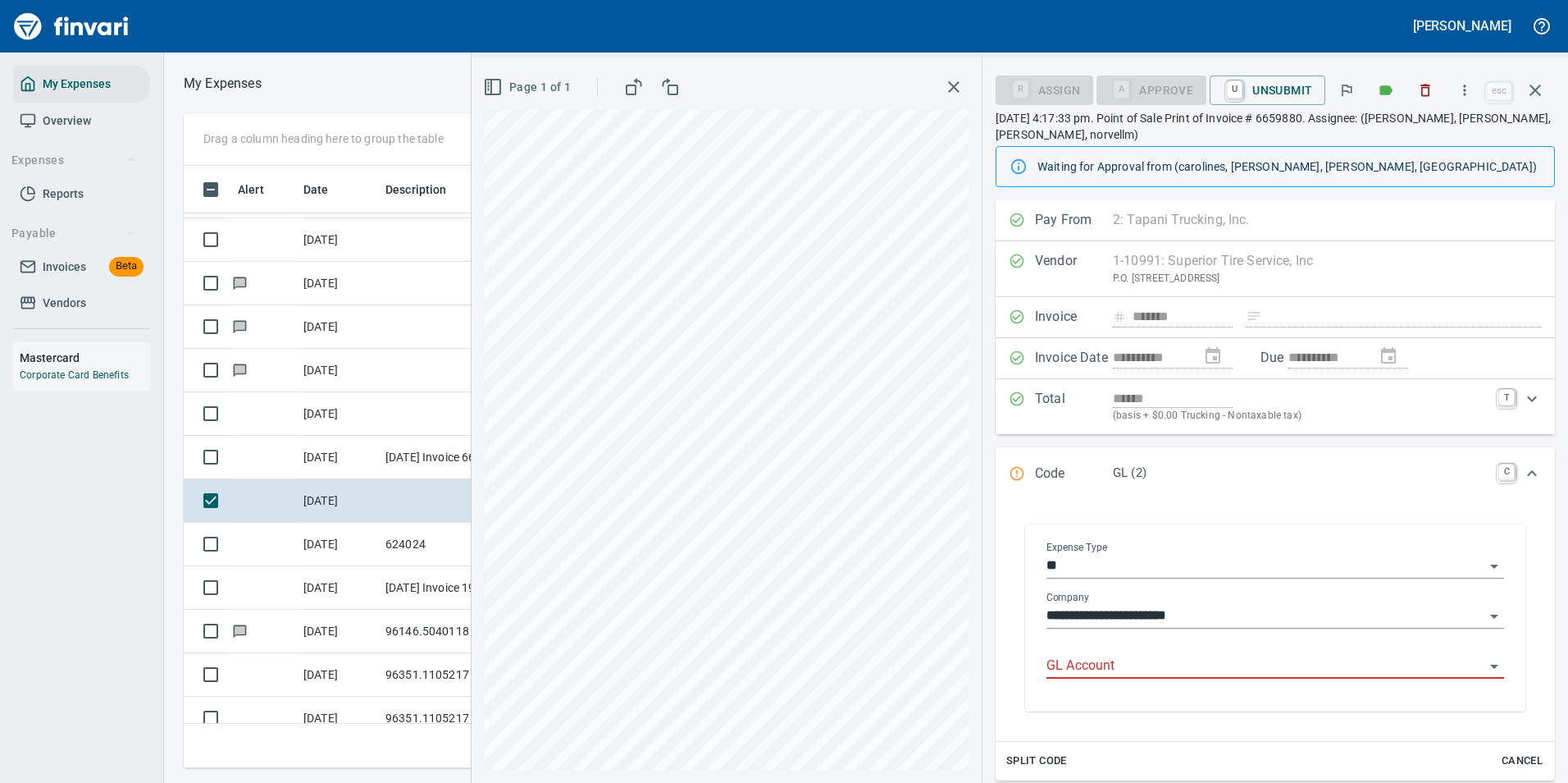
click at [1091, 680] on div "GL Account" at bounding box center [1275, 667] width 458 height 50
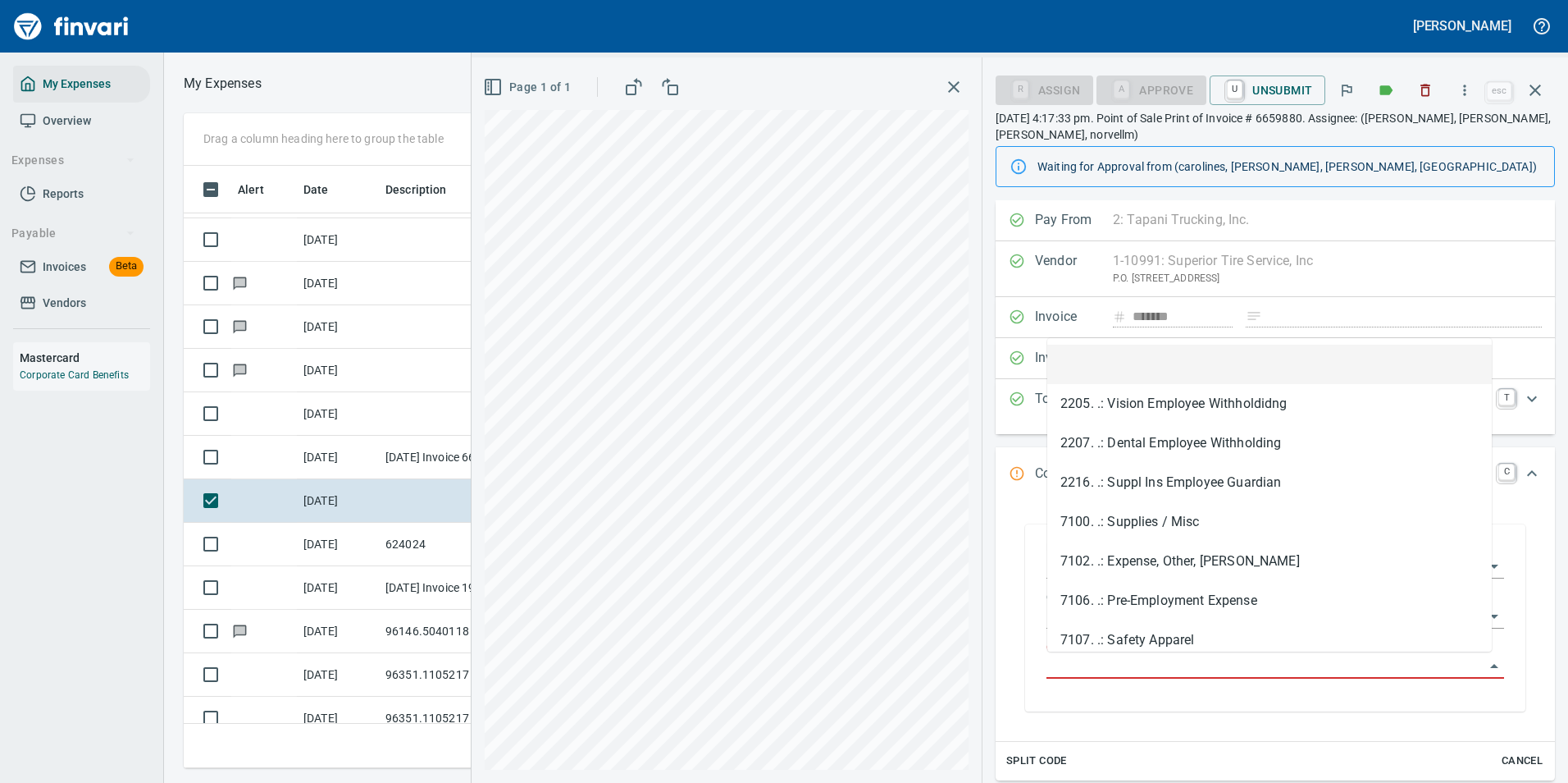
click at [1085, 666] on input "GL Account" at bounding box center [1265, 666] width 438 height 23
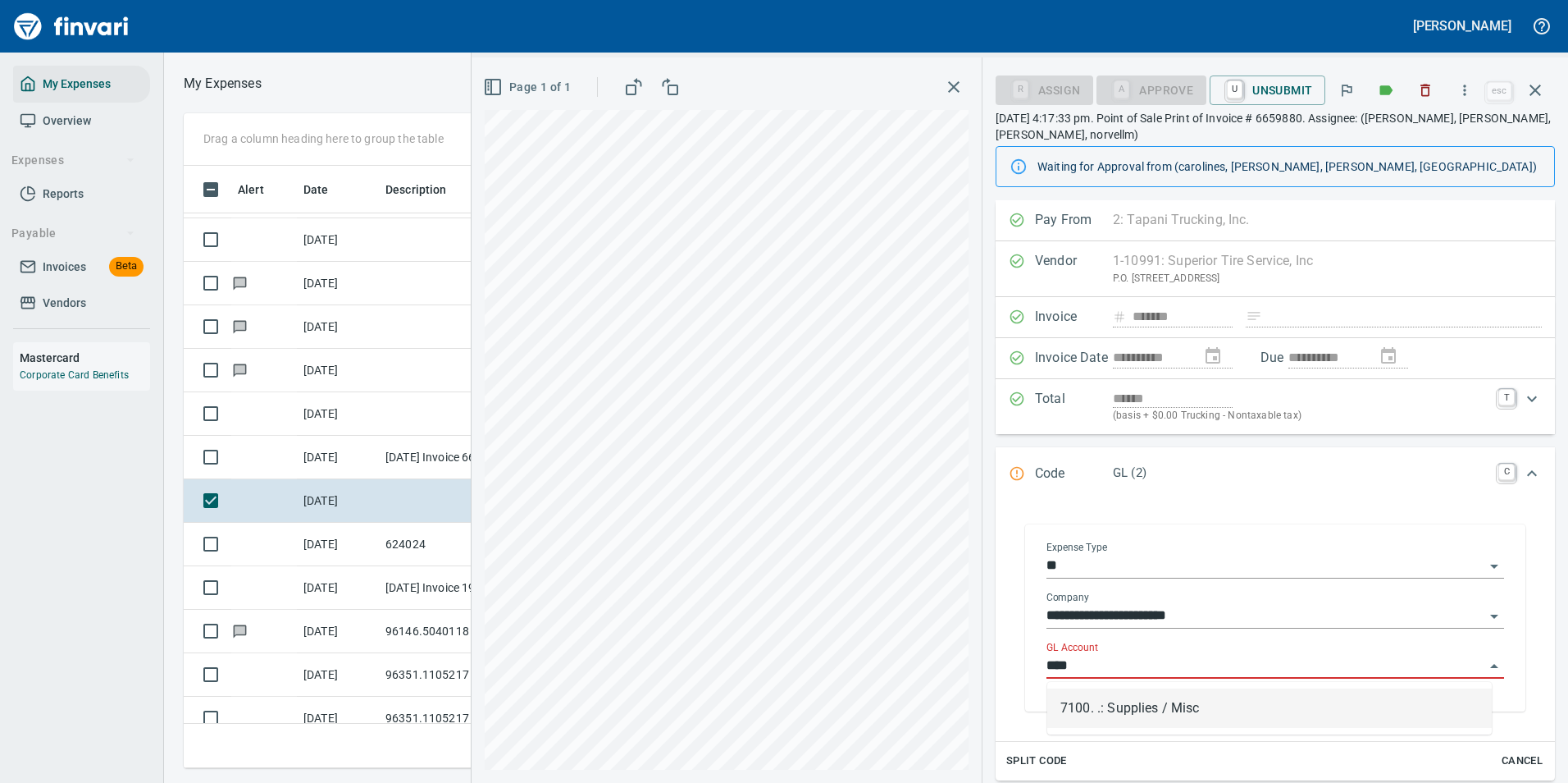
click at [1088, 696] on li "7100. .: Supplies / Misc" at bounding box center [1270, 708] width 445 height 40
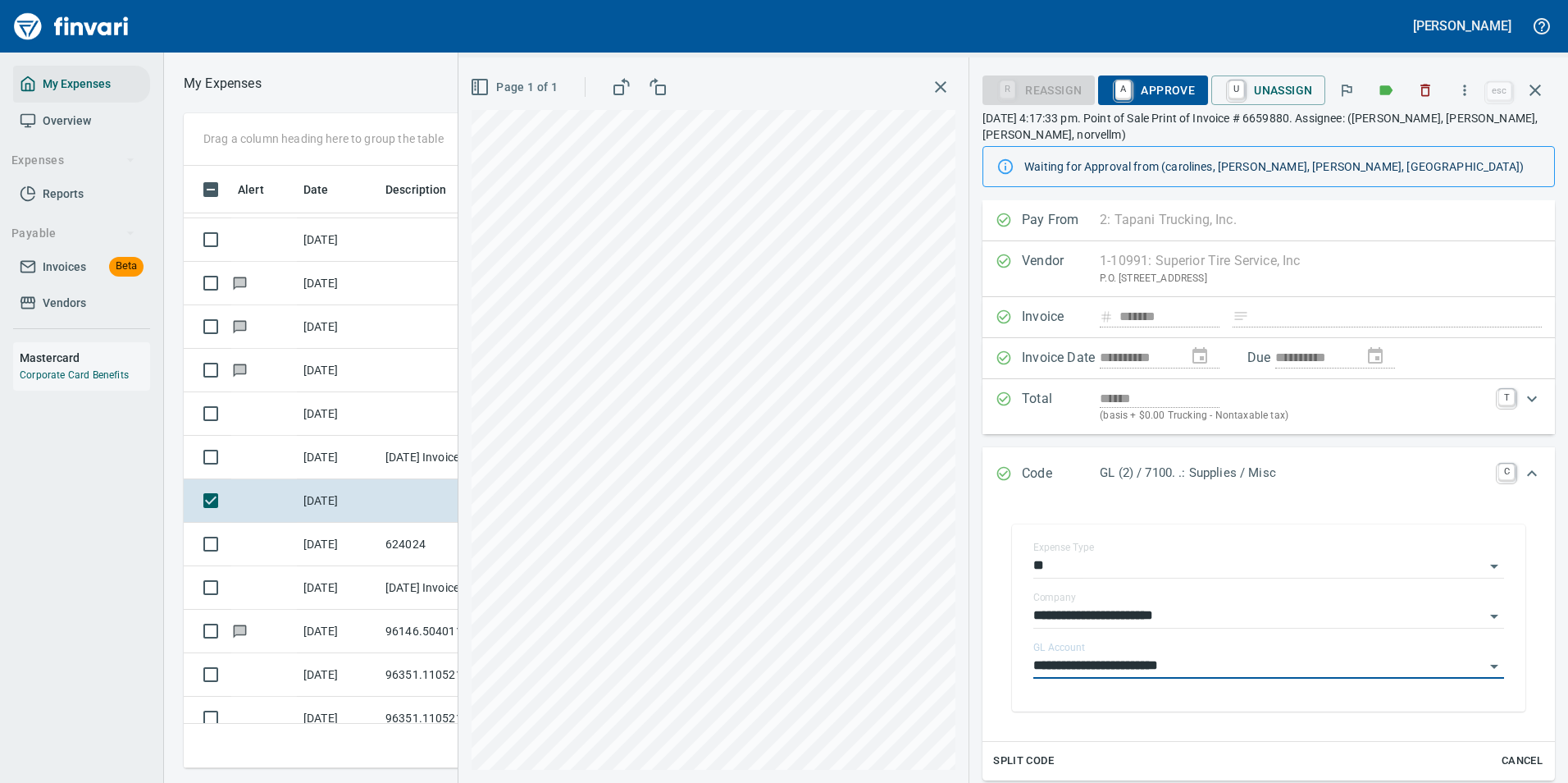
type input "**********"
click at [1151, 78] on span "A Approve" at bounding box center [1153, 90] width 84 height 28
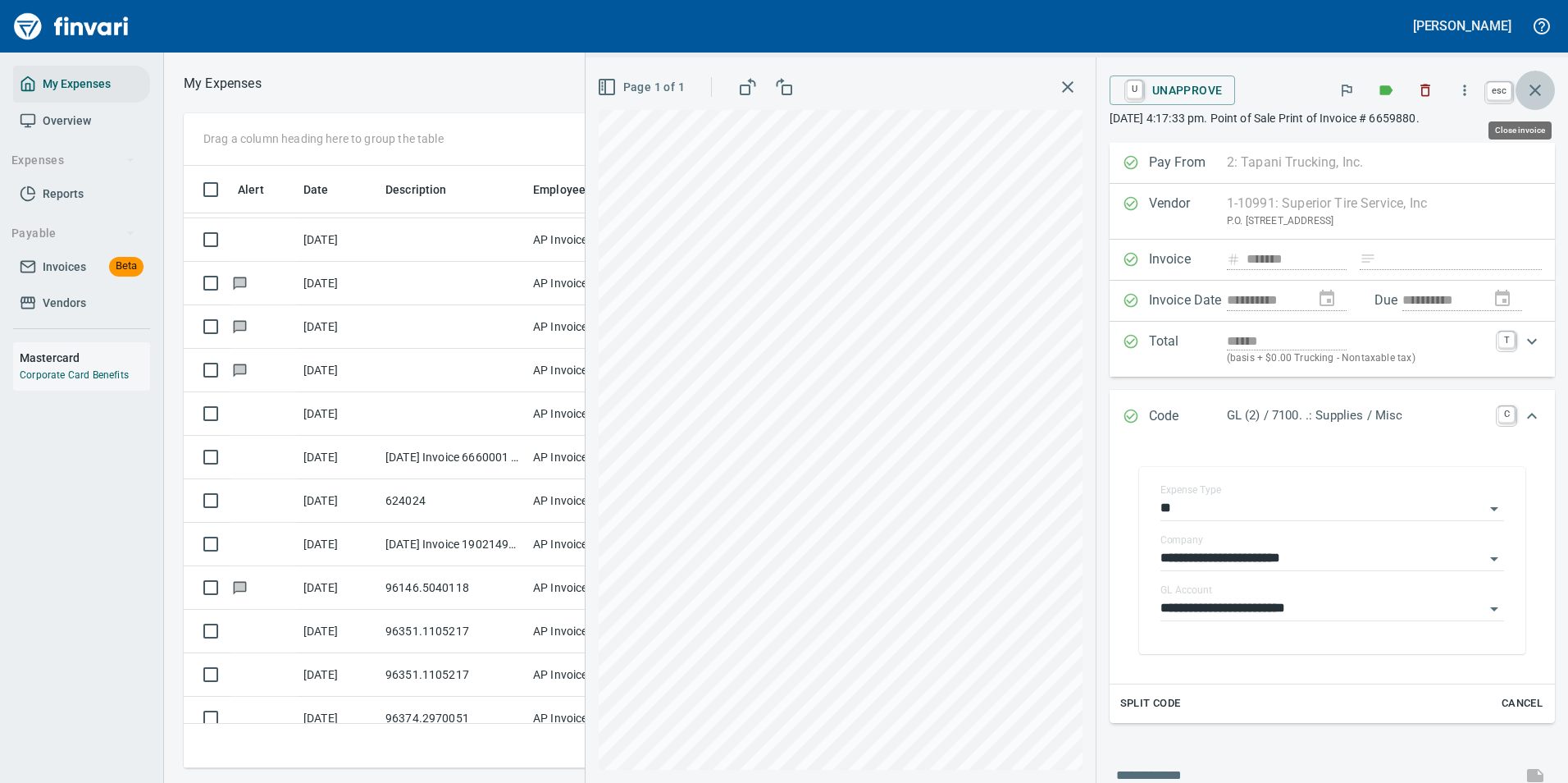
click at [1540, 92] on icon "button" at bounding box center [1535, 90] width 19 height 19
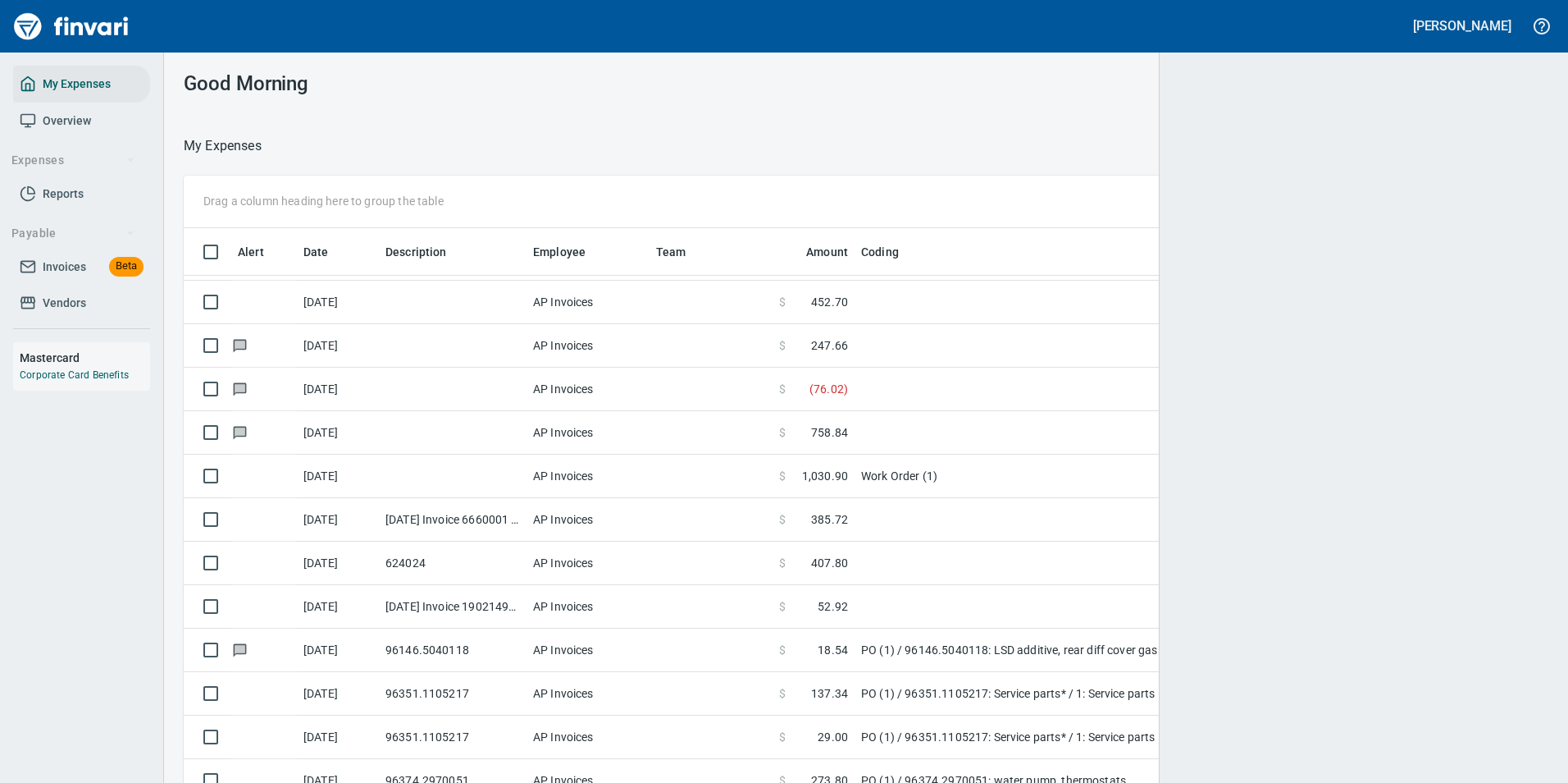
scroll to position [2, 2]
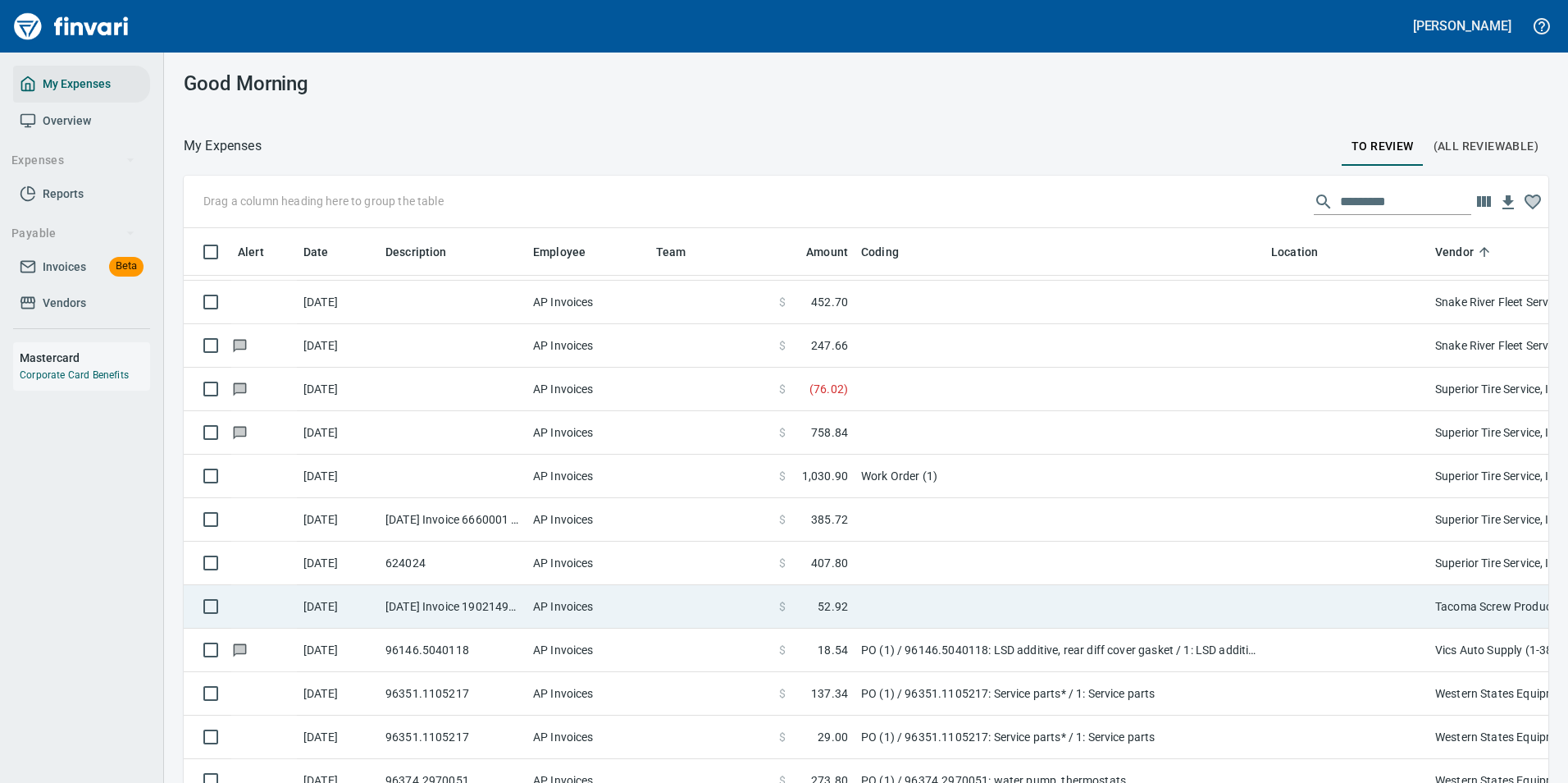
click at [839, 590] on td "$ 52.92" at bounding box center [813, 607] width 82 height 43
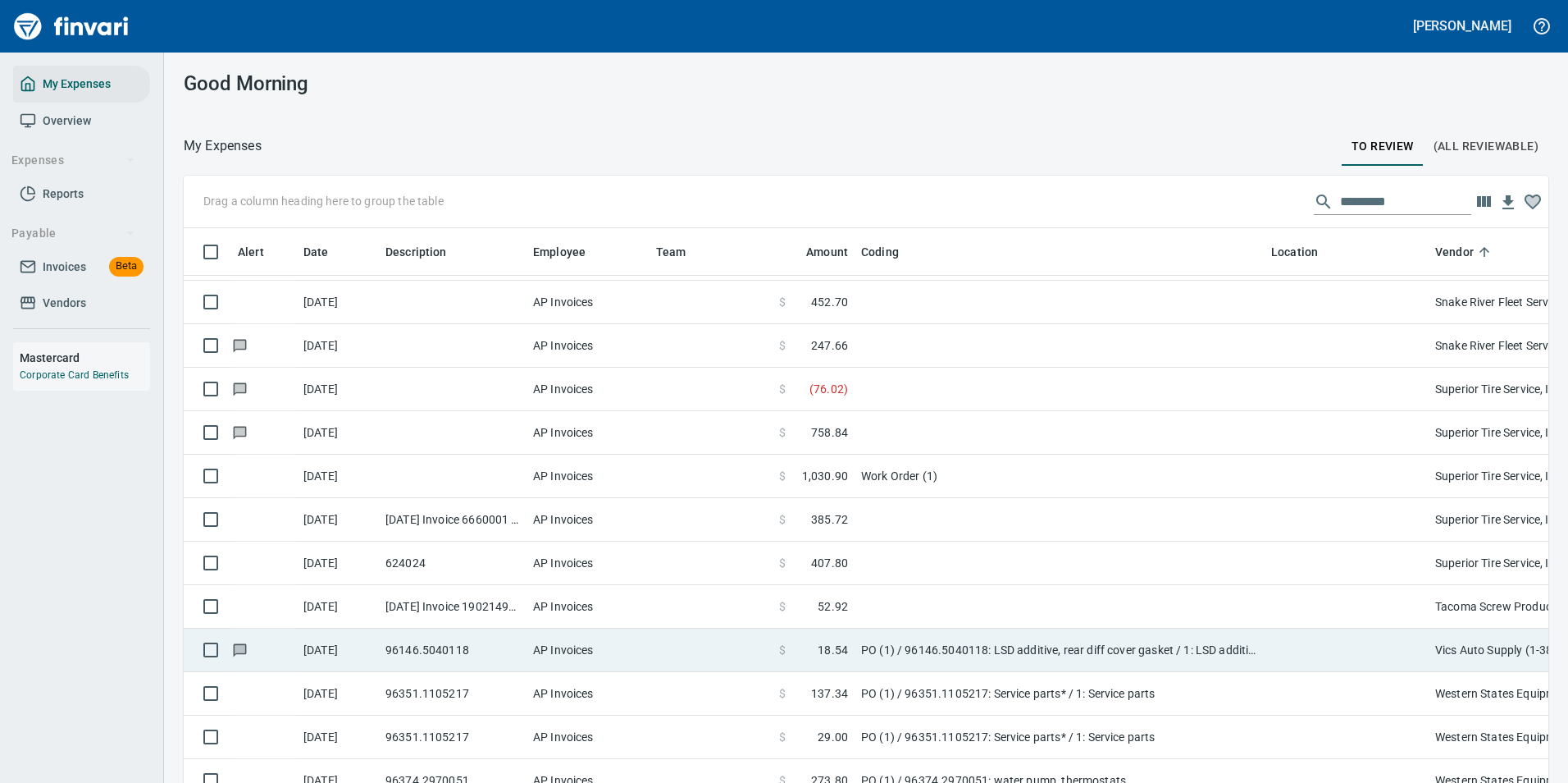
scroll to position [2, 2]
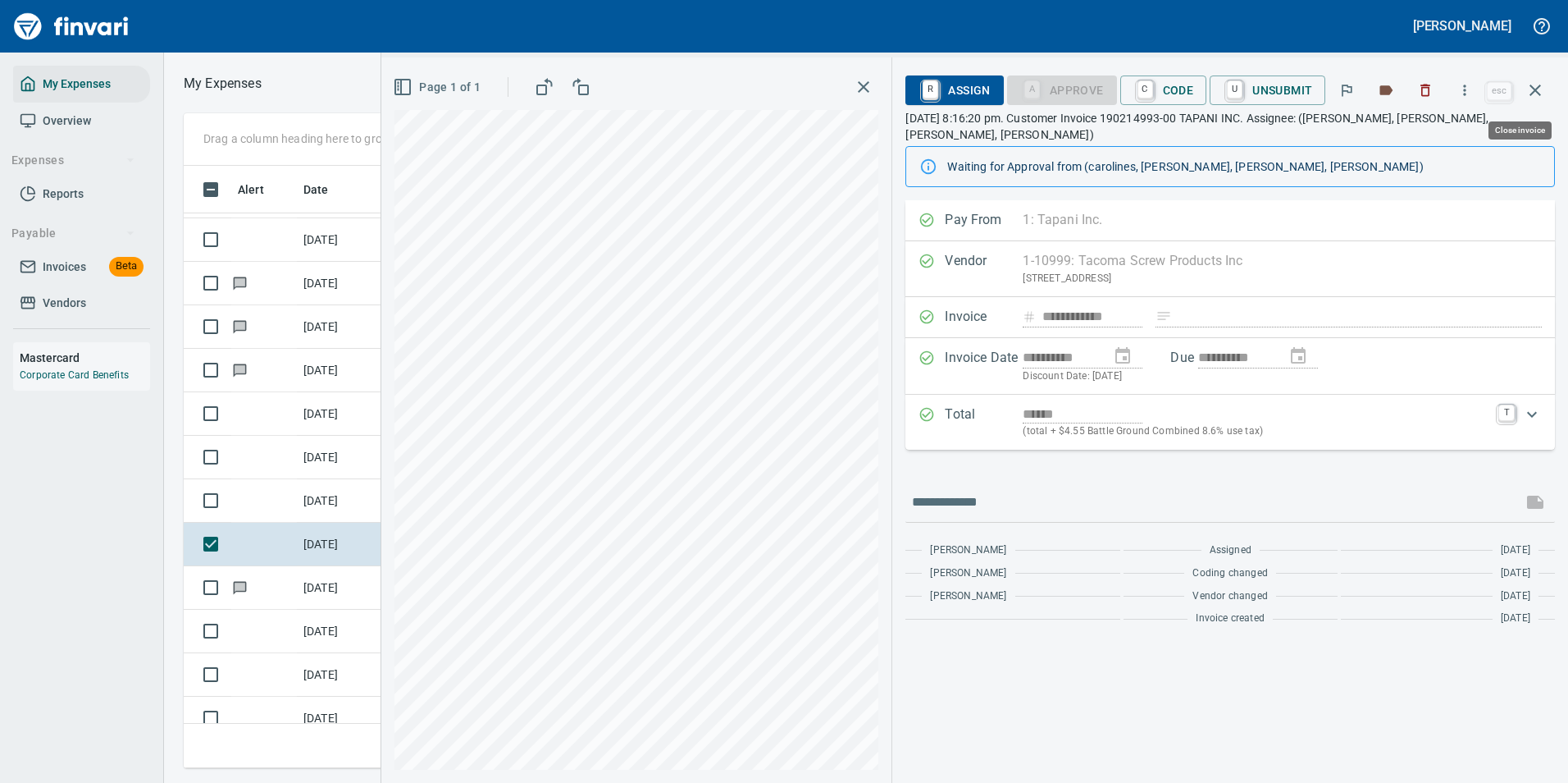
click at [1531, 87] on icon "button" at bounding box center [1535, 90] width 19 height 19
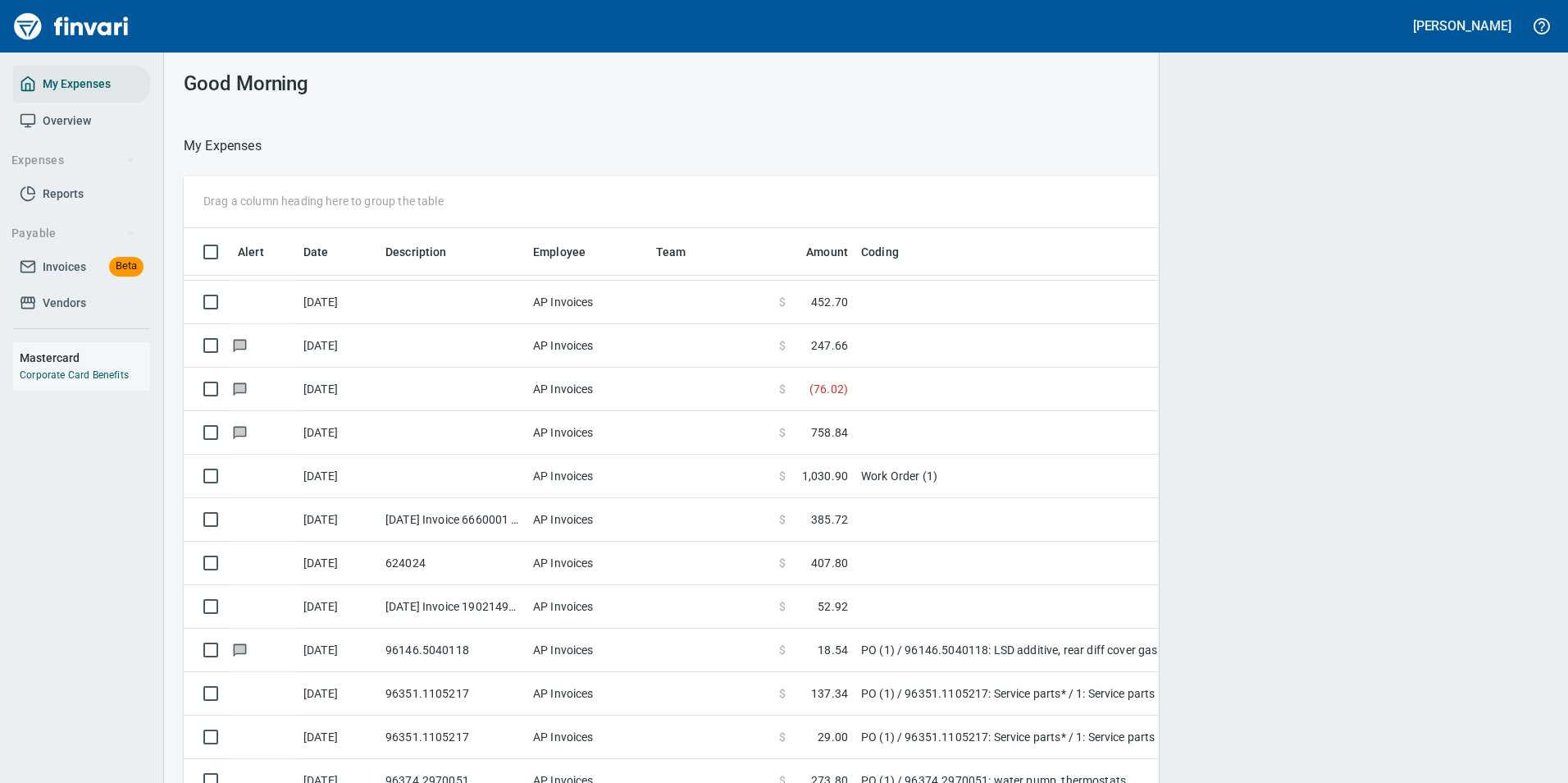
scroll to position [578, 1325]
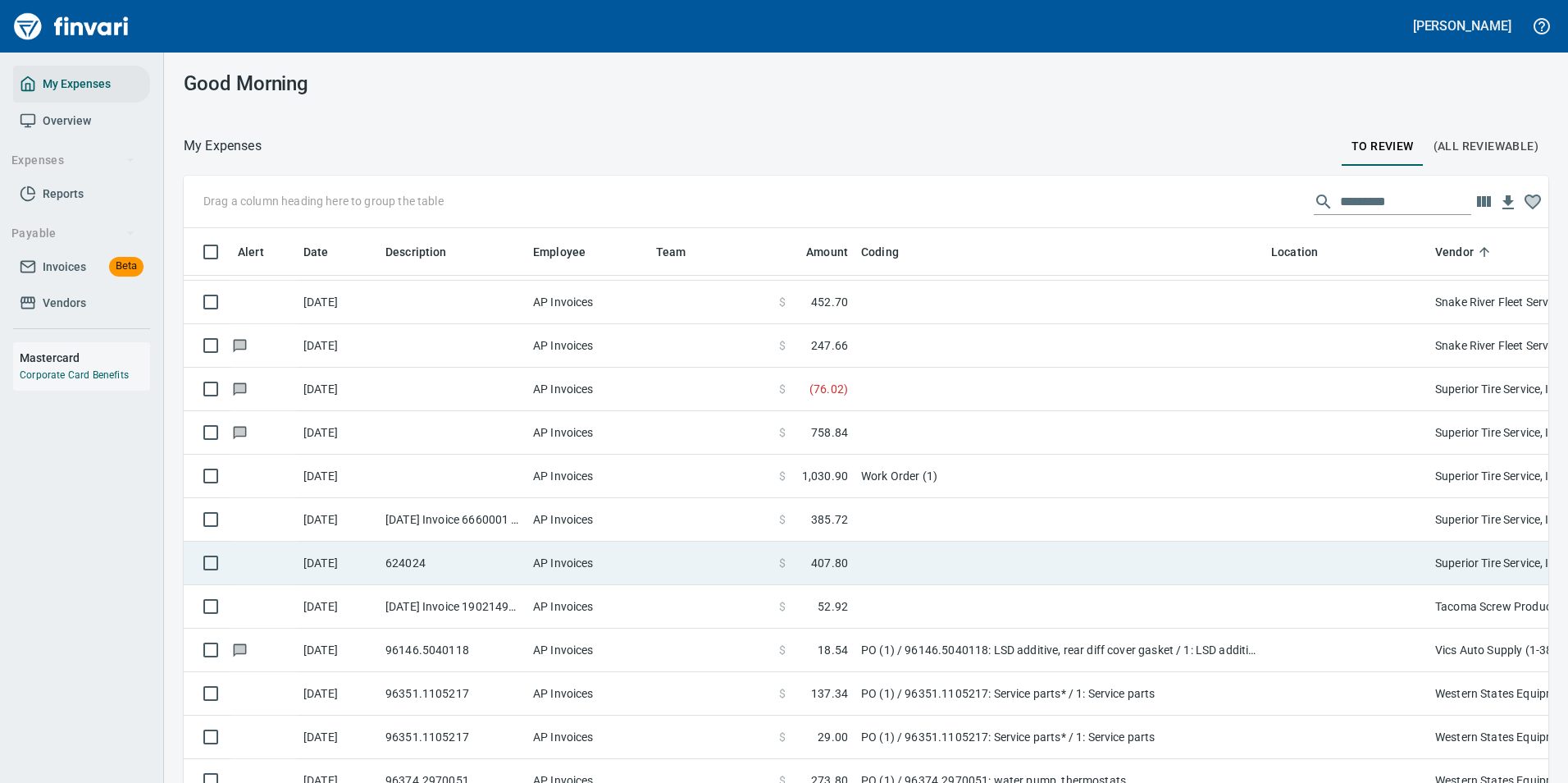
click at [885, 557] on td at bounding box center [1059, 563] width 410 height 43
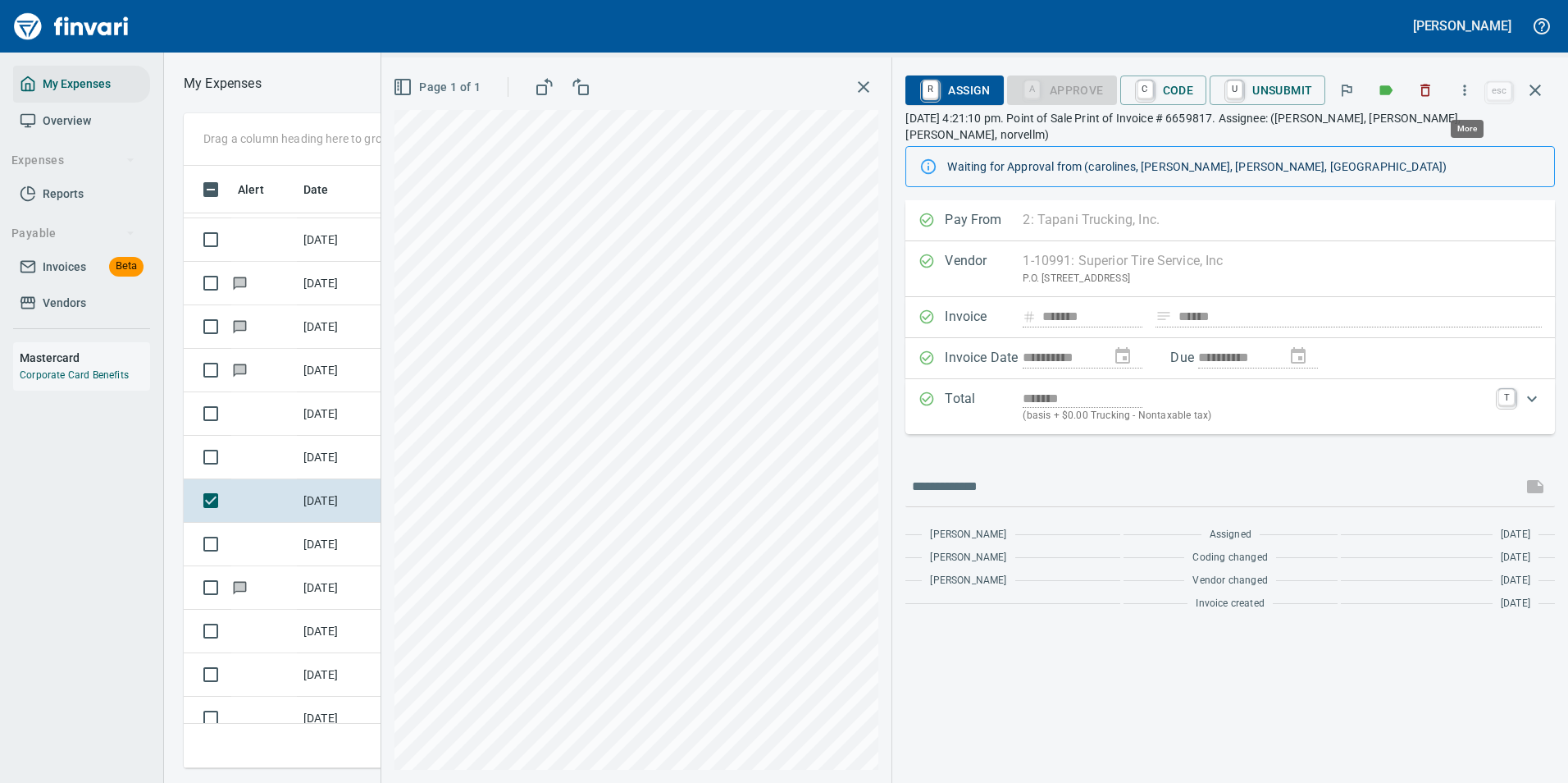
scroll to position [578, 930]
click at [1459, 92] on icon "button" at bounding box center [1465, 90] width 17 height 17
click at [1411, 137] on span "Download" at bounding box center [1462, 138] width 158 height 19
drag, startPoint x: 1047, startPoint y: 668, endPoint x: 1024, endPoint y: 642, distance: 34.7
click at [1042, 664] on div "**********" at bounding box center [1230, 491] width 676 height 583
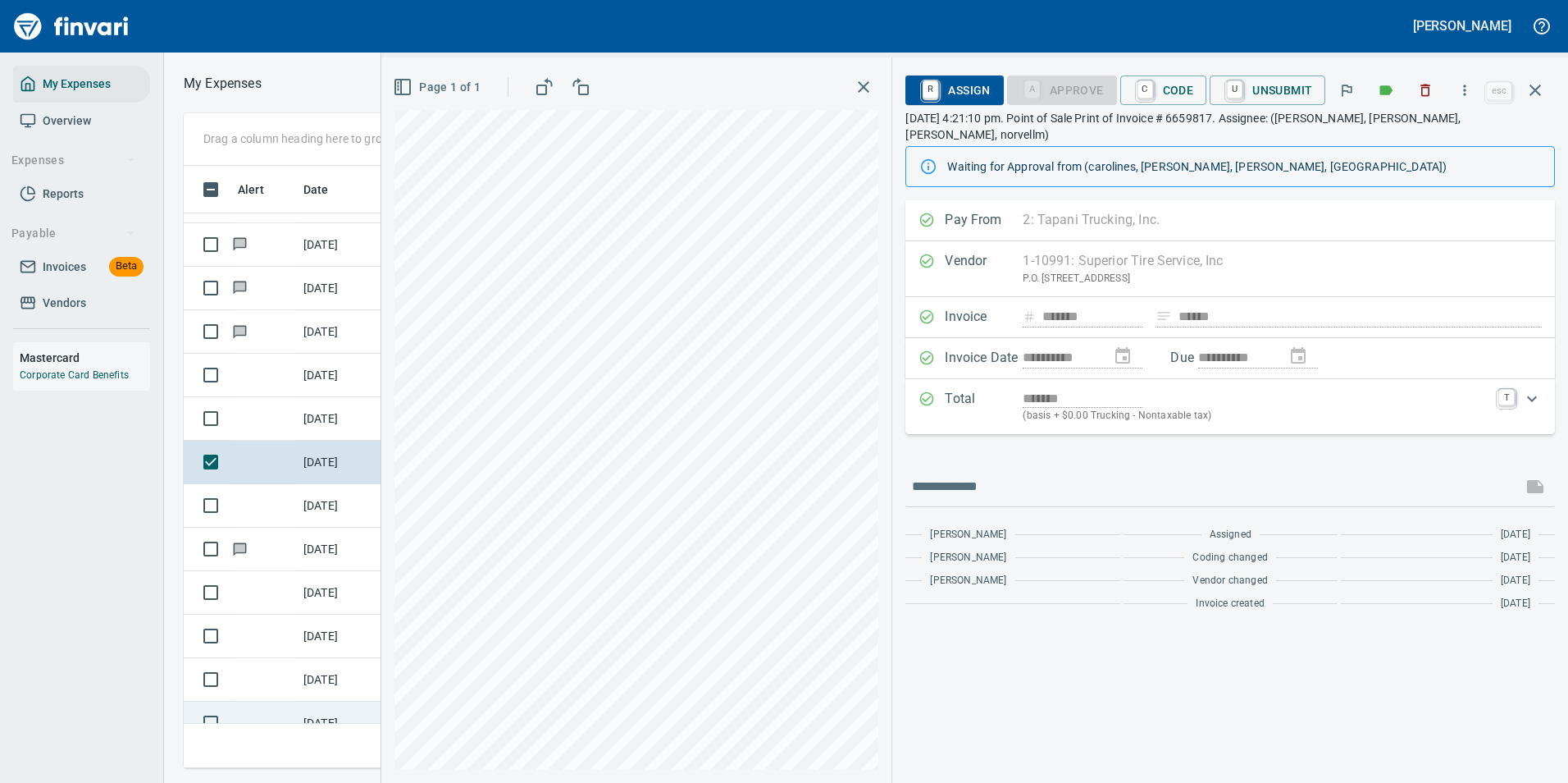
scroll to position [4868, 0]
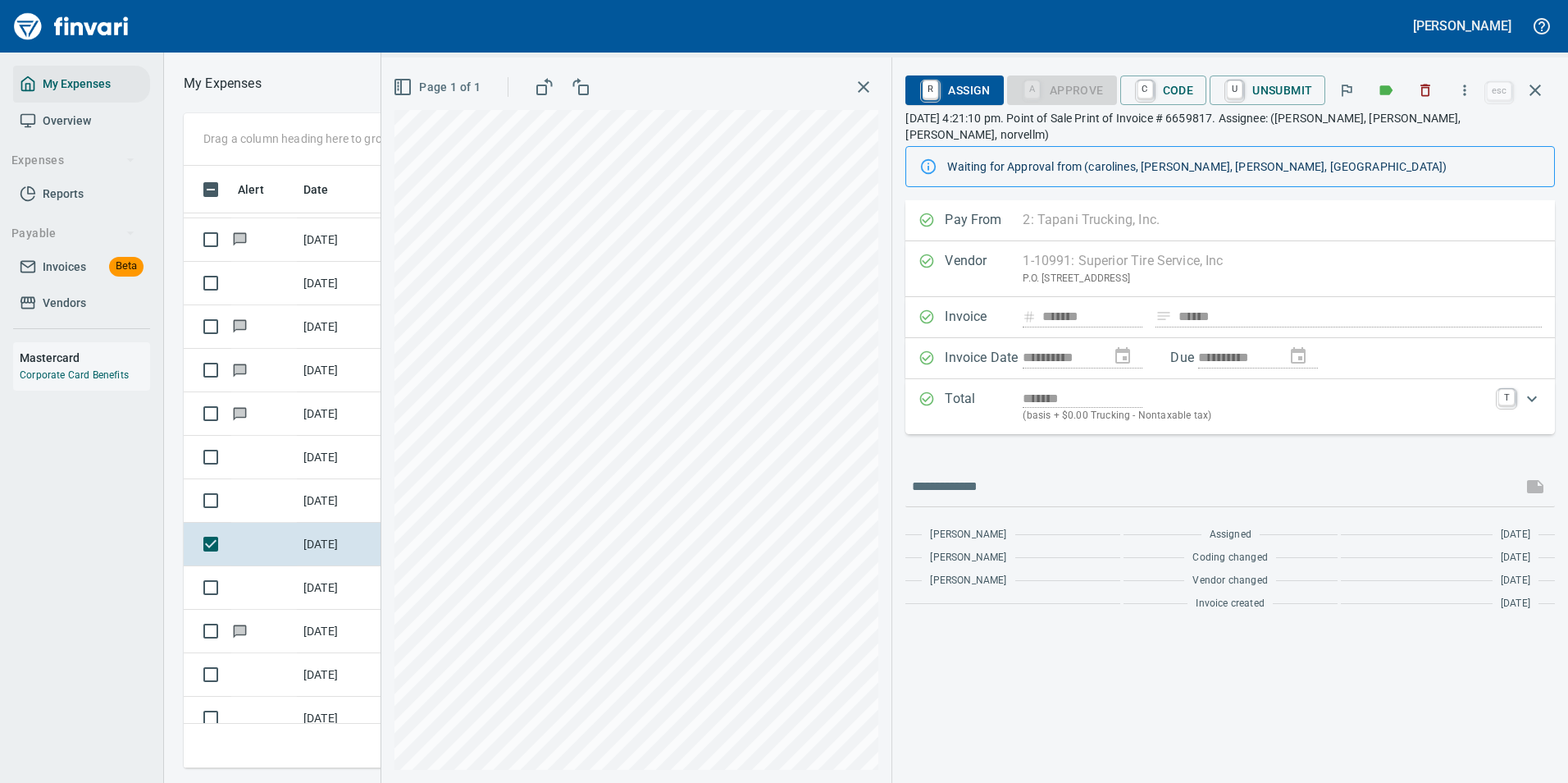
drag, startPoint x: 1151, startPoint y: 86, endPoint x: 1114, endPoint y: 137, distance: 63.0
click at [1151, 86] on link "C" at bounding box center [1145, 90] width 16 height 18
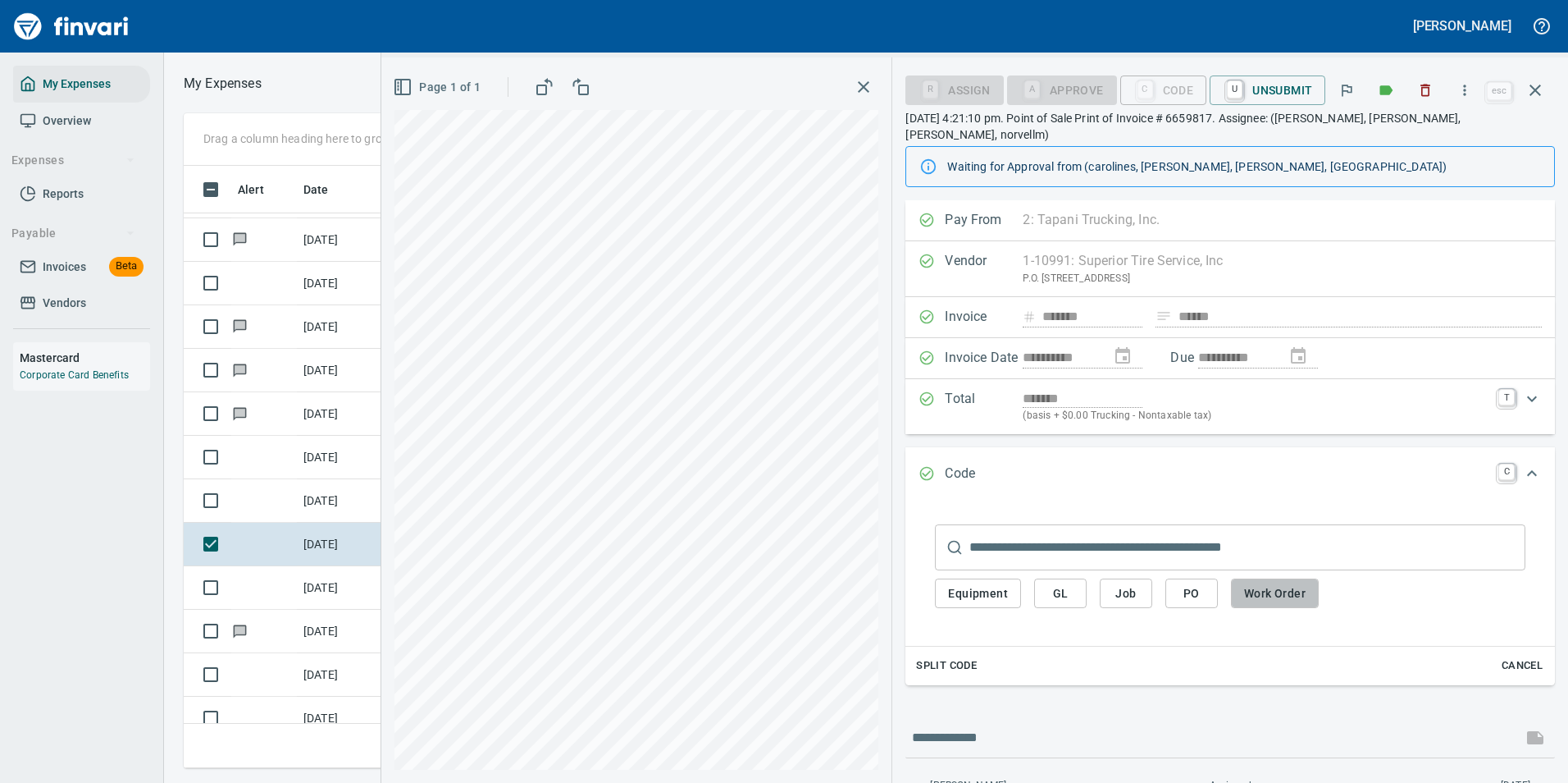
click at [1278, 584] on span "Work Order" at bounding box center [1275, 594] width 62 height 20
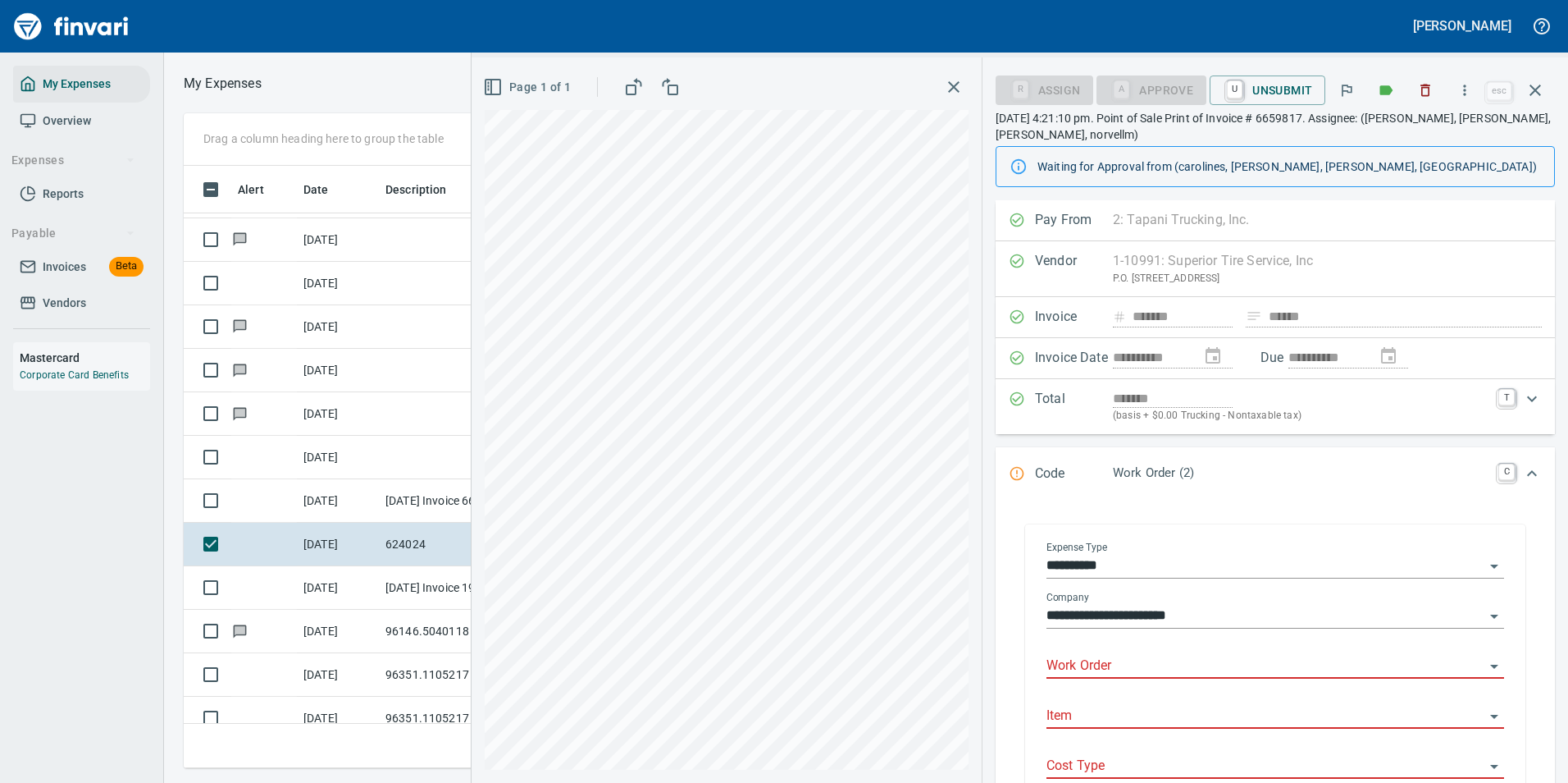
click at [1104, 667] on input "Work Order" at bounding box center [1265, 666] width 438 height 23
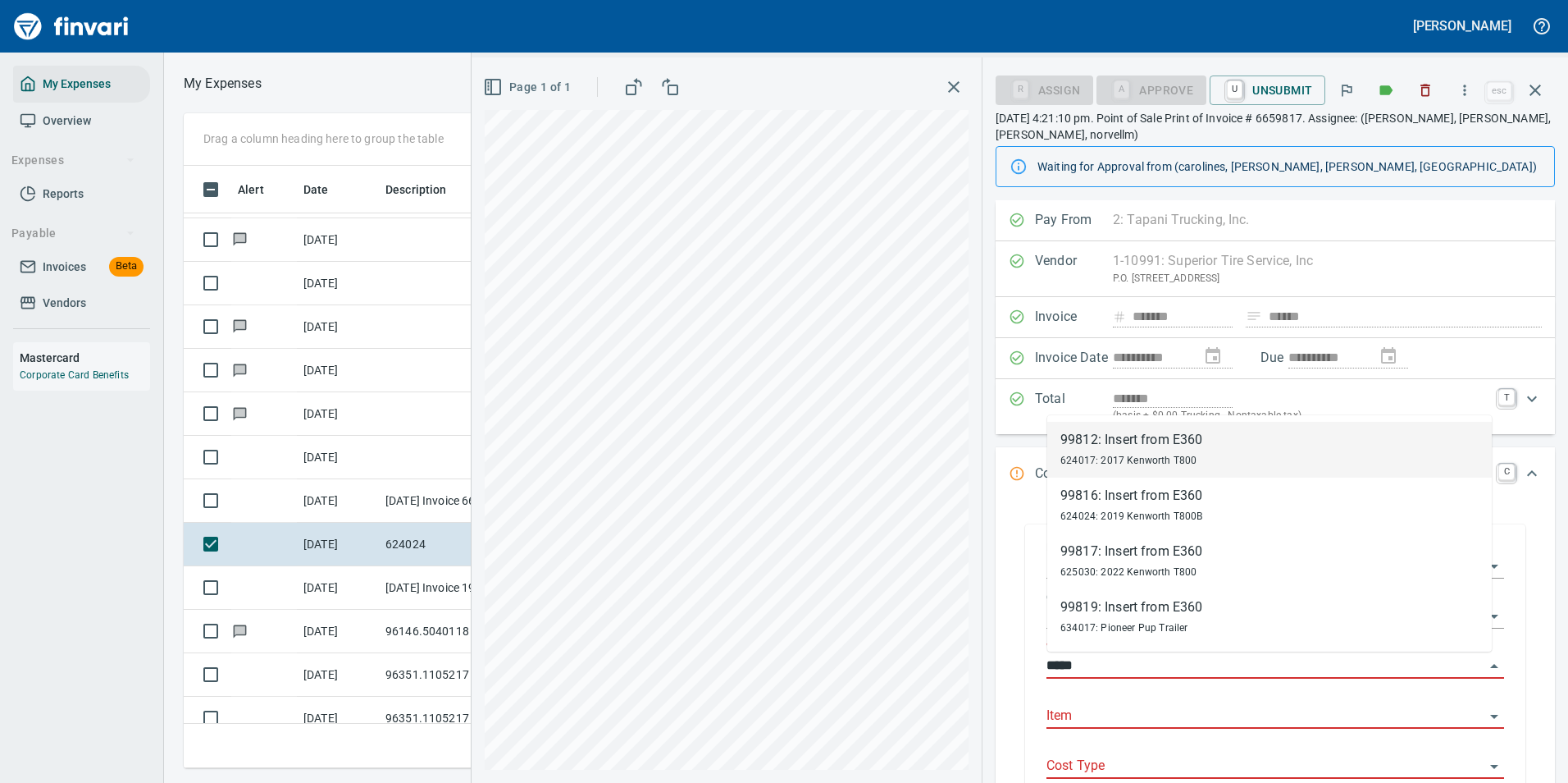
scroll to position [578, 930]
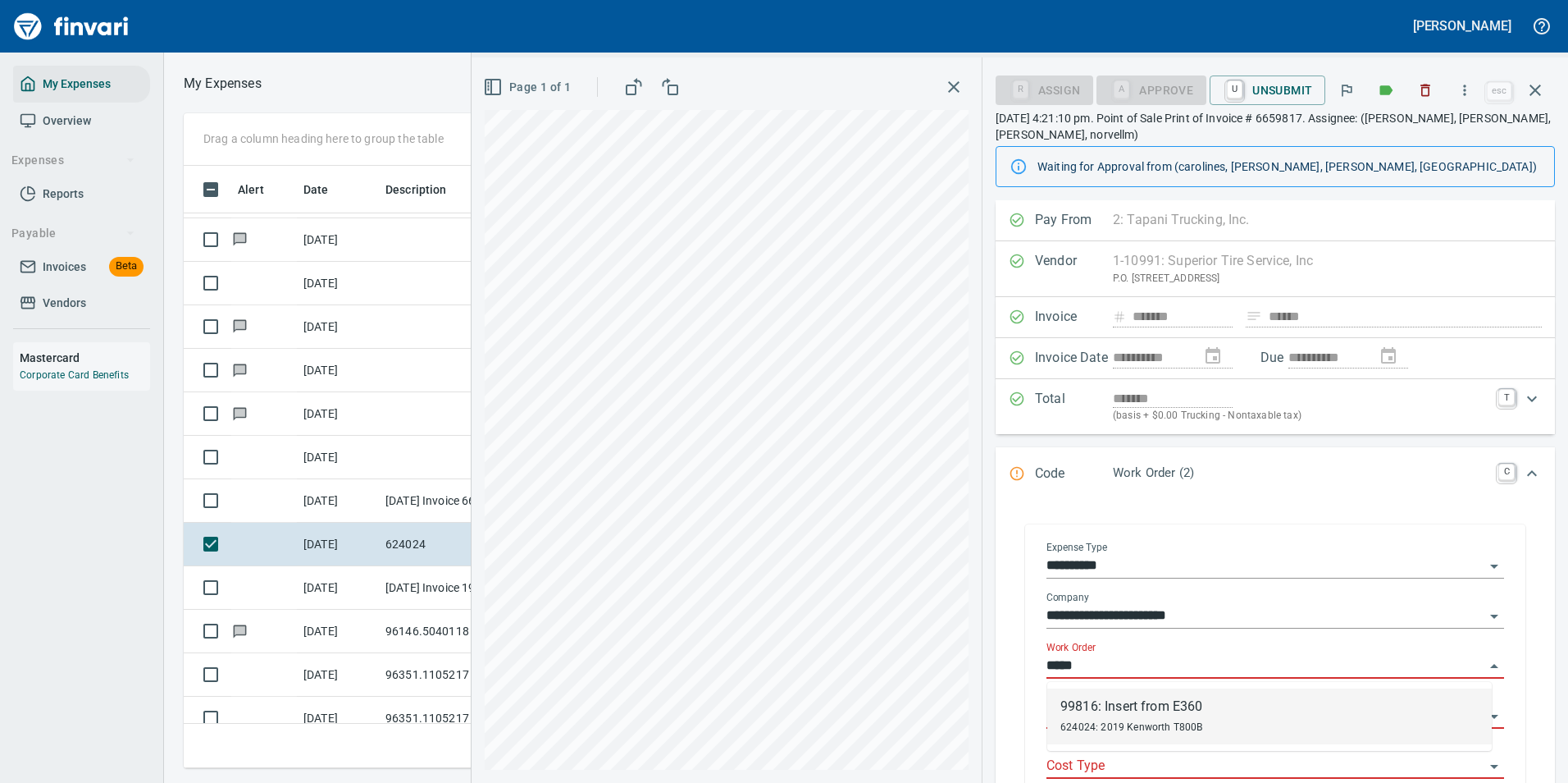
drag, startPoint x: 1097, startPoint y: 699, endPoint x: 1097, endPoint y: 661, distance: 38.0
click at [1098, 699] on div "99816: Insert from E360" at bounding box center [1131, 706] width 143 height 19
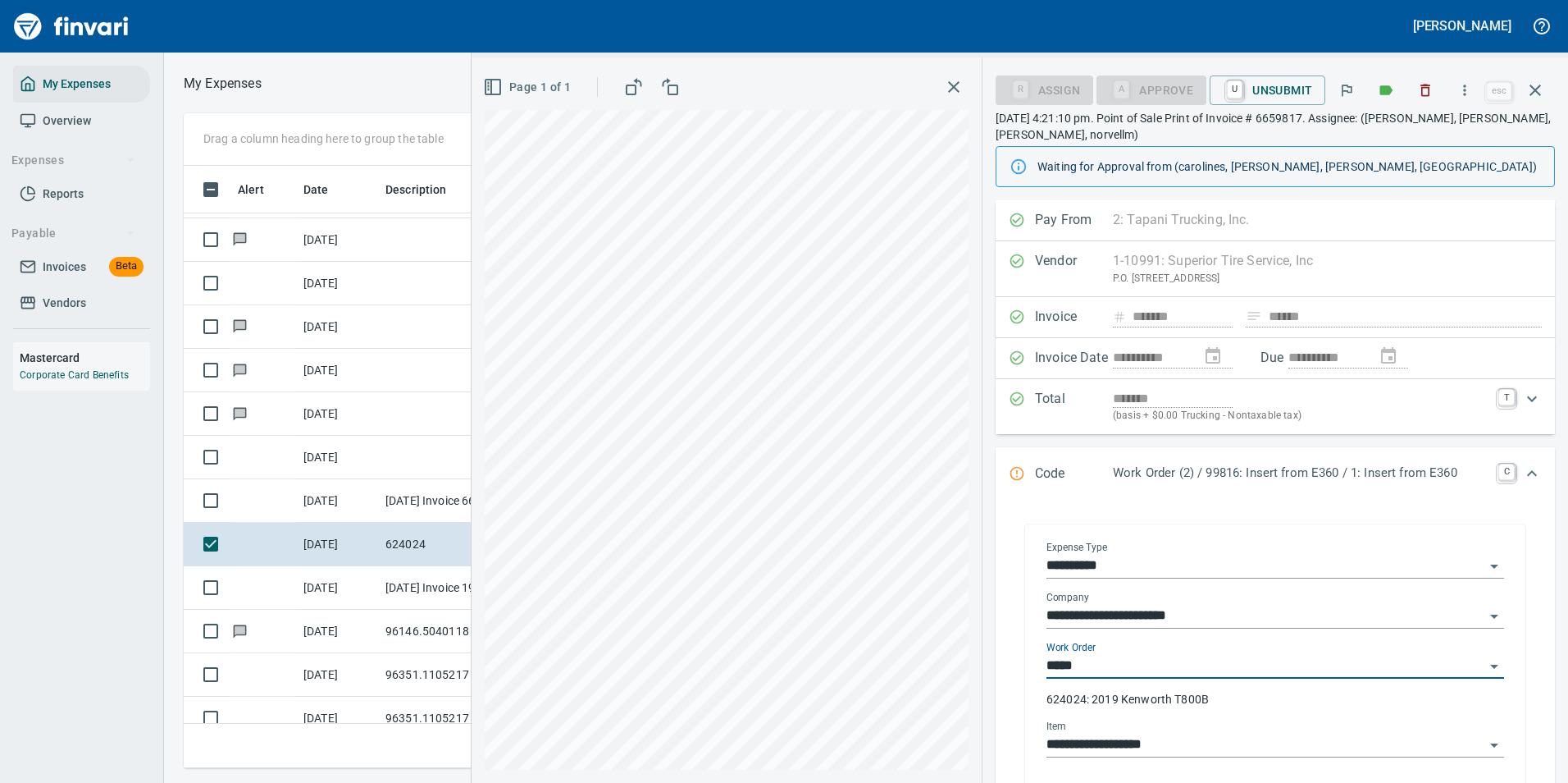
type input "**********"
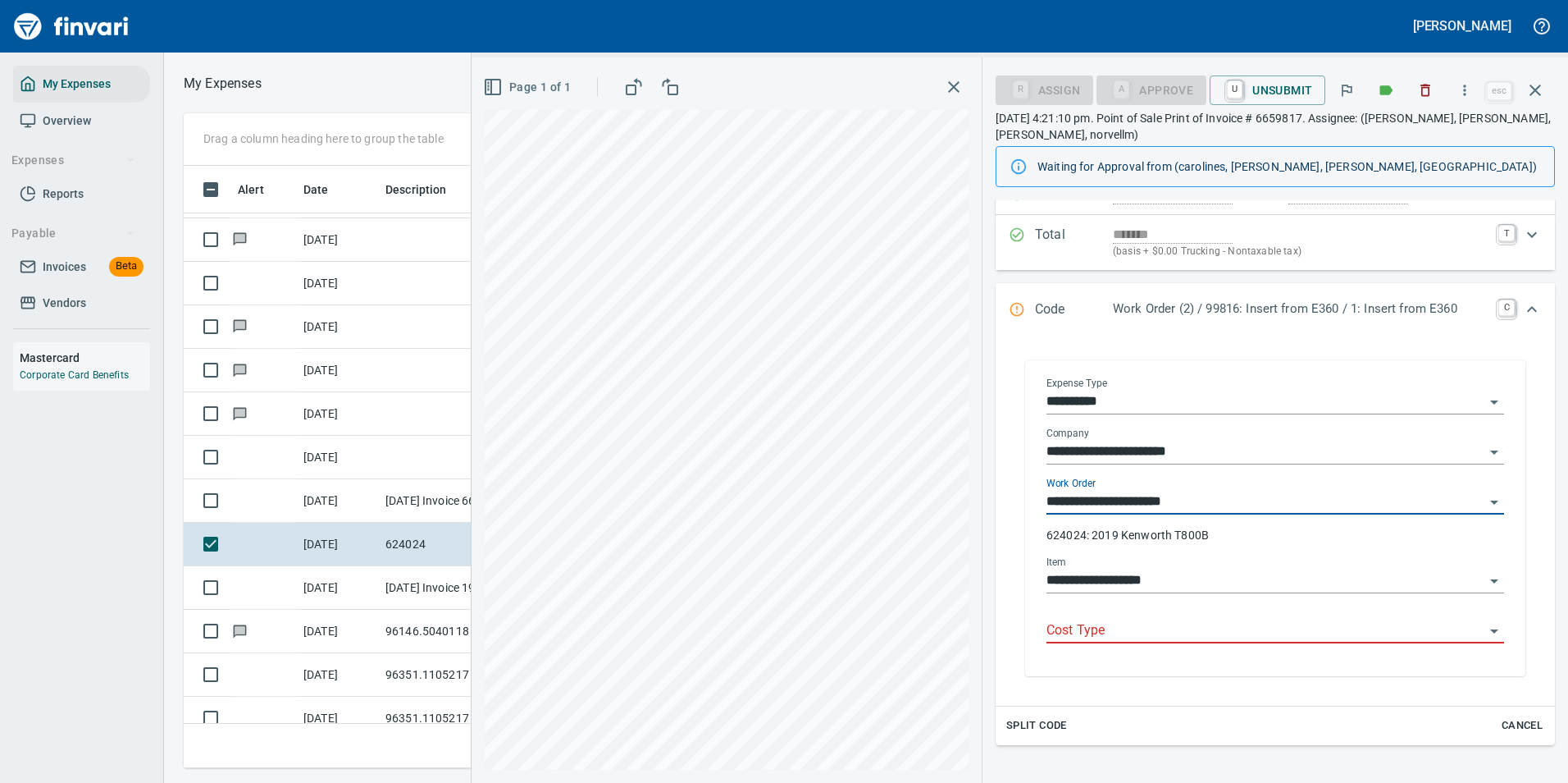
type input "**********"
click at [1090, 635] on input "Cost Type" at bounding box center [1265, 631] width 438 height 23
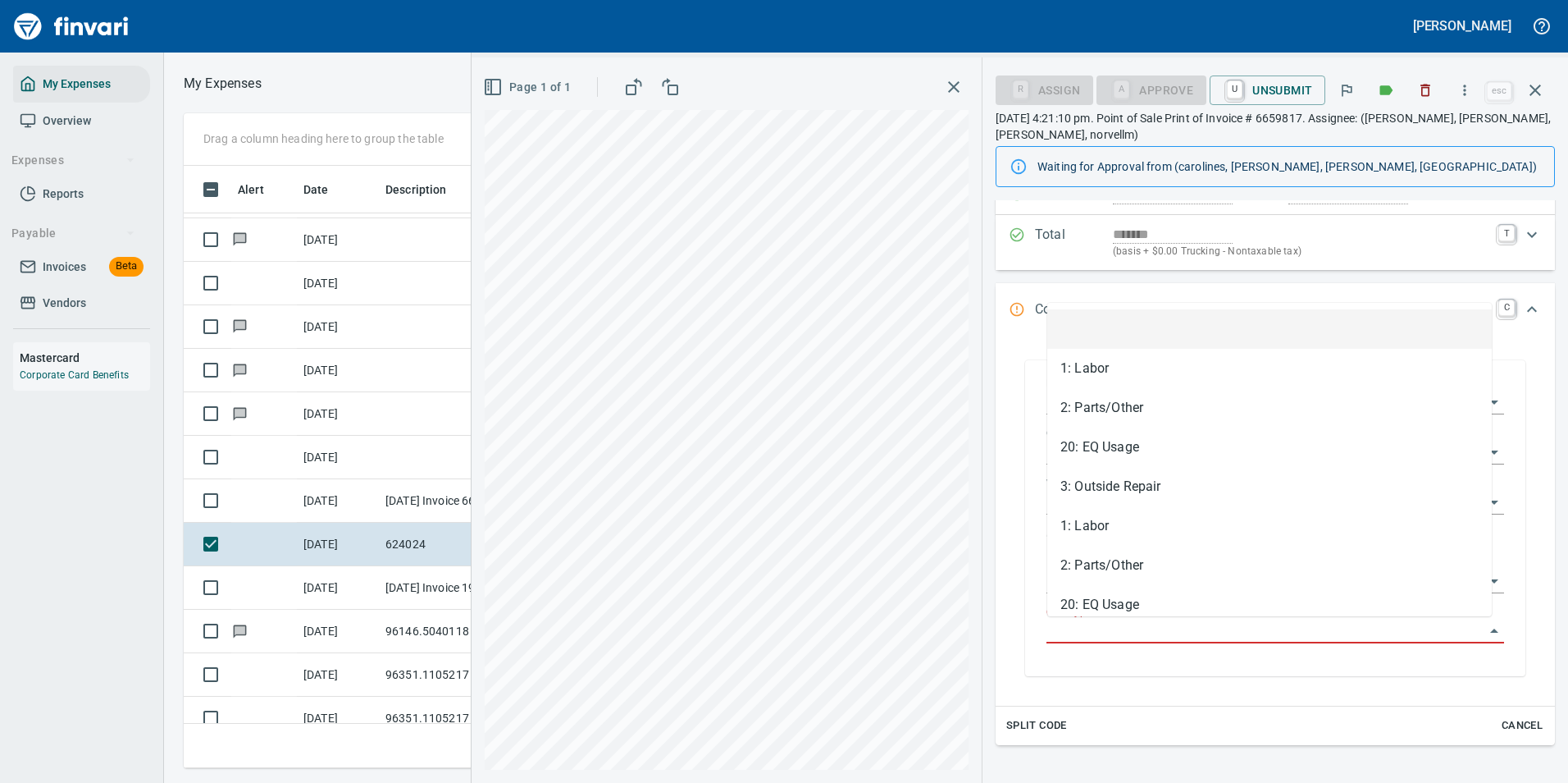
scroll to position [578, 930]
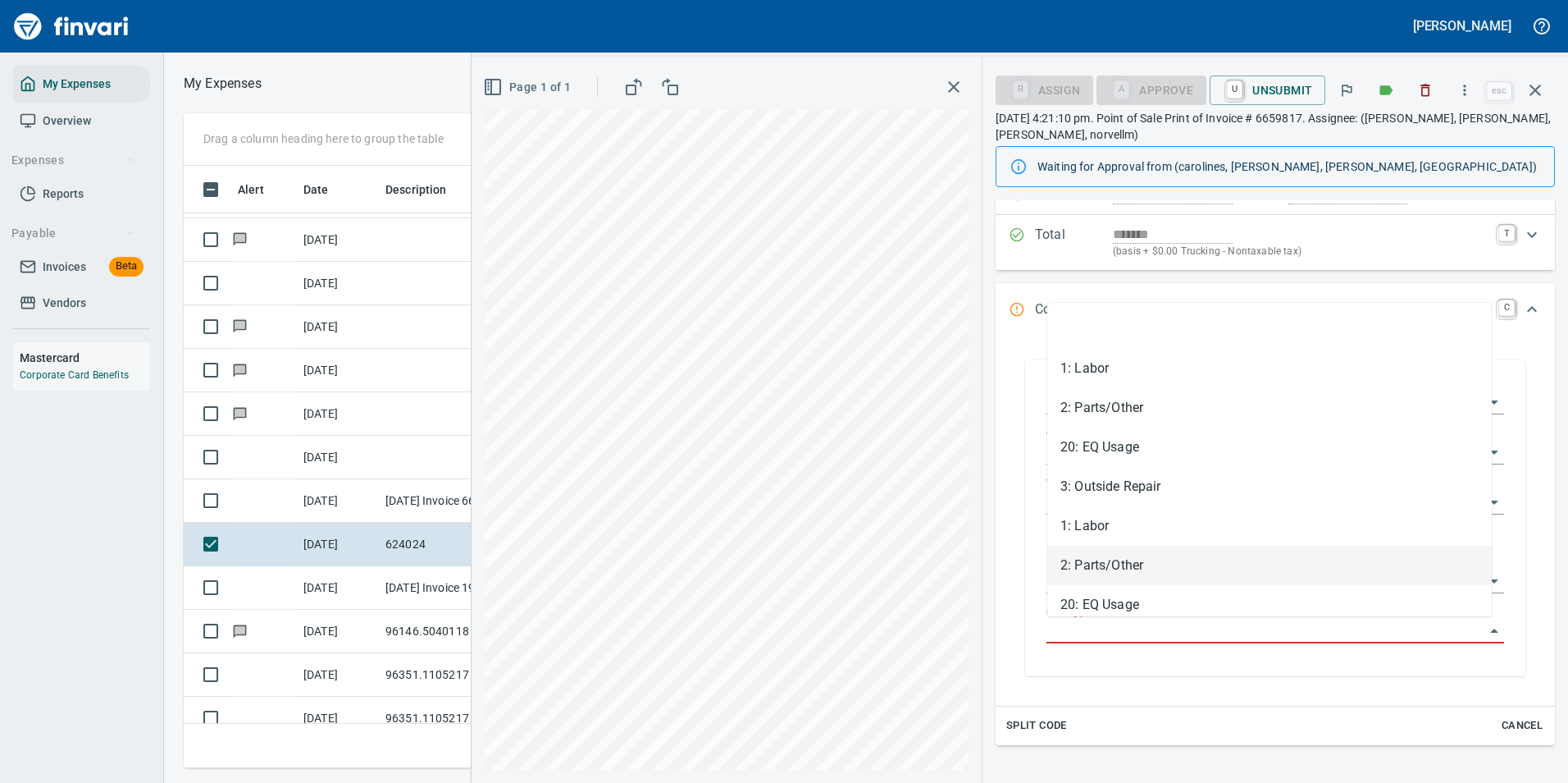
click at [1088, 564] on li "2: Parts/Other" at bounding box center [1270, 565] width 445 height 40
type input "**********"
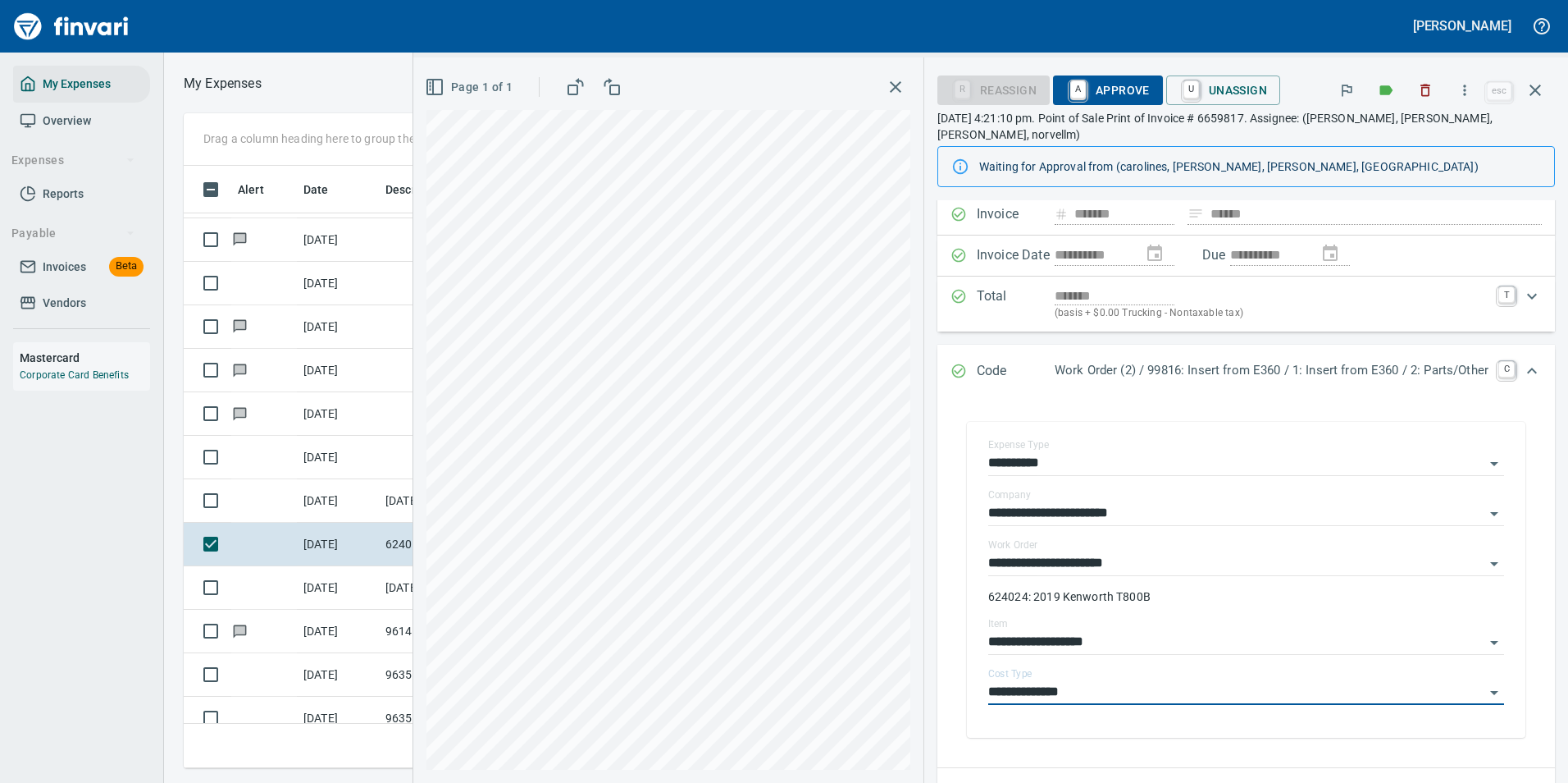
scroll to position [0, 0]
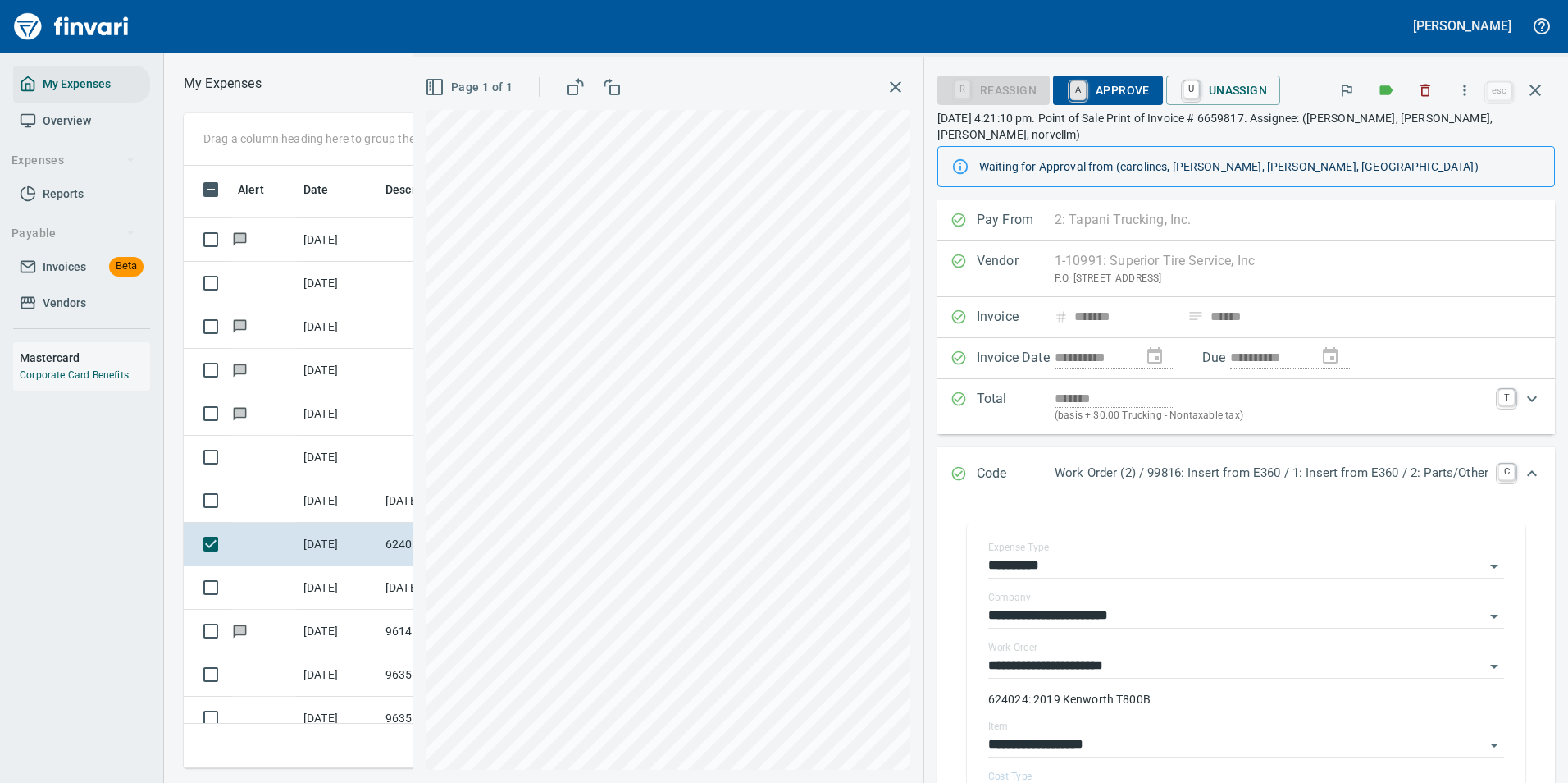
click at [1071, 85] on link "A" at bounding box center [1078, 90] width 16 height 18
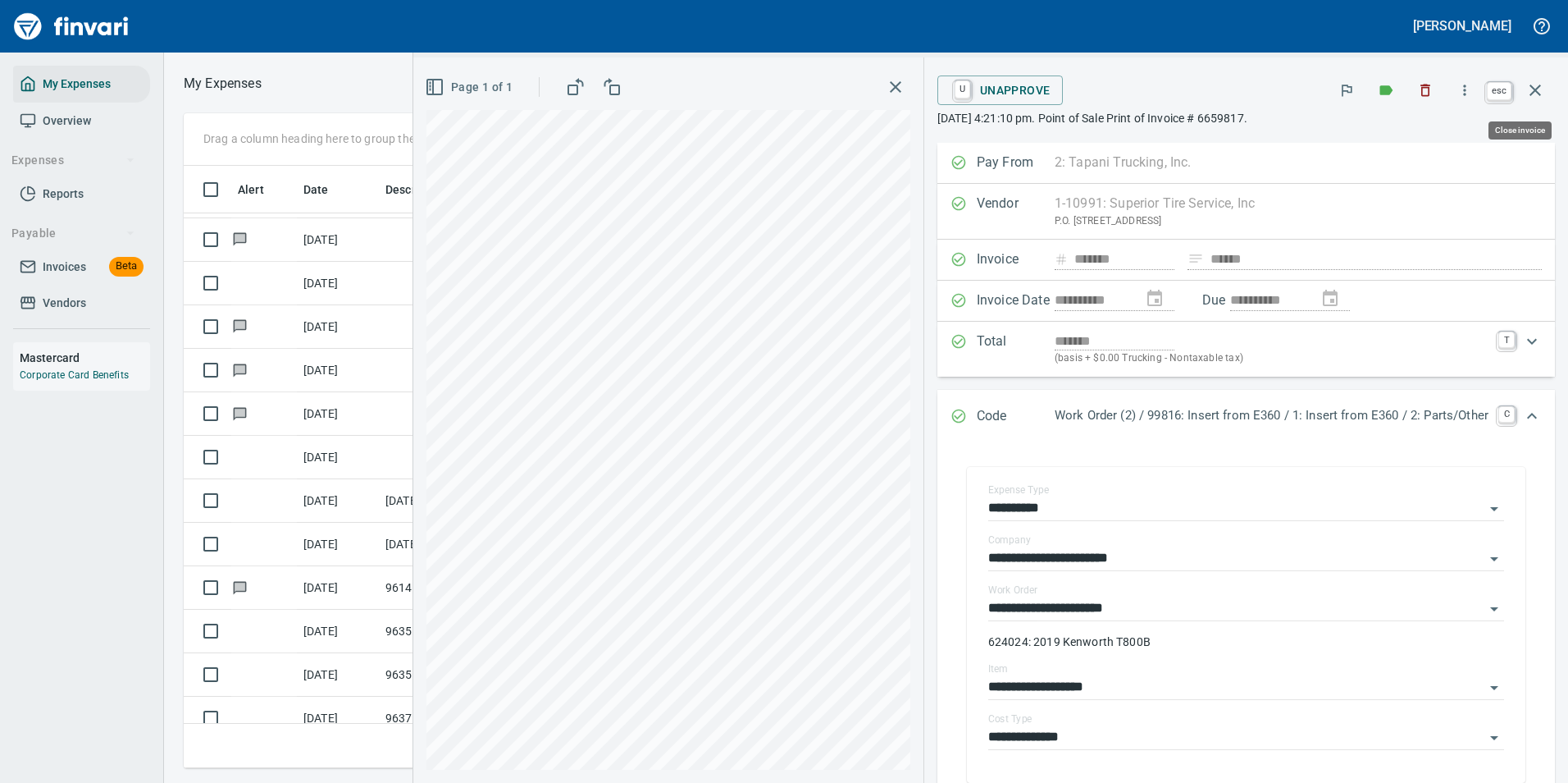
click at [1532, 91] on icon "button" at bounding box center [1535, 90] width 19 height 19
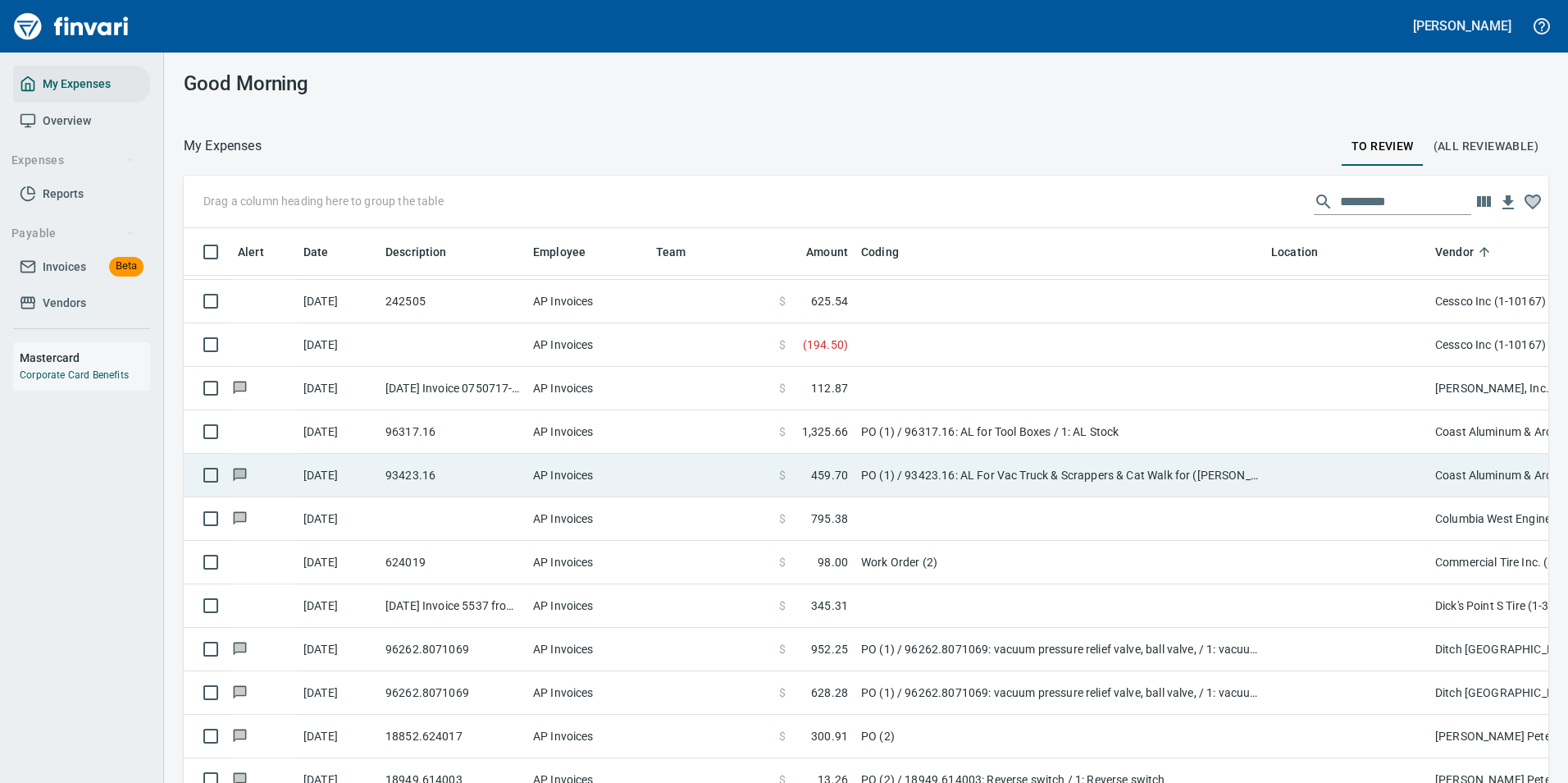
scroll to position [1339, 0]
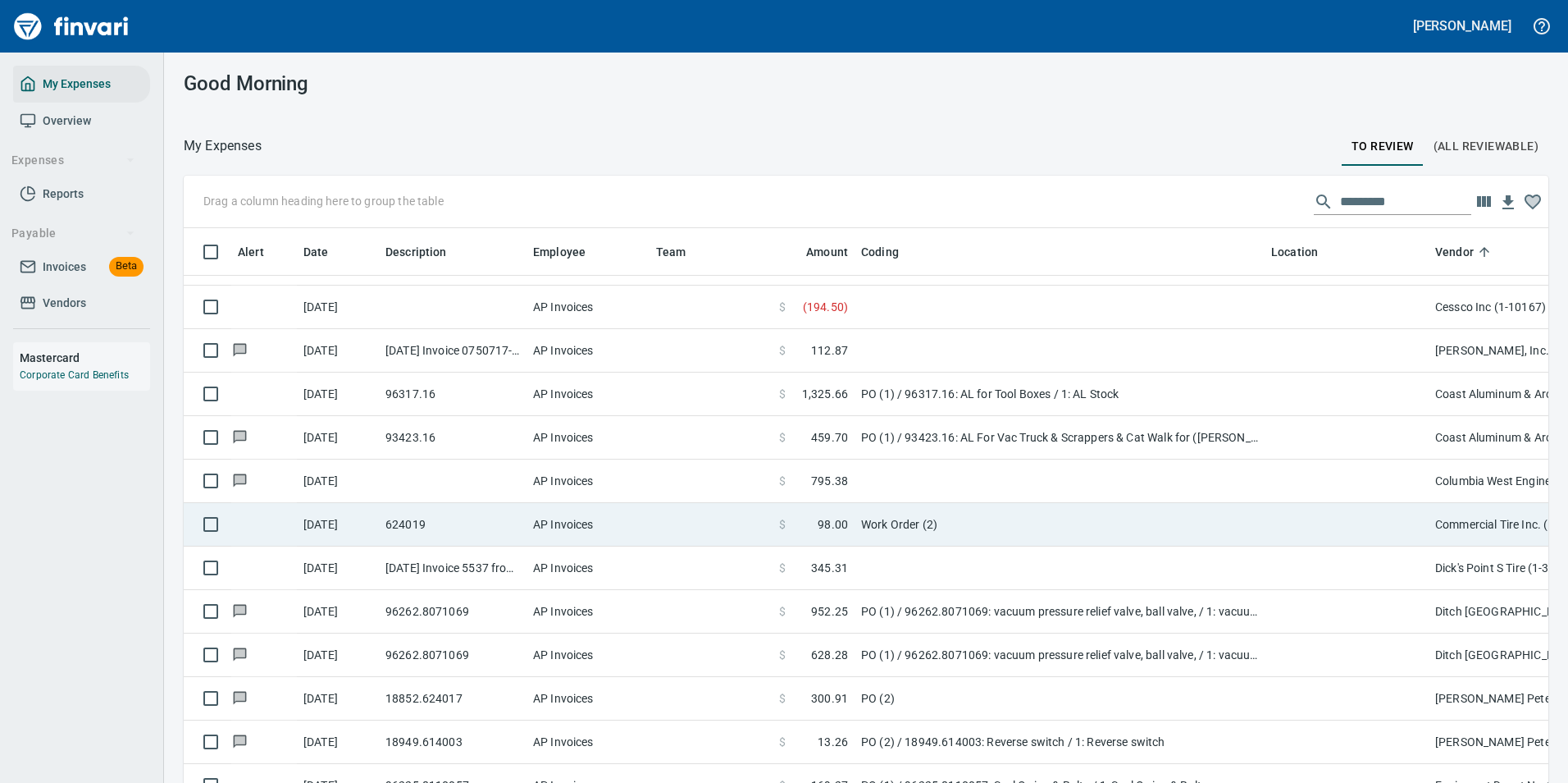
click at [964, 523] on td "Work Order (2)" at bounding box center [1059, 524] width 410 height 43
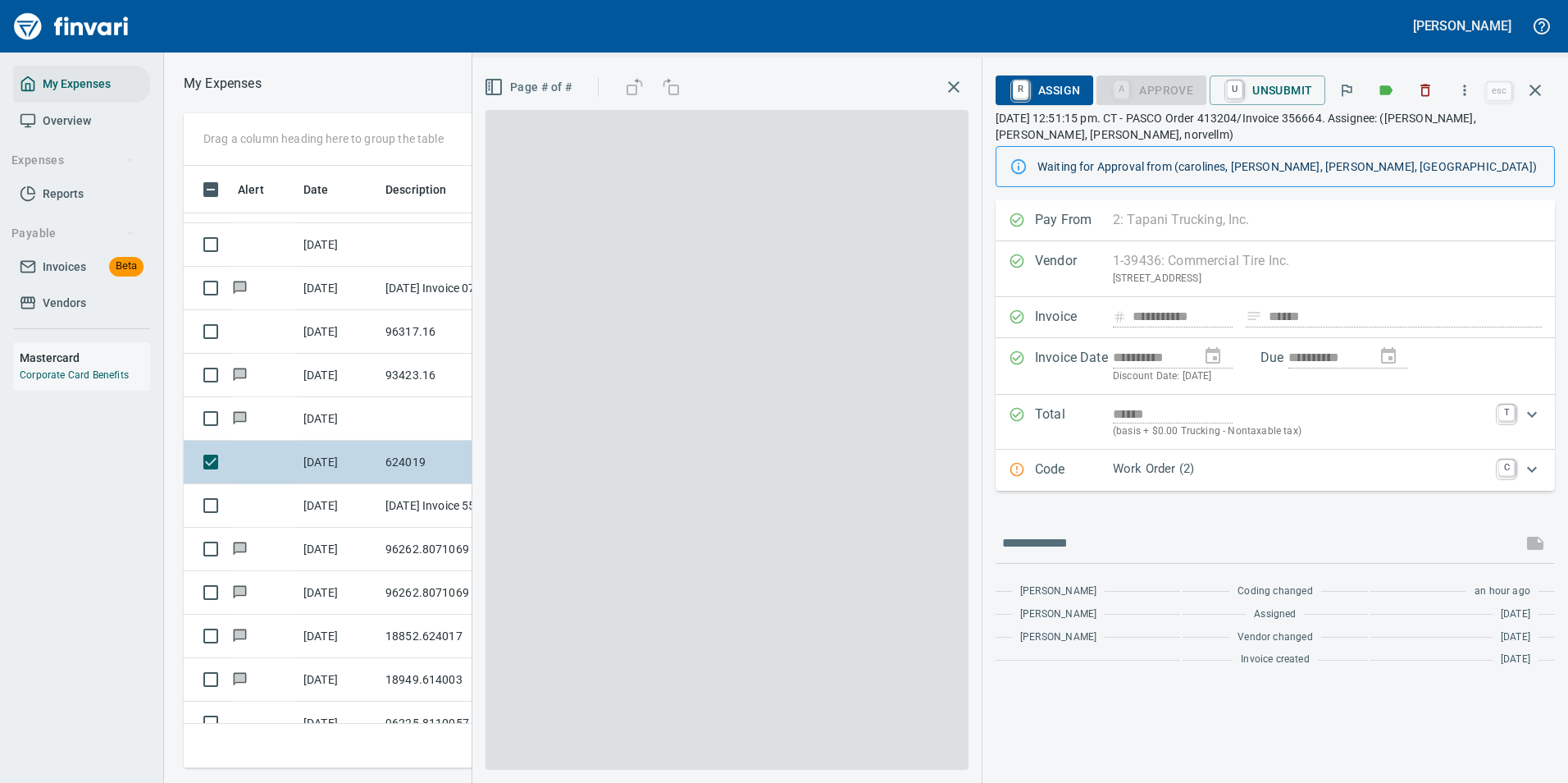
scroll to position [578, 930]
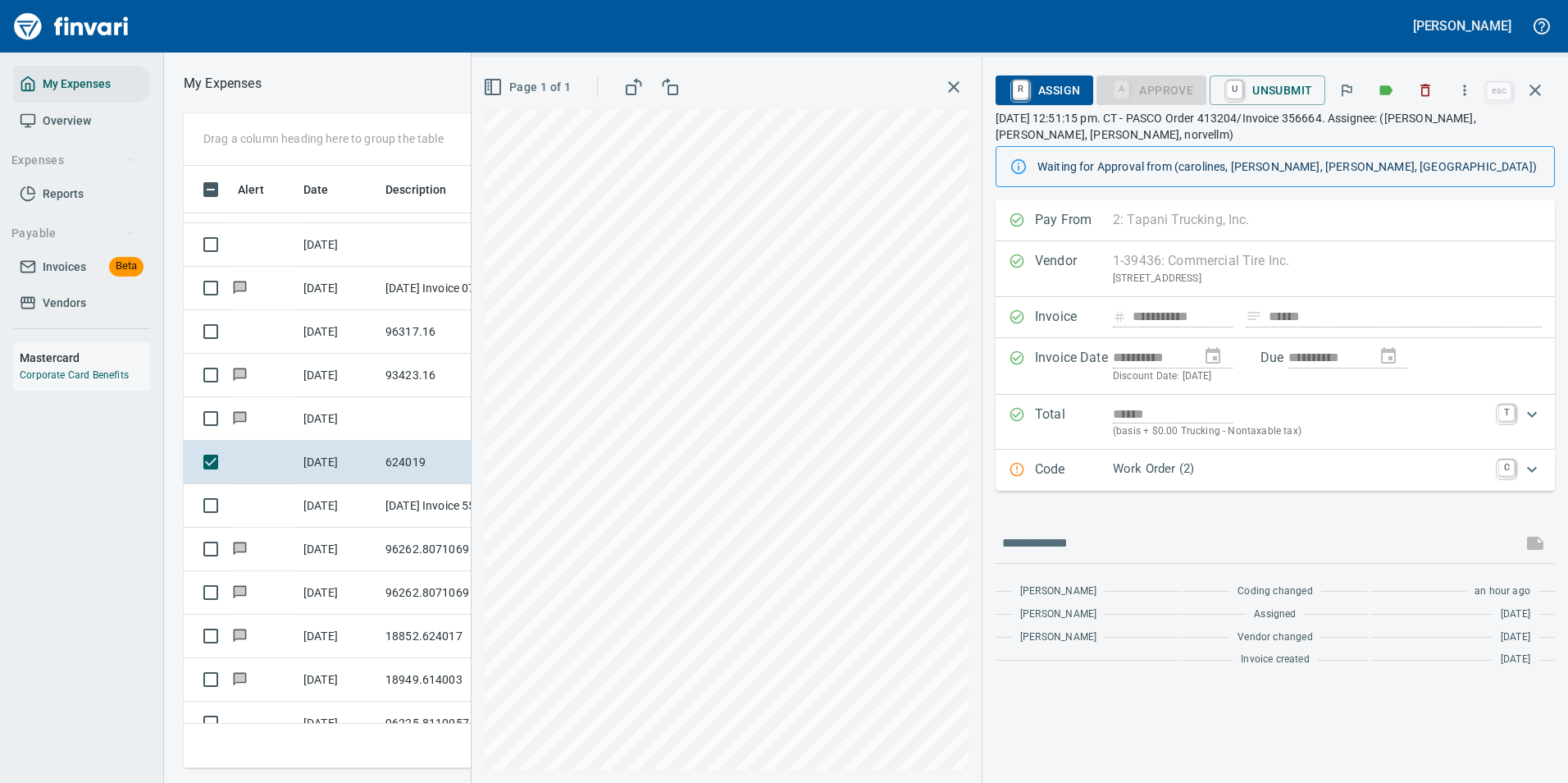
click at [1122, 462] on p "Work Order (2)" at bounding box center [1300, 469] width 376 height 18
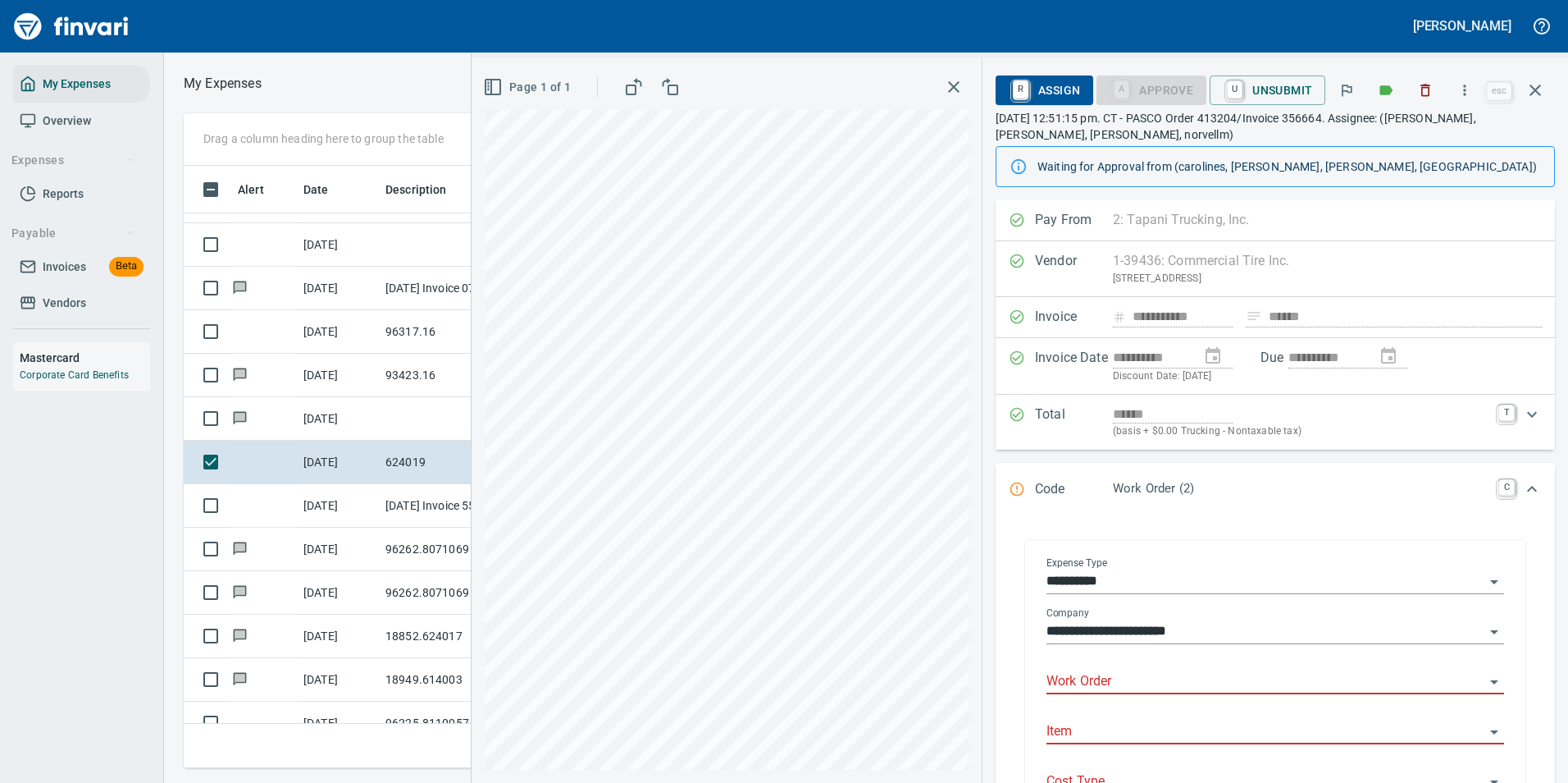
click at [1124, 687] on input "Work Order" at bounding box center [1265, 681] width 438 height 23
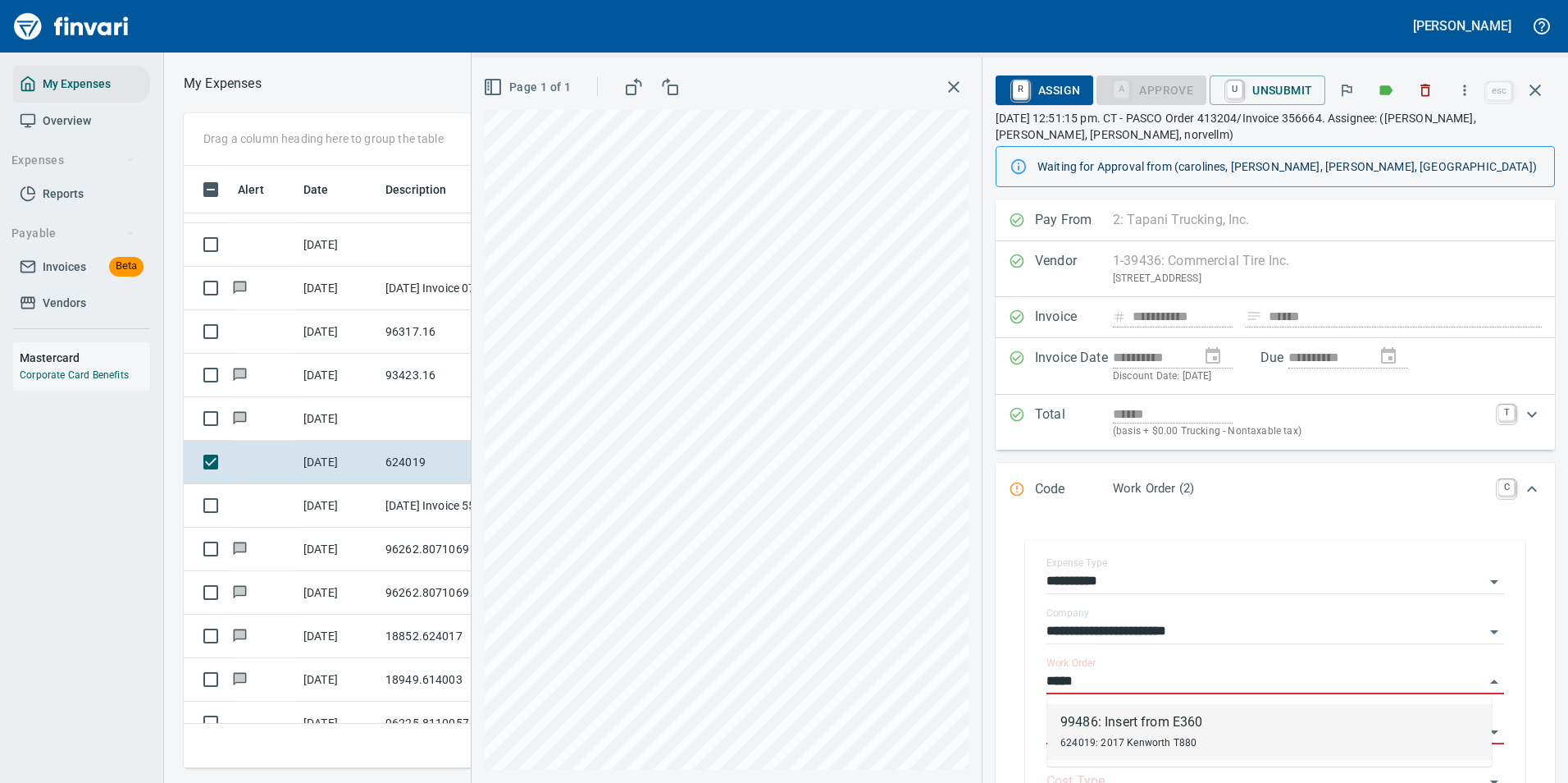
click at [1131, 728] on div "99486: Insert from E360" at bounding box center [1131, 721] width 142 height 19
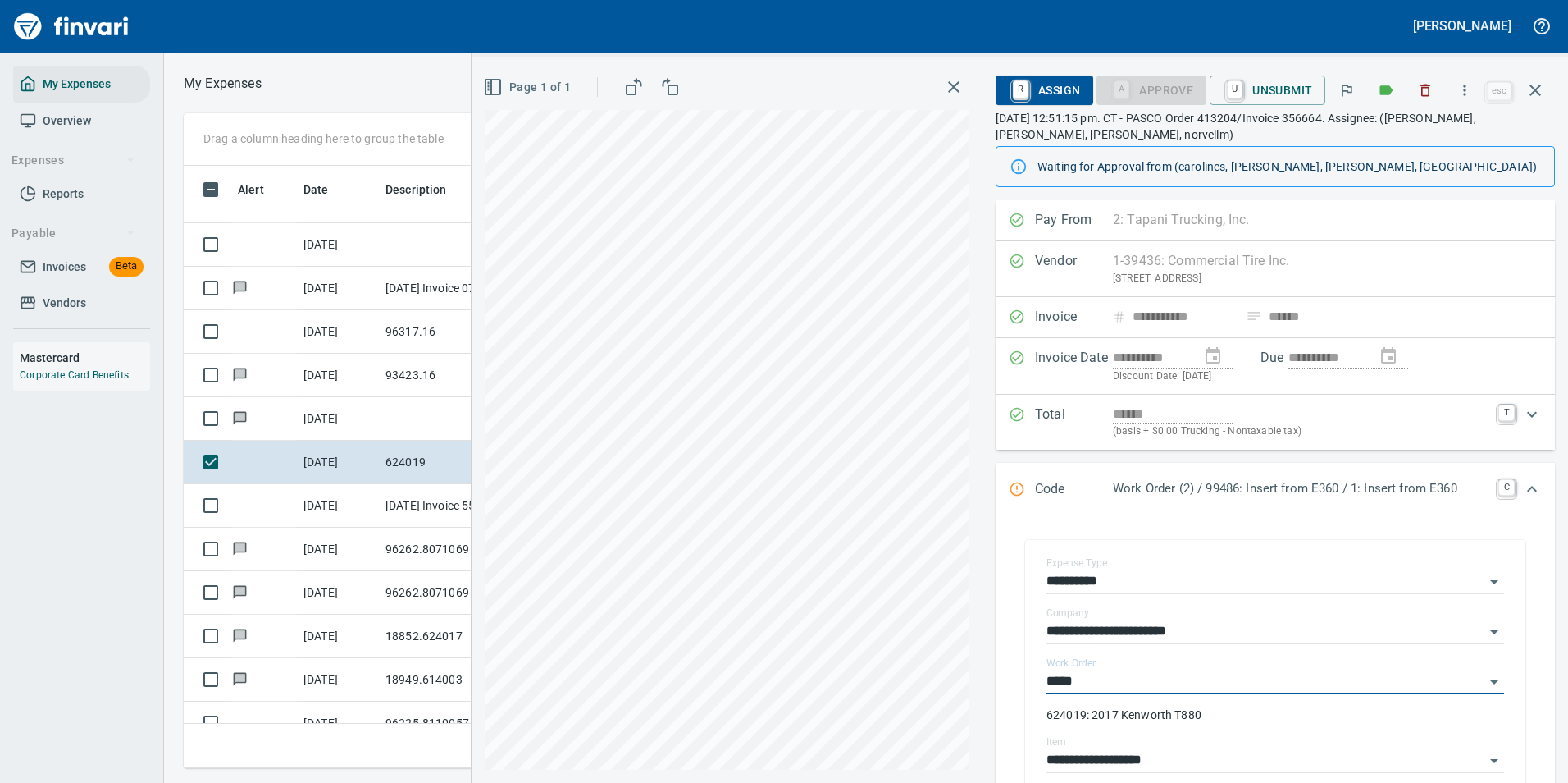
type input "**********"
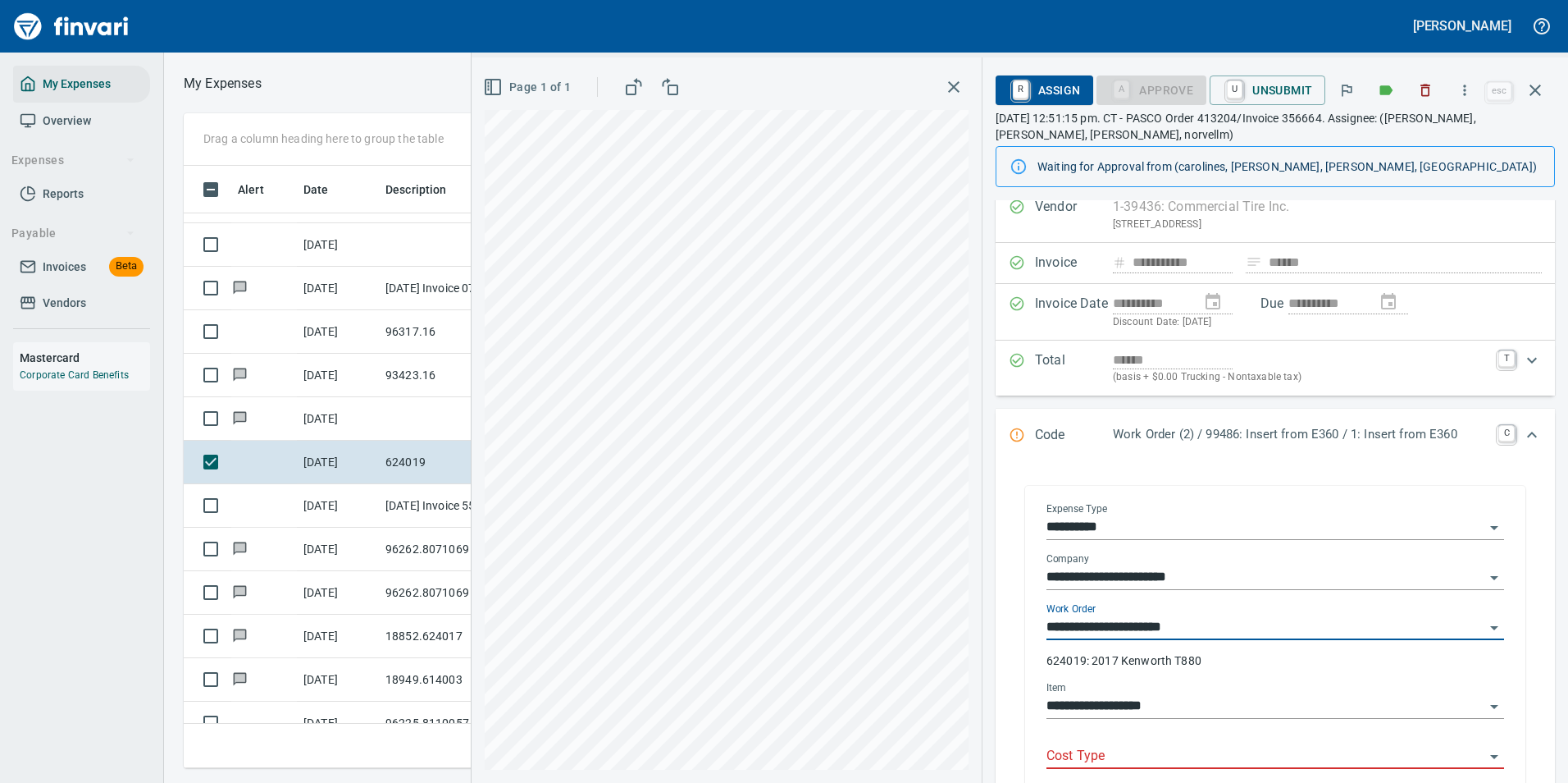
scroll to position [164, 0]
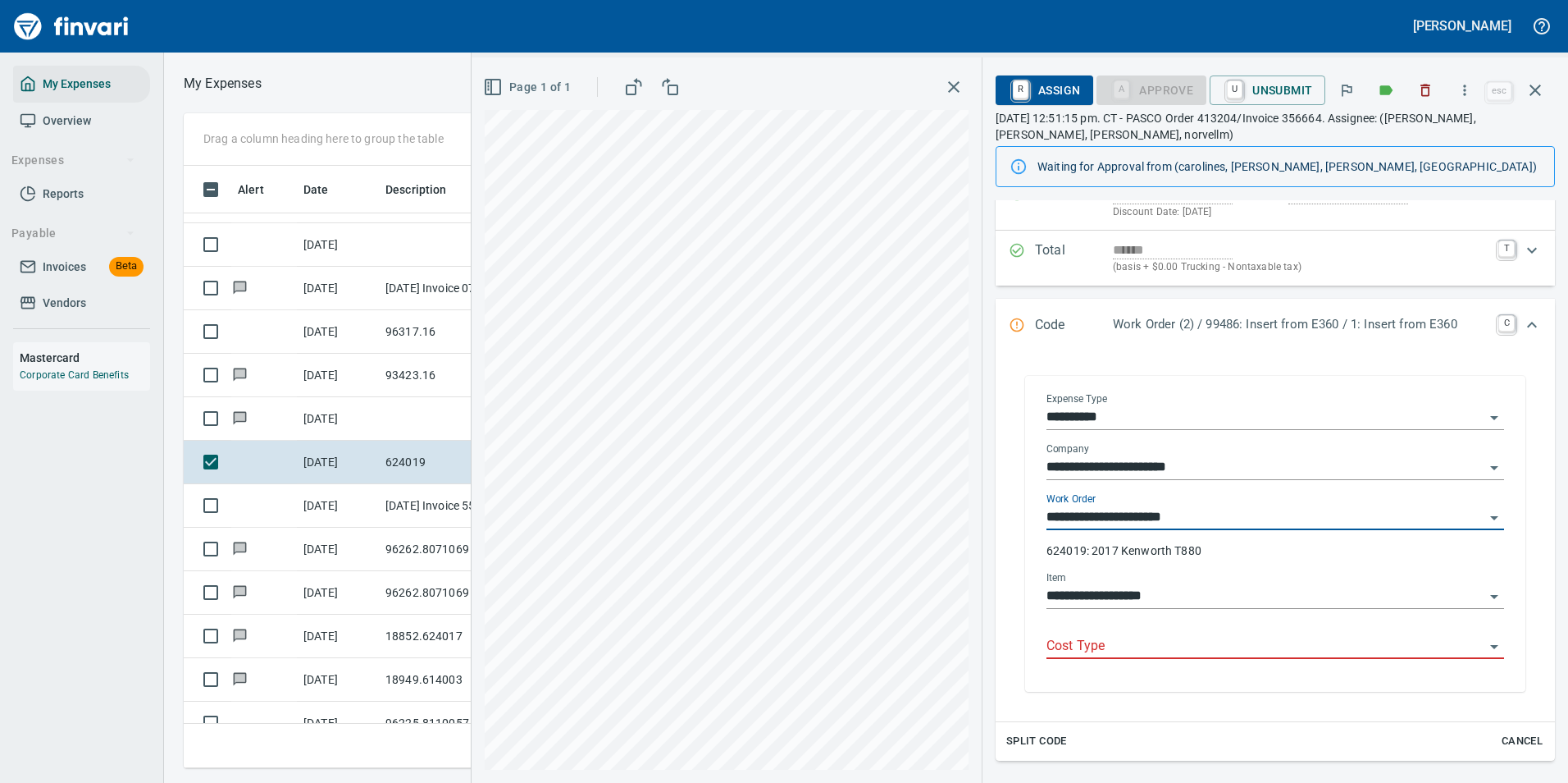
type input "**********"
click at [1115, 648] on input "Cost Type" at bounding box center [1265, 646] width 438 height 23
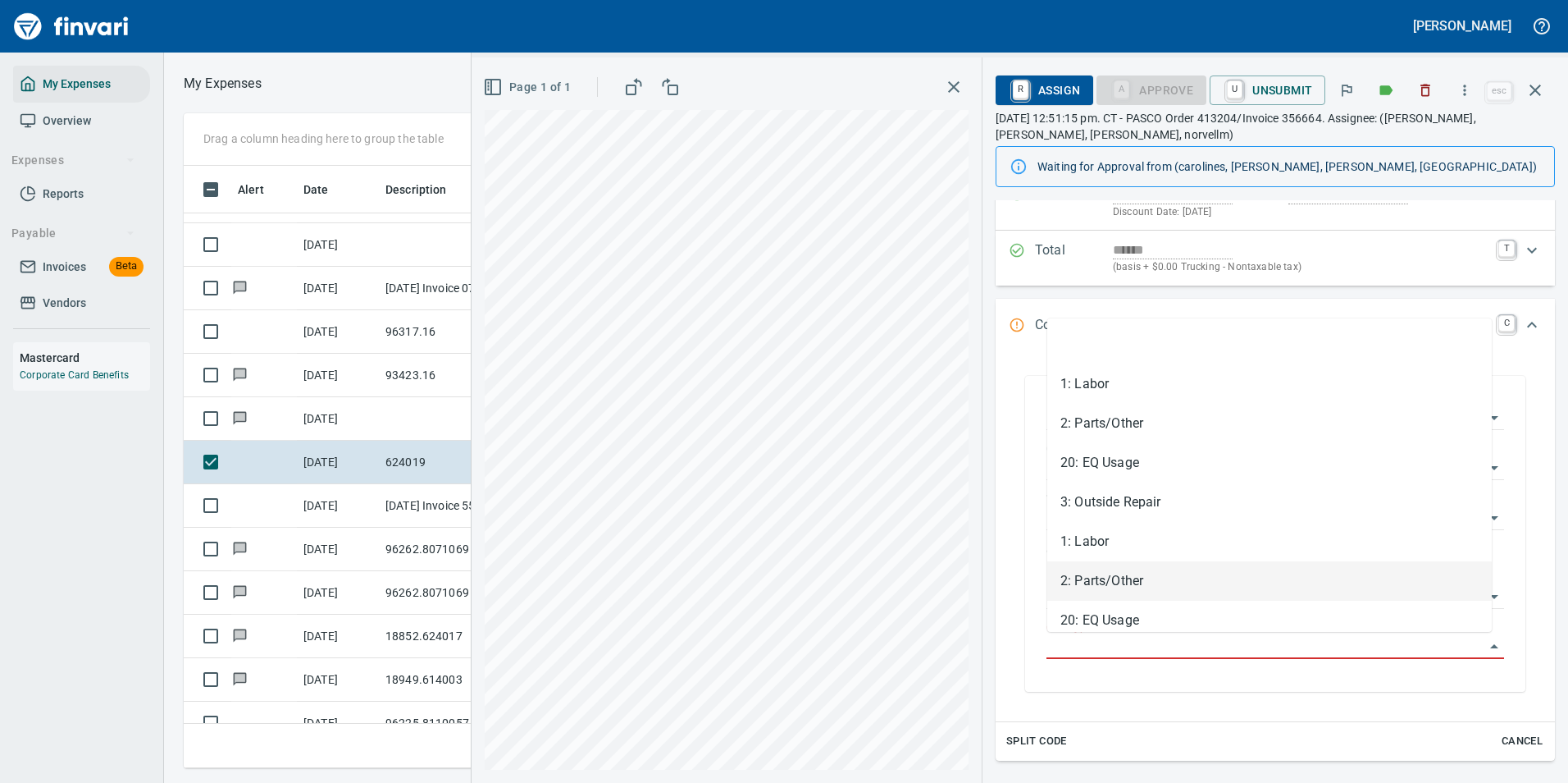
click at [1096, 581] on li "2: Parts/Other" at bounding box center [1270, 581] width 445 height 40
type input "**********"
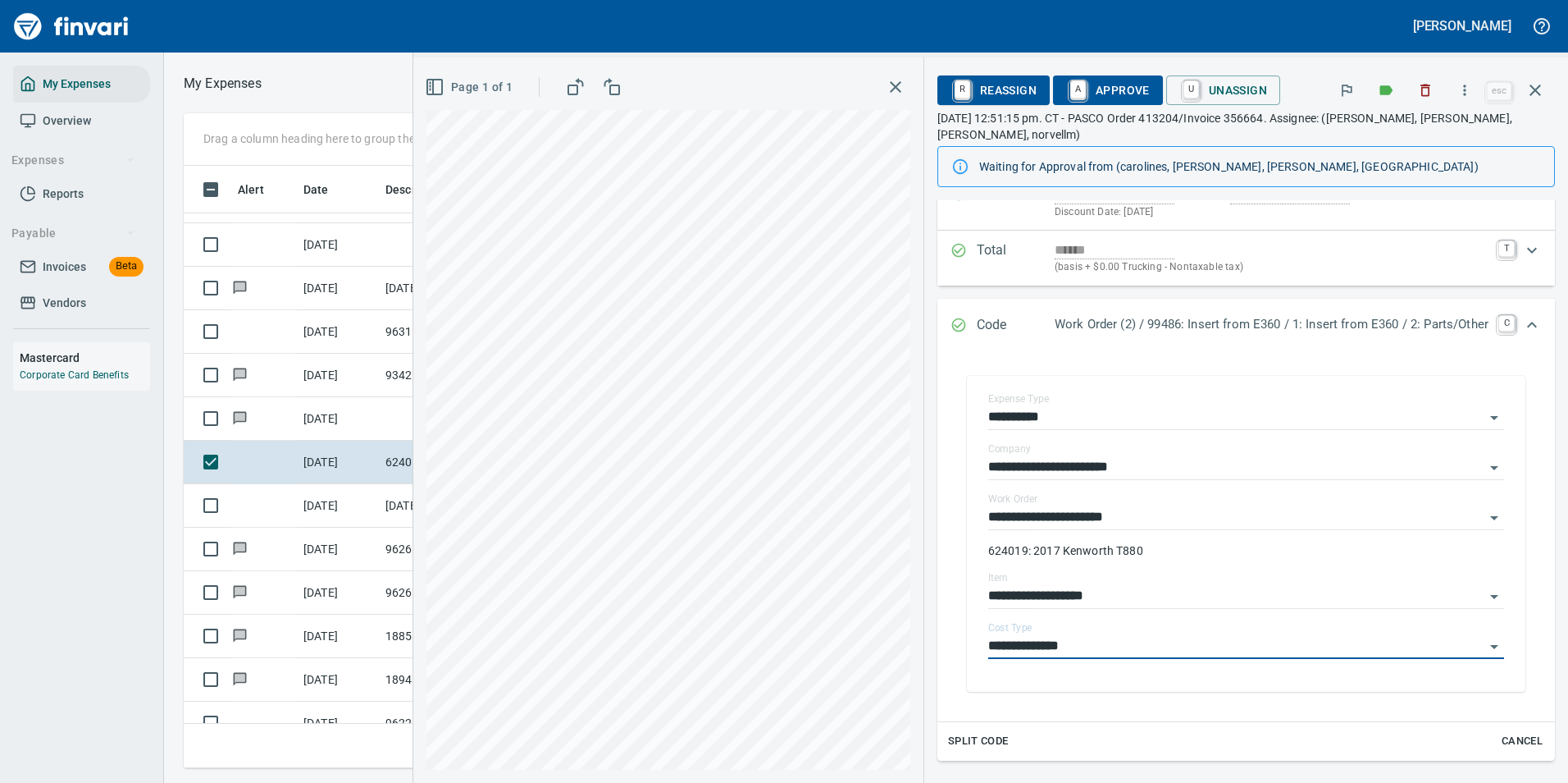
scroll to position [0, 0]
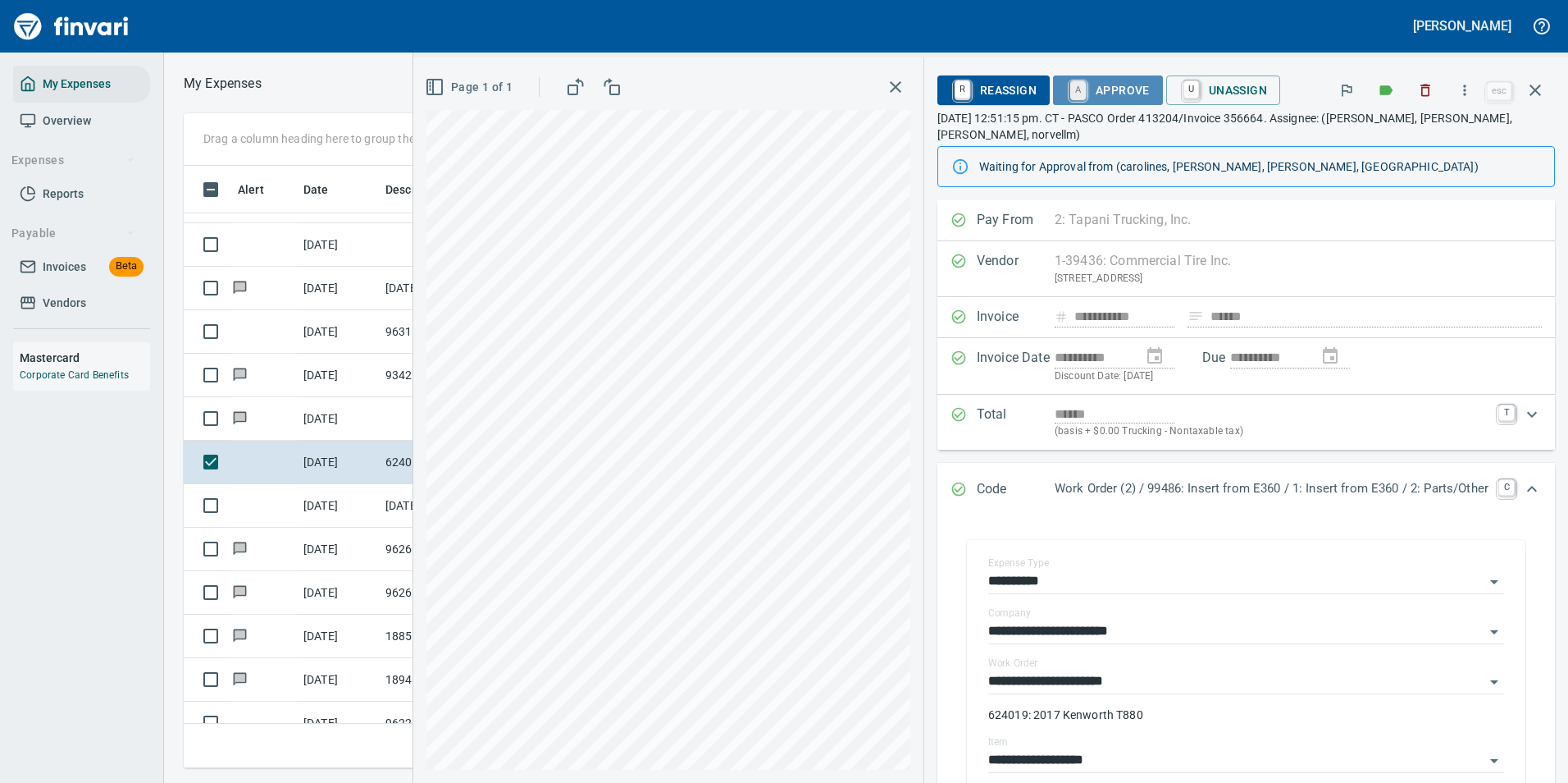
click at [1071, 92] on link "A" at bounding box center [1078, 90] width 16 height 18
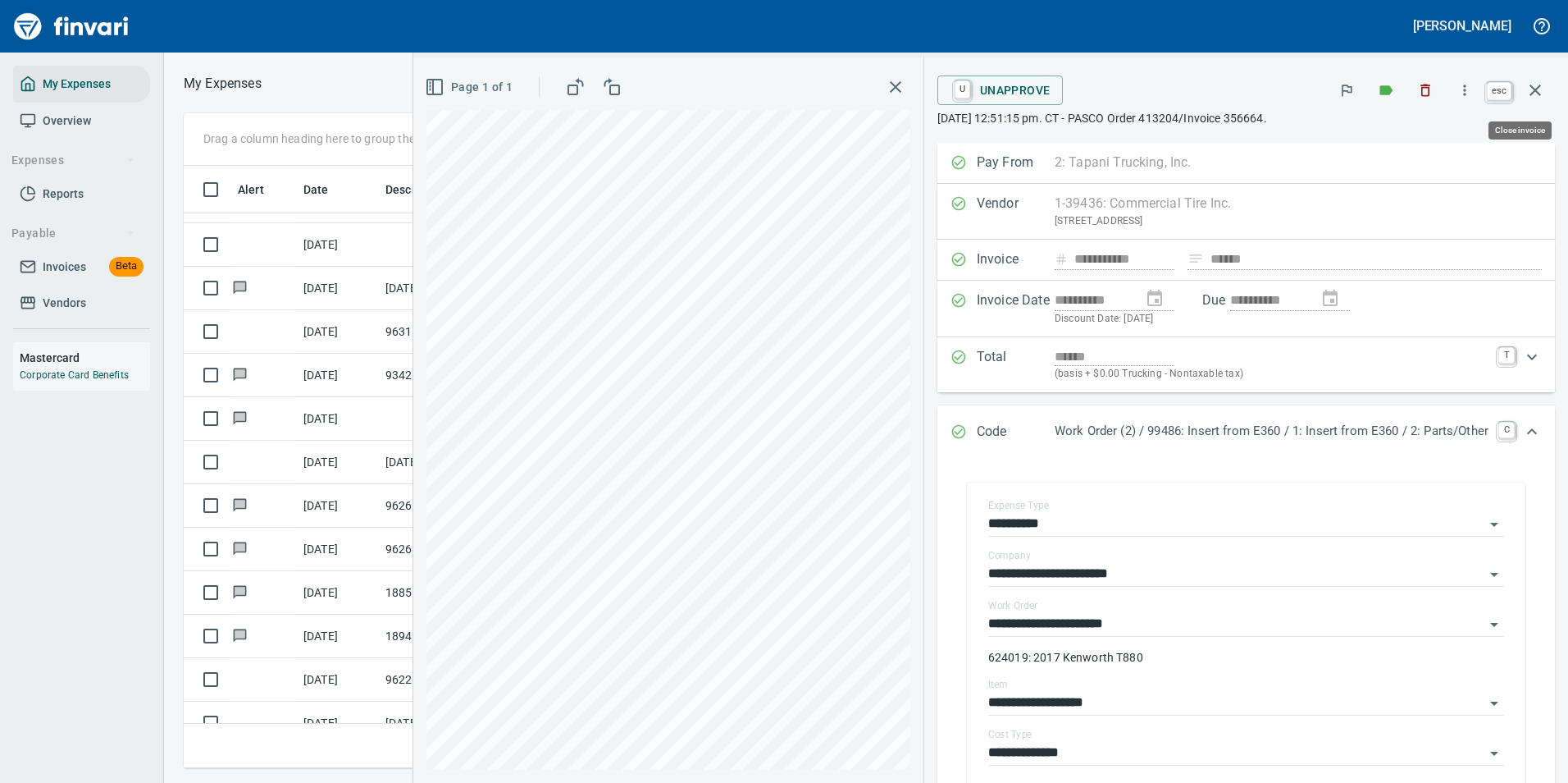
click at [1539, 95] on icon "button" at bounding box center [1535, 90] width 11 height 11
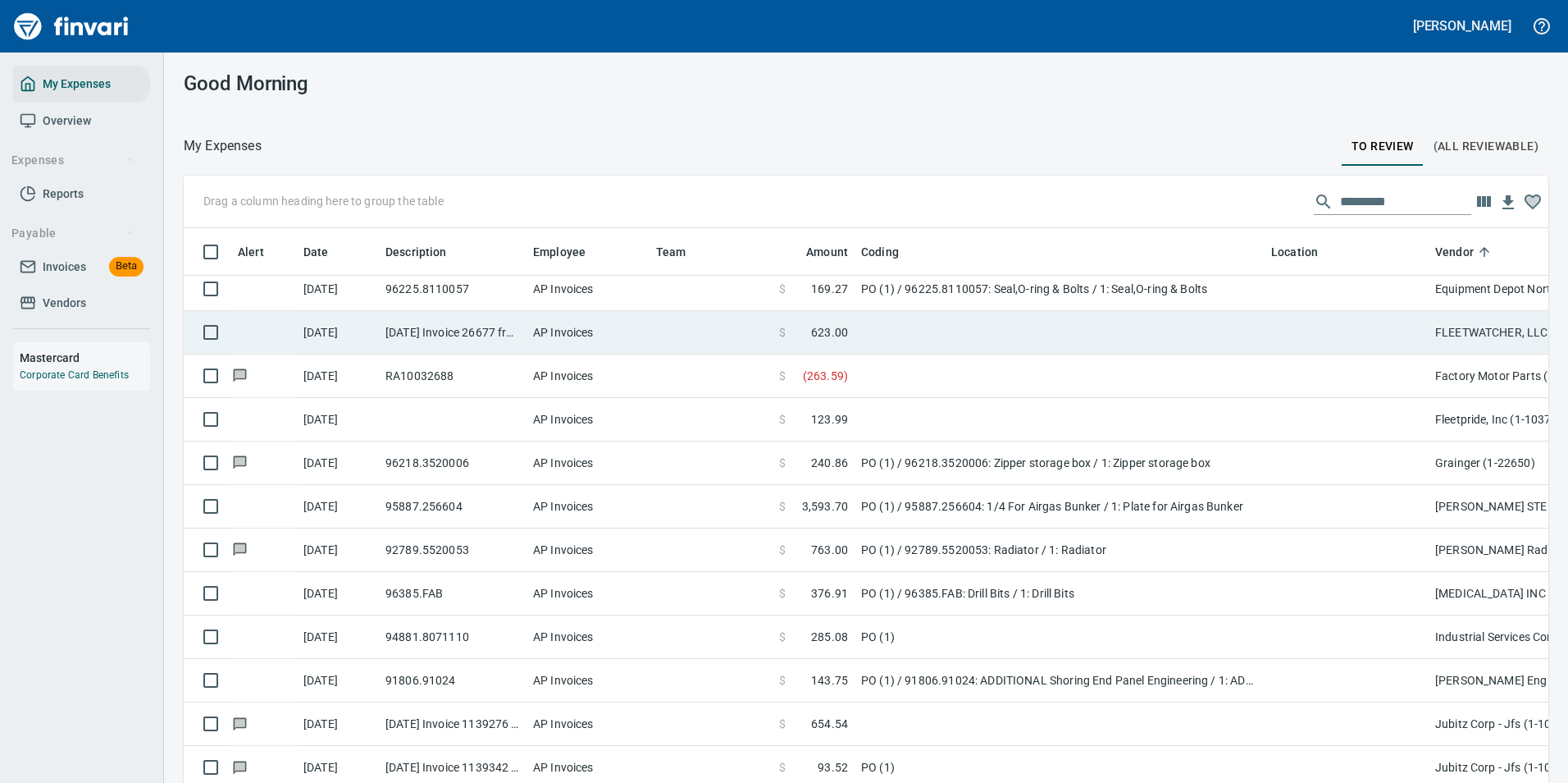
scroll to position [1832, 0]
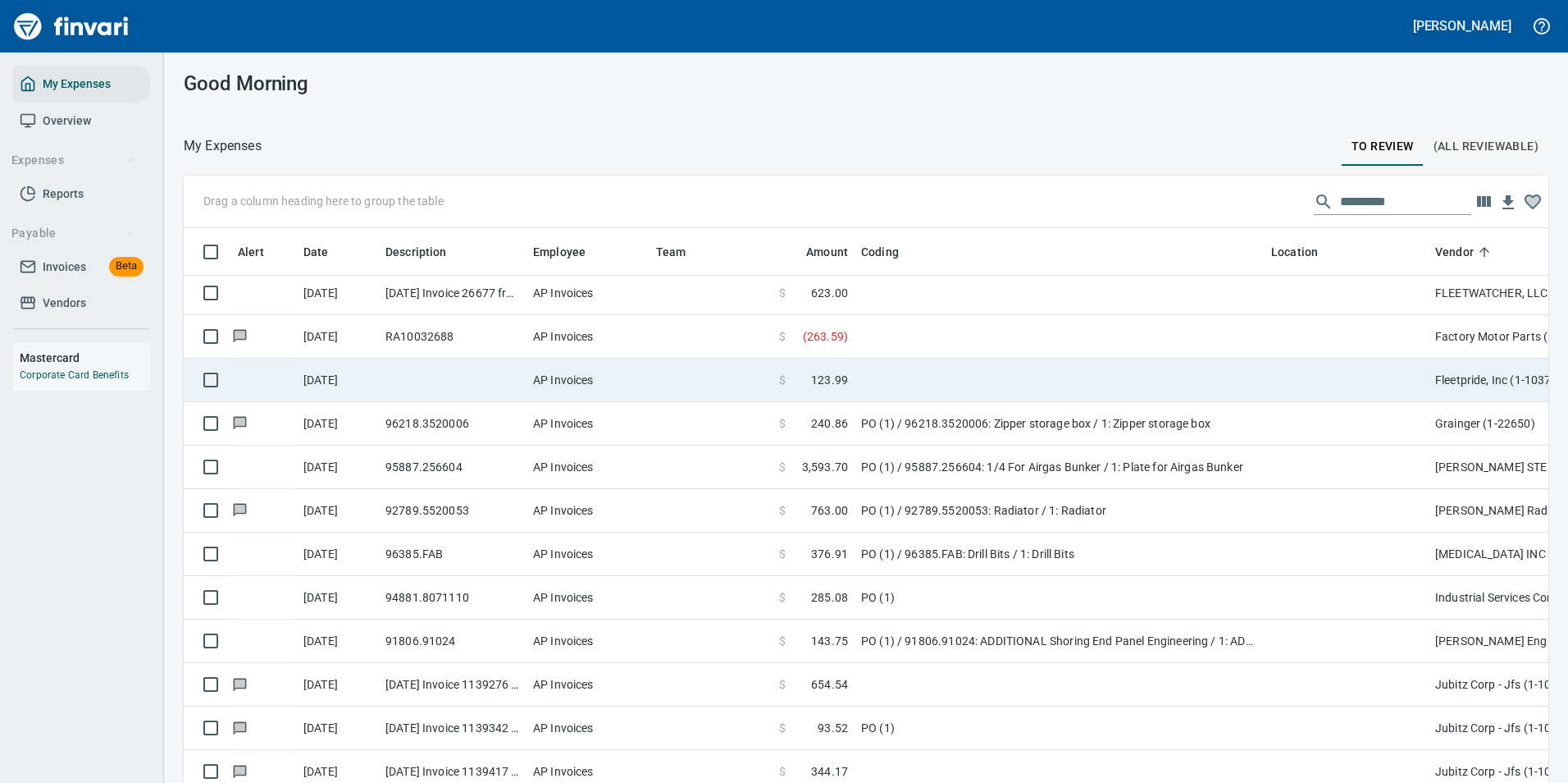
click at [866, 299] on td at bounding box center [1059, 293] width 410 height 43
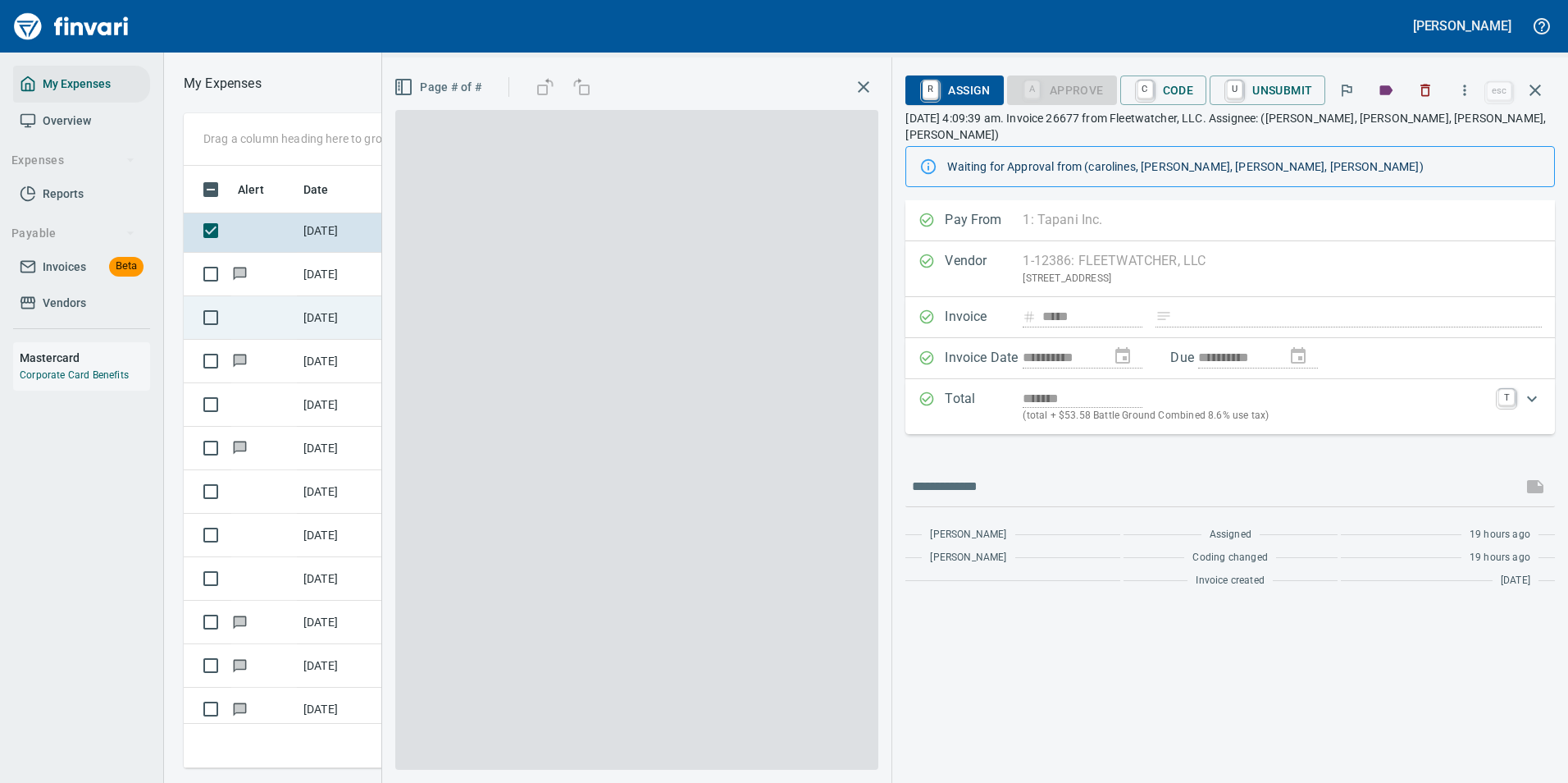
scroll to position [578, 930]
